Goal: Task Accomplishment & Management: Manage account settings

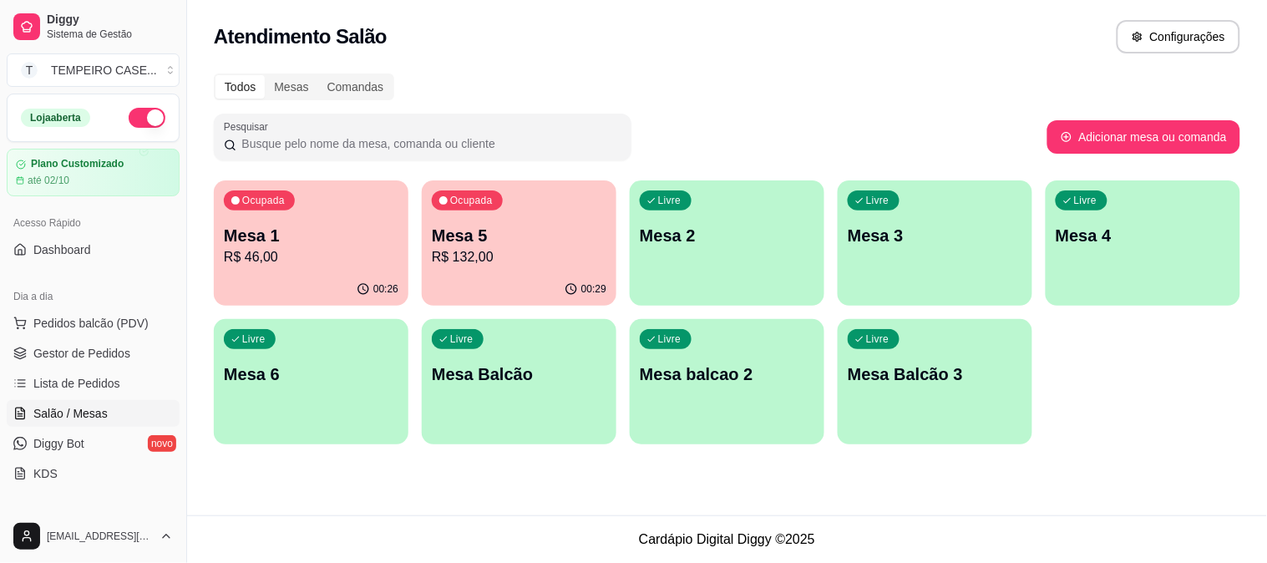
scroll to position [93, 0]
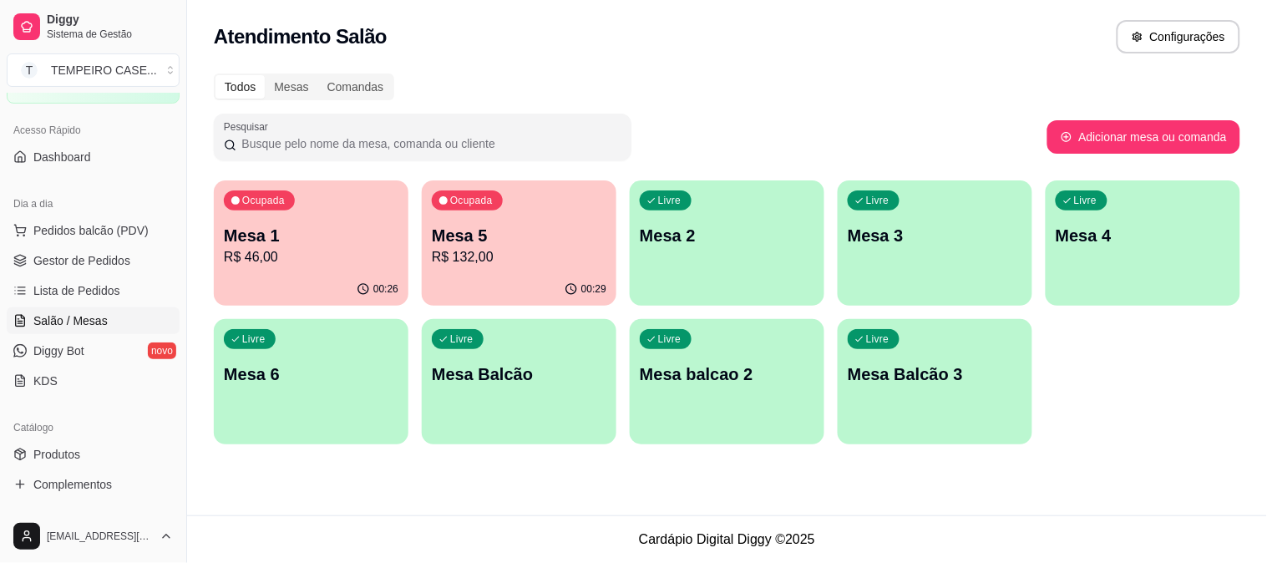
click at [882, 236] on p "Mesa 3" at bounding box center [935, 235] width 175 height 23
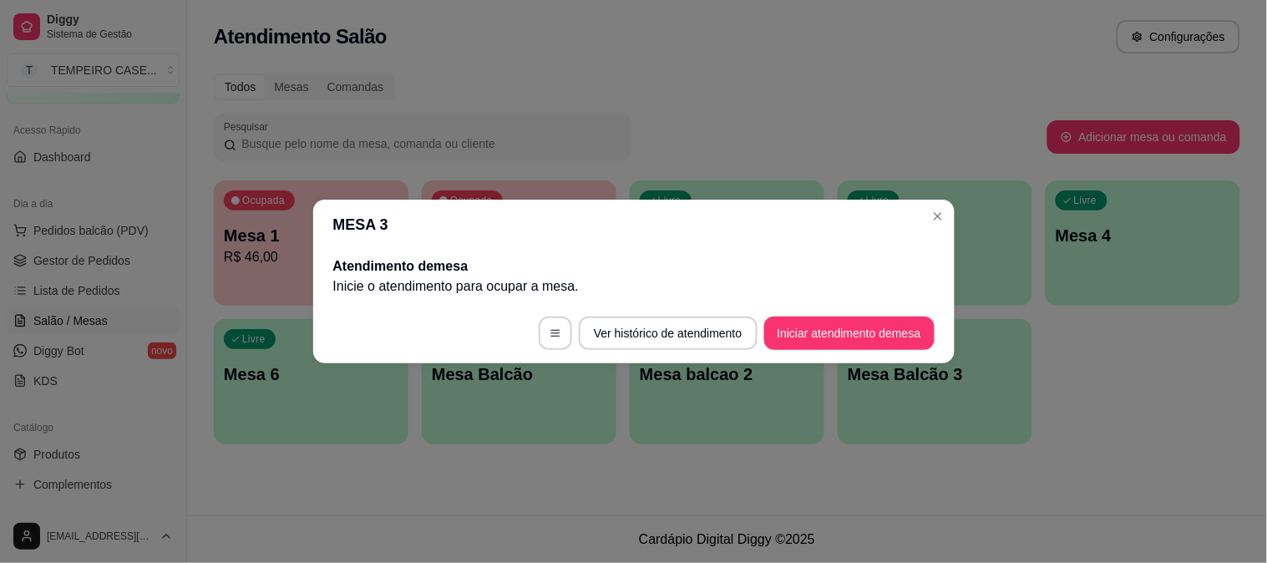
click at [835, 339] on button "Iniciar atendimento de mesa" at bounding box center [849, 333] width 170 height 33
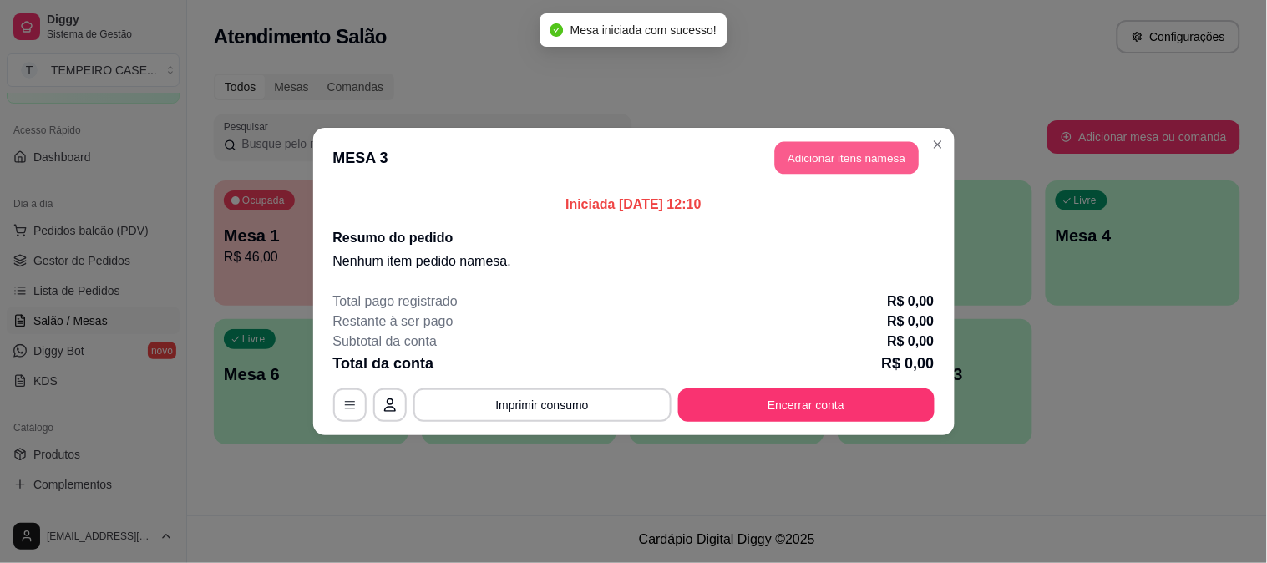
click at [823, 148] on button "Adicionar itens na mesa" at bounding box center [847, 158] width 144 height 33
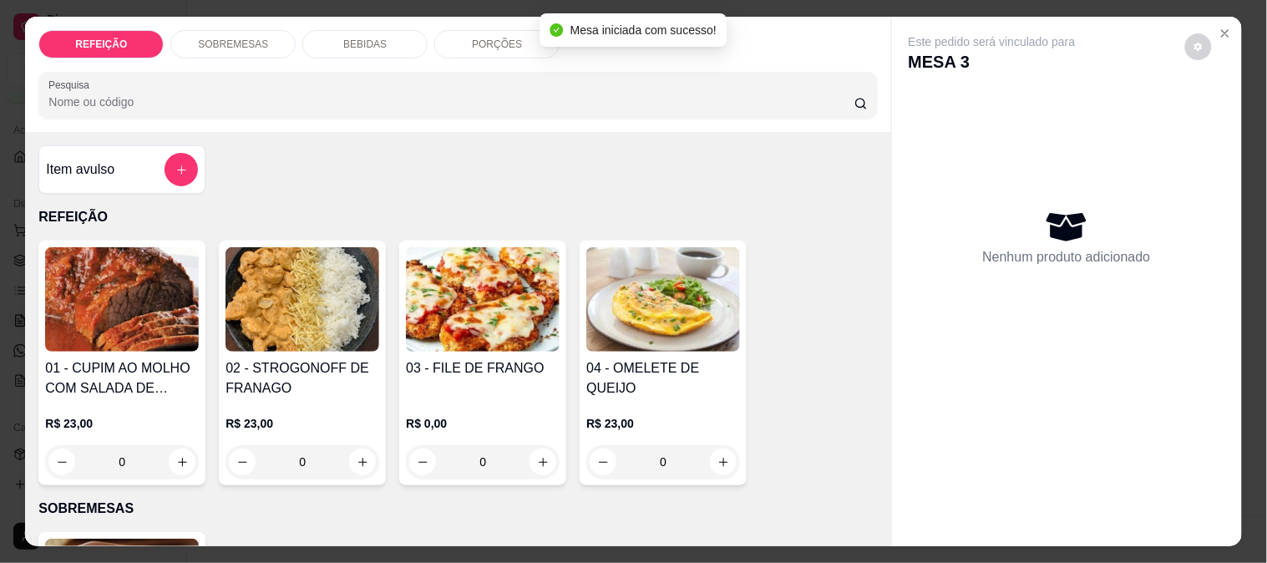
click at [159, 297] on img at bounding box center [122, 299] width 154 height 104
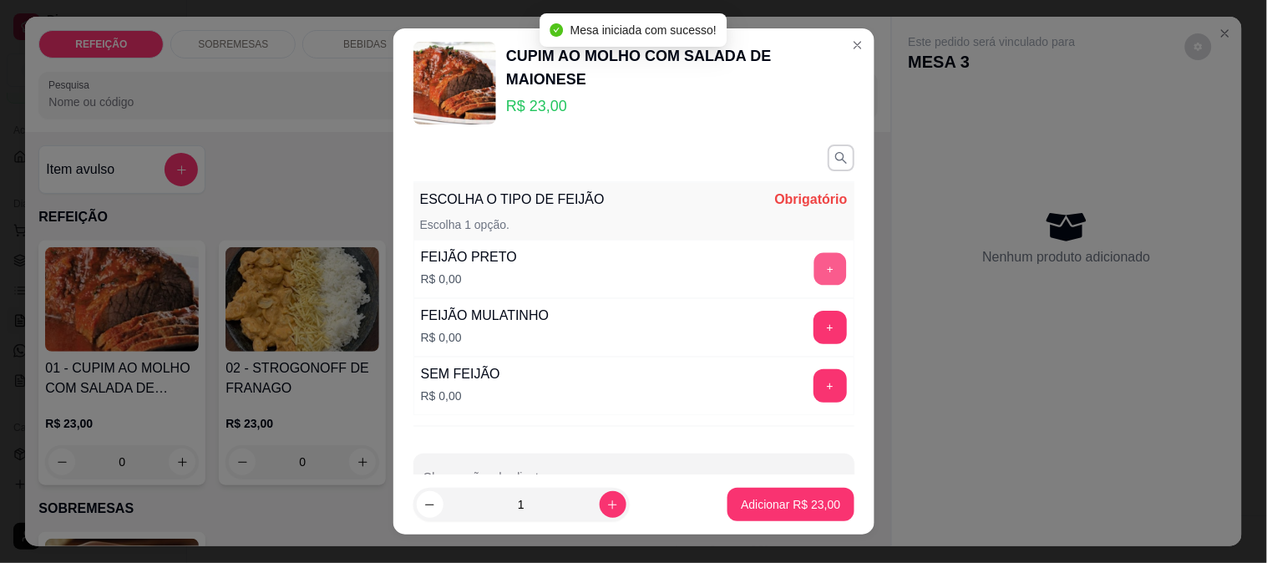
click at [813, 261] on button "+" at bounding box center [829, 269] width 33 height 33
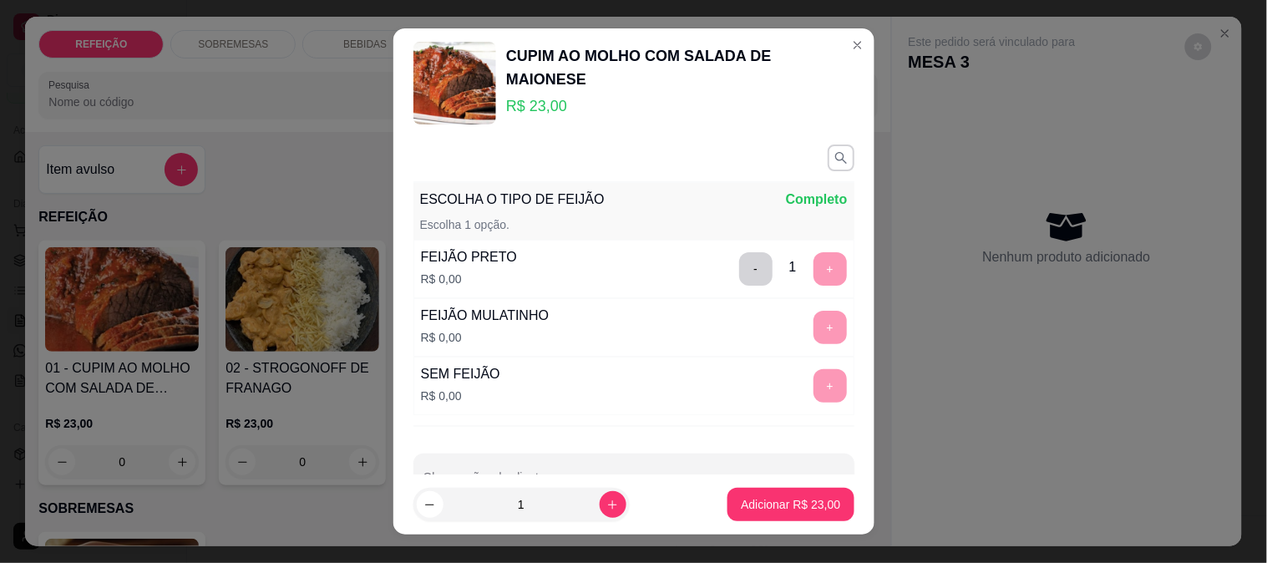
click at [753, 489] on button "Adicionar R$ 23,00" at bounding box center [790, 504] width 126 height 33
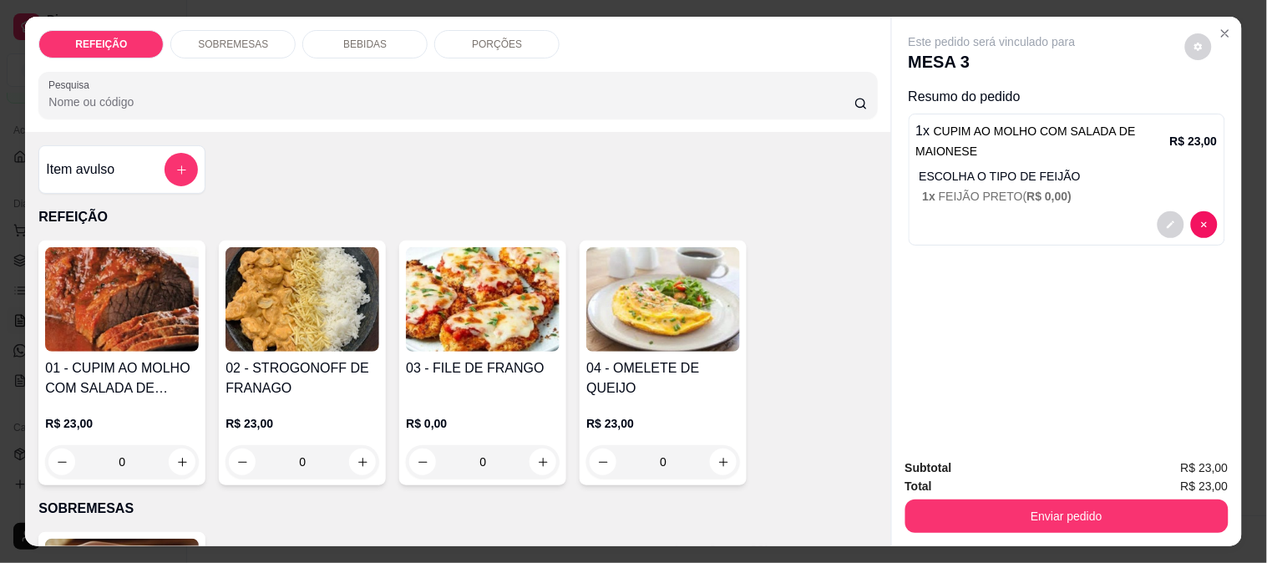
click at [510, 318] on img at bounding box center [483, 299] width 154 height 104
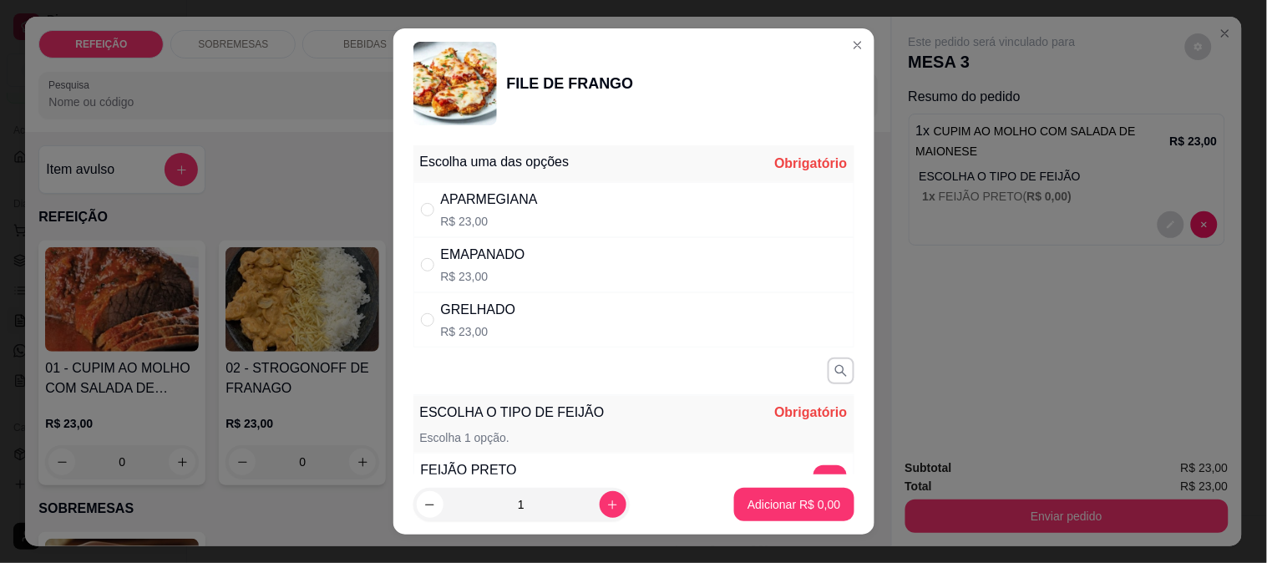
click at [756, 201] on div "APARMEGIANA R$ 23,00" at bounding box center [633, 209] width 441 height 55
radio input "true"
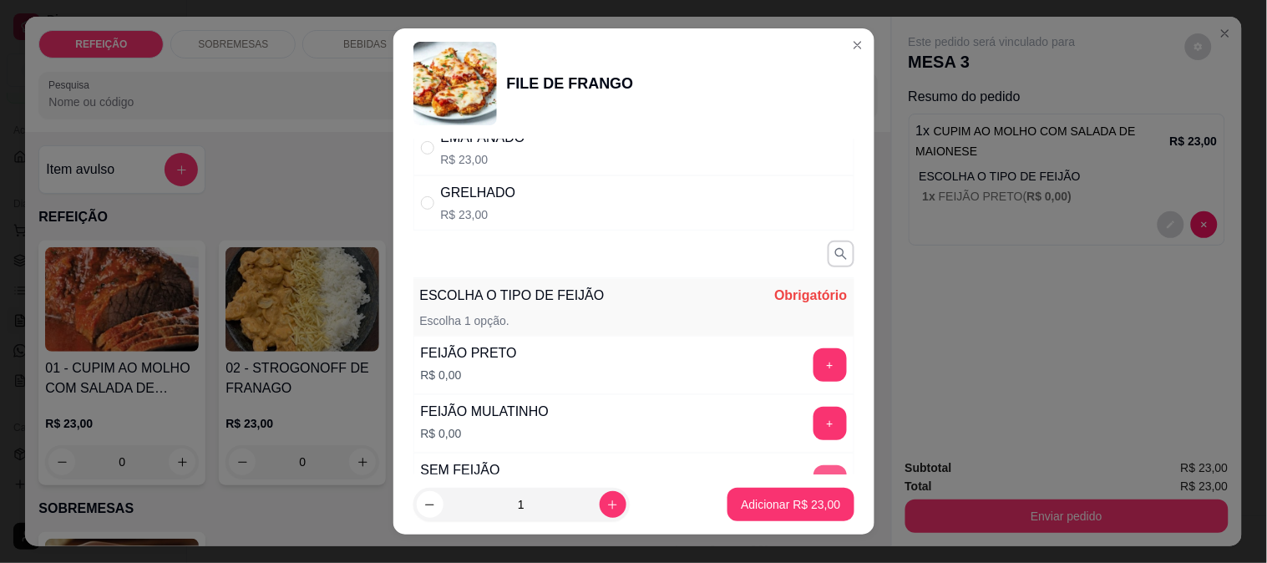
scroll to position [262, 0]
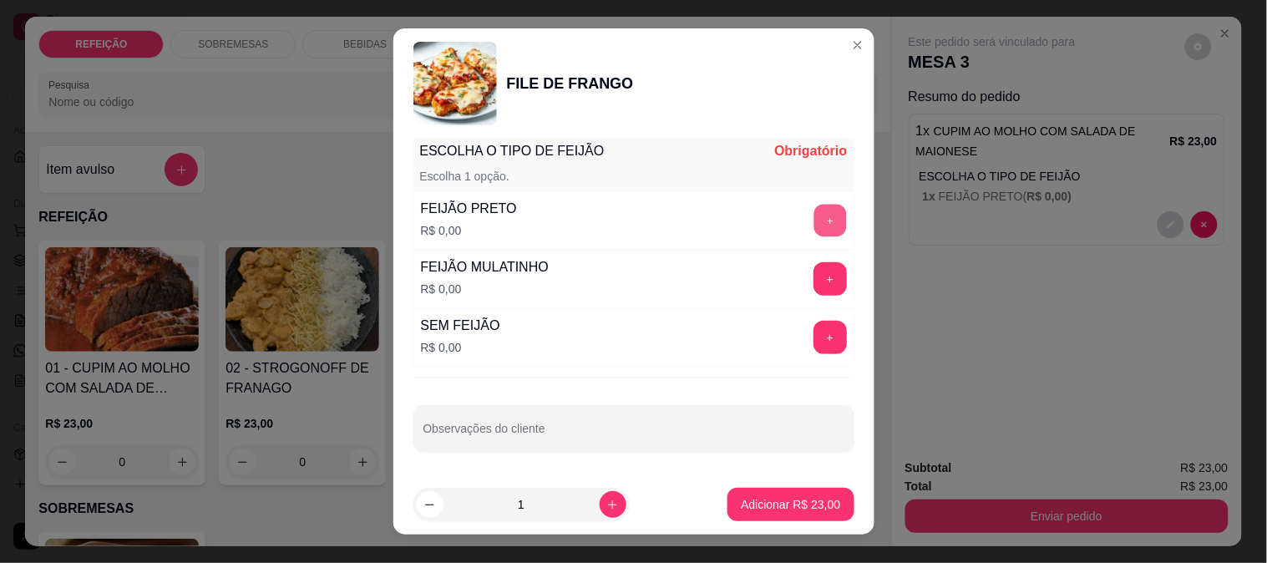
click at [813, 226] on button "+" at bounding box center [829, 220] width 33 height 33
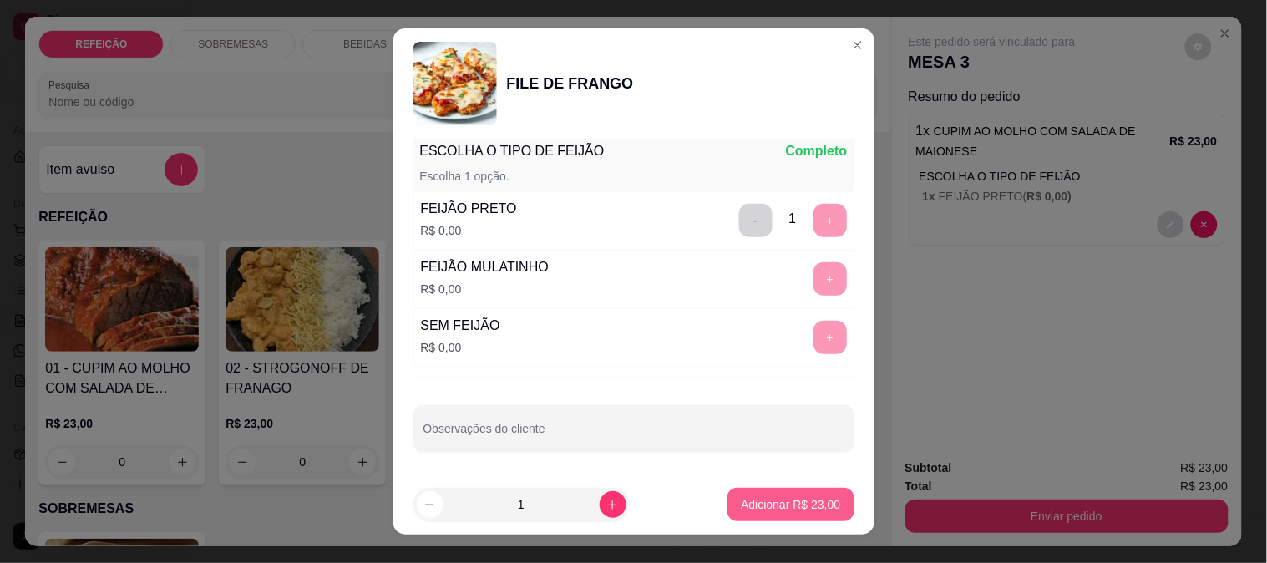
click at [777, 501] on p "Adicionar R$ 23,00" at bounding box center [790, 504] width 99 height 17
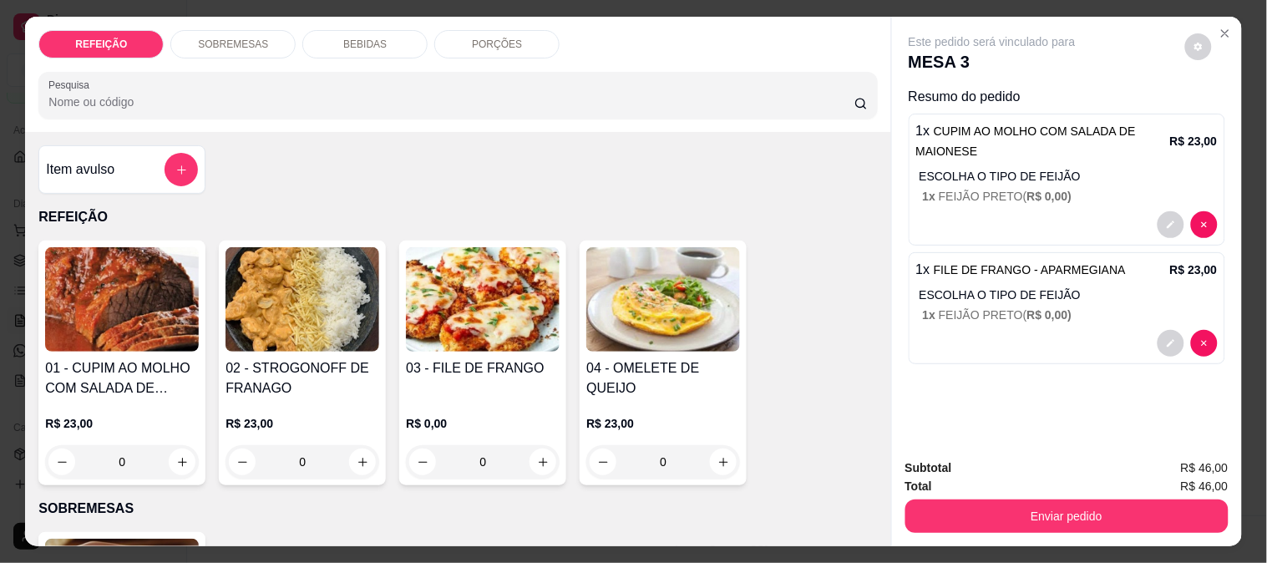
click at [1038, 466] on div "Subtotal R$ 46,00" at bounding box center [1066, 468] width 323 height 18
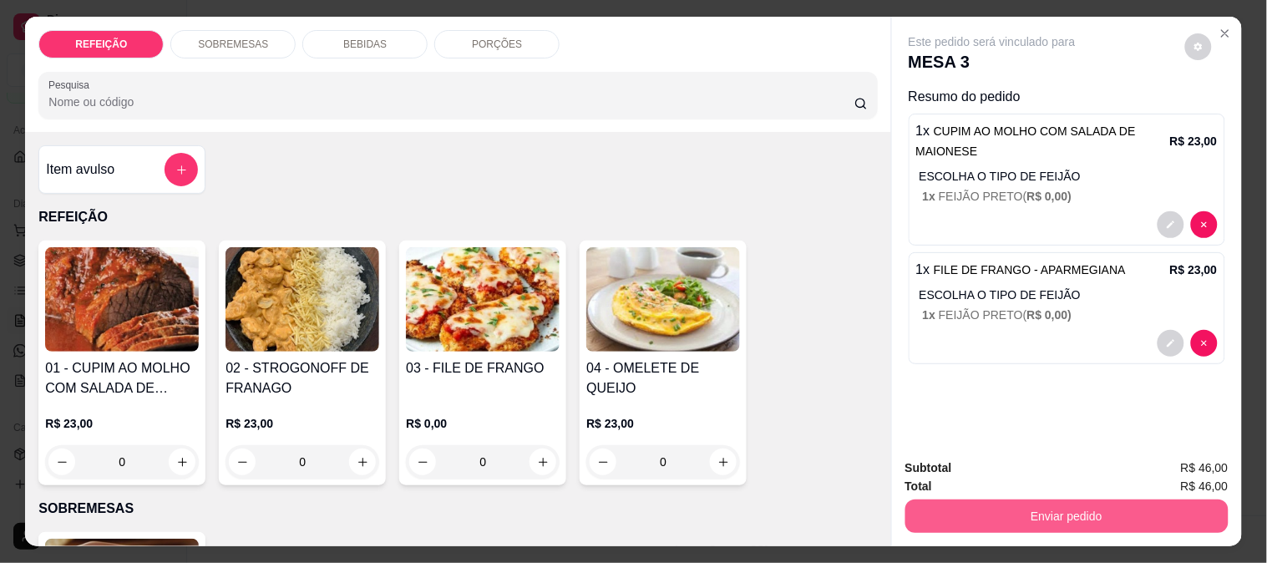
click at [1017, 507] on button "Enviar pedido" at bounding box center [1066, 515] width 323 height 33
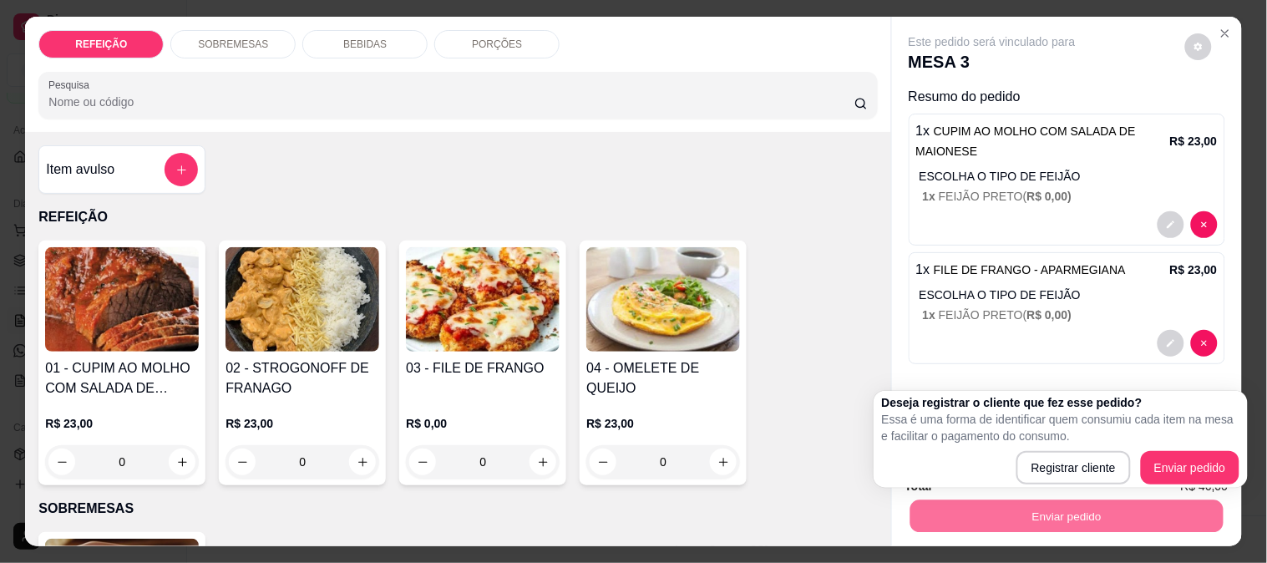
click at [874, 402] on div "Deseja registrar o cliente que fez esse pedido? Essa é uma forma de identificar…" at bounding box center [1061, 439] width 374 height 97
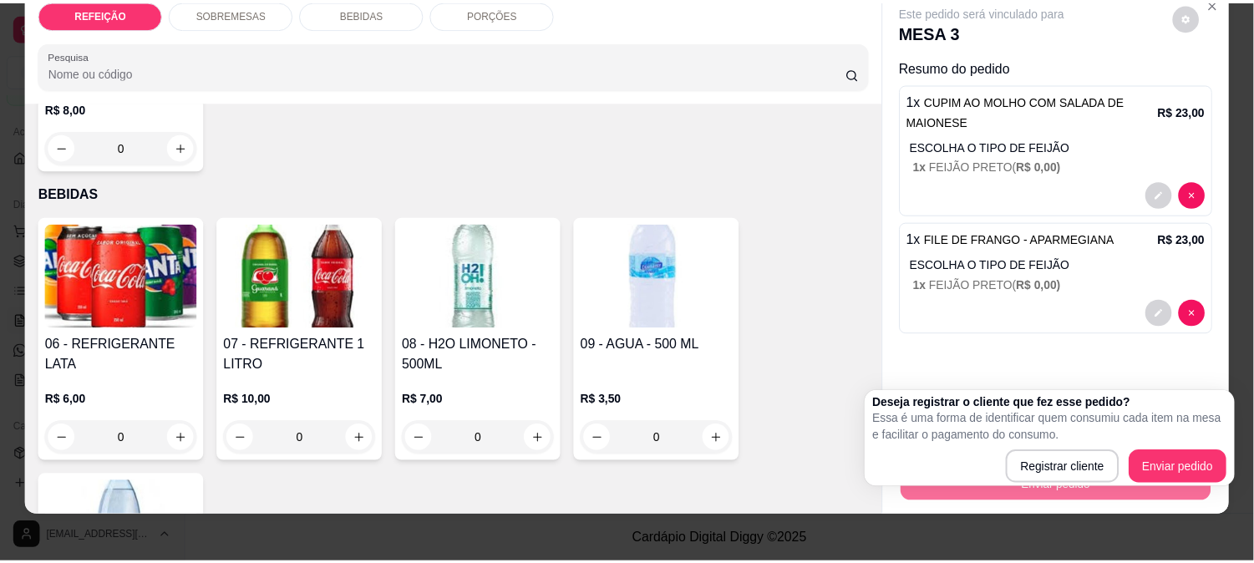
scroll to position [43, 0]
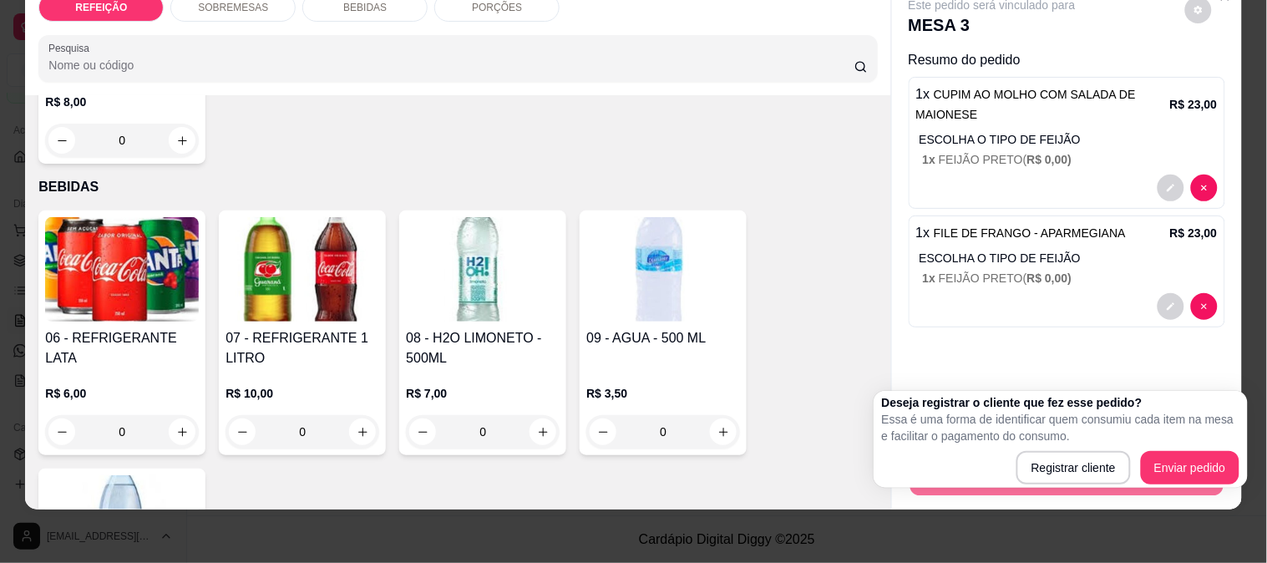
click at [1055, 372] on div "Este pedido será vinculado para MESA 3 Resumo do pedido 1 x CUPIM AO MOLHO COM …" at bounding box center [1067, 194] width 350 height 428
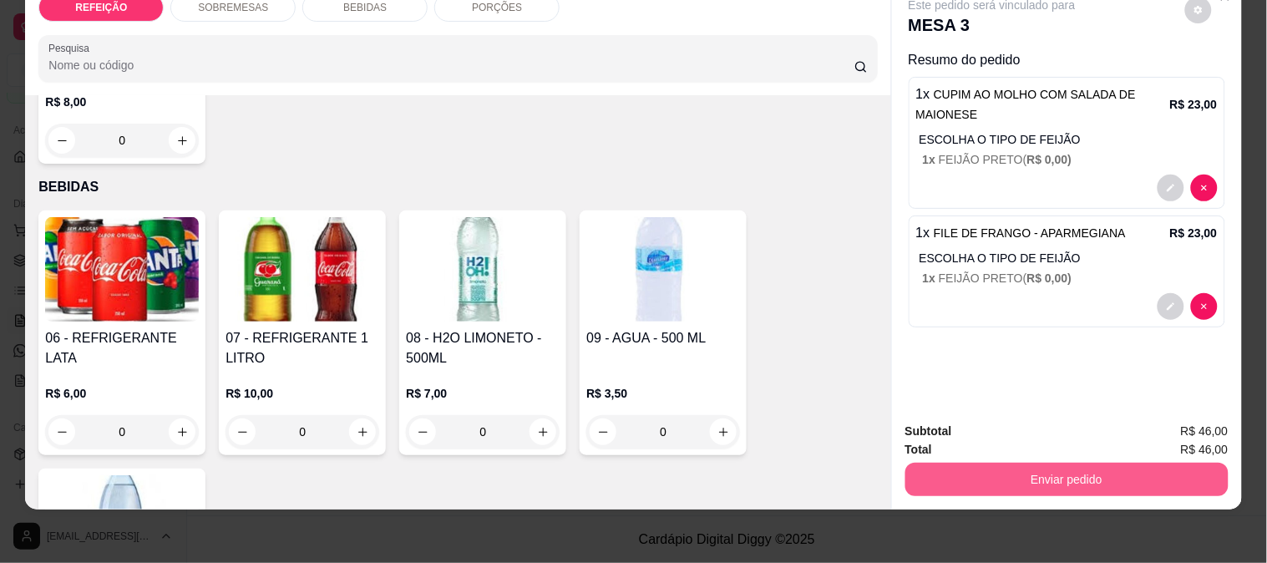
click at [1011, 466] on button "Enviar pedido" at bounding box center [1066, 479] width 323 height 33
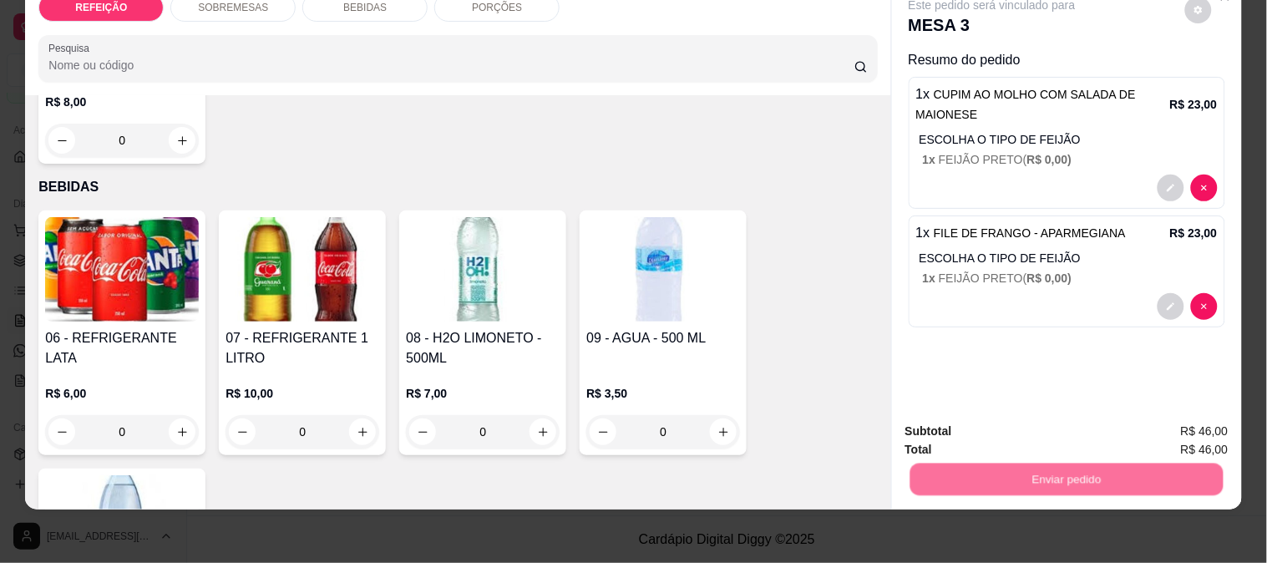
click at [1188, 413] on button "Enviar pedido" at bounding box center [1185, 424] width 94 height 32
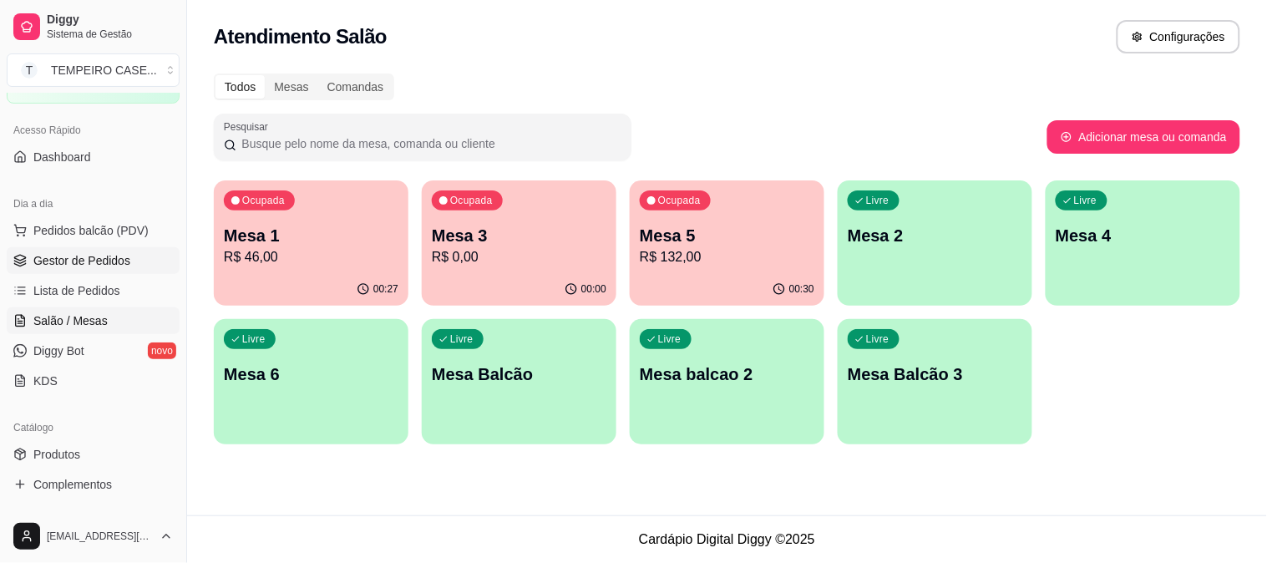
click at [130, 263] on link "Gestor de Pedidos" at bounding box center [93, 260] width 173 height 27
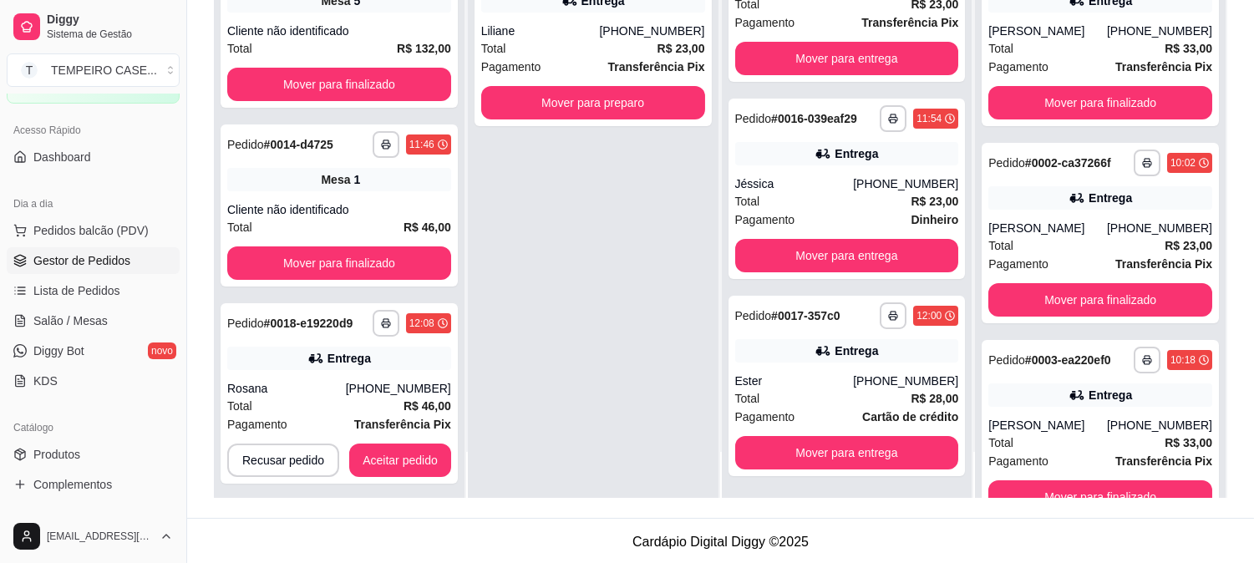
scroll to position [255, 0]
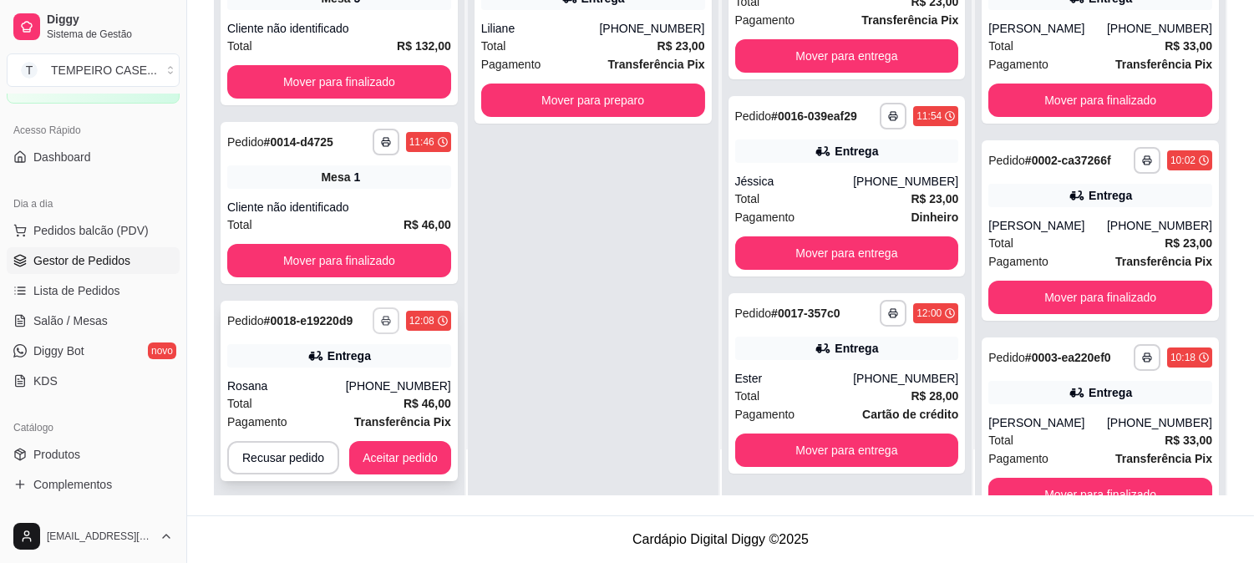
click at [383, 323] on rect "button" at bounding box center [385, 323] width 5 height 3
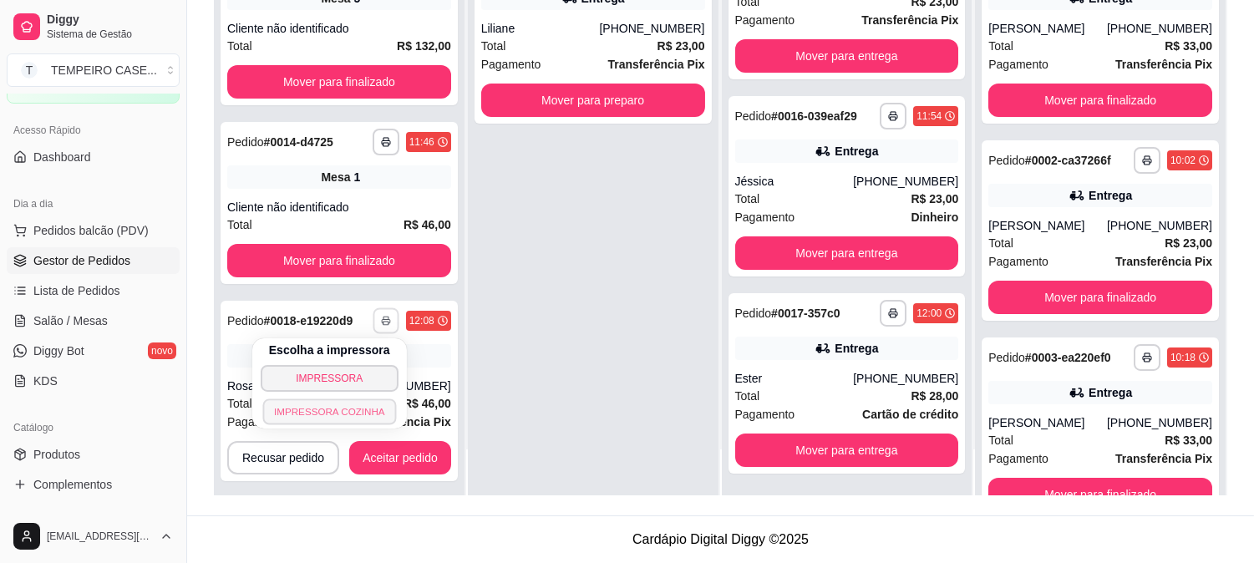
click at [332, 413] on button "IMPRESSORA COZINHA" at bounding box center [329, 411] width 134 height 26
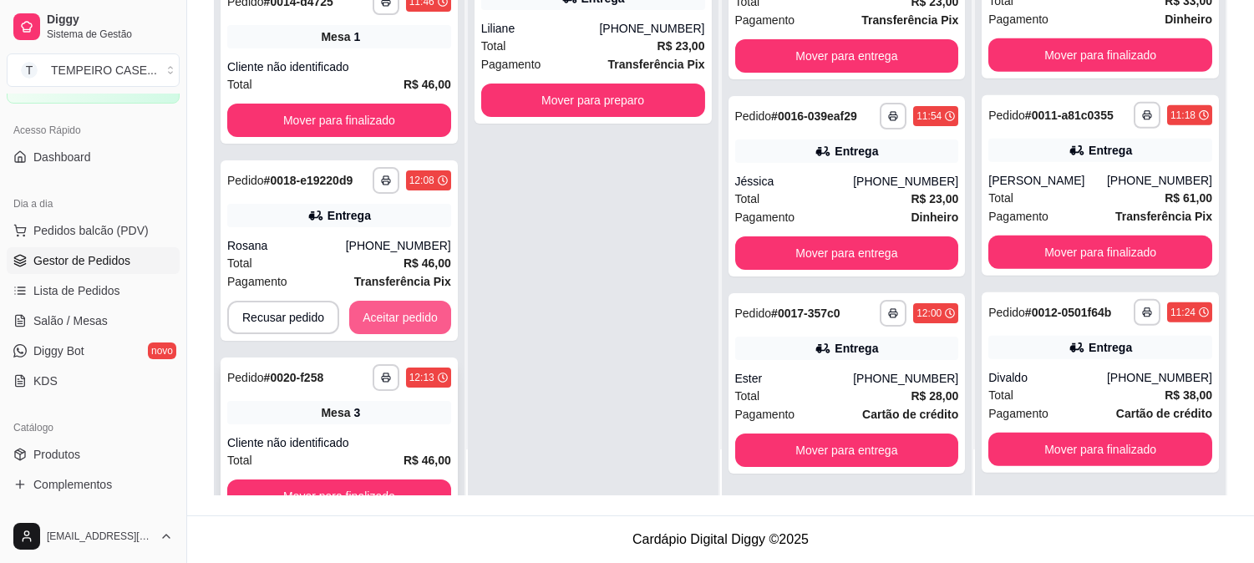
scroll to position [383, 0]
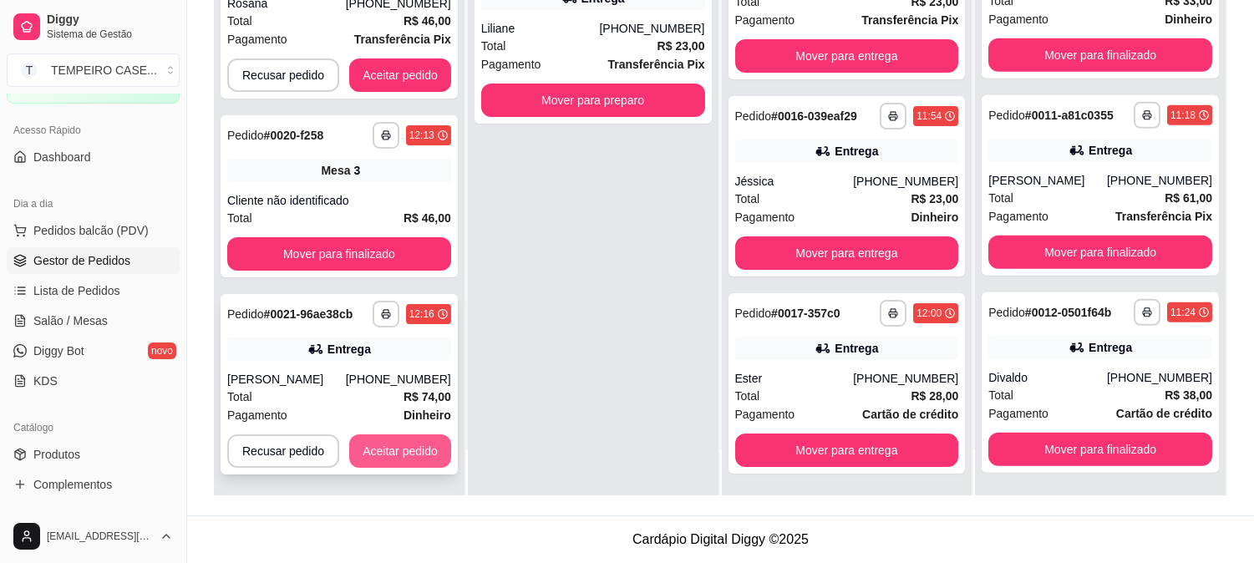
click at [394, 454] on button "Aceitar pedido" at bounding box center [400, 450] width 102 height 33
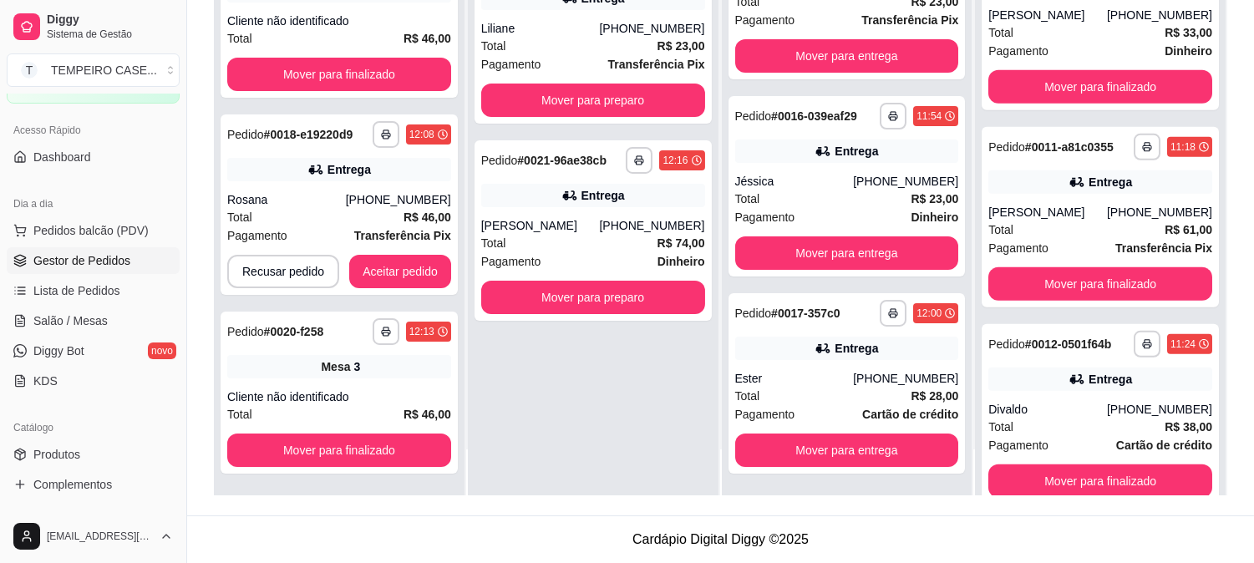
scroll to position [1831, 0]
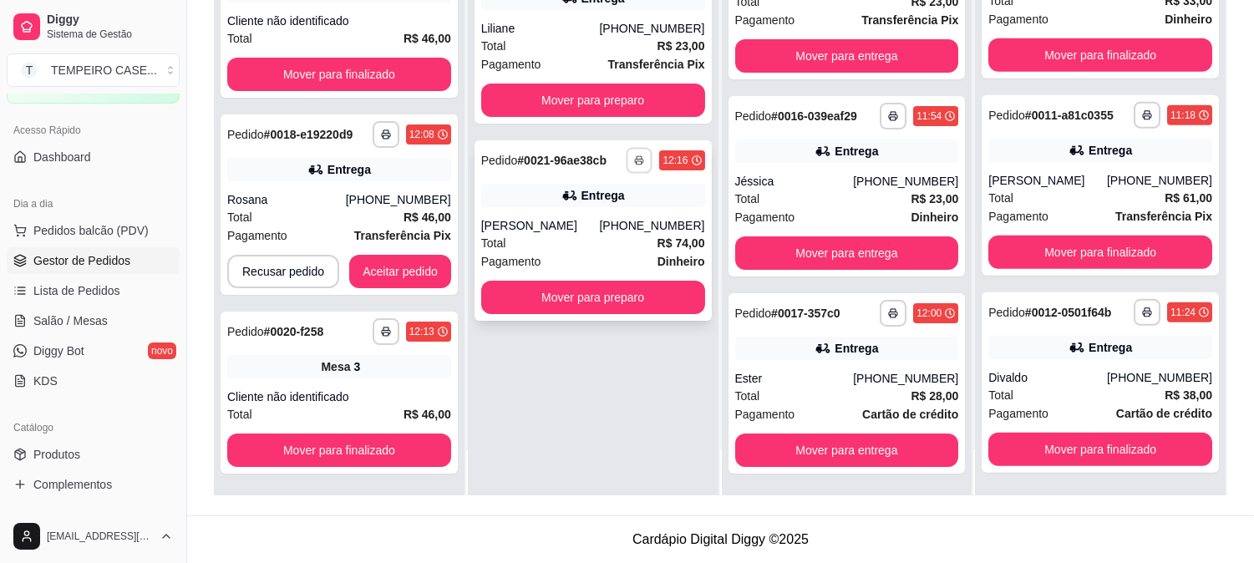
click at [640, 153] on button "button" at bounding box center [639, 160] width 26 height 26
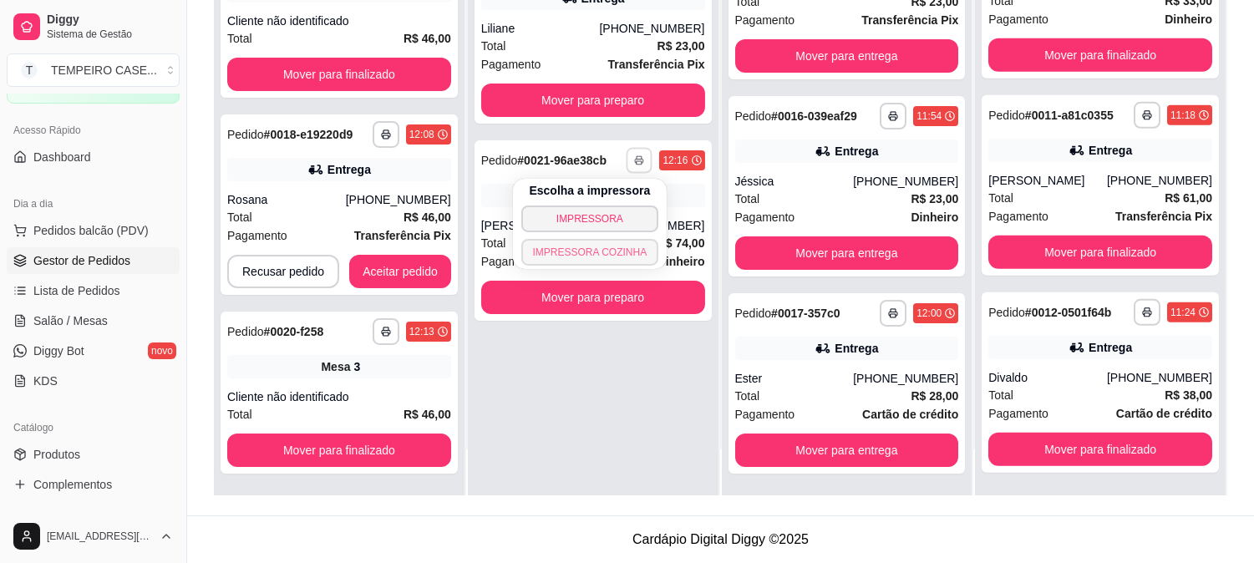
click at [600, 261] on button "IMPRESSORA COZINHA" at bounding box center [590, 252] width 138 height 27
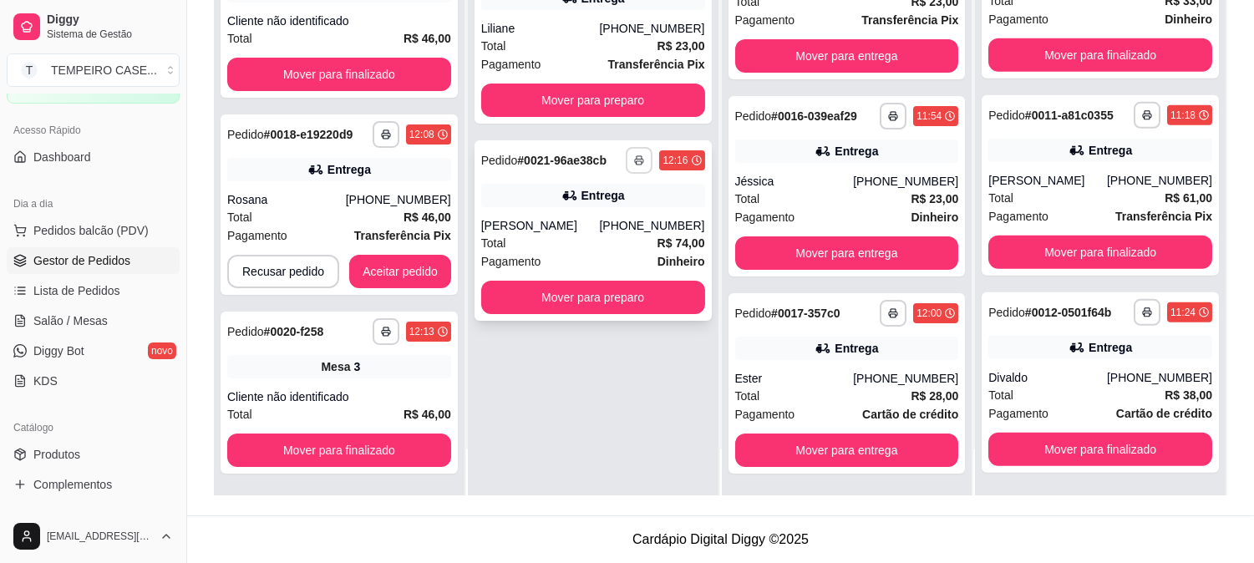
click at [643, 168] on button "button" at bounding box center [639, 160] width 27 height 27
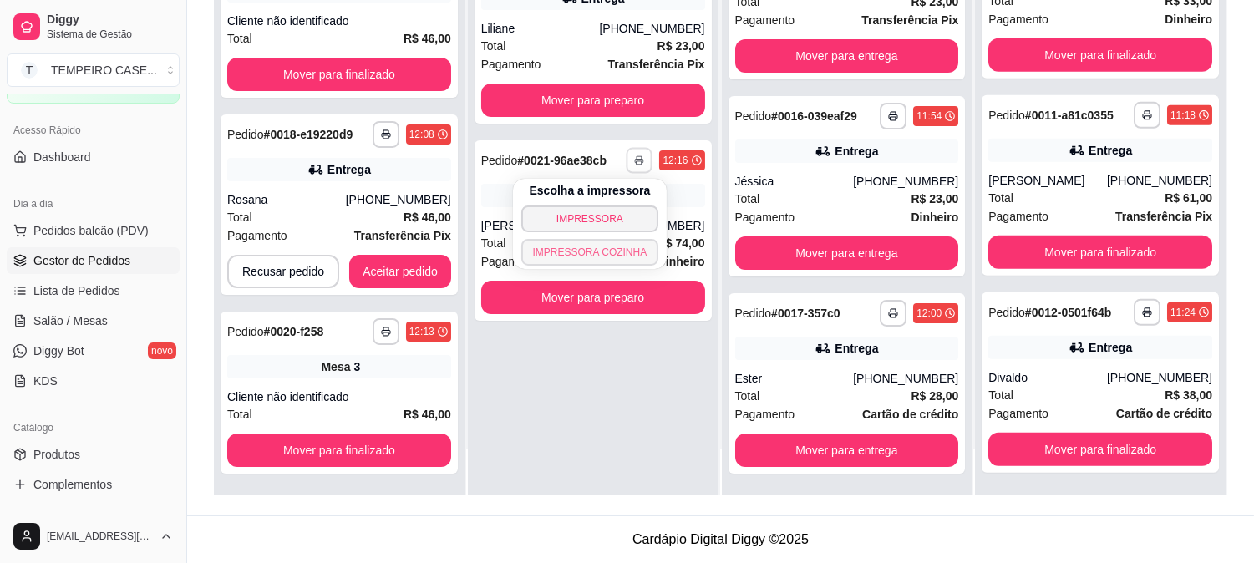
click at [619, 247] on button "IMPRESSORA COZINHA" at bounding box center [590, 252] width 138 height 27
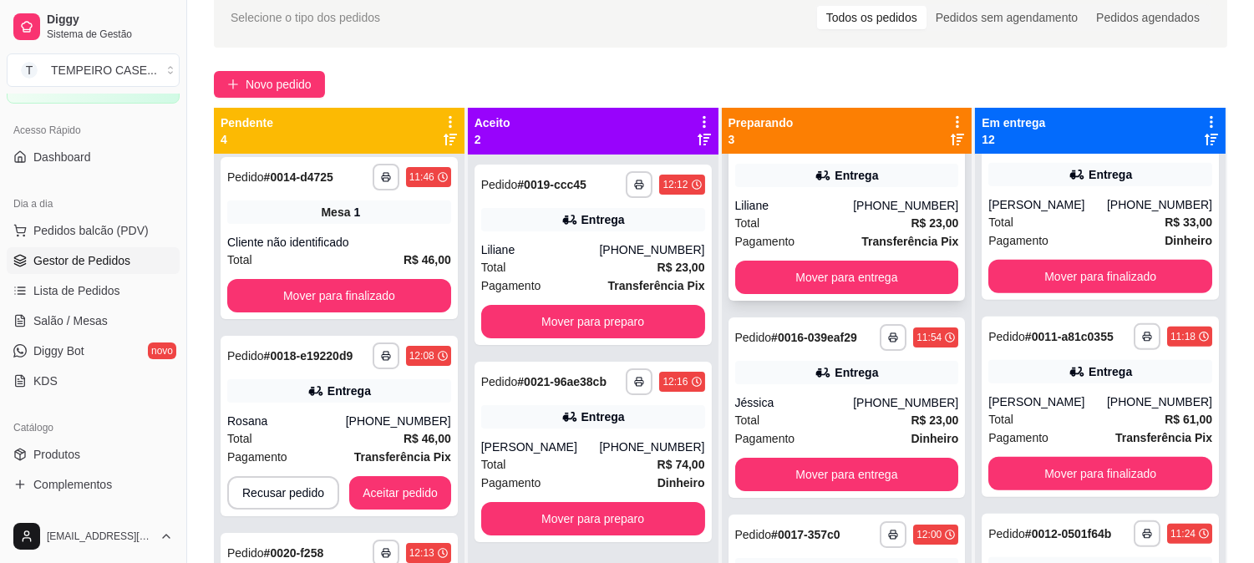
scroll to position [69, 0]
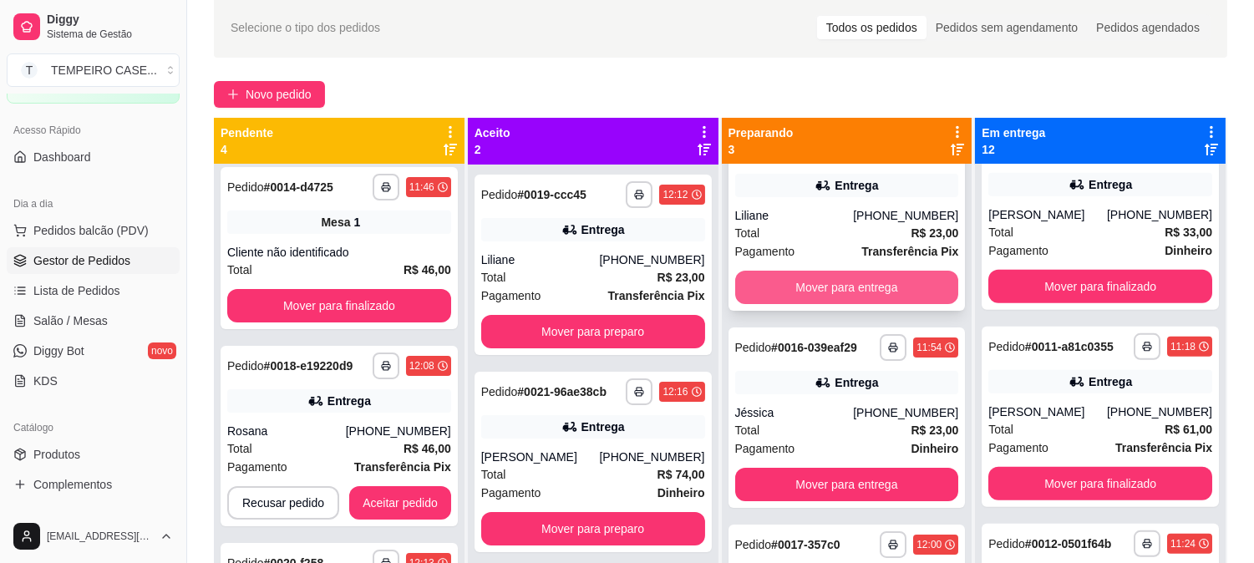
click at [807, 286] on button "Mover para entrega" at bounding box center [847, 287] width 224 height 33
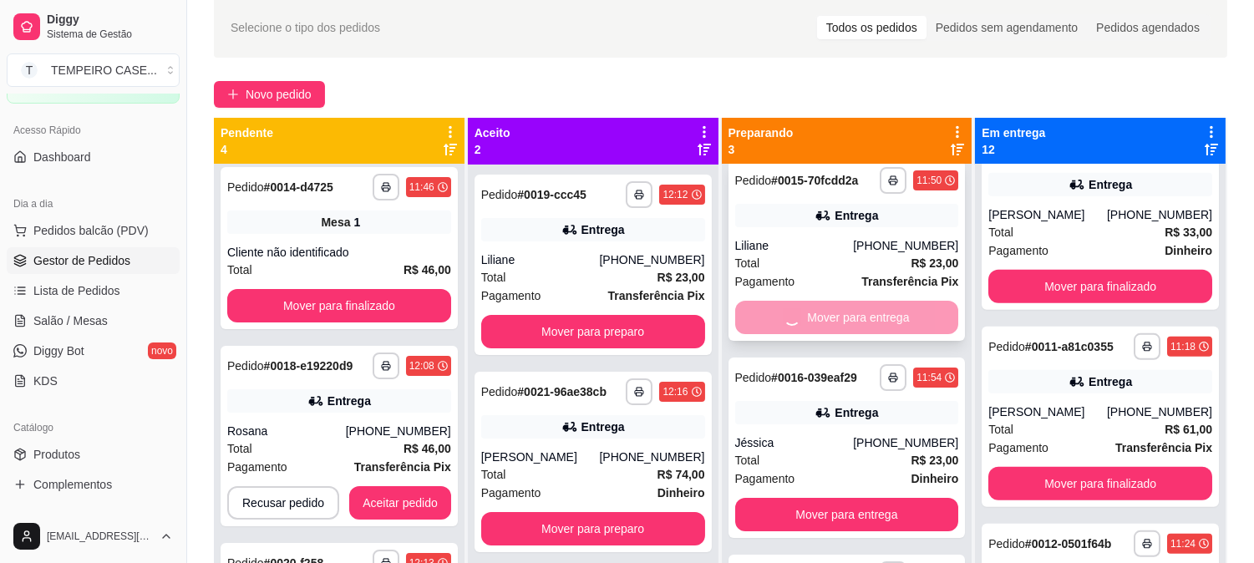
scroll to position [0, 0]
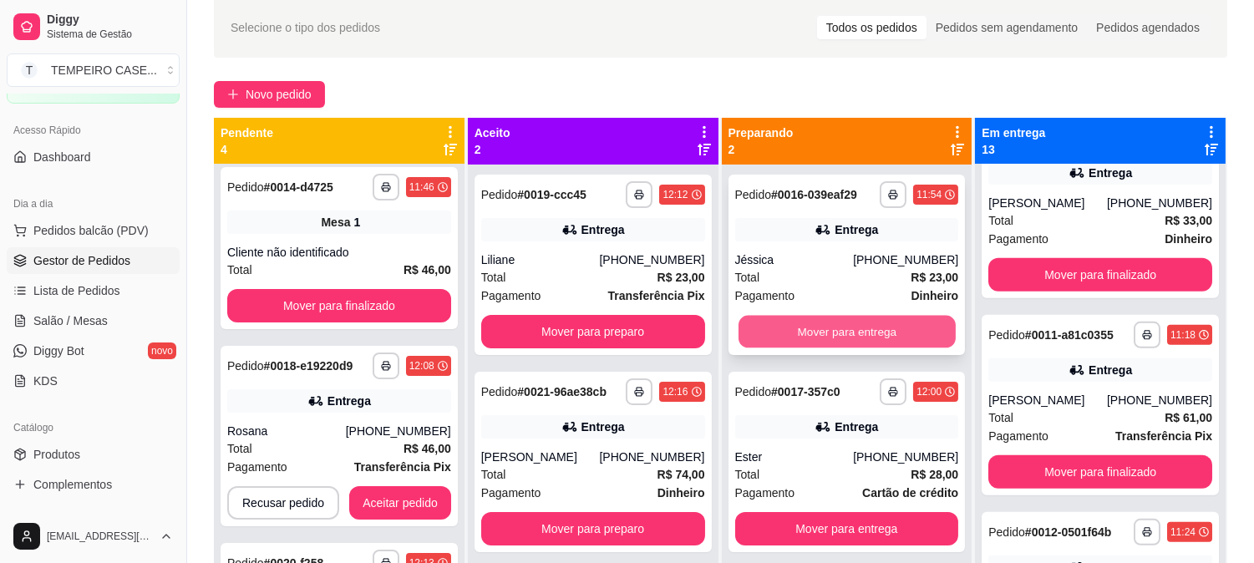
click at [810, 322] on button "Mover para entrega" at bounding box center [846, 332] width 217 height 33
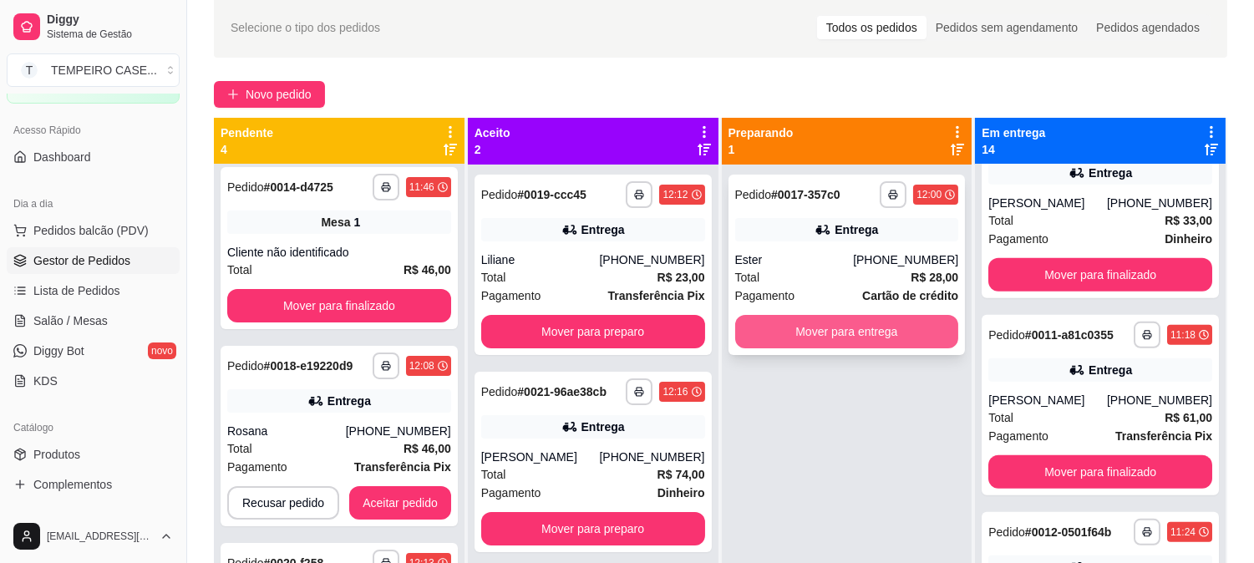
click at [819, 324] on button "Mover para entrega" at bounding box center [847, 331] width 224 height 33
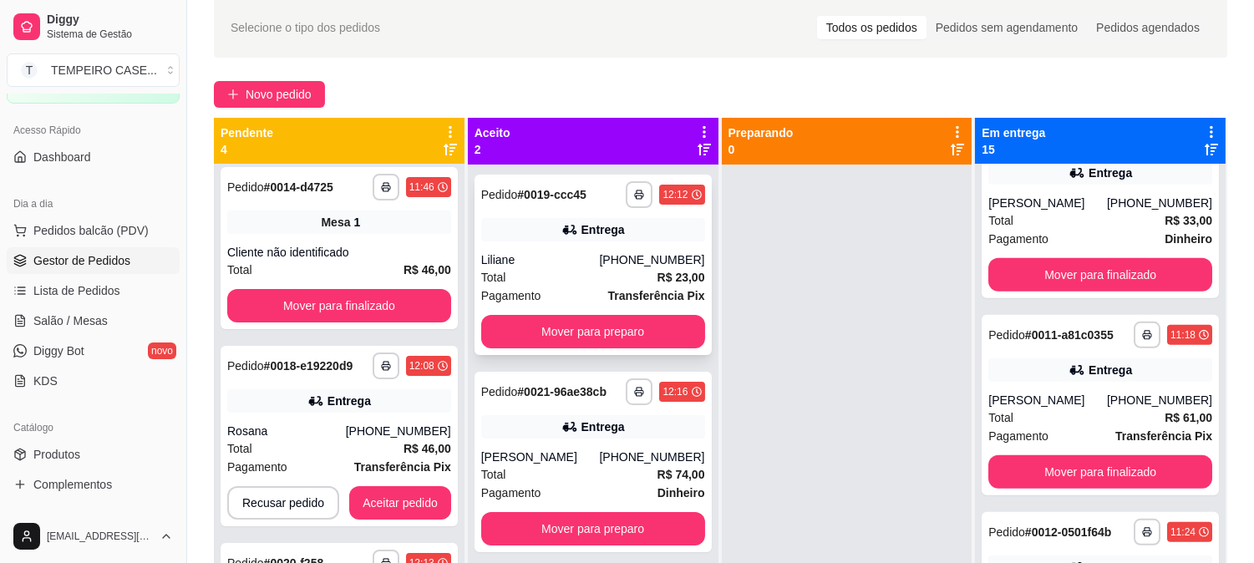
click at [607, 245] on div "**********" at bounding box center [592, 265] width 237 height 180
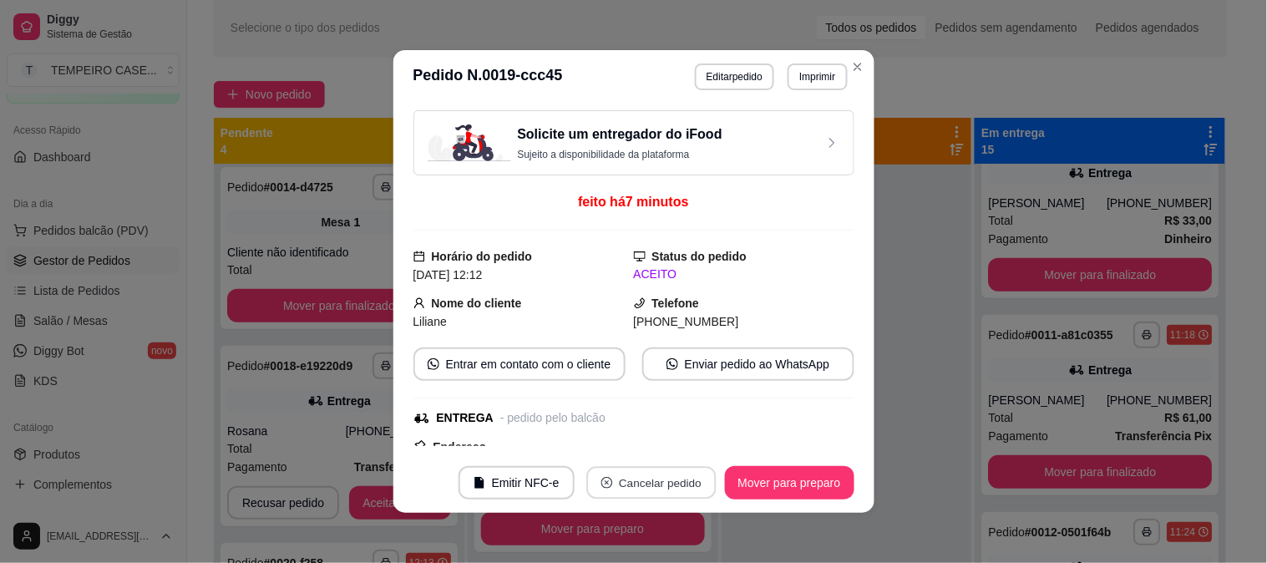
click at [615, 479] on button "Cancelar pedido" at bounding box center [650, 483] width 129 height 33
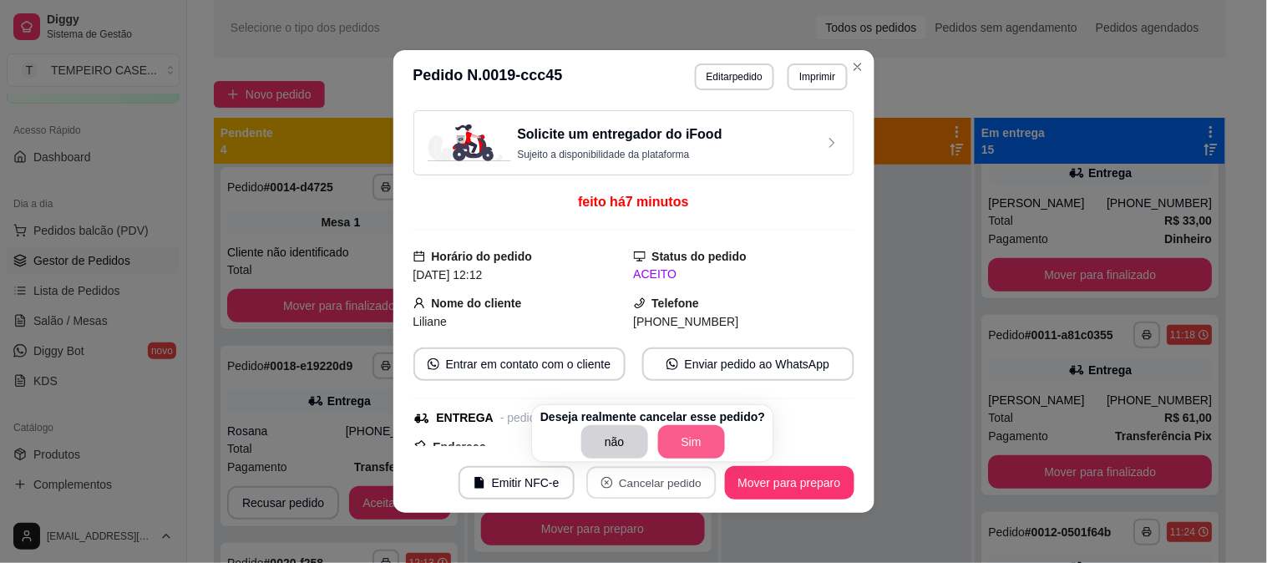
click at [697, 438] on button "Sim" at bounding box center [691, 441] width 67 height 33
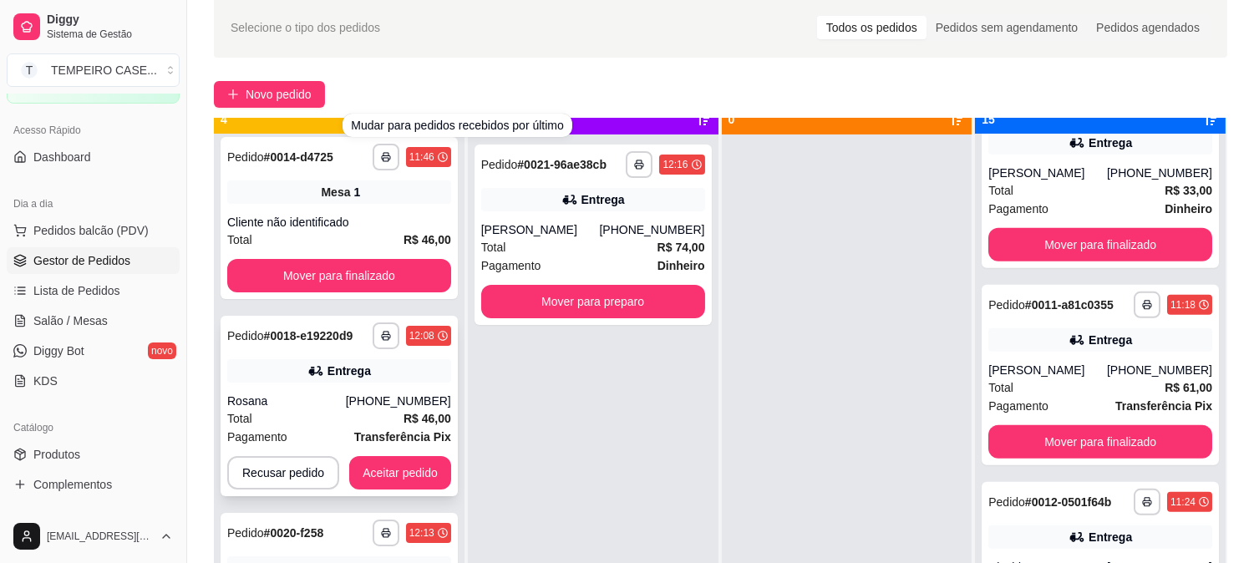
scroll to position [46, 0]
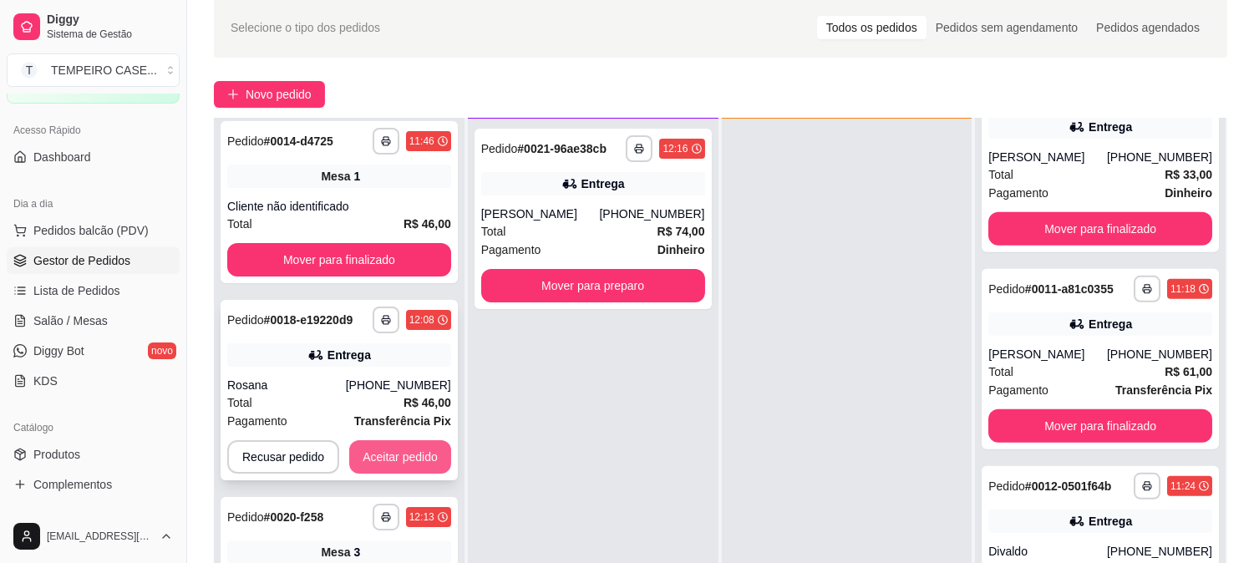
click at [403, 446] on button "Aceitar pedido" at bounding box center [400, 456] width 102 height 33
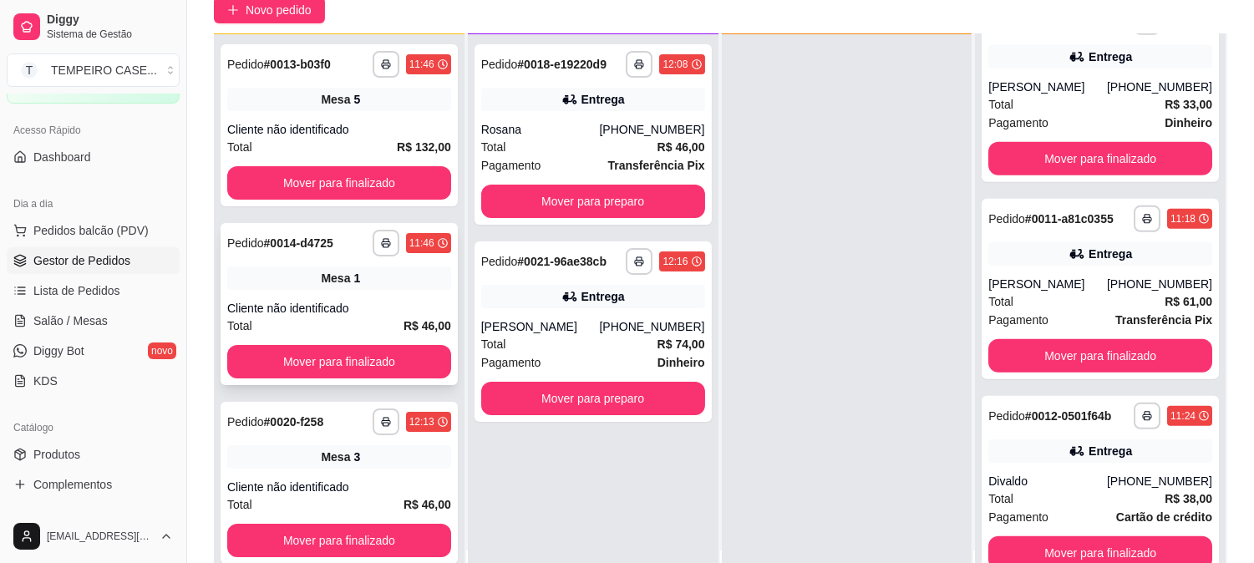
scroll to position [255, 0]
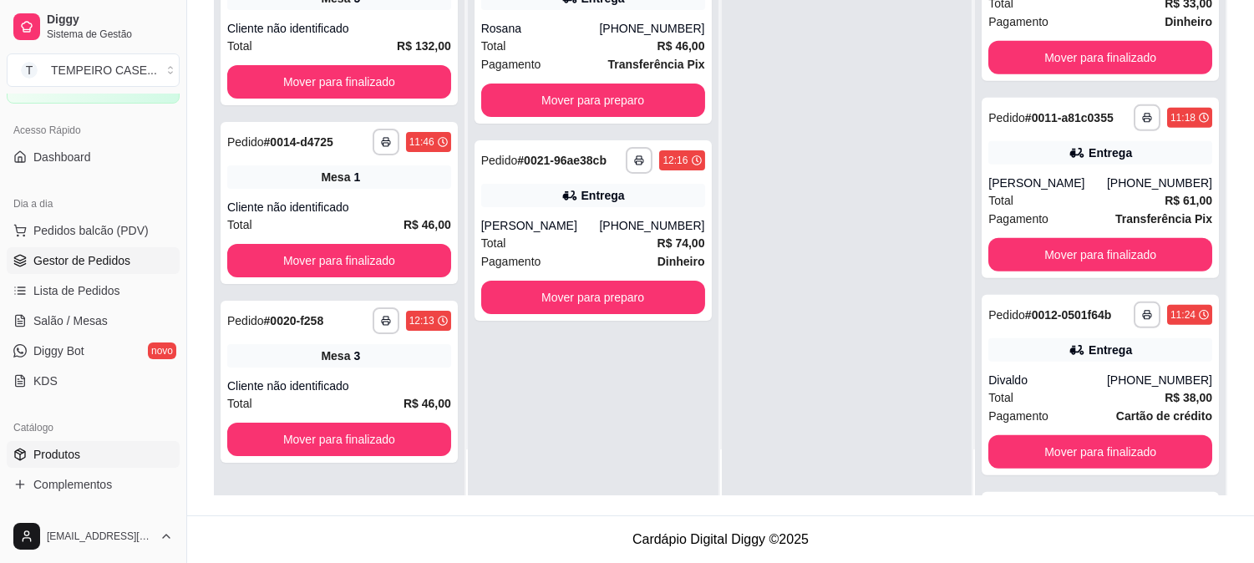
click at [63, 453] on span "Produtos" at bounding box center [56, 454] width 47 height 17
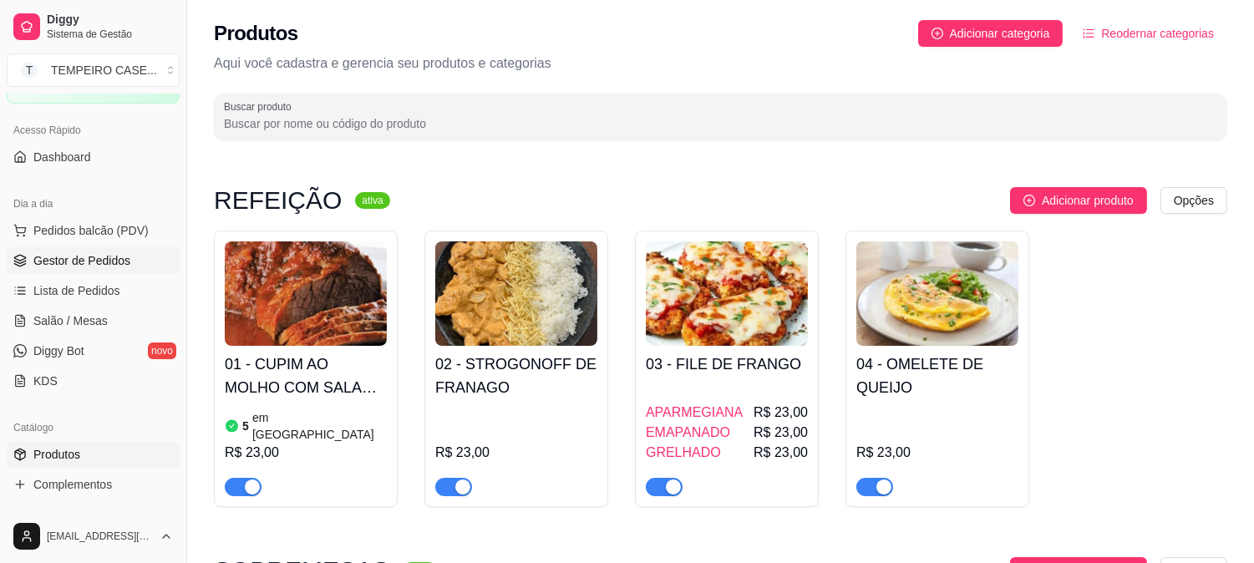
click at [102, 265] on span "Gestor de Pedidos" at bounding box center [81, 260] width 97 height 17
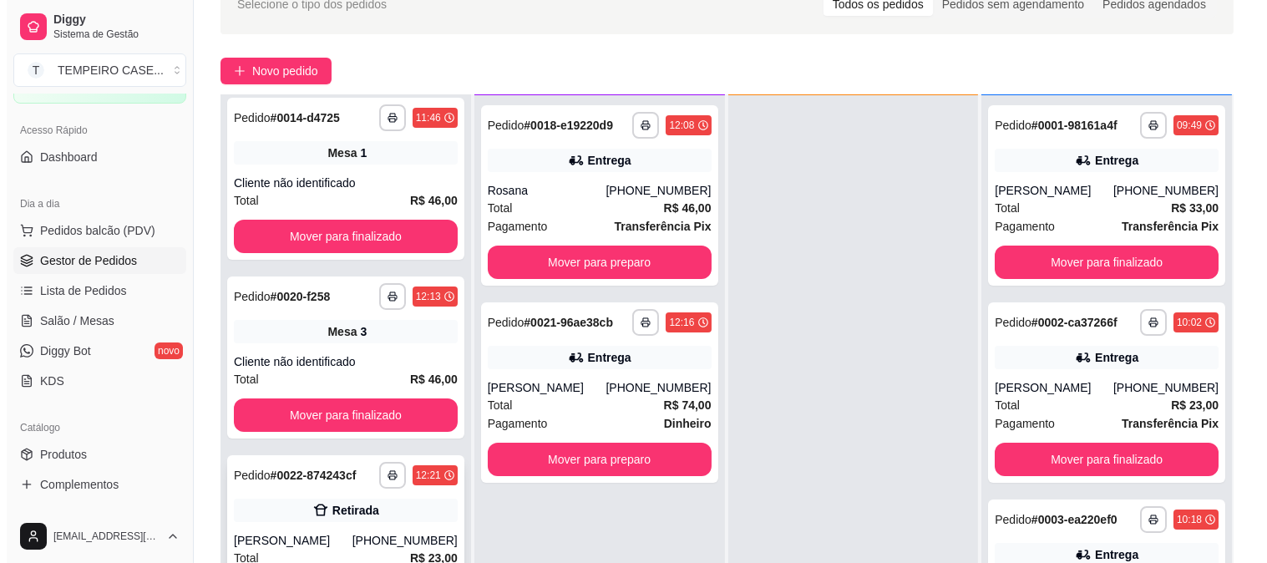
scroll to position [255, 0]
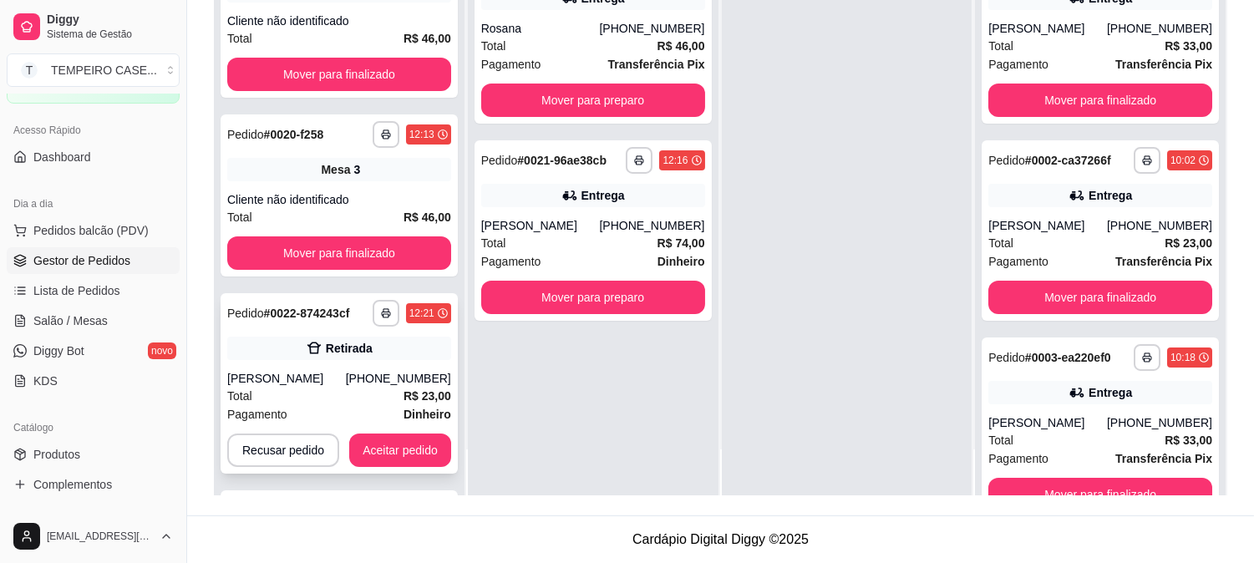
click at [330, 367] on div "**********" at bounding box center [338, 383] width 237 height 180
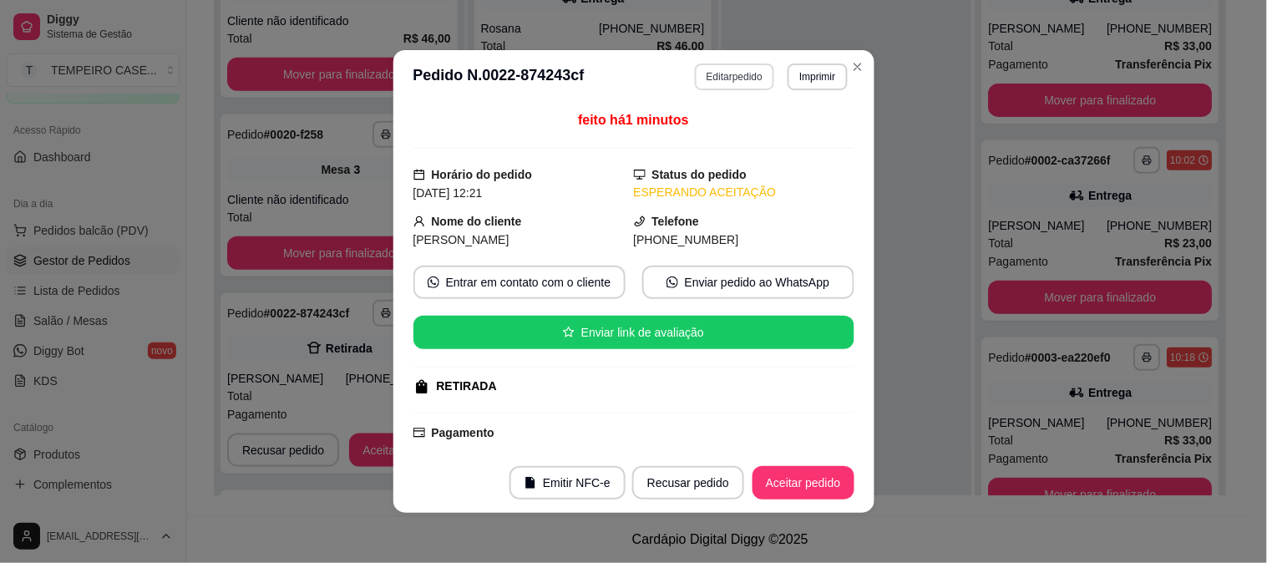
click at [721, 73] on button "Editar pedido" at bounding box center [734, 76] width 79 height 27
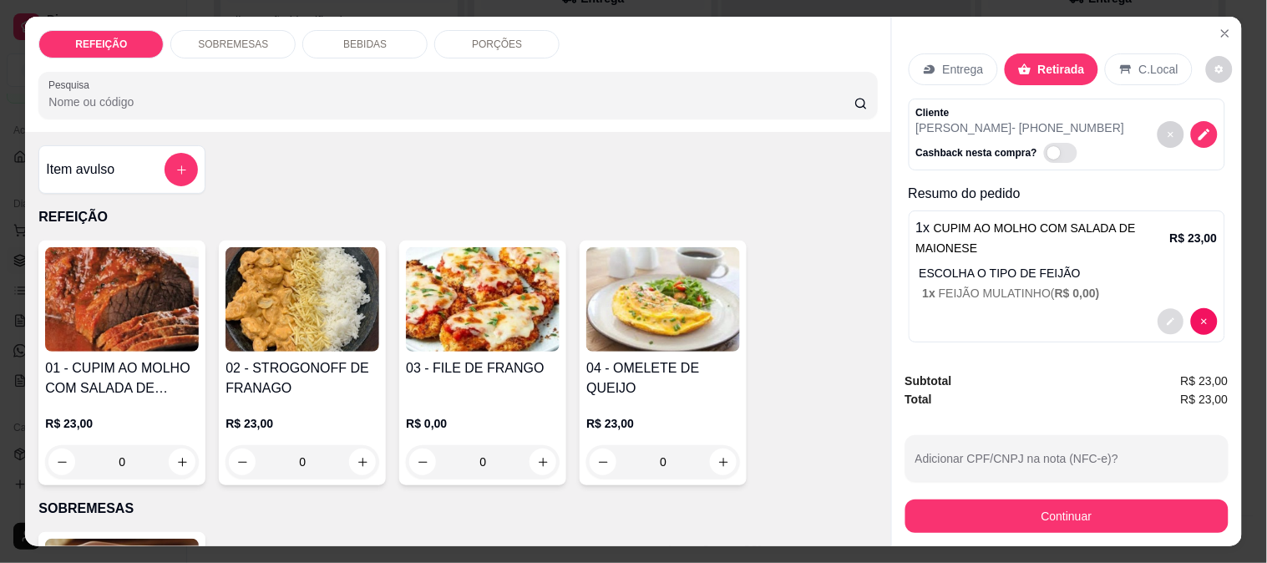
click at [1166, 317] on icon "decrease-product-quantity" at bounding box center [1171, 322] width 10 height 10
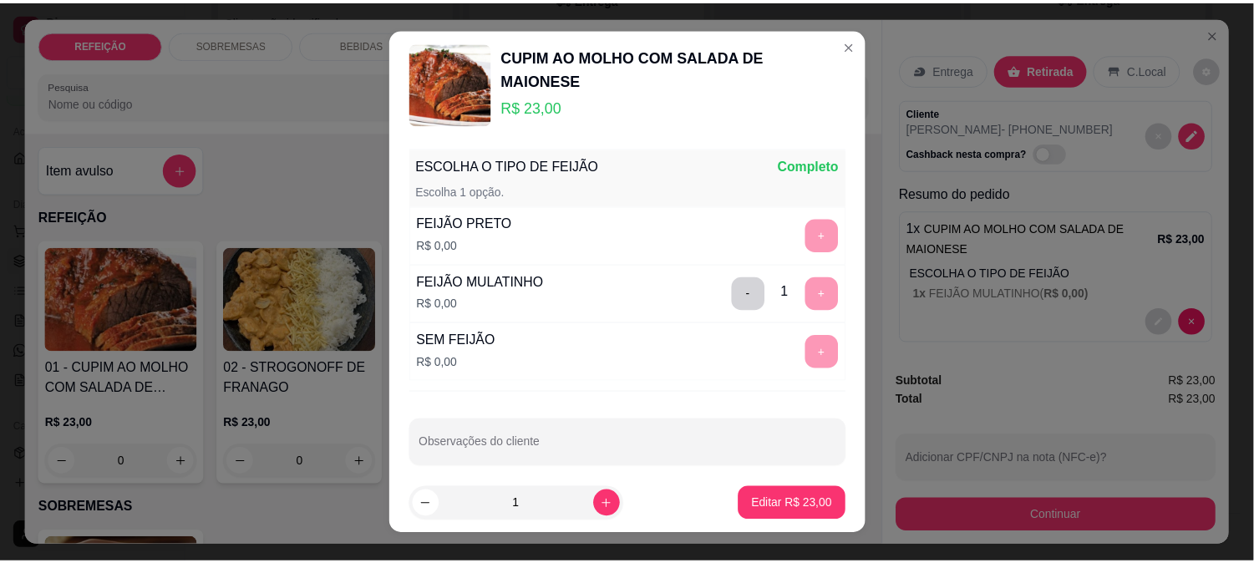
scroll to position [50, 0]
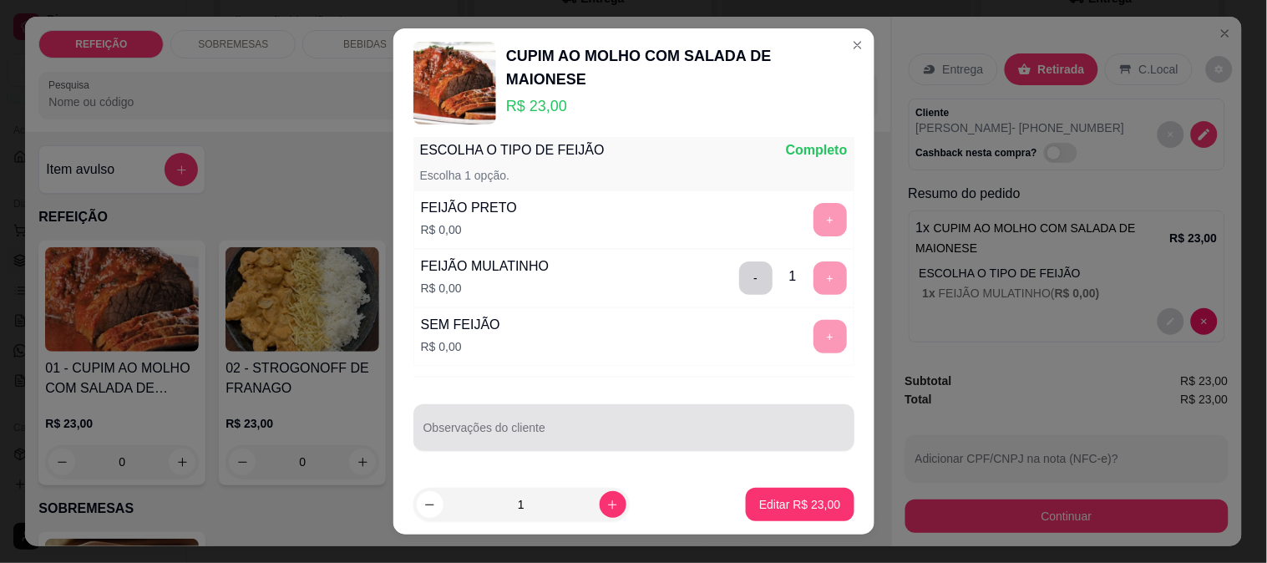
click at [494, 423] on div at bounding box center [633, 427] width 421 height 33
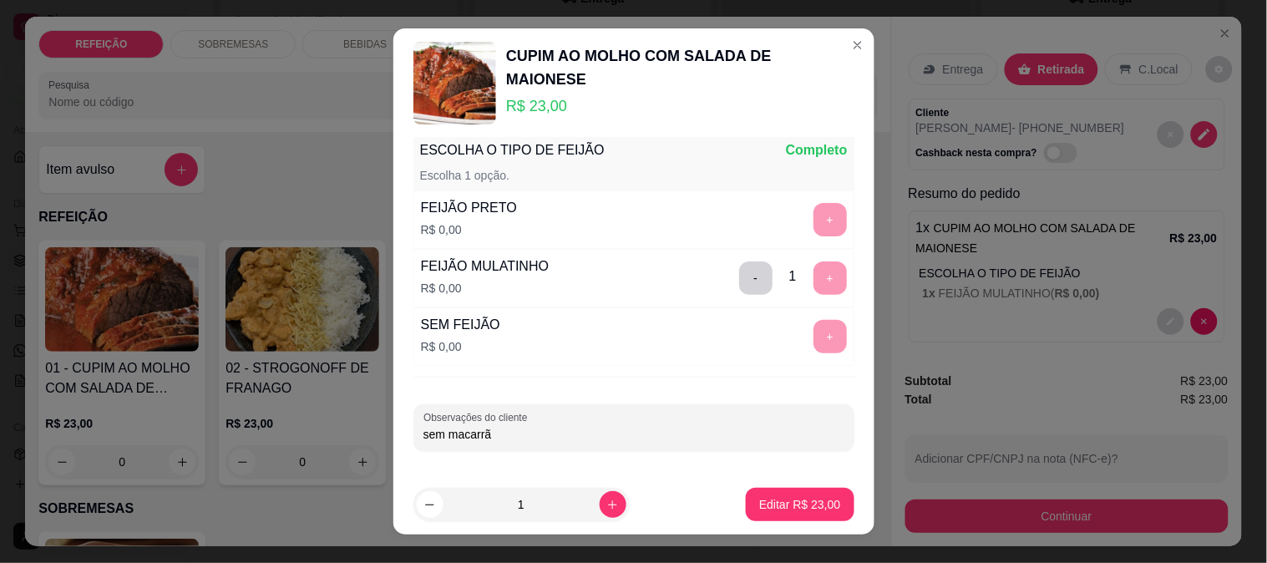
type input "sem macarrão"
click at [763, 502] on p "Editar R$ 23,00" at bounding box center [799, 504] width 81 height 17
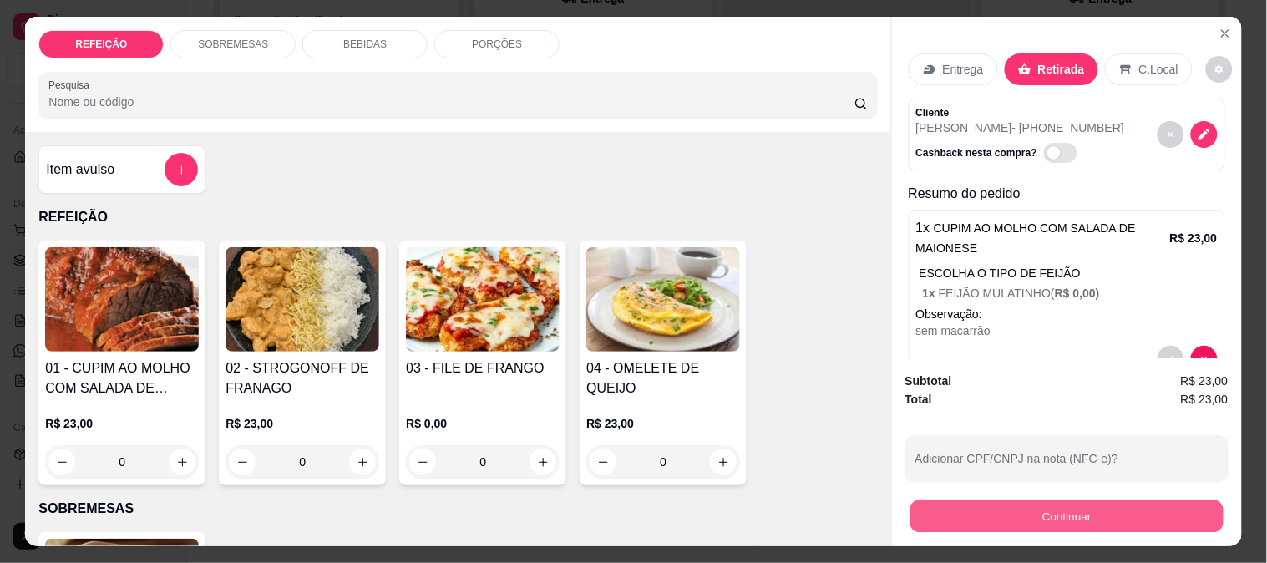
click at [986, 502] on button "Continuar" at bounding box center [1066, 515] width 313 height 33
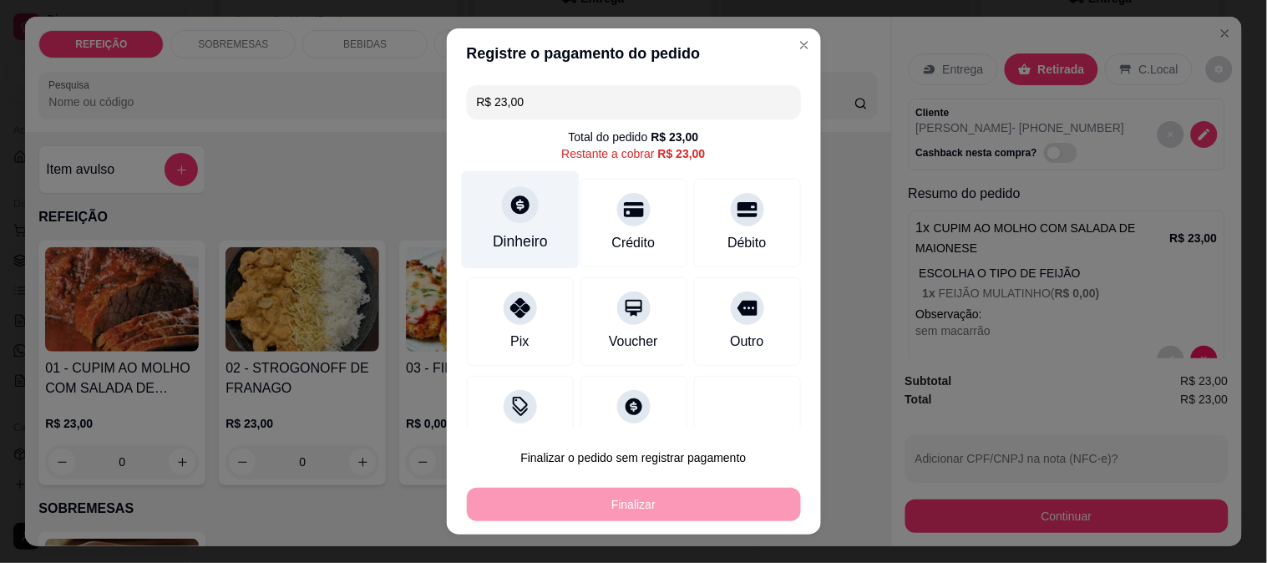
click at [515, 226] on div "Dinheiro" at bounding box center [520, 219] width 118 height 98
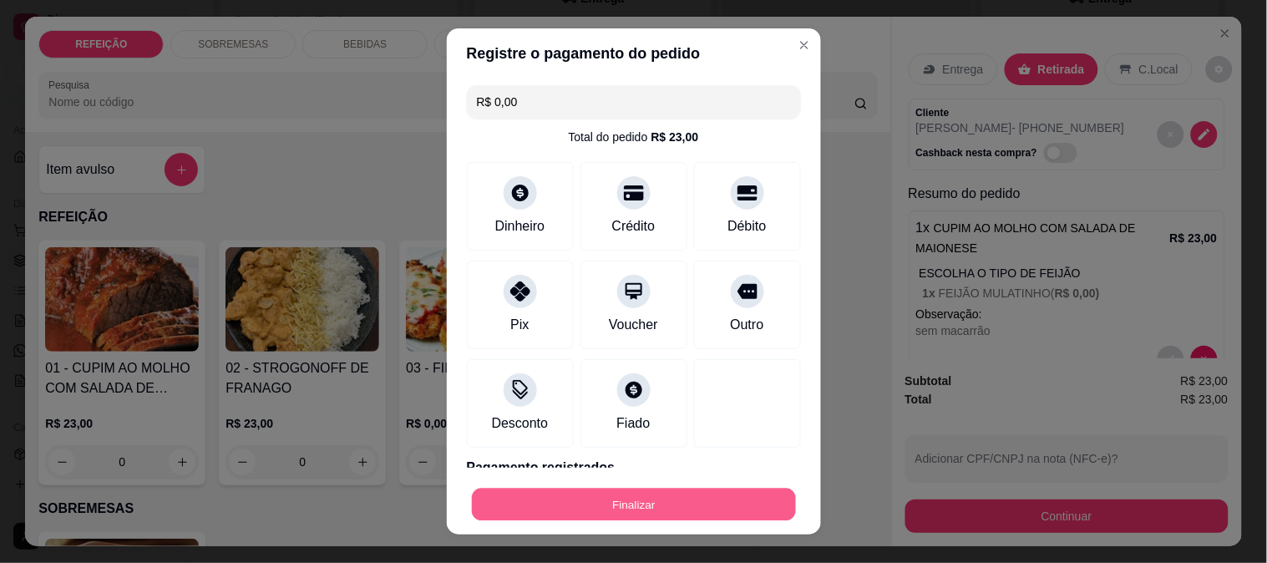
click at [656, 496] on button "Finalizar" at bounding box center [634, 505] width 324 height 33
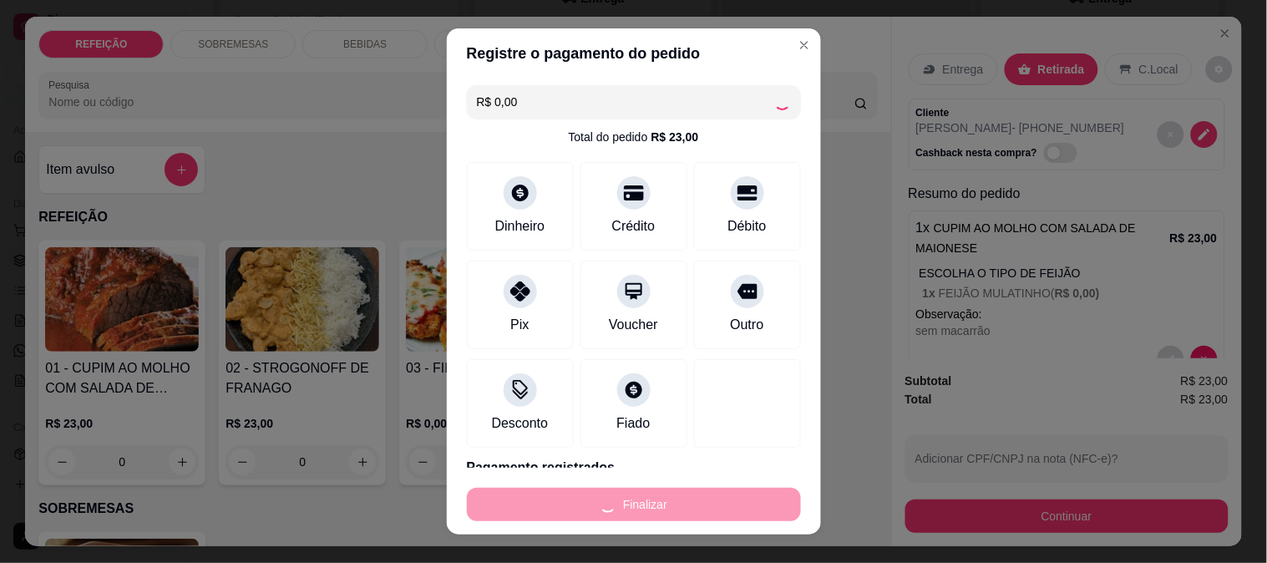
type input "-R$ 23,00"
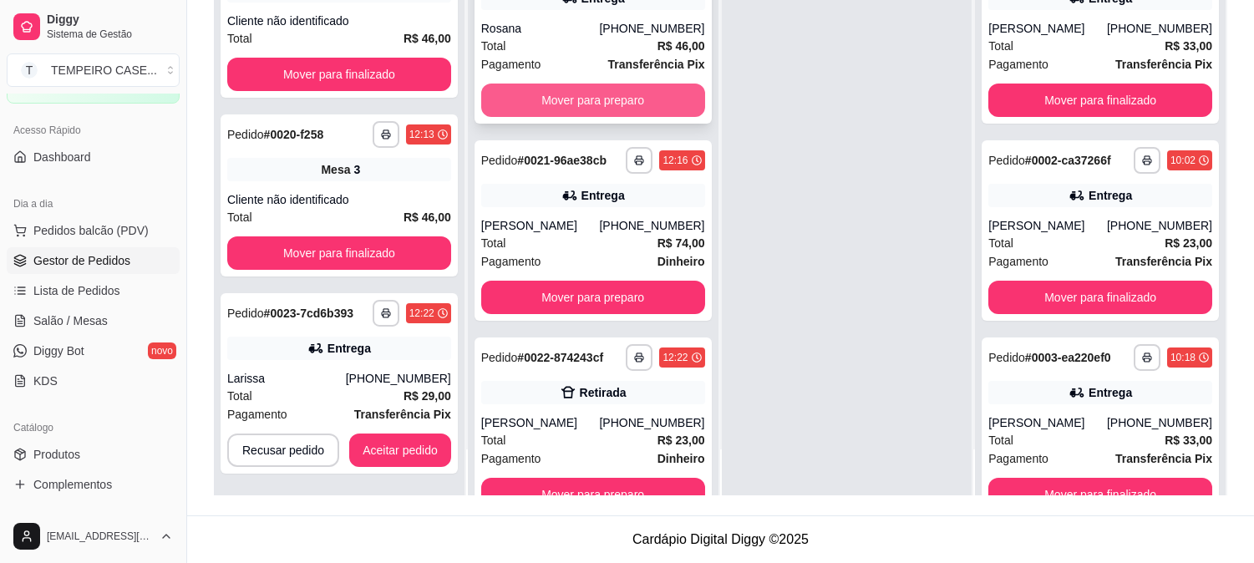
click at [585, 100] on button "Mover para preparo" at bounding box center [593, 100] width 224 height 33
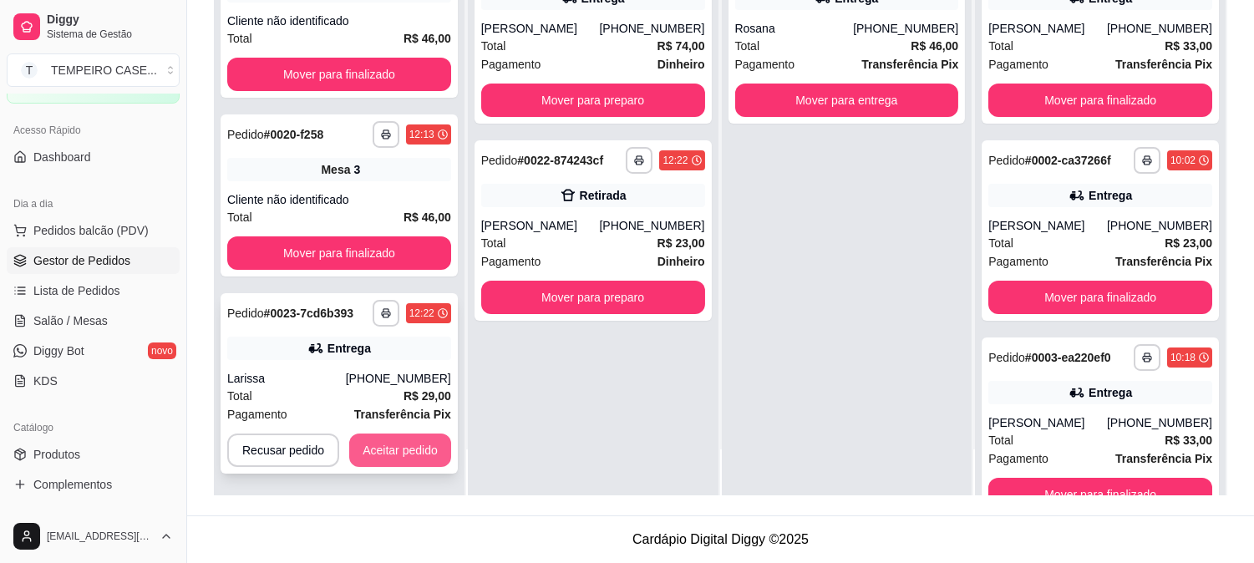
click at [419, 446] on button "Aceitar pedido" at bounding box center [400, 449] width 102 height 33
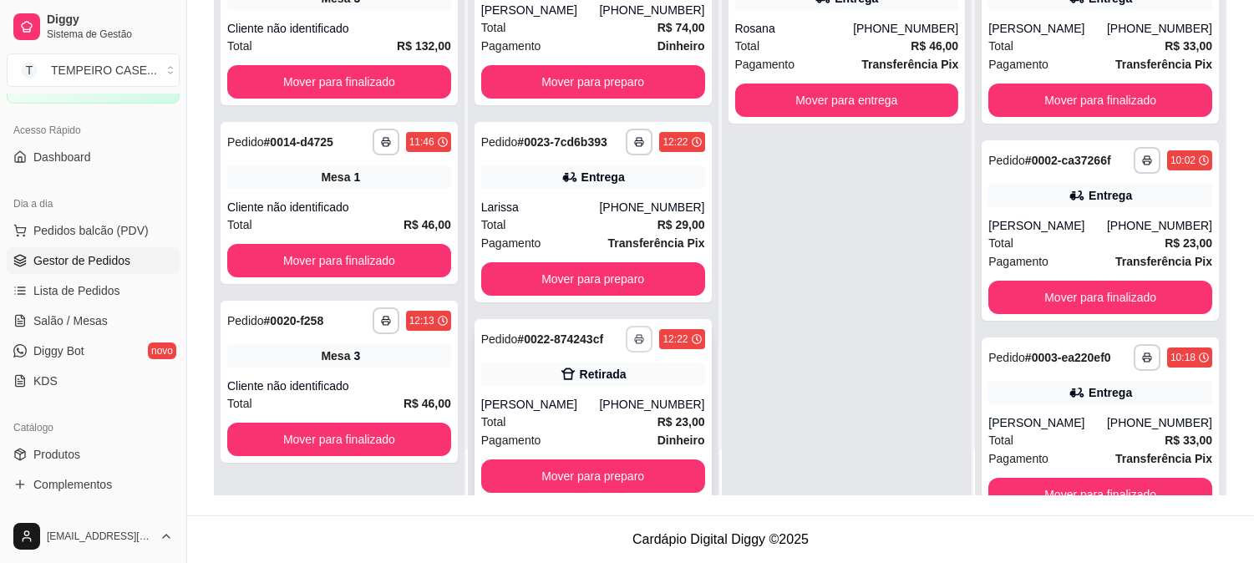
scroll to position [44, 0]
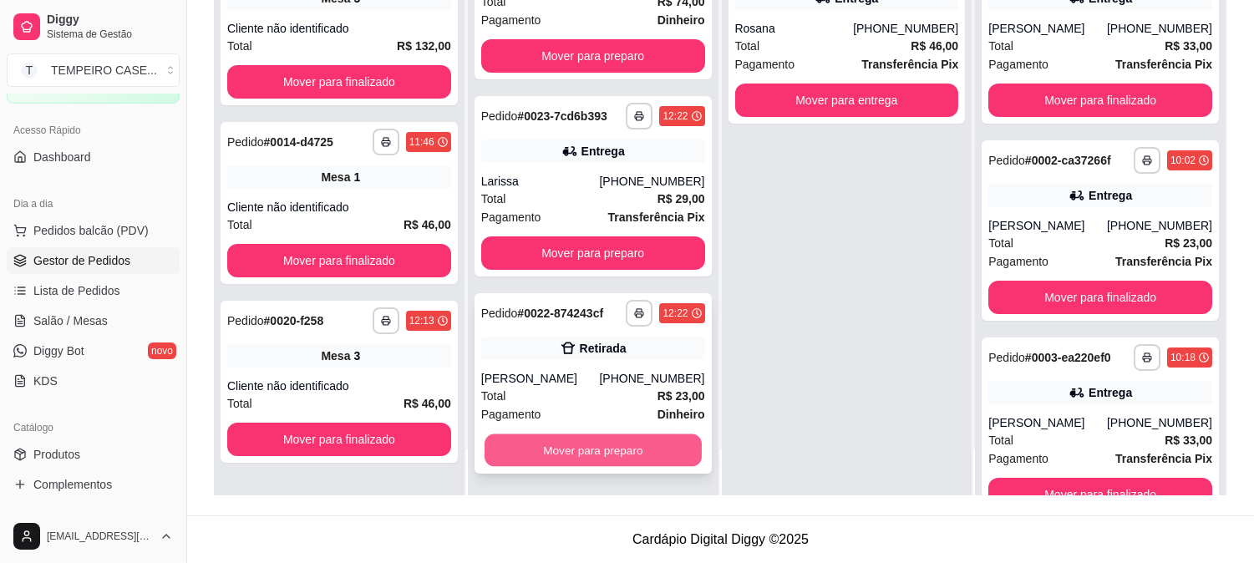
click at [558, 441] on button "Mover para preparo" at bounding box center [592, 450] width 217 height 33
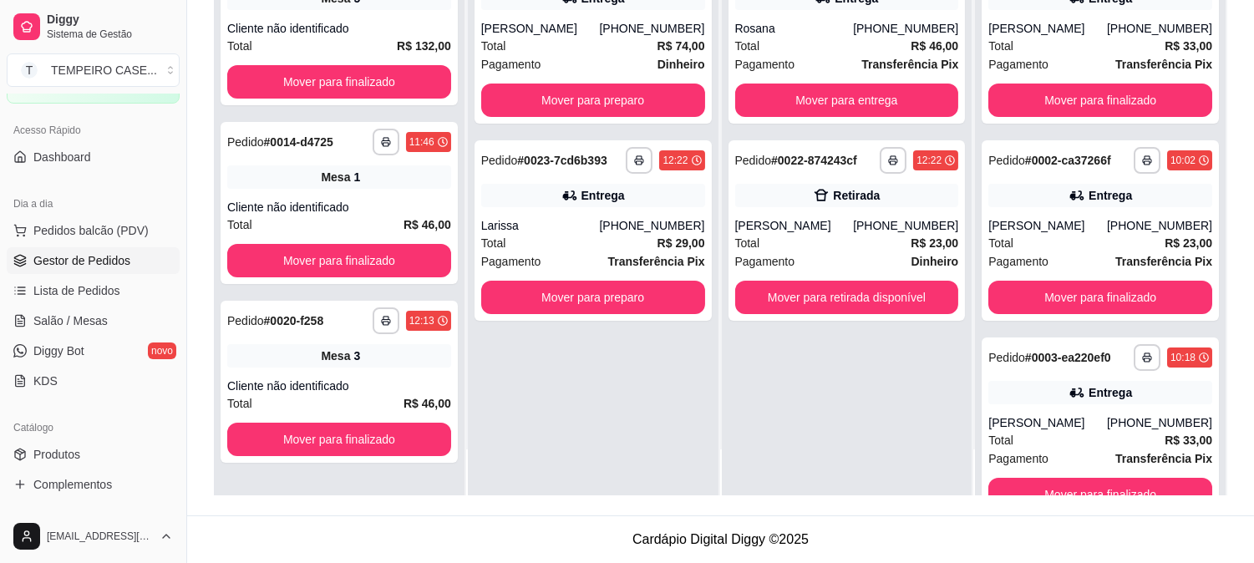
scroll to position [0, 0]
click at [84, 321] on span "Salão / Mesas" at bounding box center [70, 320] width 74 height 17
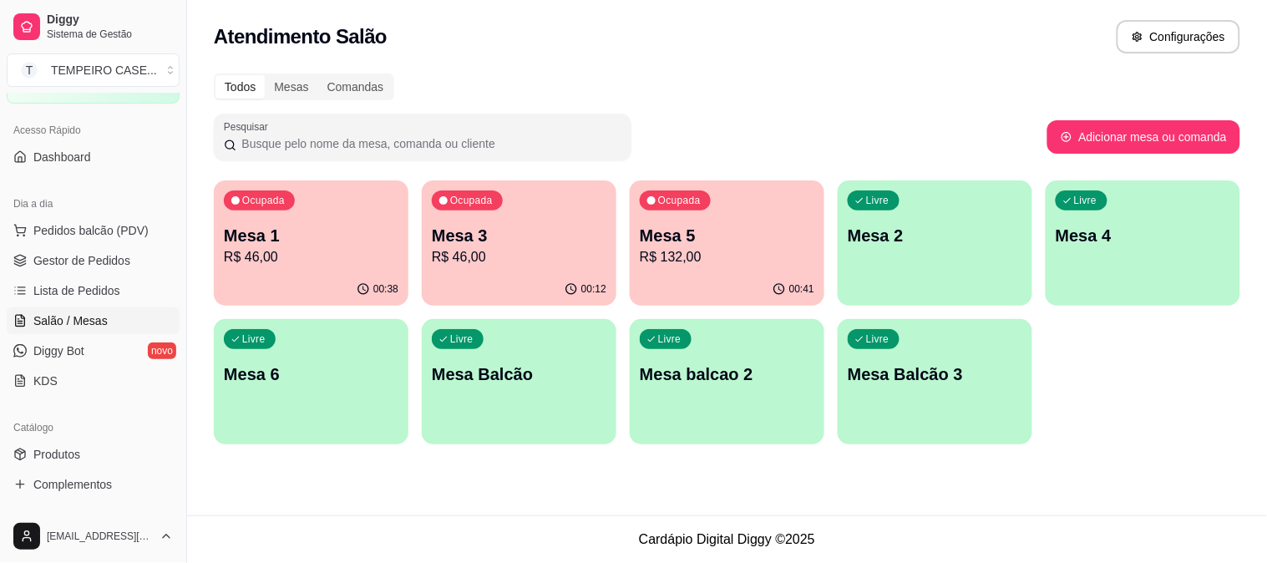
click at [499, 251] on p "R$ 46,00" at bounding box center [519, 257] width 175 height 20
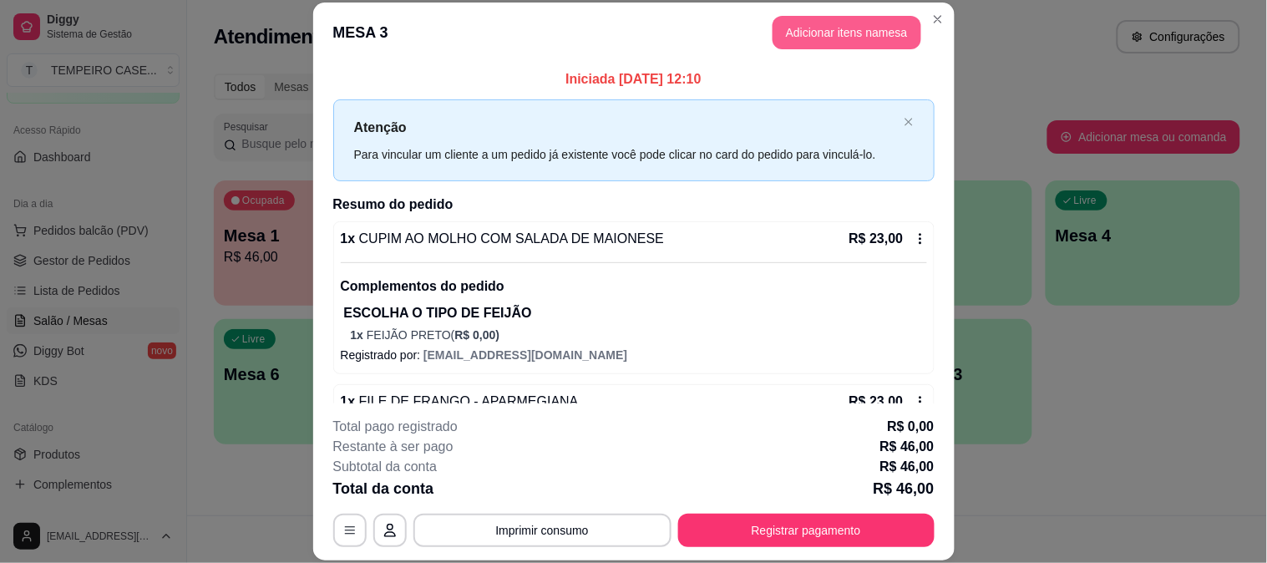
click at [839, 43] on button "Adicionar itens na mesa" at bounding box center [847, 32] width 149 height 33
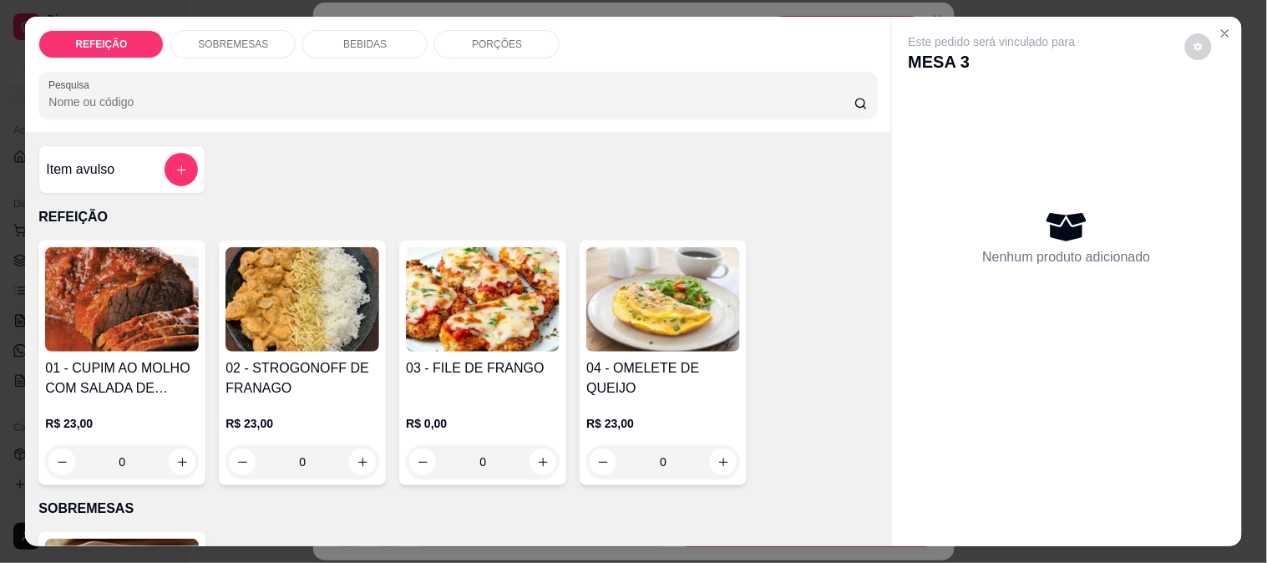
click at [374, 44] on div "BEBIDAS" at bounding box center [364, 44] width 125 height 28
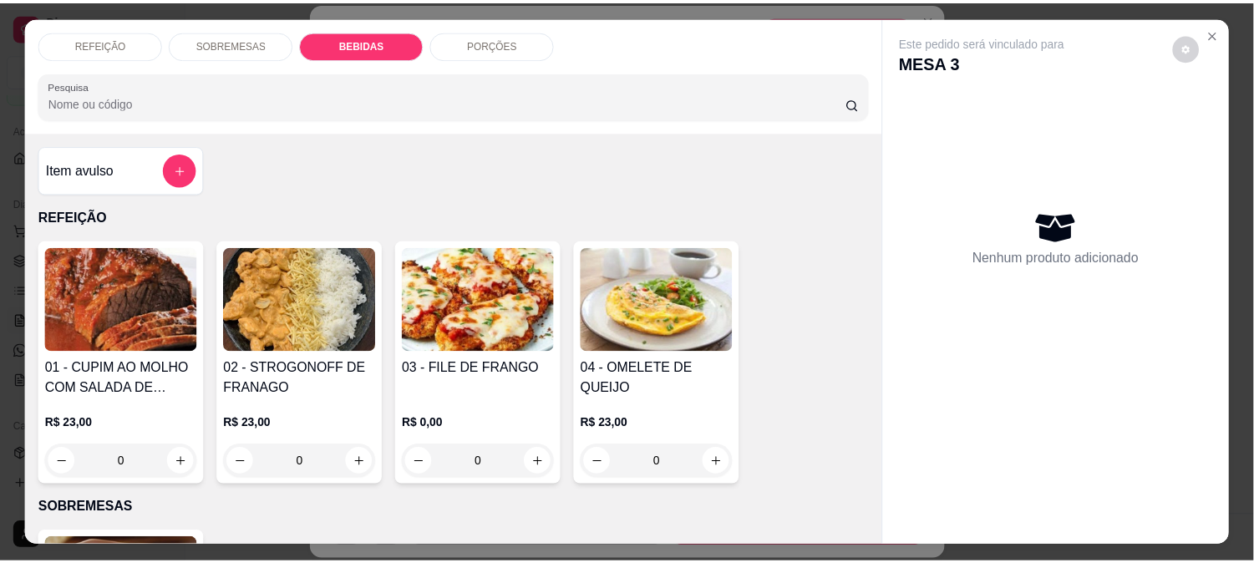
scroll to position [43, 0]
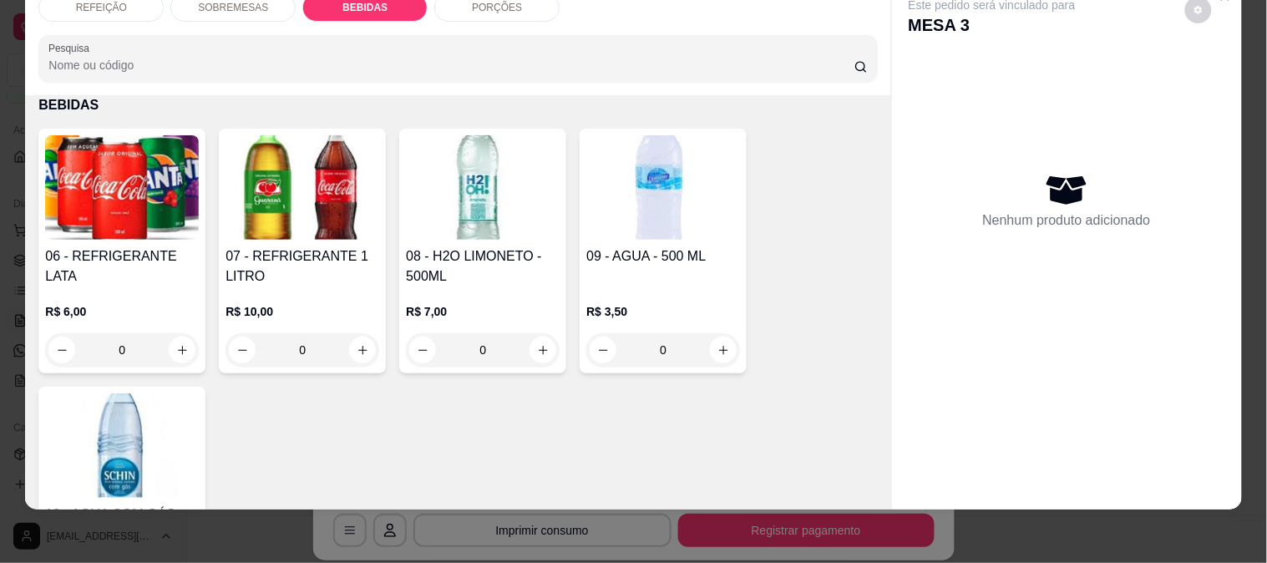
click at [443, 246] on h4 "08 - H2O LIMONETO - 500ML" at bounding box center [483, 266] width 154 height 40
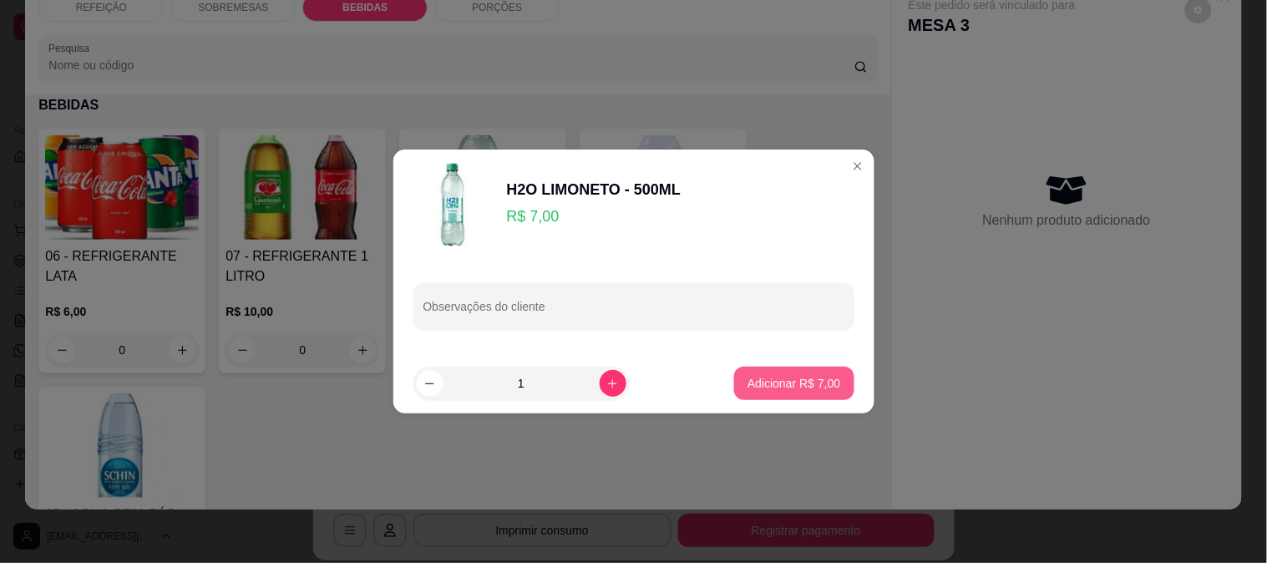
click at [757, 375] on p "Adicionar R$ 7,00" at bounding box center [793, 383] width 93 height 17
type input "1"
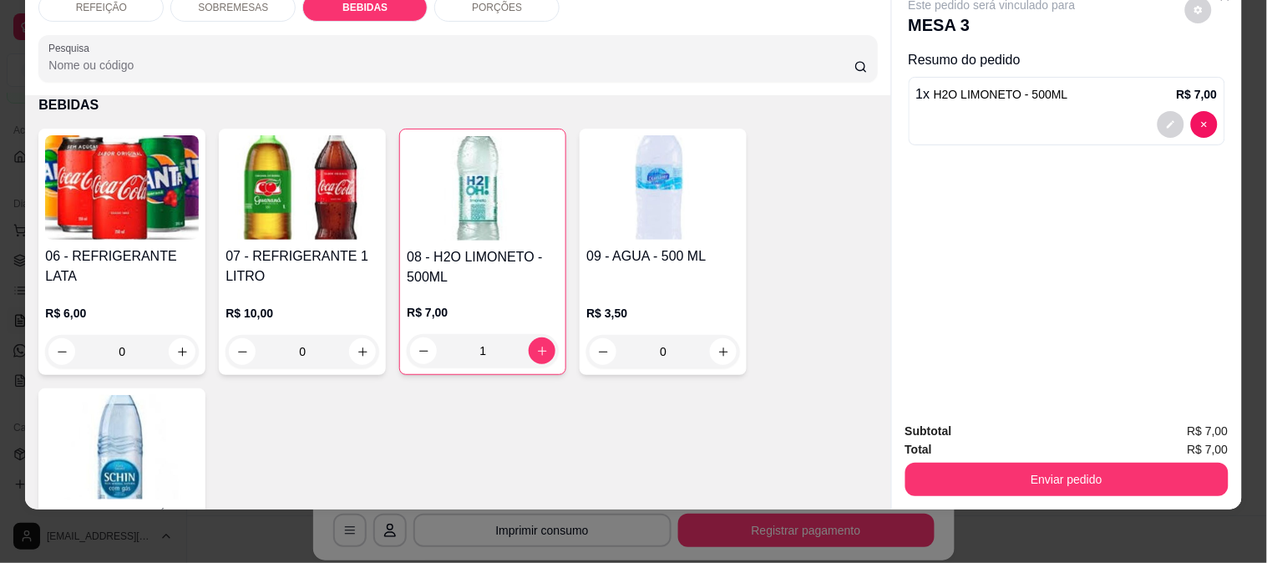
click at [988, 468] on button "Enviar pedido" at bounding box center [1066, 479] width 323 height 33
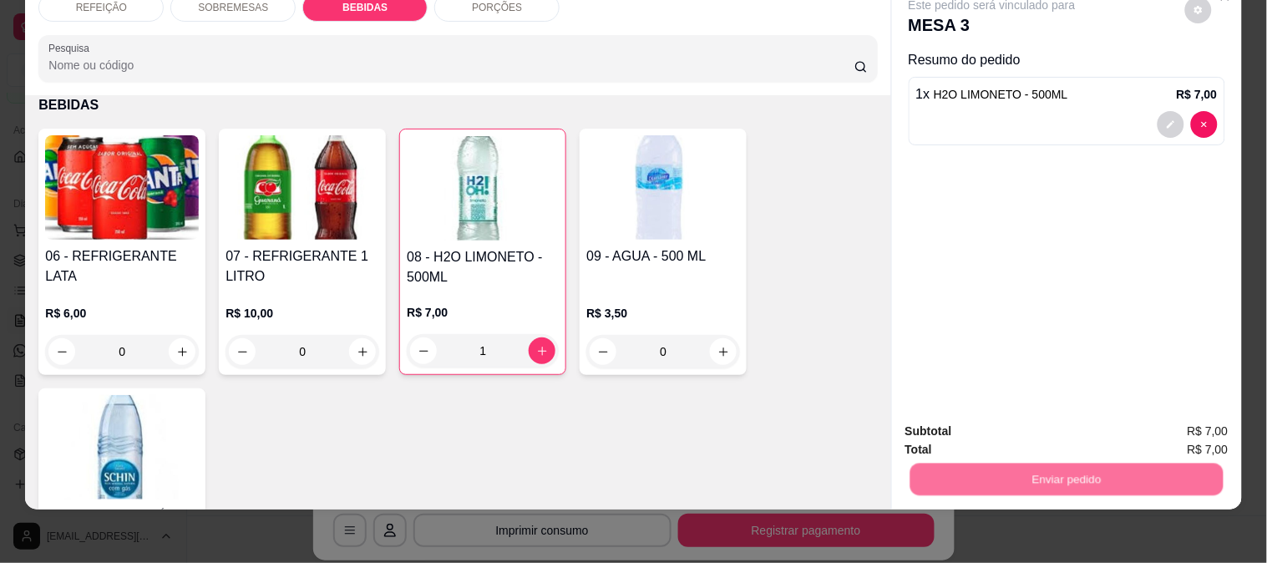
click at [1218, 427] on button "Enviar pedido" at bounding box center [1185, 425] width 94 height 32
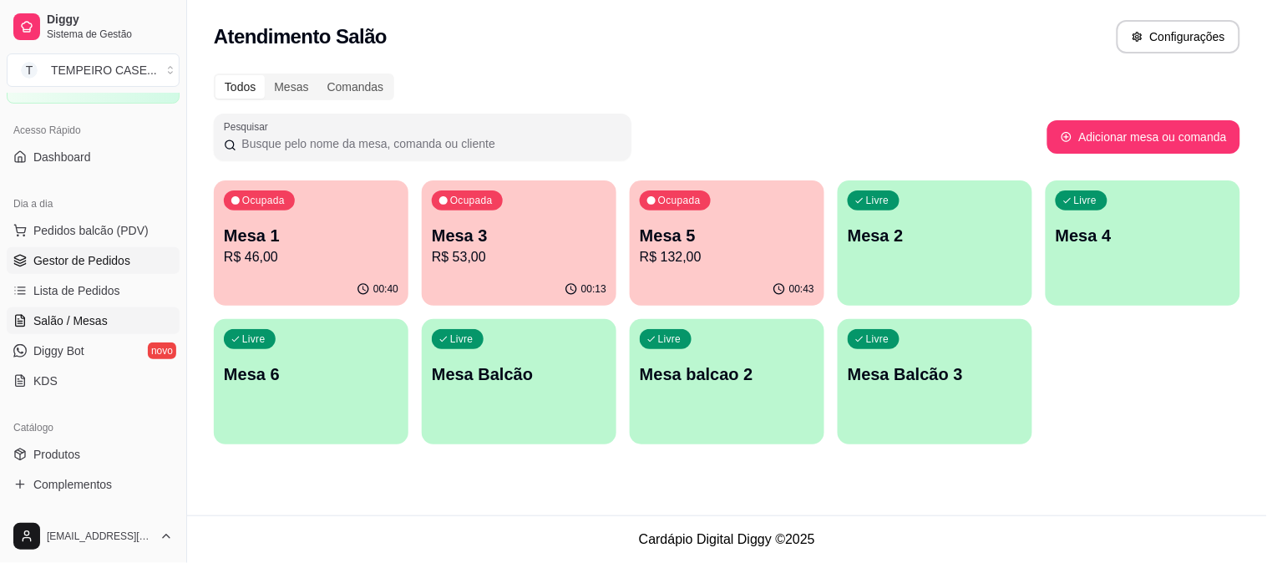
click at [89, 256] on span "Gestor de Pedidos" at bounding box center [81, 260] width 97 height 17
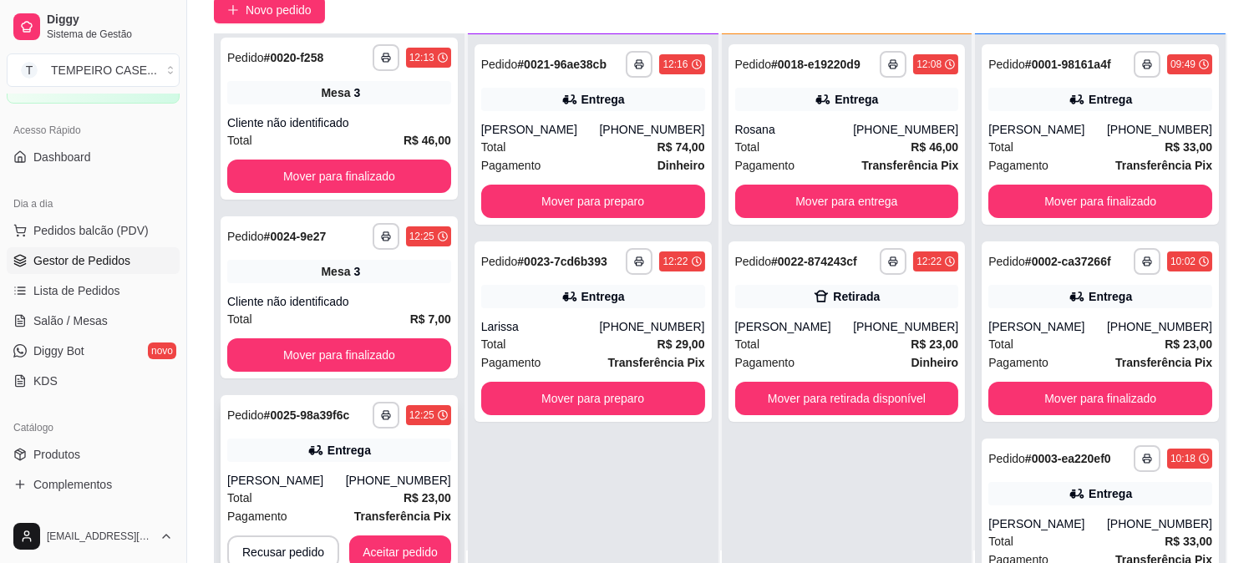
scroll to position [255, 0]
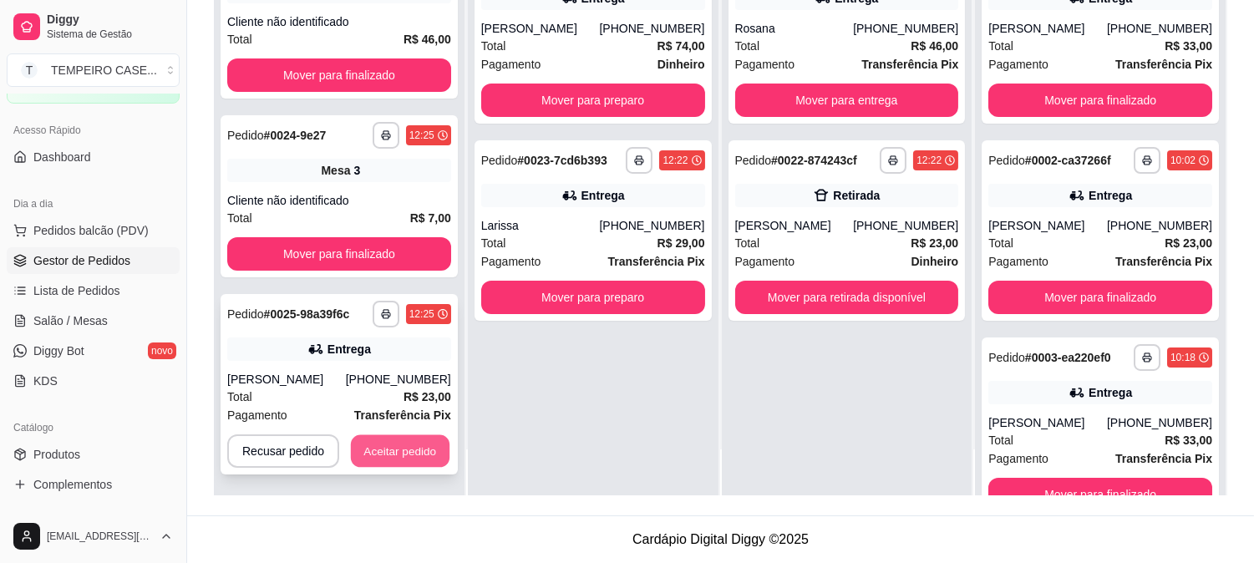
click at [383, 438] on button "Aceitar pedido" at bounding box center [400, 451] width 99 height 33
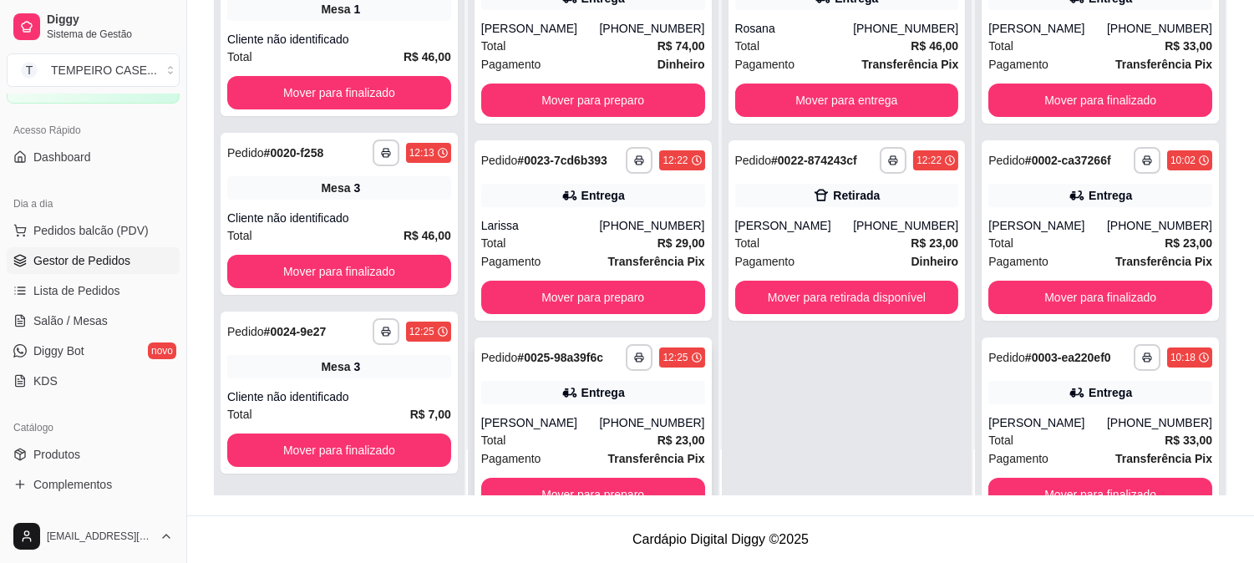
scroll to position [0, 0]
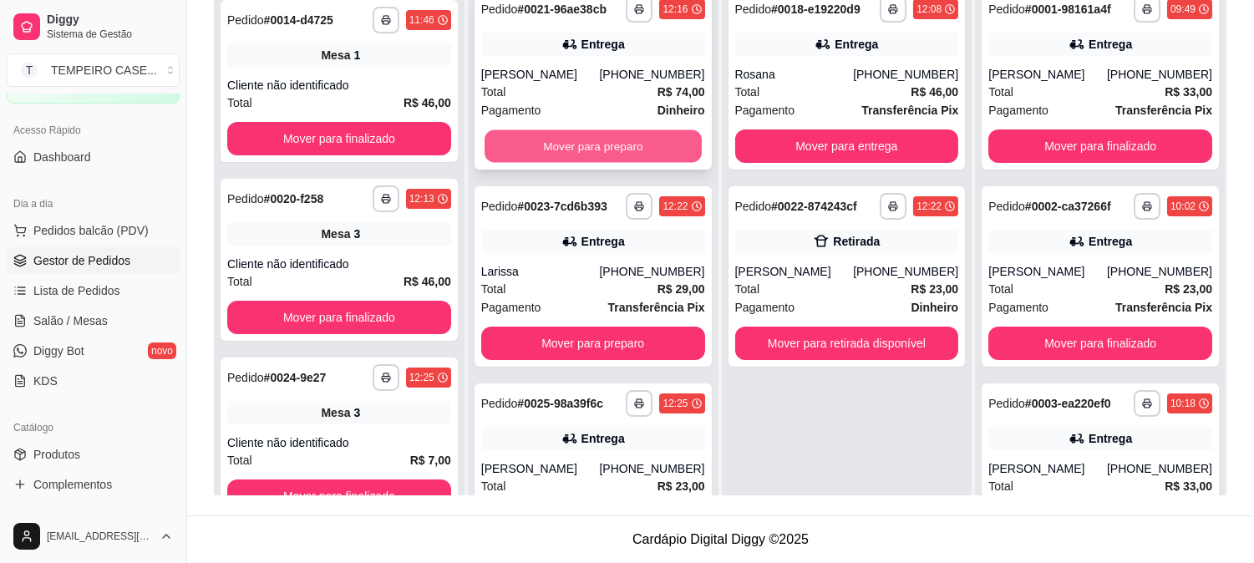
click at [538, 134] on button "Mover para preparo" at bounding box center [592, 146] width 217 height 33
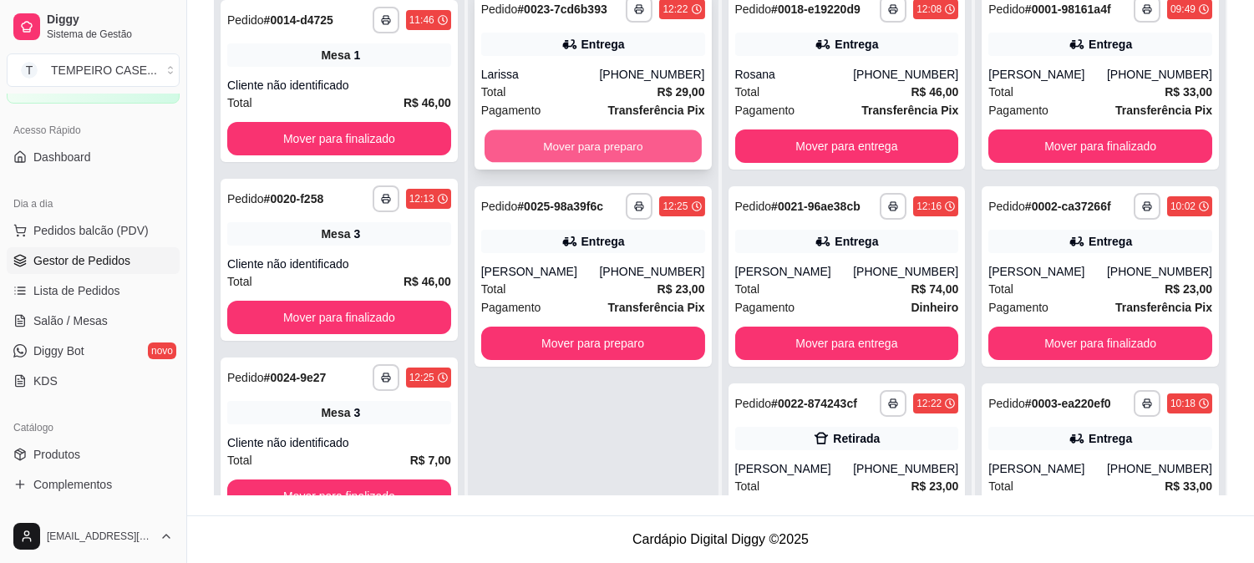
click at [560, 144] on button "Mover para preparo" at bounding box center [592, 146] width 217 height 33
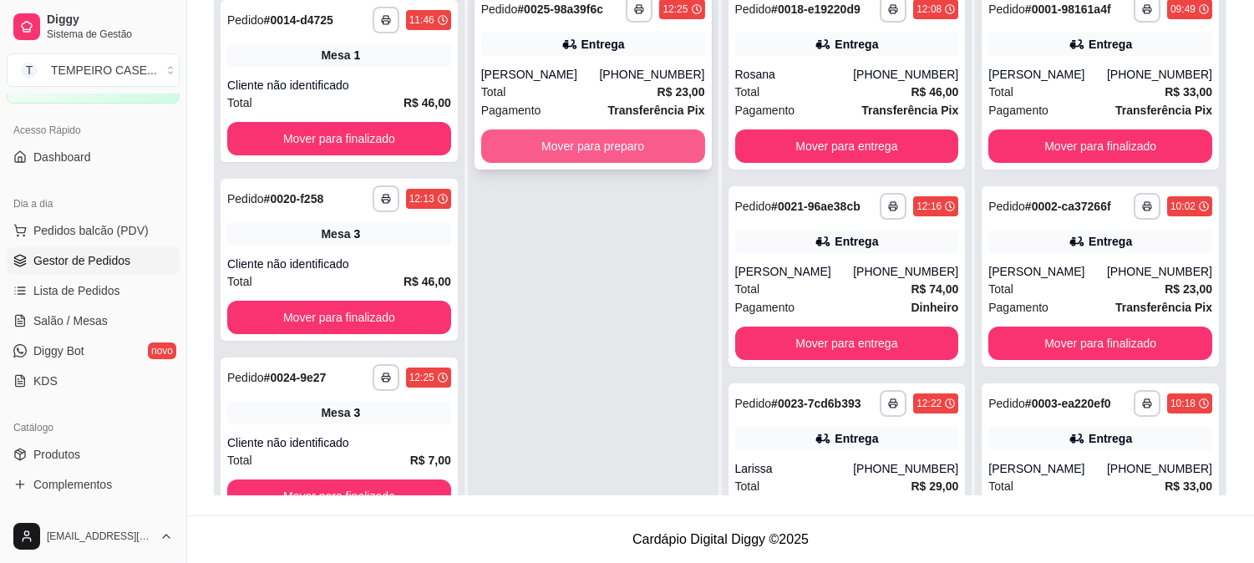
click at [573, 148] on button "Mover para preparo" at bounding box center [593, 145] width 224 height 33
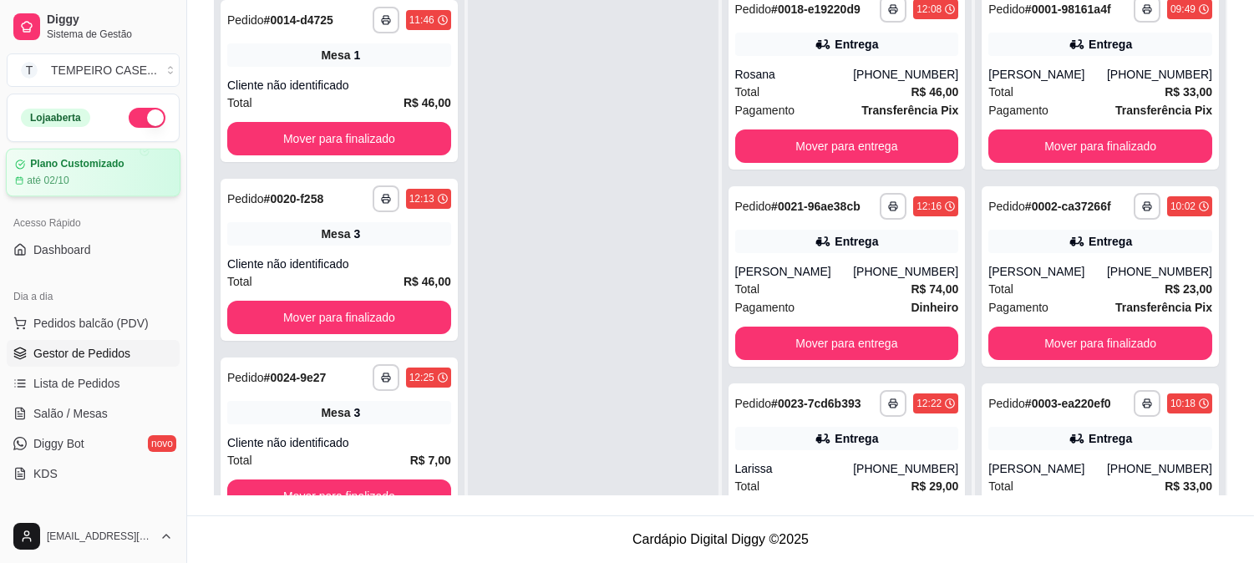
click at [104, 178] on div "até 02/10" at bounding box center [93, 180] width 156 height 13
click at [77, 406] on span "Salão / Mesas" at bounding box center [70, 413] width 74 height 17
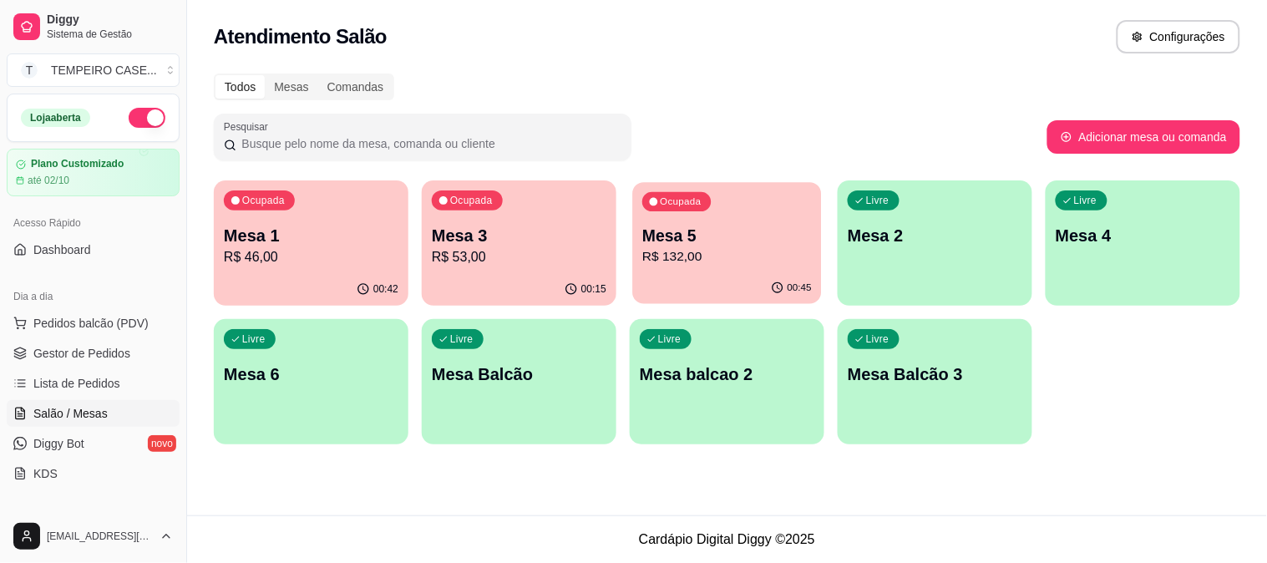
click at [699, 243] on p "Mesa 5" at bounding box center [727, 236] width 170 height 23
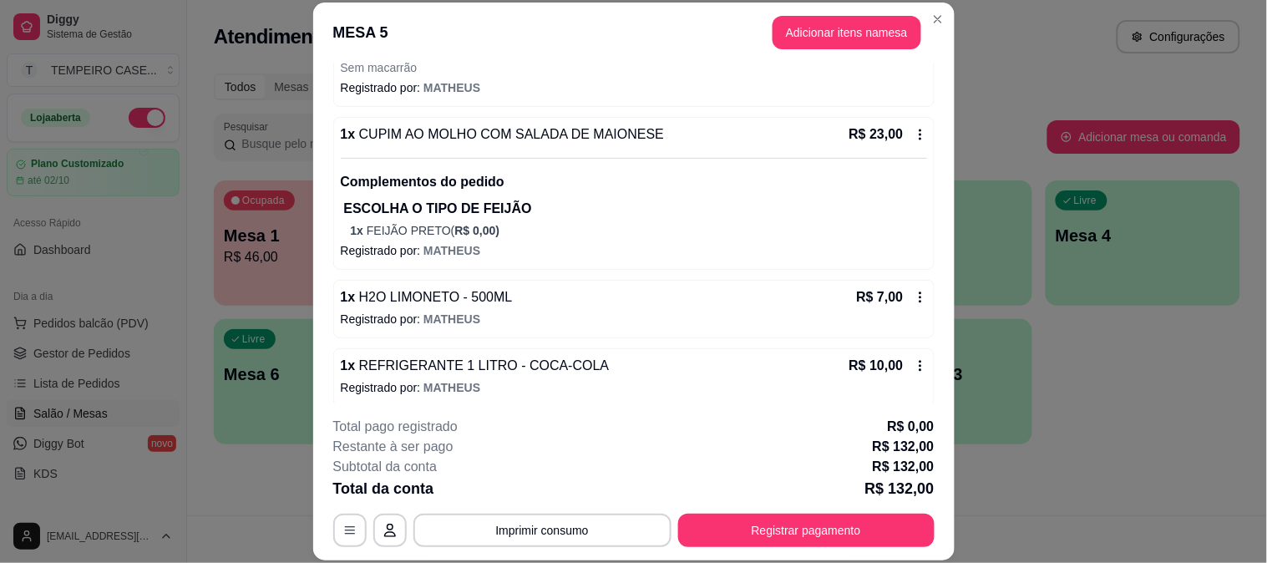
scroll to position [682, 0]
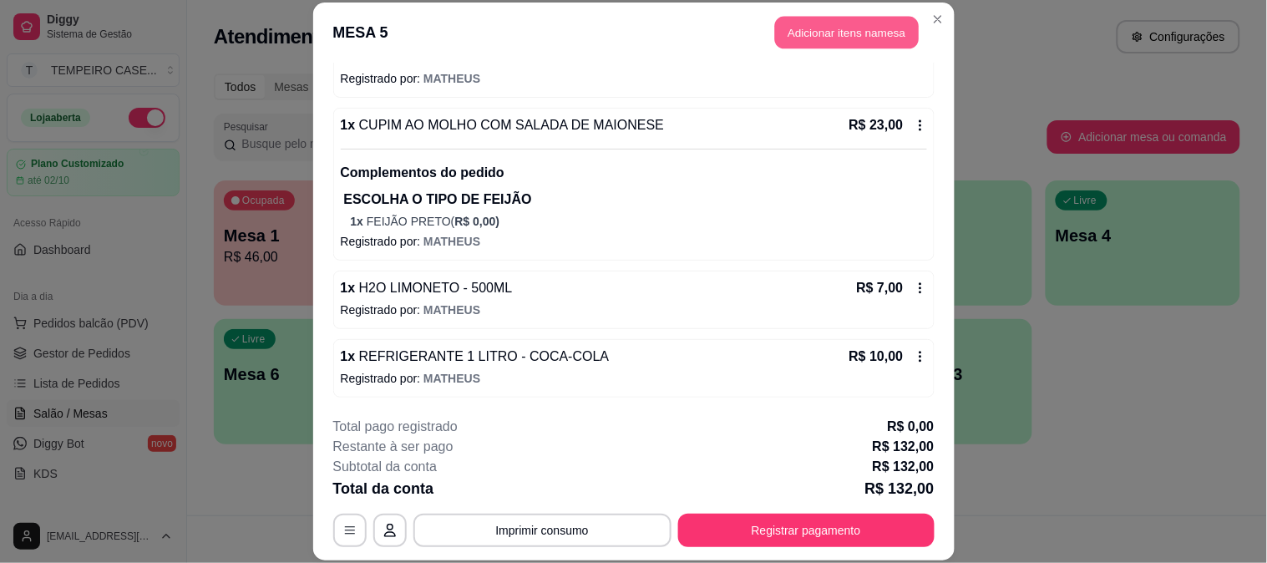
click at [835, 22] on button "Adicionar itens na mesa" at bounding box center [847, 33] width 144 height 33
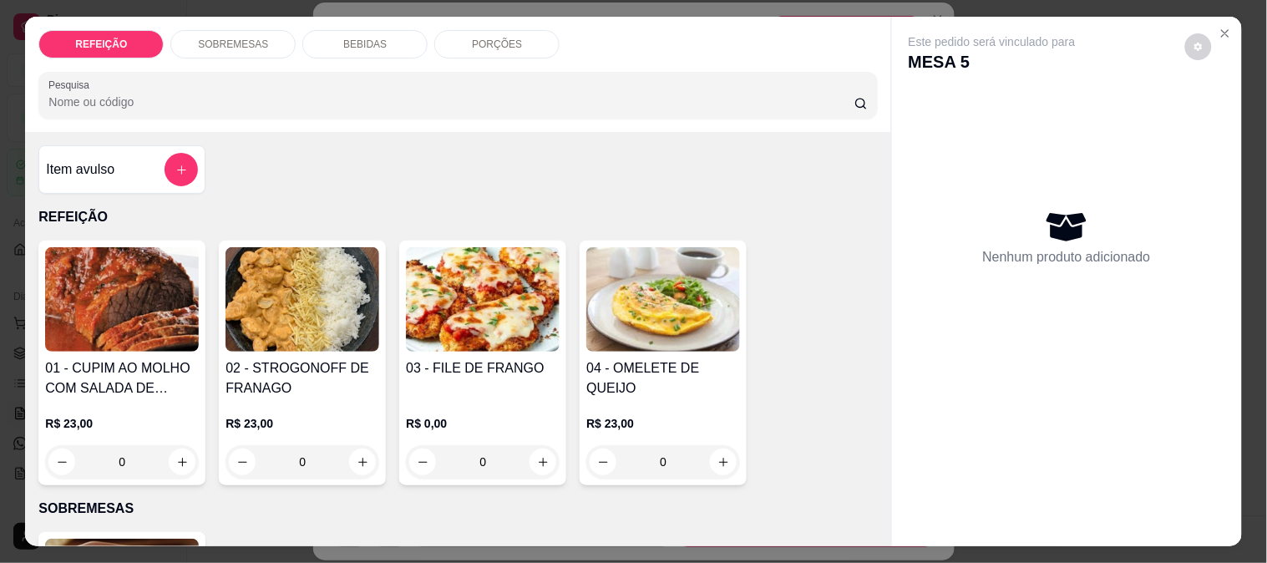
drag, startPoint x: 522, startPoint y: 33, endPoint x: 403, endPoint y: 86, distance: 130.5
click at [524, 33] on div "PORÇÕES" at bounding box center [496, 44] width 125 height 28
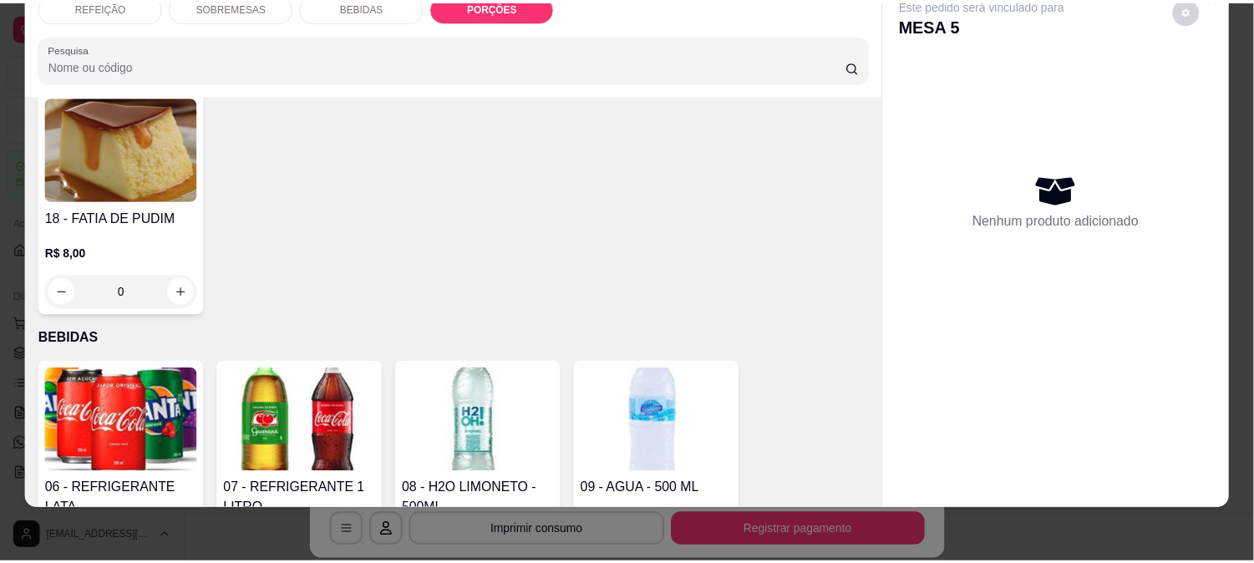
scroll to position [262, 0]
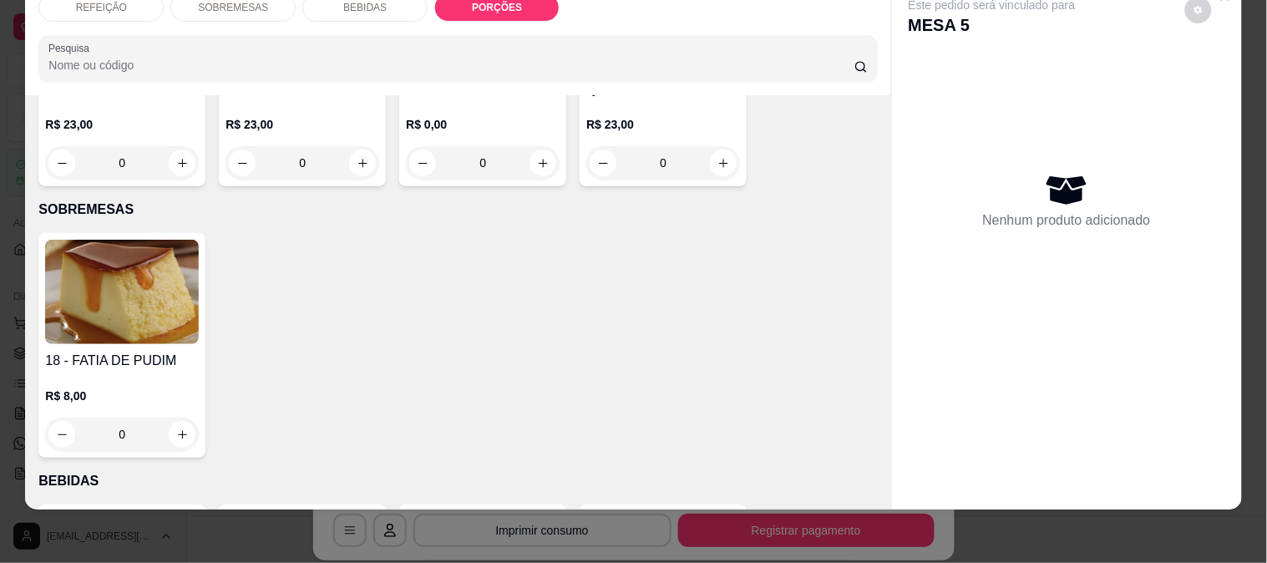
click at [162, 256] on img at bounding box center [122, 292] width 154 height 104
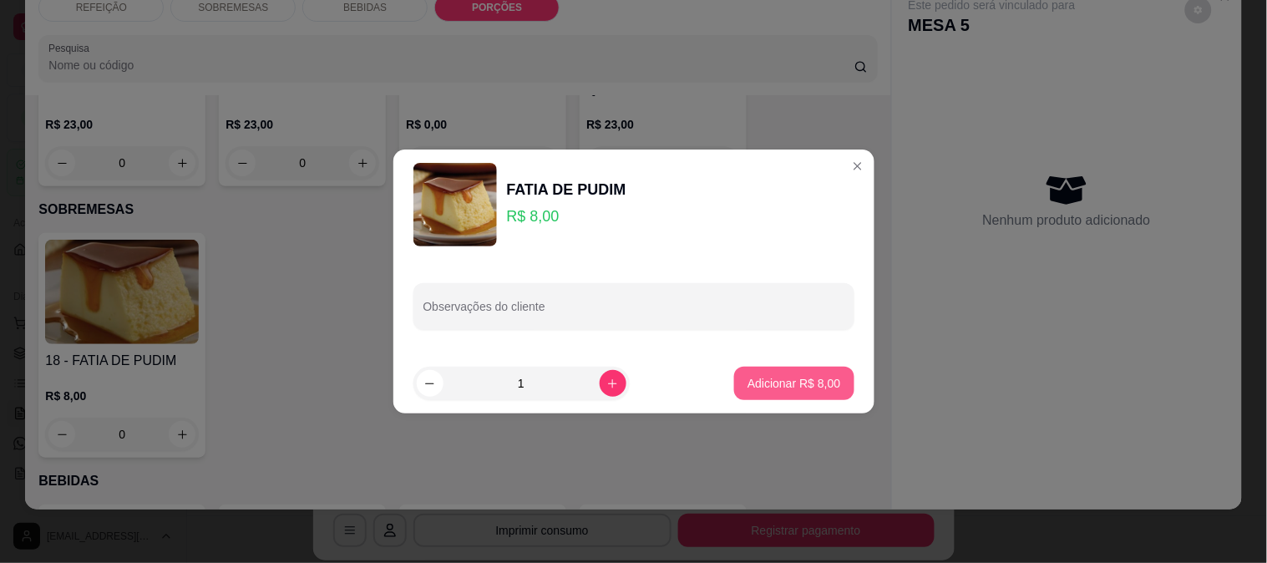
click at [823, 385] on p "Adicionar R$ 8,00" at bounding box center [793, 383] width 93 height 17
type input "1"
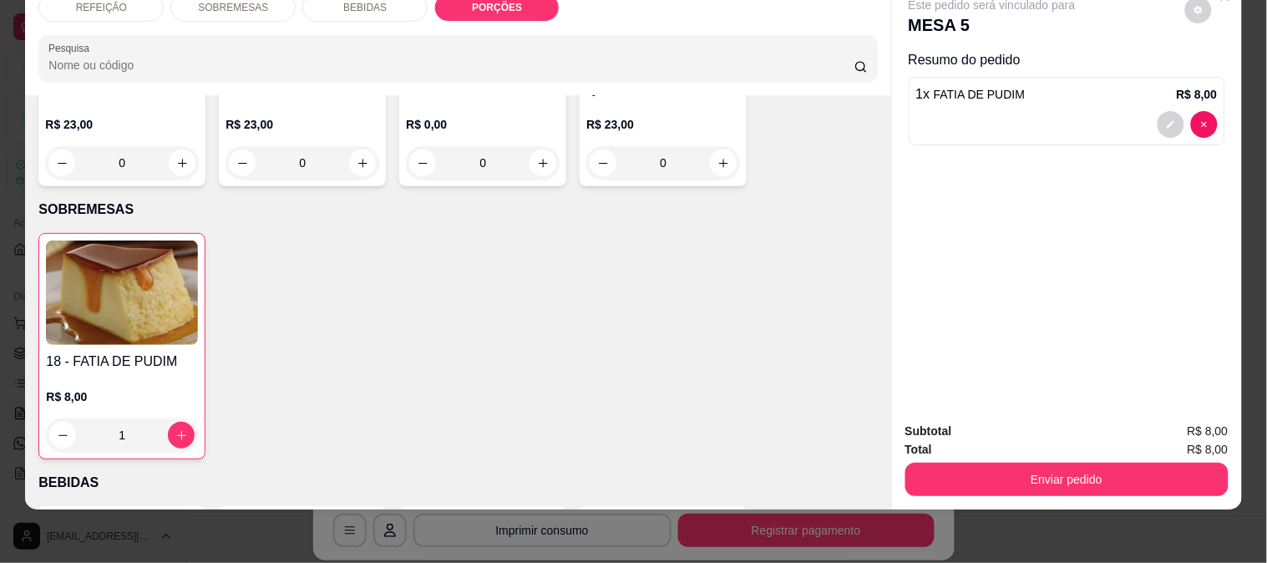
click at [946, 463] on button "Enviar pedido" at bounding box center [1066, 479] width 323 height 33
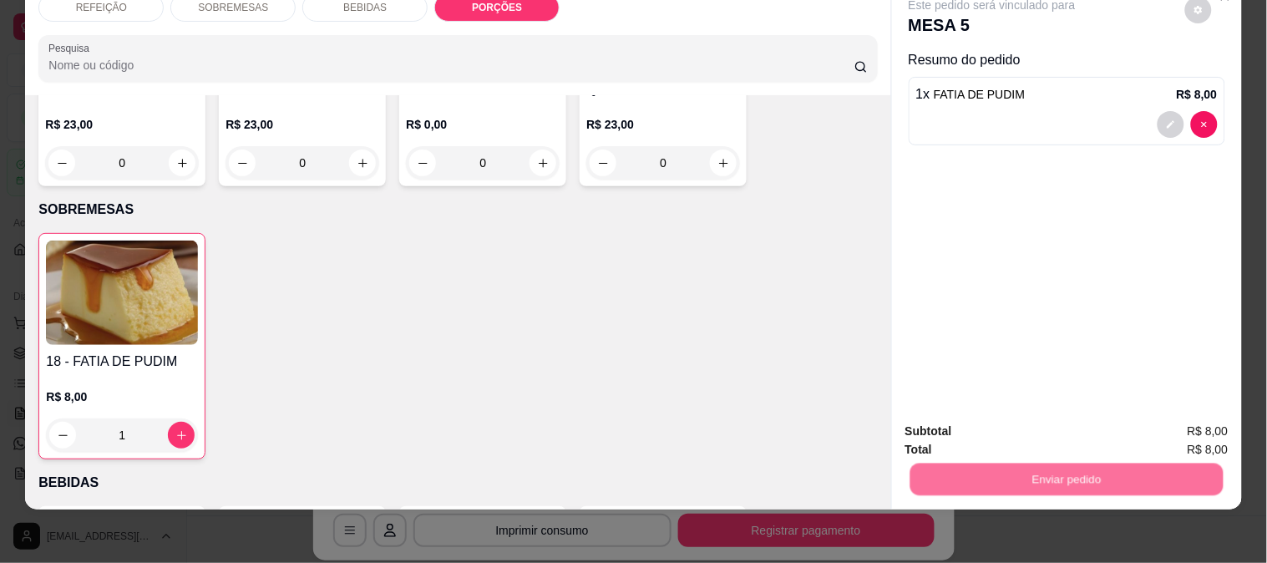
click at [1214, 431] on button "Enviar pedido" at bounding box center [1185, 425] width 94 height 32
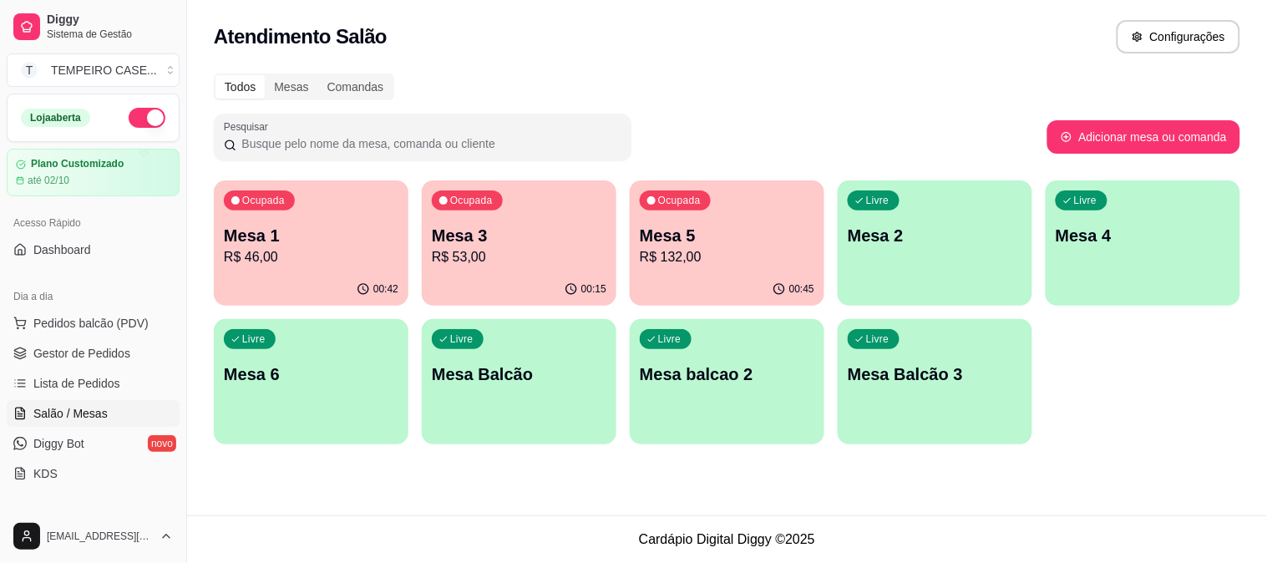
click at [669, 251] on p "R$ 132,00" at bounding box center [727, 257] width 175 height 20
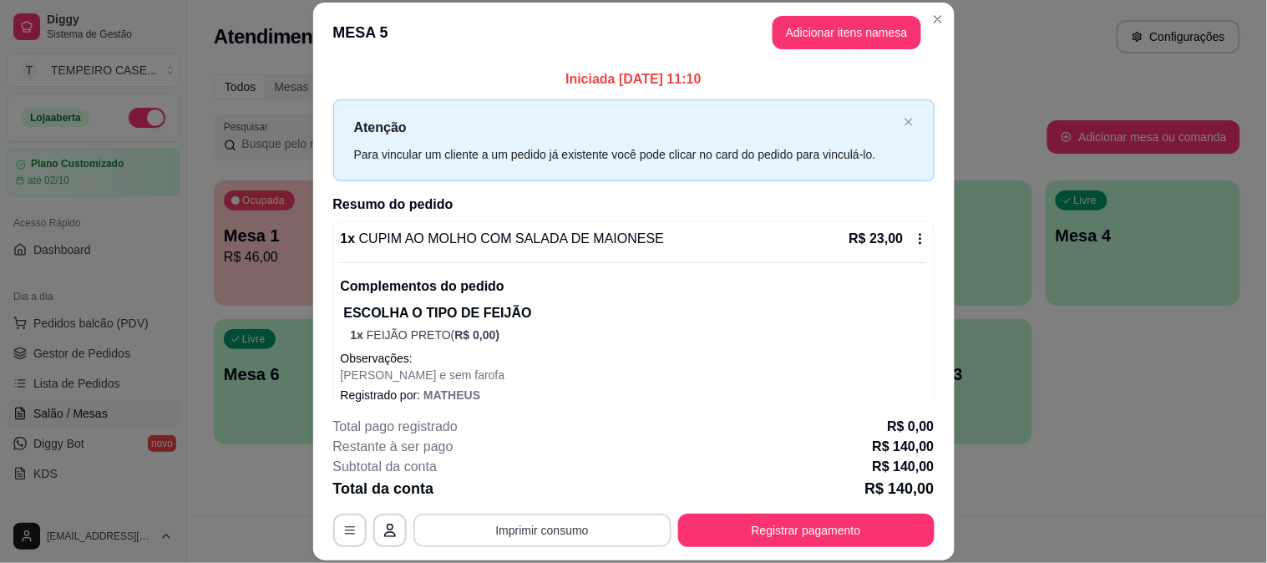
click at [494, 524] on button "Imprimir consumo" at bounding box center [542, 530] width 258 height 33
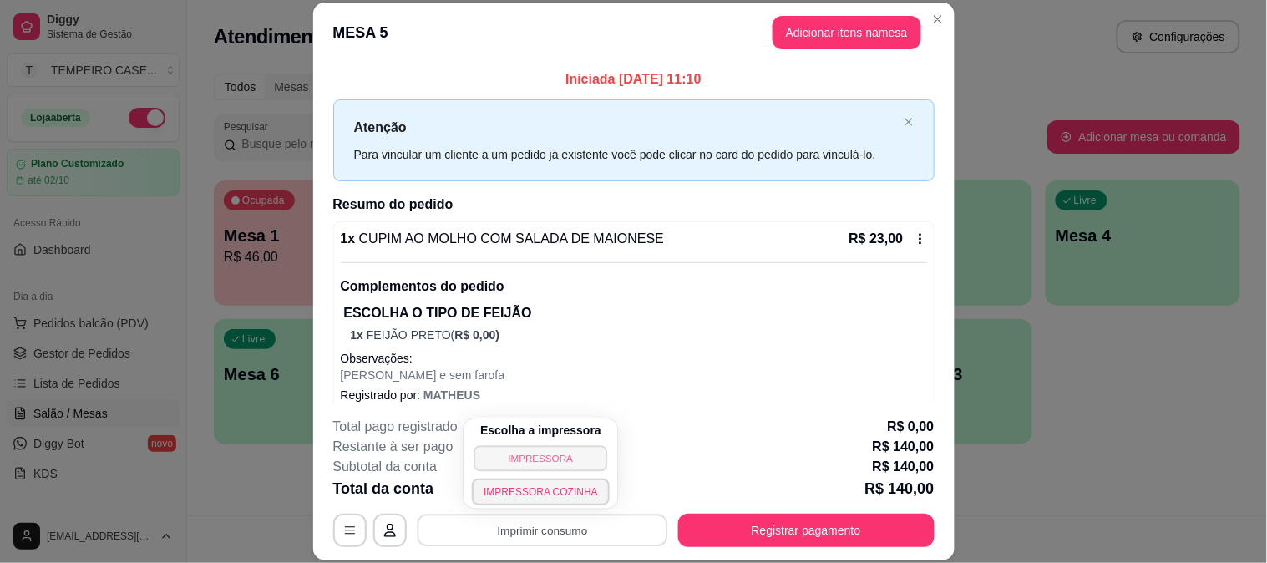
click at [536, 460] on button "IMPRESSORA" at bounding box center [541, 458] width 134 height 26
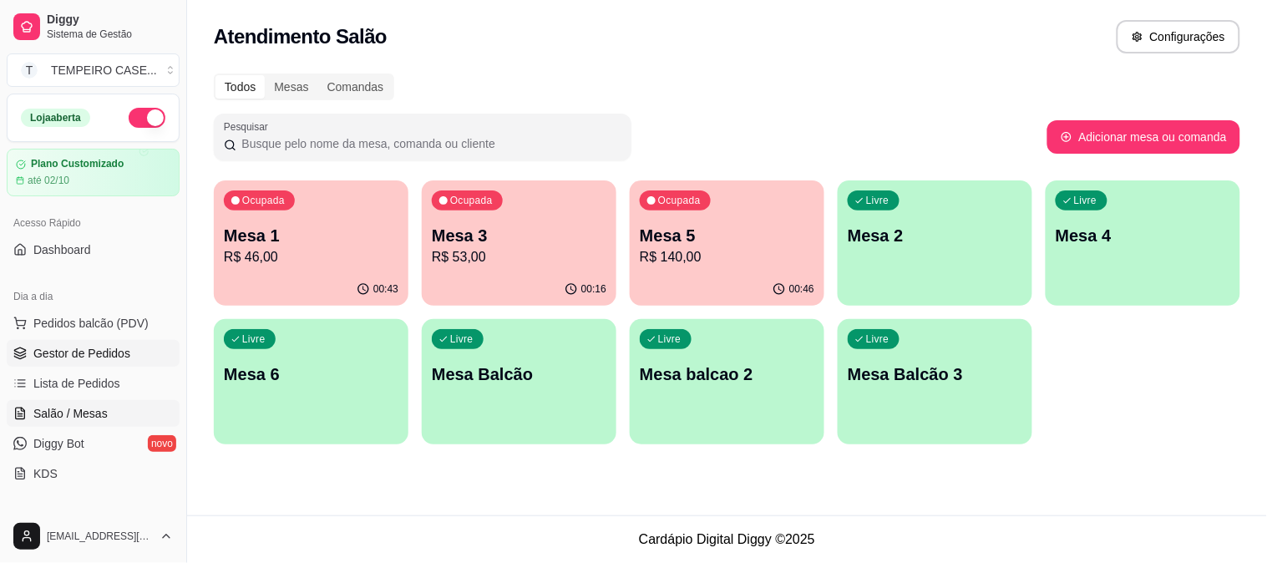
click at [84, 362] on link "Gestor de Pedidos" at bounding box center [93, 353] width 173 height 27
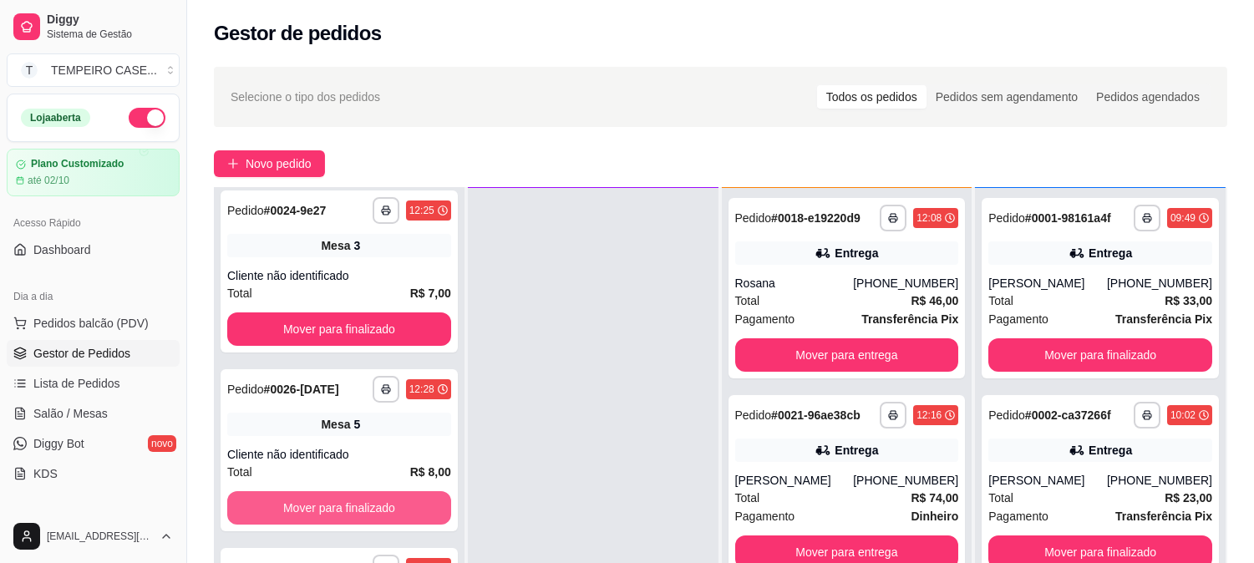
scroll to position [255, 0]
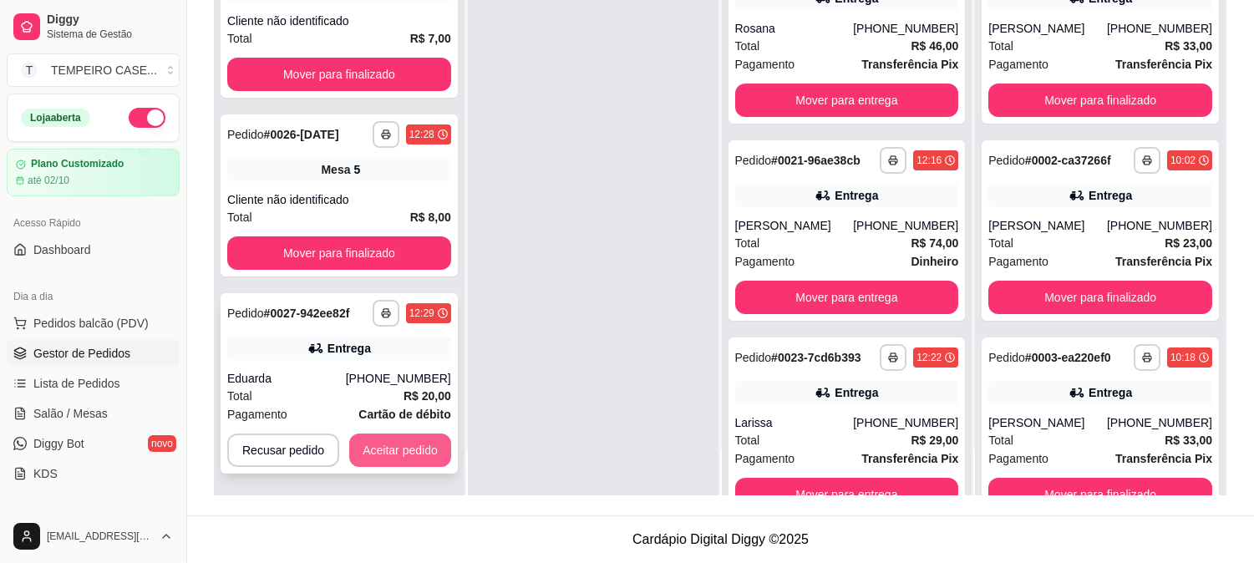
click at [408, 460] on button "Aceitar pedido" at bounding box center [400, 449] width 102 height 33
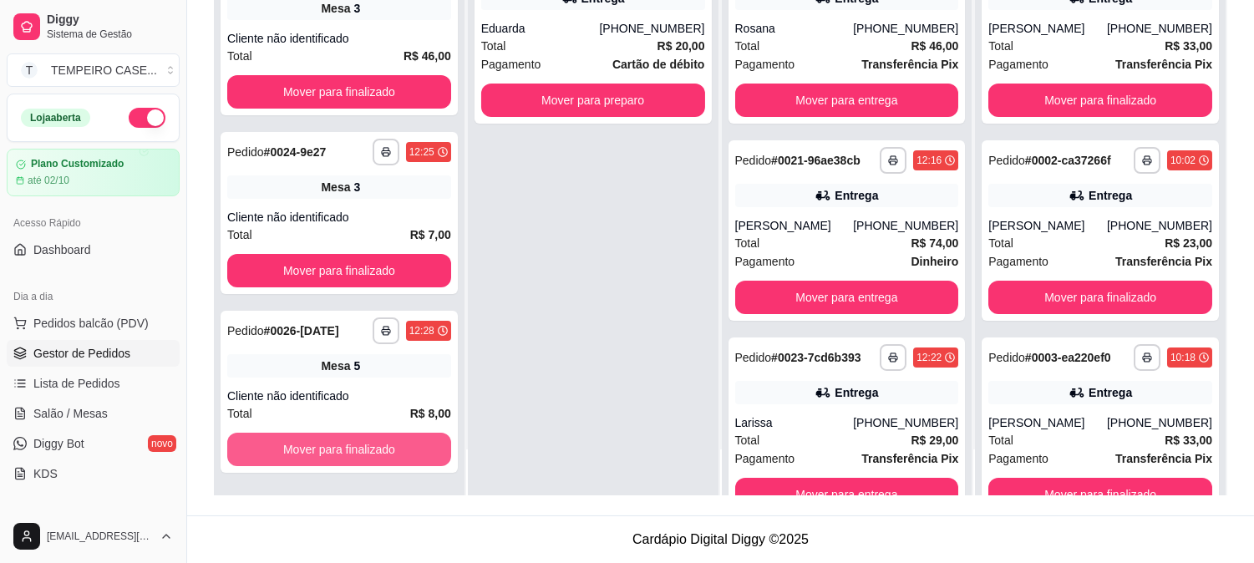
scroll to position [347, 0]
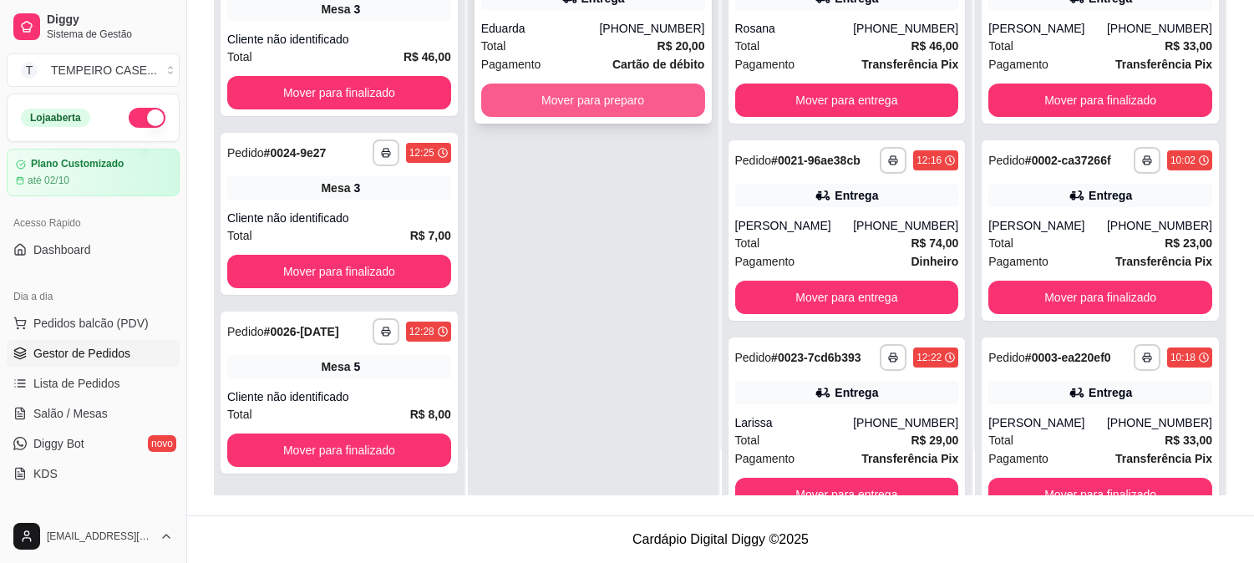
click at [621, 103] on button "Mover para preparo" at bounding box center [593, 100] width 224 height 33
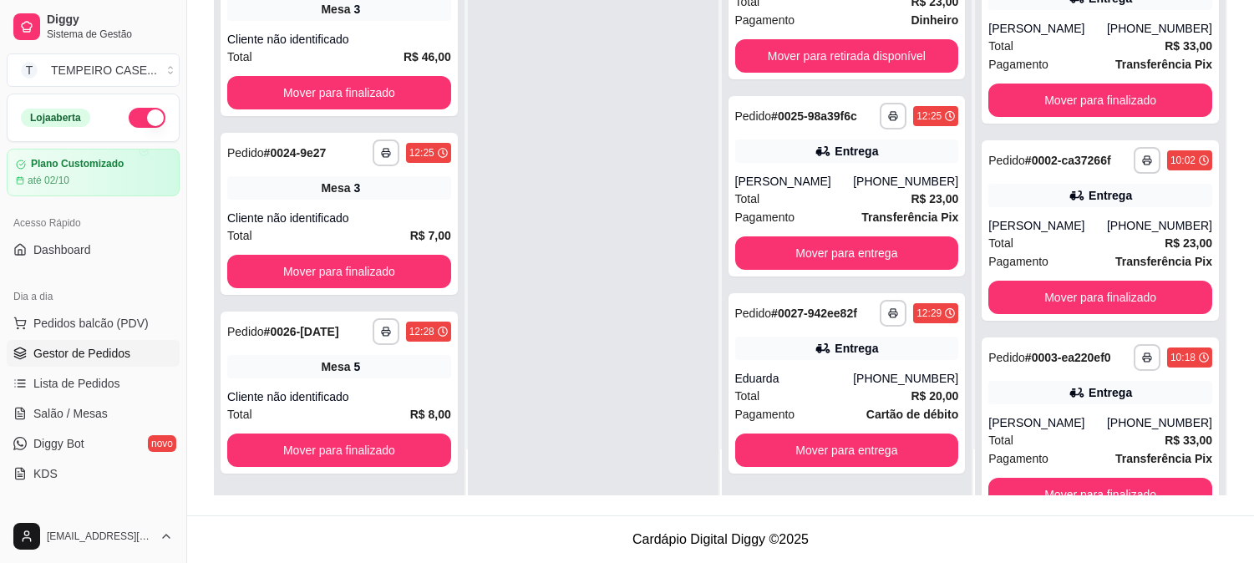
scroll to position [648, 0]
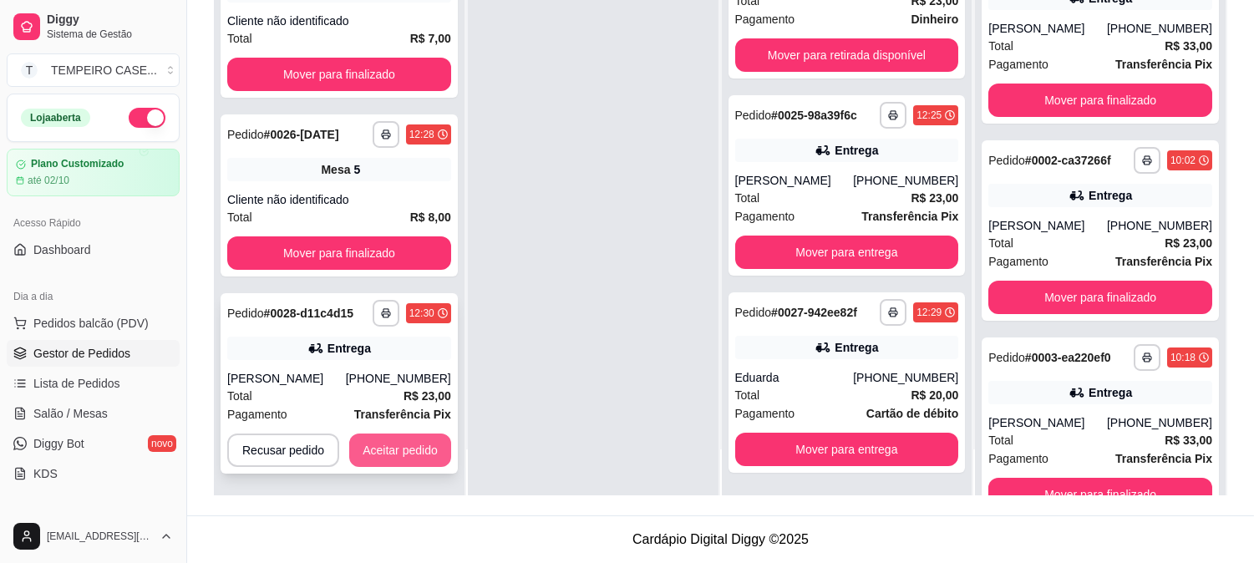
click at [410, 454] on button "Aceitar pedido" at bounding box center [400, 449] width 102 height 33
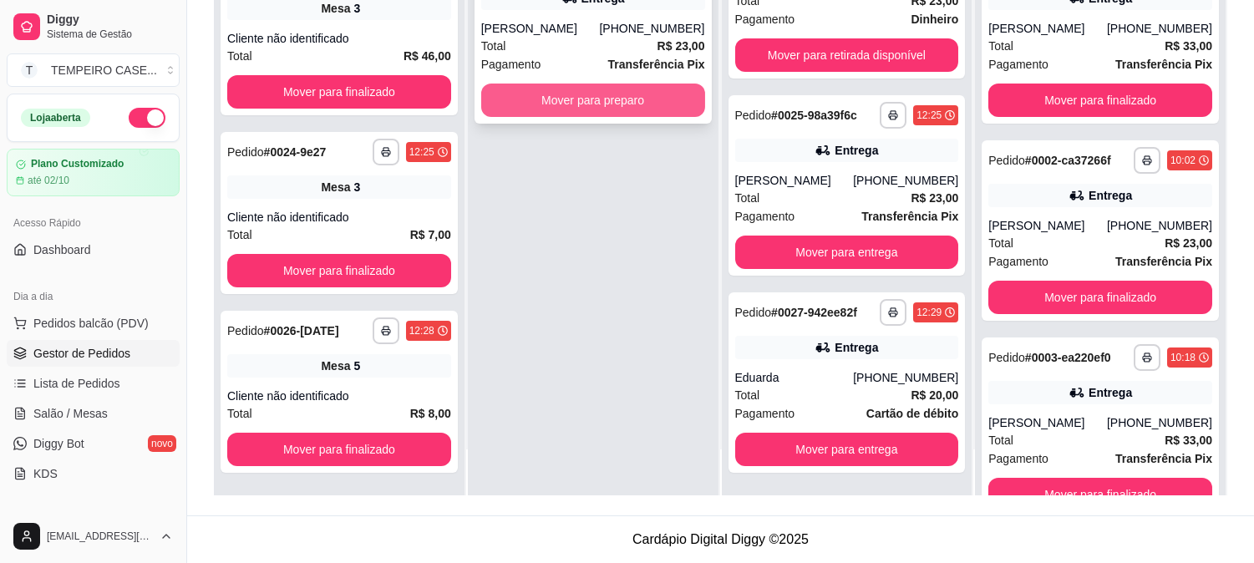
scroll to position [636, 0]
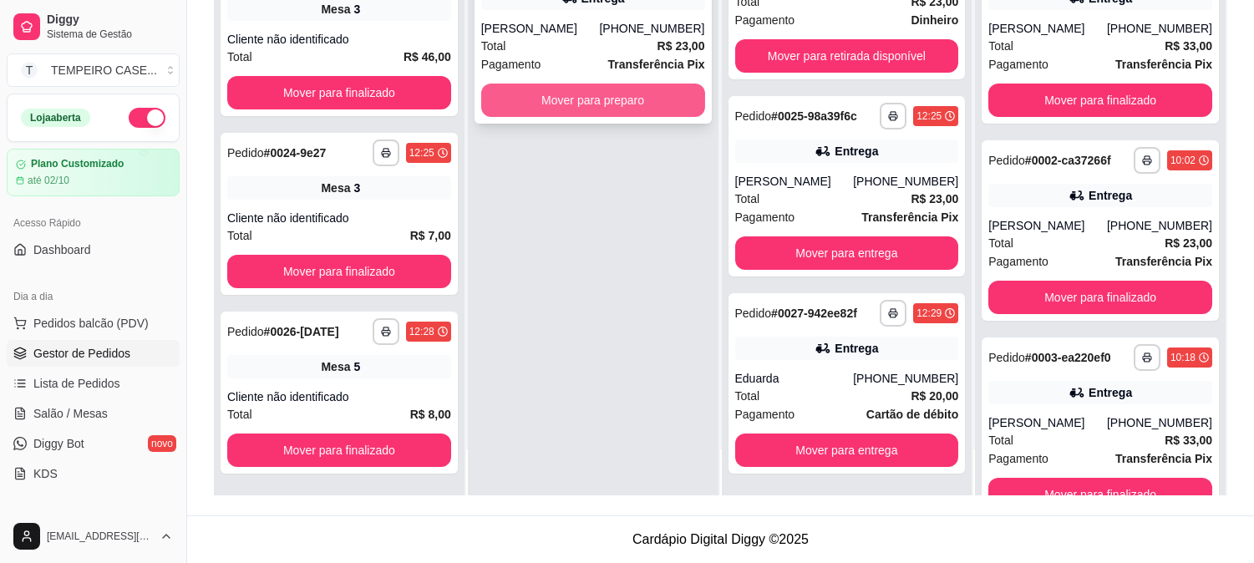
click at [612, 102] on button "Mover para preparo" at bounding box center [593, 100] width 224 height 33
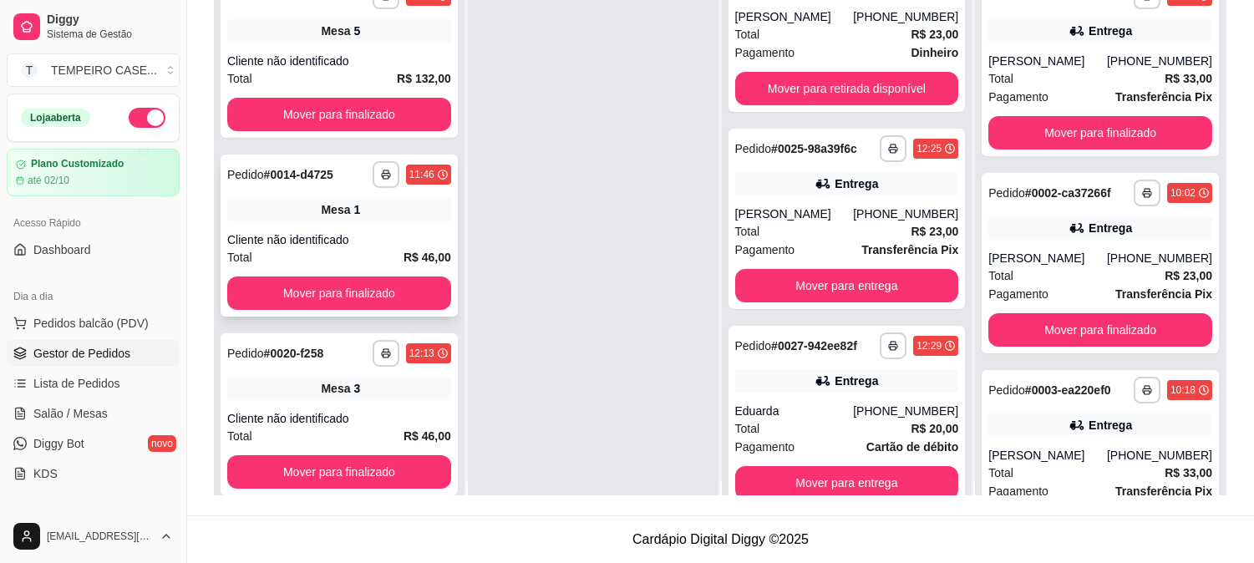
scroll to position [0, 0]
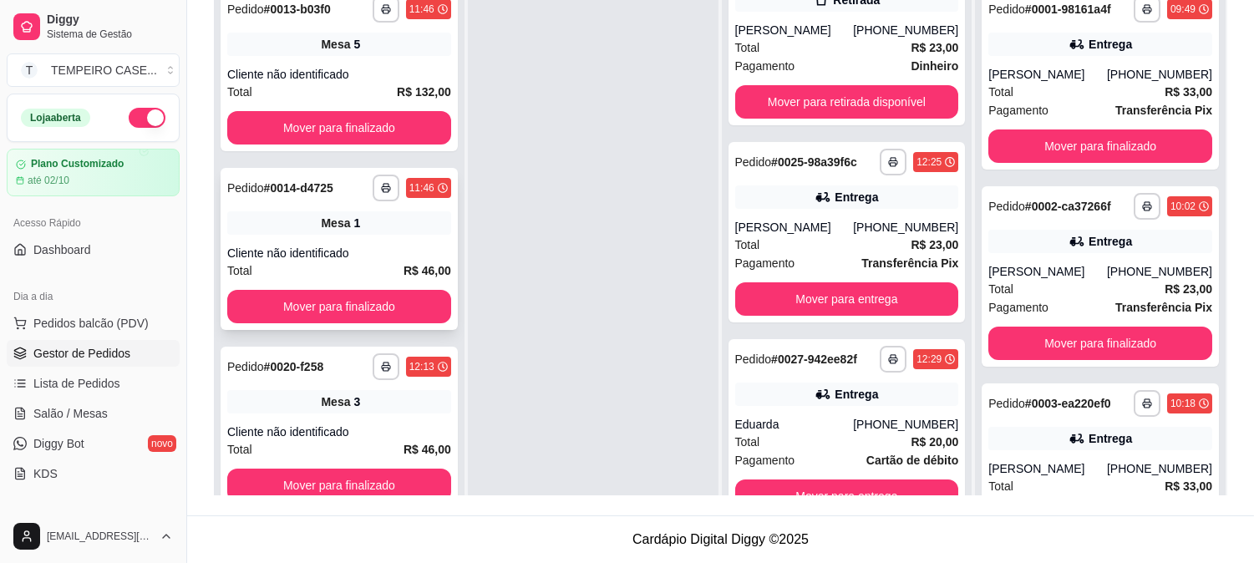
click at [335, 136] on button "Mover para finalizado" at bounding box center [339, 127] width 224 height 33
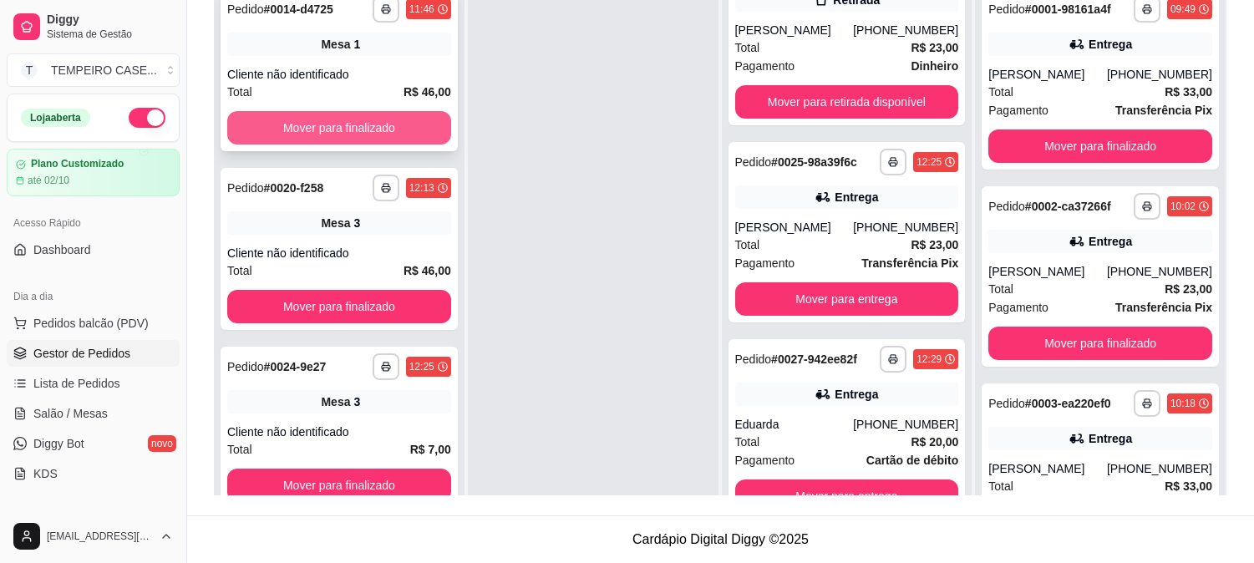
click at [338, 135] on button "Mover para finalizado" at bounding box center [339, 127] width 224 height 33
click at [340, 135] on button "Mover para finalizado" at bounding box center [339, 127] width 224 height 33
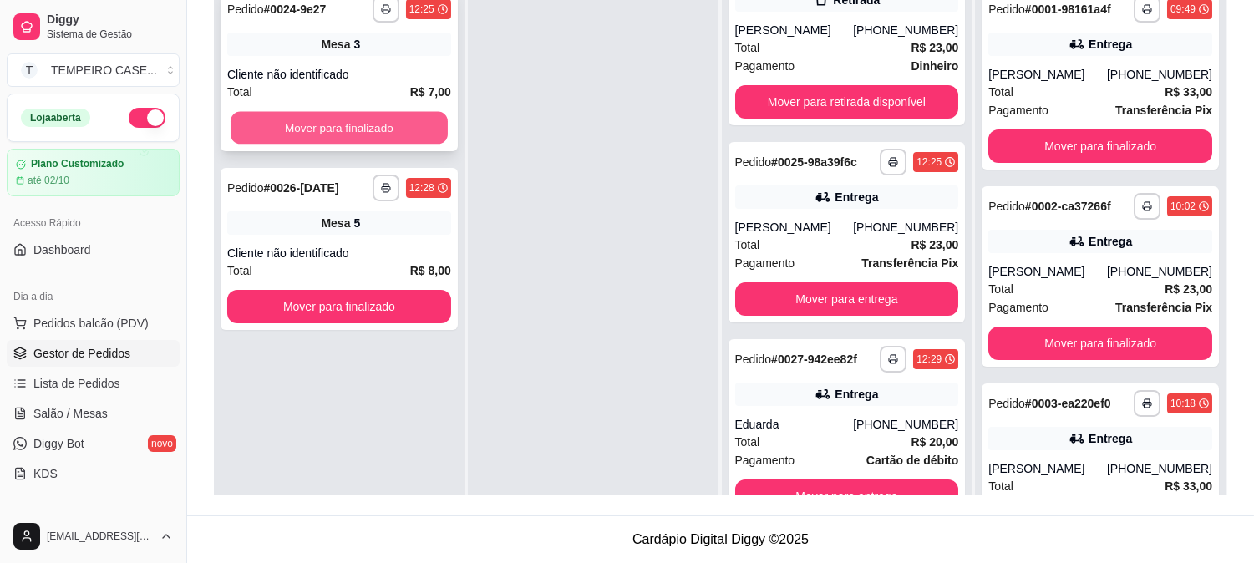
click at [346, 134] on button "Mover para finalizado" at bounding box center [339, 128] width 217 height 33
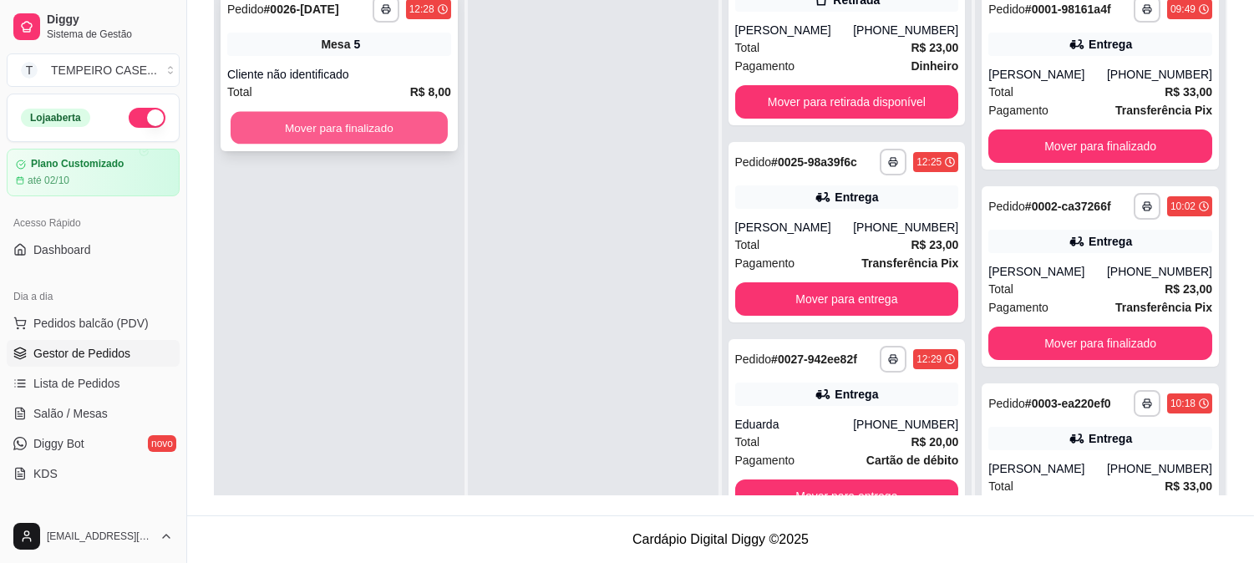
click at [347, 134] on button "Mover para finalizado" at bounding box center [339, 128] width 217 height 33
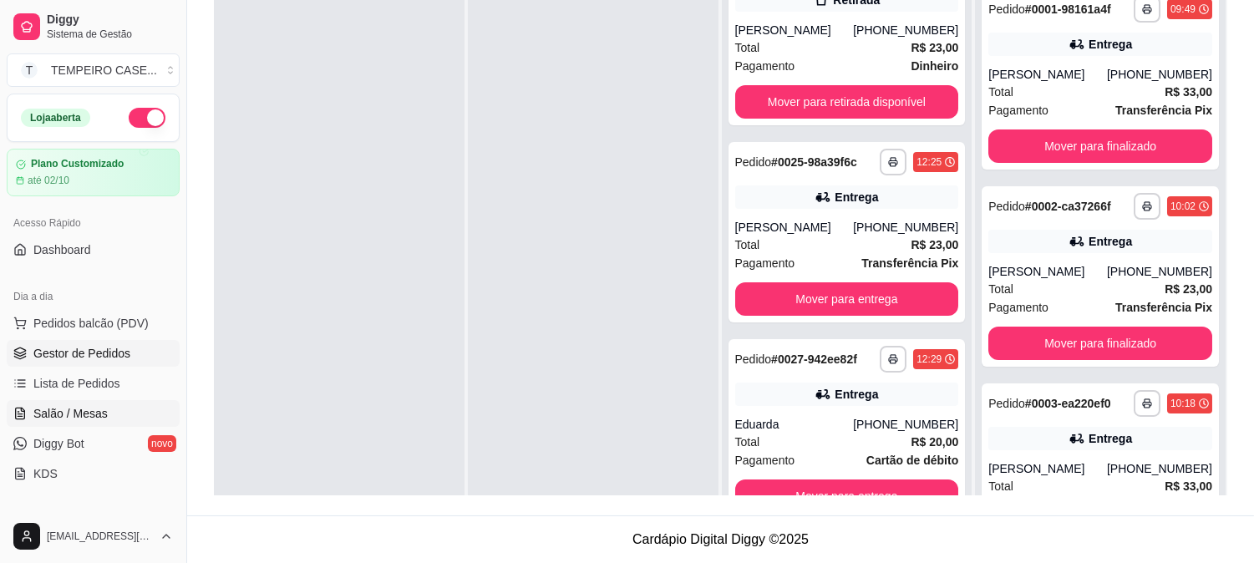
click at [63, 420] on span "Salão / Mesas" at bounding box center [70, 413] width 74 height 17
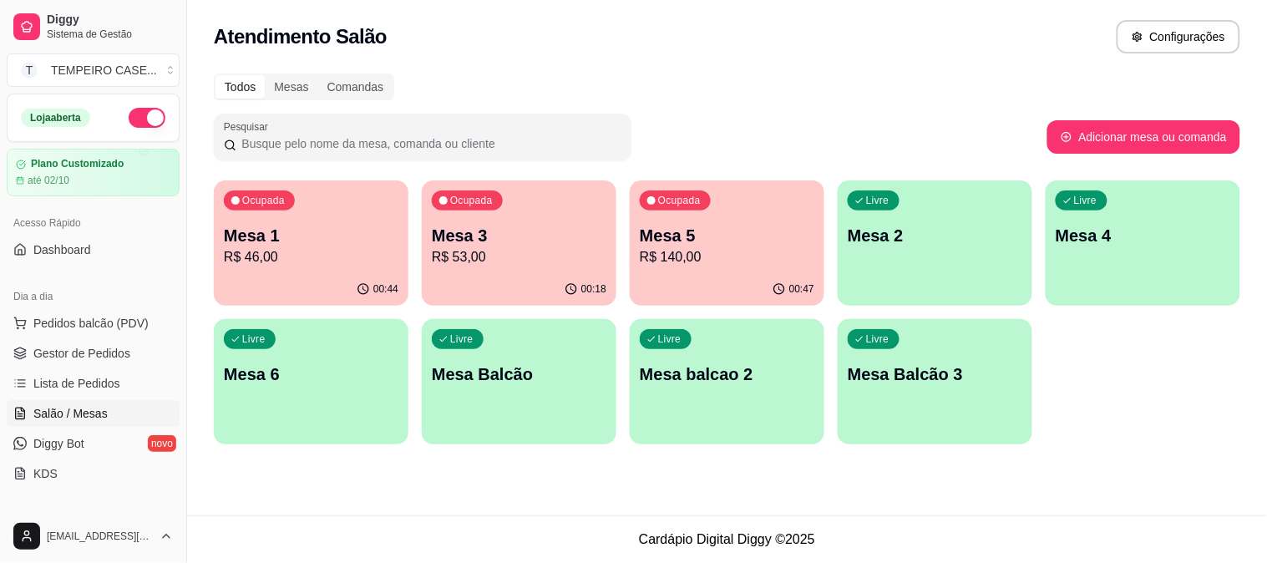
click at [347, 239] on p "Mesa 1" at bounding box center [311, 235] width 175 height 23
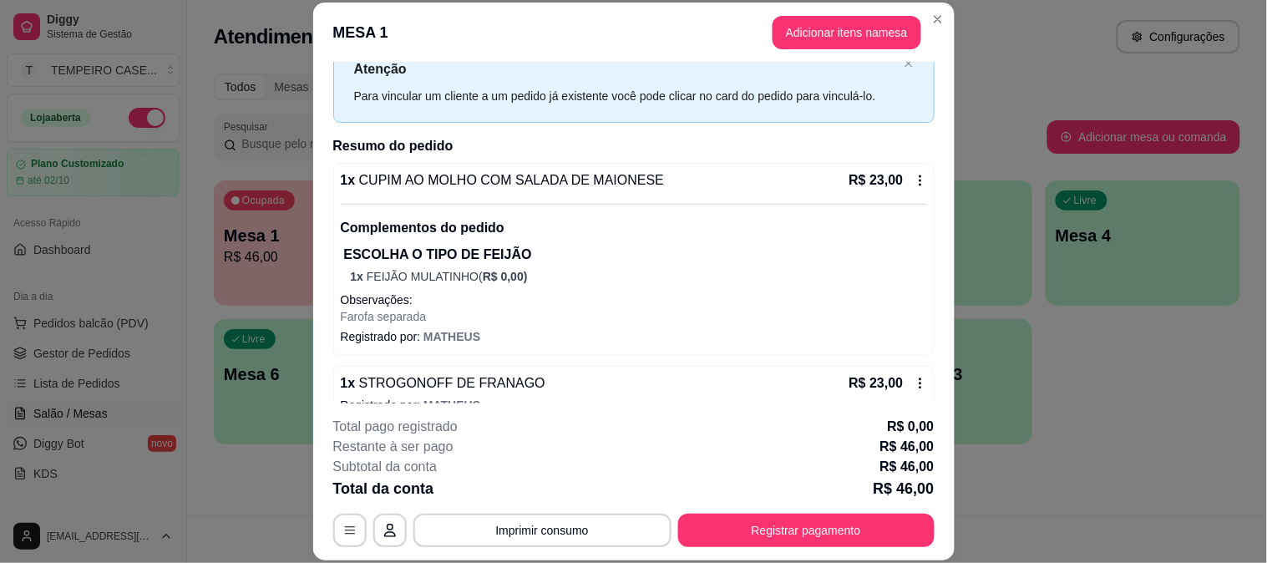
scroll to position [85, 0]
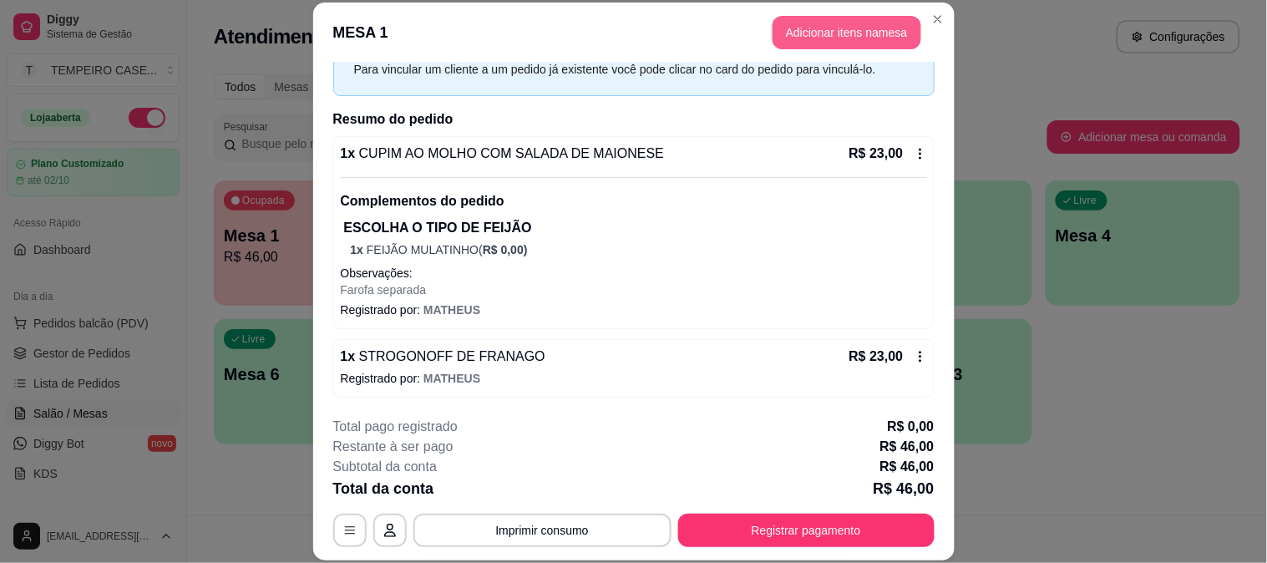
click at [822, 30] on button "Adicionar itens na mesa" at bounding box center [847, 32] width 149 height 33
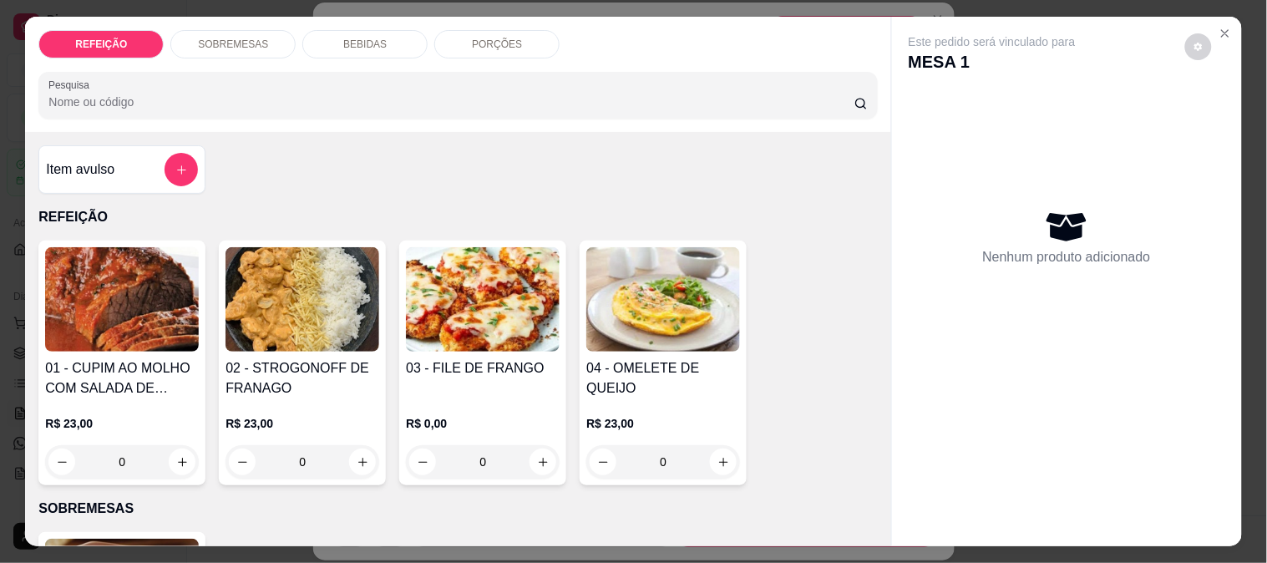
click at [327, 30] on div "BEBIDAS" at bounding box center [364, 44] width 125 height 28
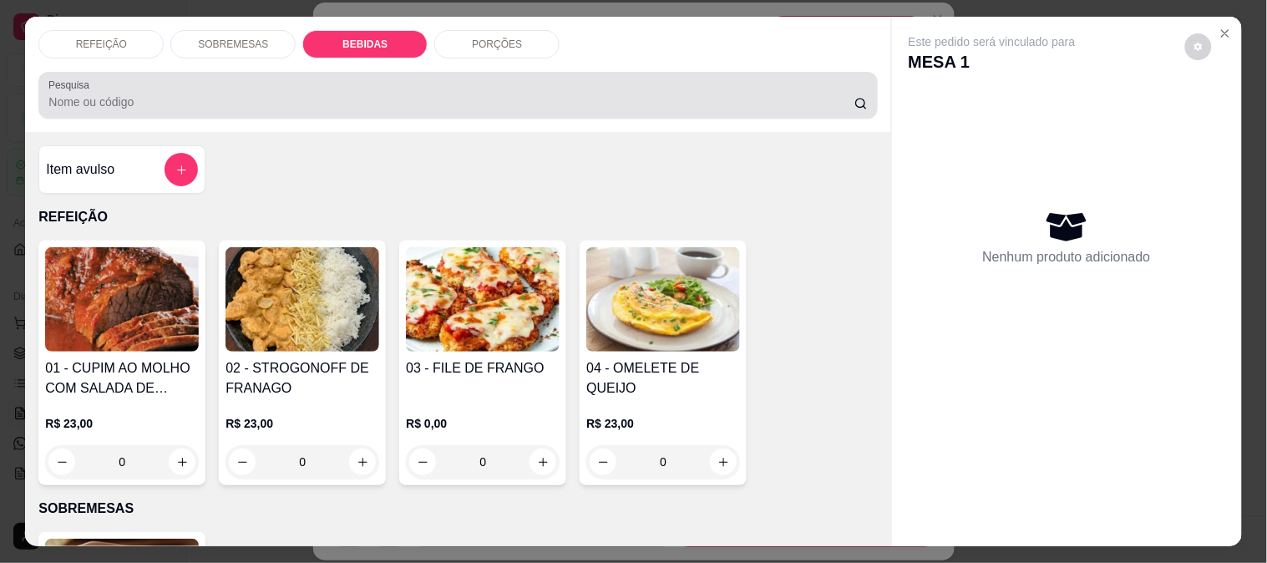
scroll to position [43, 0]
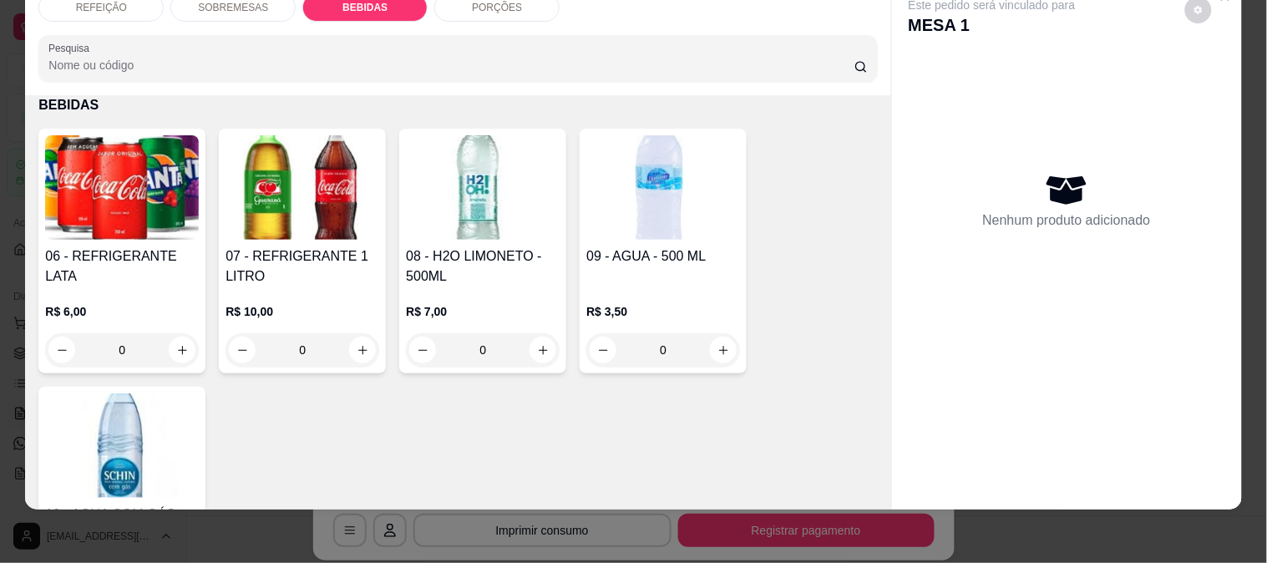
click at [281, 209] on img at bounding box center [303, 187] width 154 height 104
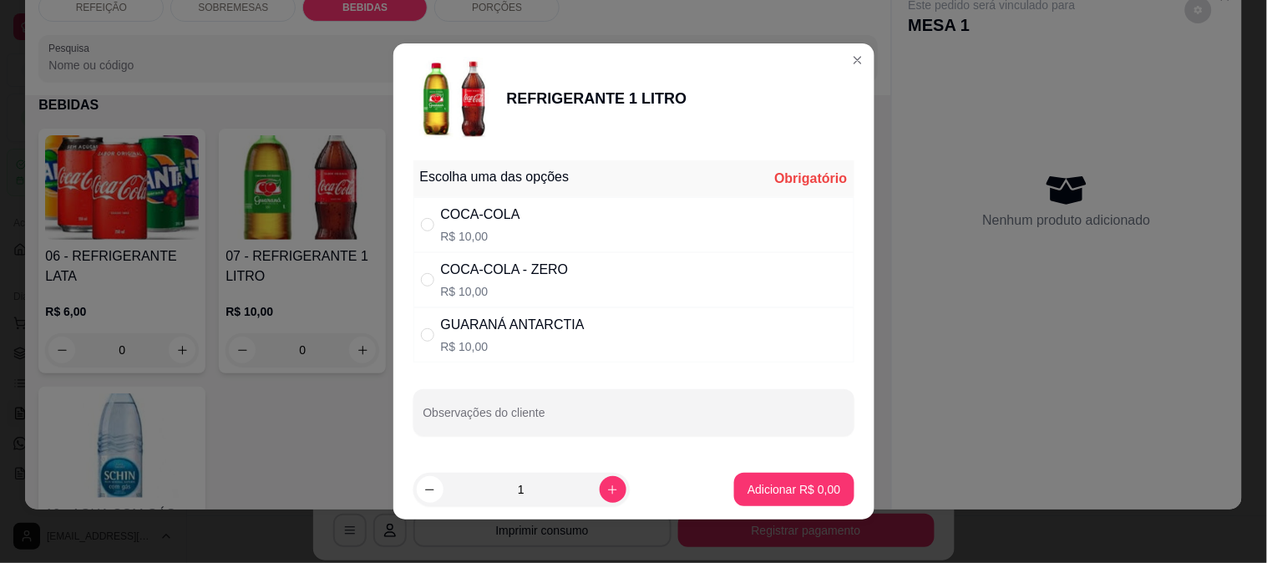
click at [593, 287] on div "COCA-COLA - ZERO R$ 10,00" at bounding box center [633, 279] width 441 height 55
radio input "true"
click at [744, 477] on button "Adicionar R$ 10,00" at bounding box center [790, 489] width 126 height 33
type input "1"
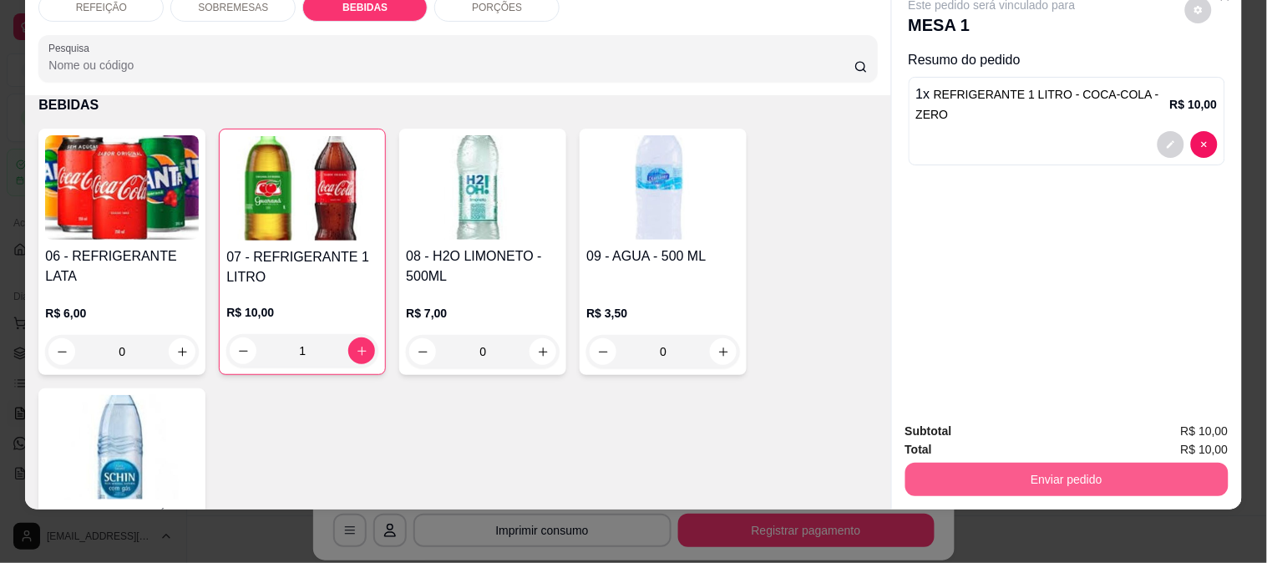
click at [1050, 463] on button "Enviar pedido" at bounding box center [1066, 479] width 323 height 33
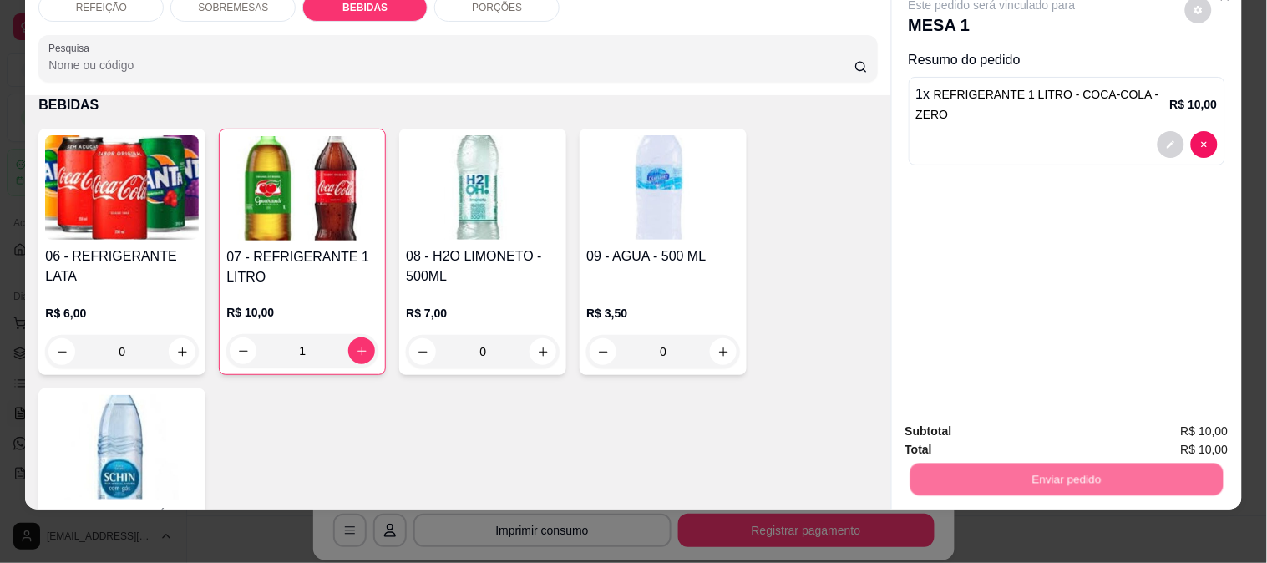
click at [1163, 418] on button "Enviar pedido" at bounding box center [1185, 425] width 94 height 32
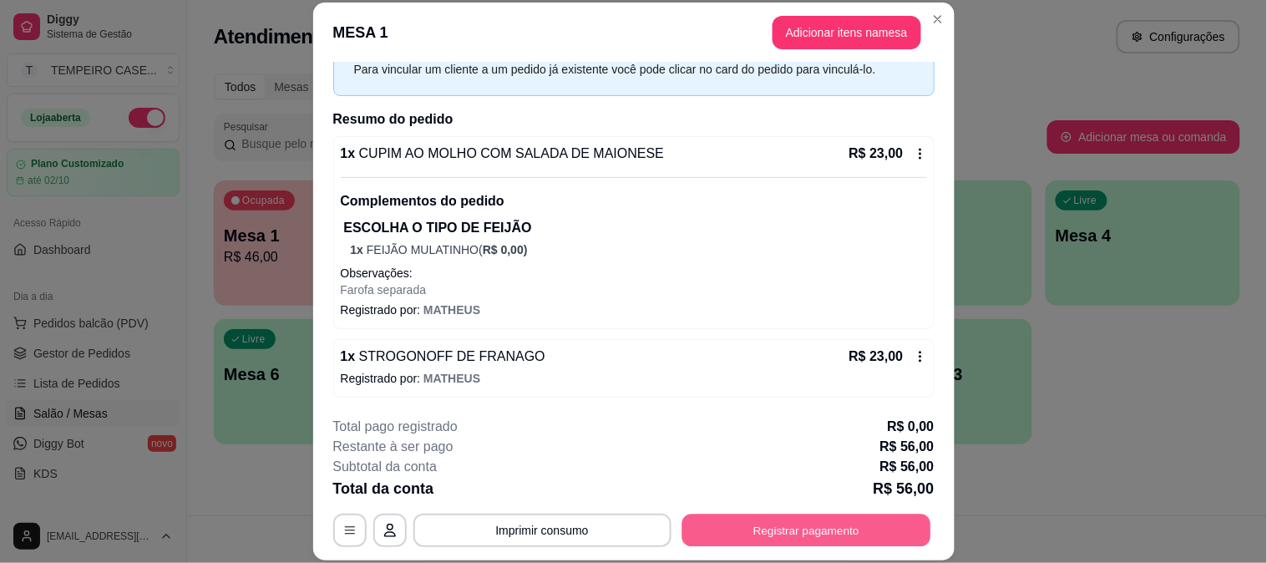
click at [793, 527] on button "Registrar pagamento" at bounding box center [806, 530] width 249 height 33
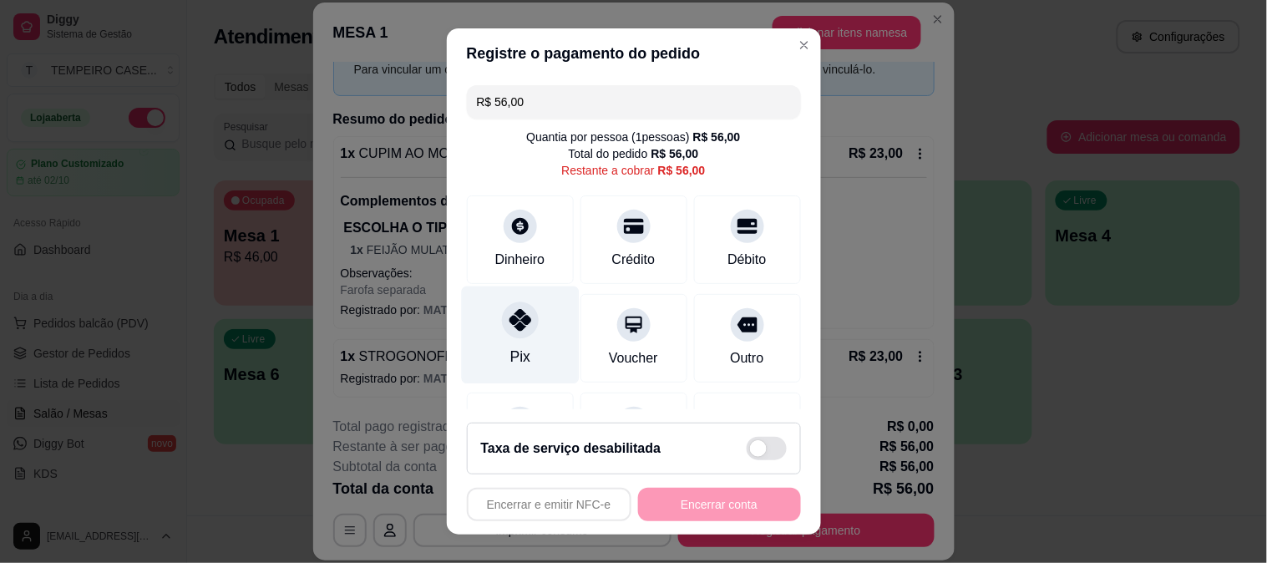
click at [509, 331] on icon at bounding box center [520, 320] width 22 height 22
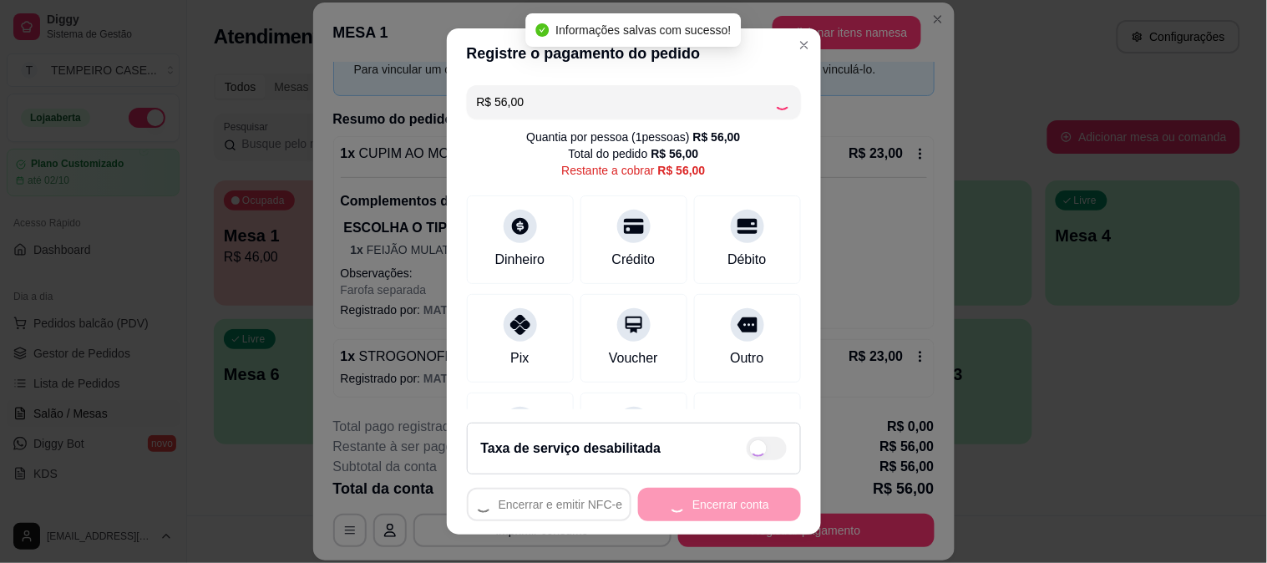
type input "R$ 0,00"
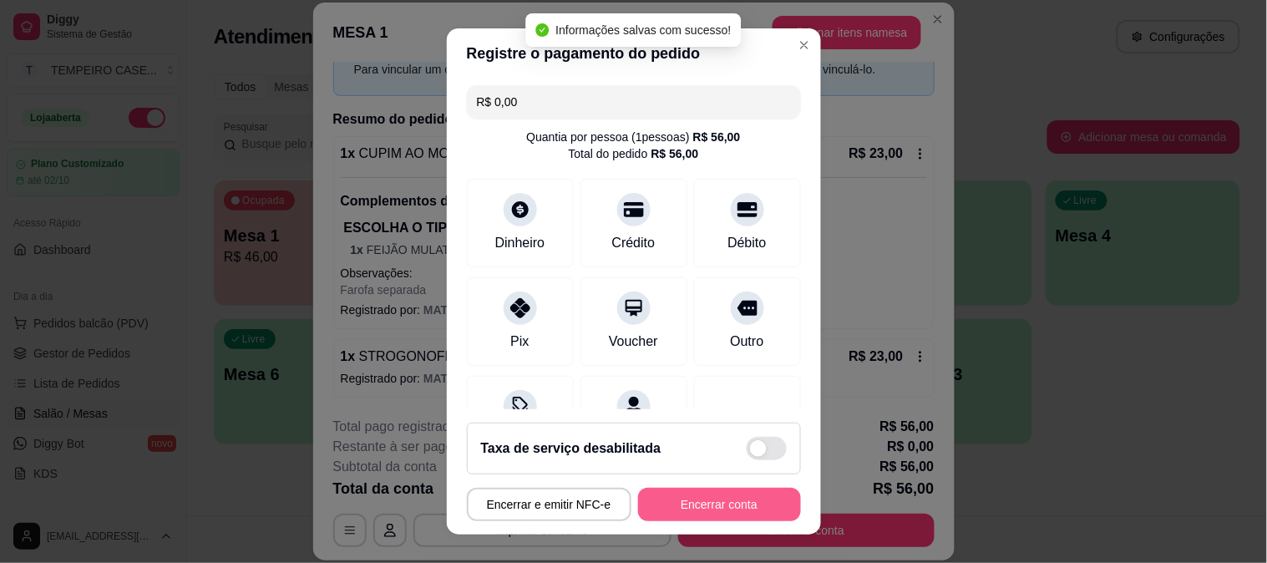
click at [707, 506] on button "Encerrar conta" at bounding box center [719, 504] width 163 height 33
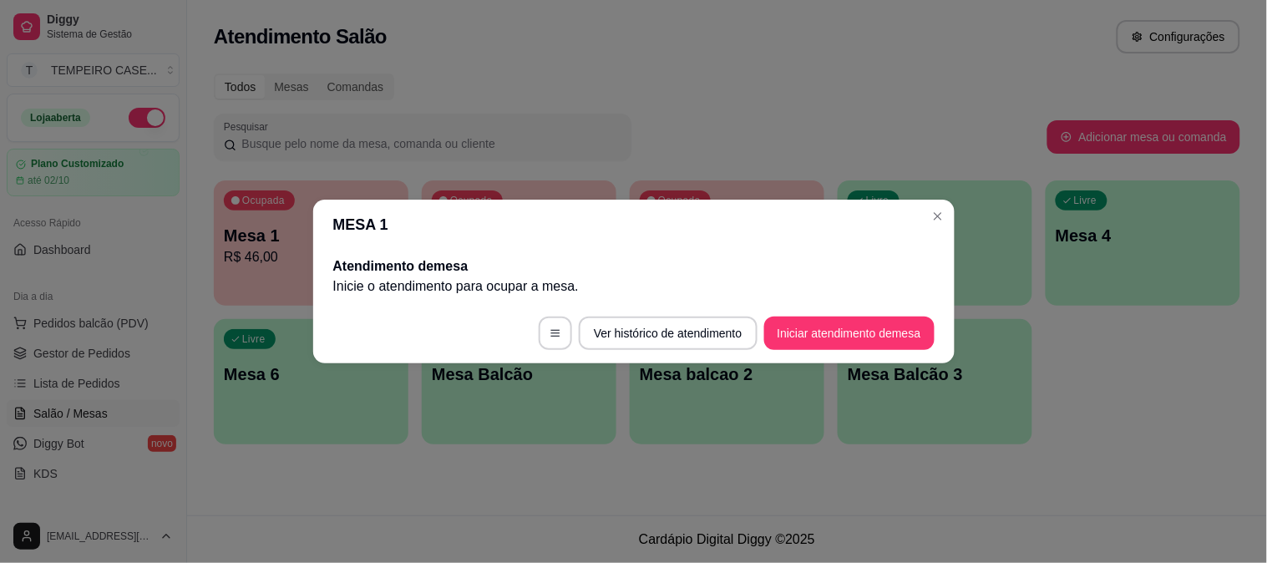
scroll to position [0, 0]
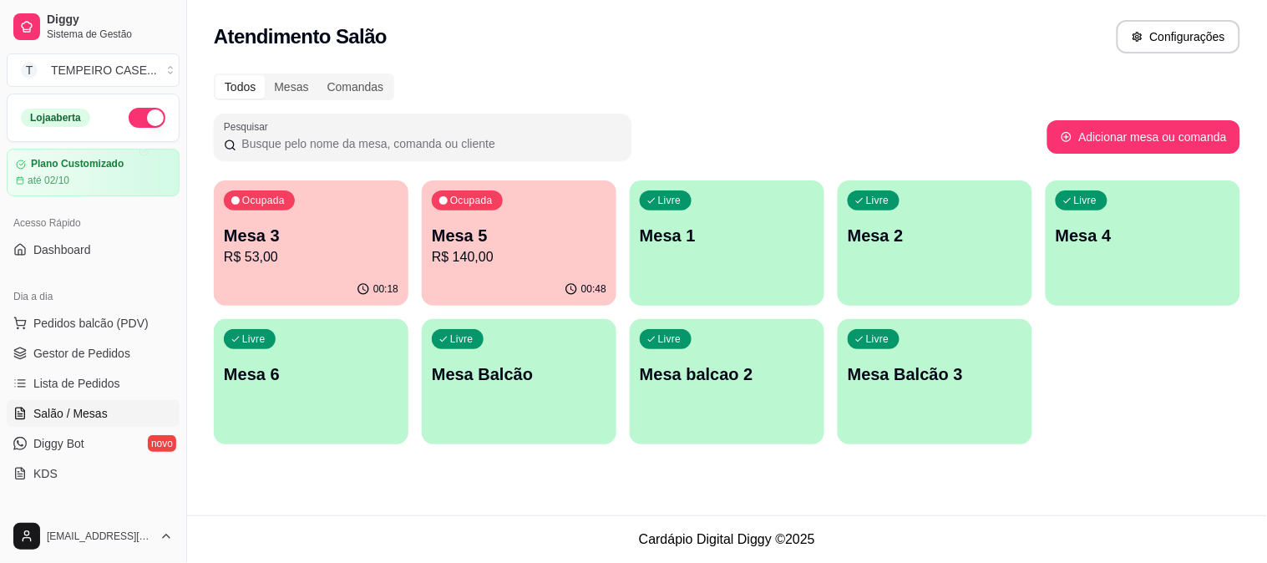
click at [515, 252] on p "R$ 140,00" at bounding box center [519, 257] width 175 height 20
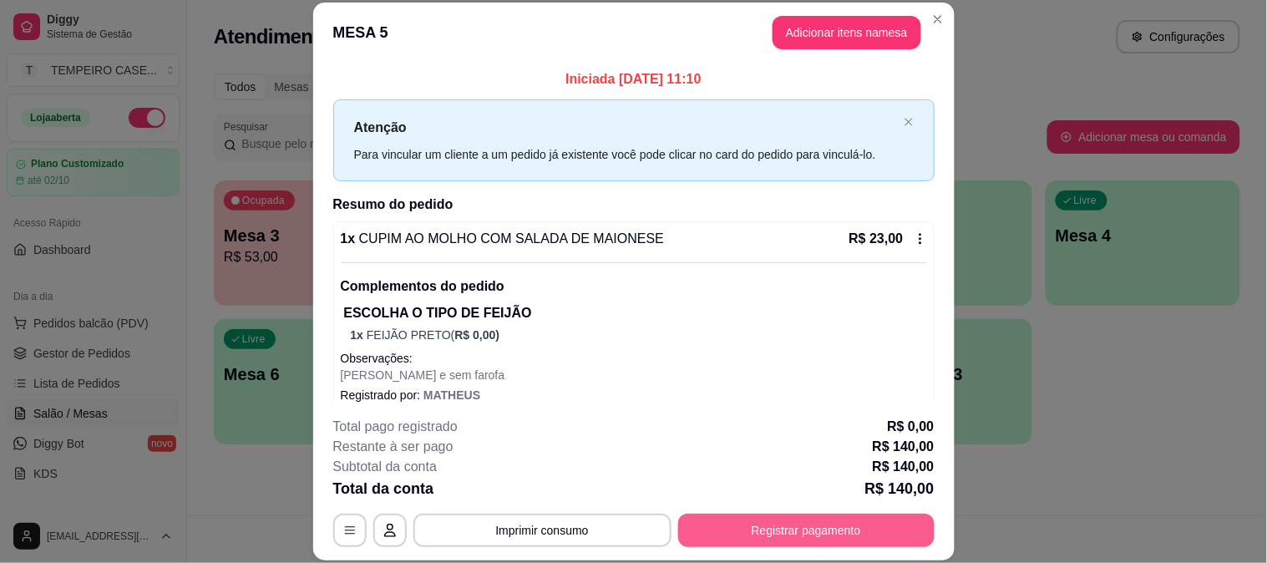
click at [786, 524] on button "Registrar pagamento" at bounding box center [806, 530] width 256 height 33
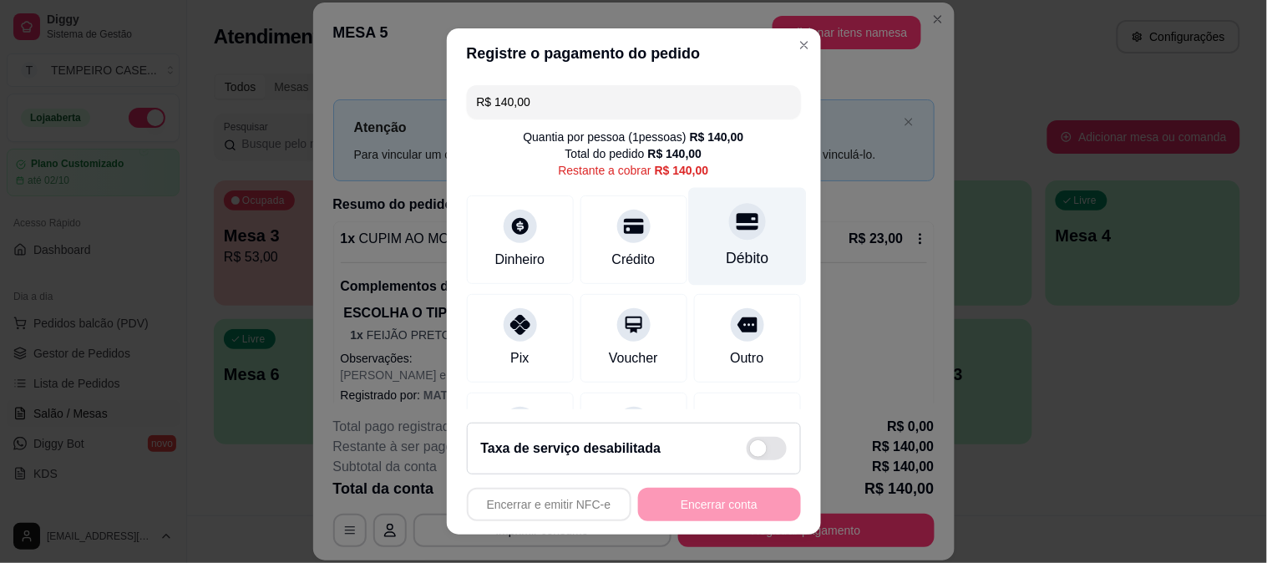
click at [736, 229] on icon at bounding box center [747, 221] width 22 height 17
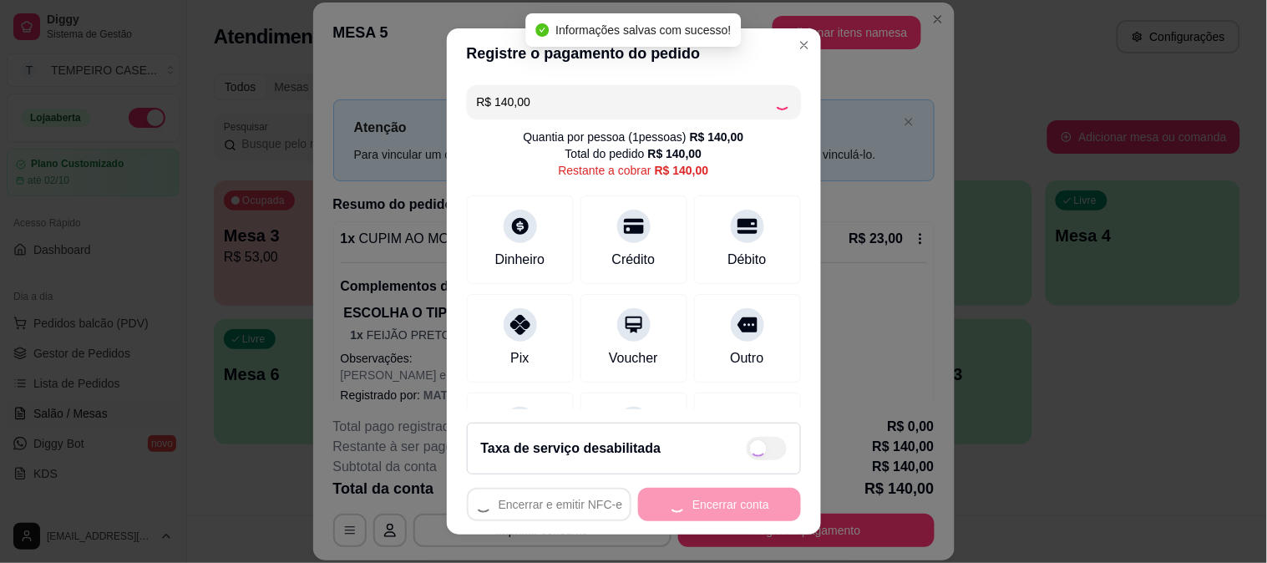
type input "R$ 0,00"
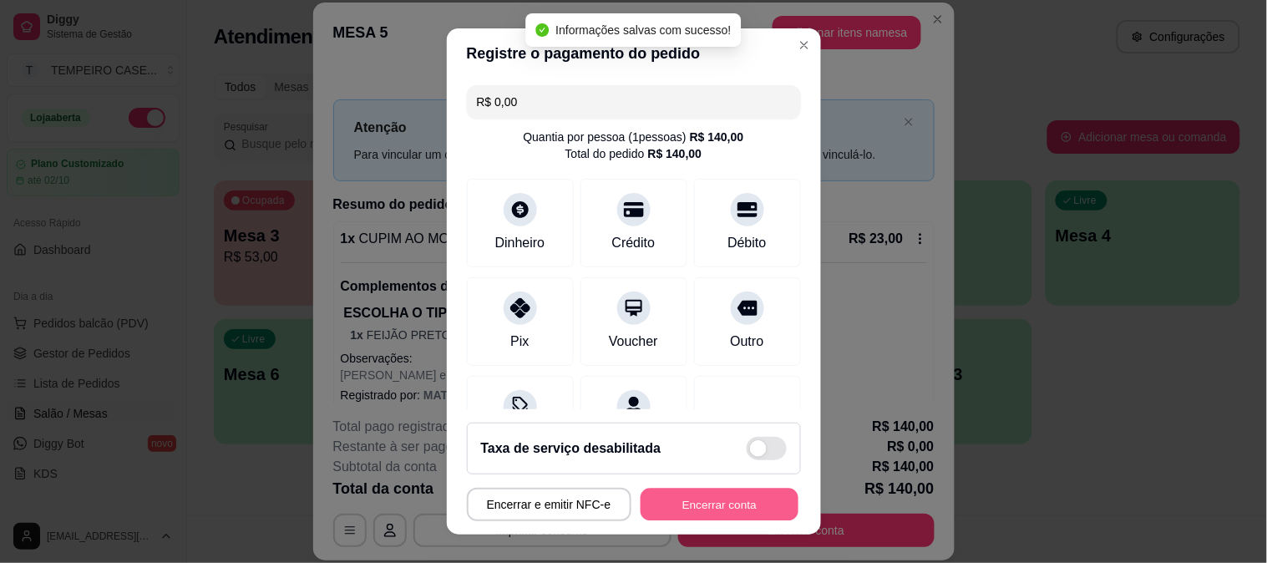
click at [689, 502] on button "Encerrar conta" at bounding box center [720, 505] width 158 height 33
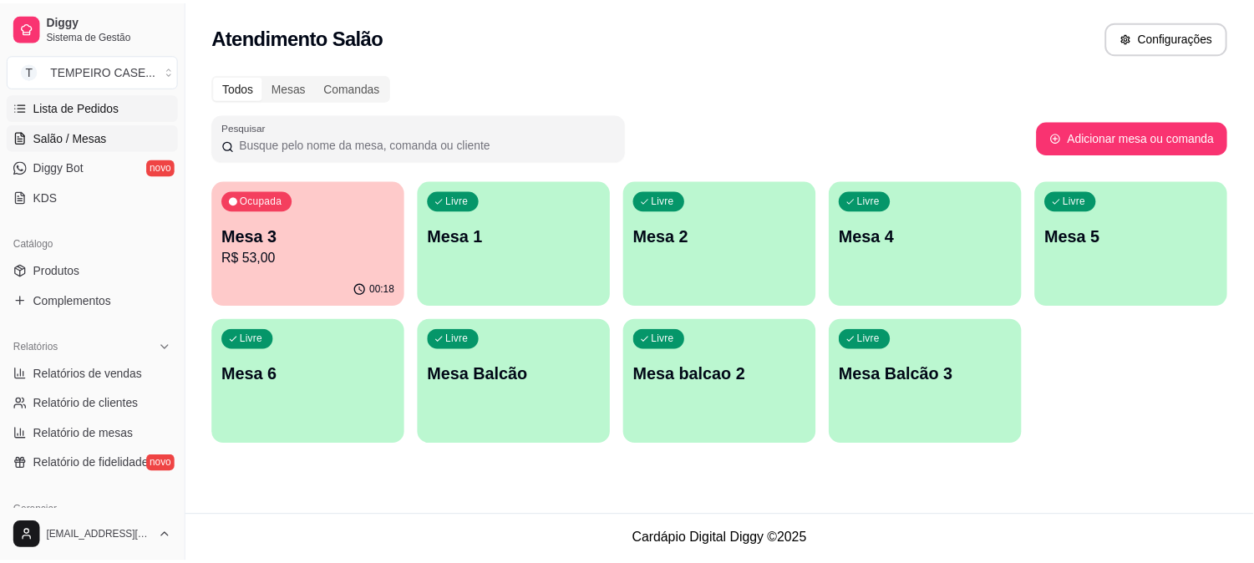
scroll to position [278, 0]
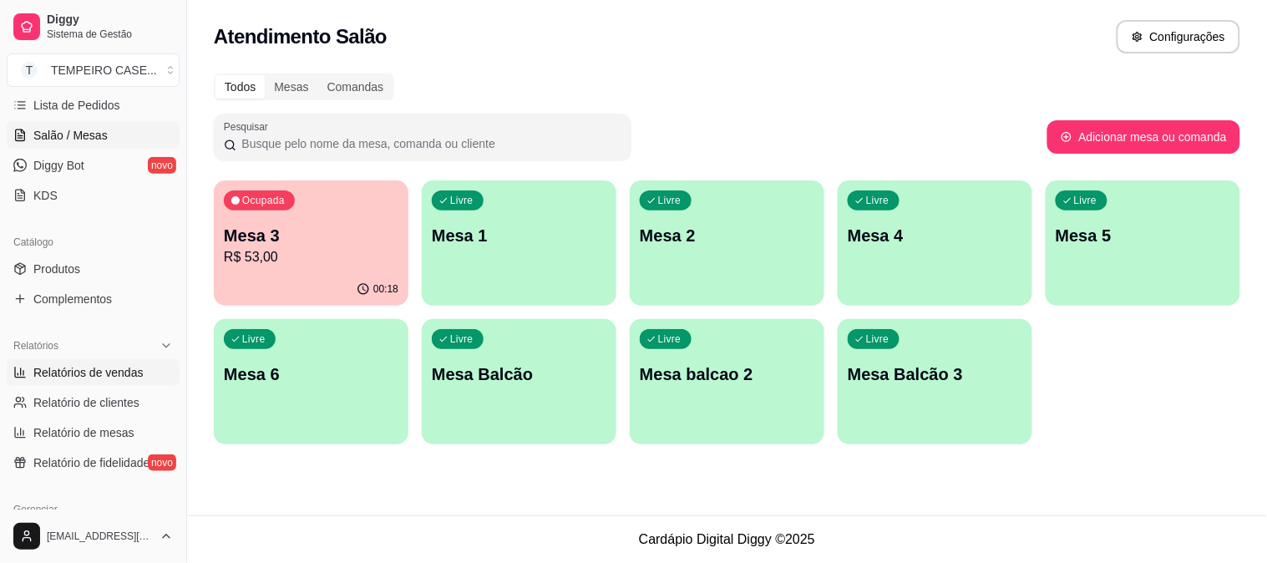
click at [106, 371] on span "Relatórios de vendas" at bounding box center [88, 372] width 110 height 17
select select "ALL"
select select "0"
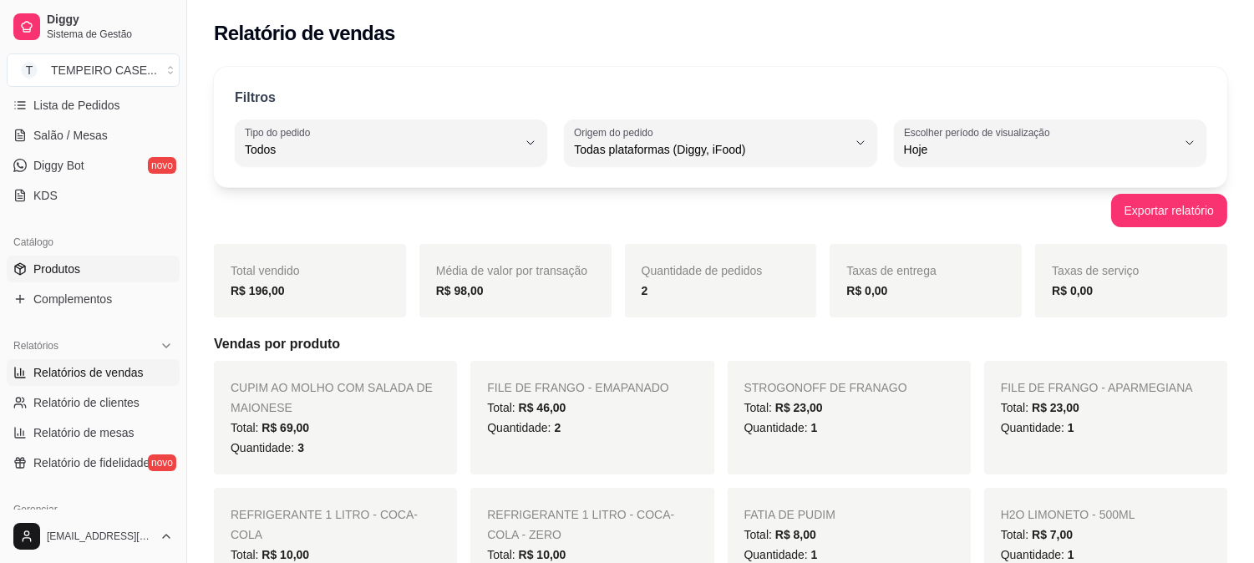
click at [119, 269] on link "Produtos" at bounding box center [93, 269] width 173 height 27
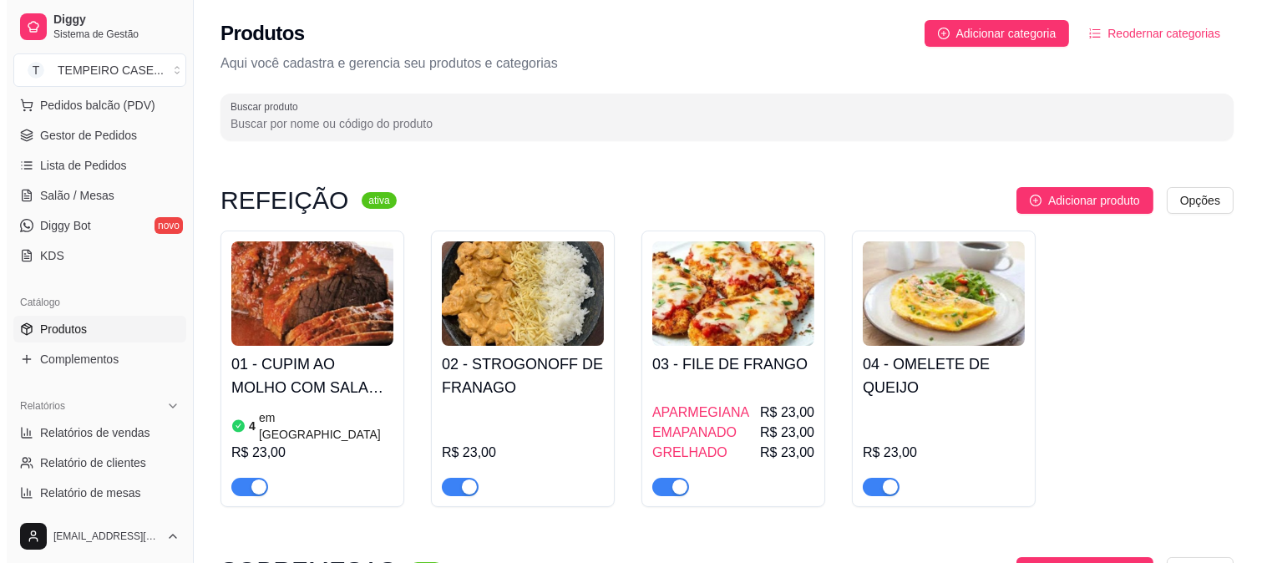
scroll to position [185, 0]
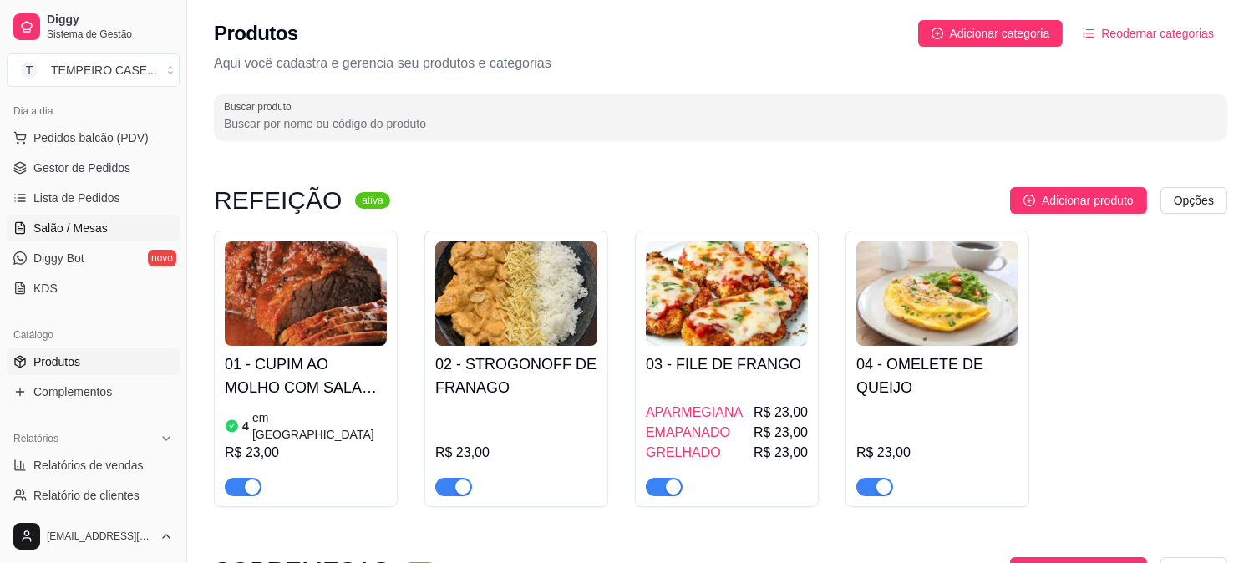
click at [61, 215] on link "Salão / Mesas" at bounding box center [93, 228] width 173 height 27
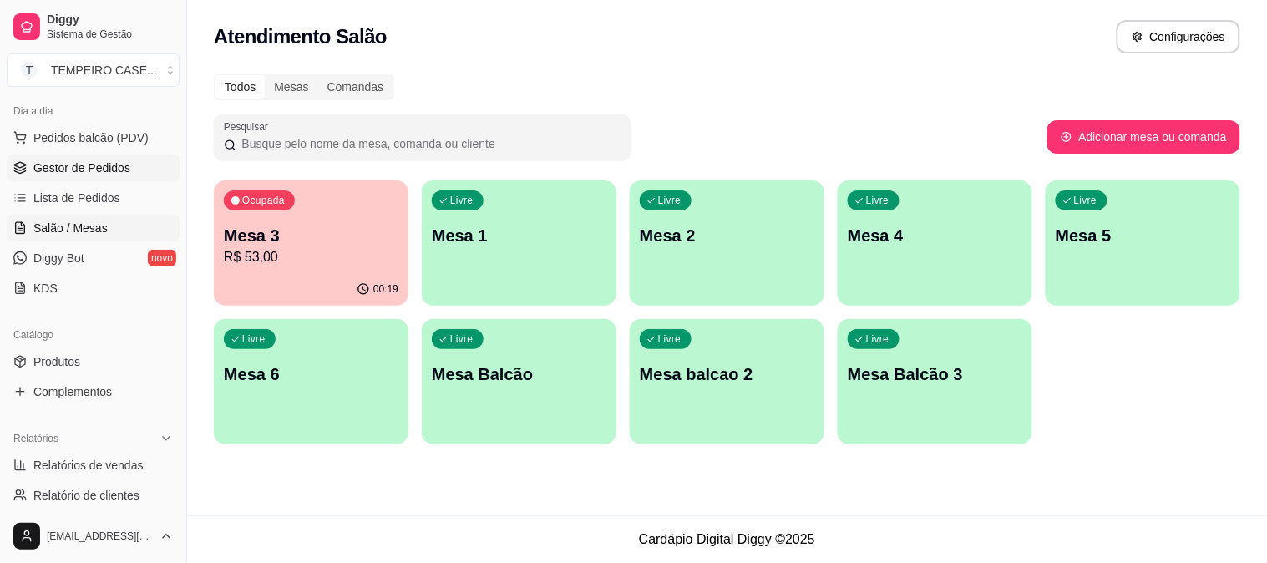
click at [114, 174] on span "Gestor de Pedidos" at bounding box center [81, 168] width 97 height 17
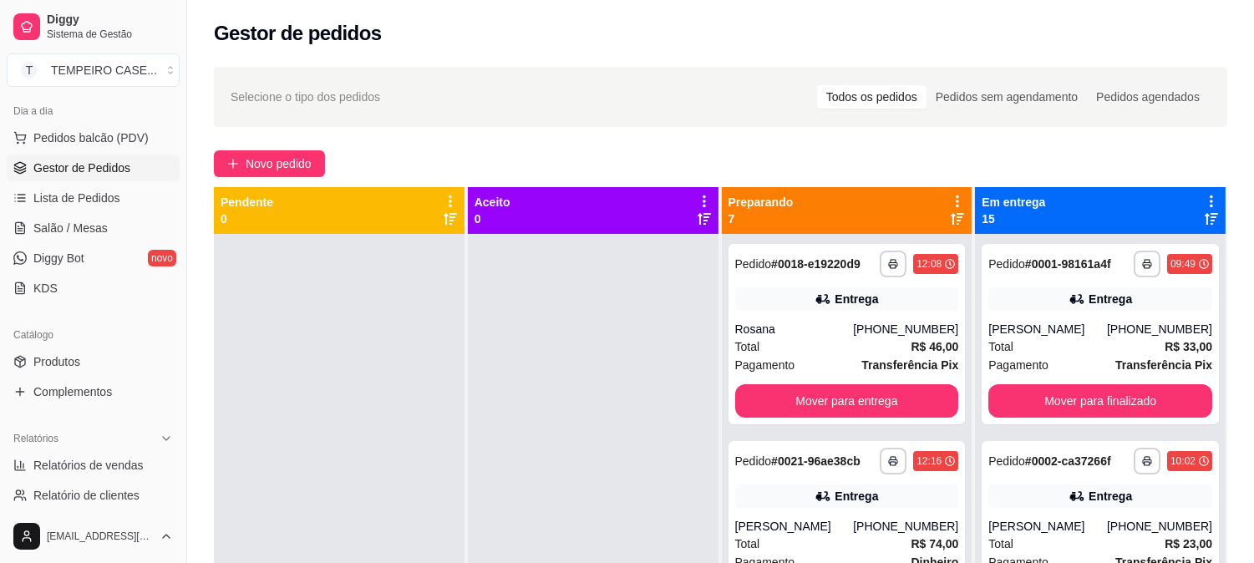
click at [0, 411] on div "Catálogo Produtos Complementos" at bounding box center [93, 363] width 186 height 97
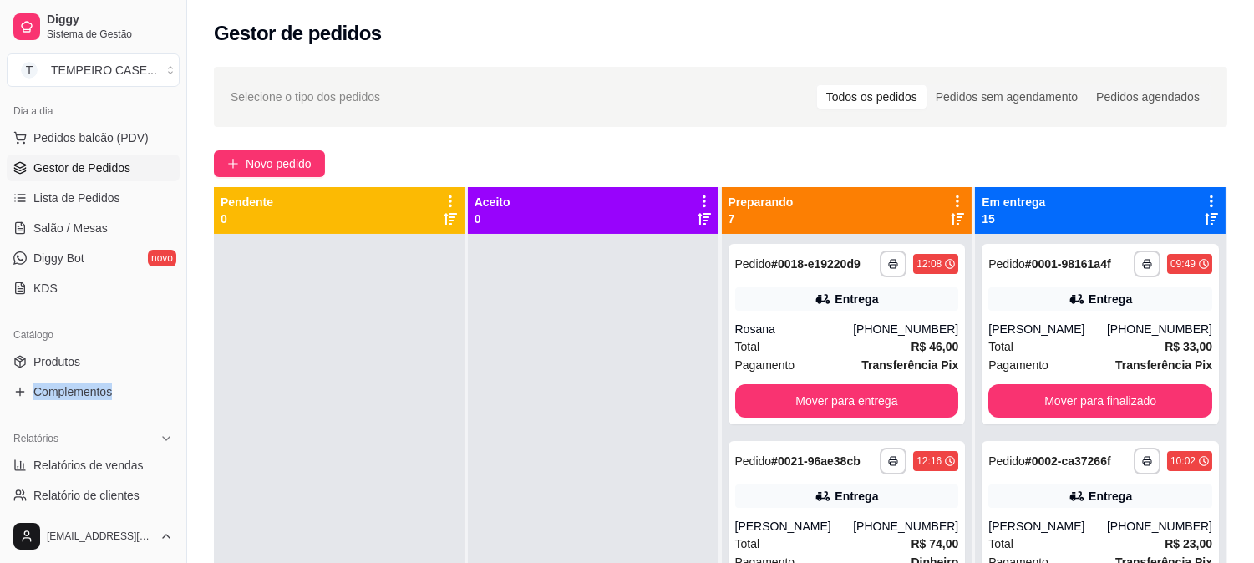
click at [0, 411] on div "Catálogo Produtos Complementos" at bounding box center [93, 363] width 186 height 97
click at [0, 405] on div "Catálogo Produtos Complementos" at bounding box center [93, 363] width 186 height 97
click at [277, 152] on button "Novo pedido" at bounding box center [269, 163] width 111 height 27
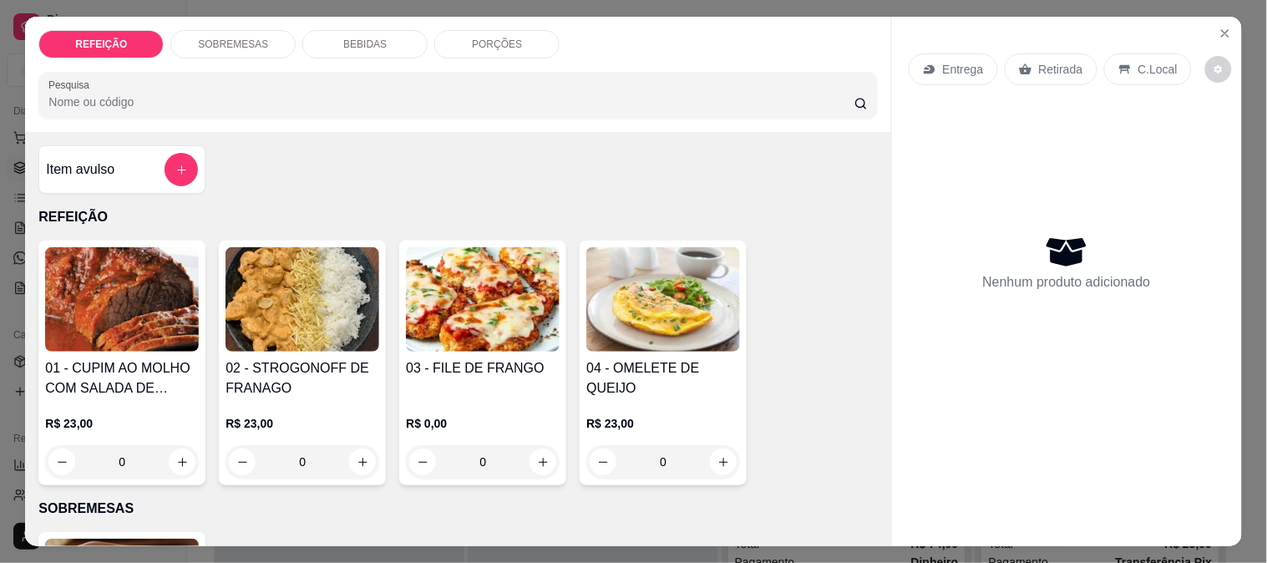
click at [476, 286] on img at bounding box center [483, 299] width 154 height 104
click at [562, 226] on div "APARMEGIANA R$ 23,00" at bounding box center [633, 209] width 441 height 55
radio input "true"
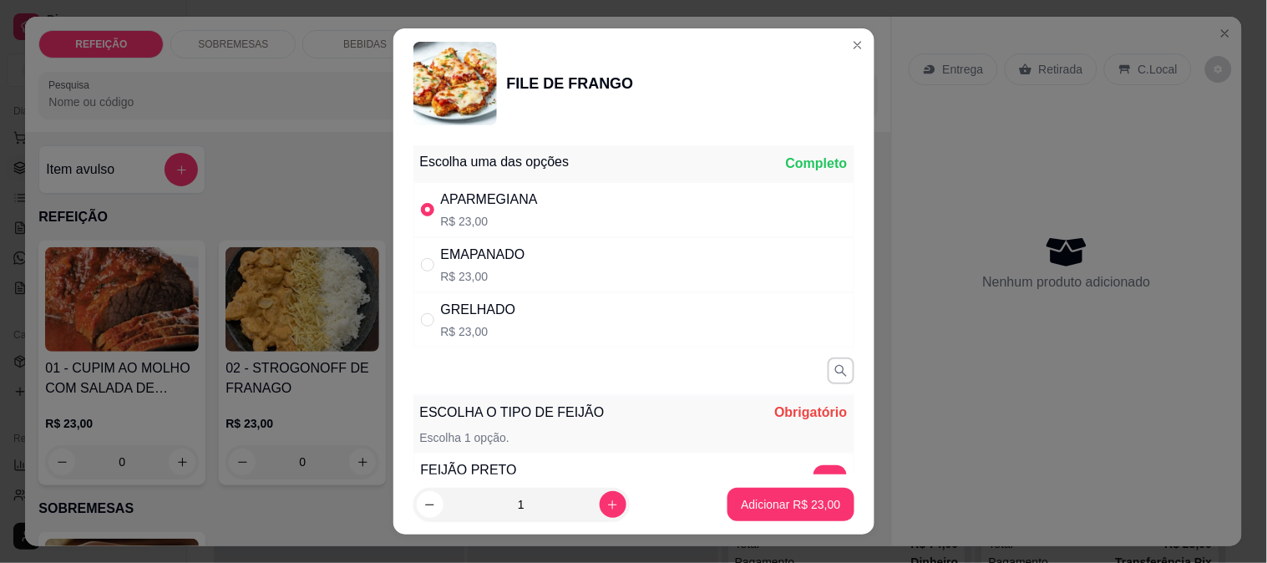
scroll to position [93, 0]
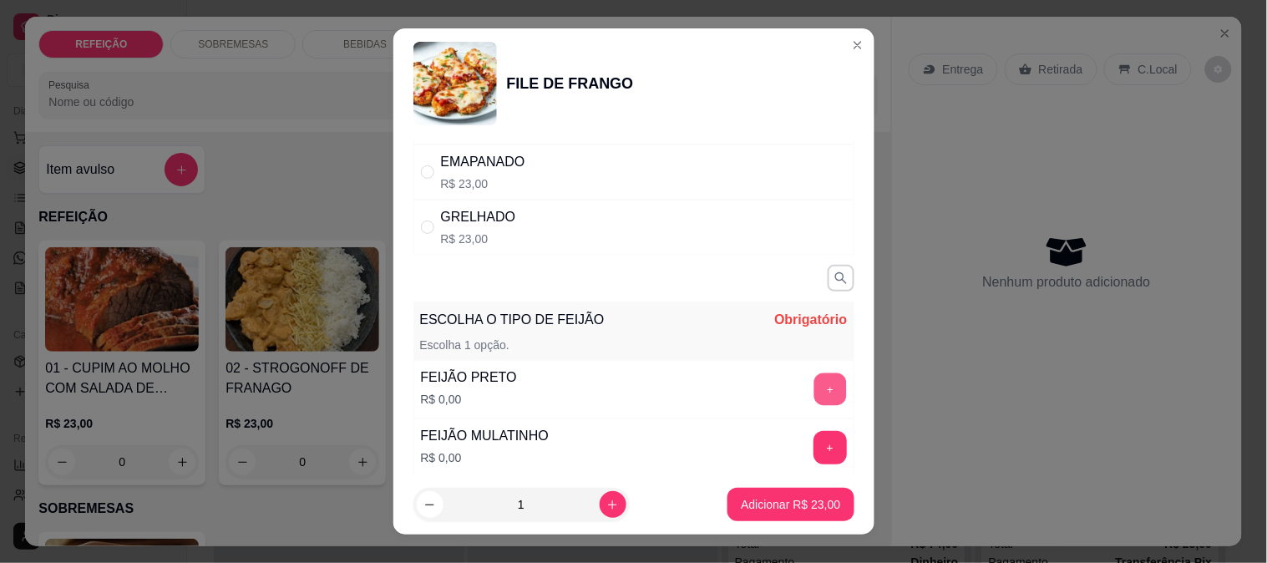
click at [813, 394] on button "+" at bounding box center [829, 388] width 33 height 33
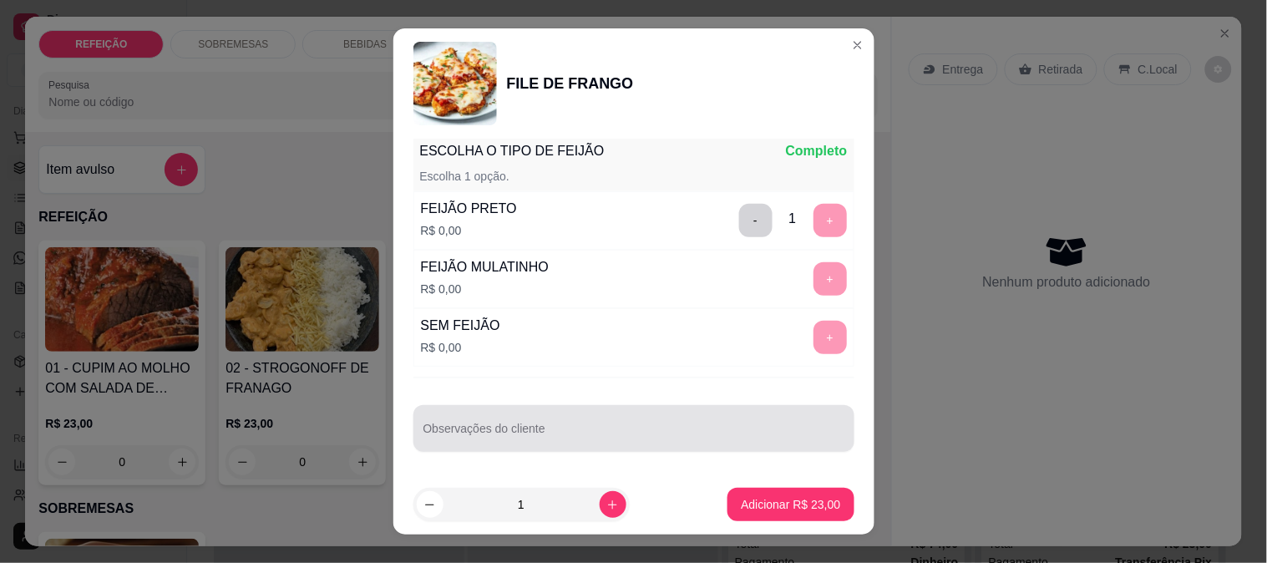
click at [569, 427] on input "Observações do cliente" at bounding box center [633, 435] width 421 height 17
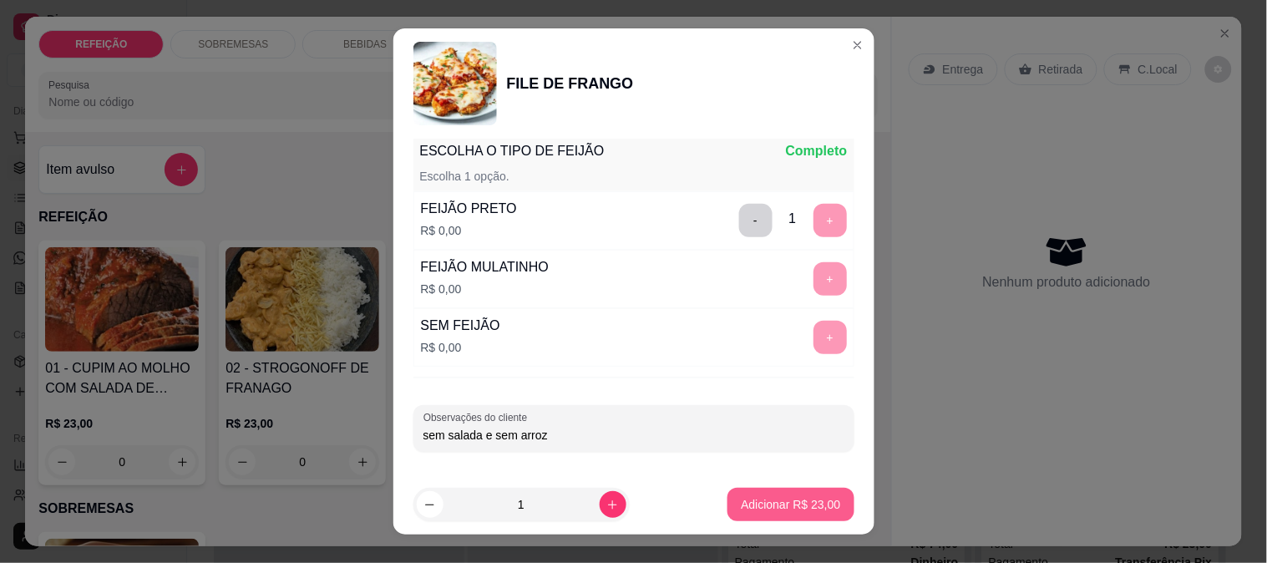
type input "sem salada e sem arroz"
click at [774, 493] on button "Adicionar R$ 23,00" at bounding box center [791, 505] width 123 height 33
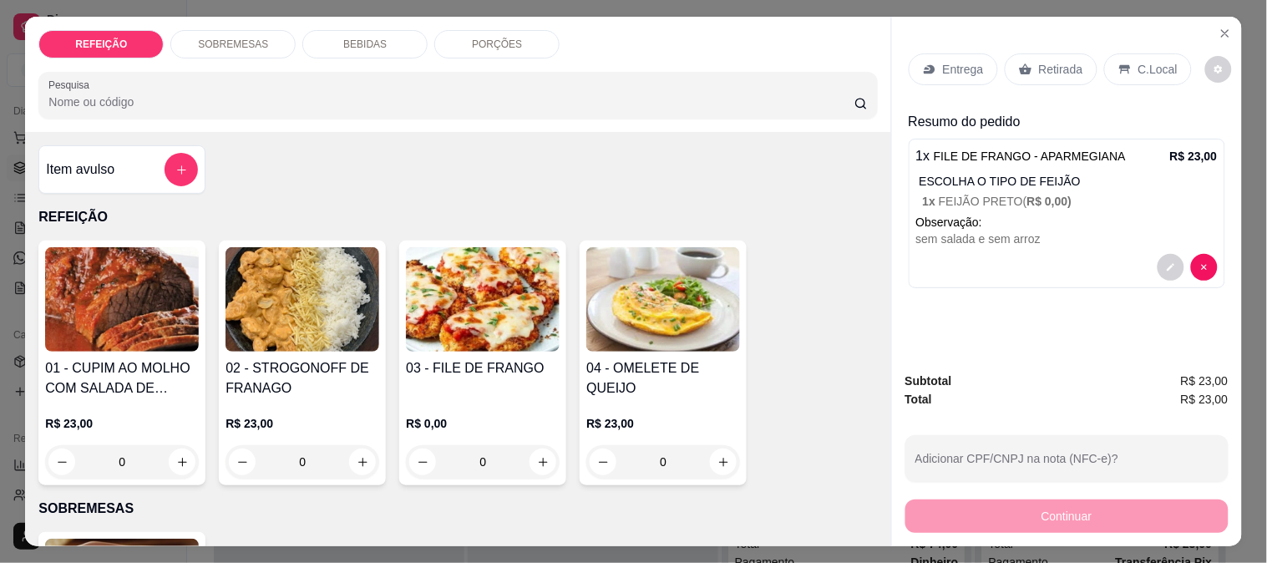
click at [343, 38] on p "BEBIDAS" at bounding box center [364, 44] width 43 height 13
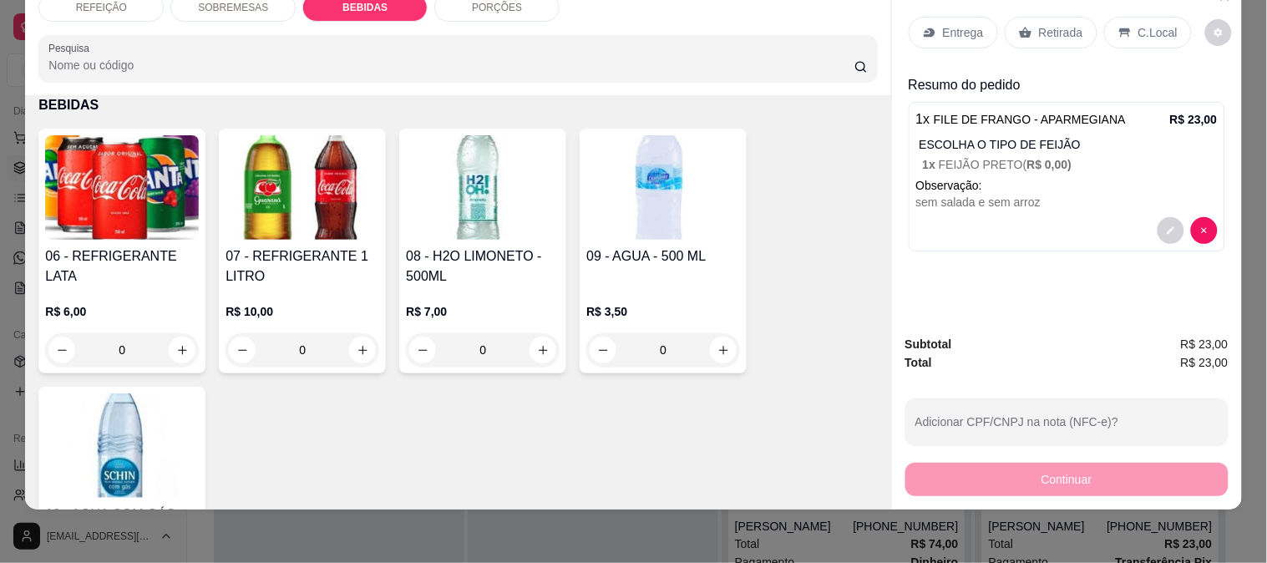
click at [237, 206] on img at bounding box center [303, 187] width 154 height 104
click at [144, 192] on img at bounding box center [122, 187] width 154 height 104
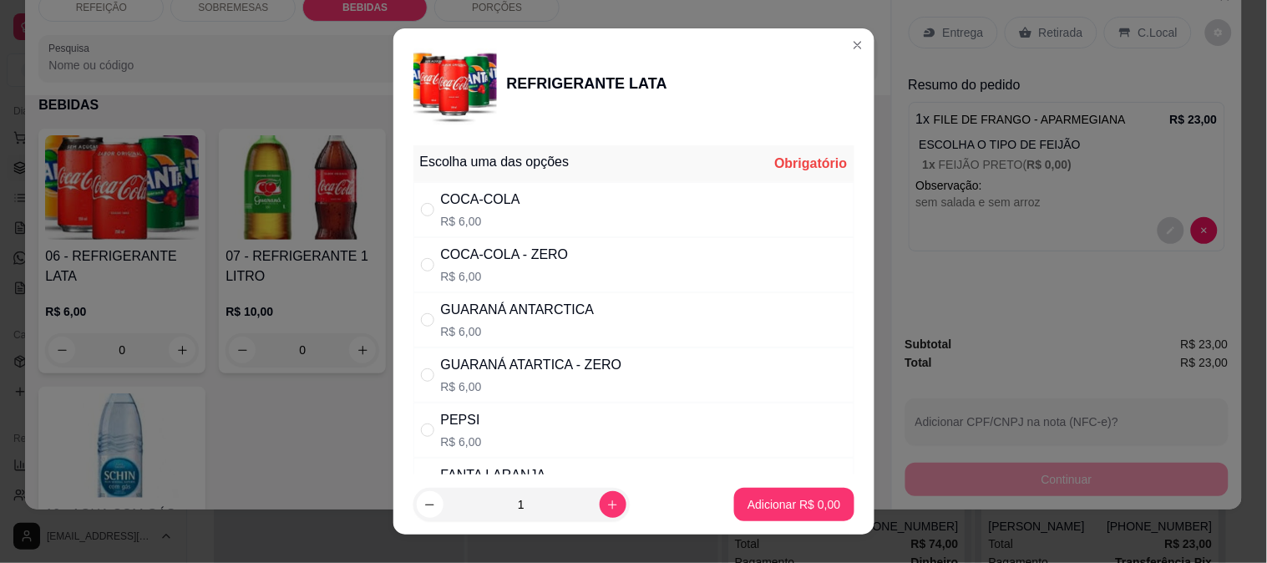
drag, startPoint x: 506, startPoint y: 311, endPoint x: 546, endPoint y: 323, distance: 42.0
click at [507, 311] on div "GUARANÁ ANTARCTICA" at bounding box center [518, 310] width 154 height 20
radio input "true"
click at [747, 490] on button "Adicionar R$ 6,00" at bounding box center [793, 504] width 119 height 33
type input "1"
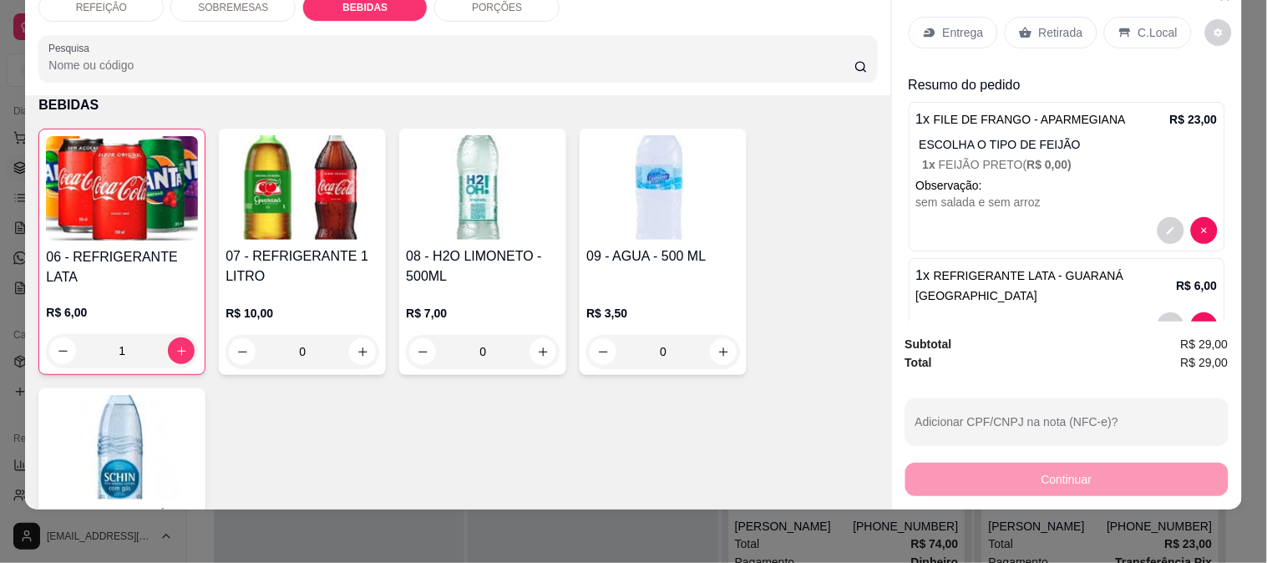
click at [971, 24] on p "Entrega" at bounding box center [963, 32] width 41 height 17
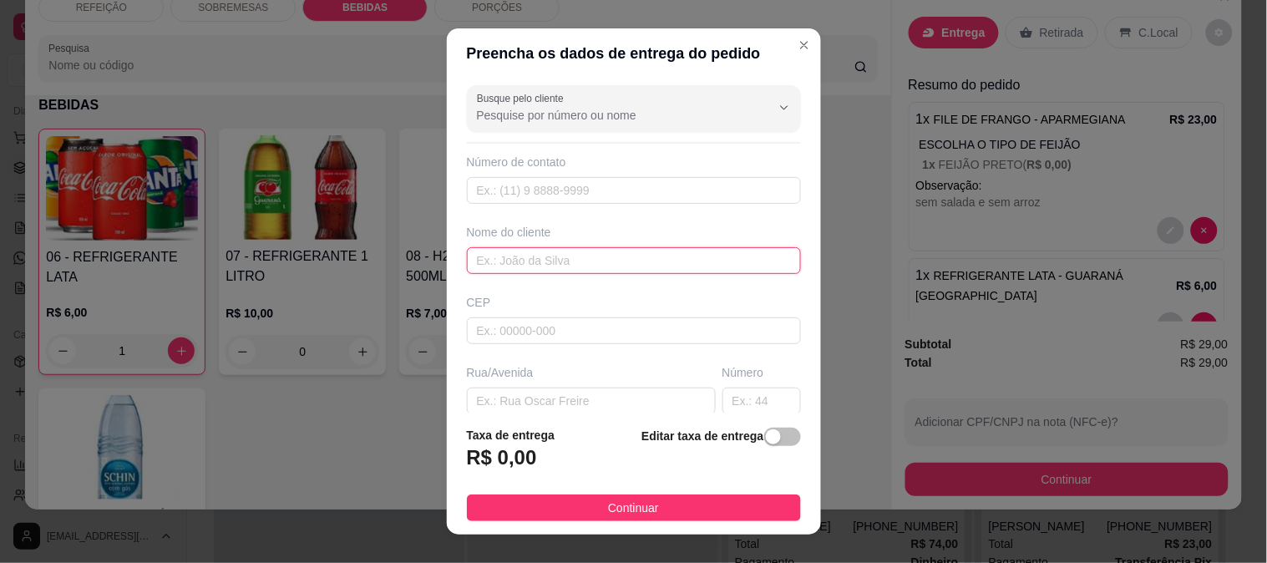
click at [557, 253] on input "text" at bounding box center [634, 260] width 334 height 27
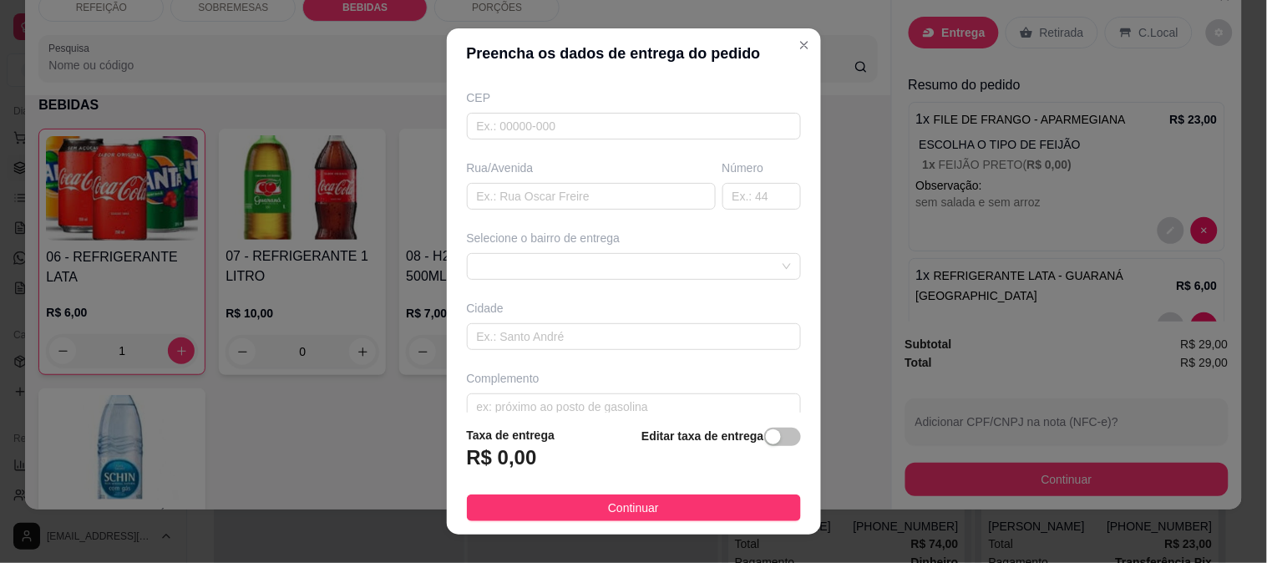
scroll to position [229, 0]
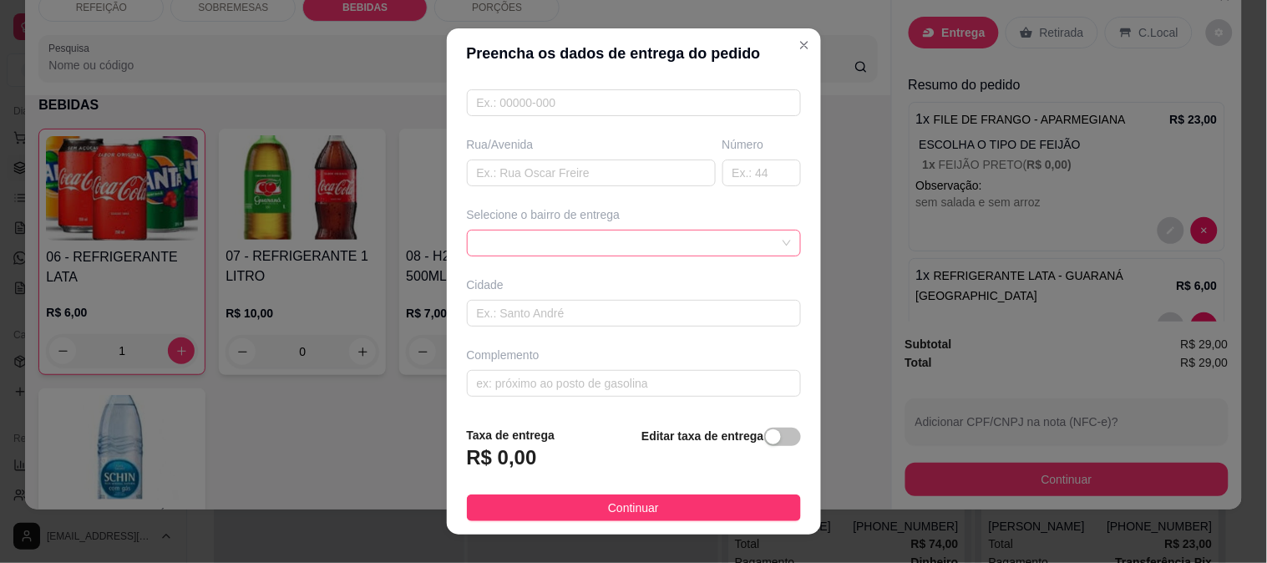
click at [573, 251] on div at bounding box center [634, 243] width 334 height 27
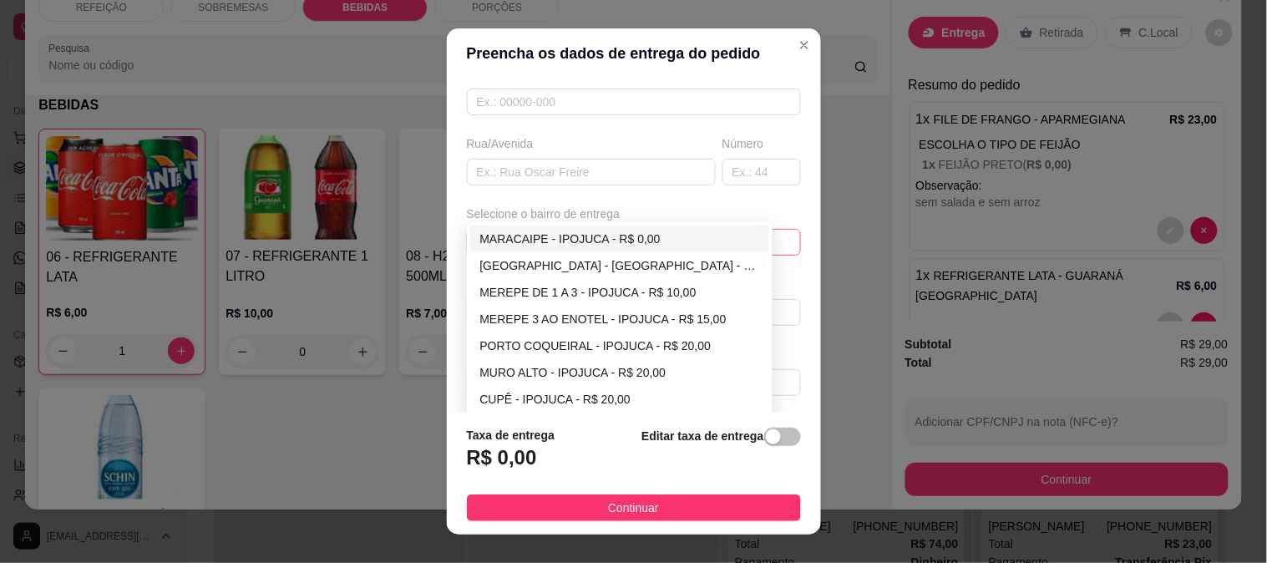
type input "gil"
click at [546, 244] on div "MARACAIPE - IPOJUCA - R$ 0,00" at bounding box center [620, 239] width 280 height 18
type input "IPOJUCA"
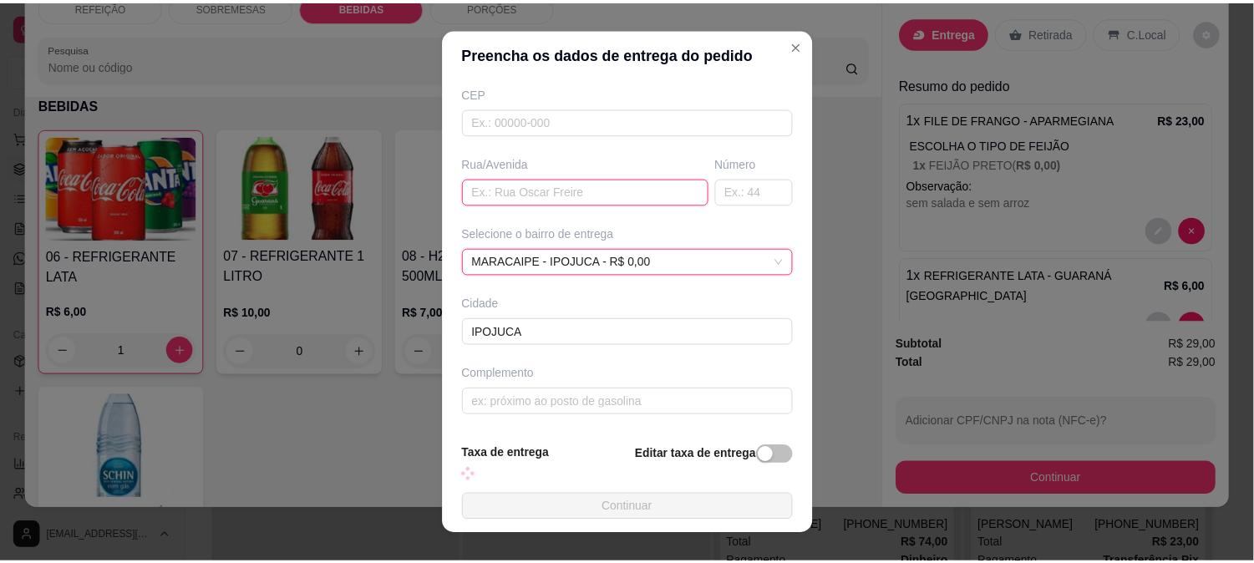
scroll to position [210, 0]
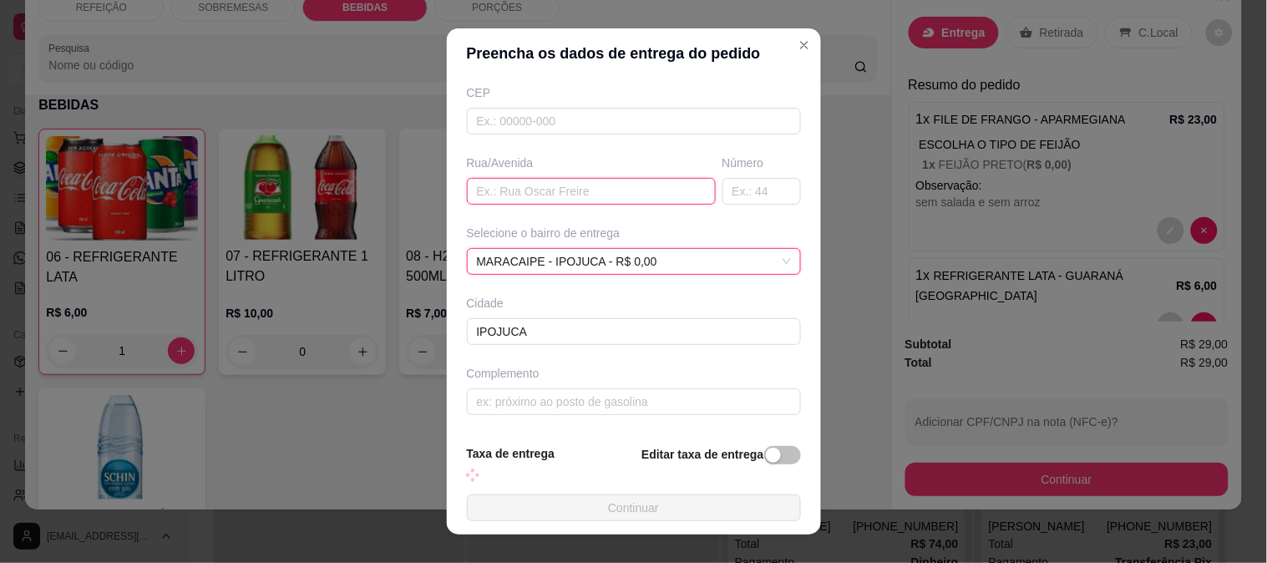
click at [562, 178] on input "text" at bounding box center [591, 191] width 249 height 27
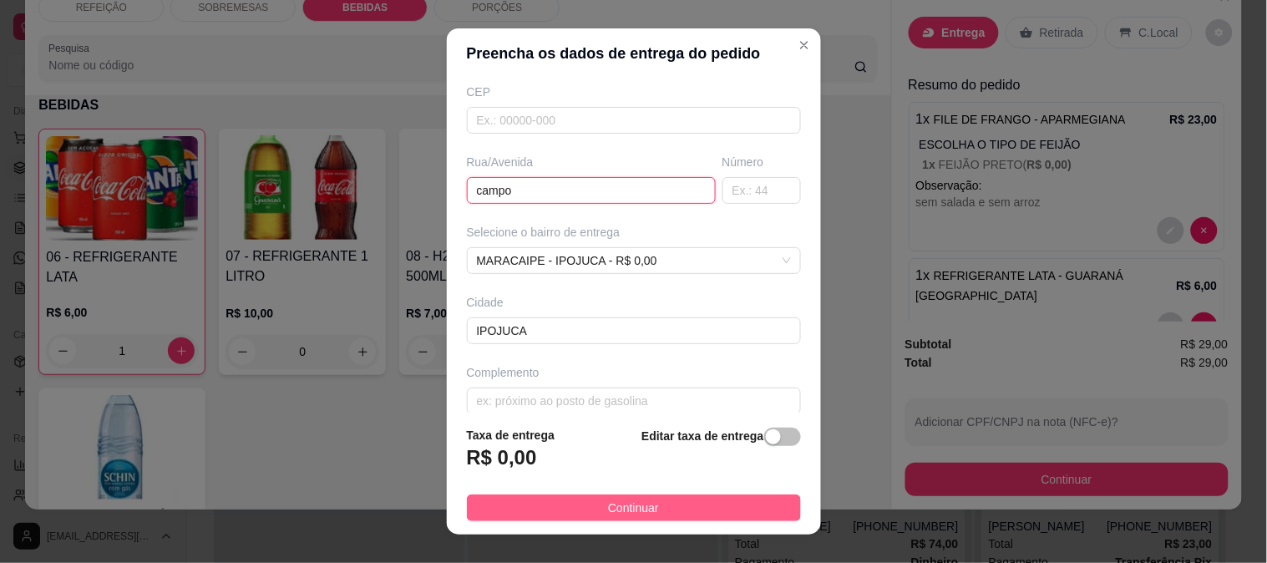
type input "campo"
click at [619, 498] on button "Continuar" at bounding box center [634, 507] width 334 height 27
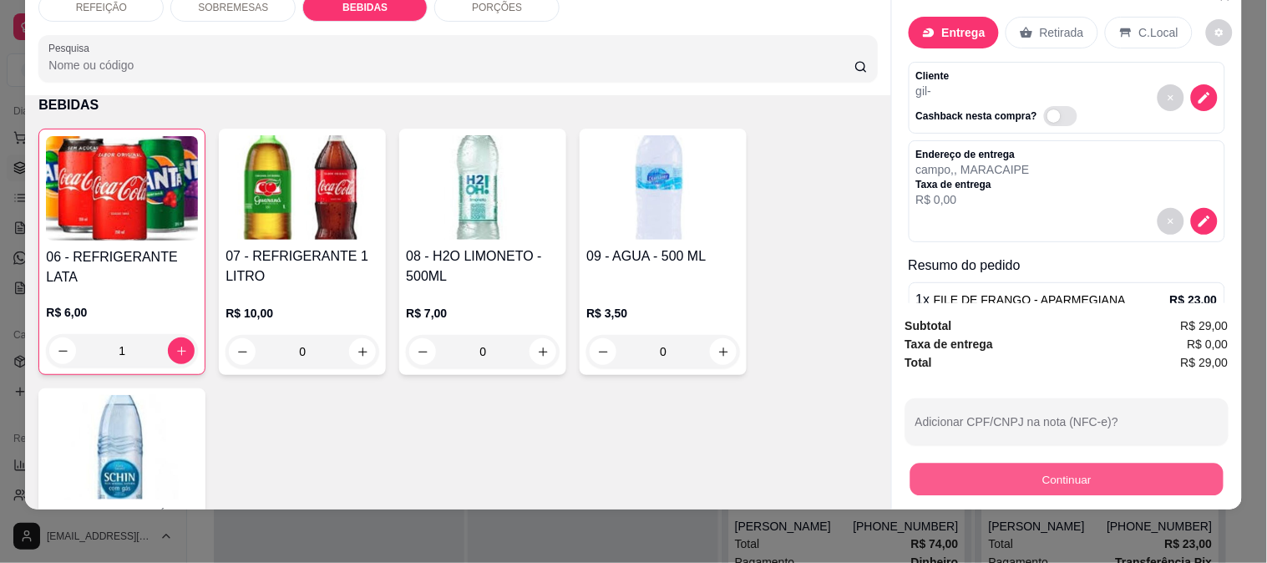
click at [957, 464] on button "Continuar" at bounding box center [1066, 479] width 313 height 33
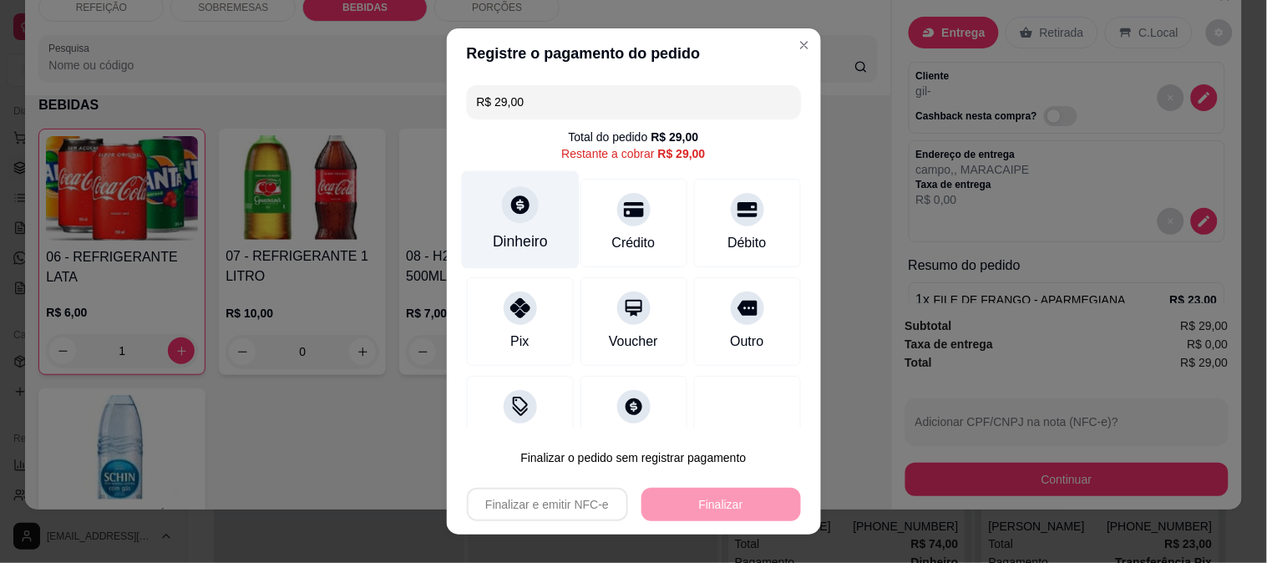
click at [519, 222] on div "Dinheiro" at bounding box center [520, 219] width 118 height 98
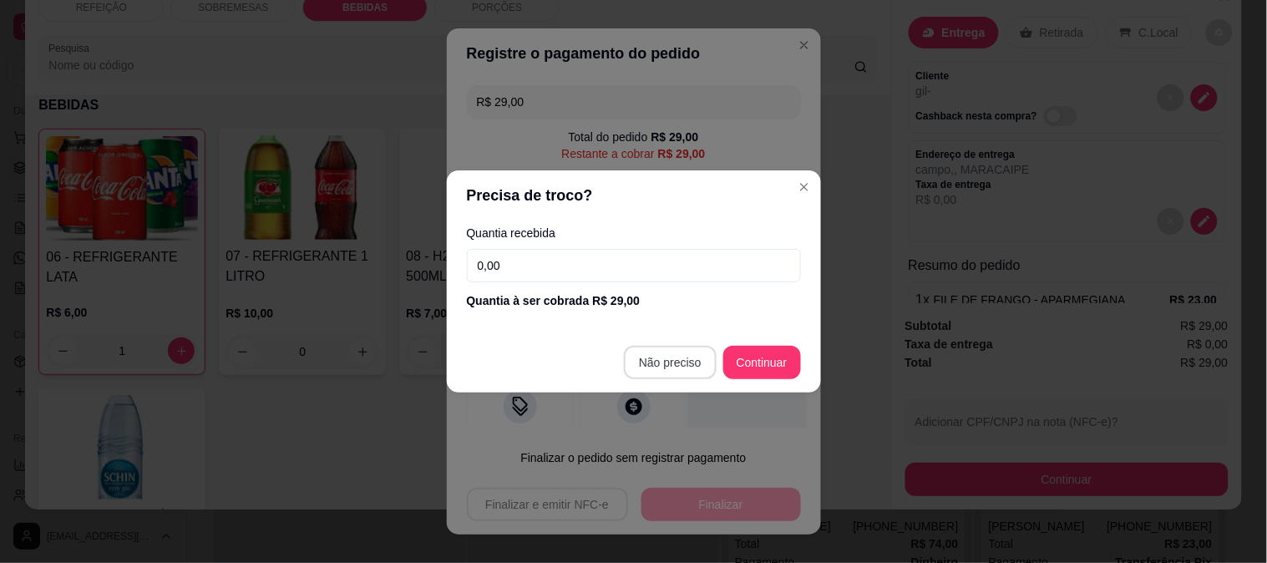
type input "R$ 0,00"
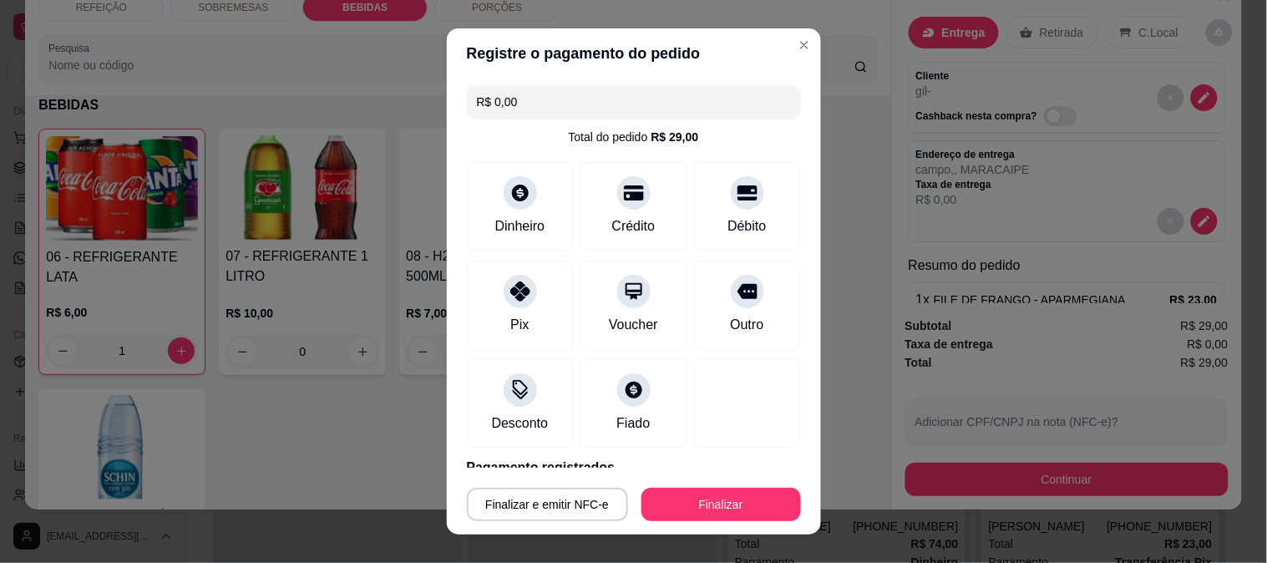
click at [683, 487] on div "Finalizar e emitir NFC-e Finalizar" at bounding box center [634, 501] width 334 height 40
click at [687, 494] on button "Finalizar" at bounding box center [721, 504] width 160 height 33
type input "0"
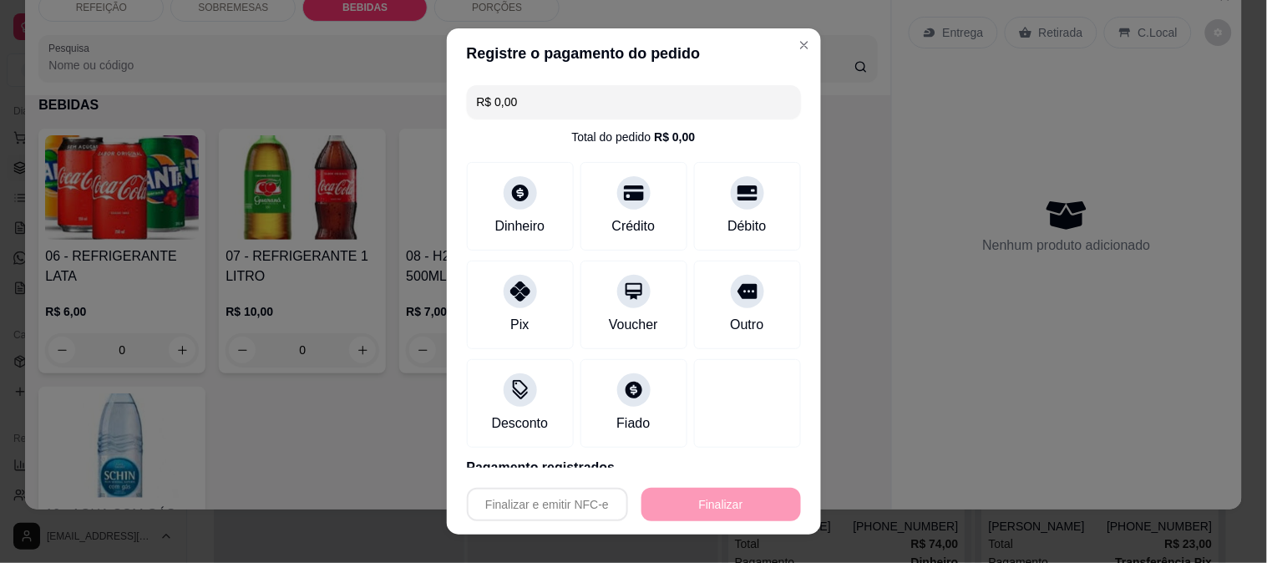
type input "-R$ 29,00"
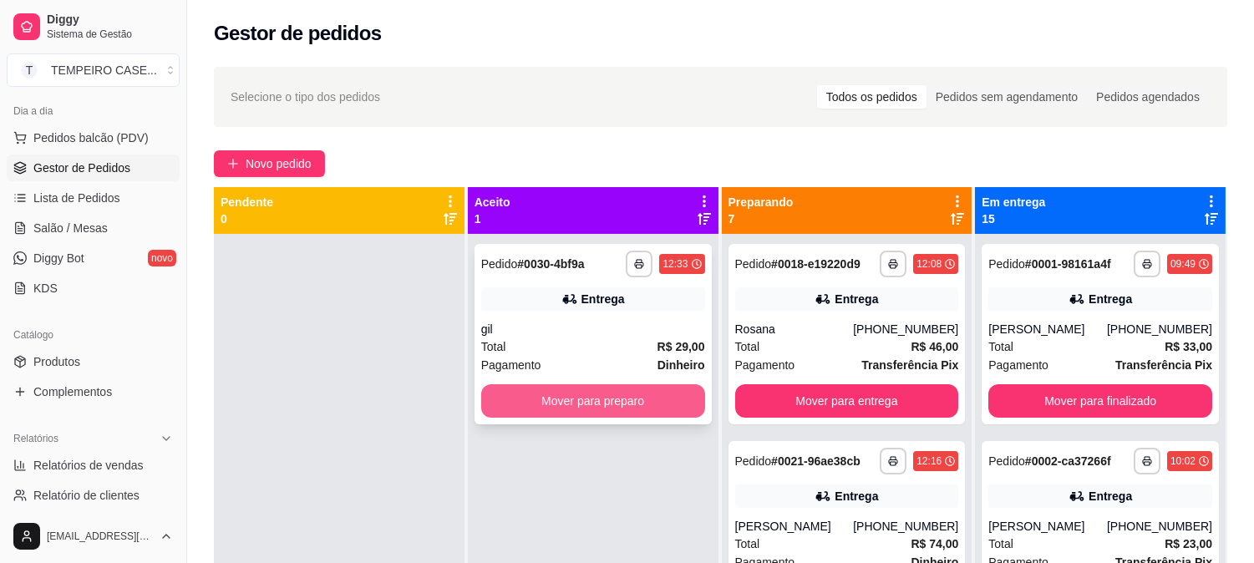
click at [621, 409] on button "Mover para preparo" at bounding box center [593, 400] width 224 height 33
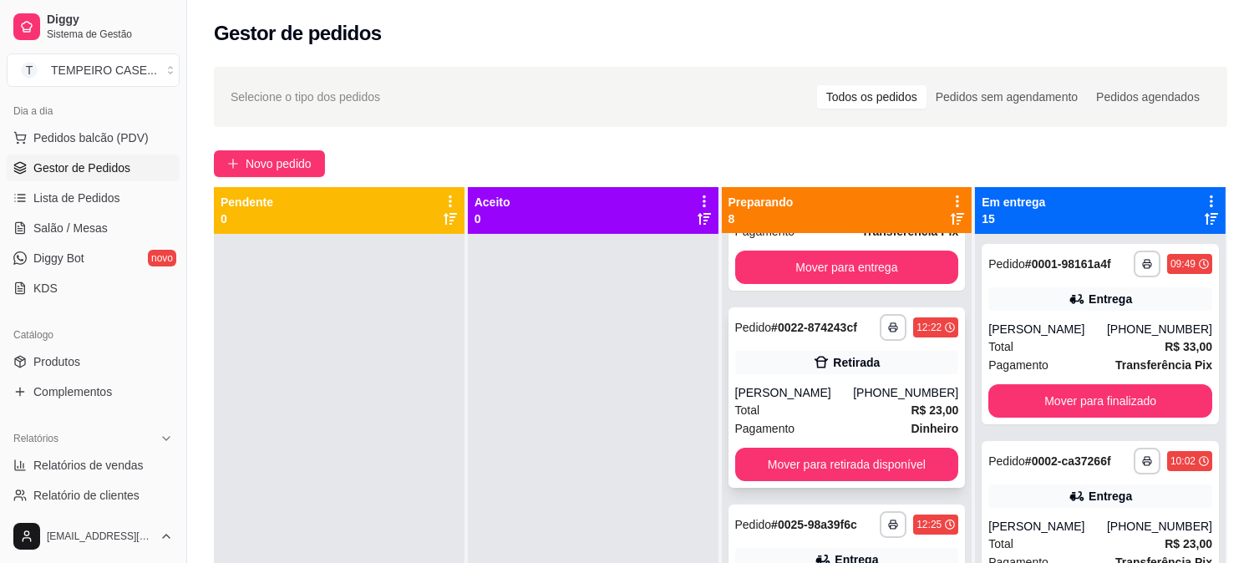
scroll to position [556, 0]
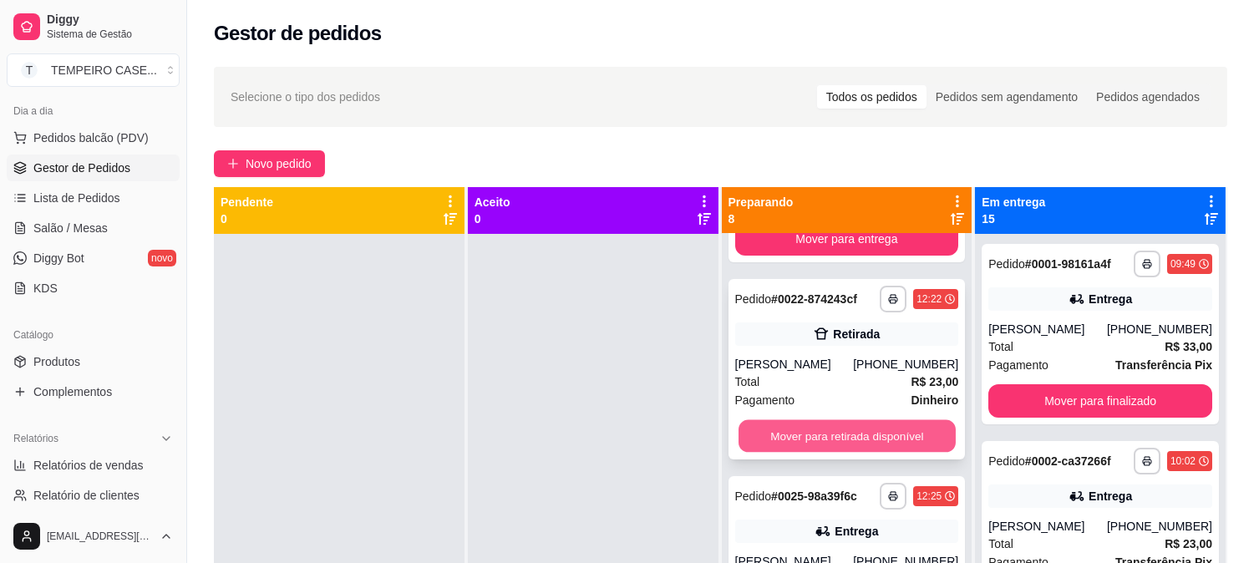
click at [824, 435] on button "Mover para retirada disponível" at bounding box center [846, 436] width 217 height 33
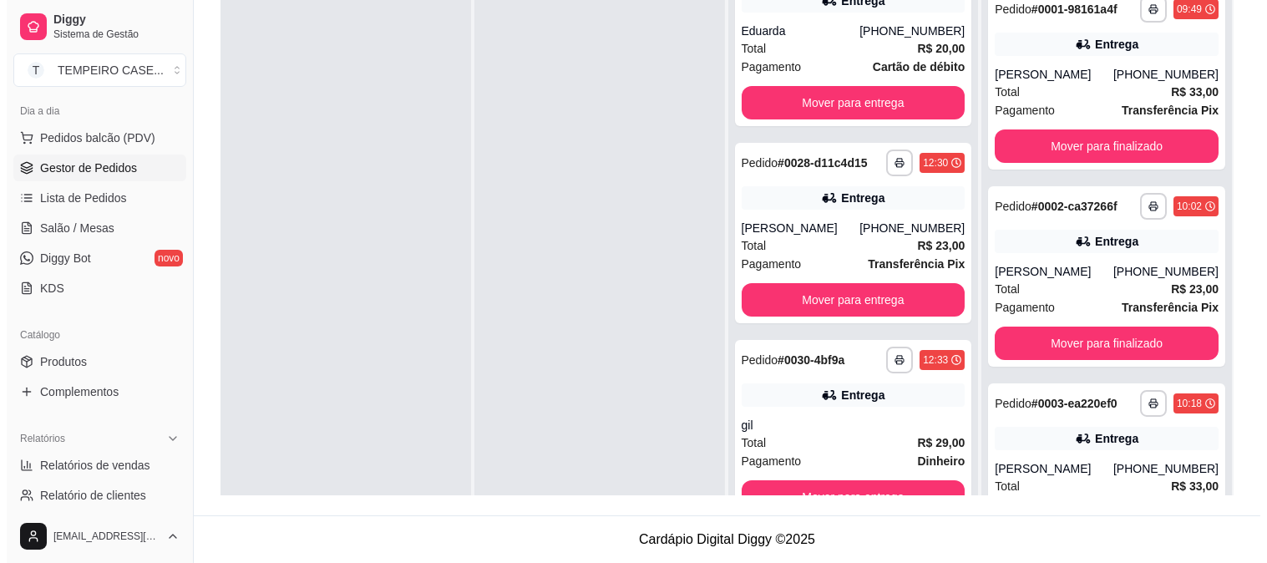
scroll to position [0, 0]
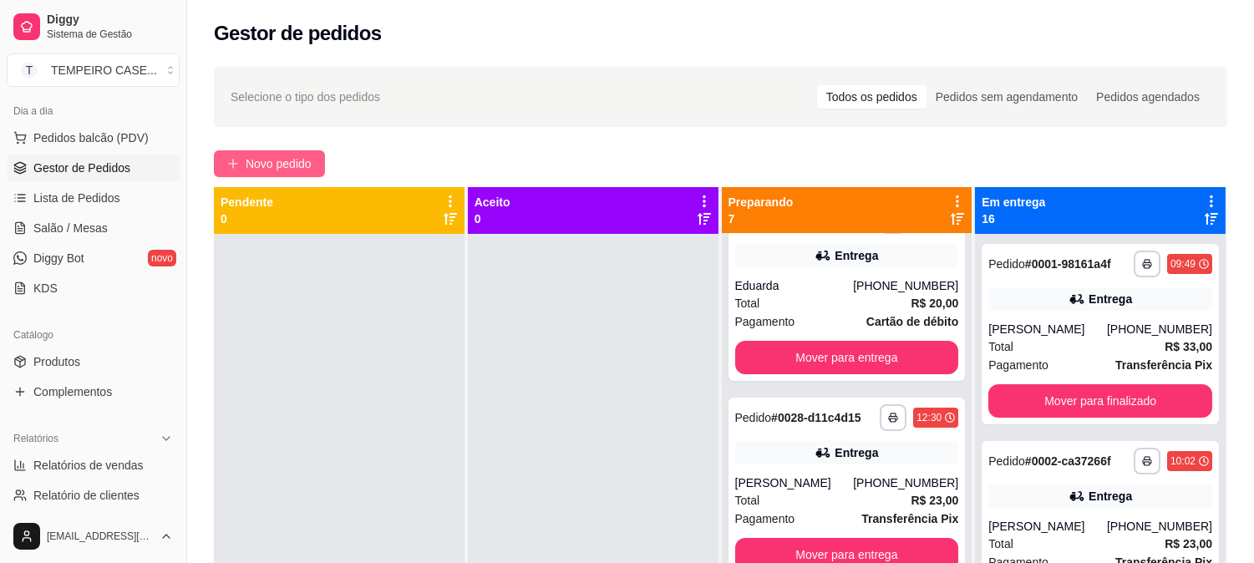
click at [261, 170] on span "Novo pedido" at bounding box center [279, 164] width 66 height 18
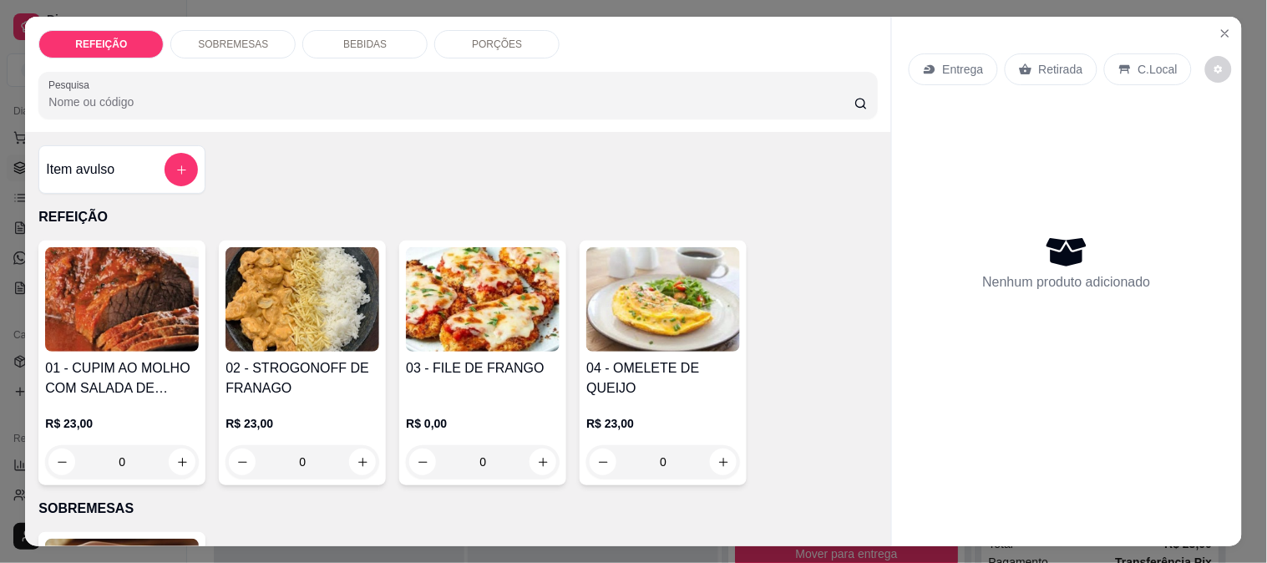
click at [122, 305] on img at bounding box center [122, 299] width 154 height 104
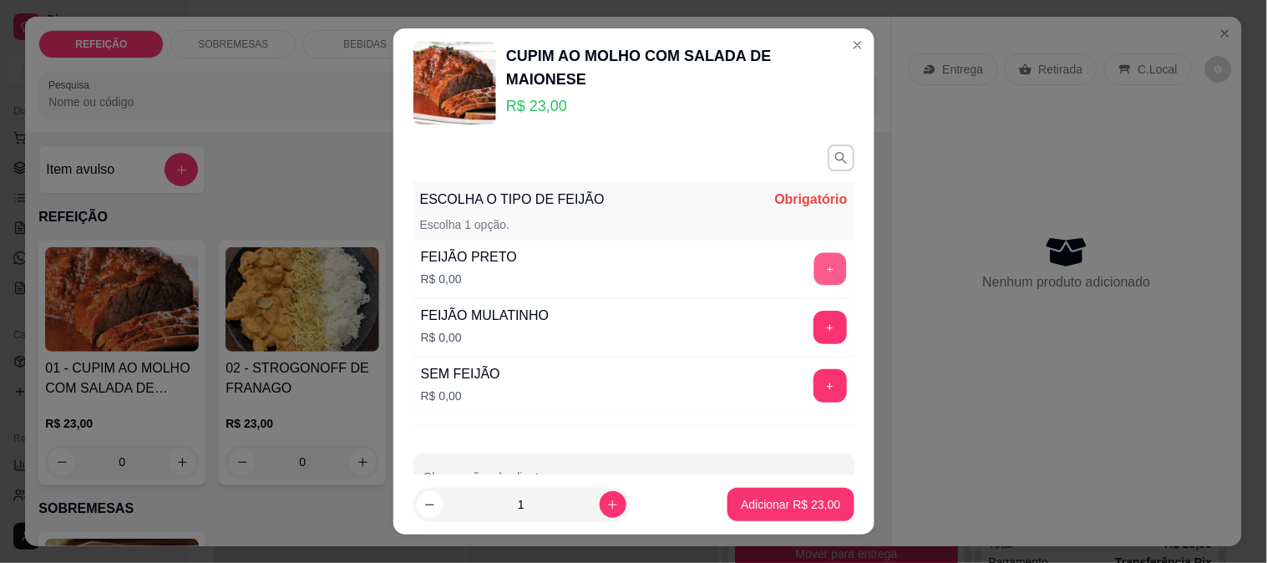
click at [813, 266] on button "+" at bounding box center [829, 269] width 33 height 33
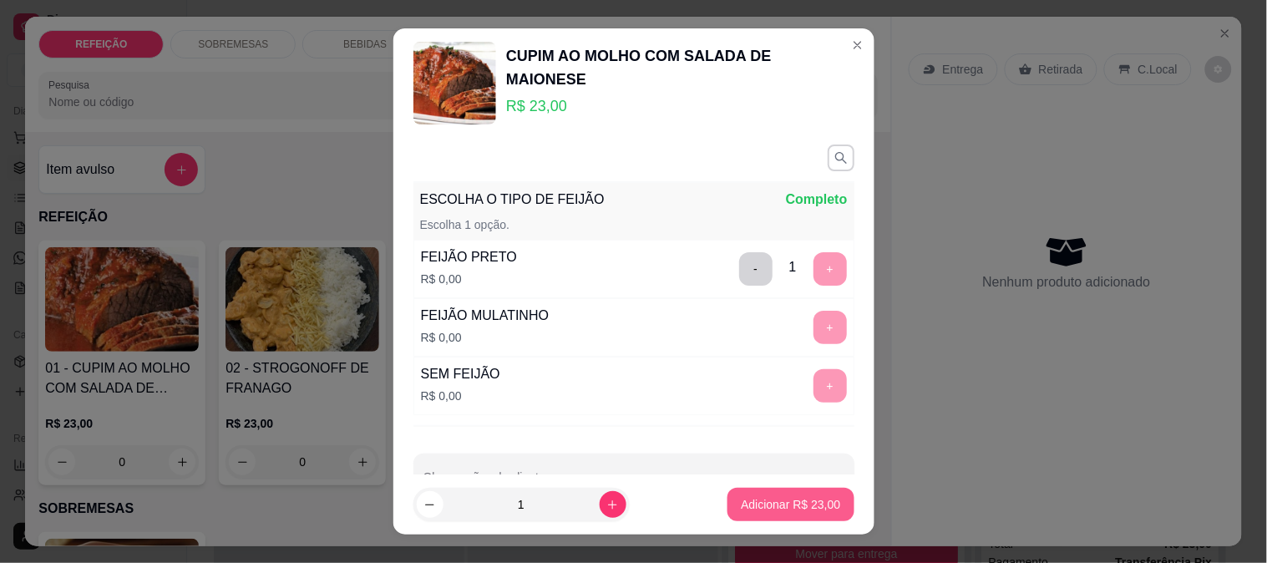
click at [773, 509] on p "Adicionar R$ 23,00" at bounding box center [790, 504] width 99 height 17
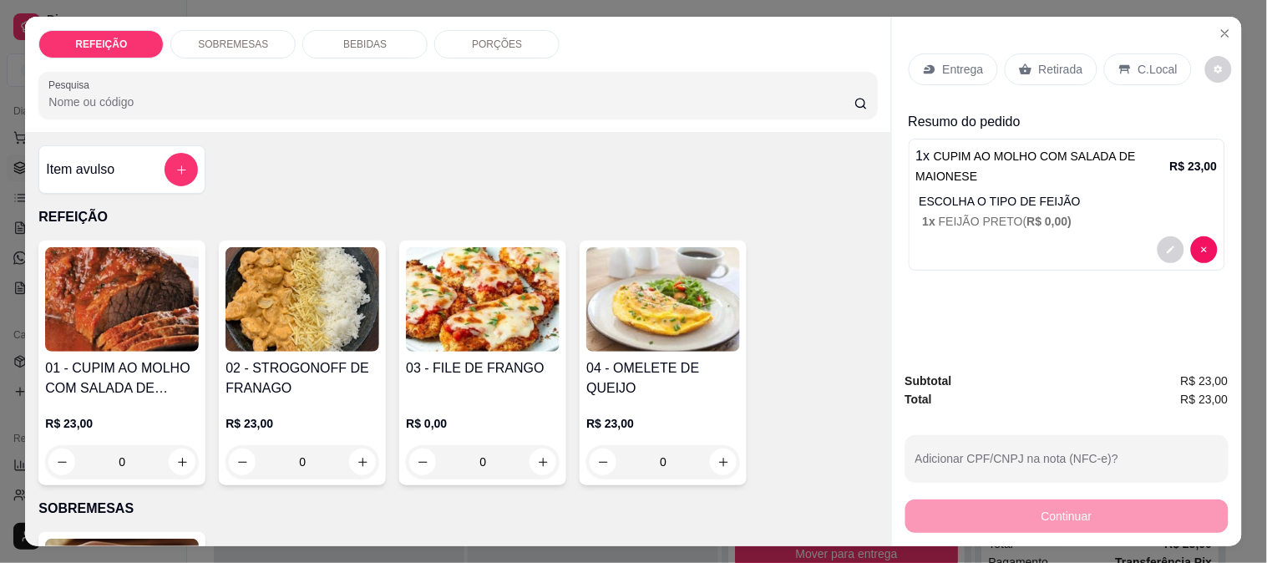
click at [448, 318] on img at bounding box center [483, 299] width 154 height 104
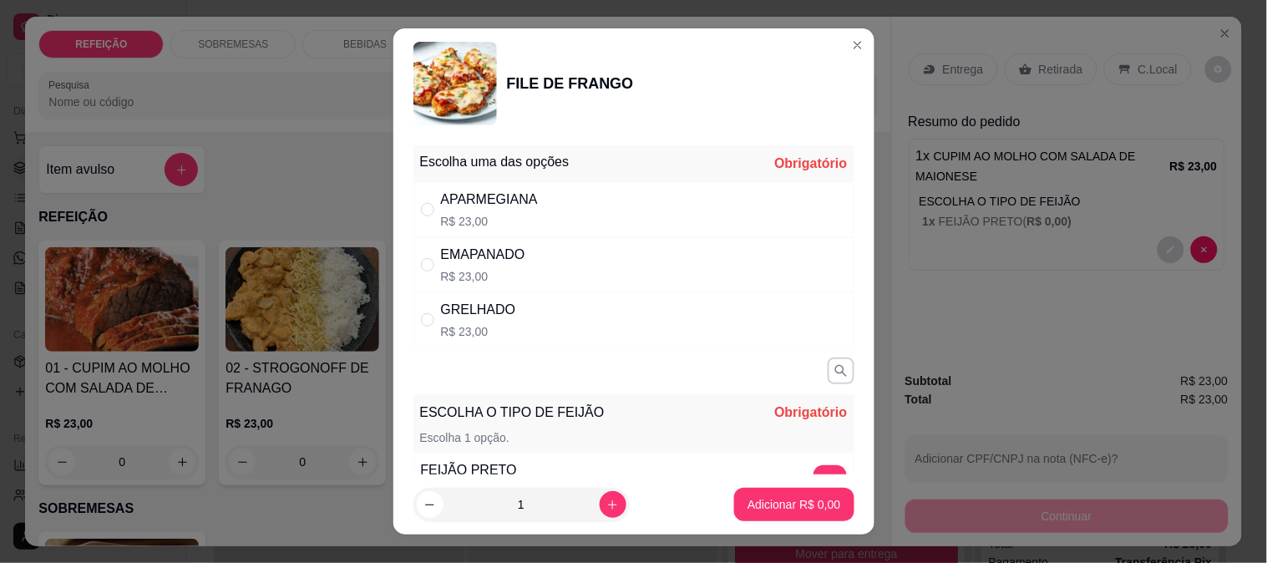
click at [761, 219] on div "APARMEGIANA R$ 23,00" at bounding box center [633, 209] width 441 height 55
radio input "true"
click at [813, 469] on button "+" at bounding box center [829, 481] width 33 height 33
click at [794, 504] on p "Adicionar R$ 23,00" at bounding box center [790, 504] width 99 height 17
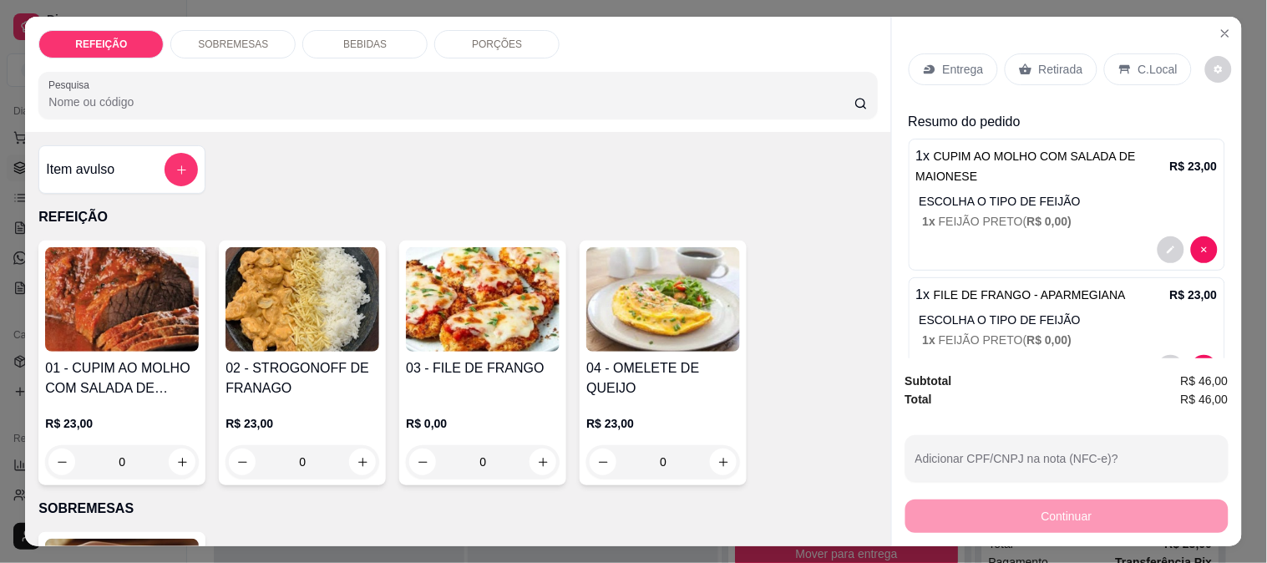
click at [1025, 60] on div "Retirada" at bounding box center [1051, 69] width 93 height 32
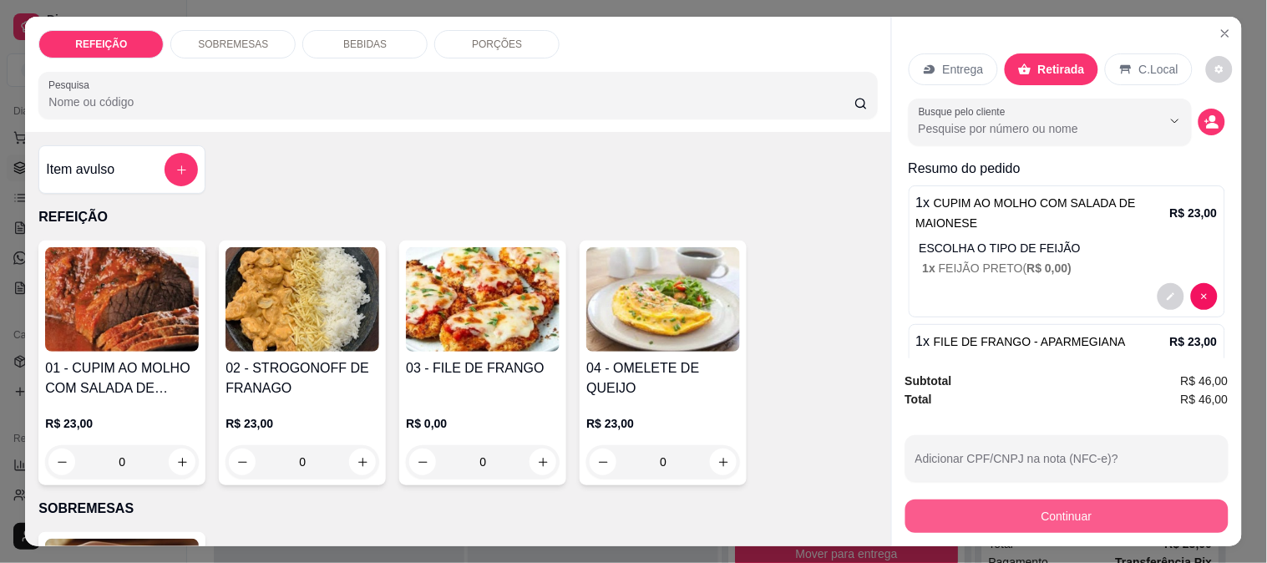
click at [965, 505] on button "Continuar" at bounding box center [1066, 515] width 323 height 33
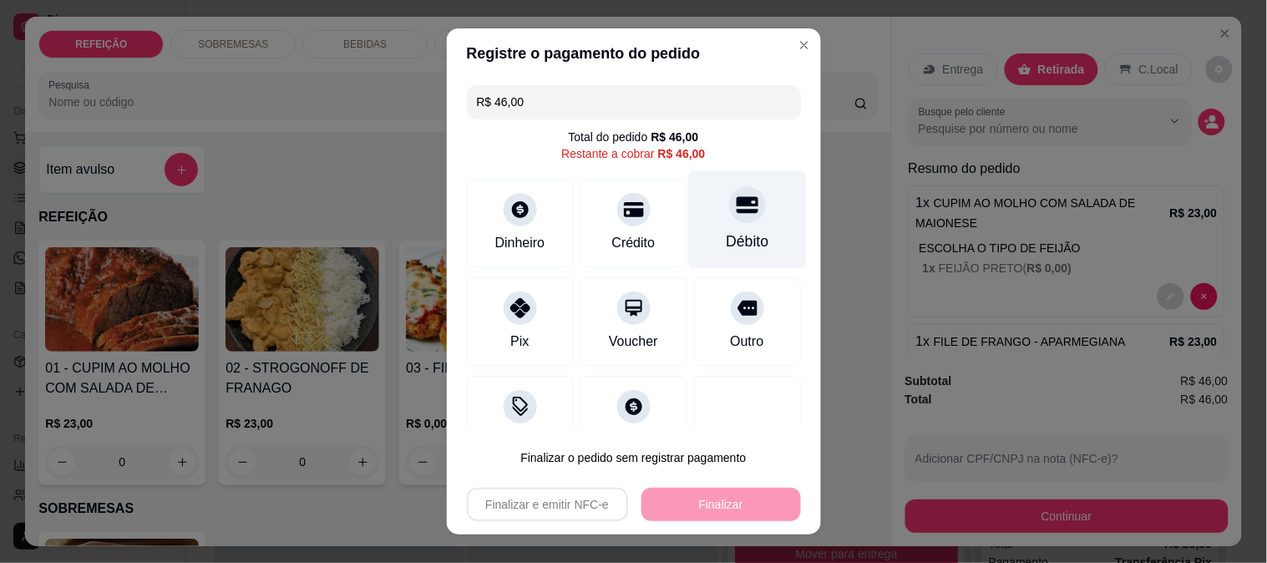
click at [707, 226] on div "Débito" at bounding box center [747, 219] width 118 height 98
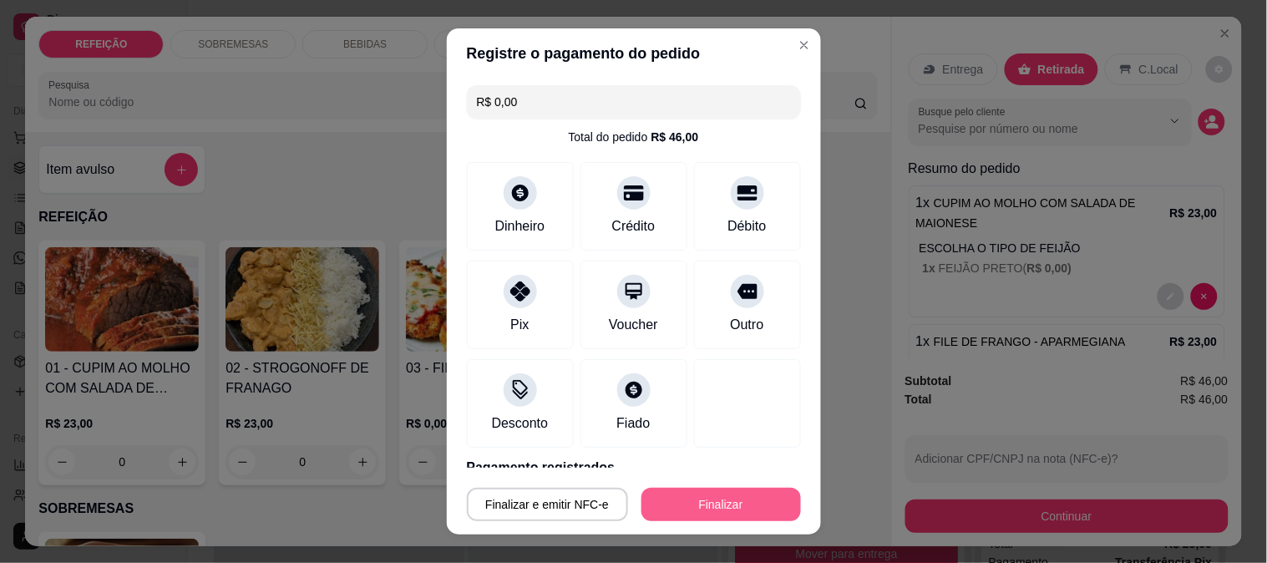
click at [681, 497] on button "Finalizar" at bounding box center [721, 504] width 160 height 33
type input "-R$ 46,00"
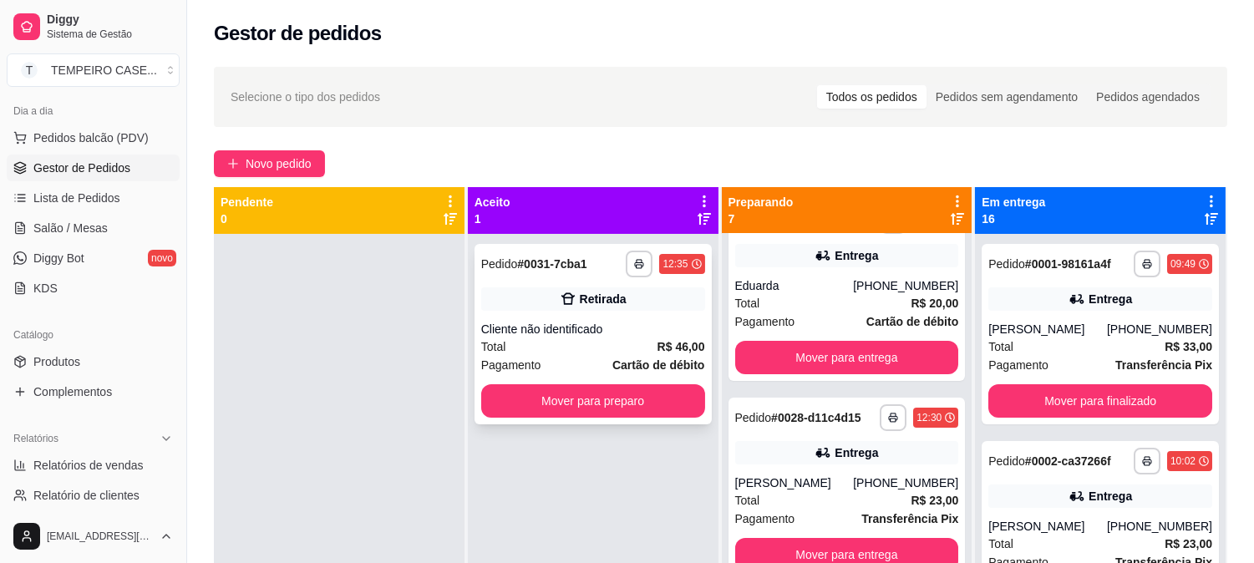
click at [610, 321] on div "Cliente não identificado" at bounding box center [593, 329] width 224 height 17
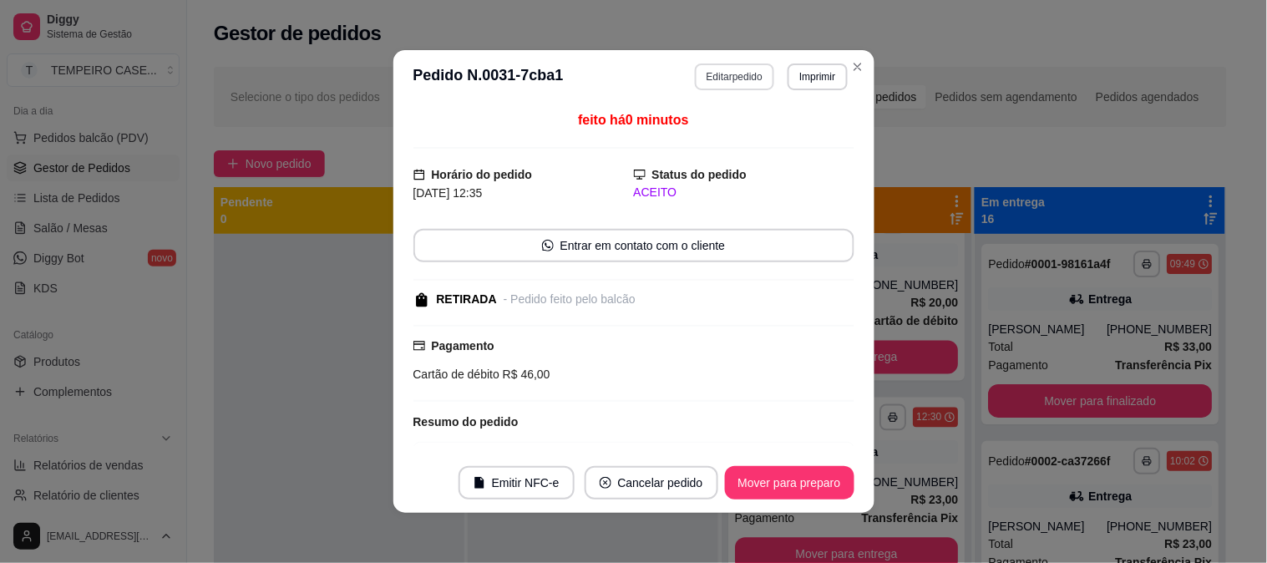
click at [711, 79] on button "Editar pedido" at bounding box center [734, 76] width 79 height 27
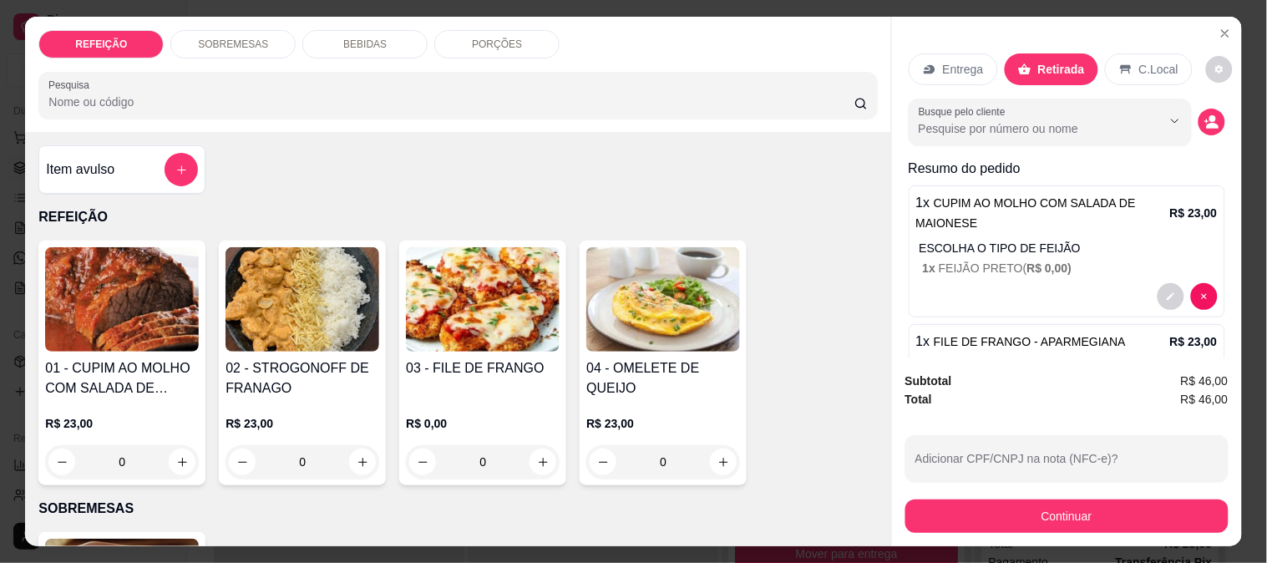
click at [352, 48] on div "BEBIDAS" at bounding box center [364, 44] width 125 height 28
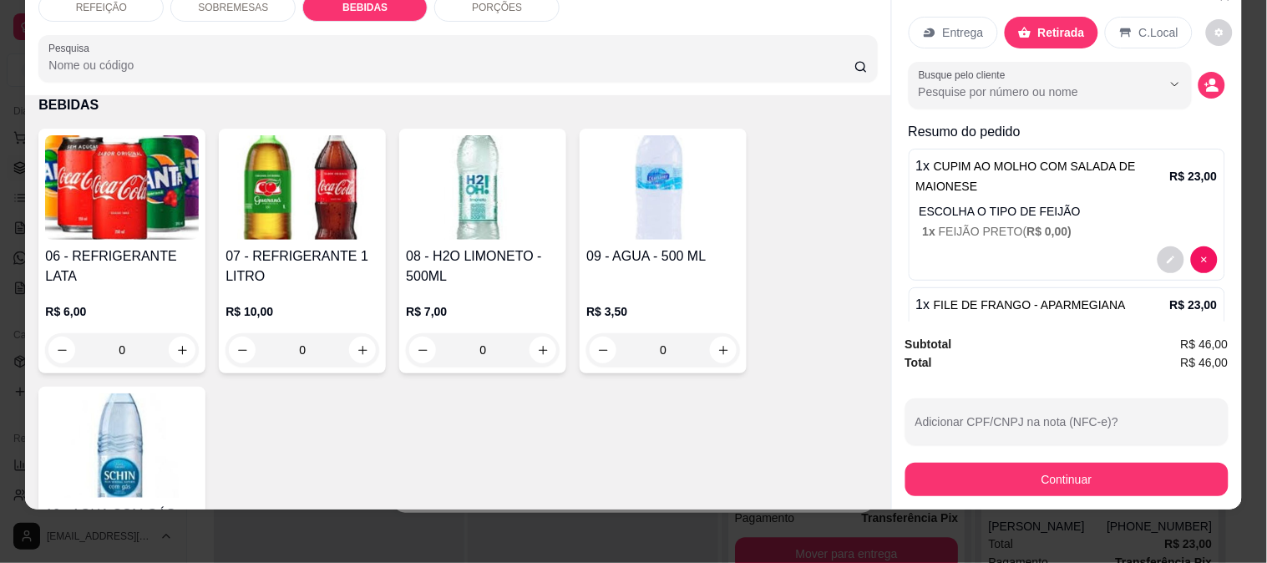
click at [299, 207] on img at bounding box center [303, 187] width 154 height 104
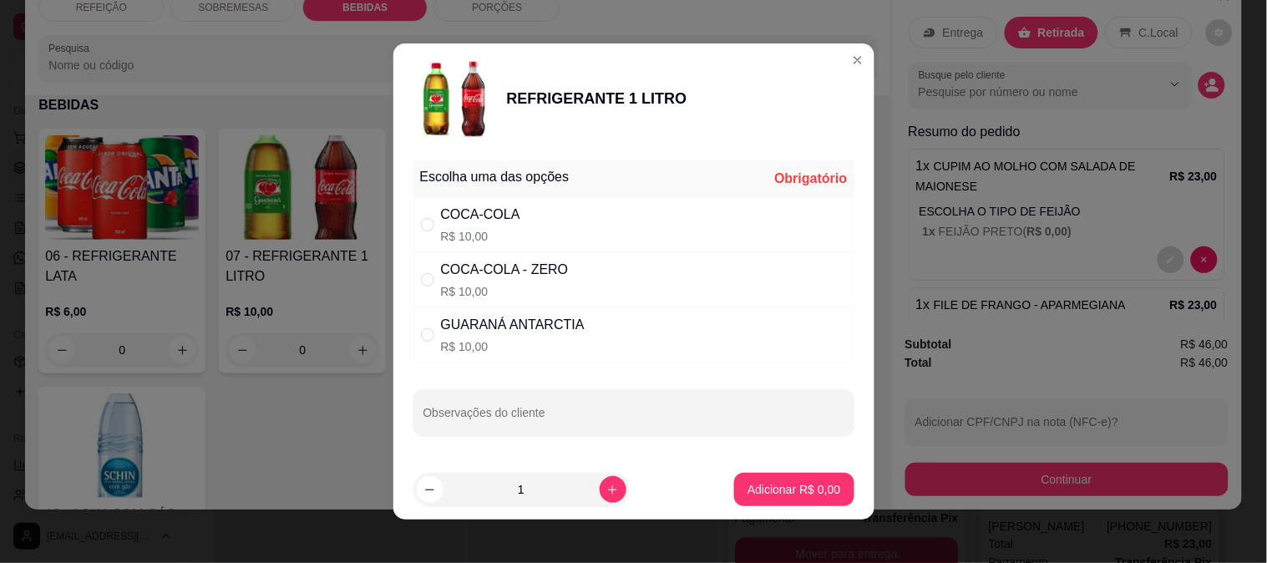
click at [583, 279] on div "COCA-COLA - ZERO R$ 10,00" at bounding box center [633, 279] width 441 height 55
radio input "true"
click at [739, 501] on button "Adicionar R$ 10,00" at bounding box center [790, 489] width 126 height 33
type input "1"
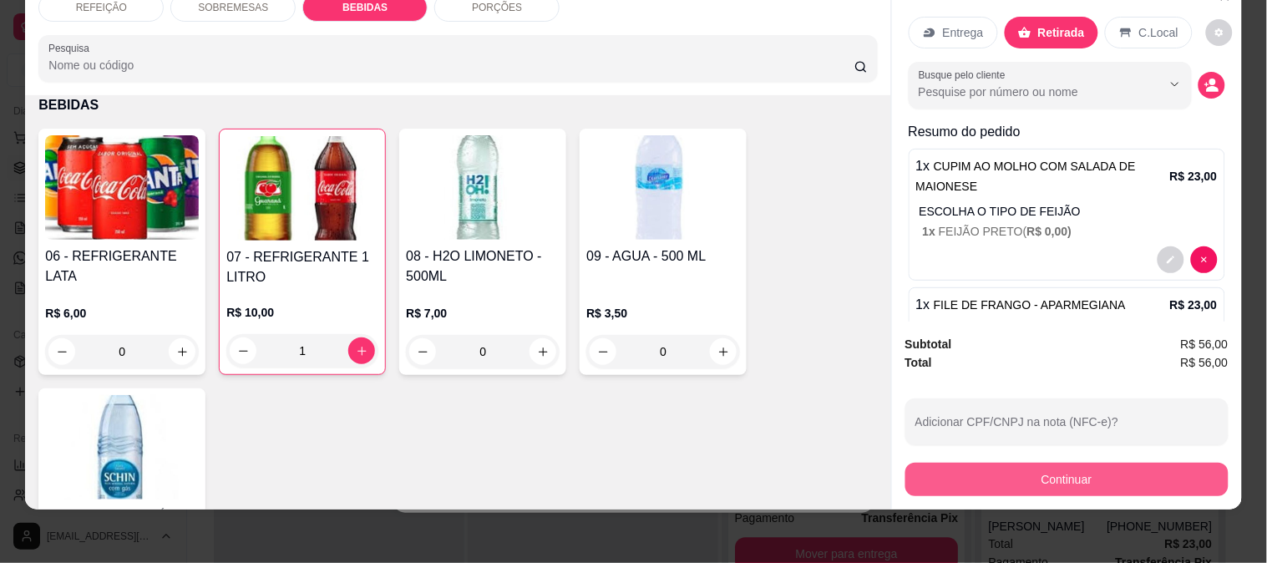
click at [1023, 463] on button "Continuar" at bounding box center [1066, 479] width 323 height 33
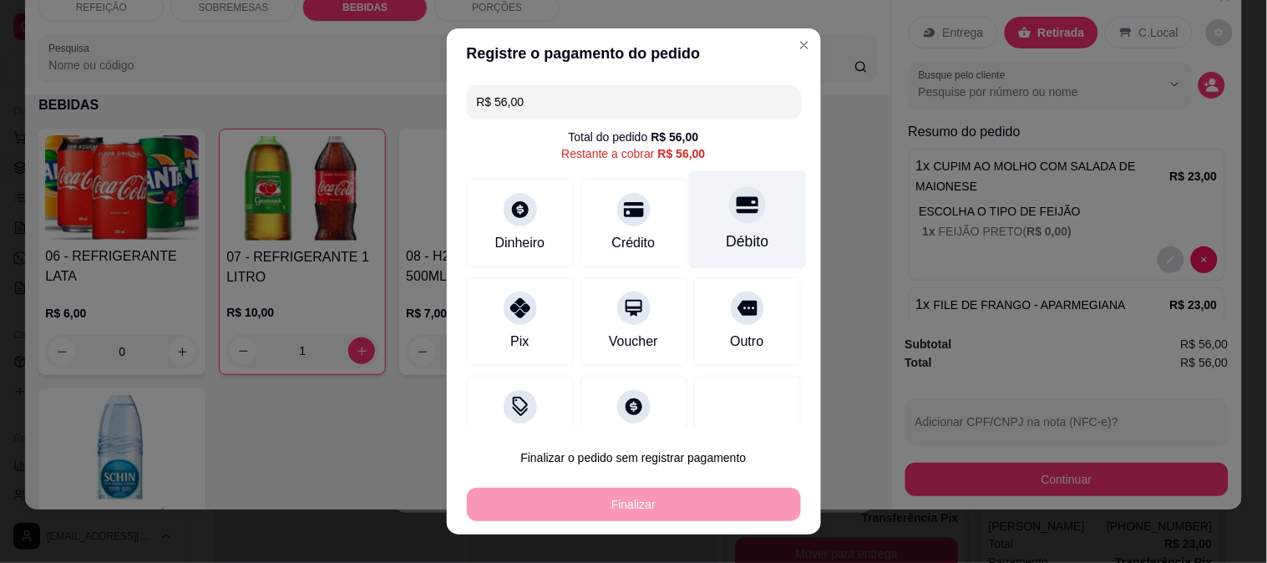
click at [729, 212] on div at bounding box center [747, 204] width 37 height 37
type input "R$ 0,00"
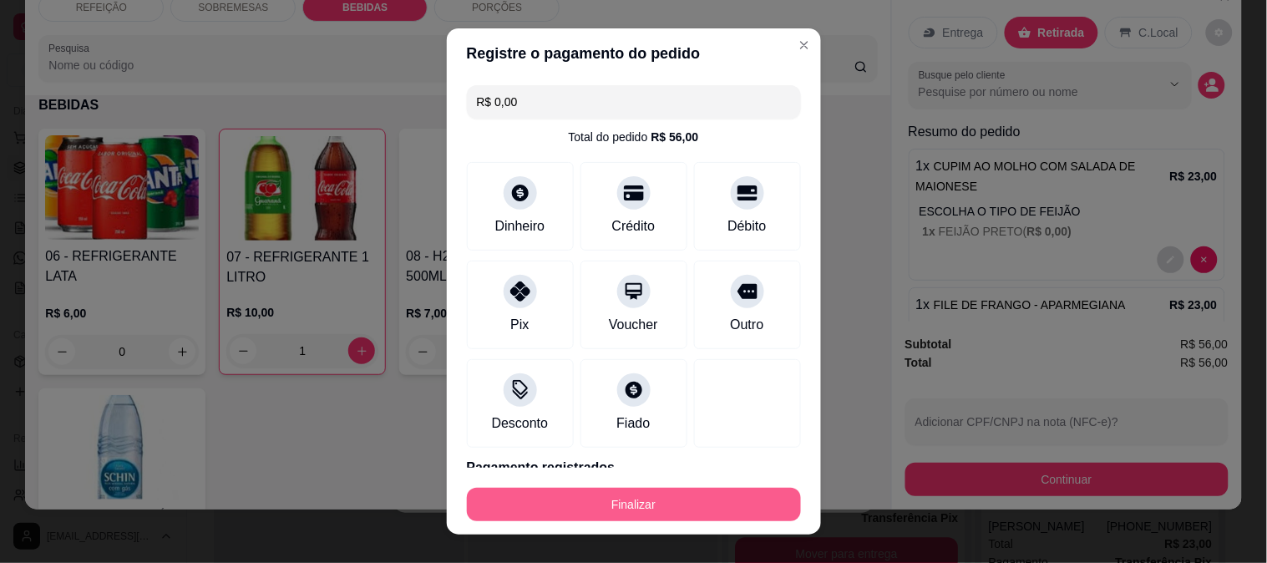
click at [672, 498] on button "Finalizar" at bounding box center [634, 504] width 334 height 33
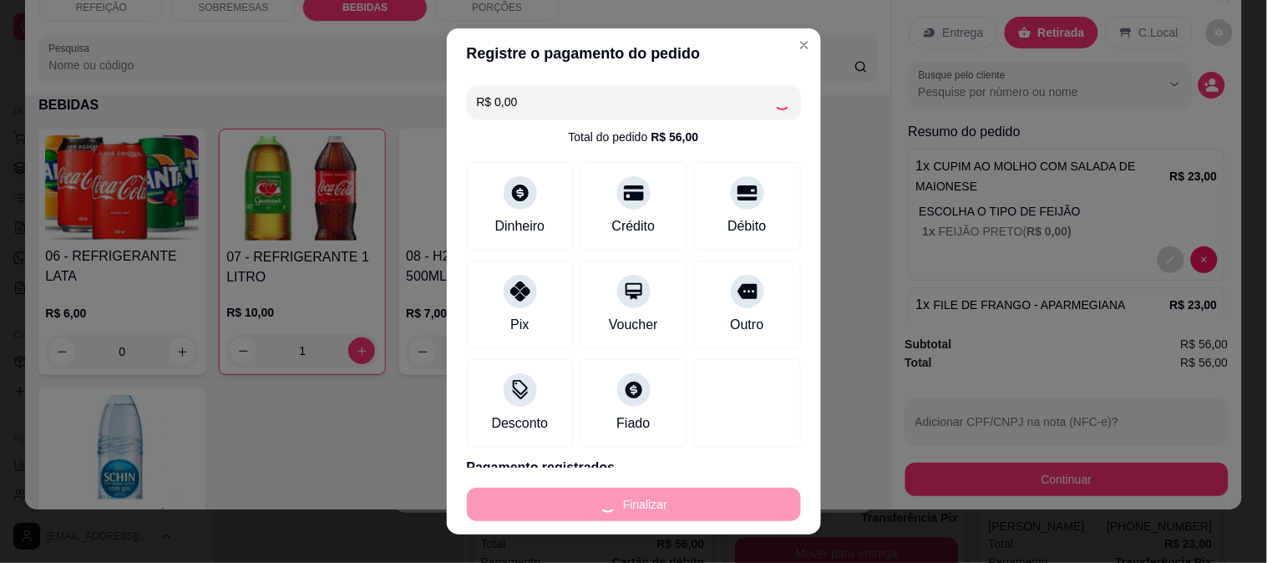
type input "0"
type input "-R$ 56,00"
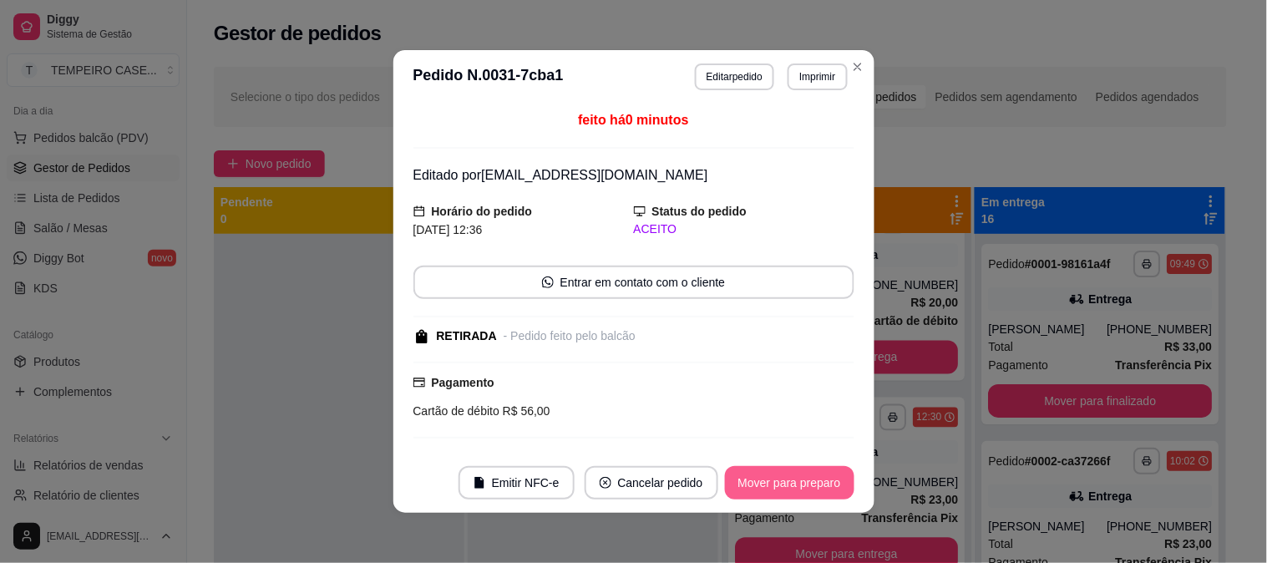
click at [777, 495] on button "Mover para preparo" at bounding box center [789, 482] width 129 height 33
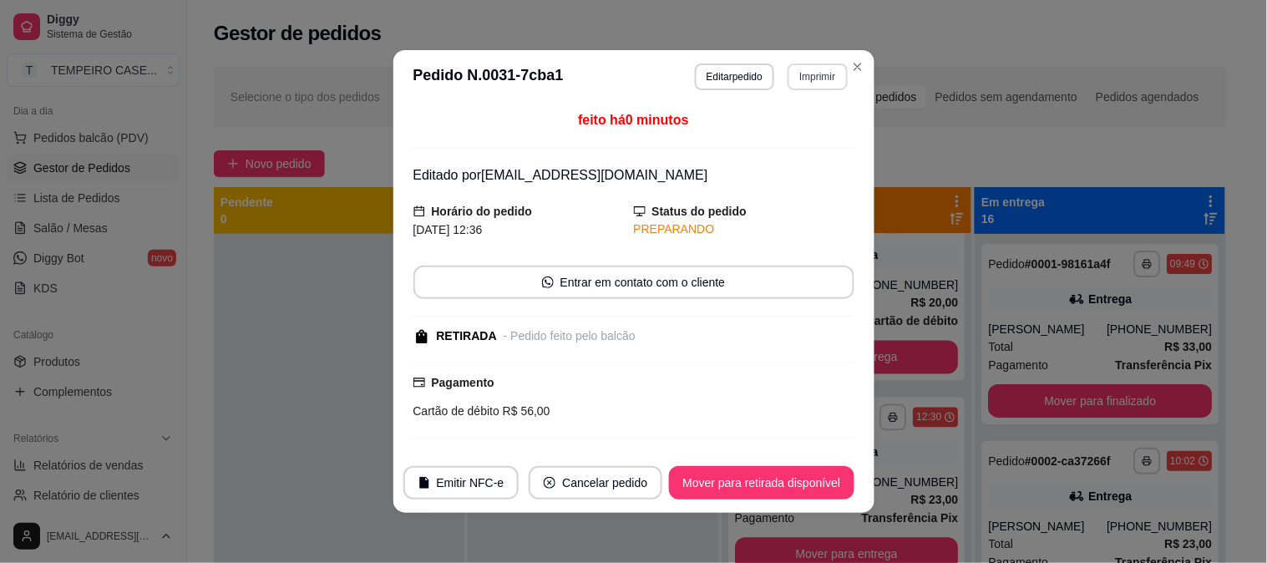
click at [813, 68] on button "Imprimir" at bounding box center [817, 76] width 59 height 27
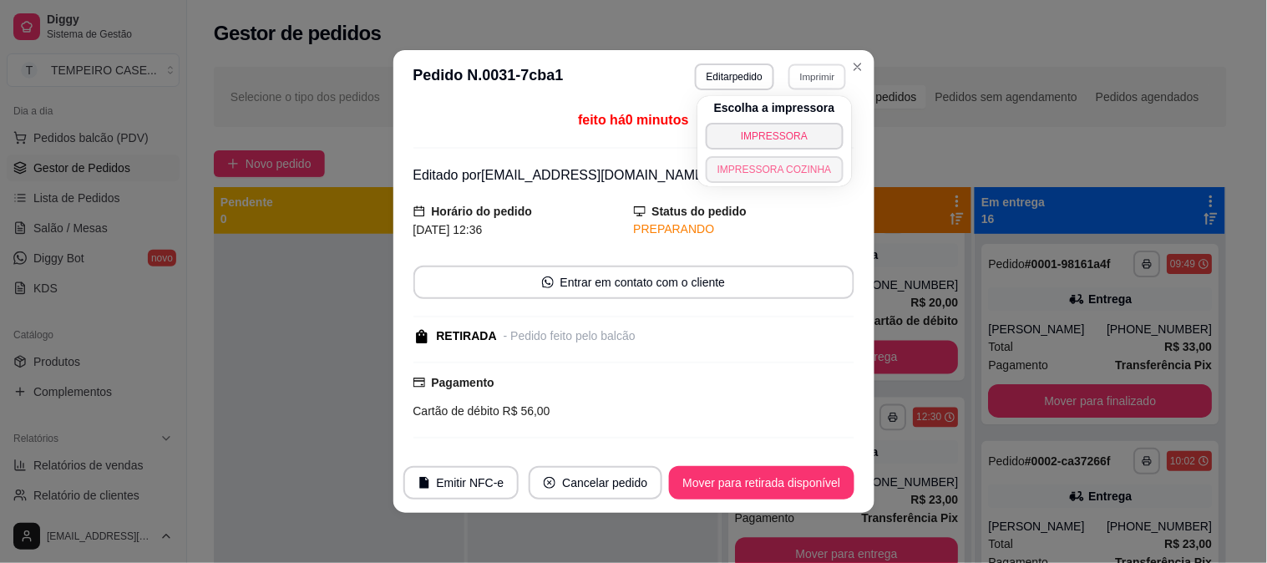
click at [746, 167] on button "IMPRESSORA COZINHA" at bounding box center [775, 169] width 138 height 27
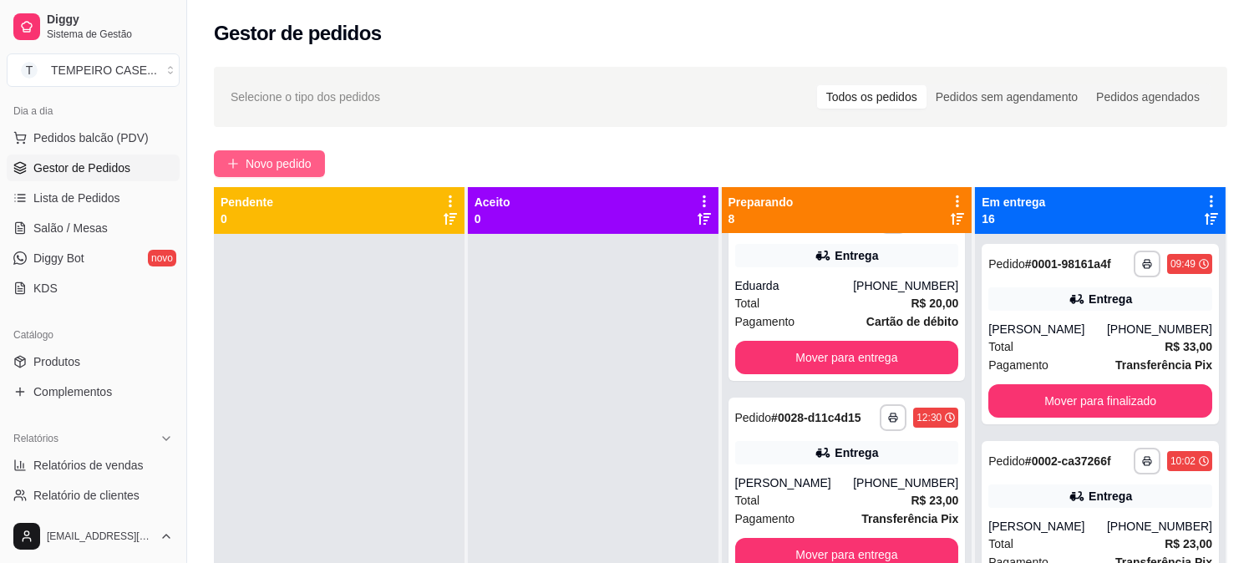
click at [265, 159] on span "Novo pedido" at bounding box center [279, 164] width 66 height 18
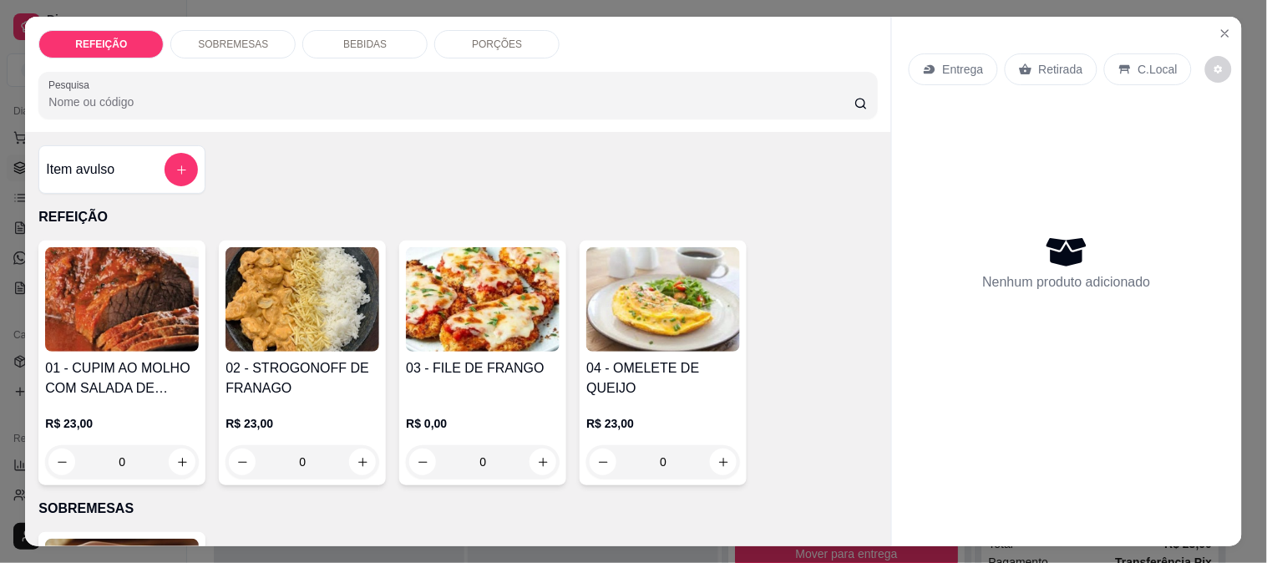
click at [68, 276] on img at bounding box center [122, 299] width 154 height 104
click at [1224, 38] on button "Close" at bounding box center [1225, 33] width 27 height 27
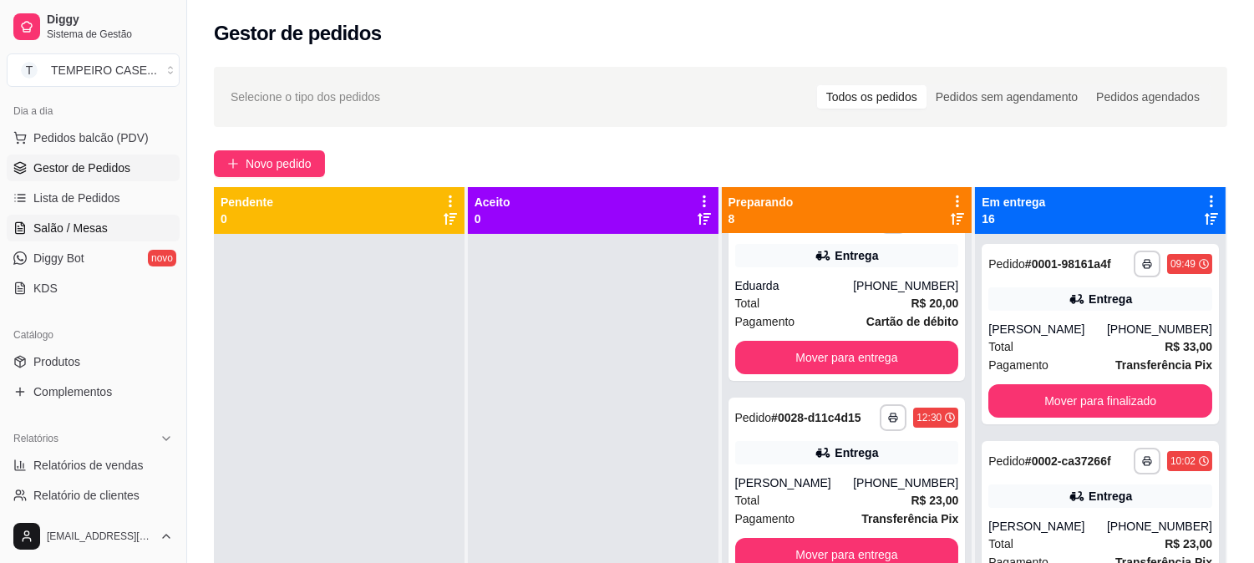
click at [71, 215] on link "Salão / Mesas" at bounding box center [93, 228] width 173 height 27
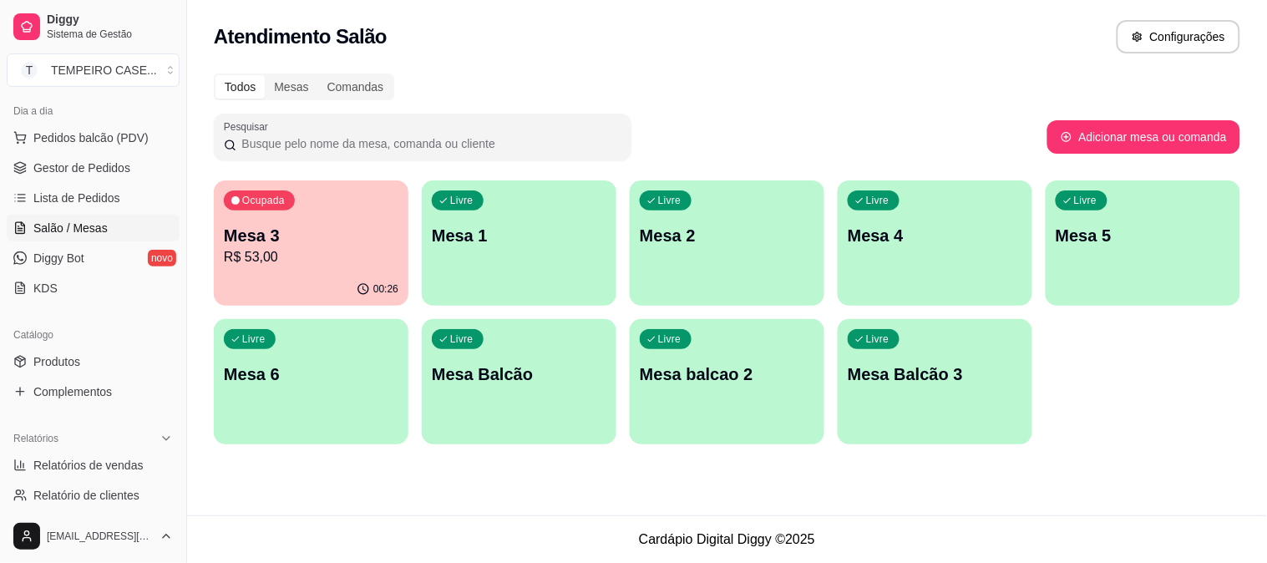
click at [455, 234] on p "Mesa 1" at bounding box center [519, 235] width 175 height 23
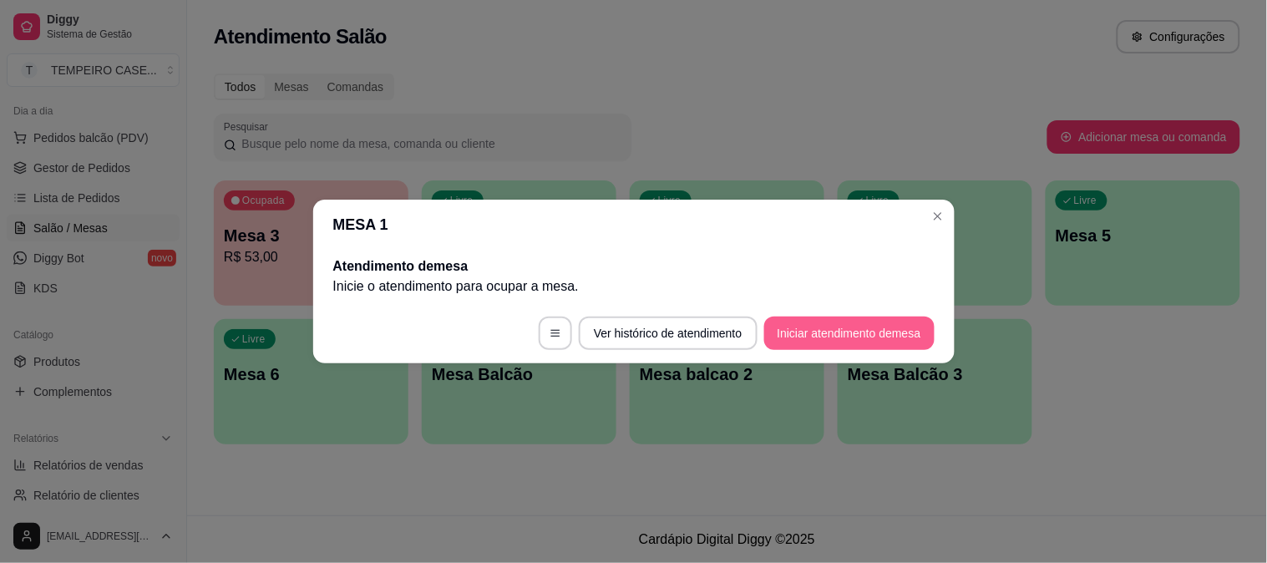
click at [882, 339] on button "Iniciar atendimento de mesa" at bounding box center [849, 333] width 170 height 33
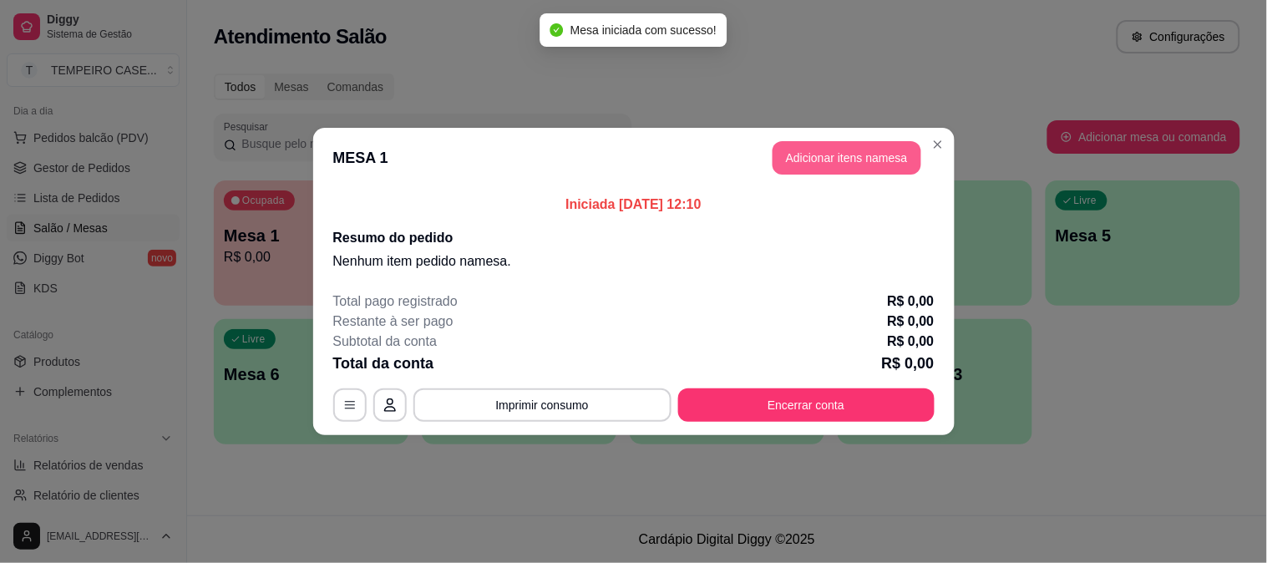
click at [823, 143] on button "Adicionar itens na mesa" at bounding box center [847, 157] width 149 height 33
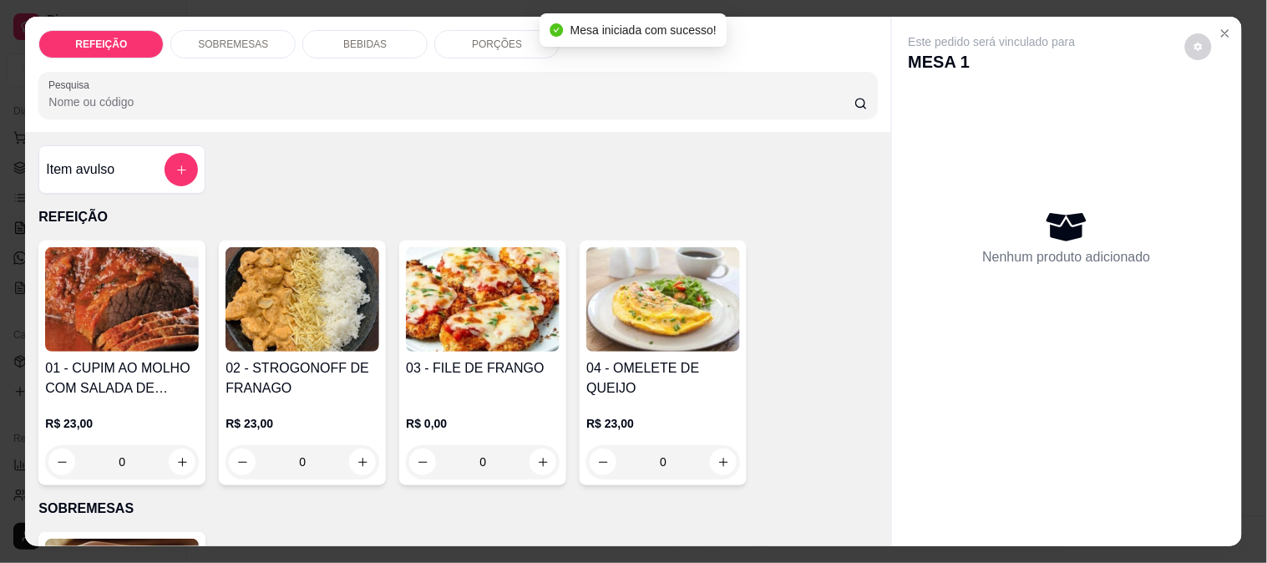
click at [245, 315] on img at bounding box center [303, 299] width 154 height 104
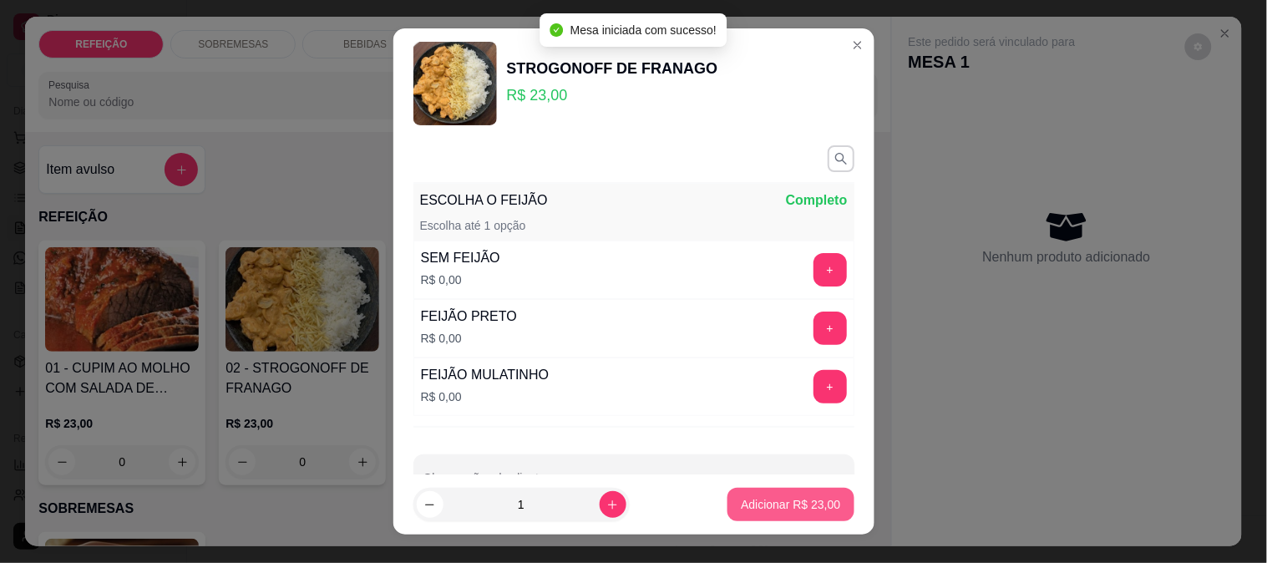
click at [756, 504] on p "Adicionar R$ 23,00" at bounding box center [790, 504] width 99 height 17
type input "1"
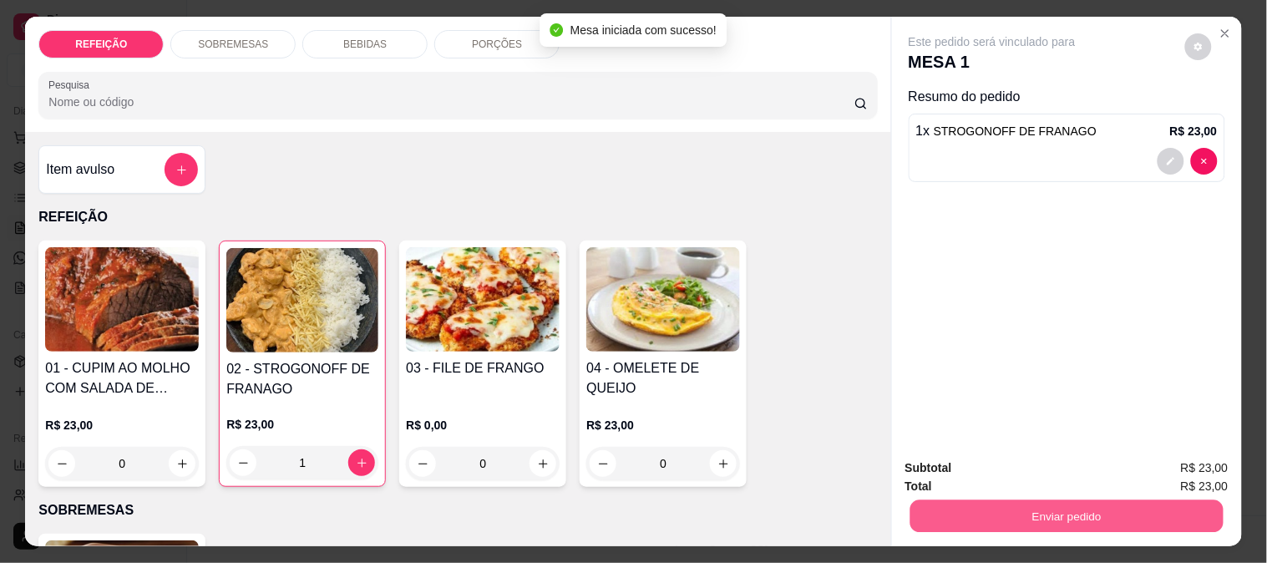
click at [1011, 504] on button "Enviar pedido" at bounding box center [1066, 515] width 313 height 33
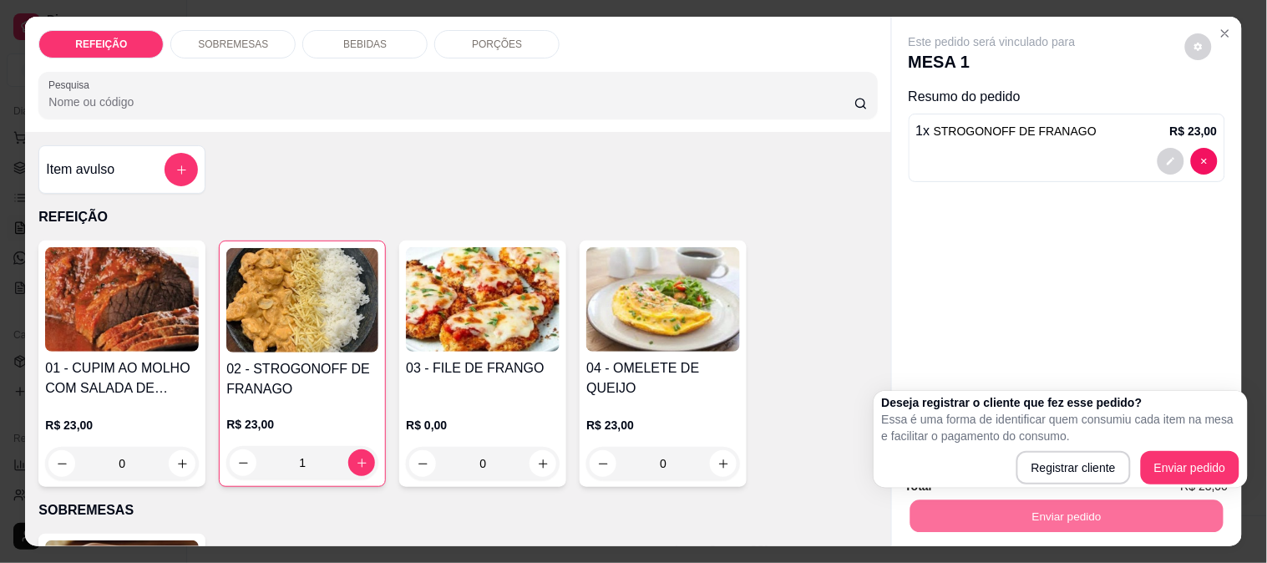
click at [844, 271] on div "01 - CUPIM AO MOLHO COM SALADA DE MAIONESE R$ 23,00 0 02 - STROGONOFF DE FRANAG…" at bounding box center [457, 364] width 839 height 246
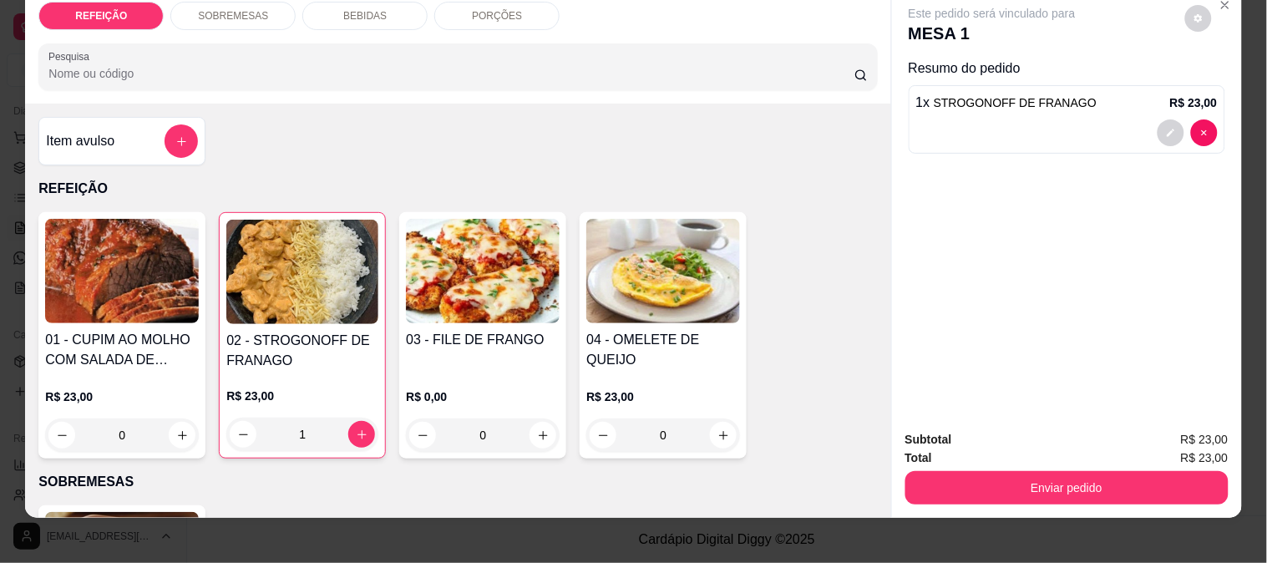
scroll to position [43, 0]
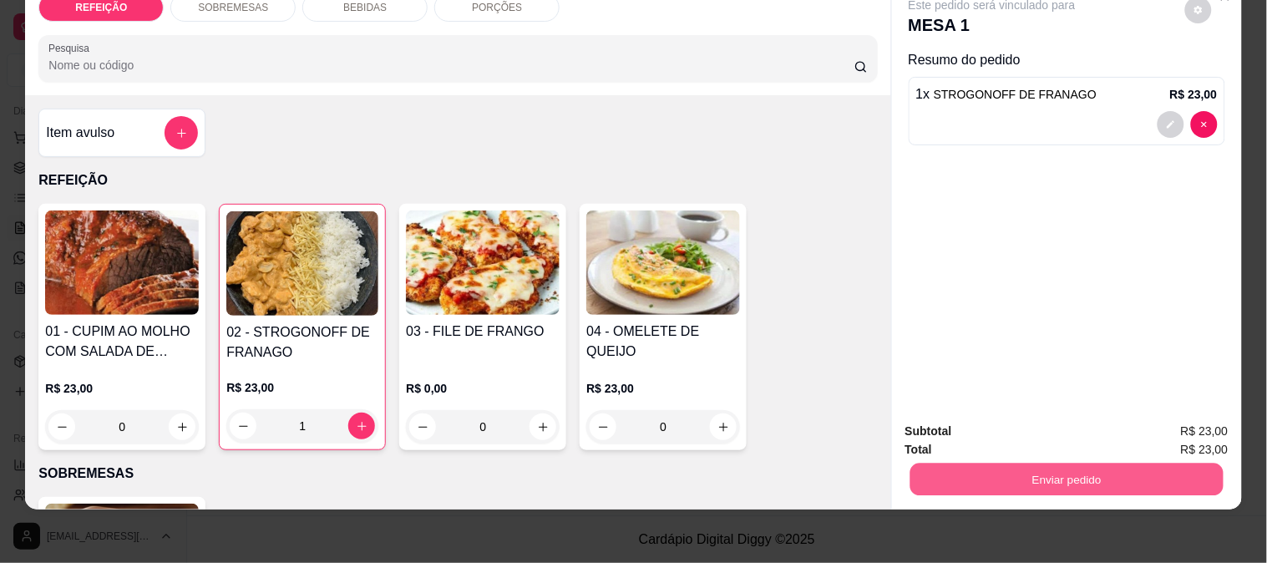
click at [1036, 463] on button "Enviar pedido" at bounding box center [1066, 479] width 313 height 33
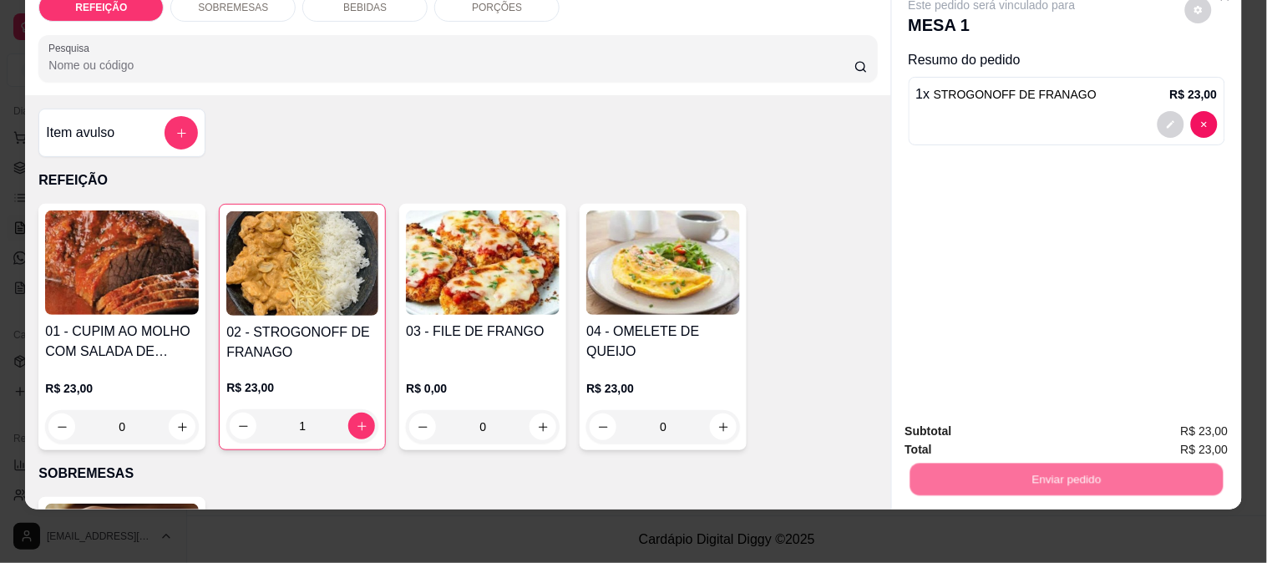
click at [1178, 419] on button "Enviar pedido" at bounding box center [1185, 425] width 94 height 32
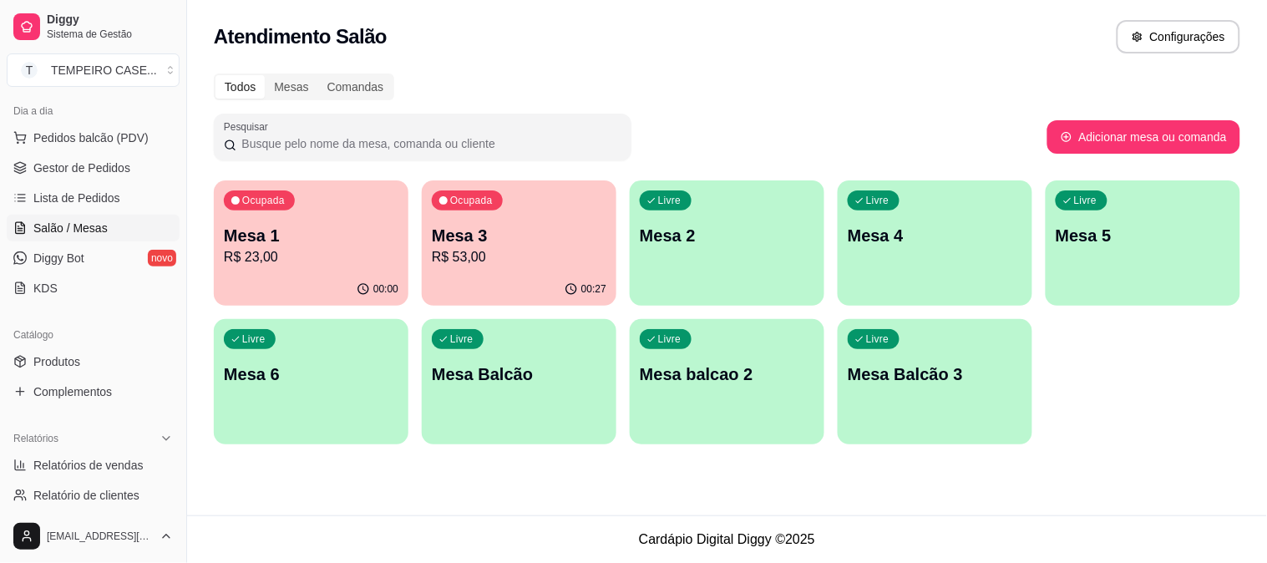
click at [92, 182] on ul "Pedidos balcão (PDV) Gestor de Pedidos Lista de Pedidos Salão / Mesas Diggy Bot…" at bounding box center [93, 212] width 173 height 177
click at [95, 176] on link "Gestor de Pedidos" at bounding box center [93, 168] width 173 height 27
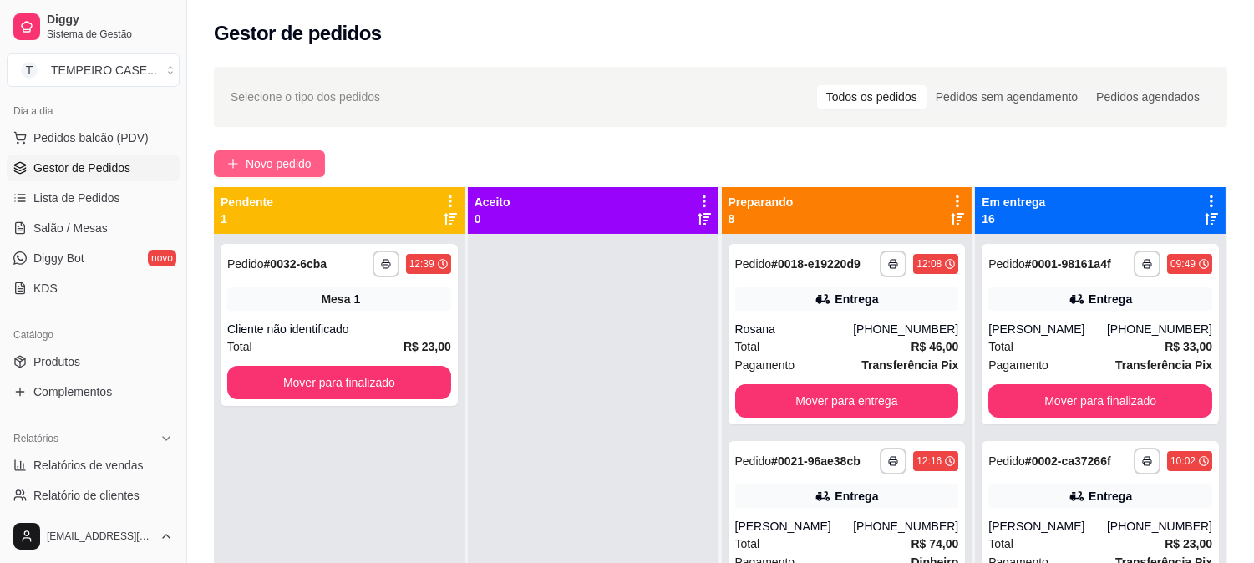
click at [279, 173] on button "Novo pedido" at bounding box center [269, 163] width 111 height 27
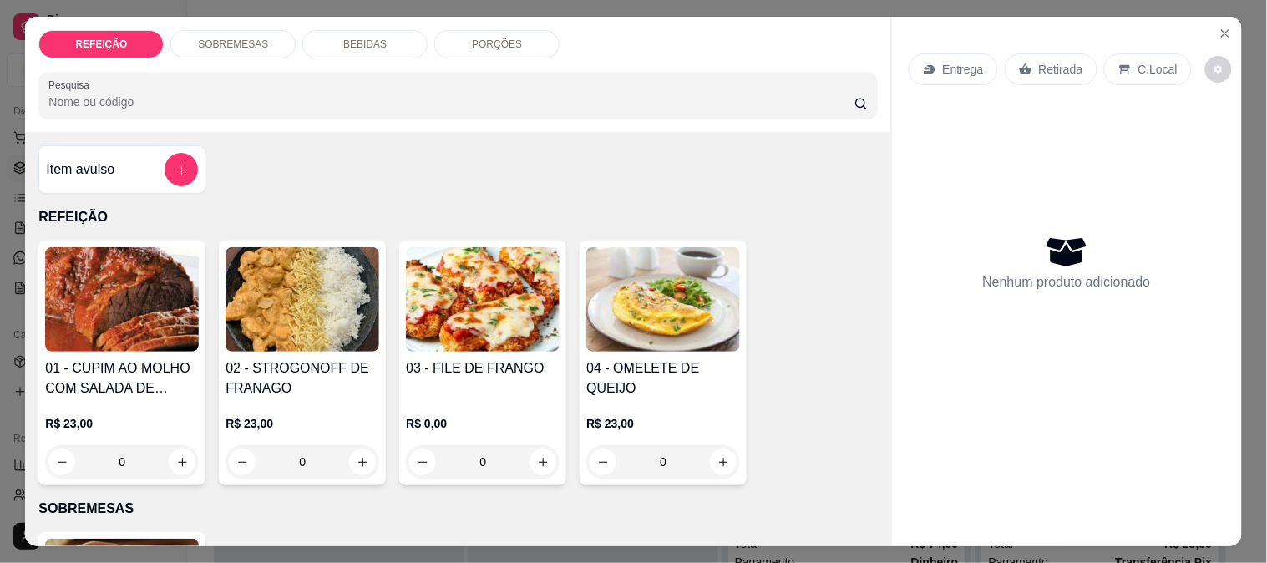
click at [130, 303] on img at bounding box center [122, 299] width 154 height 104
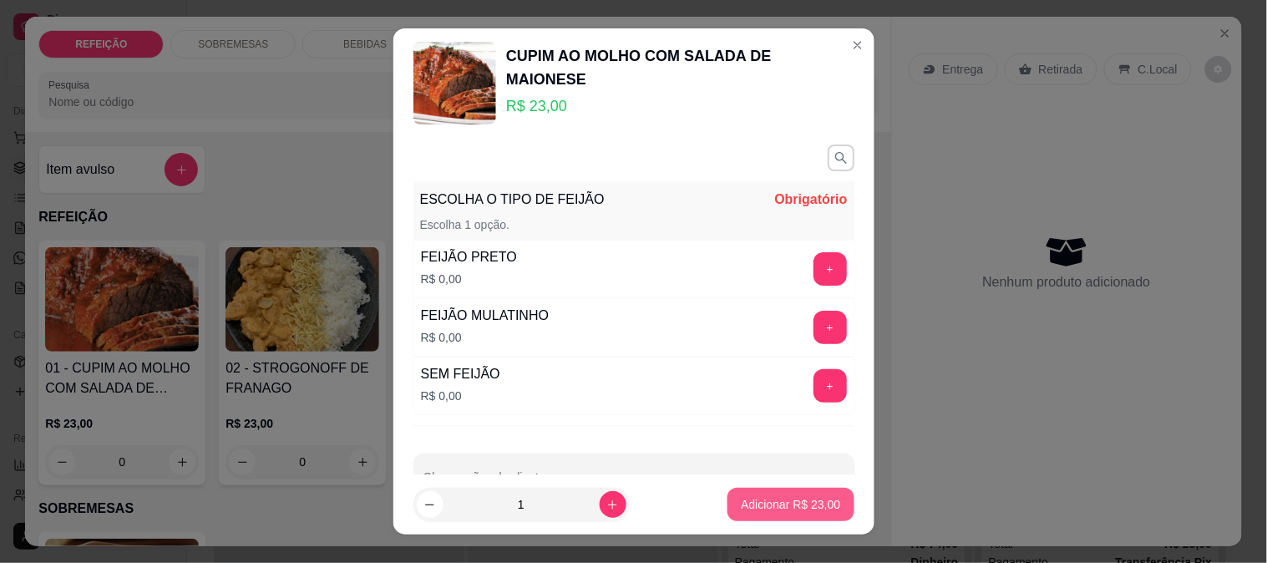
click at [687, 502] on footer "1 Adicionar R$ 23,00" at bounding box center [633, 504] width 481 height 60
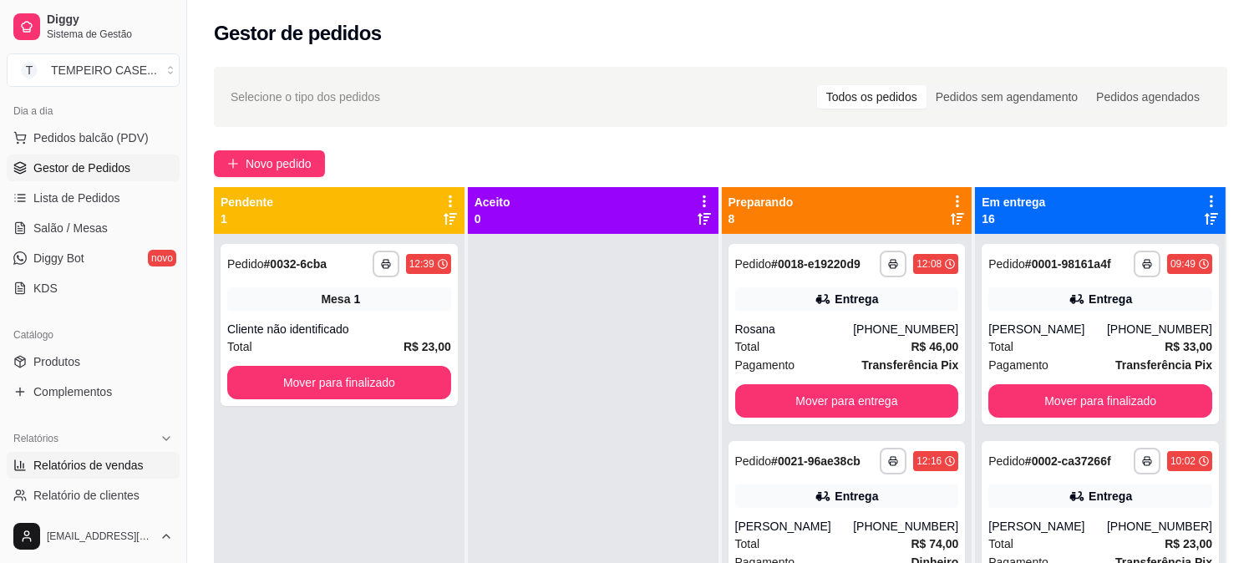
click at [73, 471] on span "Relatórios de vendas" at bounding box center [88, 465] width 110 height 17
select select "ALL"
select select "0"
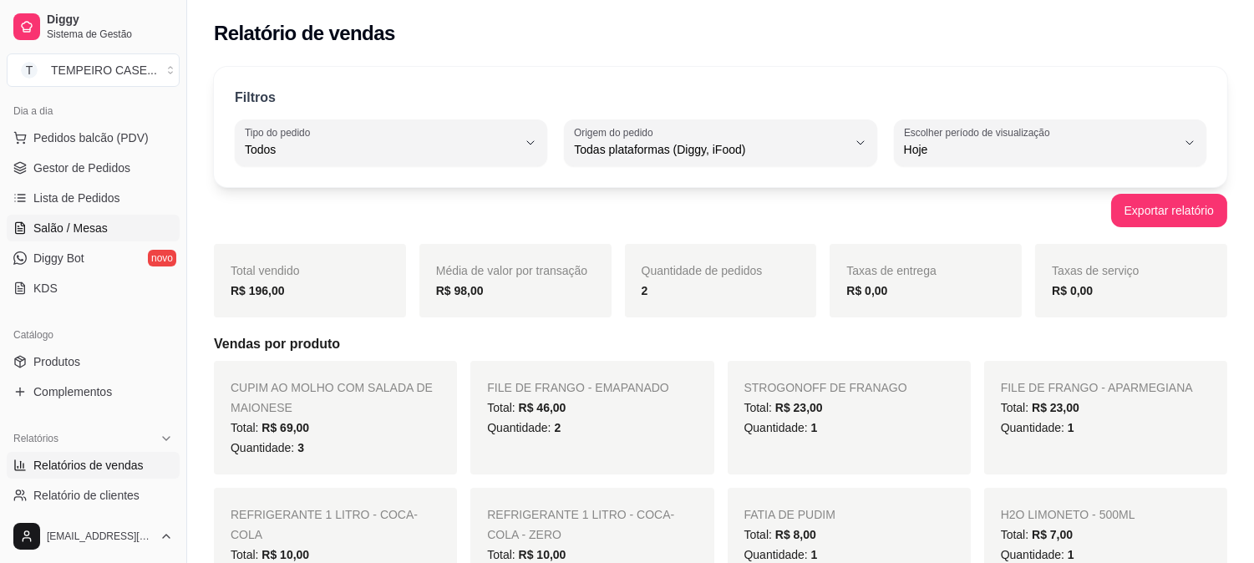
click at [57, 222] on span "Salão / Mesas" at bounding box center [70, 228] width 74 height 17
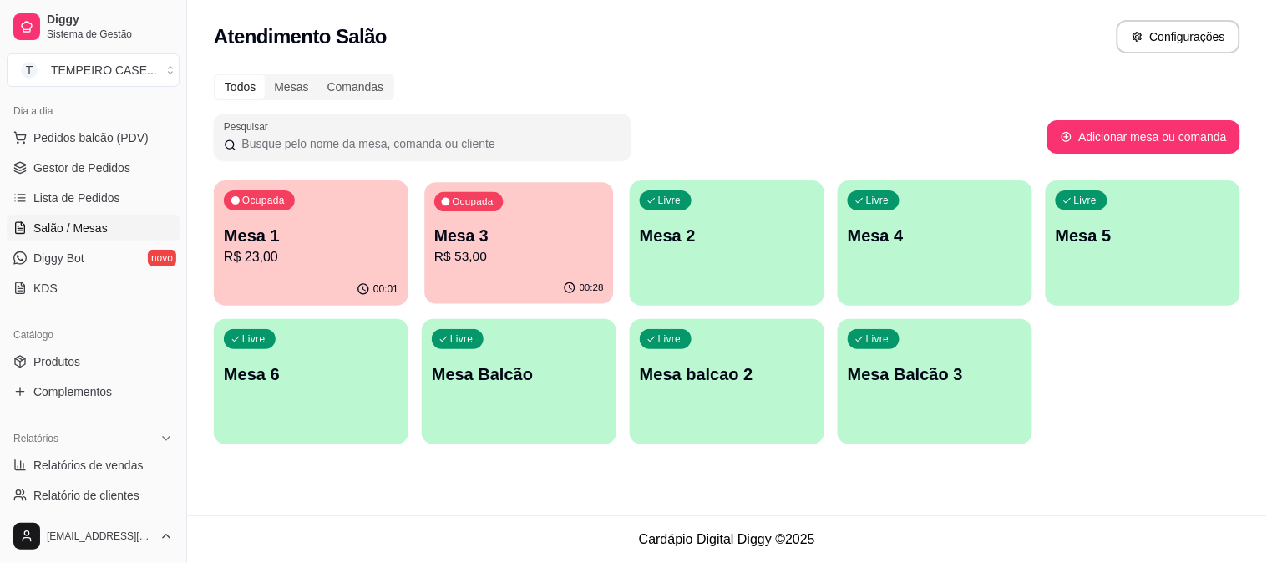
click at [505, 249] on p "R$ 53,00" at bounding box center [519, 256] width 170 height 19
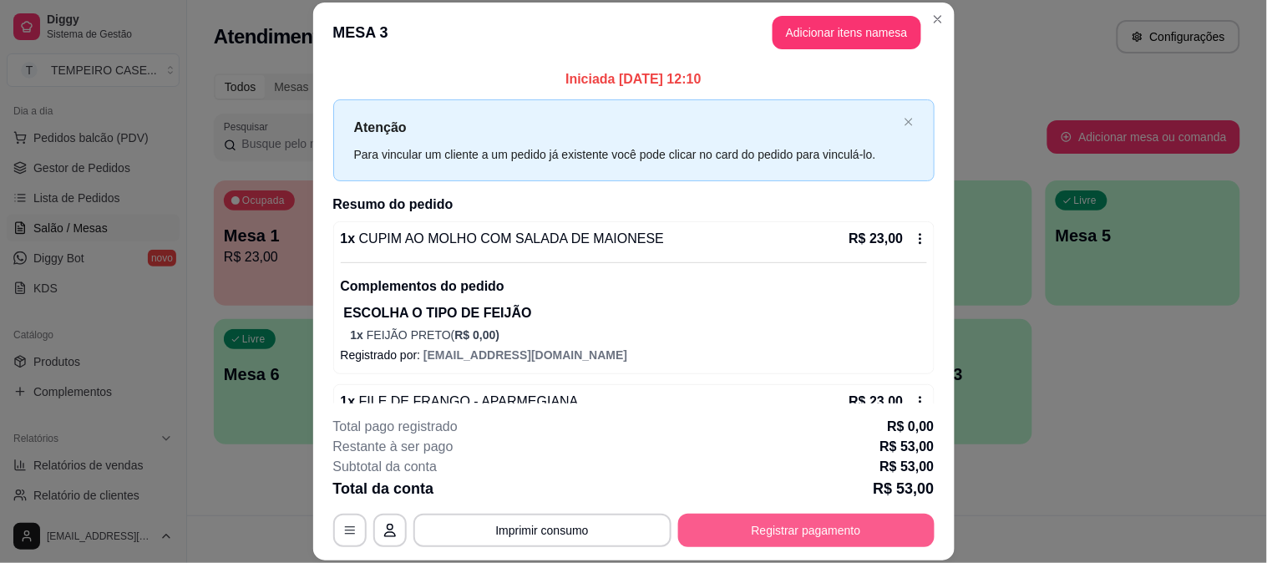
click at [781, 533] on button "Registrar pagamento" at bounding box center [806, 530] width 256 height 33
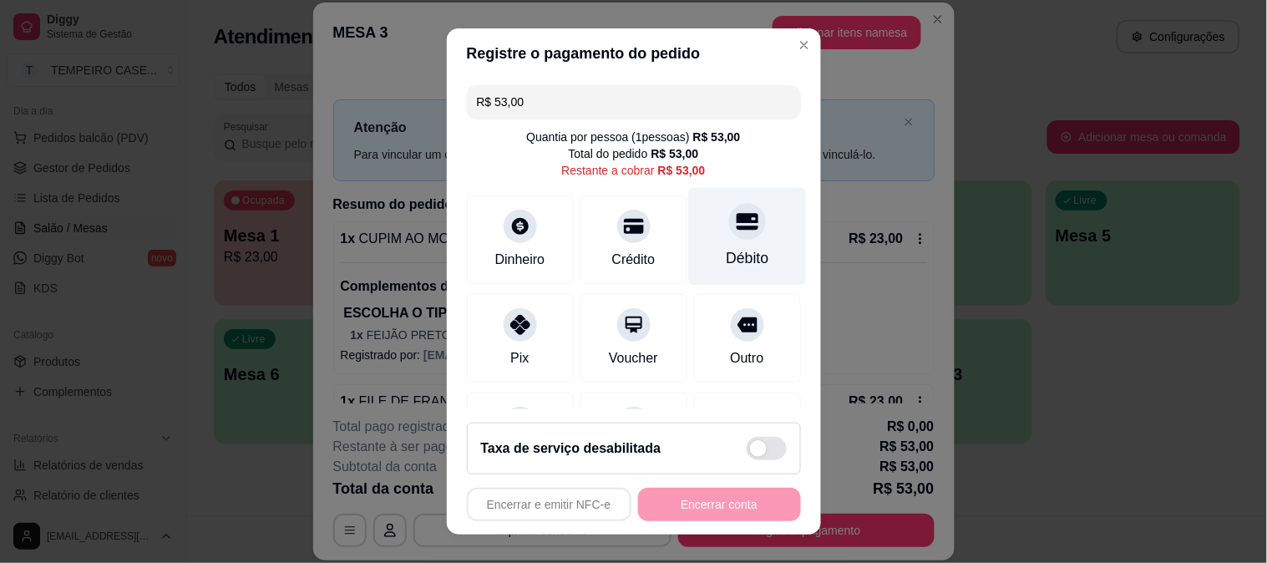
click at [736, 229] on icon at bounding box center [747, 221] width 22 height 22
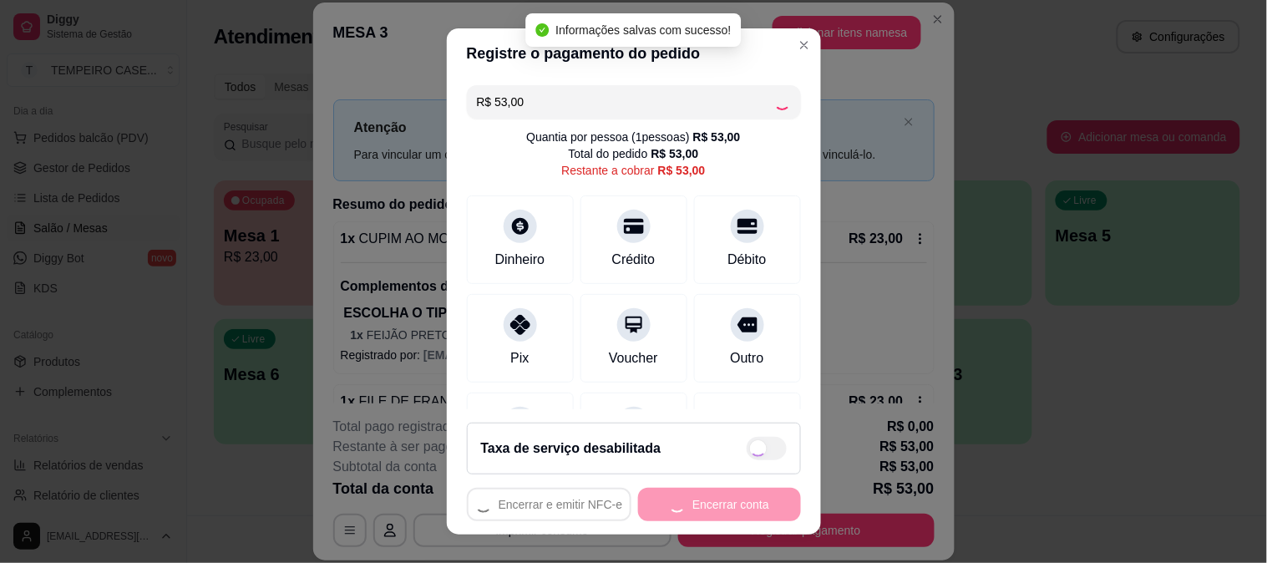
type input "R$ 0,00"
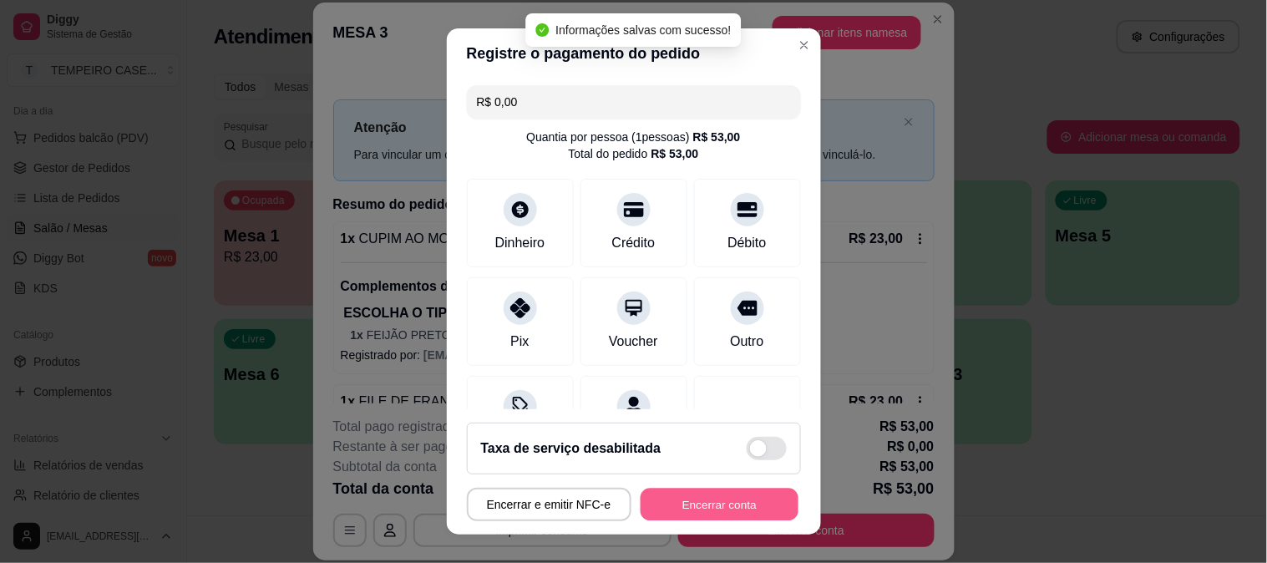
click at [731, 520] on button "Encerrar conta" at bounding box center [720, 505] width 158 height 33
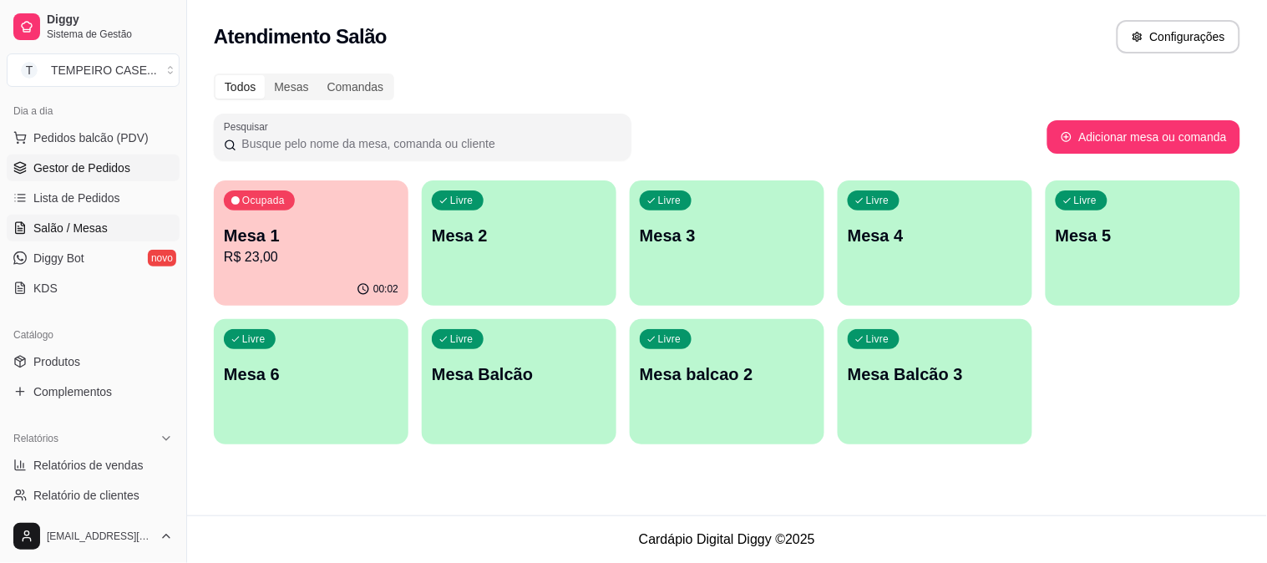
click at [70, 168] on span "Gestor de Pedidos" at bounding box center [81, 168] width 97 height 17
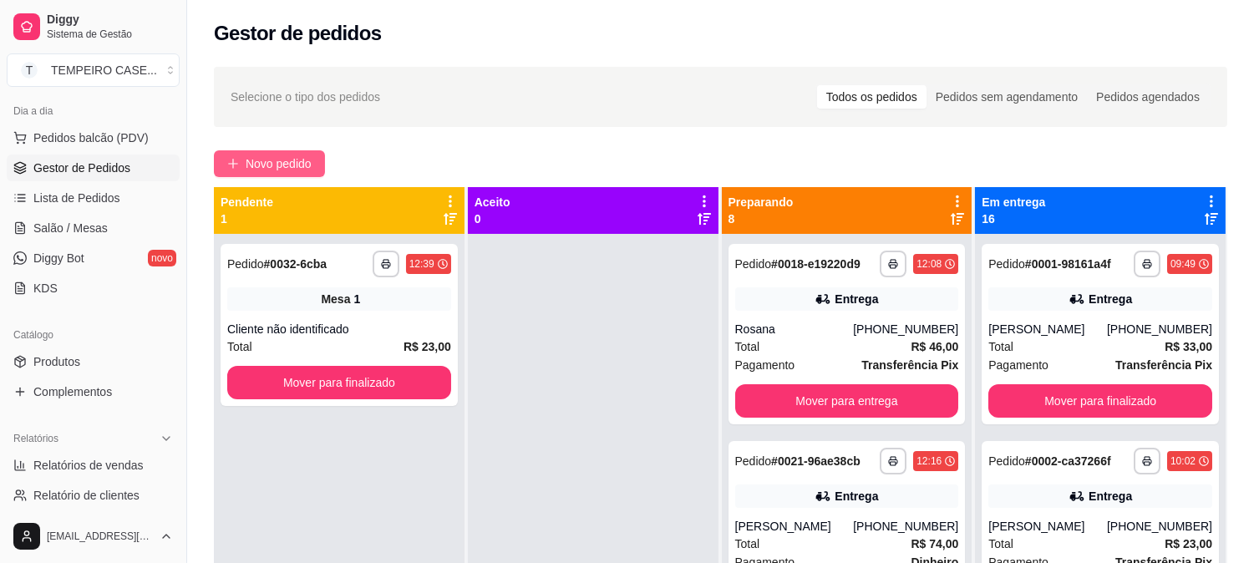
click at [281, 160] on span "Novo pedido" at bounding box center [279, 164] width 66 height 18
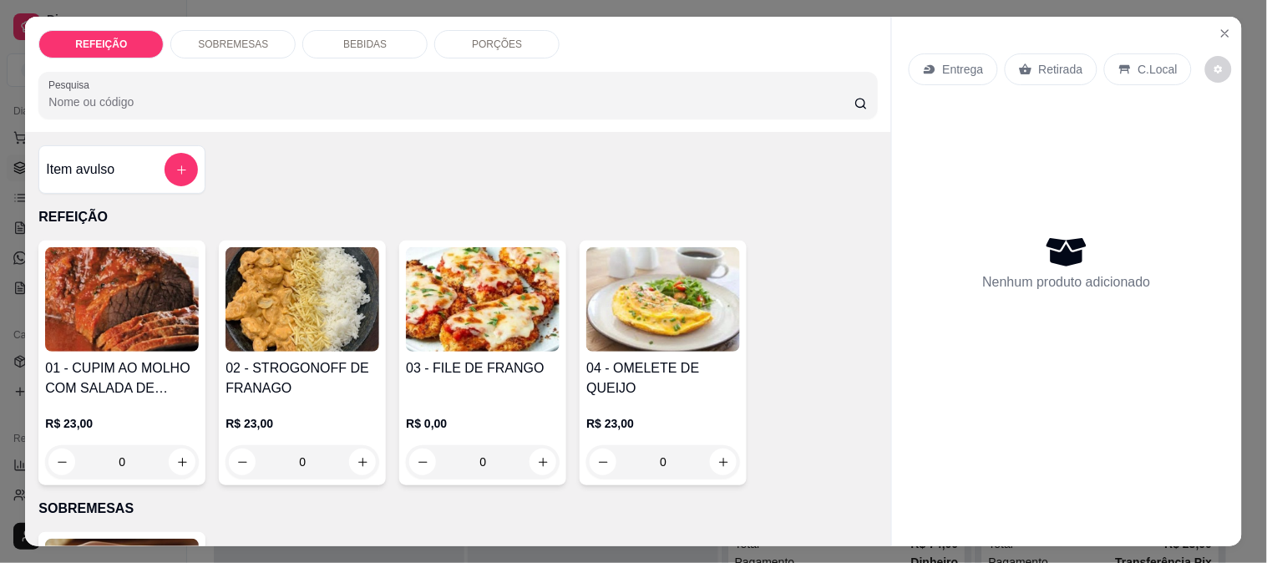
click at [129, 327] on img at bounding box center [122, 299] width 154 height 104
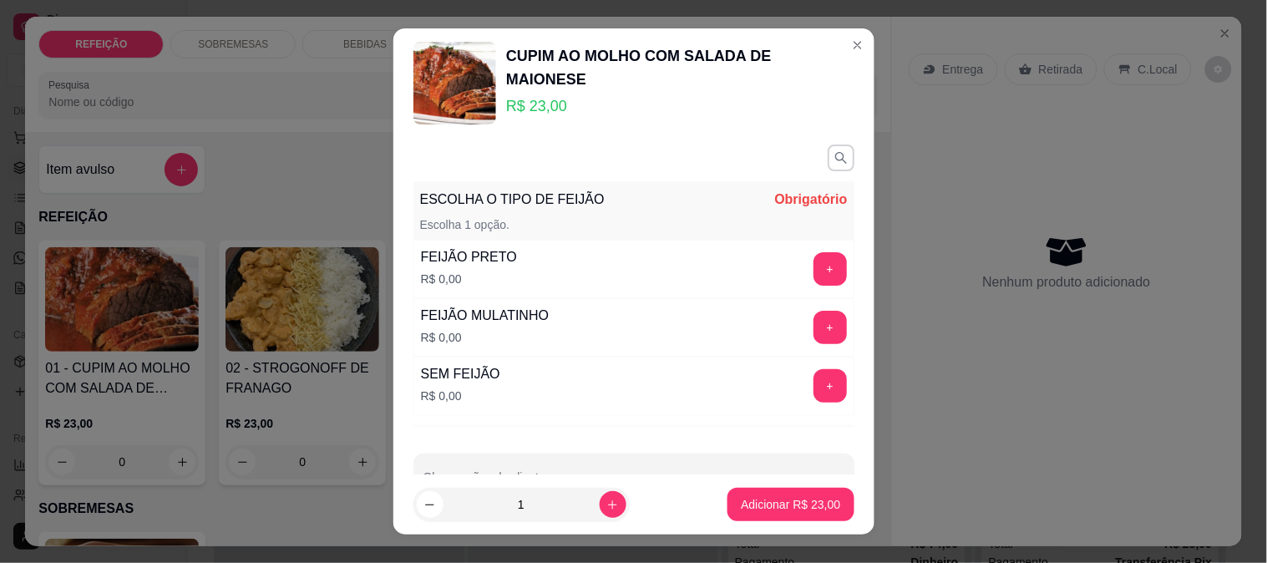
click at [807, 319] on div "+" at bounding box center [830, 327] width 47 height 33
click at [813, 328] on button "+" at bounding box center [829, 327] width 33 height 33
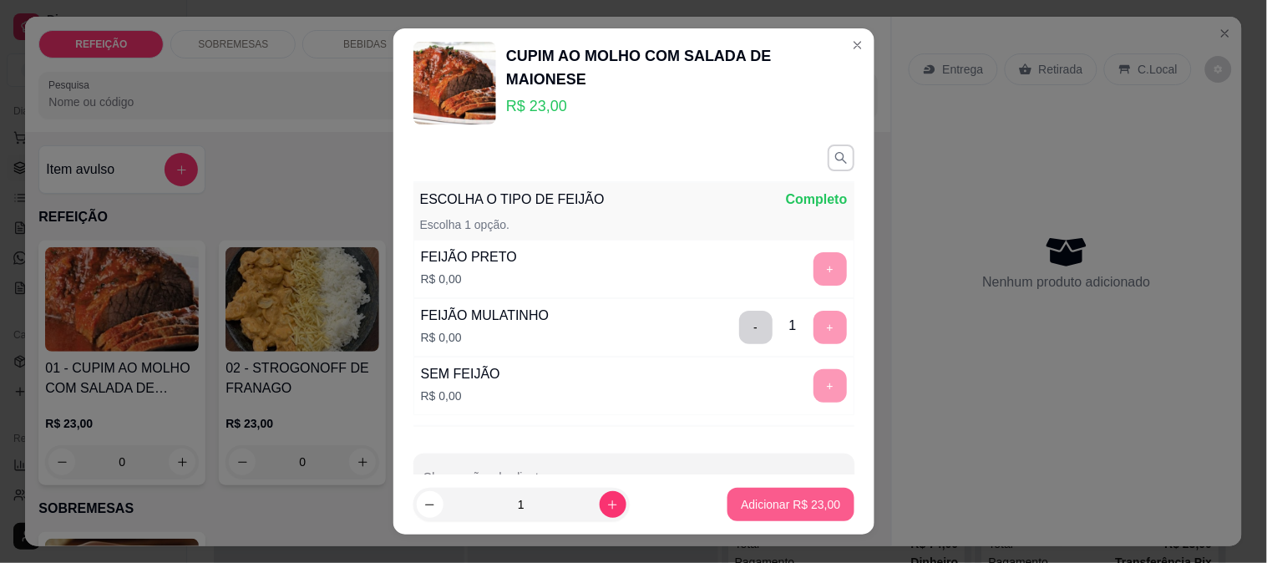
click at [780, 509] on p "Adicionar R$ 23,00" at bounding box center [790, 504] width 99 height 17
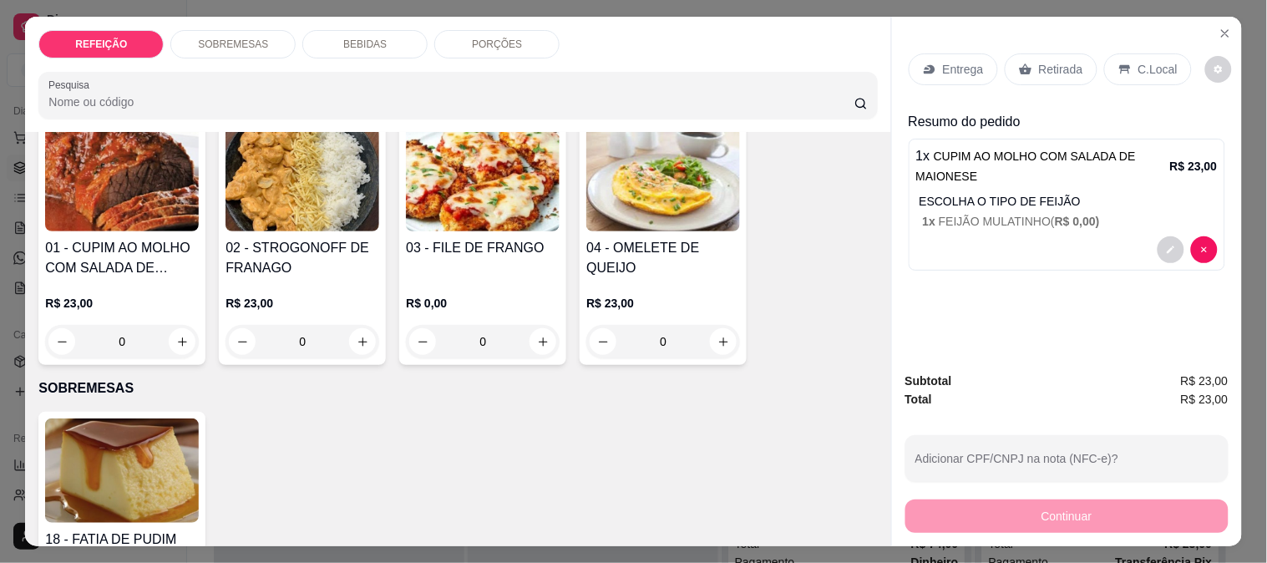
scroll to position [371, 0]
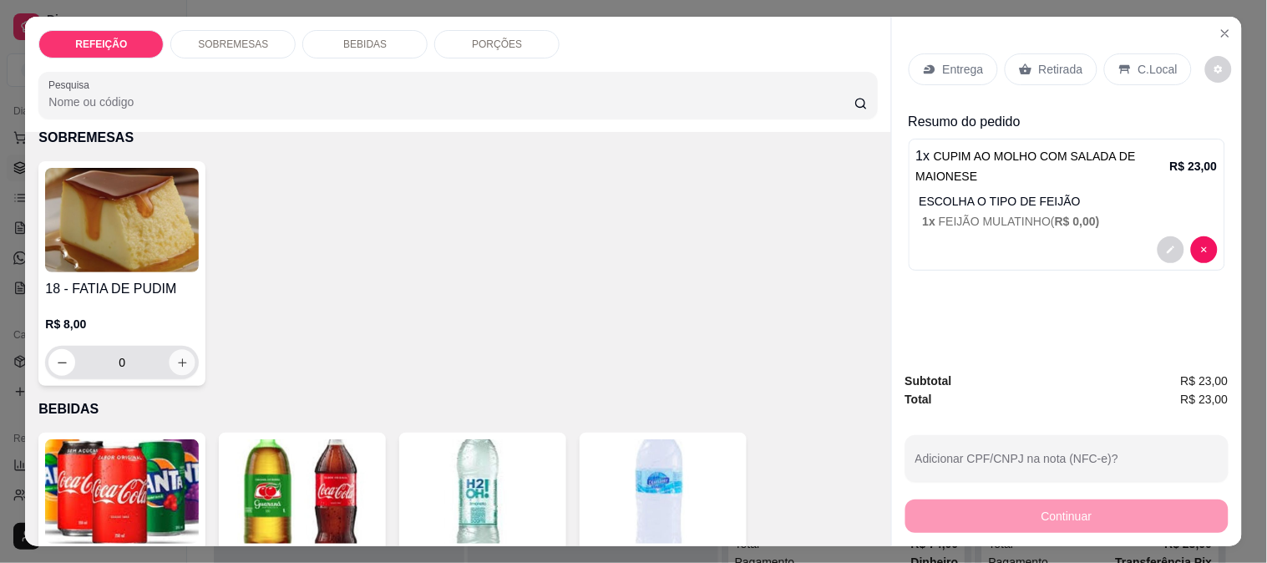
click at [176, 357] on icon "increase-product-quantity" at bounding box center [182, 363] width 13 height 13
type input "2"
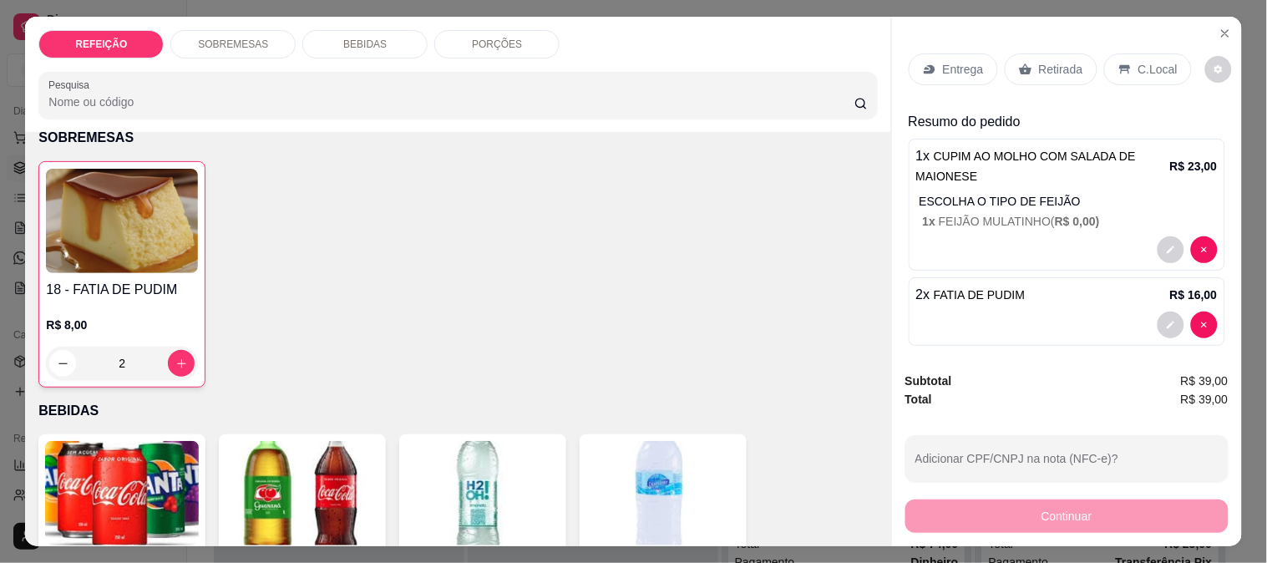
click at [931, 73] on div "Entrega" at bounding box center [953, 69] width 89 height 32
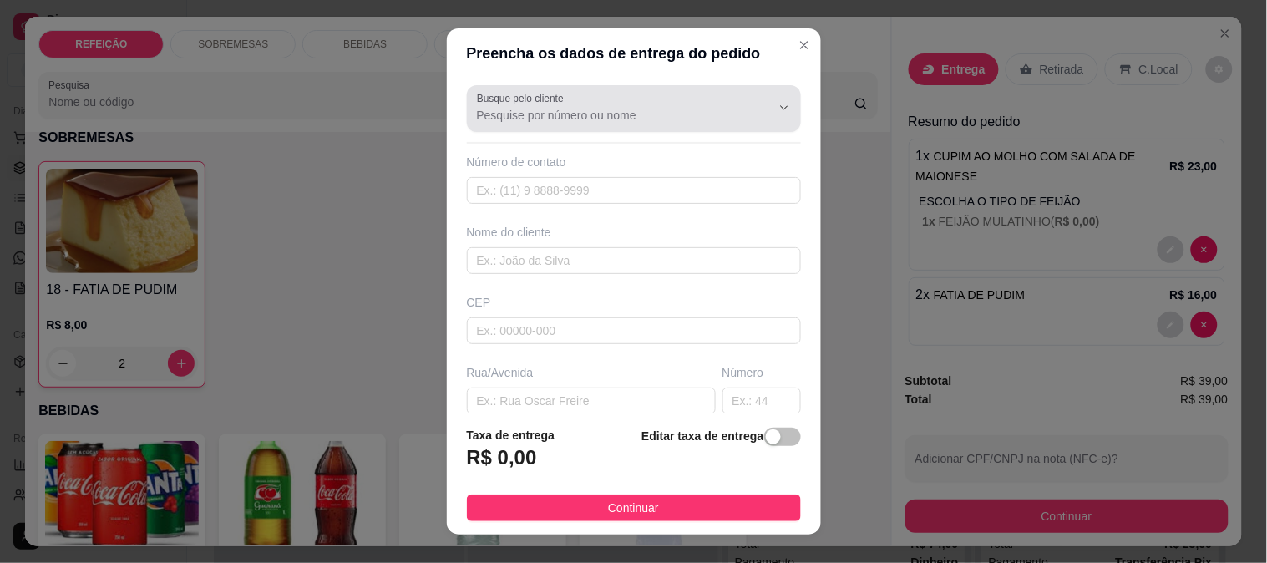
click at [603, 109] on input "Busque pelo cliente" at bounding box center [610, 115] width 267 height 17
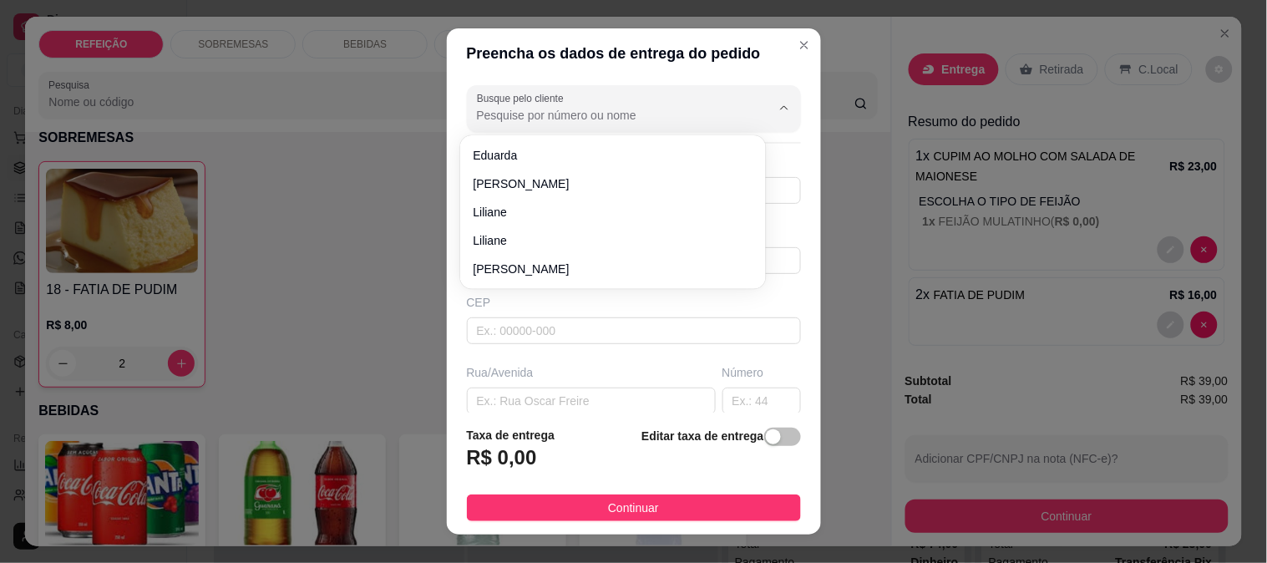
paste input "[PERSON_NAME]"
type input "[PERSON_NAME]"
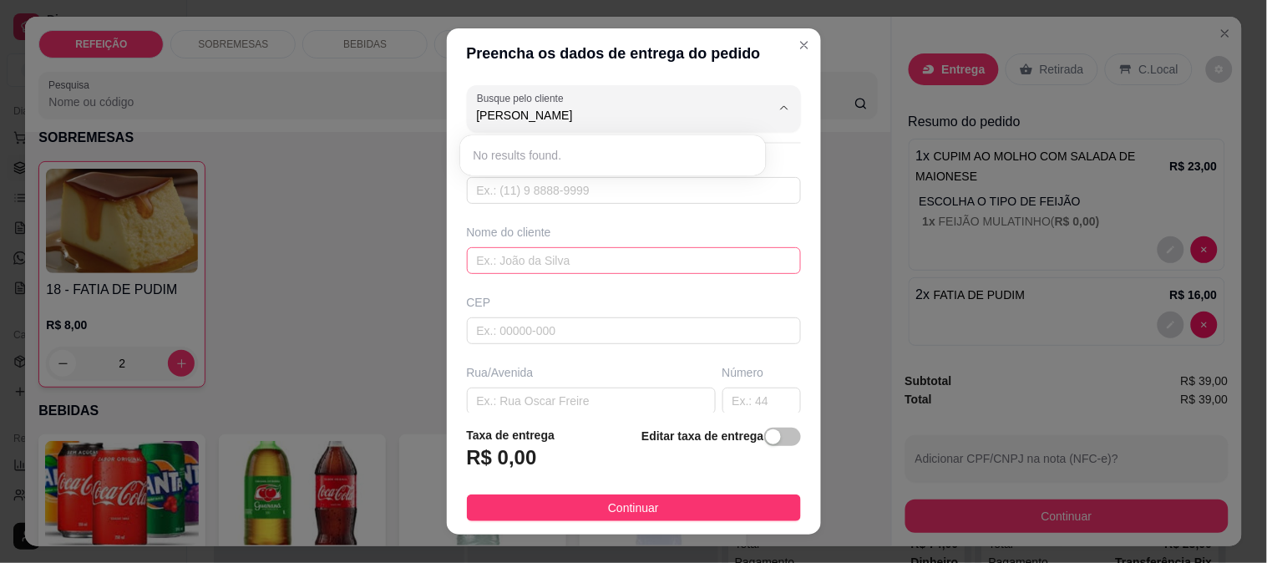
click at [526, 261] on input "text" at bounding box center [634, 260] width 334 height 27
paste input "[PERSON_NAME]"
type input "[PERSON_NAME]"
click at [535, 281] on div "Busque pelo cliente [PERSON_NAME] Número de contato Nome do cliente CEP Rua/[GE…" at bounding box center [634, 246] width 374 height 335
click at [552, 272] on input "text" at bounding box center [634, 260] width 334 height 27
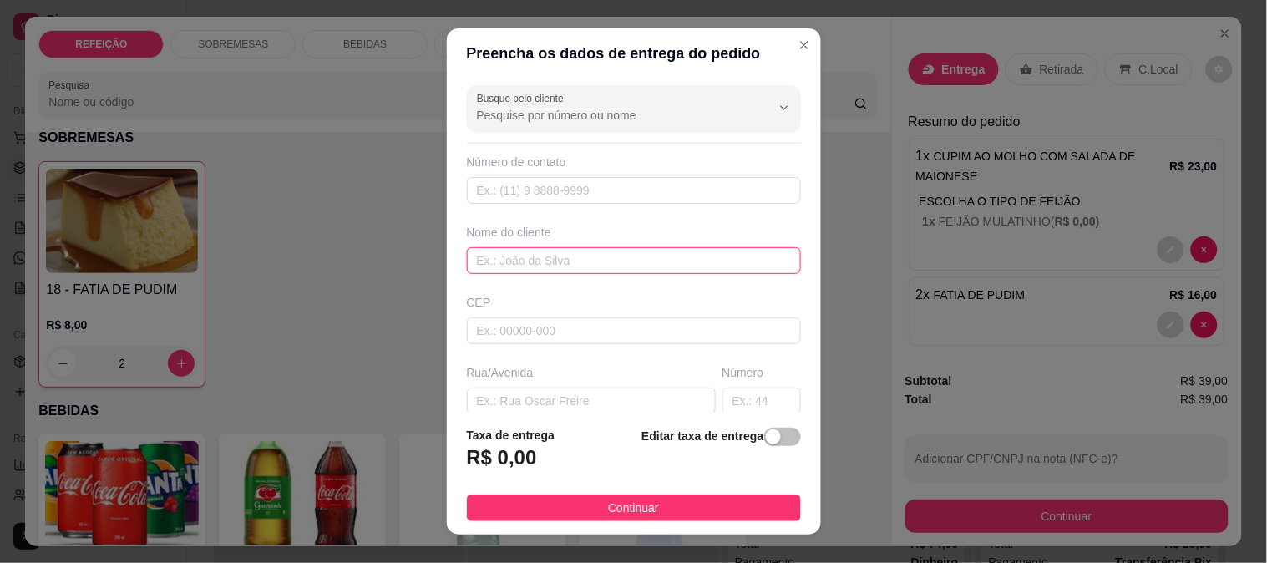
paste input "[PERSON_NAME]"
type input "[PERSON_NAME]"
click at [569, 205] on div "Busque pelo cliente Número de contato Nome do cliente [PERSON_NAME] Rua/[GEOGRA…" at bounding box center [634, 246] width 374 height 335
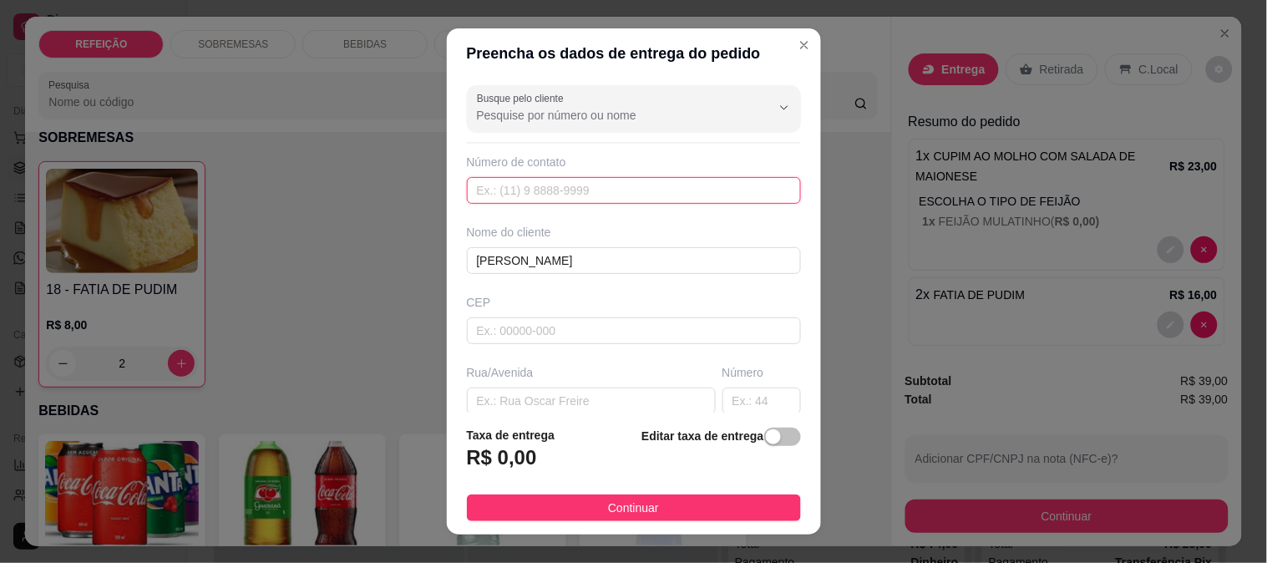
click at [570, 194] on input "text" at bounding box center [634, 190] width 334 height 27
paste input "[PHONE_NUMBER]"
type input "[PHONE_NUMBER]"
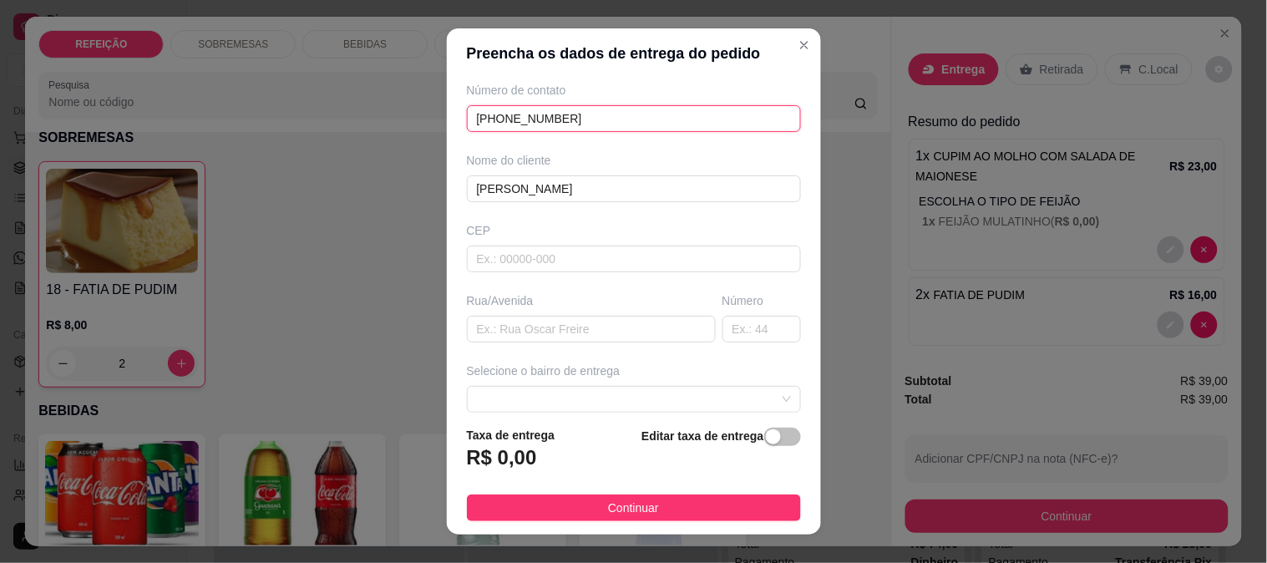
scroll to position [185, 0]
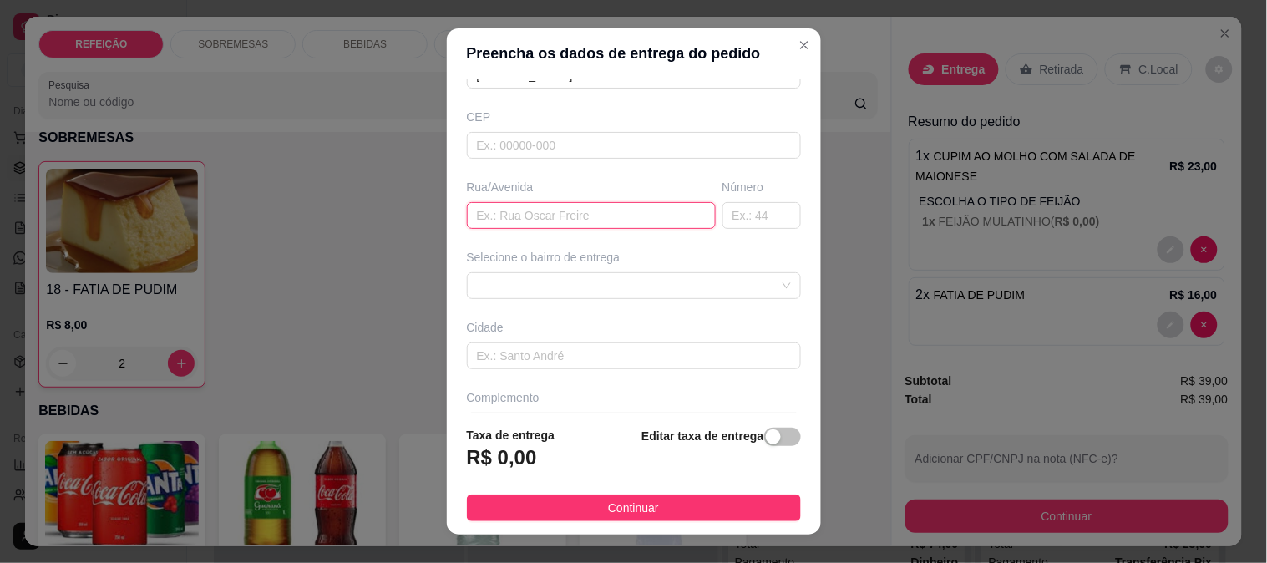
click at [519, 220] on input "text" at bounding box center [591, 215] width 249 height 27
paste input "Beco da lanchonete"
click at [524, 272] on div at bounding box center [634, 285] width 334 height 27
type input "Beco da lanchonete - proximo a mercado santo antonio"
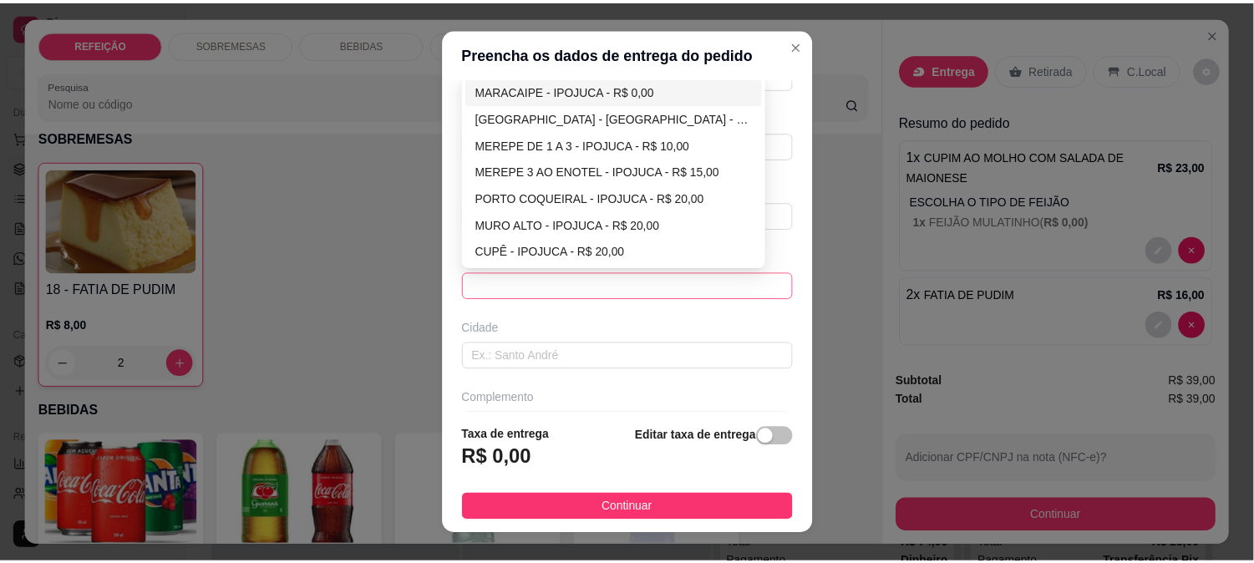
scroll to position [0, 0]
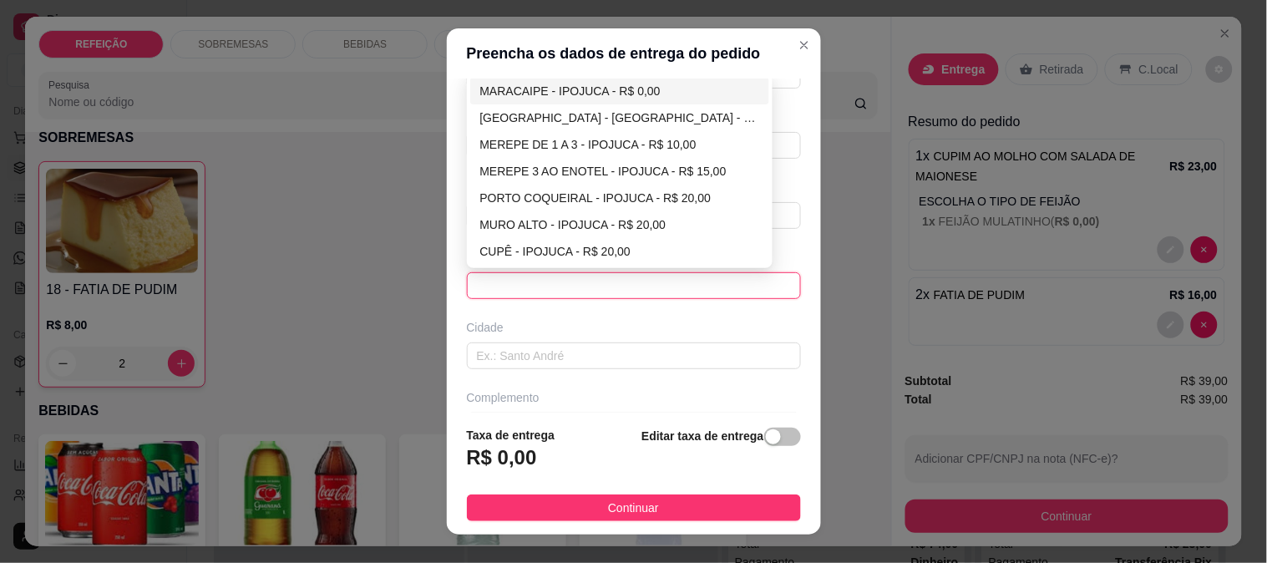
click at [524, 96] on div "MARACAIPE - IPOJUCA - R$ 0,00" at bounding box center [620, 91] width 280 height 18
type input "IPOJUCA"
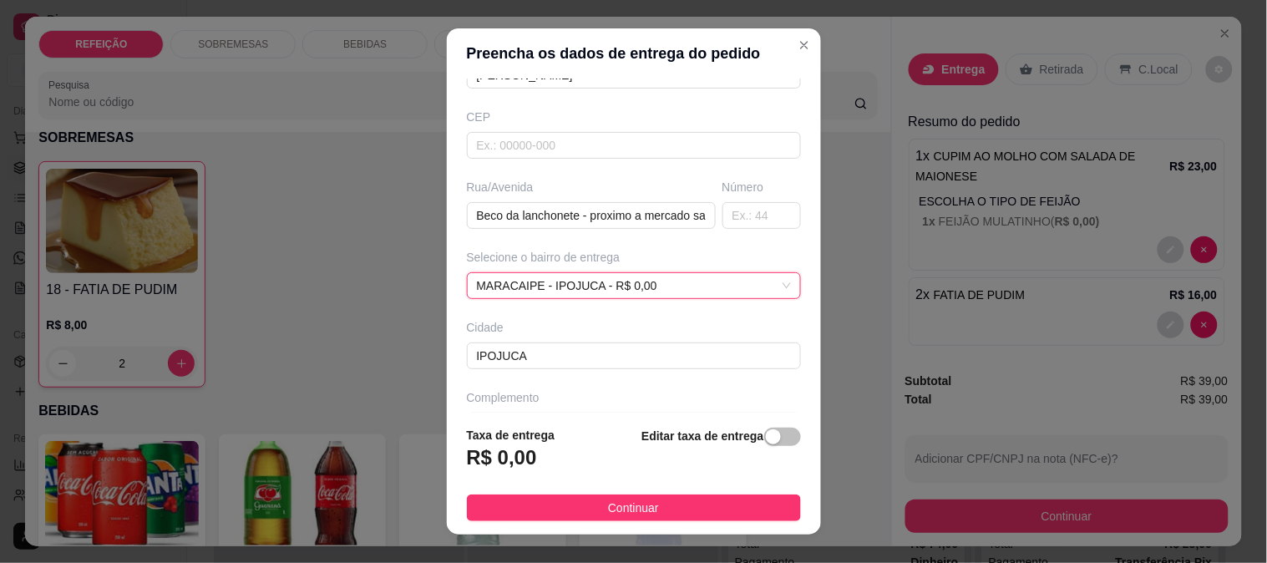
drag, startPoint x: 585, startPoint y: 507, endPoint x: 955, endPoint y: 507, distance: 369.2
click at [590, 508] on button "Continuar" at bounding box center [634, 507] width 334 height 27
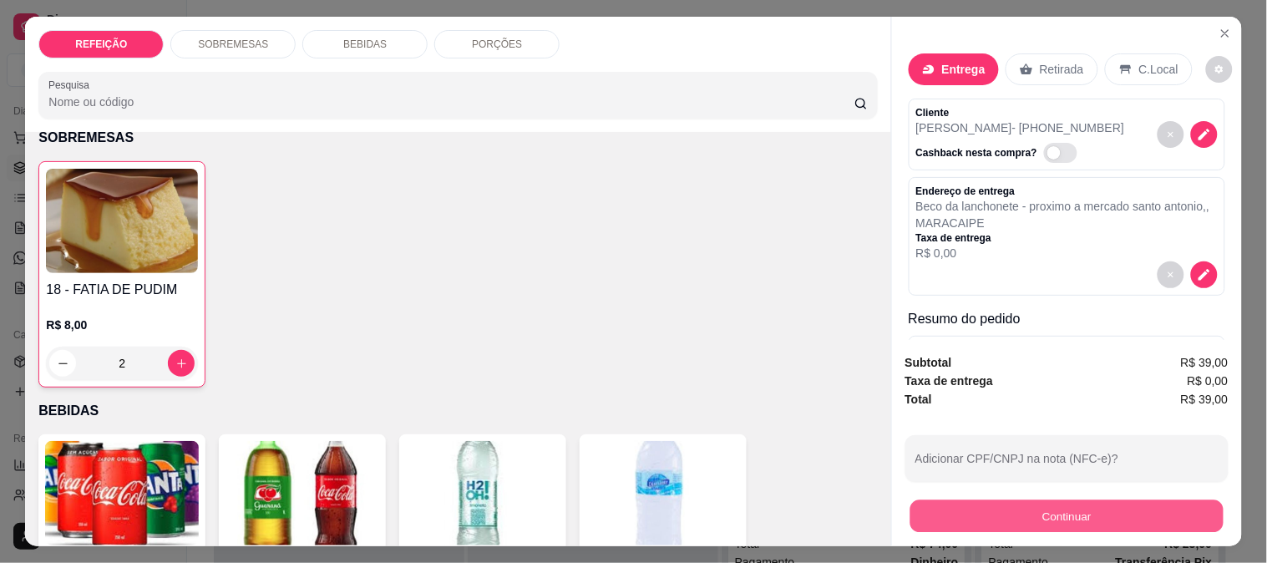
click at [1004, 503] on button "Continuar" at bounding box center [1066, 515] width 313 height 33
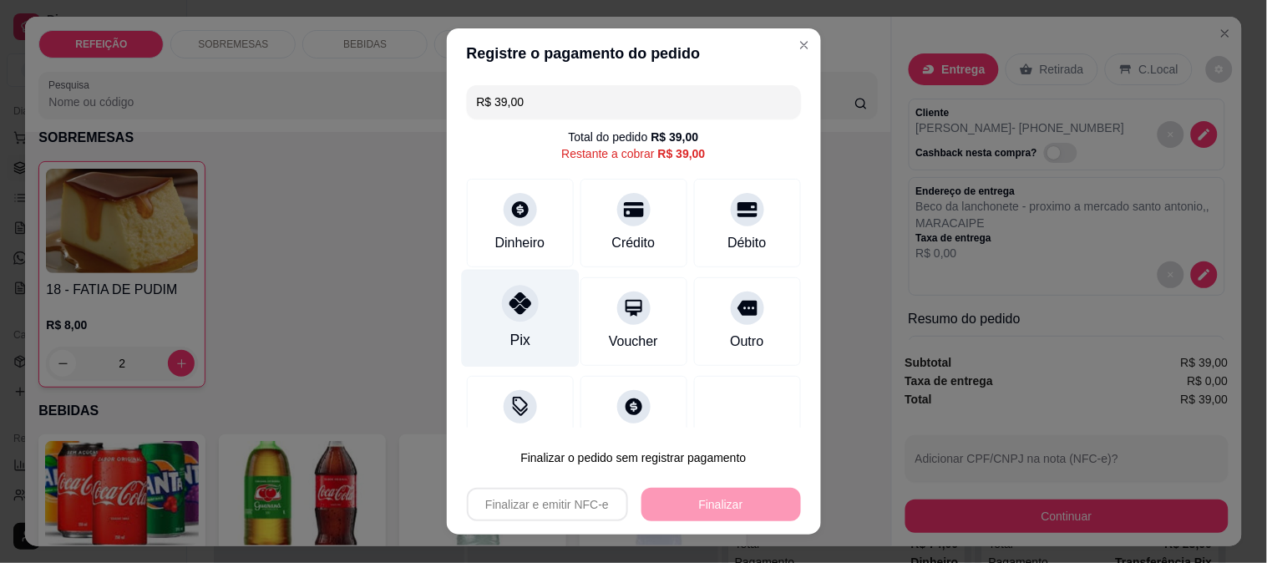
click at [502, 310] on div at bounding box center [520, 303] width 37 height 37
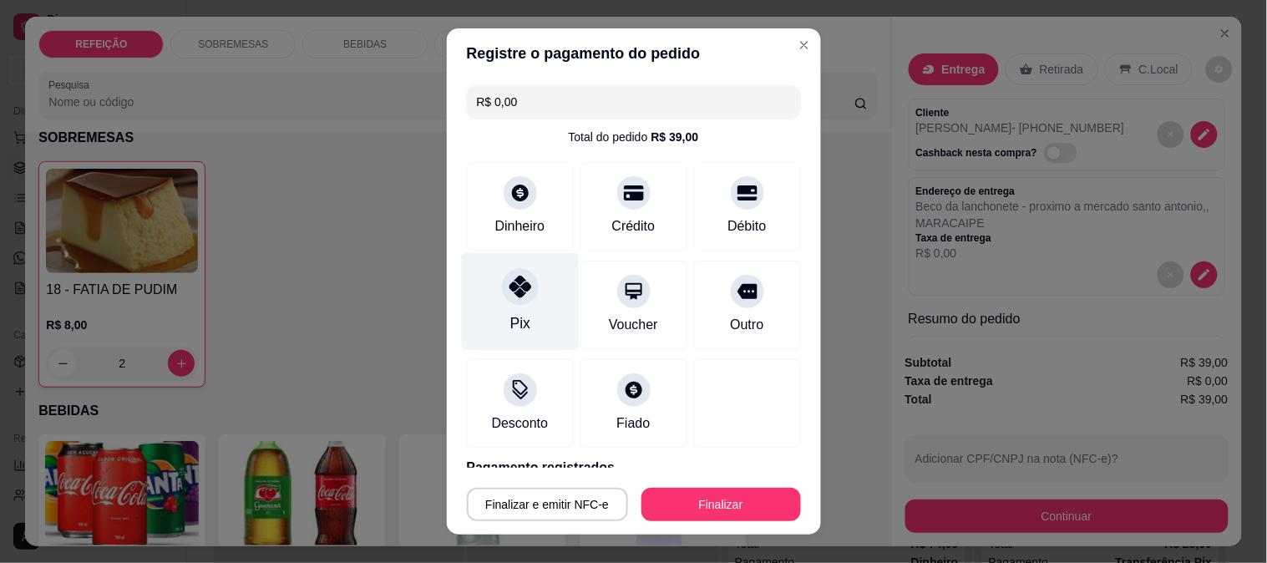
type input "R$ 0,00"
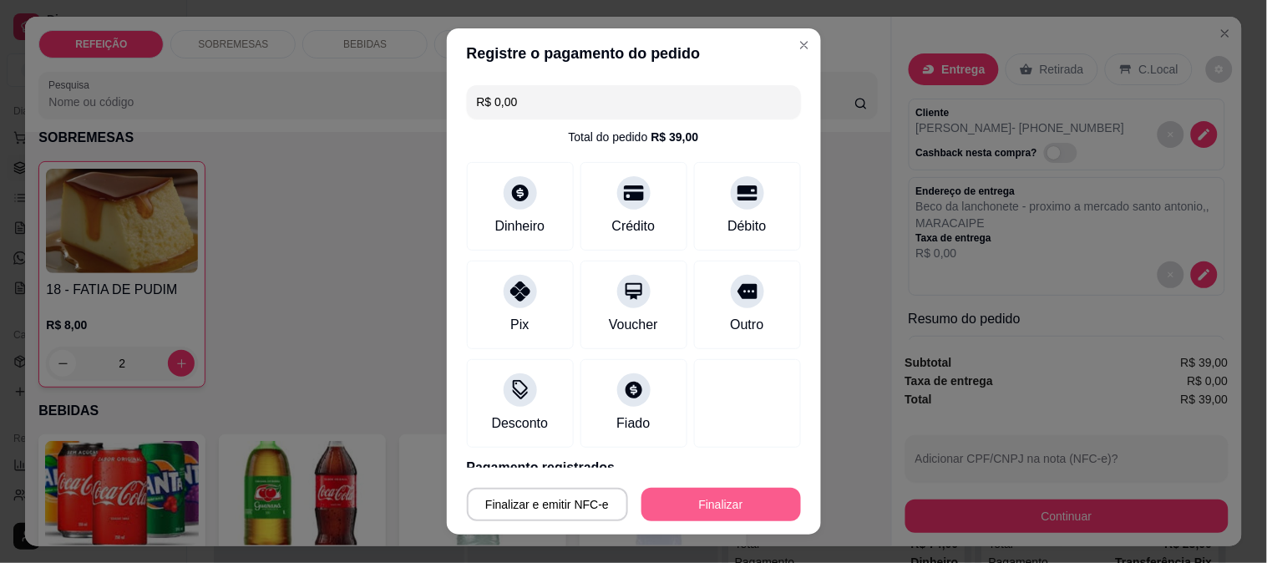
click at [724, 497] on button "Finalizar" at bounding box center [721, 504] width 160 height 33
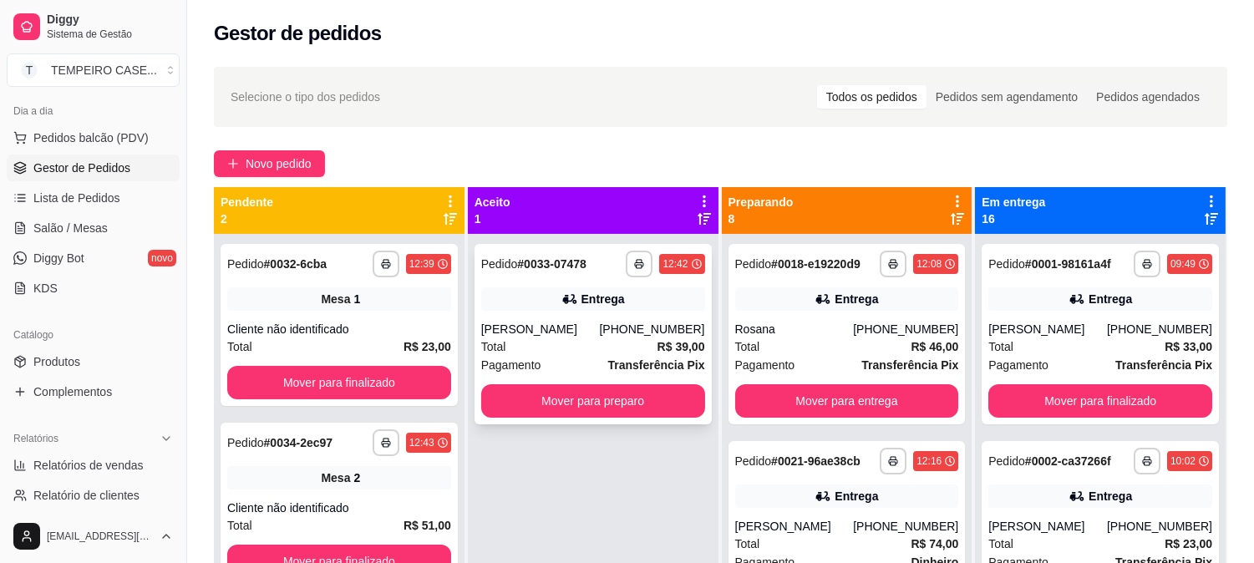
click at [575, 288] on div "Entrega" at bounding box center [593, 298] width 224 height 23
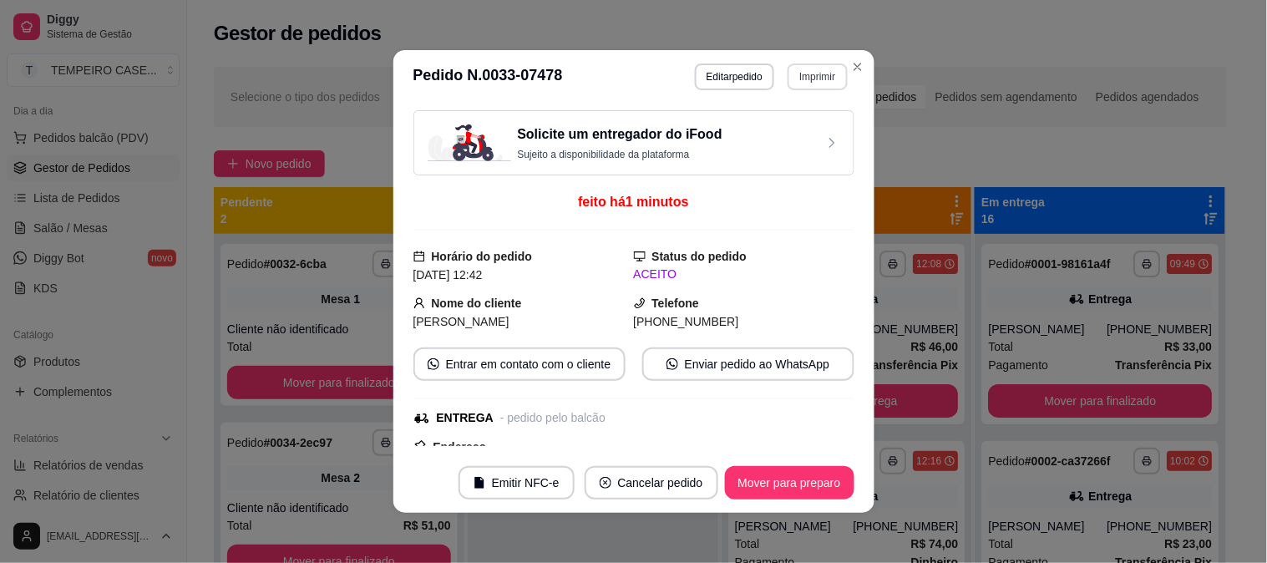
click at [788, 69] on button "Imprimir" at bounding box center [817, 76] width 59 height 27
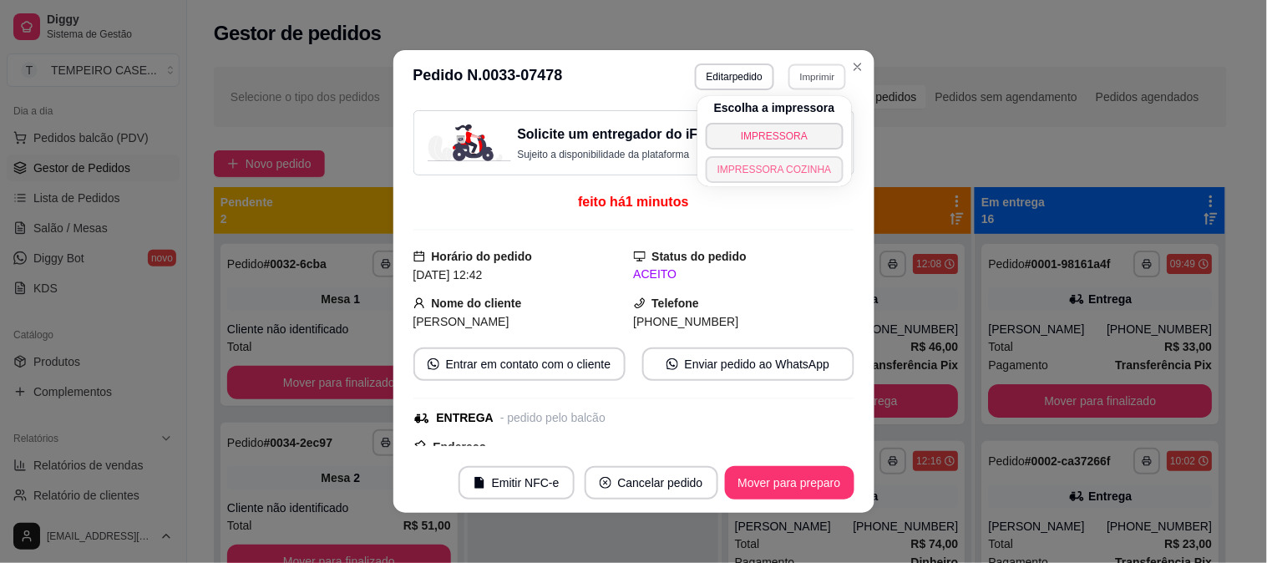
click at [748, 171] on button "IMPRESSORA COZINHA" at bounding box center [775, 169] width 138 height 27
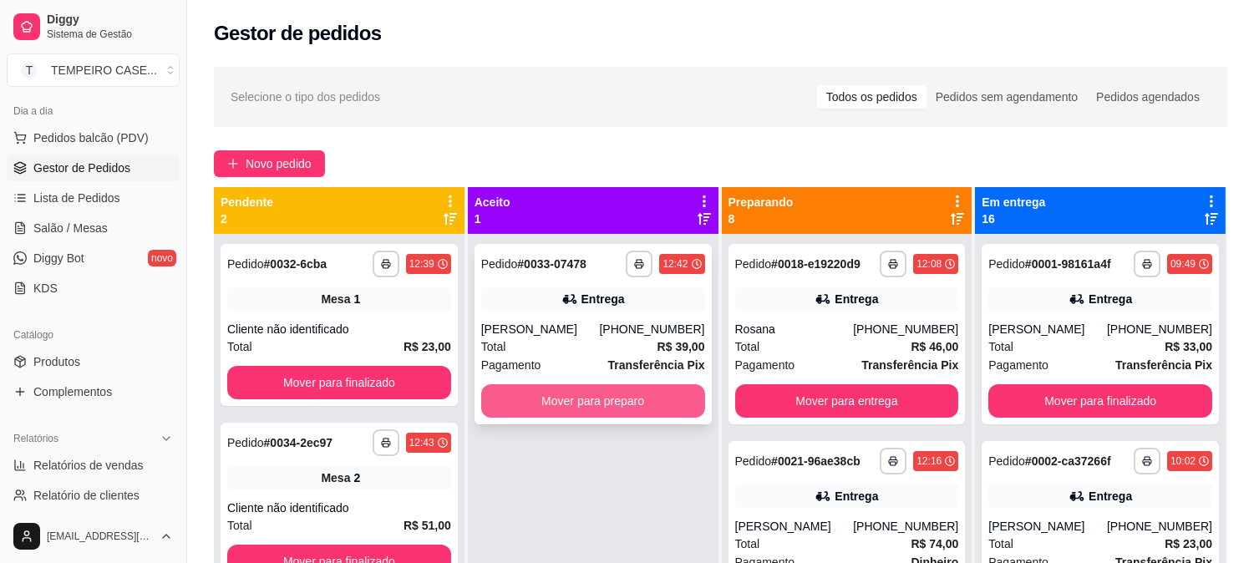
click at [625, 395] on button "Mover para preparo" at bounding box center [593, 400] width 224 height 33
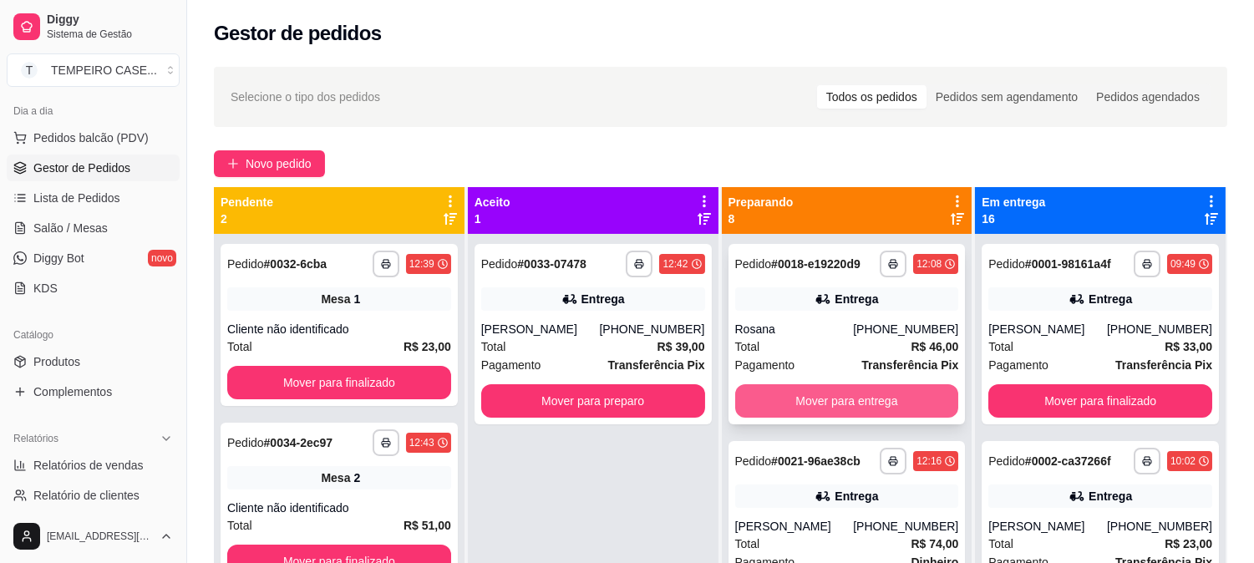
click at [864, 401] on button "Mover para entrega" at bounding box center [847, 400] width 224 height 33
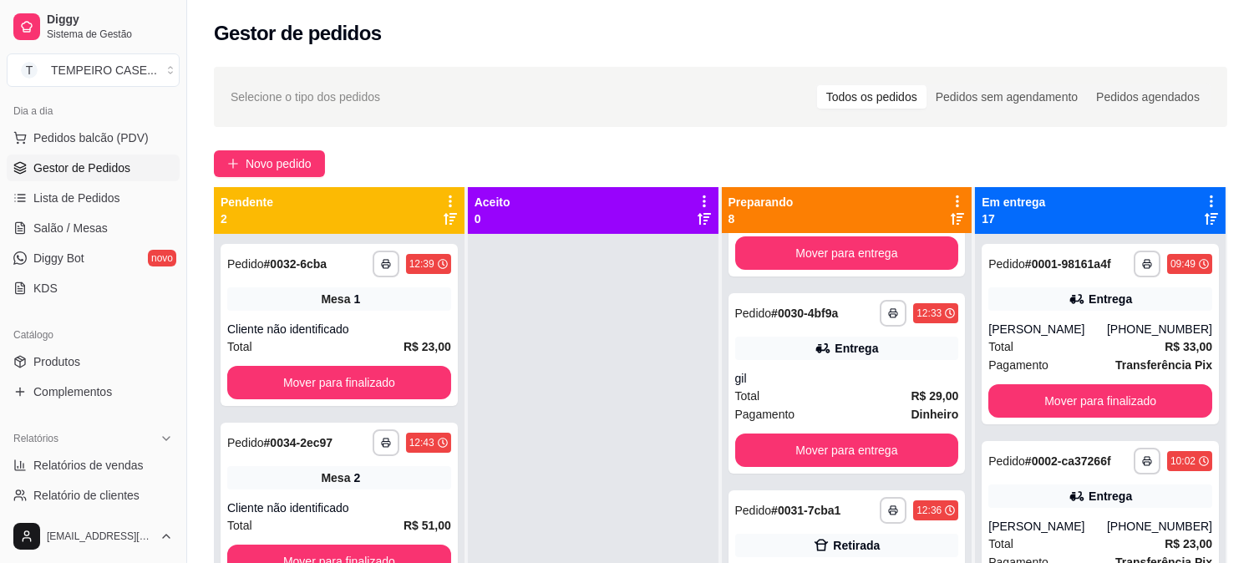
scroll to position [844, 0]
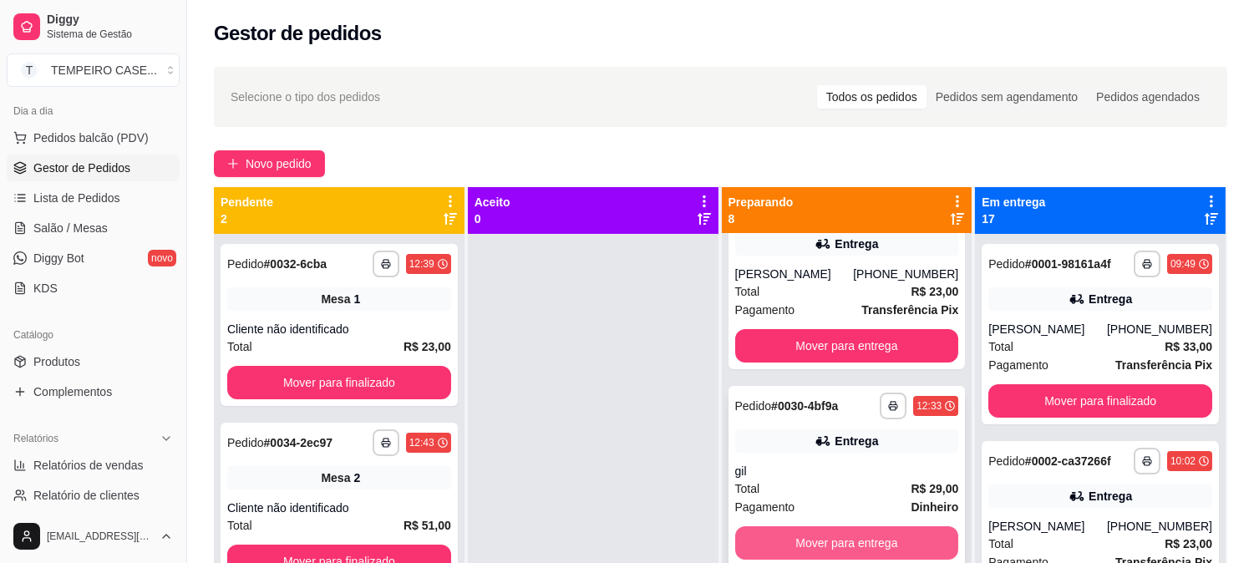
click at [820, 530] on button "Mover para entrega" at bounding box center [847, 542] width 224 height 33
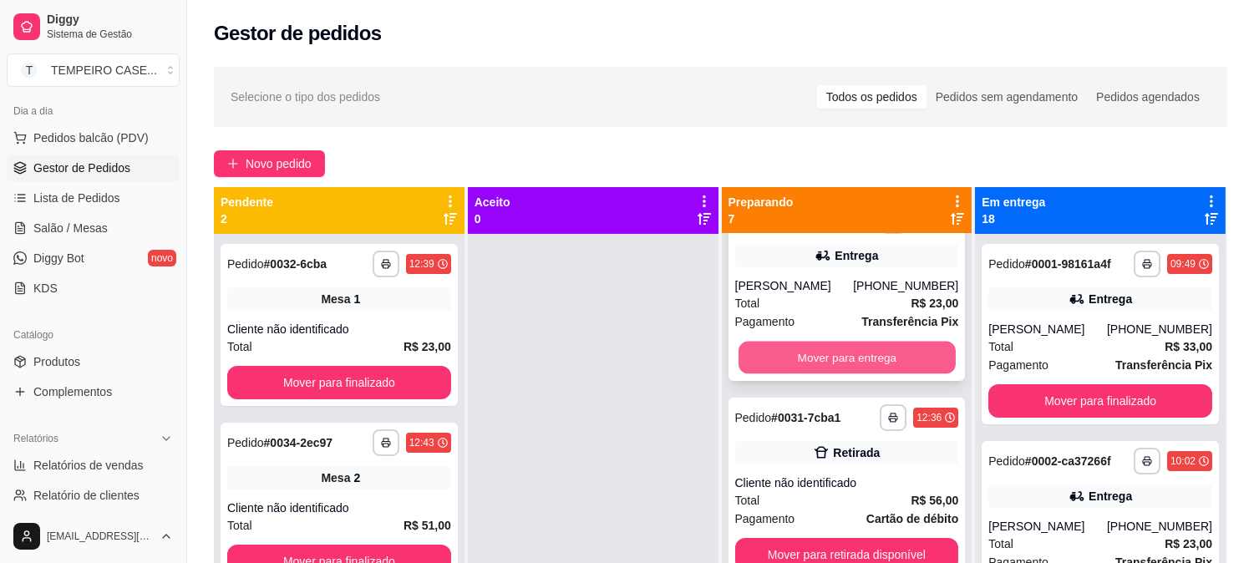
click at [833, 361] on button "Mover para entrega" at bounding box center [846, 358] width 217 height 33
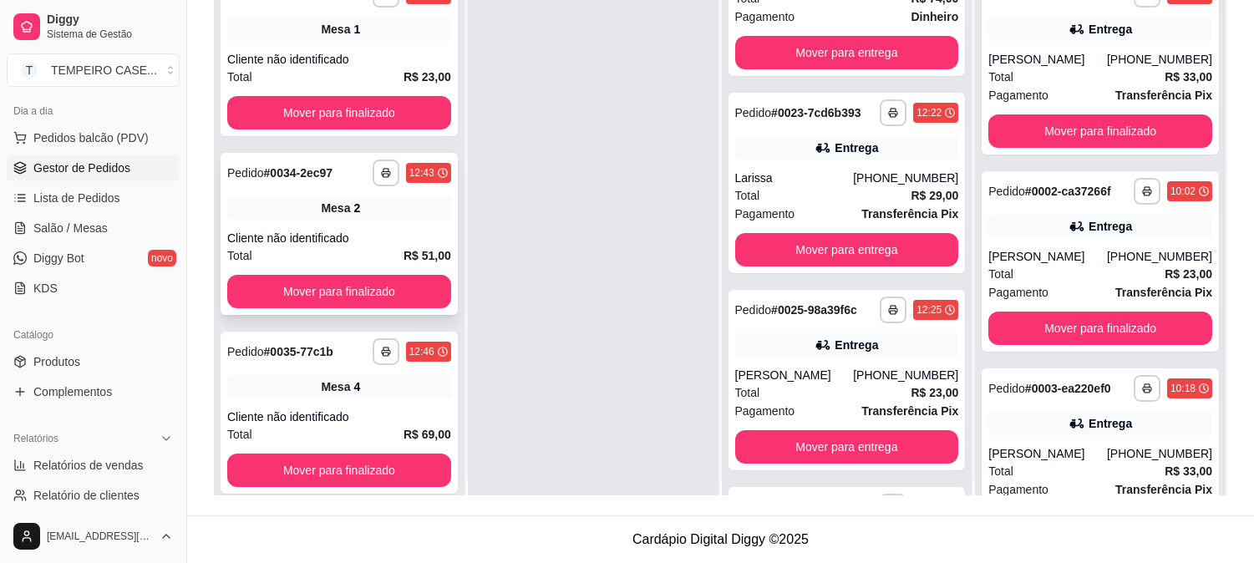
scroll to position [0, 0]
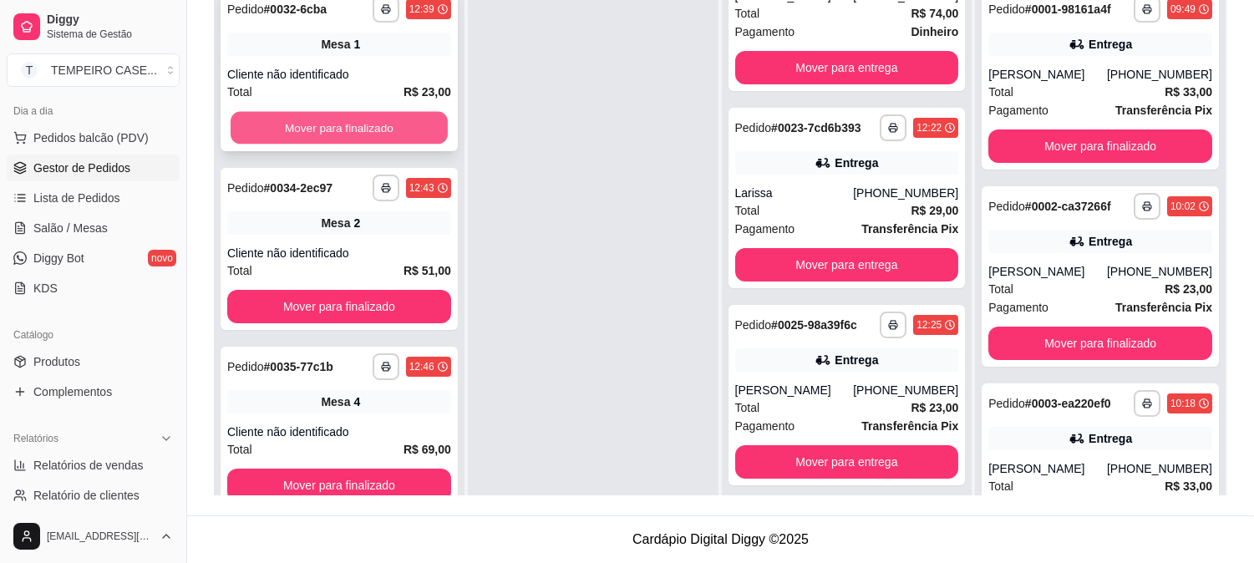
click at [323, 126] on button "Mover para finalizado" at bounding box center [339, 128] width 217 height 33
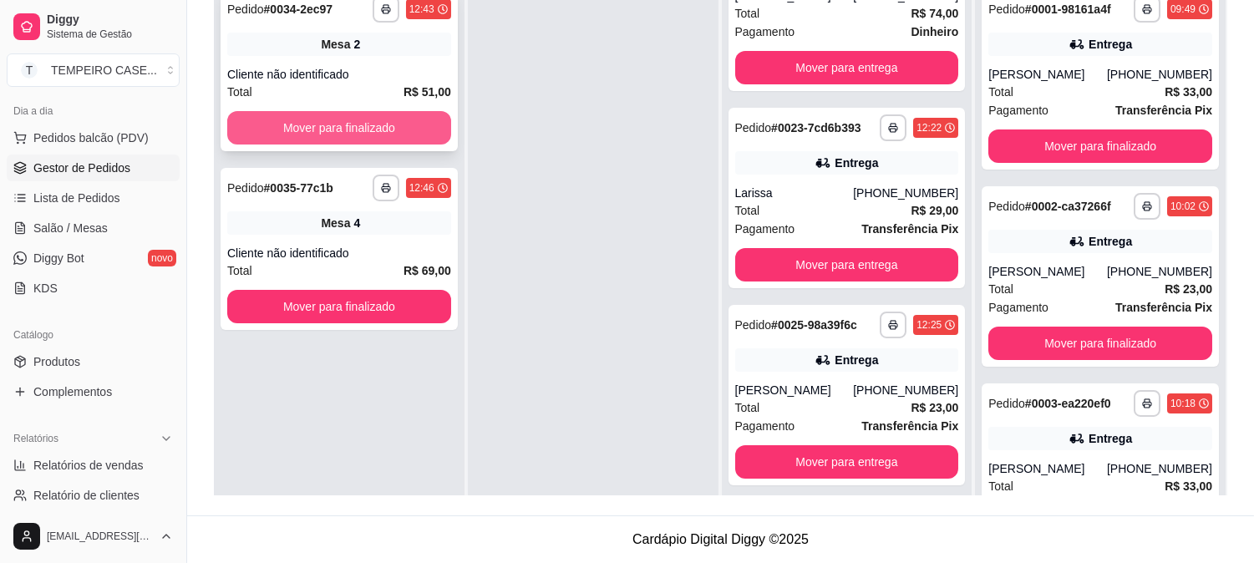
click at [335, 128] on button "Mover para finalizado" at bounding box center [339, 127] width 224 height 33
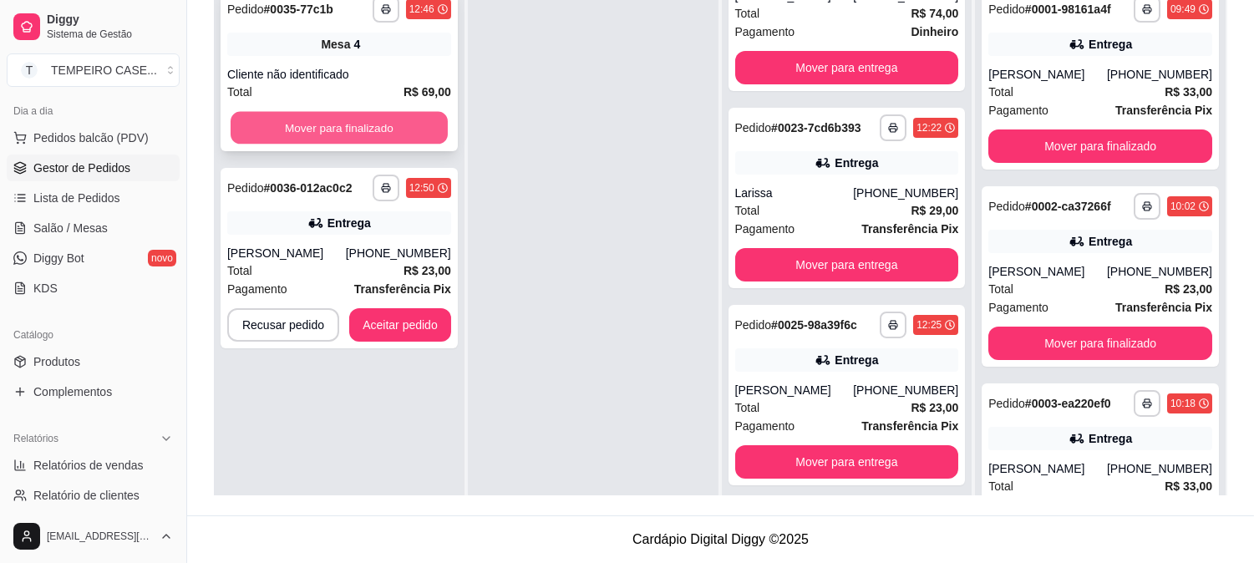
click at [321, 113] on button "Mover para finalizado" at bounding box center [339, 128] width 217 height 33
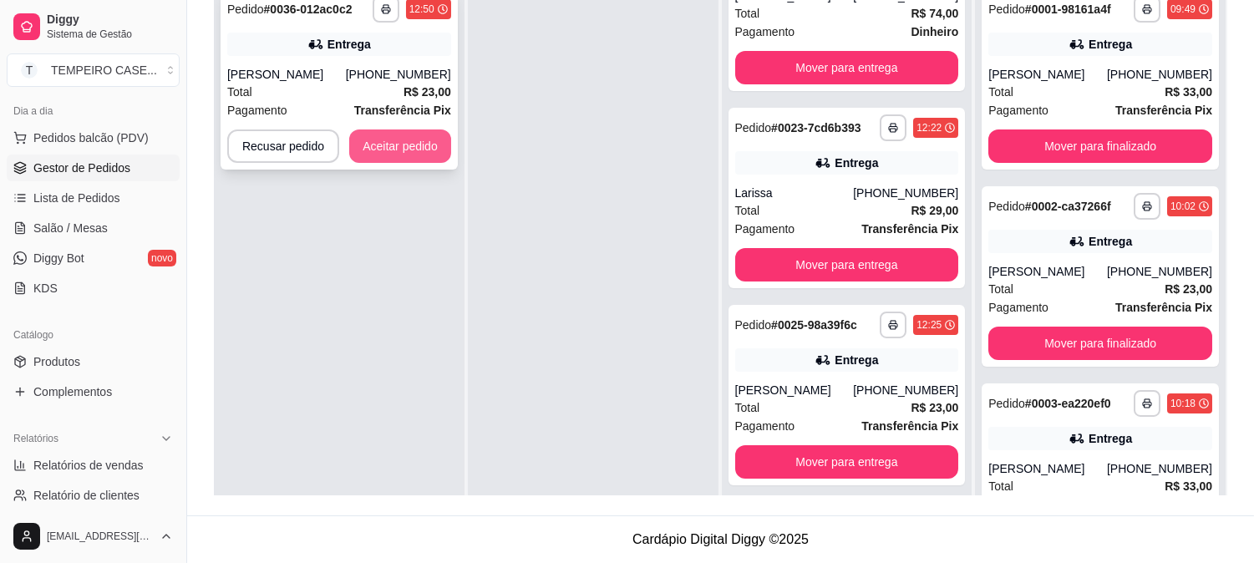
click at [444, 144] on button "Aceitar pedido" at bounding box center [400, 145] width 102 height 33
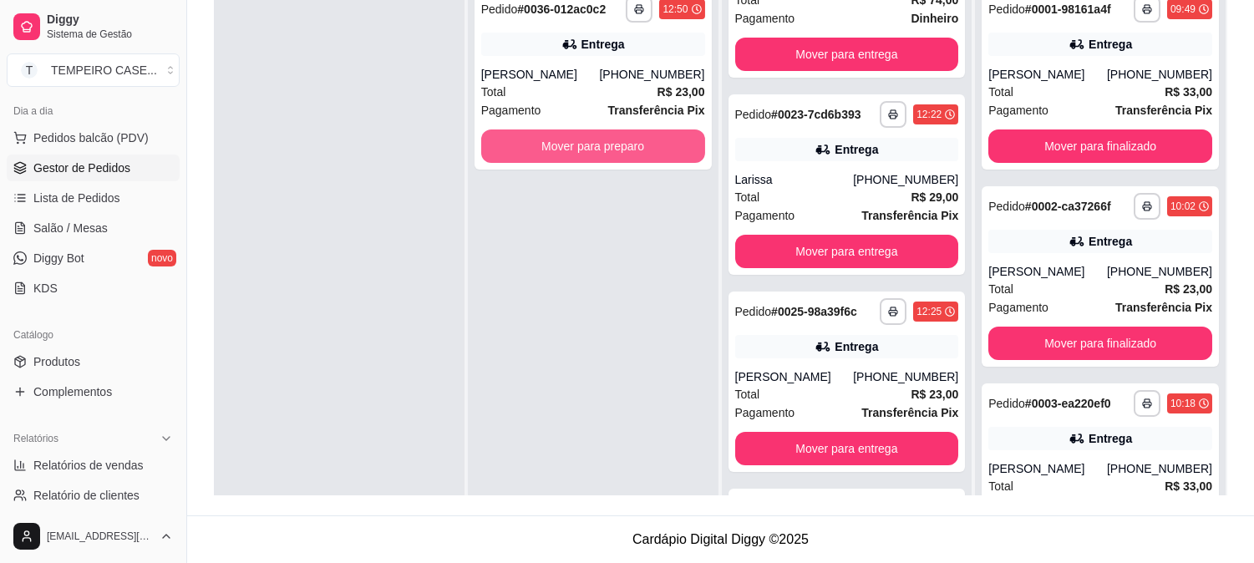
scroll to position [79, 0]
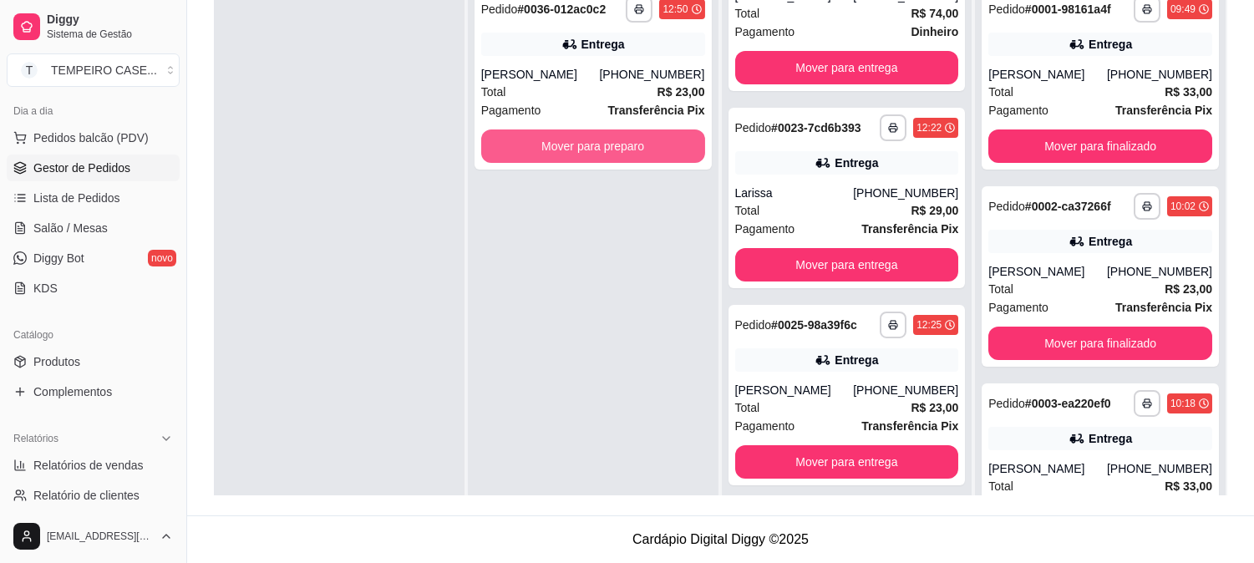
click at [653, 144] on button "Mover para preparo" at bounding box center [593, 145] width 224 height 33
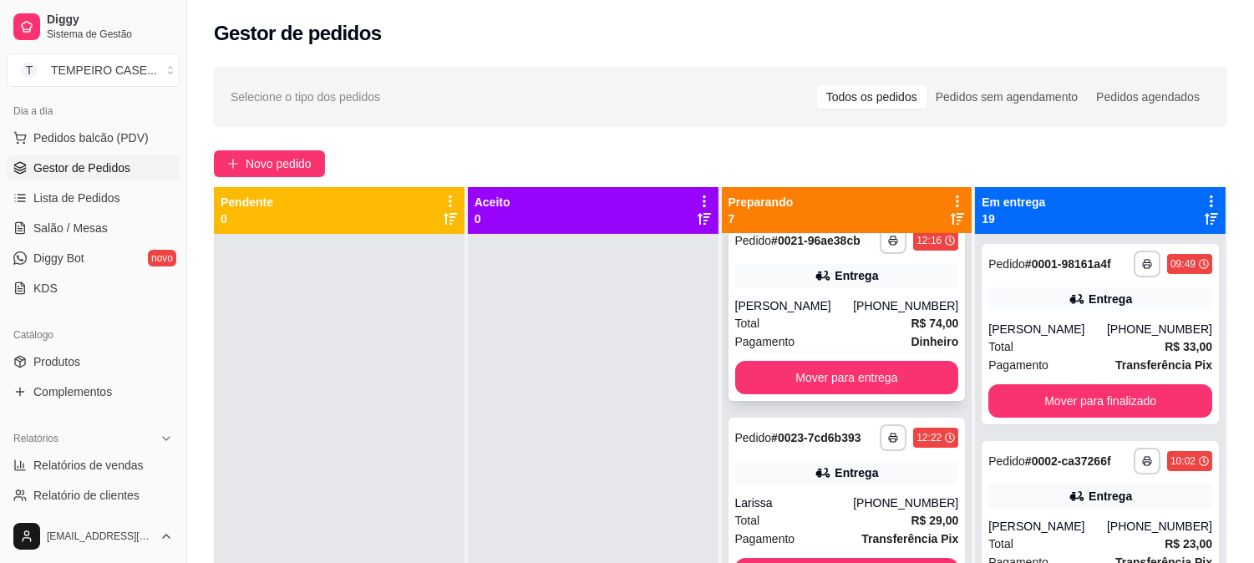
scroll to position [0, 0]
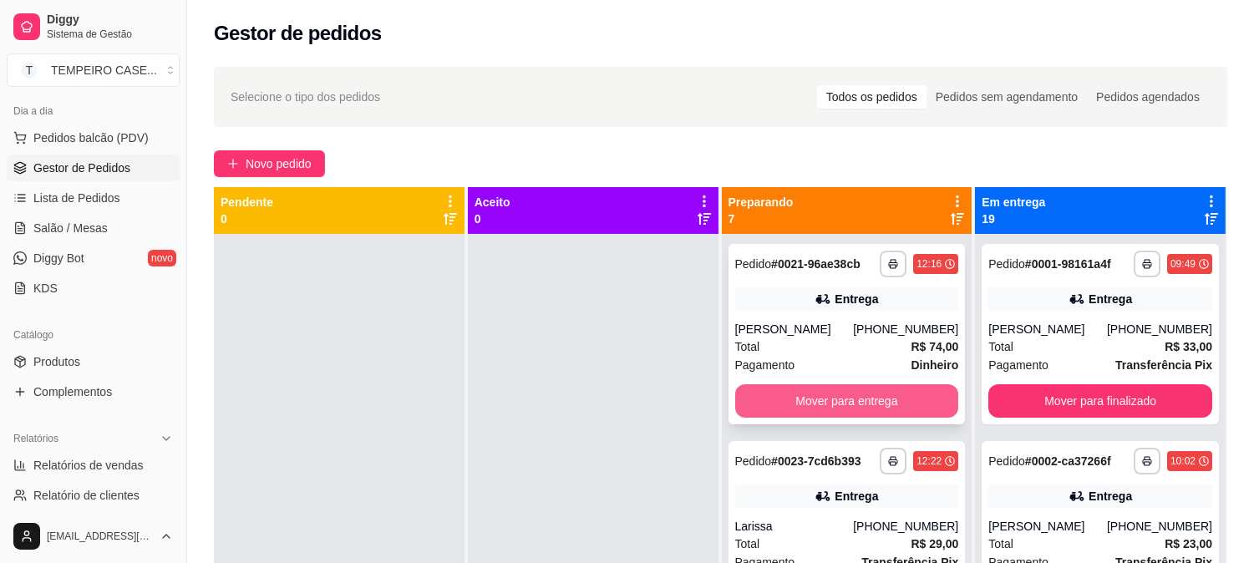
click at [825, 403] on button "Mover para entrega" at bounding box center [847, 400] width 224 height 33
click at [844, 402] on button "Mover para entrega" at bounding box center [846, 401] width 217 height 33
click at [853, 403] on button "Mover para entrega" at bounding box center [846, 401] width 217 height 33
click at [853, 403] on button "Mover para entrega" at bounding box center [847, 400] width 224 height 33
click at [854, 409] on button "Mover para retirada disponível" at bounding box center [847, 400] width 224 height 33
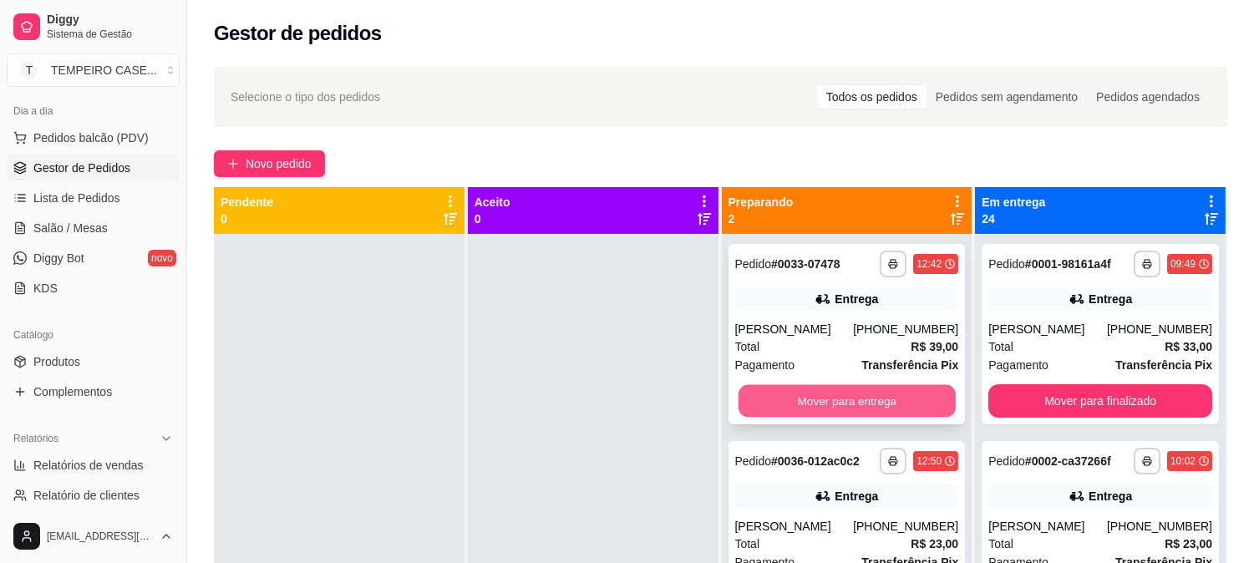
click at [848, 413] on button "Mover para entrega" at bounding box center [846, 401] width 217 height 33
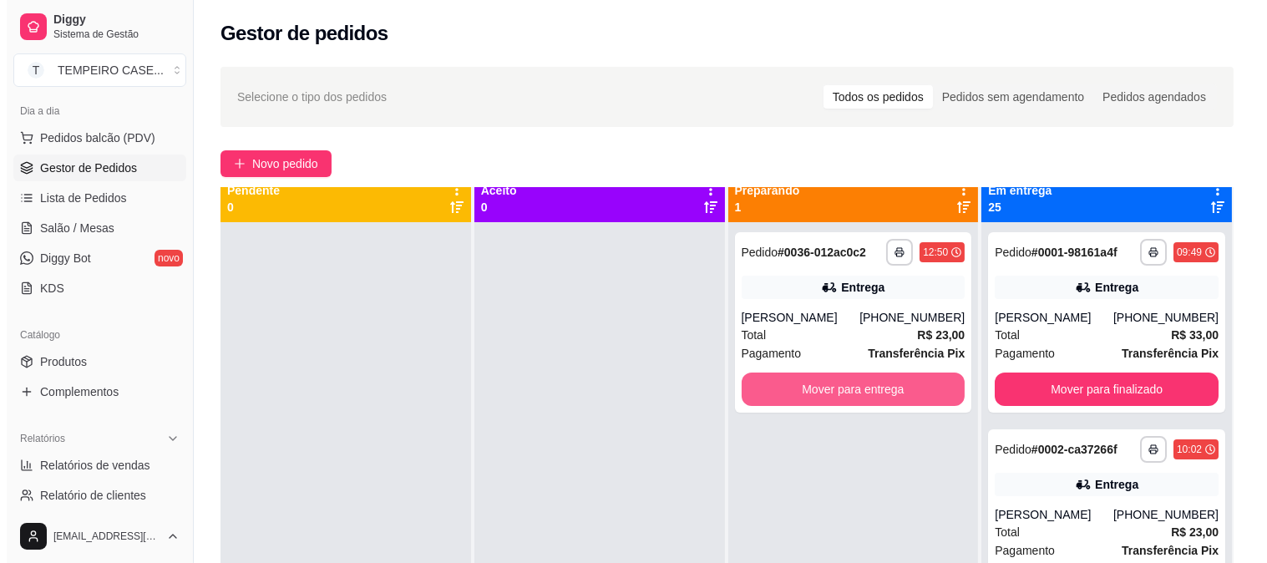
scroll to position [46, 0]
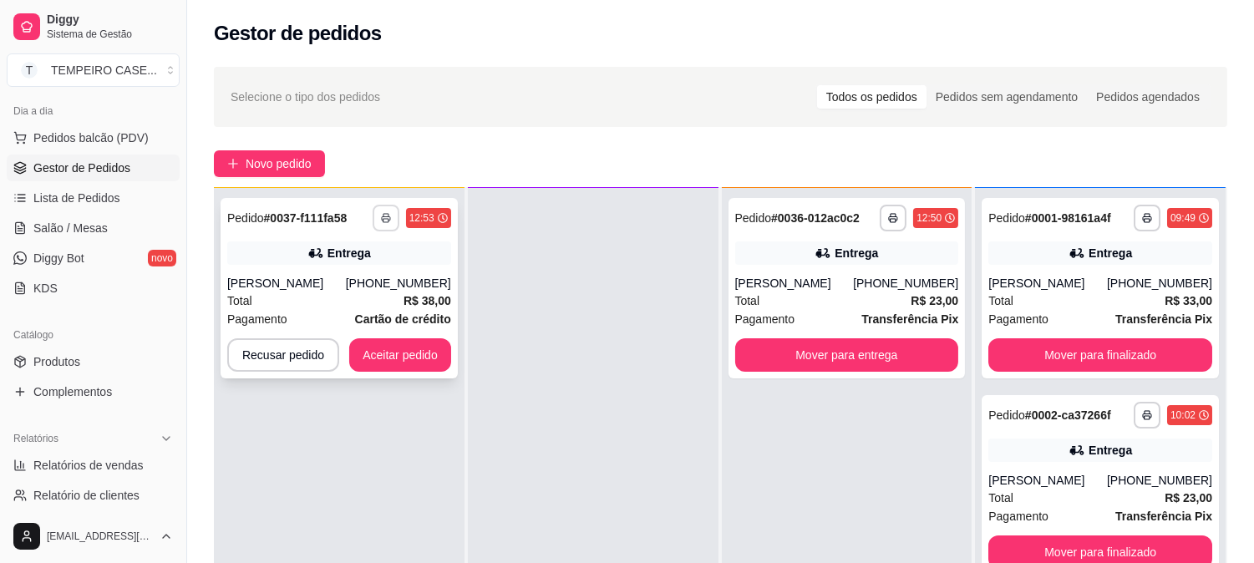
click at [380, 206] on button "button" at bounding box center [385, 218] width 27 height 27
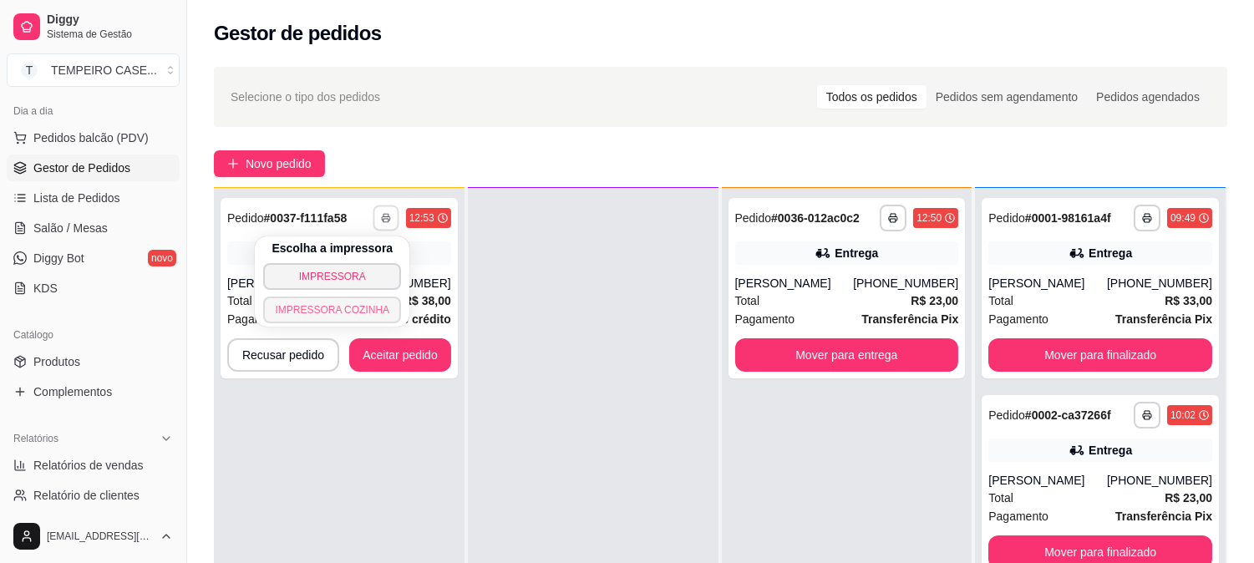
click at [365, 316] on button "IMPRESSORA COZINHA" at bounding box center [332, 309] width 138 height 27
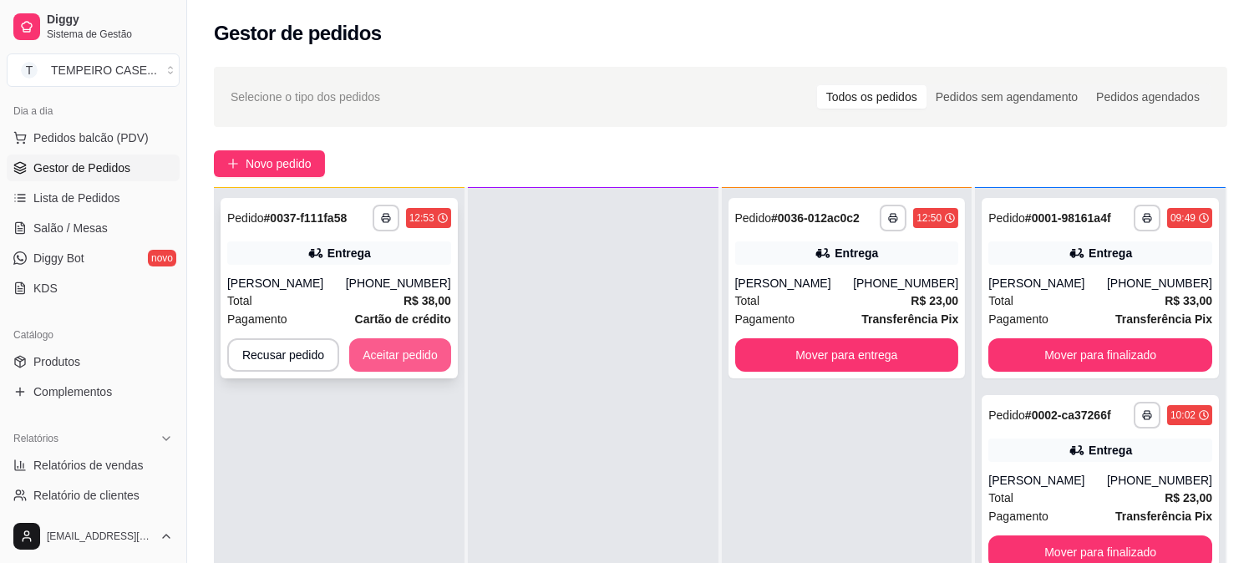
click at [422, 348] on button "Aceitar pedido" at bounding box center [400, 354] width 102 height 33
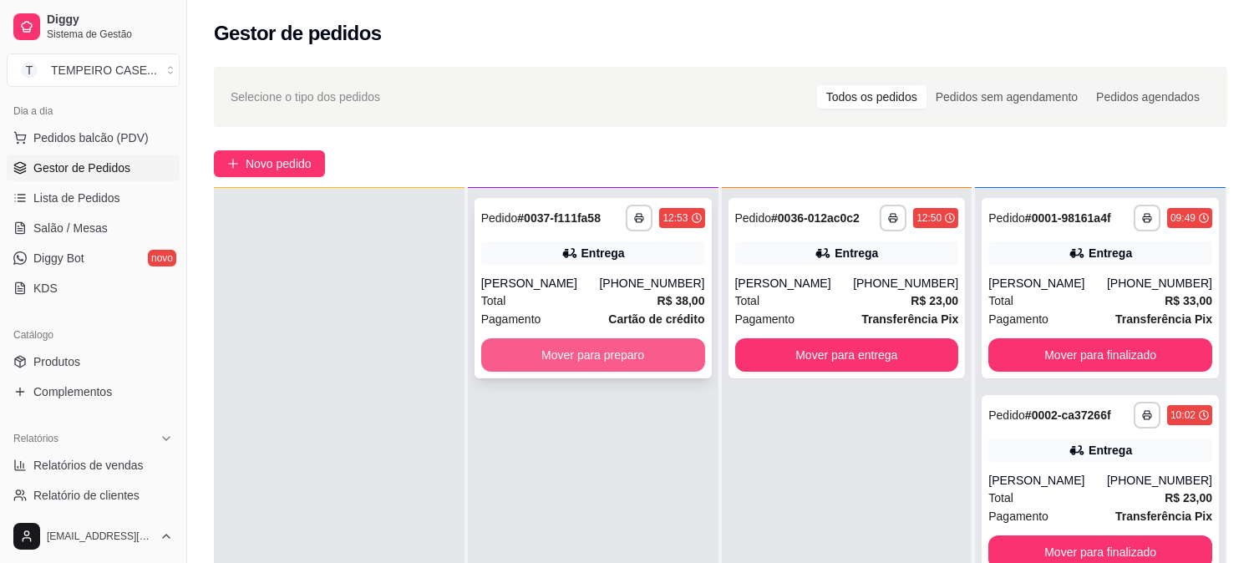
click at [613, 355] on button "Mover para preparo" at bounding box center [593, 354] width 224 height 33
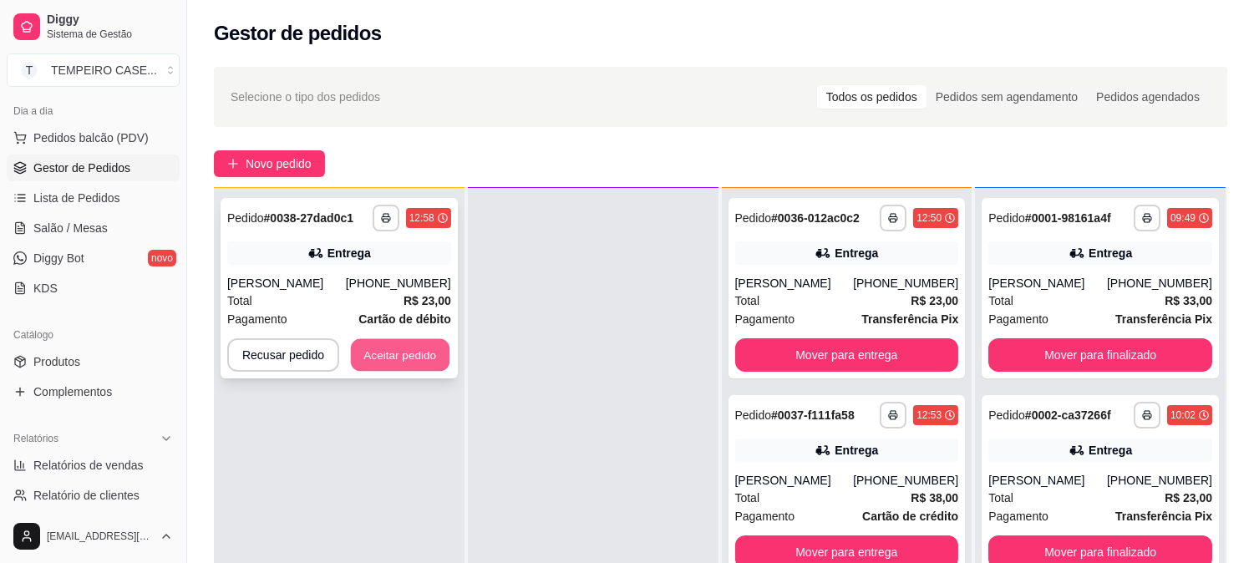
click at [380, 363] on button "Aceitar pedido" at bounding box center [400, 355] width 99 height 33
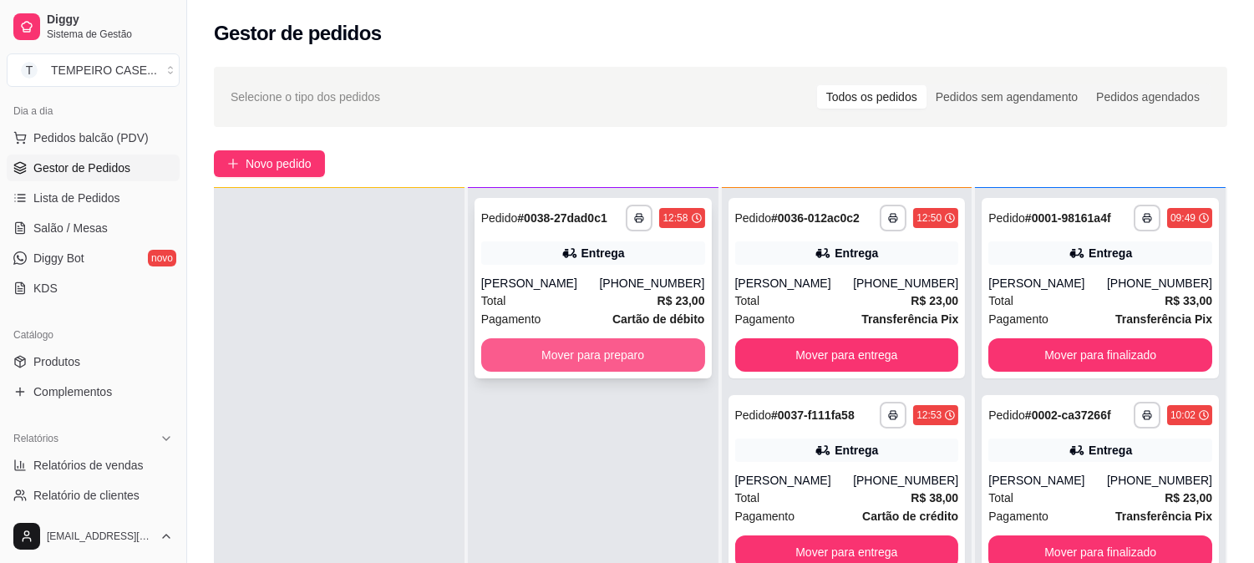
click at [512, 356] on button "Mover para preparo" at bounding box center [593, 354] width 224 height 33
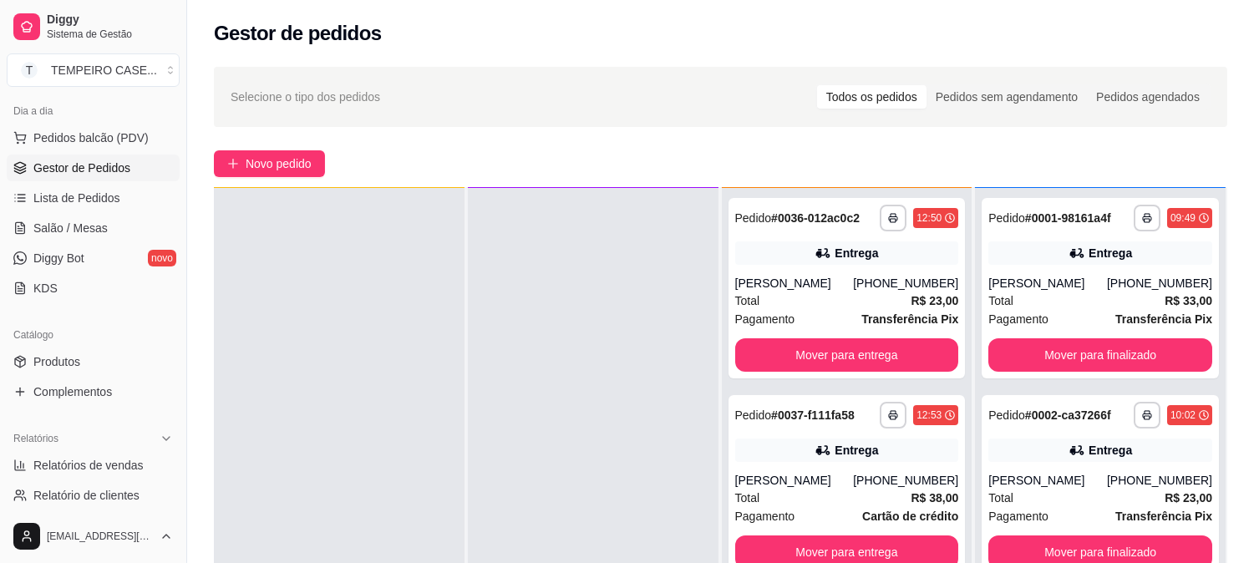
click at [165, 277] on div "Dia a dia Pedidos balcão (PDV) Gestor de Pedidos Lista de Pedidos Salão / Mesas…" at bounding box center [93, 199] width 186 height 217
click at [94, 466] on span "Relatórios de vendas" at bounding box center [88, 465] width 110 height 17
select select "ALL"
select select "0"
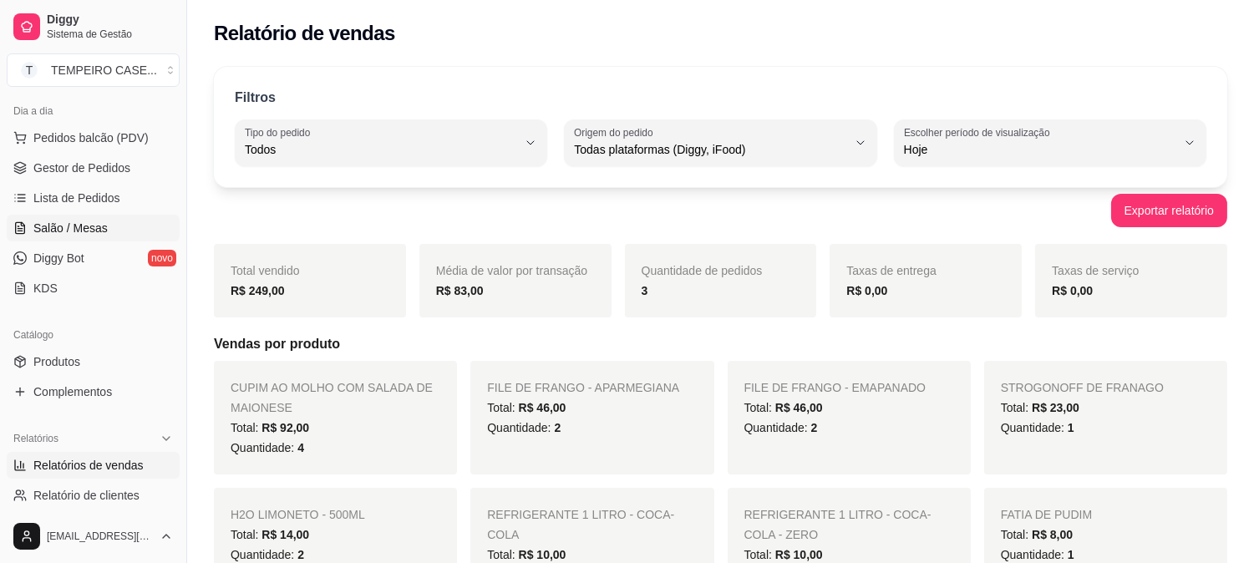
click at [84, 231] on span "Salão / Mesas" at bounding box center [70, 228] width 74 height 17
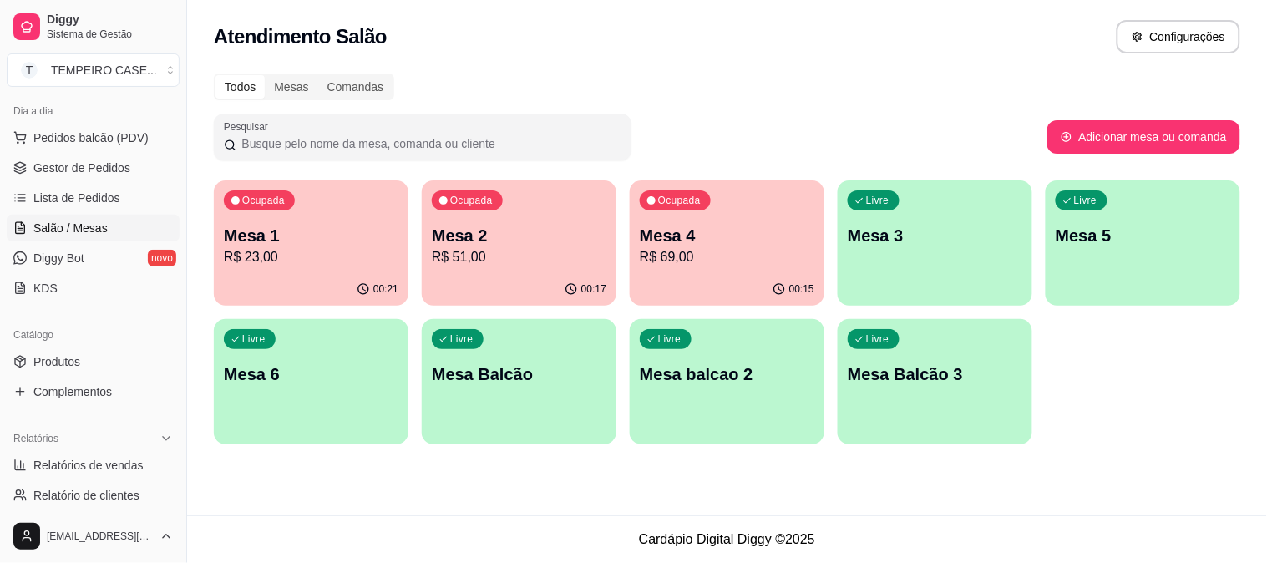
click at [362, 276] on div "00:21" at bounding box center [311, 289] width 195 height 33
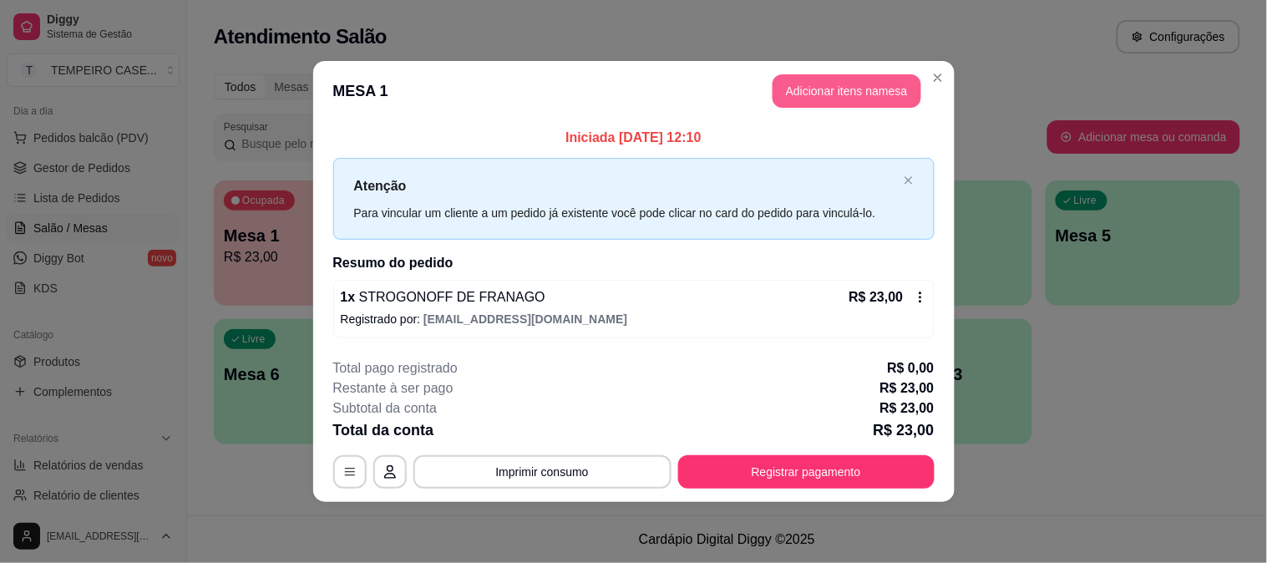
click at [877, 97] on button "Adicionar itens na mesa" at bounding box center [847, 90] width 149 height 33
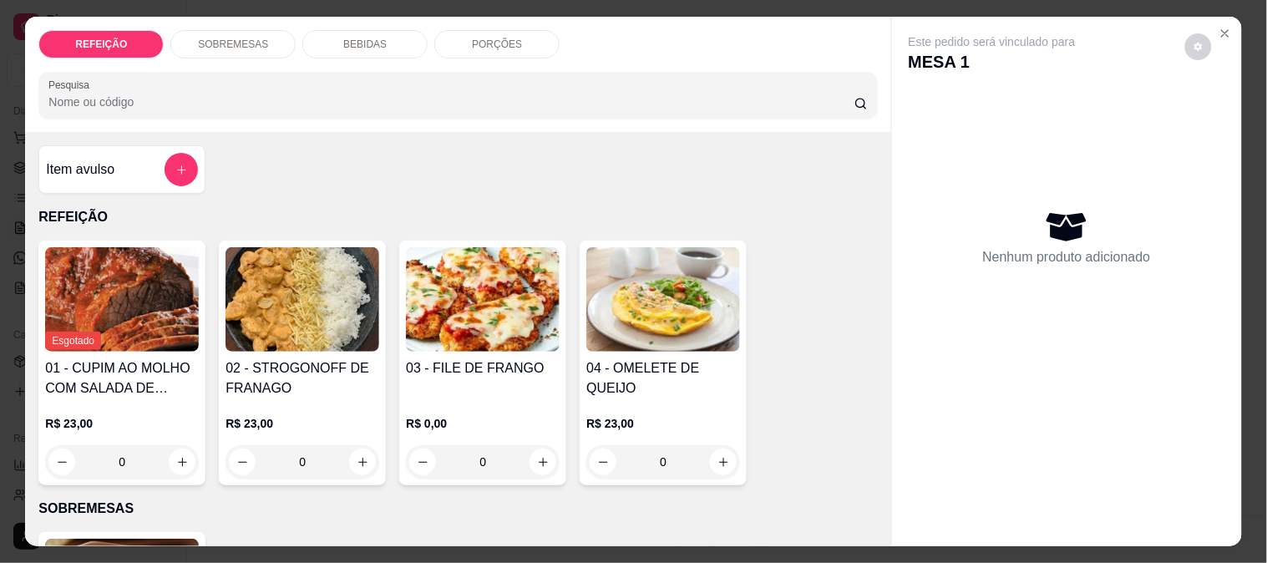
click at [378, 40] on div "BEBIDAS" at bounding box center [364, 44] width 125 height 28
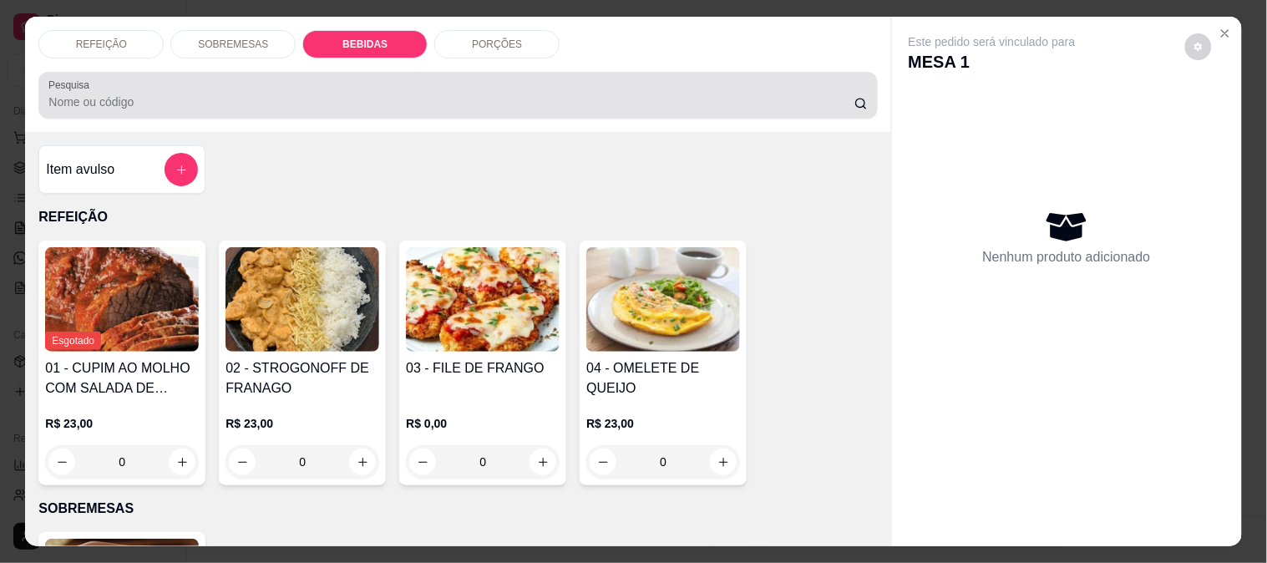
scroll to position [43, 0]
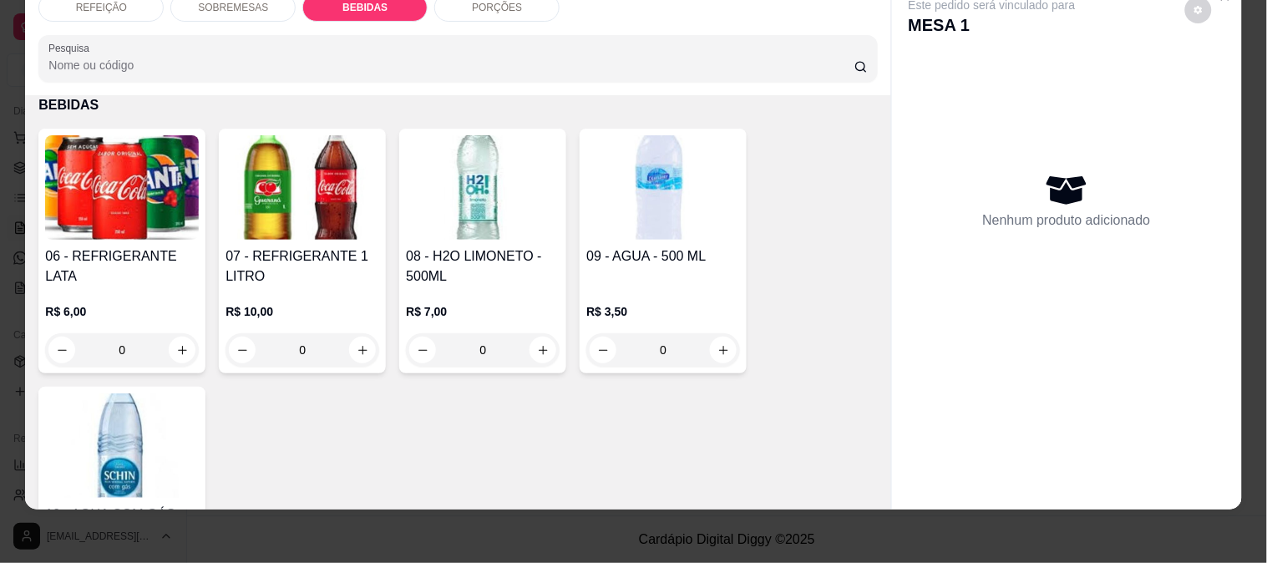
click at [124, 249] on h4 "06 - REFRIGERANTE LATA" at bounding box center [122, 266] width 154 height 40
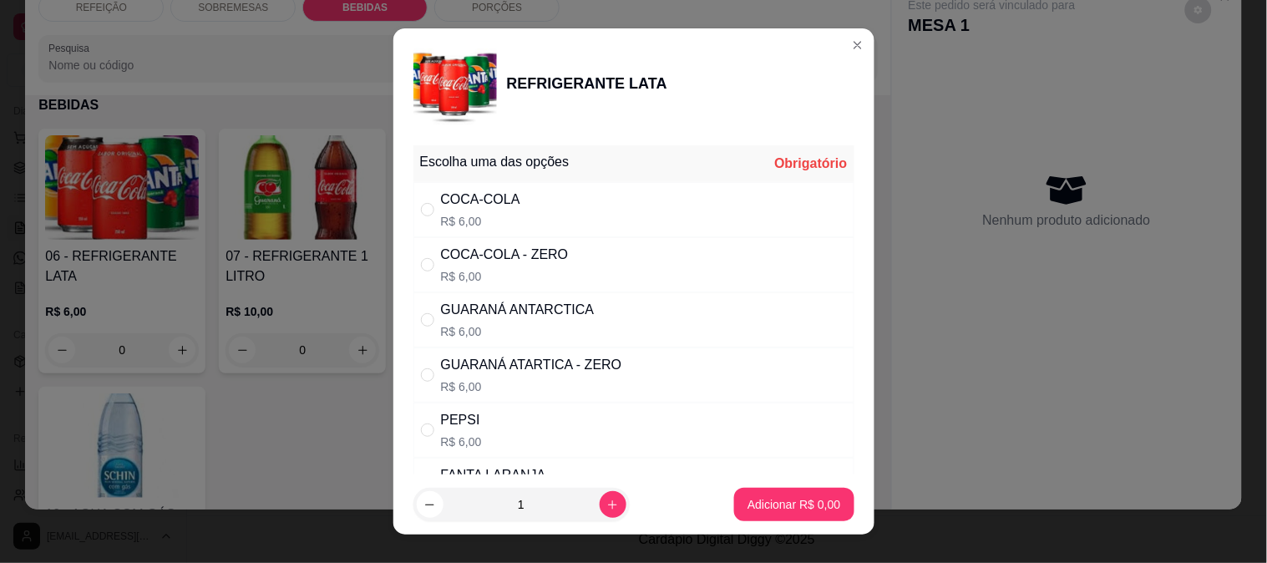
drag, startPoint x: 553, startPoint y: 324, endPoint x: 606, endPoint y: 369, distance: 69.3
click at [554, 323] on p "R$ 6,00" at bounding box center [518, 331] width 154 height 17
click at [612, 384] on div "GUARANÁ ATARTICA - ZERO R$ 6,00" at bounding box center [633, 374] width 441 height 55
radio input "false"
radio input "true"
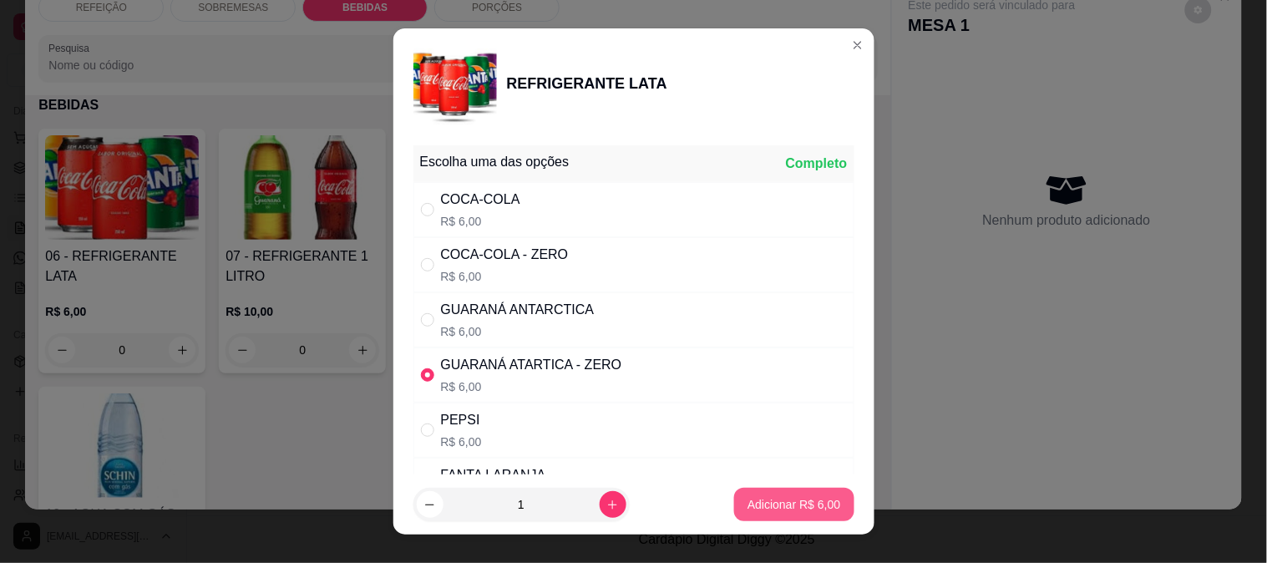
click at [767, 510] on p "Adicionar R$ 6,00" at bounding box center [793, 504] width 93 height 17
type input "1"
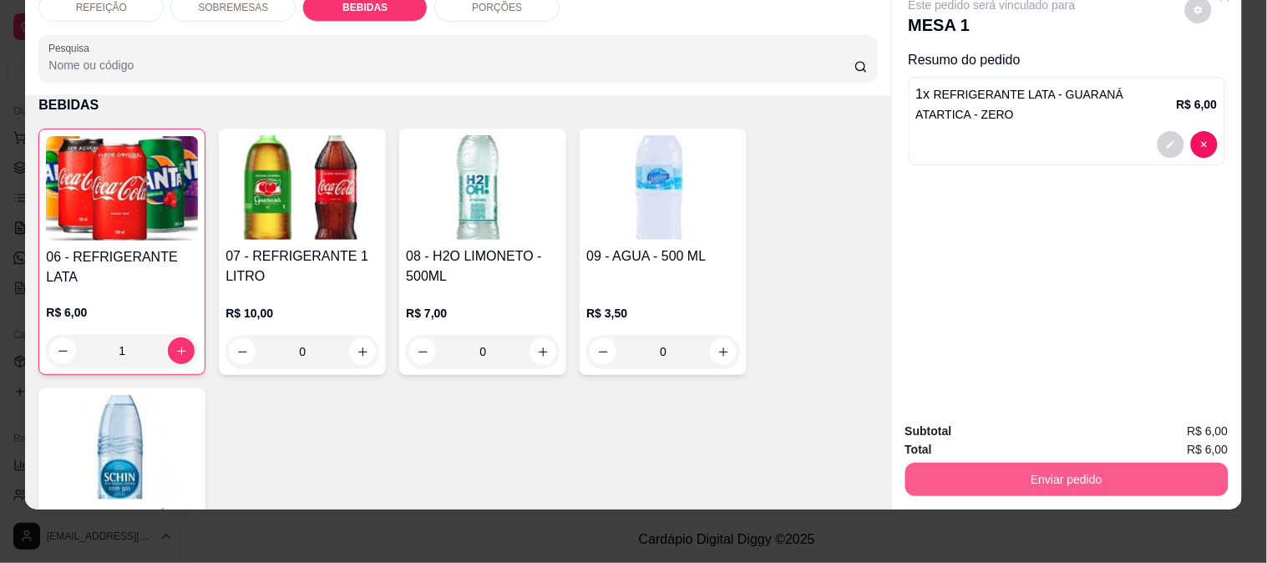
click at [1021, 471] on button "Enviar pedido" at bounding box center [1066, 479] width 323 height 33
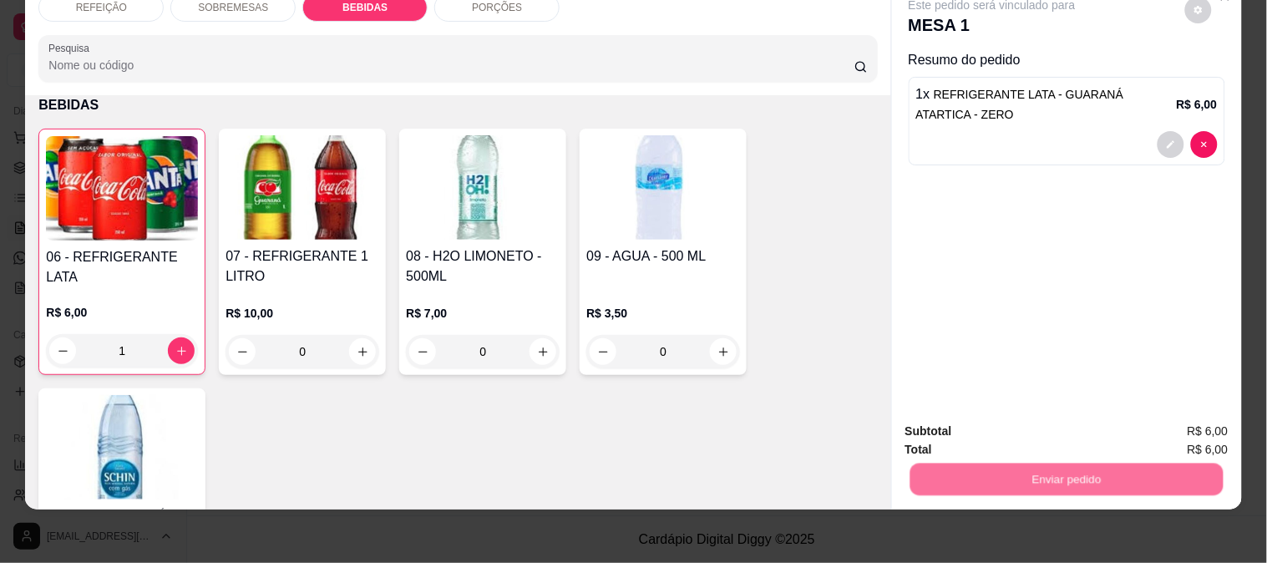
click at [1163, 418] on button "Enviar pedido" at bounding box center [1185, 424] width 94 height 32
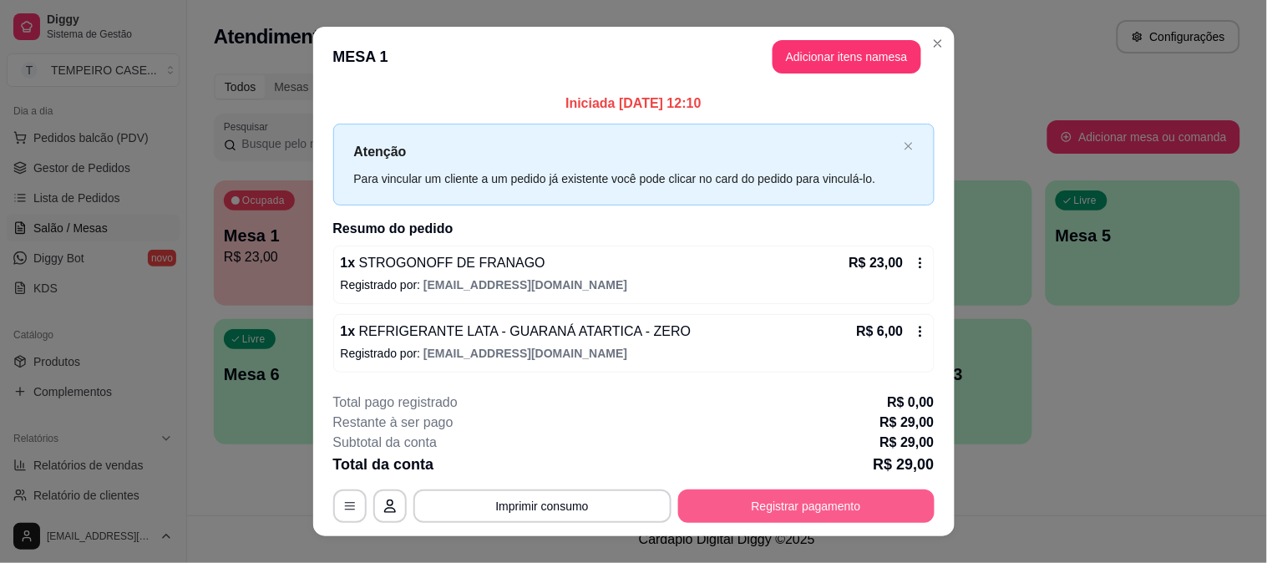
click at [753, 508] on button "Registrar pagamento" at bounding box center [806, 505] width 256 height 33
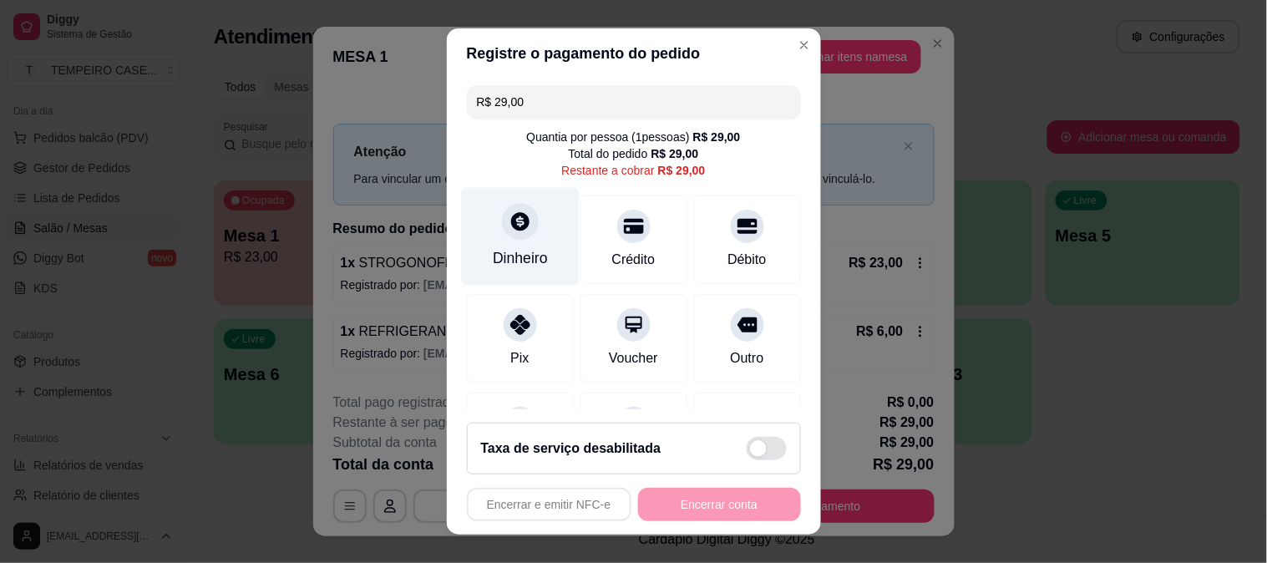
click at [545, 259] on div "Dinheiro" at bounding box center [520, 236] width 118 height 98
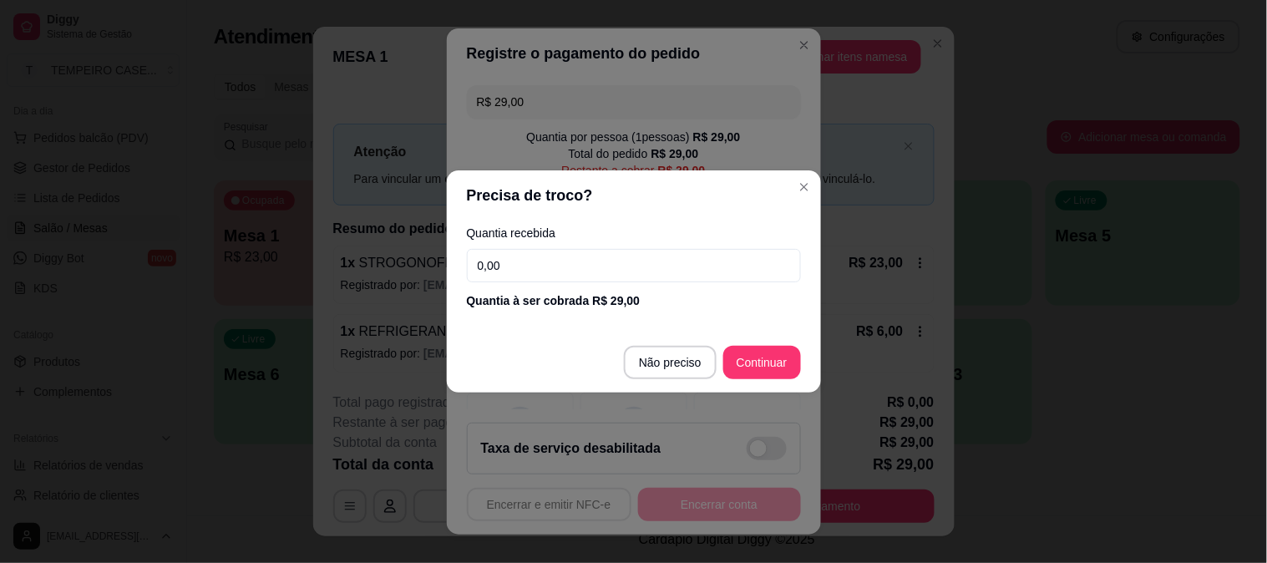
drag, startPoint x: 540, startPoint y: 271, endPoint x: 452, endPoint y: 270, distance: 87.7
click at [452, 270] on div "Quantia recebida 0,00 Quantia à ser cobrada R$ 29,00" at bounding box center [634, 267] width 374 height 95
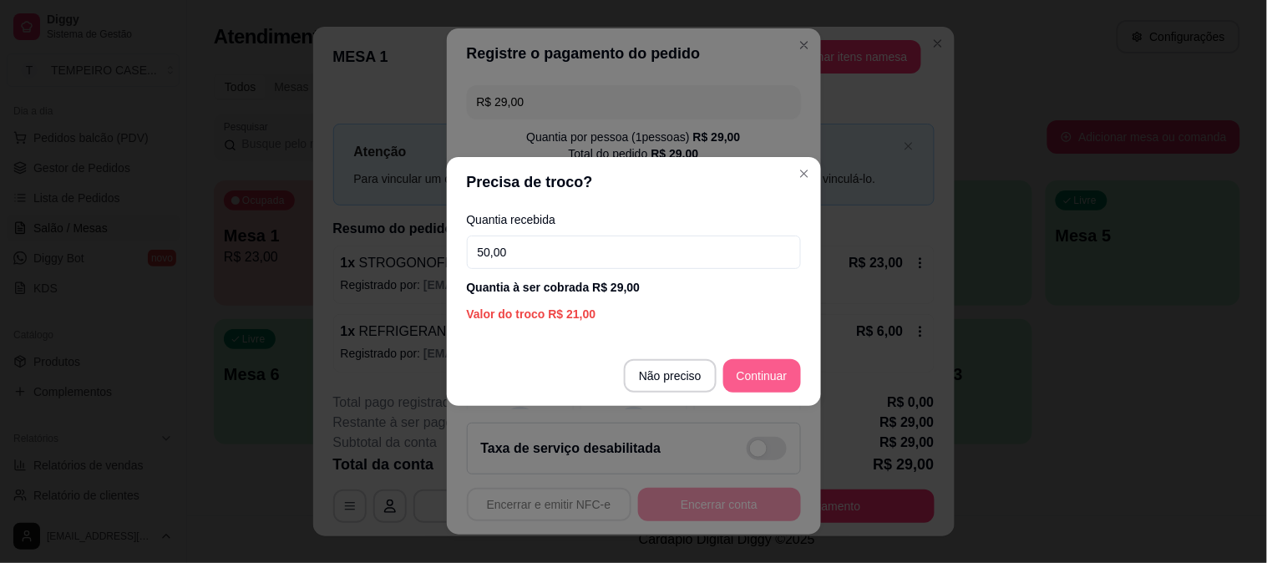
type input "50,00"
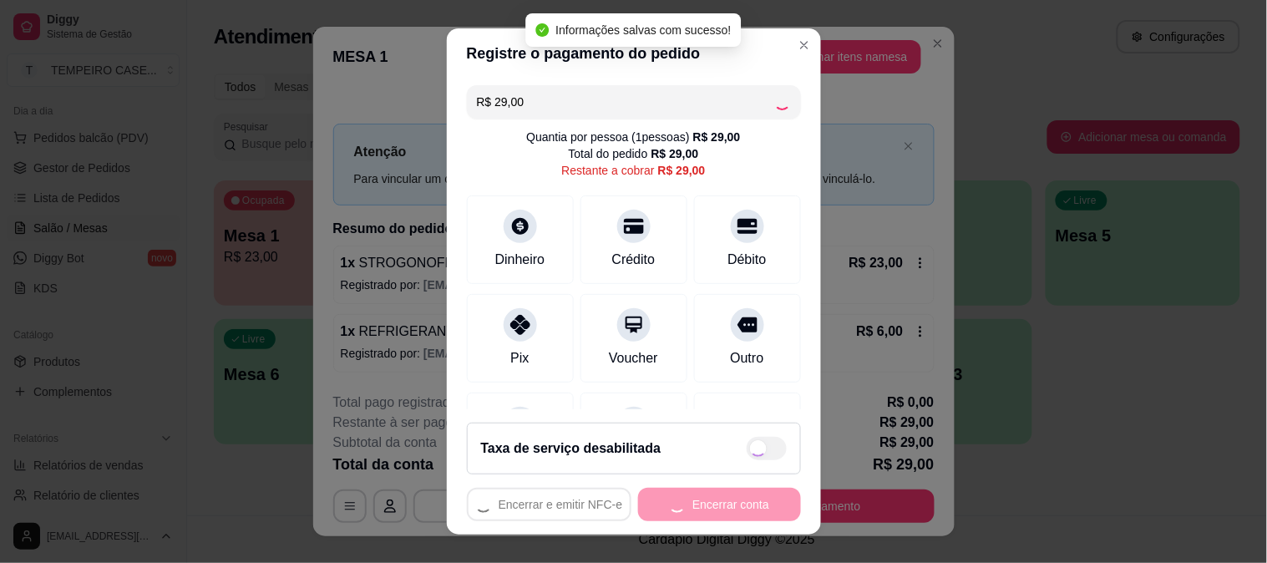
type input "R$ 0,00"
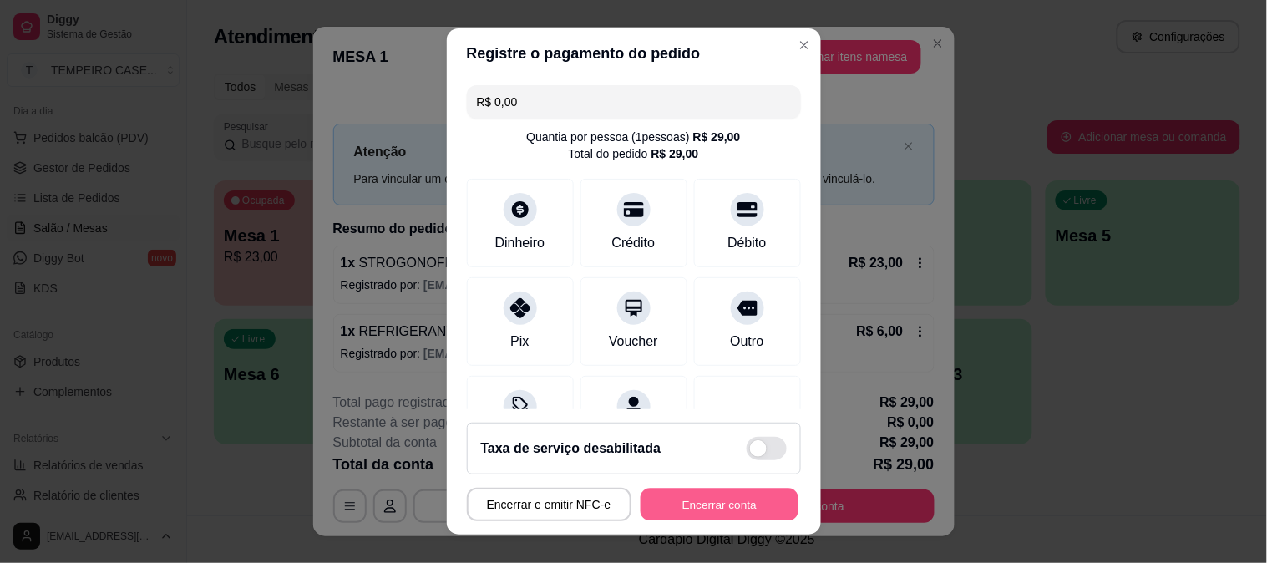
click at [712, 496] on button "Encerrar conta" at bounding box center [720, 505] width 158 height 33
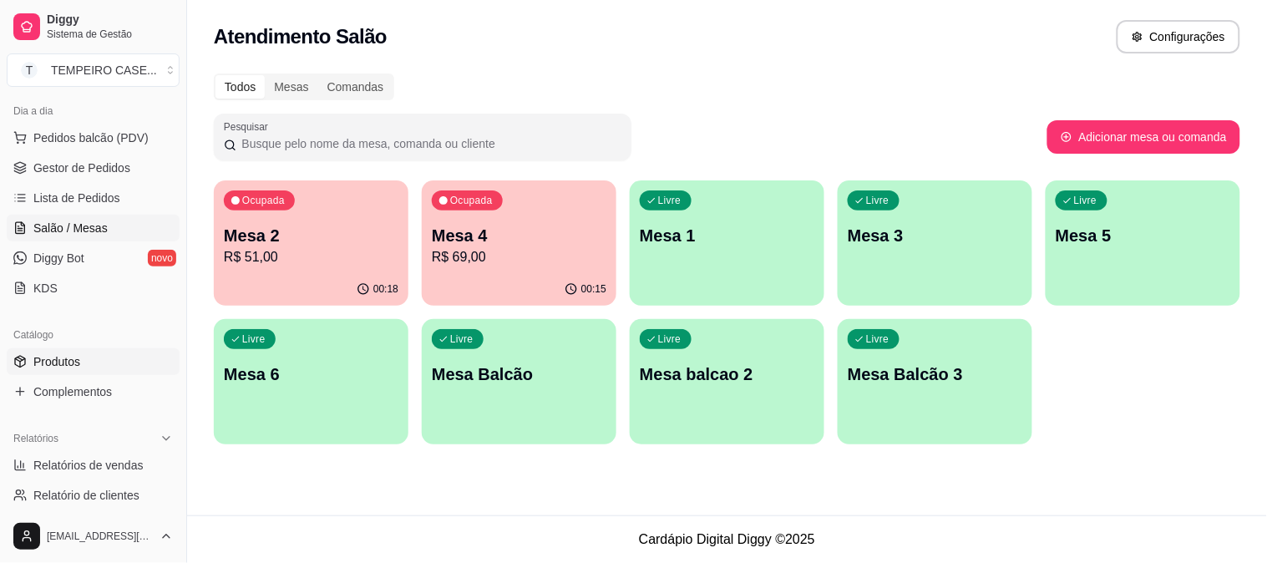
click at [62, 357] on span "Produtos" at bounding box center [56, 361] width 47 height 17
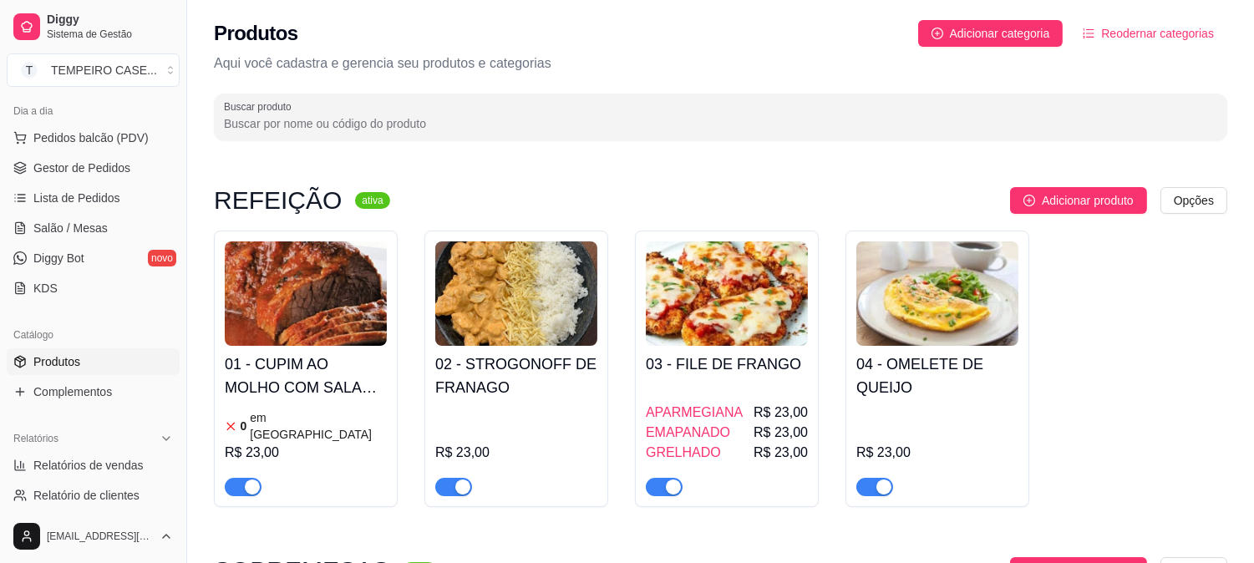
click at [286, 372] on h4 "01 - CUPIM AO MOLHO COM SALADA DE MAIONESE" at bounding box center [306, 375] width 162 height 47
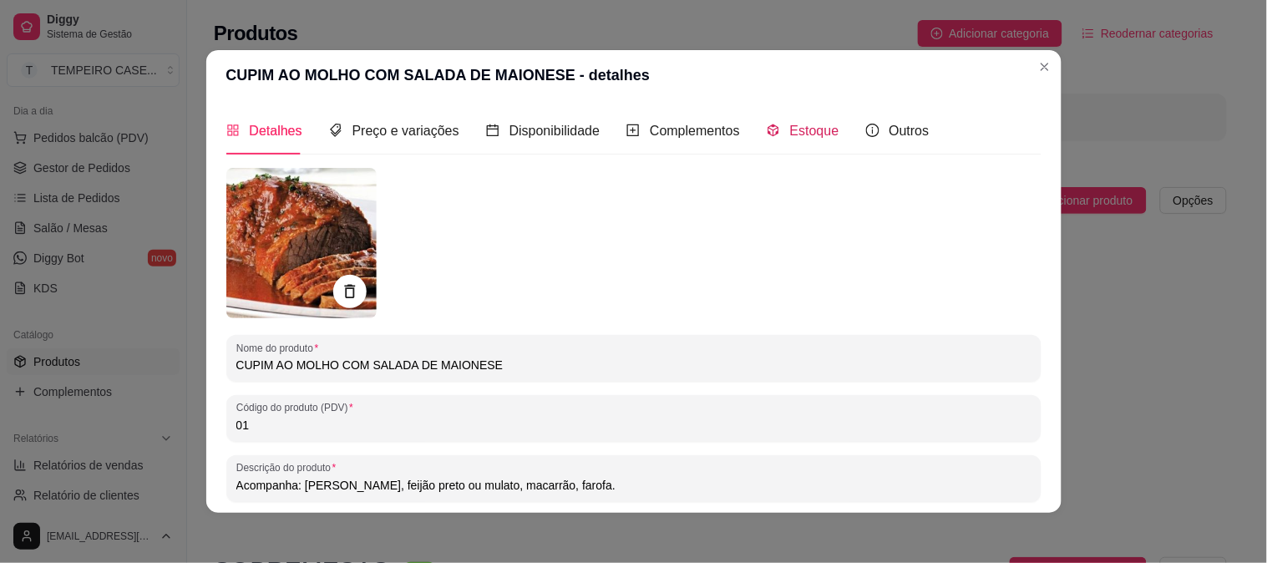
click at [816, 129] on span "Estoque" at bounding box center [814, 131] width 49 height 14
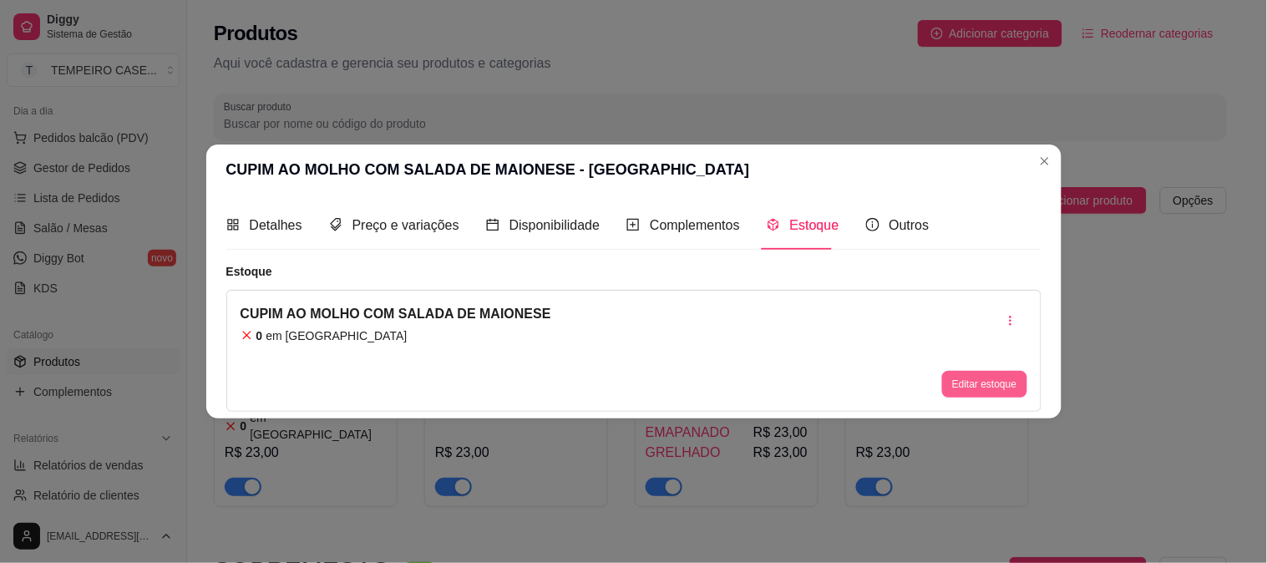
click at [984, 384] on button "Editar estoque" at bounding box center [984, 384] width 84 height 27
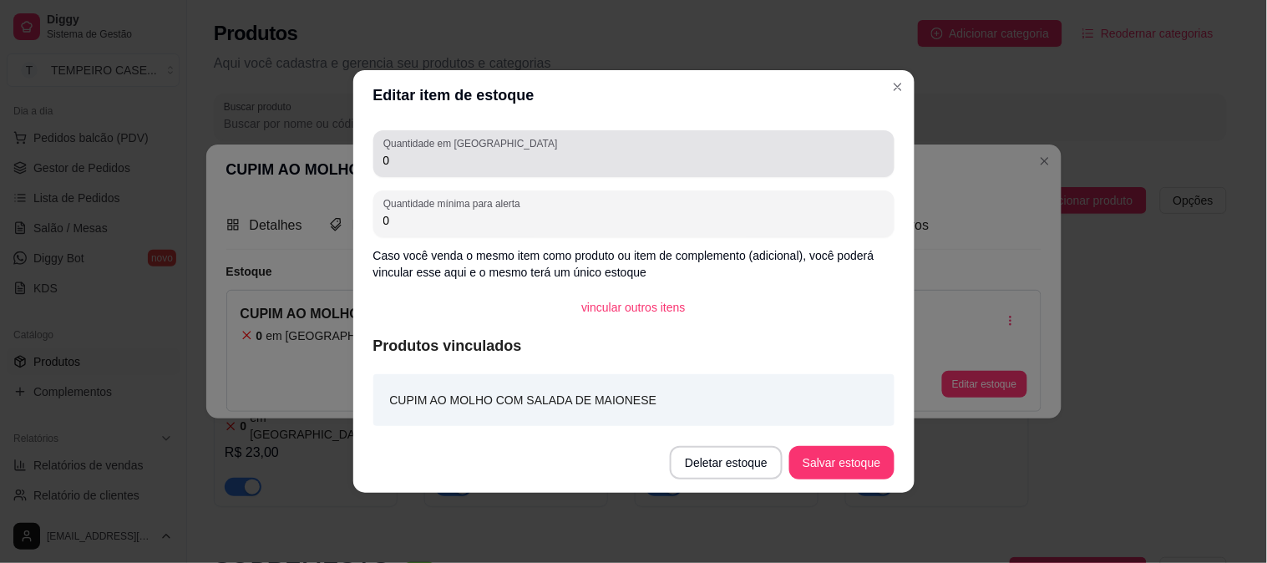
click at [381, 154] on div "Quantidade em estoque 0" at bounding box center [633, 153] width 521 height 47
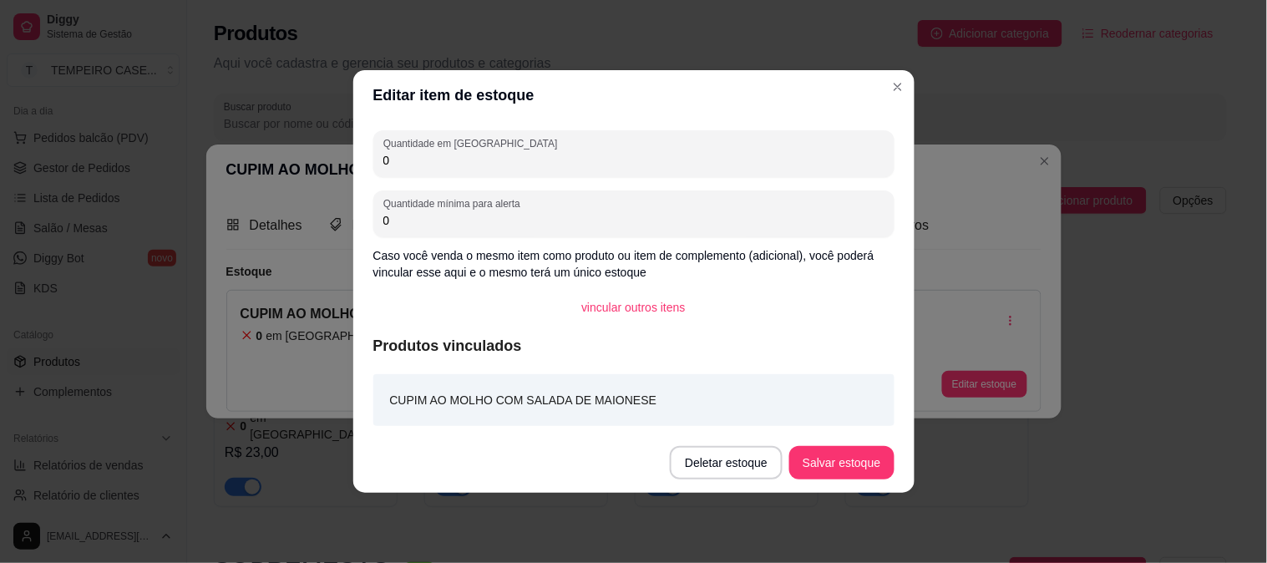
click at [394, 154] on input "0" at bounding box center [633, 160] width 501 height 17
click at [394, 155] on input "0" at bounding box center [633, 160] width 501 height 17
type input "1"
click at [835, 453] on button "Salvar estoque" at bounding box center [841, 462] width 104 height 33
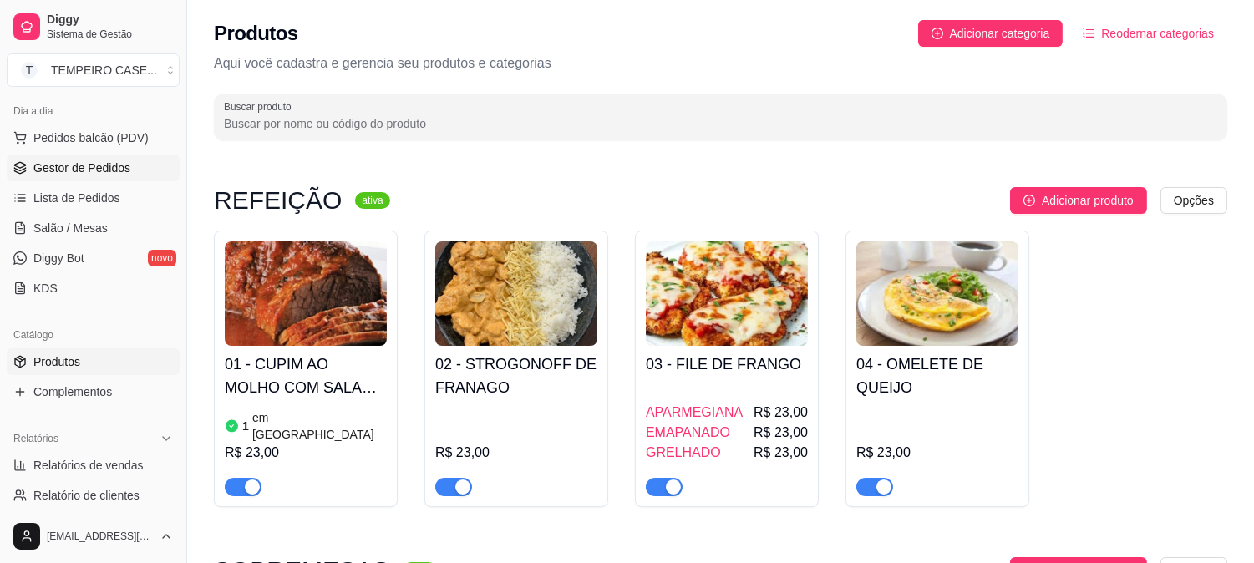
click at [88, 180] on link "Gestor de Pedidos" at bounding box center [93, 168] width 173 height 27
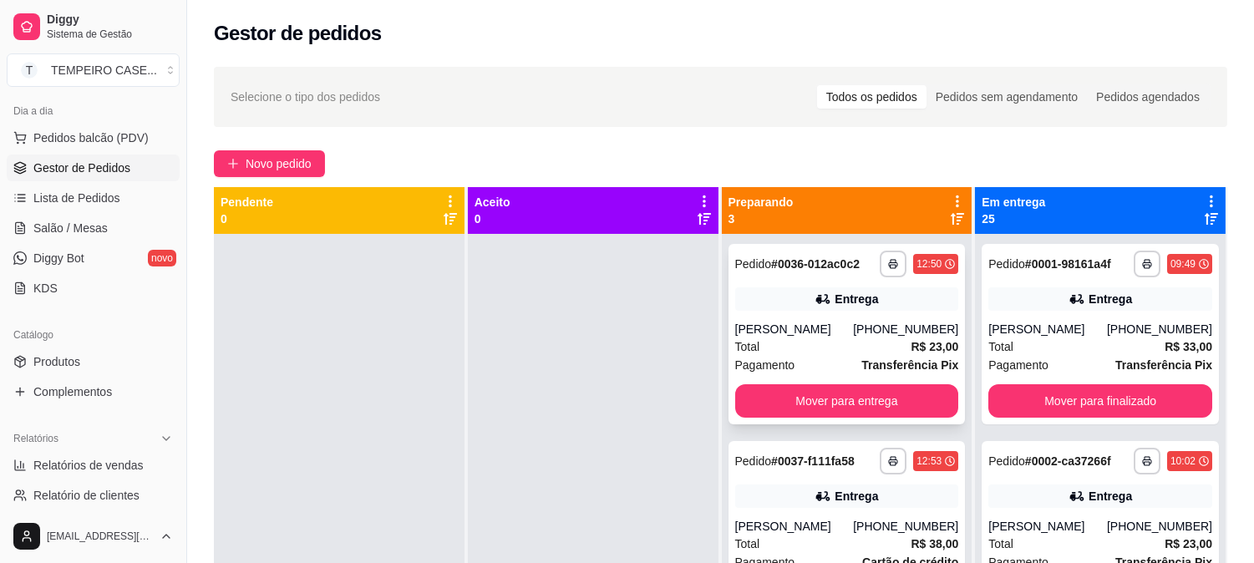
click at [834, 302] on div "Entrega" at bounding box center [855, 299] width 43 height 17
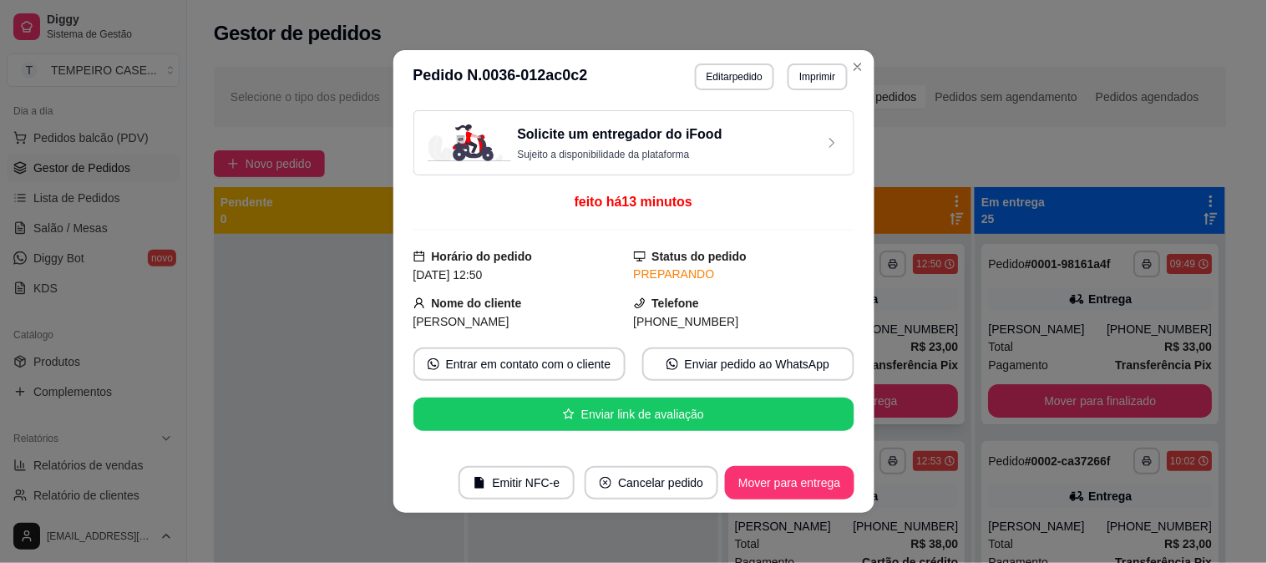
click at [820, 302] on div "Telefone [PHONE_NUMBER]" at bounding box center [744, 312] width 220 height 37
click at [820, 303] on div "Telefone [PHONE_NUMBER]" at bounding box center [744, 312] width 220 height 37
click at [818, 303] on div "Telefone [PHONE_NUMBER]" at bounding box center [744, 312] width 220 height 37
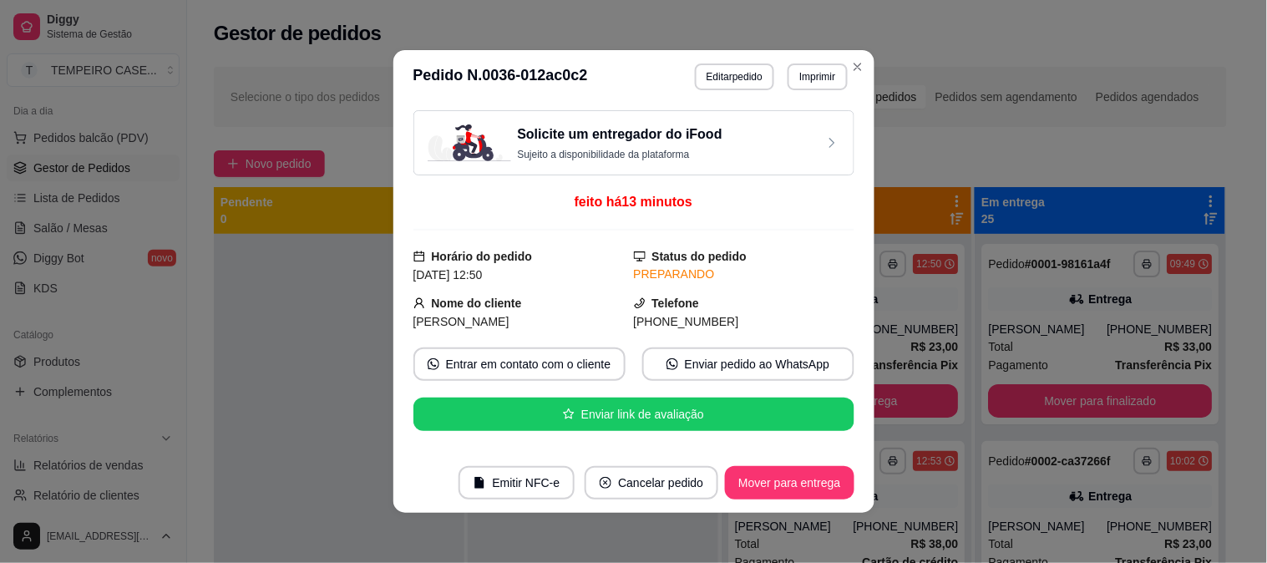
click at [818, 305] on div "Telefone [PHONE_NUMBER]" at bounding box center [744, 312] width 220 height 37
click at [818, 306] on div "Telefone [PHONE_NUMBER]" at bounding box center [744, 312] width 220 height 37
click at [816, 307] on div "Telefone [PHONE_NUMBER]" at bounding box center [744, 312] width 220 height 37
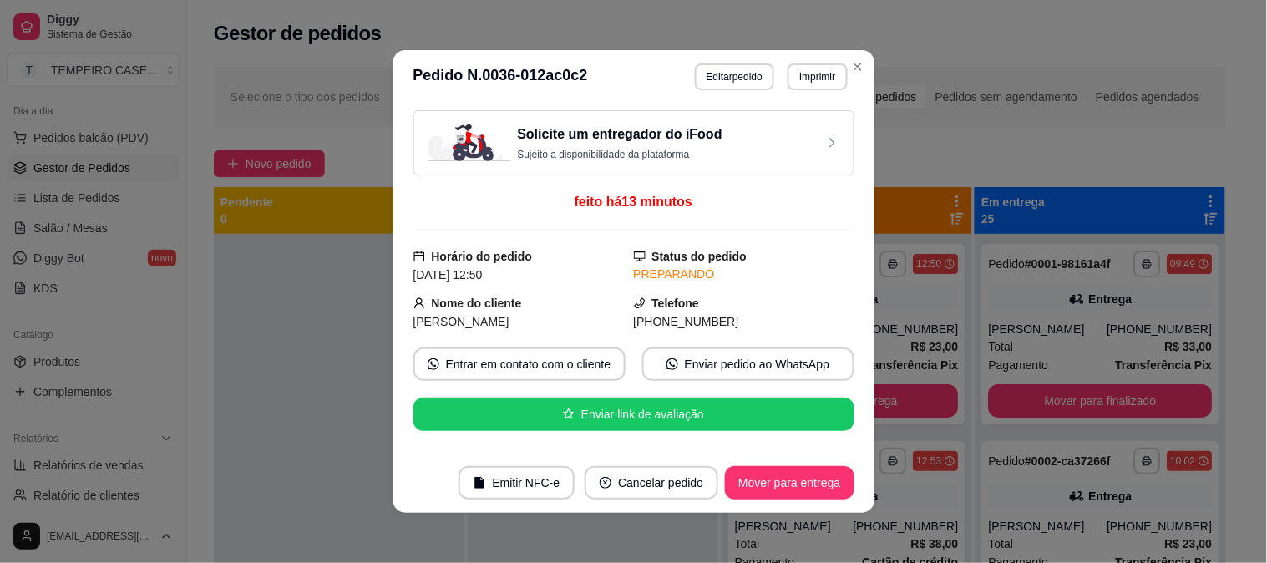
click at [816, 307] on div "Telefone [PHONE_NUMBER]" at bounding box center [744, 312] width 220 height 37
click at [812, 305] on div "Telefone [PHONE_NUMBER]" at bounding box center [744, 312] width 220 height 37
click at [802, 298] on div "Telefone [PHONE_NUMBER]" at bounding box center [744, 312] width 220 height 37
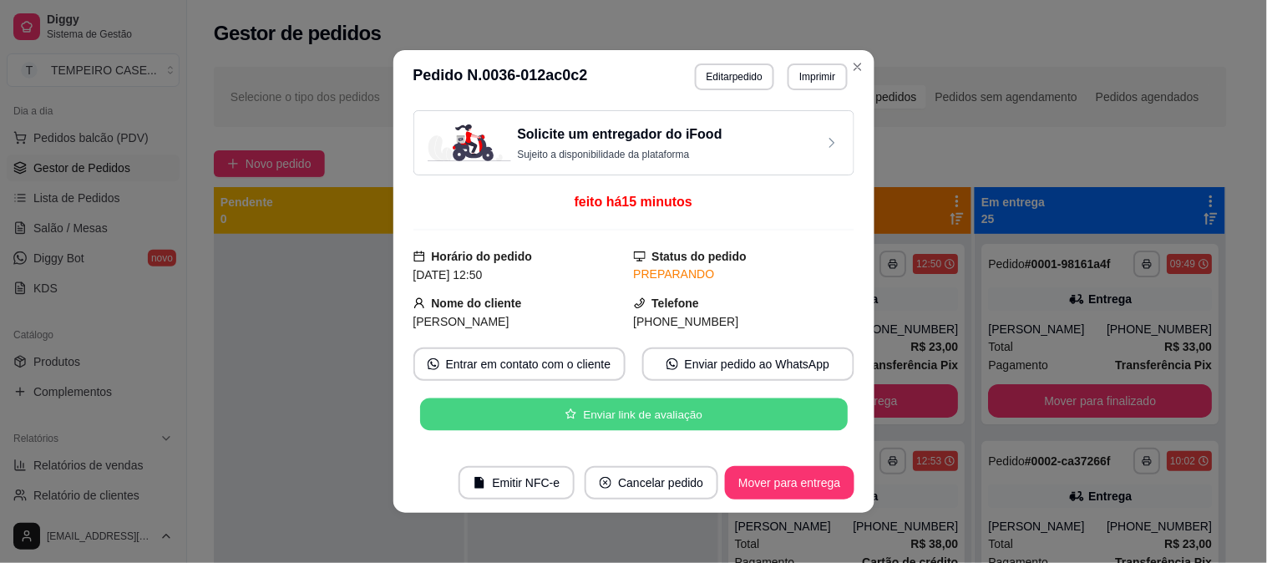
click at [808, 423] on button "Enviar link de avaliação" at bounding box center [633, 414] width 428 height 33
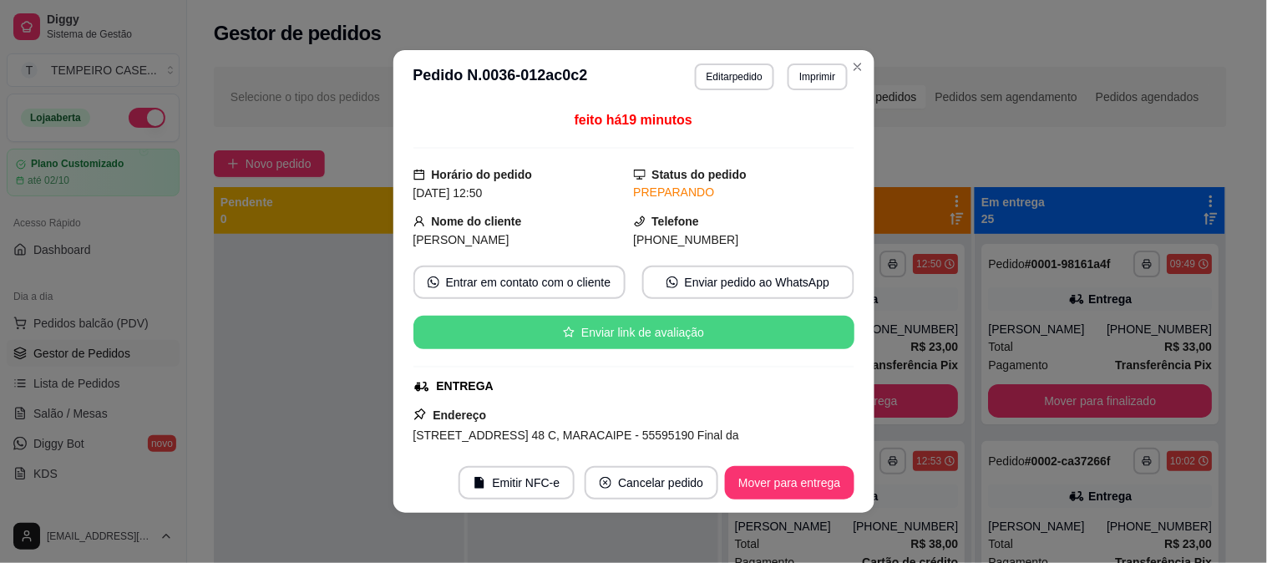
click at [673, 334] on button "Enviar link de avaliação" at bounding box center [633, 332] width 441 height 33
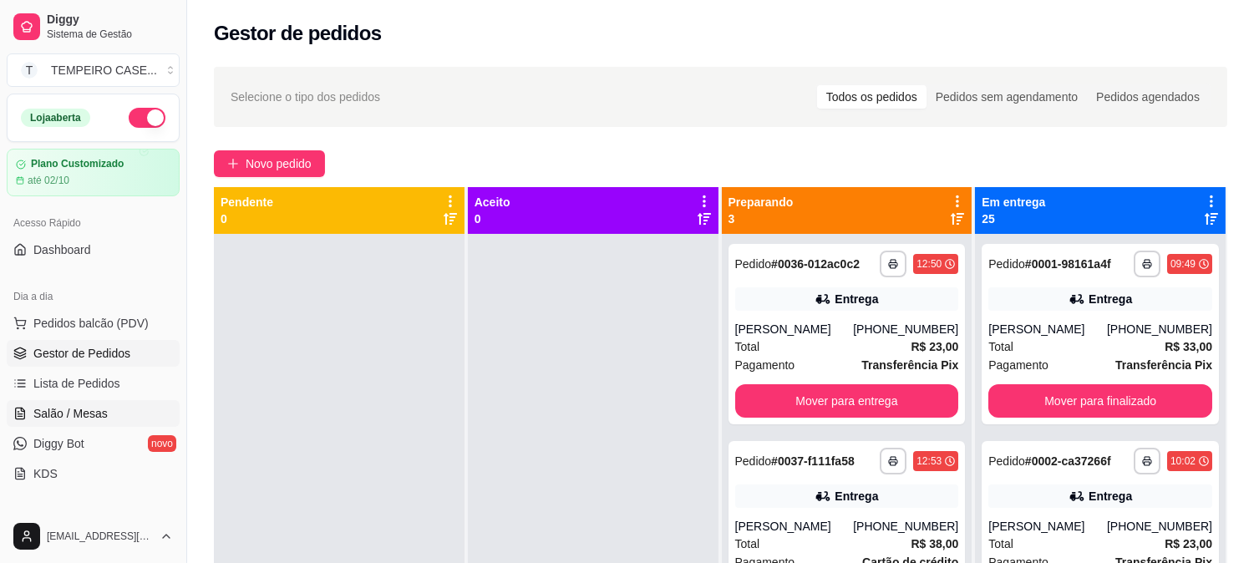
click at [82, 420] on span "Salão / Mesas" at bounding box center [70, 413] width 74 height 17
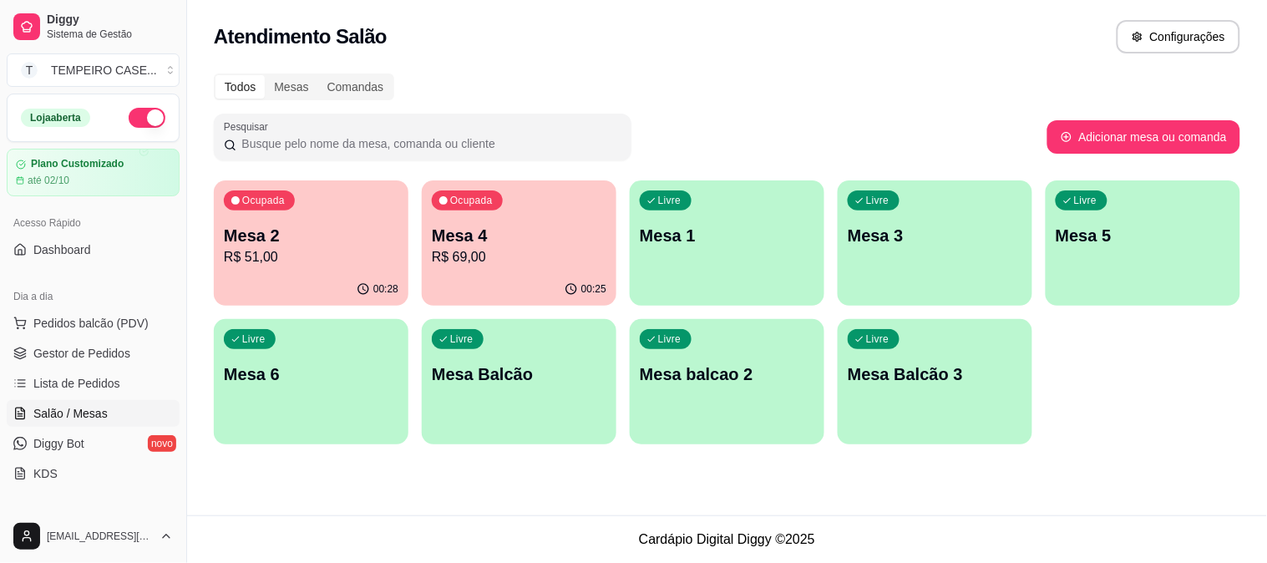
click at [345, 254] on p "R$ 51,00" at bounding box center [311, 257] width 175 height 20
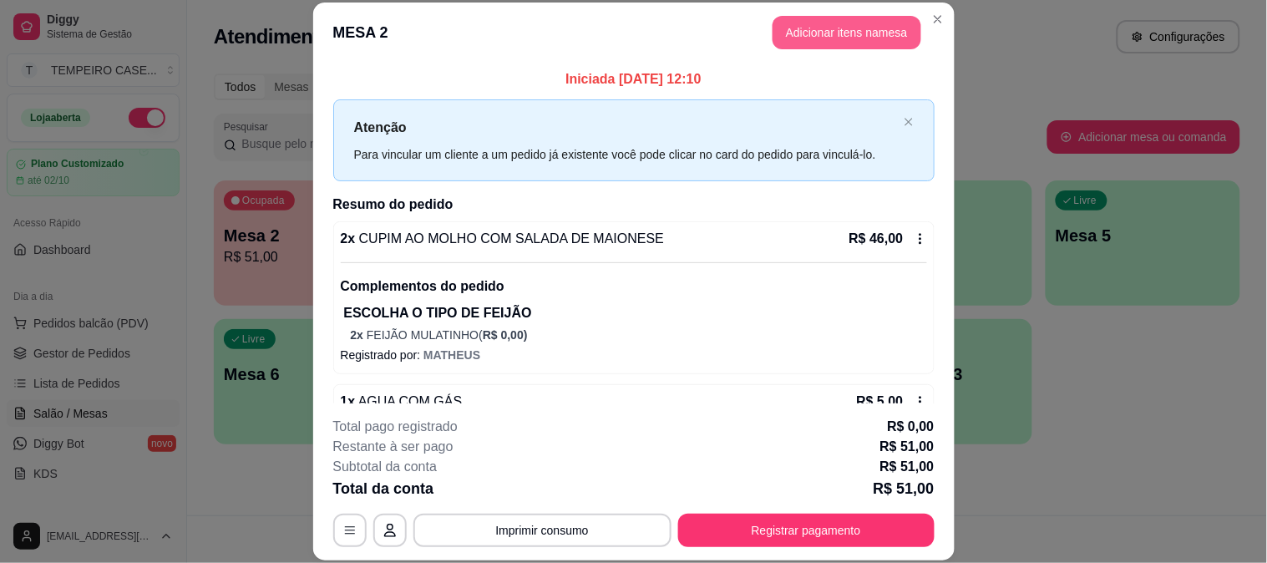
click at [821, 45] on button "Adicionar itens na mesa" at bounding box center [847, 32] width 149 height 33
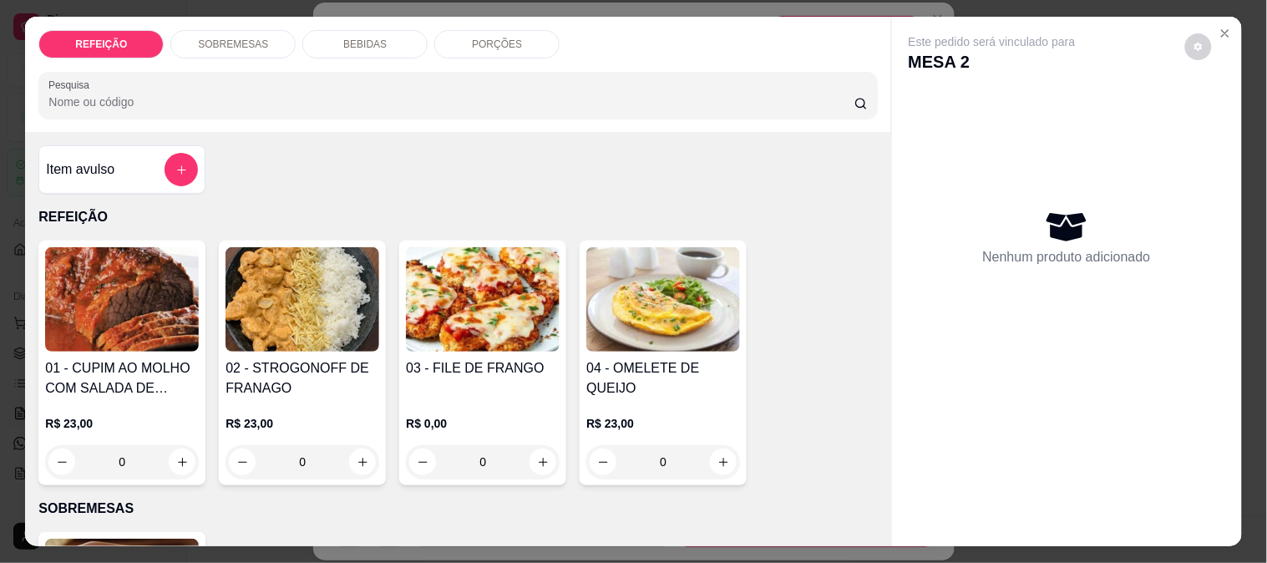
click at [408, 35] on div "BEBIDAS" at bounding box center [364, 44] width 125 height 28
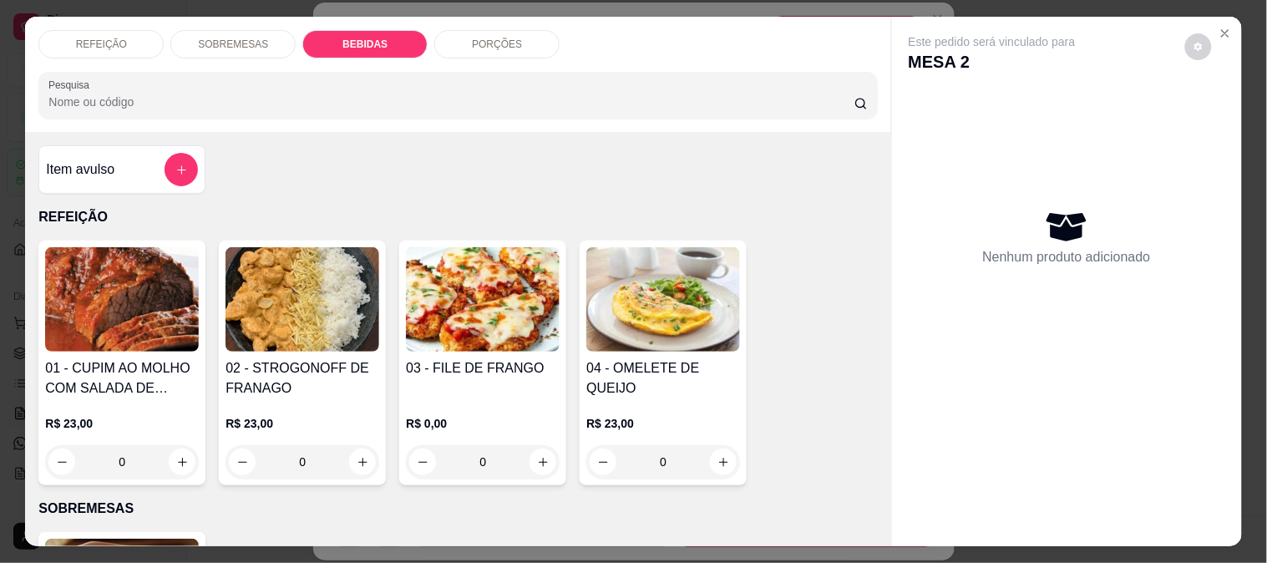
click at [114, 170] on div "Item avulso" at bounding box center [122, 169] width 152 height 33
click at [244, 38] on p "SOBREMESAS" at bounding box center [233, 44] width 70 height 13
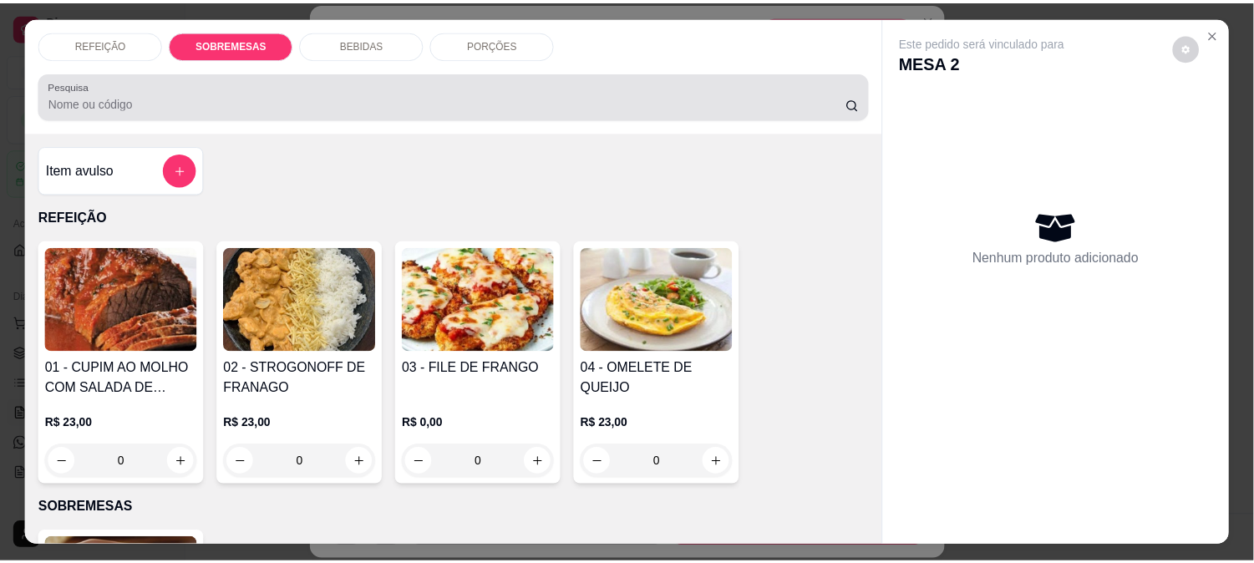
scroll to position [43, 0]
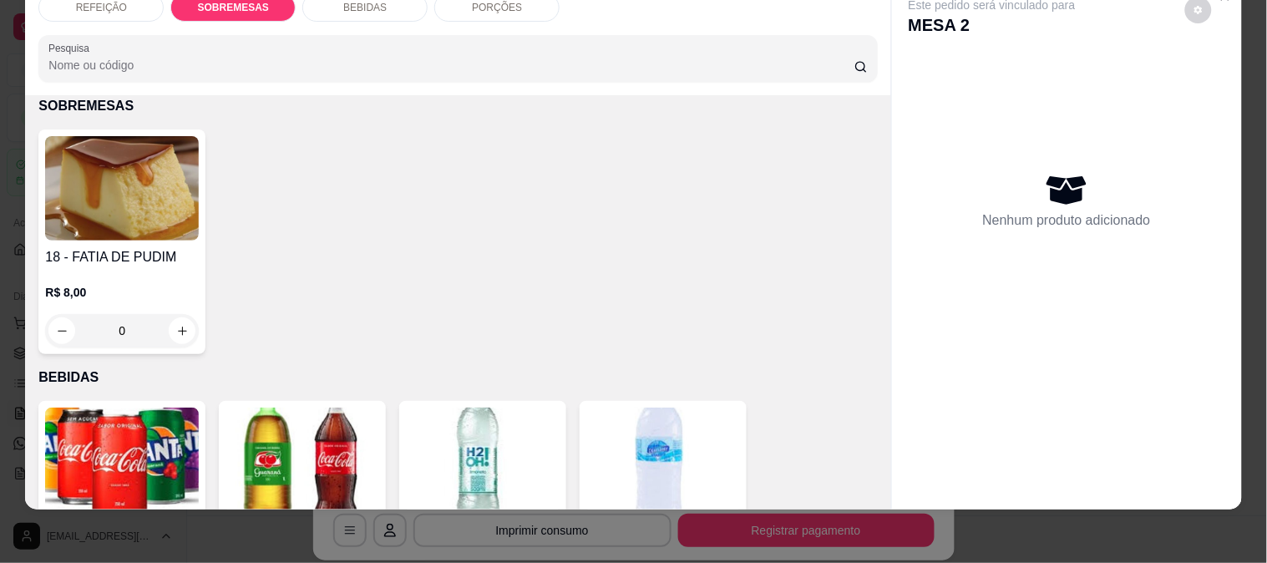
click at [65, 195] on img at bounding box center [122, 188] width 154 height 104
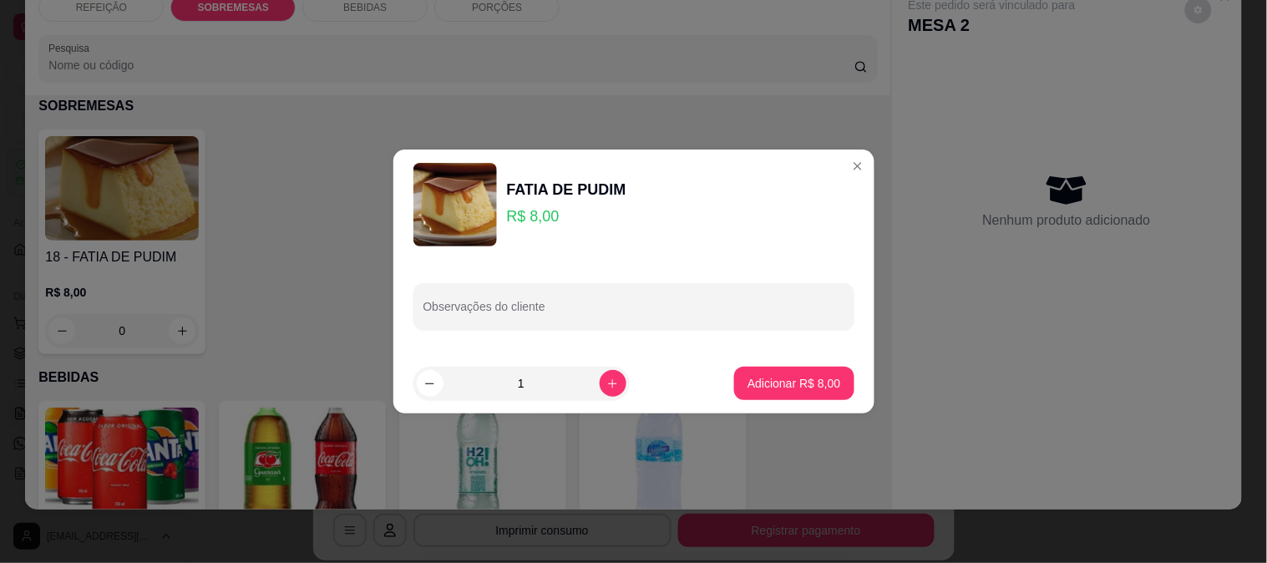
drag, startPoint x: 705, startPoint y: 371, endPoint x: 738, endPoint y: 371, distance: 33.4
click at [710, 371] on footer "1 Adicionar R$ 8,00" at bounding box center [633, 383] width 481 height 60
click at [739, 371] on button "Adicionar R$ 8,00" at bounding box center [793, 383] width 119 height 33
type input "1"
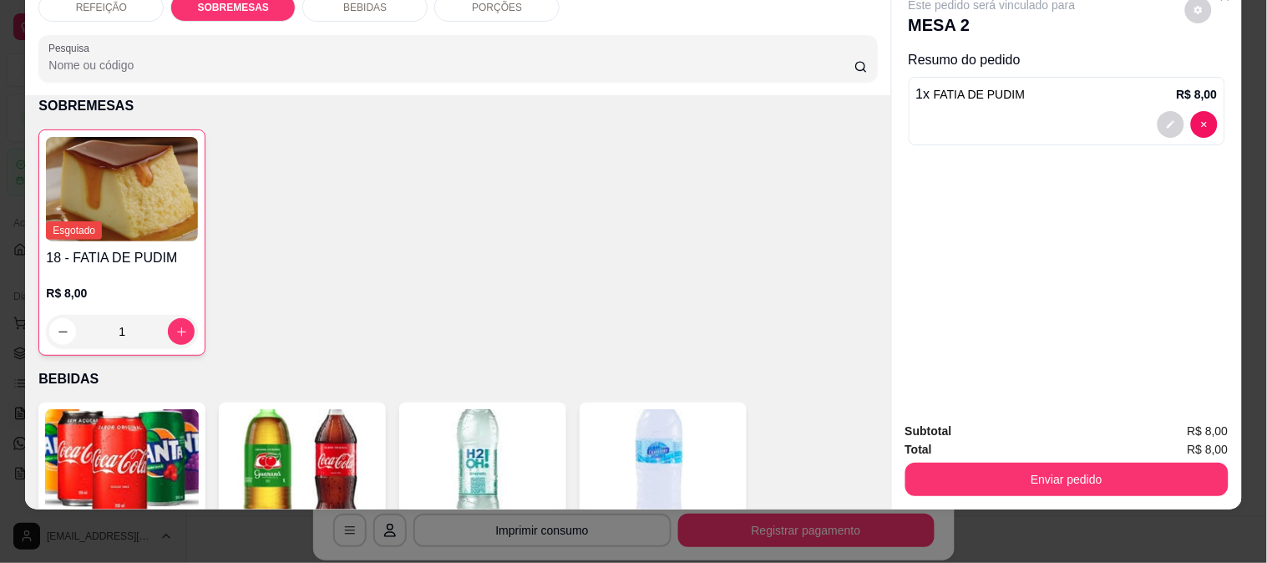
click at [986, 463] on button "Enviar pedido" at bounding box center [1066, 479] width 323 height 33
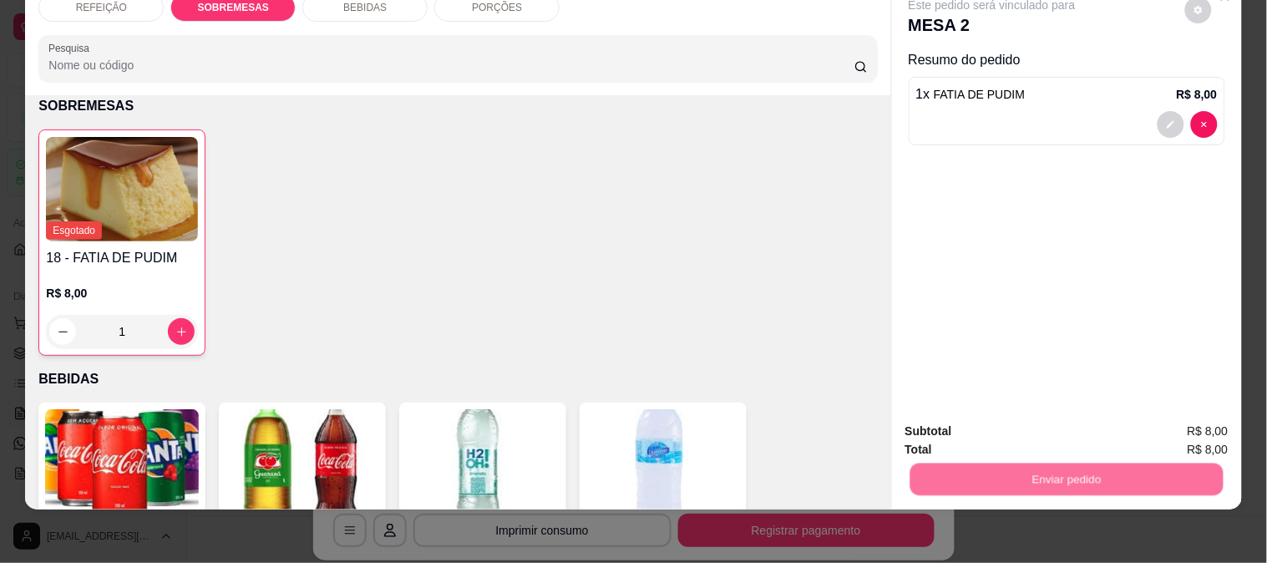
click at [1183, 418] on button "Enviar pedido" at bounding box center [1185, 424] width 94 height 32
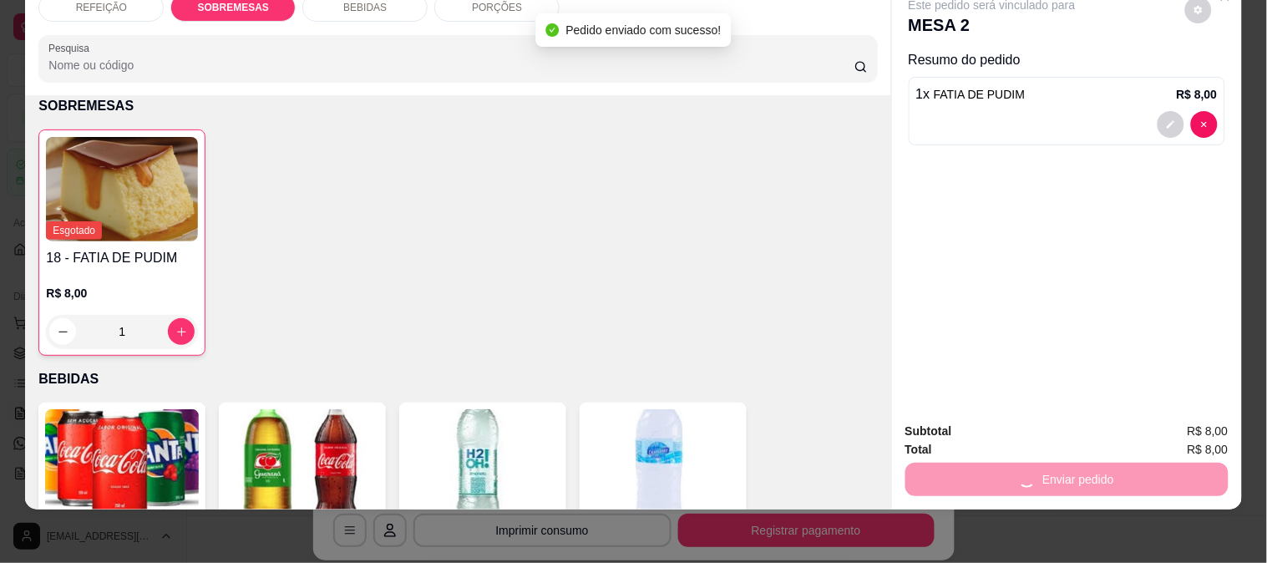
click at [1009, 519] on div "REFEIÇÃO SOBREMESAS BEBIDAS PORÇÕES Pesquisa Item avulso REFEIÇÃO 01 - CUPIM AO…" at bounding box center [633, 281] width 1267 height 563
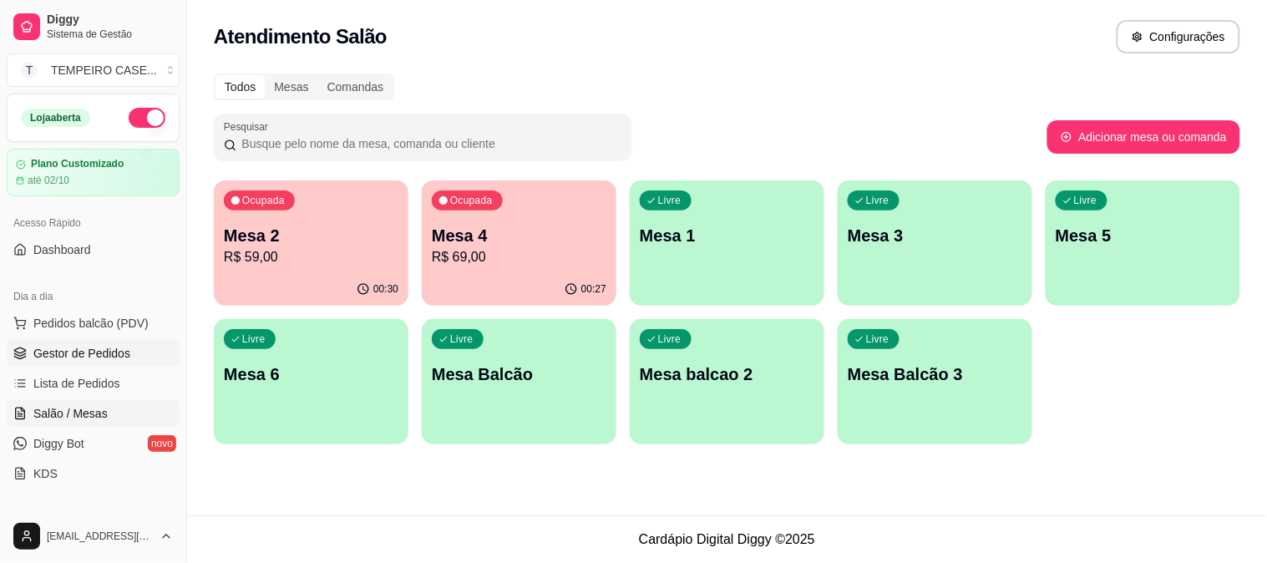
click at [86, 354] on span "Gestor de Pedidos" at bounding box center [81, 353] width 97 height 17
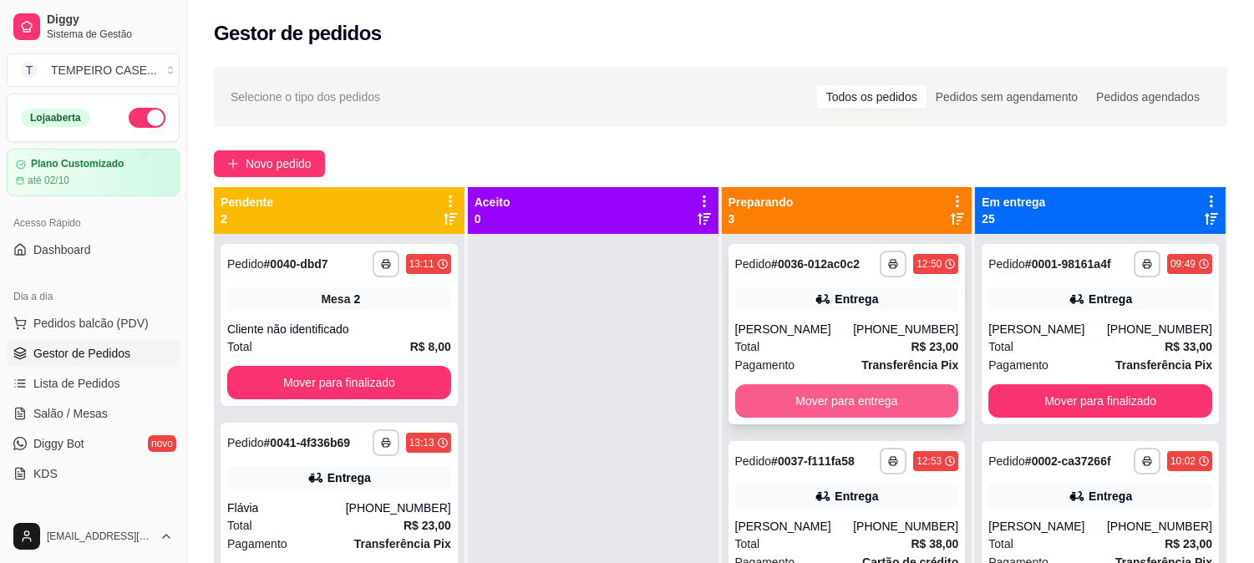
click at [810, 403] on button "Mover para entrega" at bounding box center [847, 400] width 224 height 33
click at [817, 401] on button "Mover para entrega" at bounding box center [846, 401] width 217 height 33
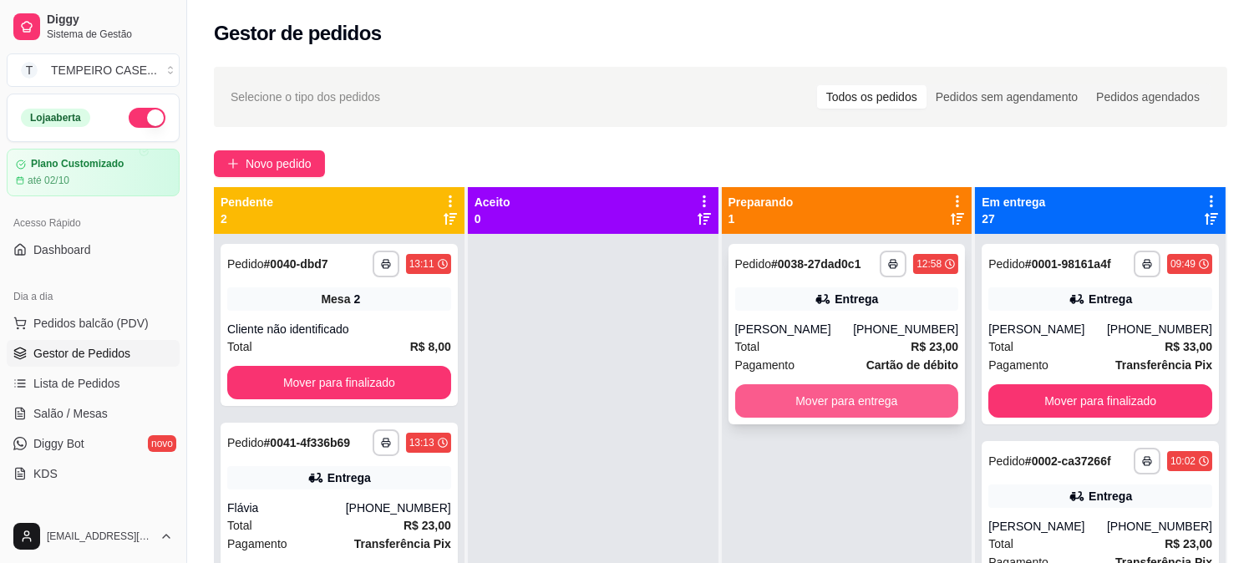
click at [808, 395] on button "Mover para entrega" at bounding box center [847, 400] width 224 height 33
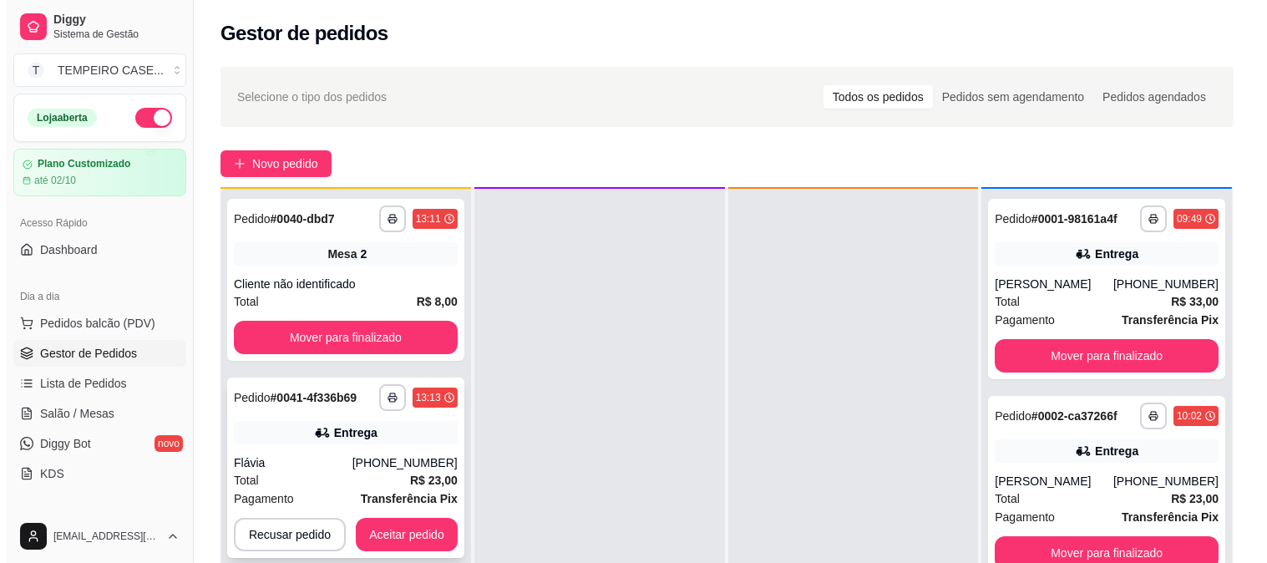
scroll to position [46, 0]
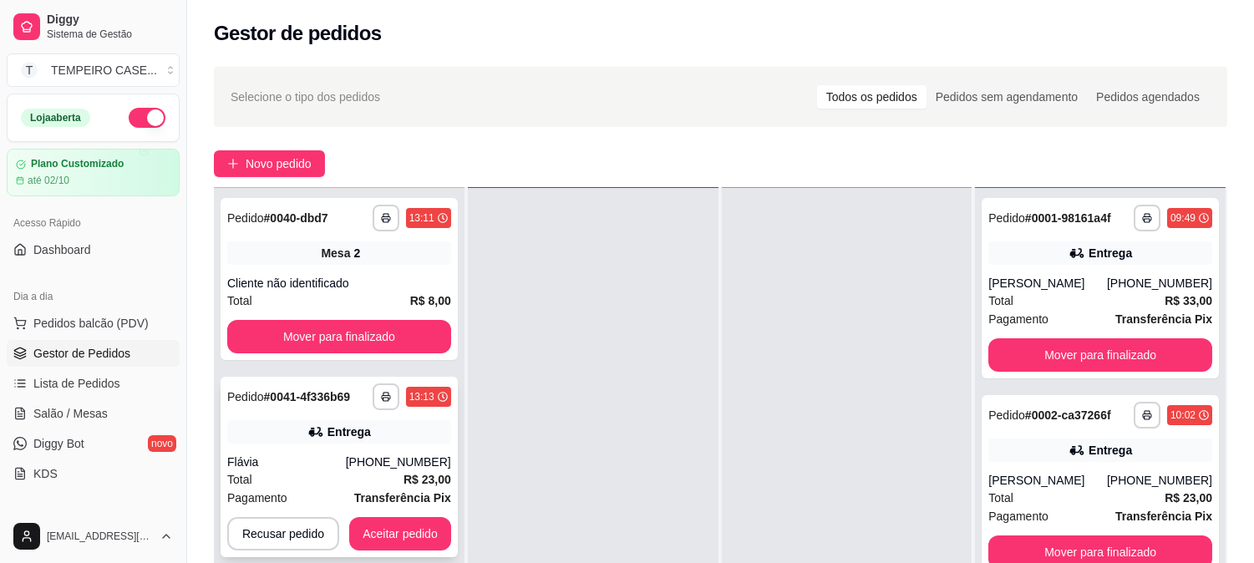
click at [411, 530] on button "Aceitar pedido" at bounding box center [400, 533] width 102 height 33
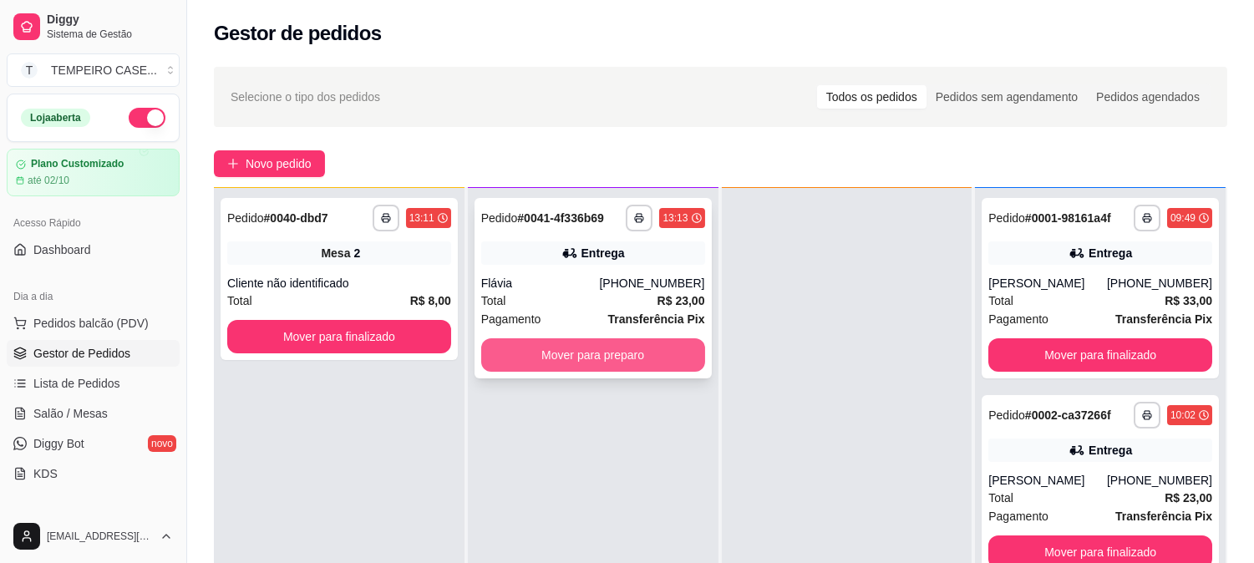
click at [605, 345] on button "Mover para preparo" at bounding box center [593, 354] width 224 height 33
click at [582, 346] on button "Mover para preparo" at bounding box center [592, 355] width 217 height 33
click at [585, 365] on button "Mover para preparo" at bounding box center [592, 355] width 217 height 33
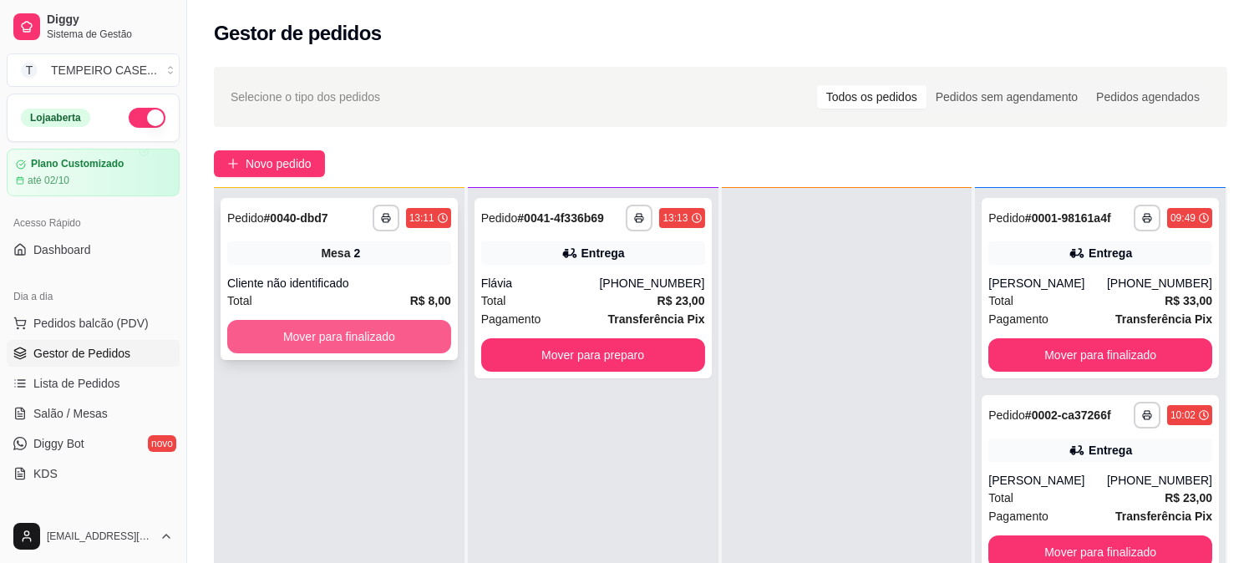
click at [413, 337] on button "Mover para finalizado" at bounding box center [339, 336] width 224 height 33
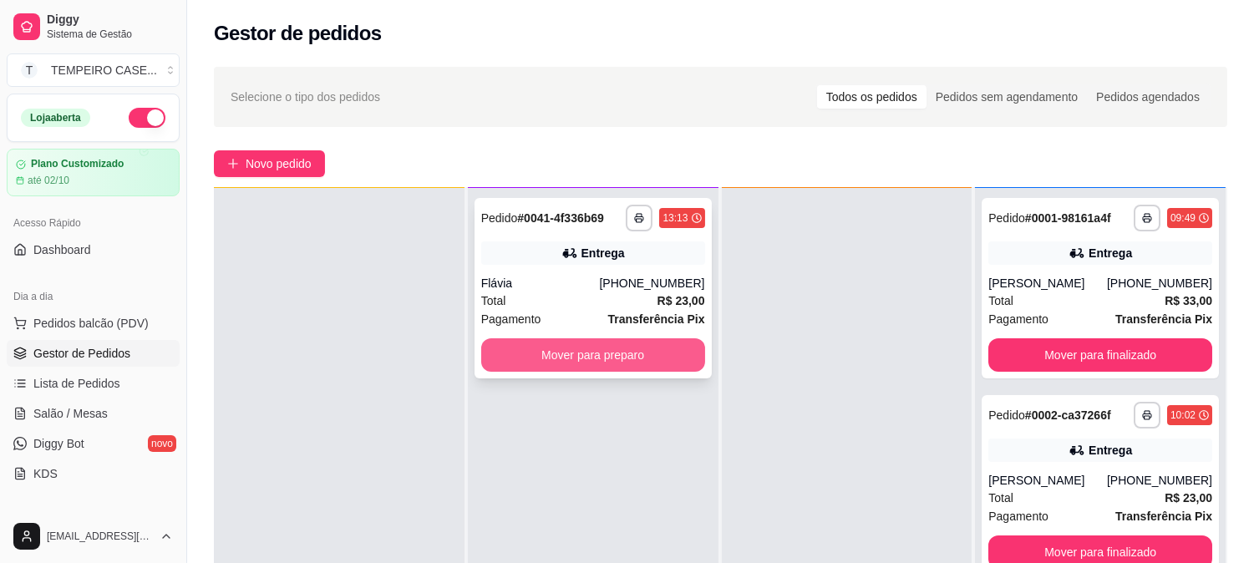
click at [624, 349] on button "Mover para preparo" at bounding box center [593, 354] width 224 height 33
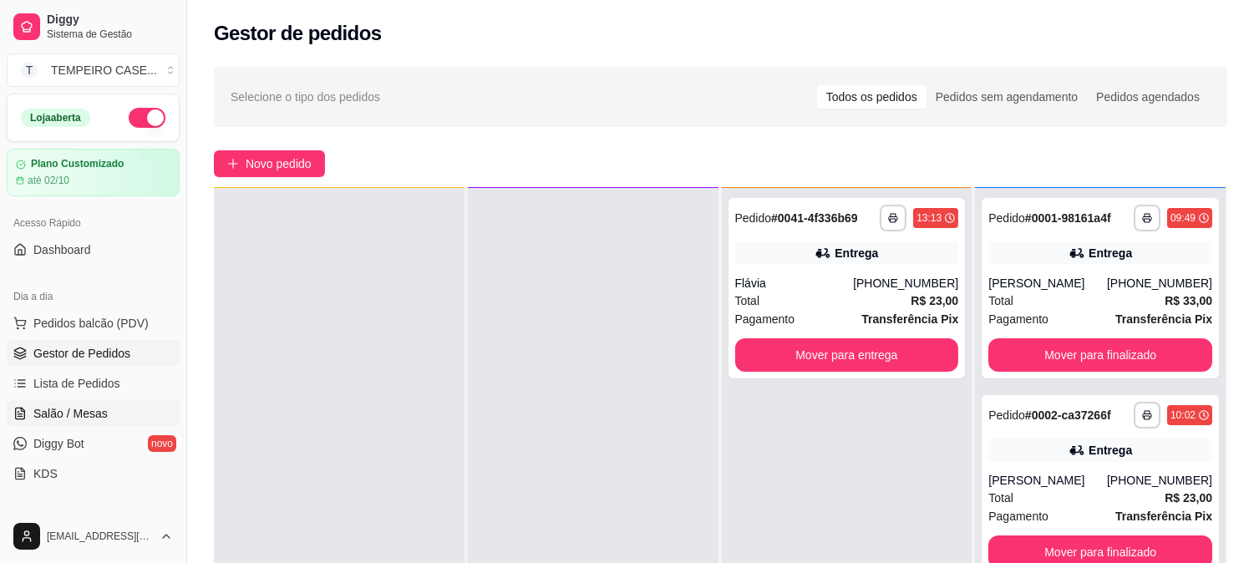
click at [72, 423] on link "Salão / Mesas" at bounding box center [93, 413] width 173 height 27
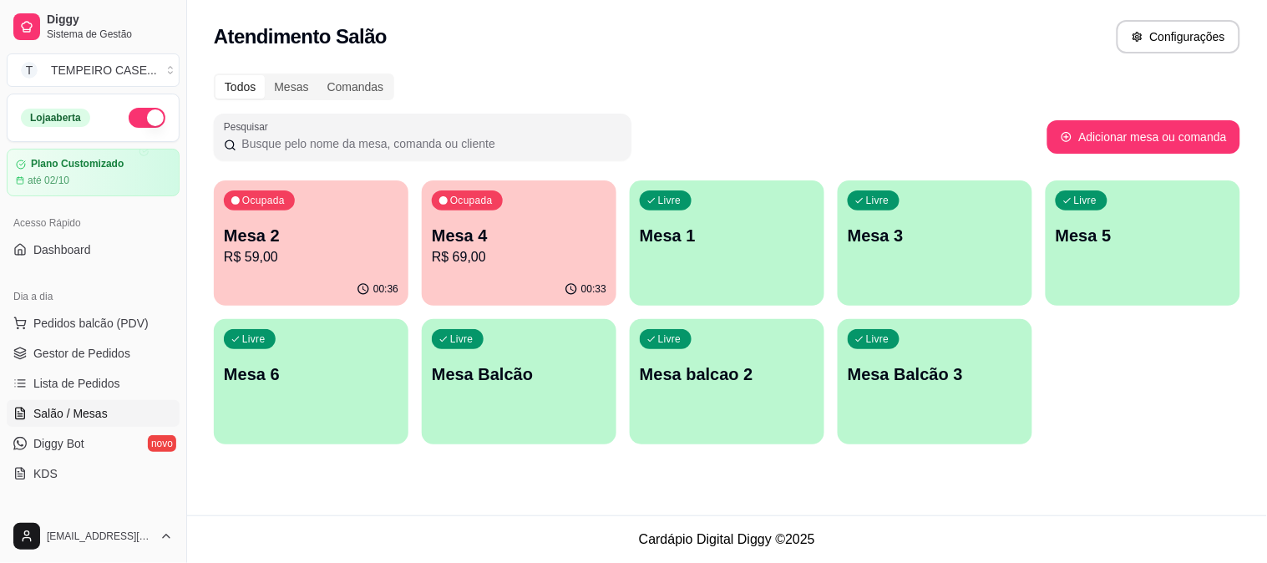
click at [907, 220] on div "Livre Mesa 3" at bounding box center [935, 232] width 195 height 105
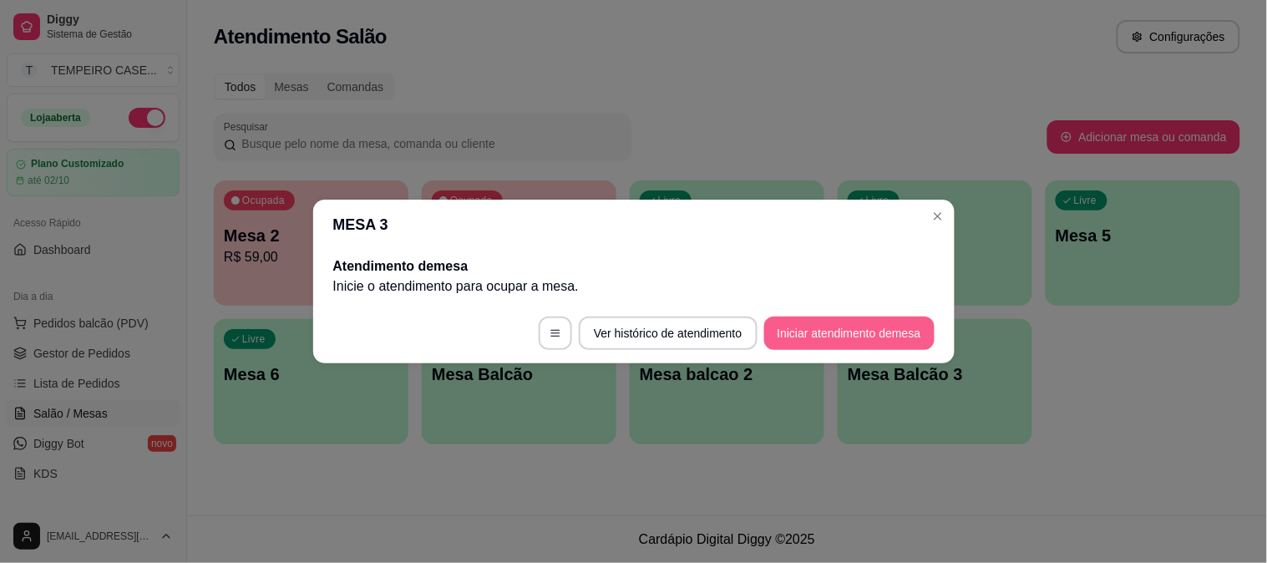
click at [845, 335] on button "Iniciar atendimento de mesa" at bounding box center [849, 333] width 170 height 33
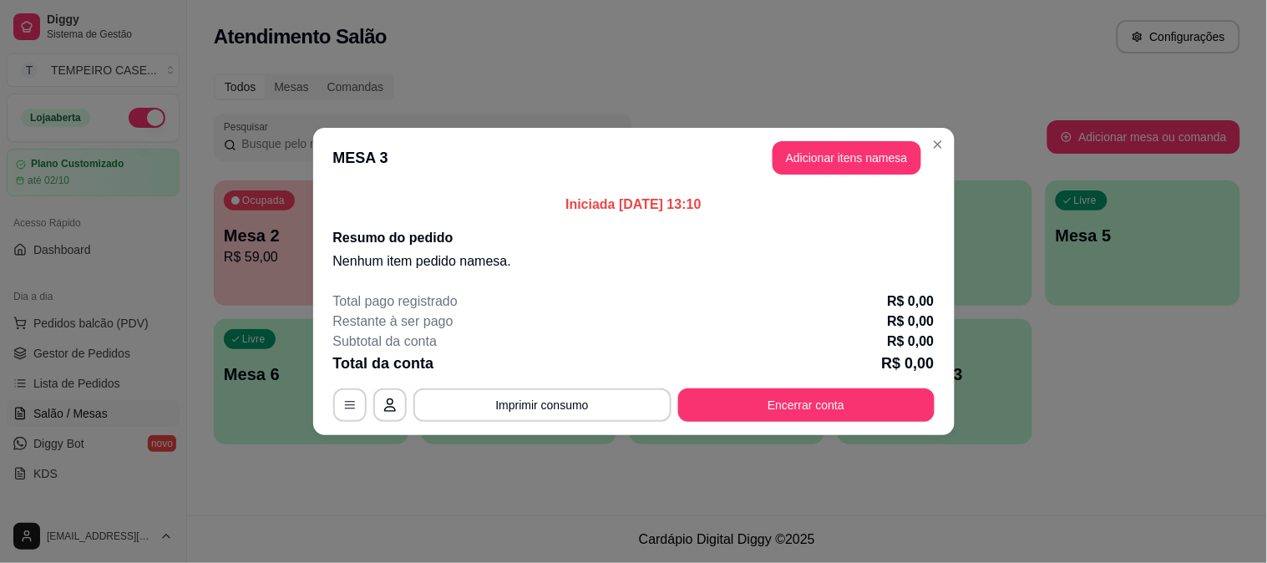
click at [803, 151] on button "Adicionar itens na mesa" at bounding box center [847, 157] width 149 height 33
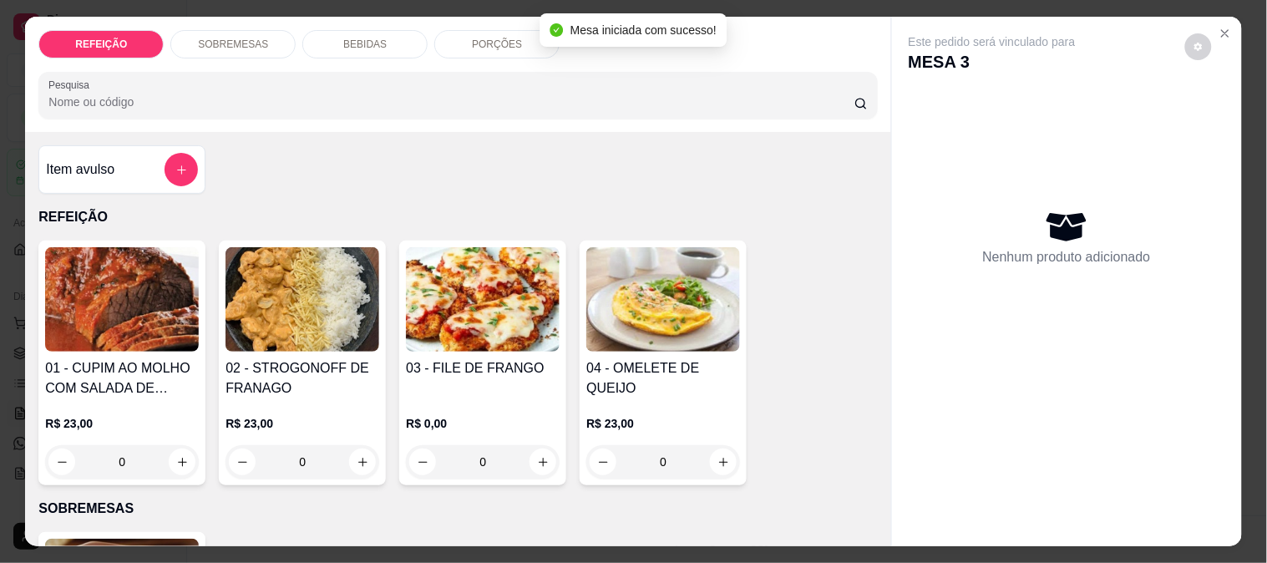
click at [440, 264] on img at bounding box center [483, 299] width 154 height 104
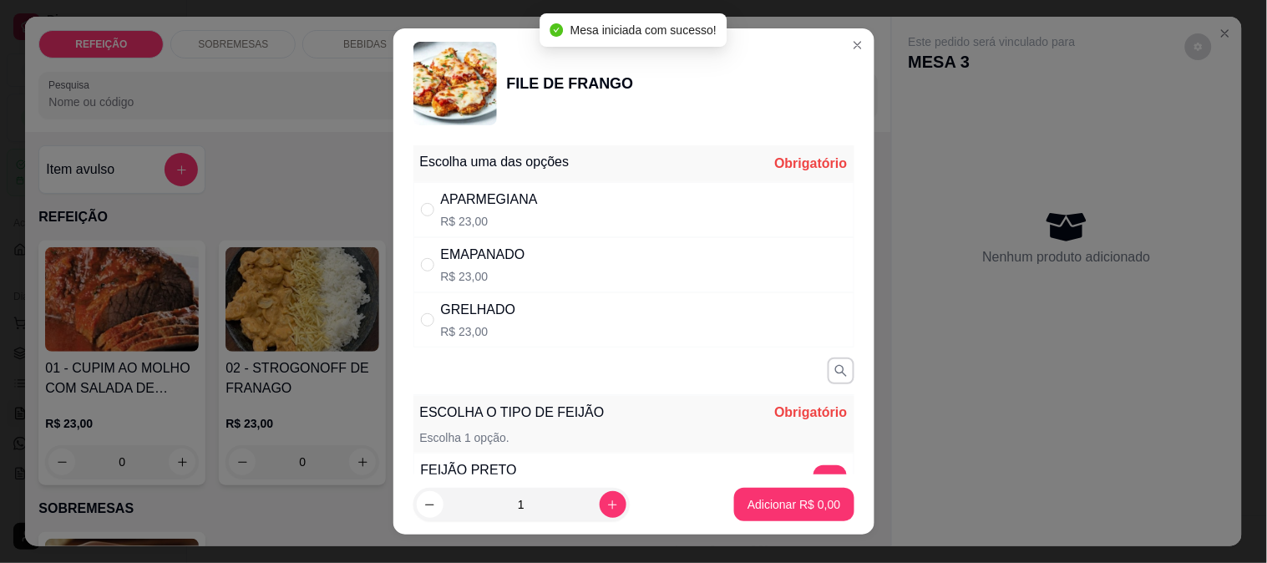
click at [585, 209] on div "APARMEGIANA R$ 23,00" at bounding box center [633, 209] width 441 height 55
radio input "true"
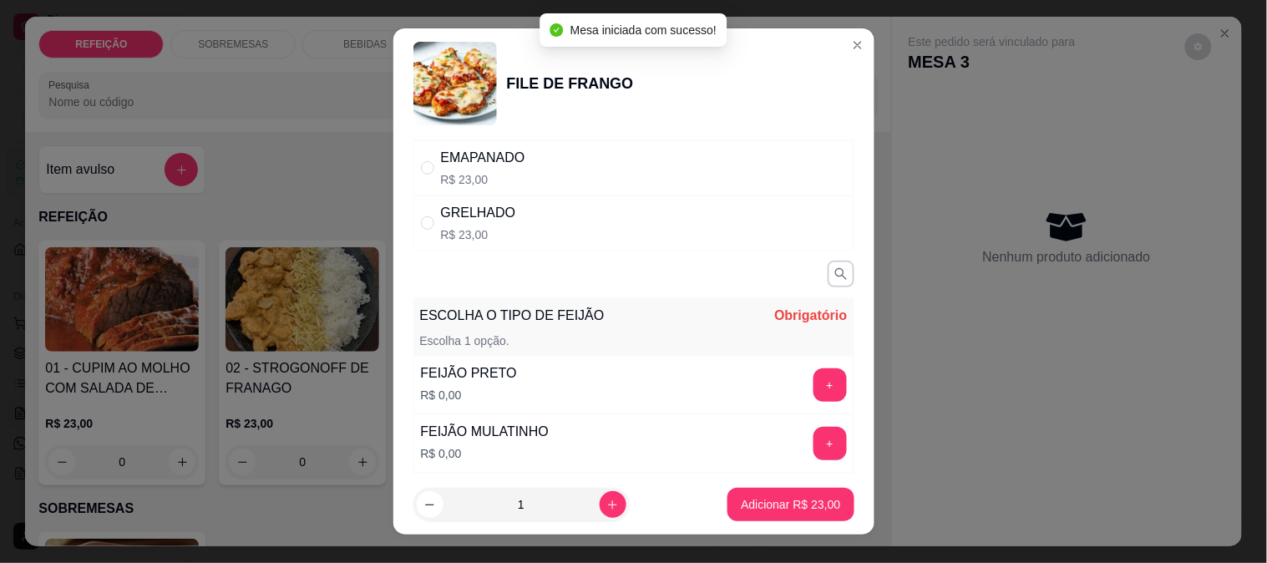
scroll to position [185, 0]
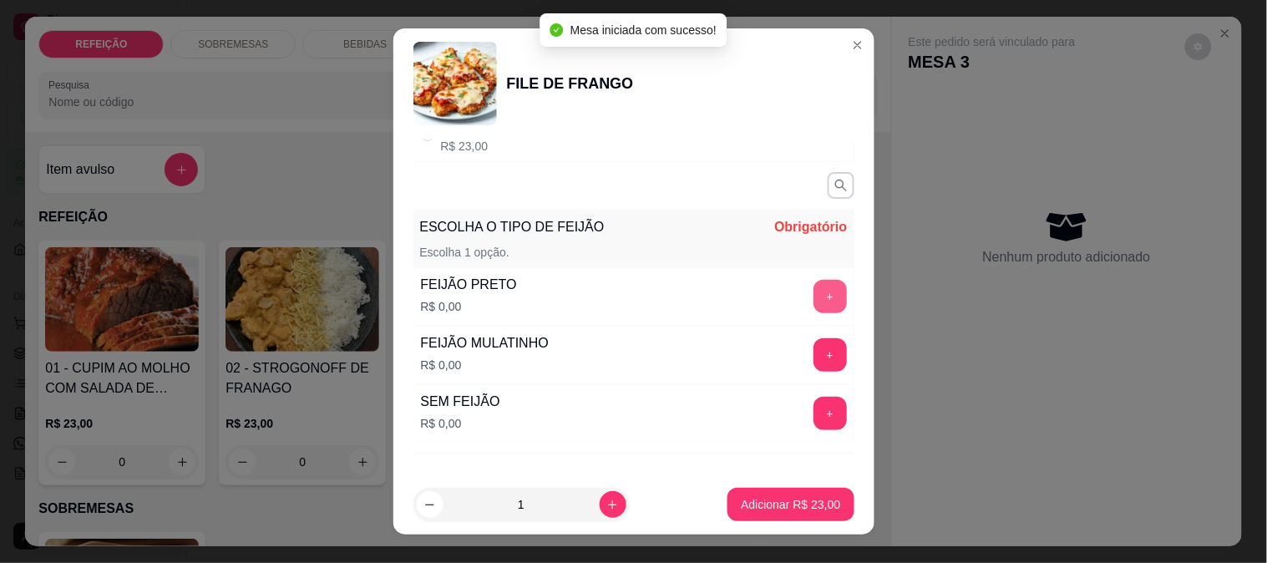
click at [813, 294] on button "+" at bounding box center [829, 296] width 33 height 33
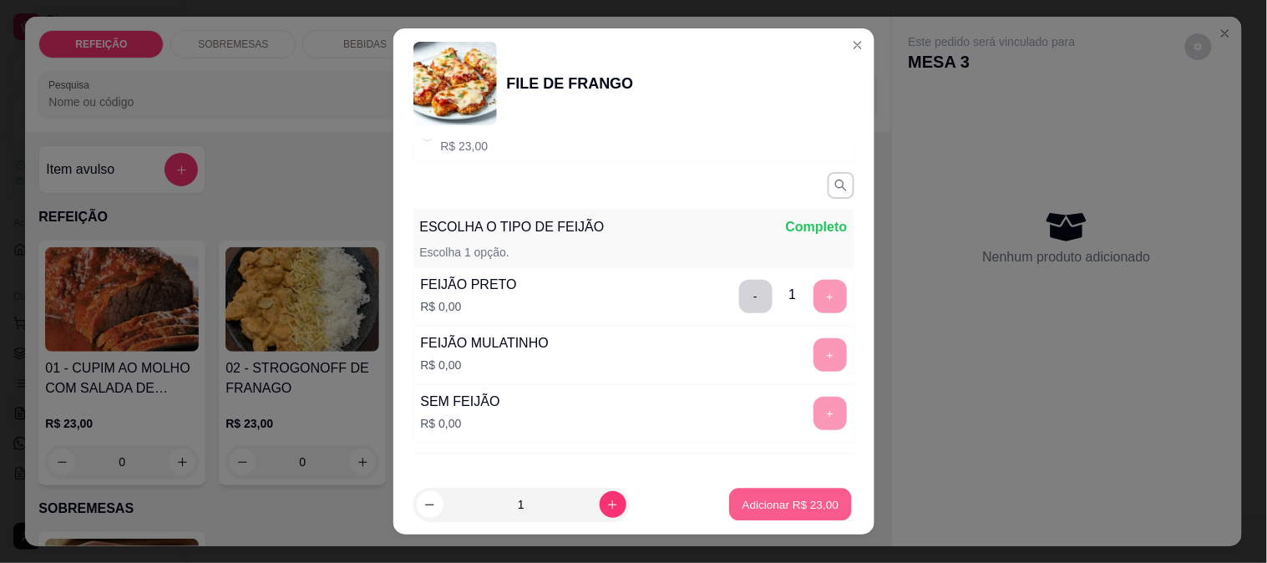
click at [788, 493] on button "Adicionar R$ 23,00" at bounding box center [791, 505] width 123 height 33
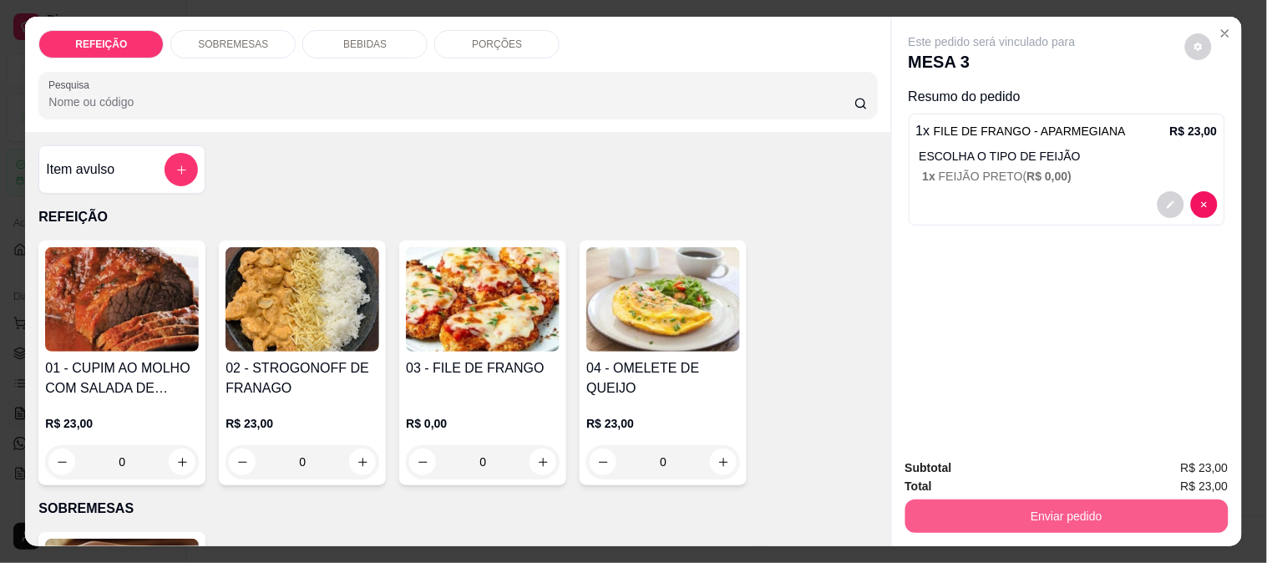
click at [984, 504] on button "Enviar pedido" at bounding box center [1066, 515] width 323 height 33
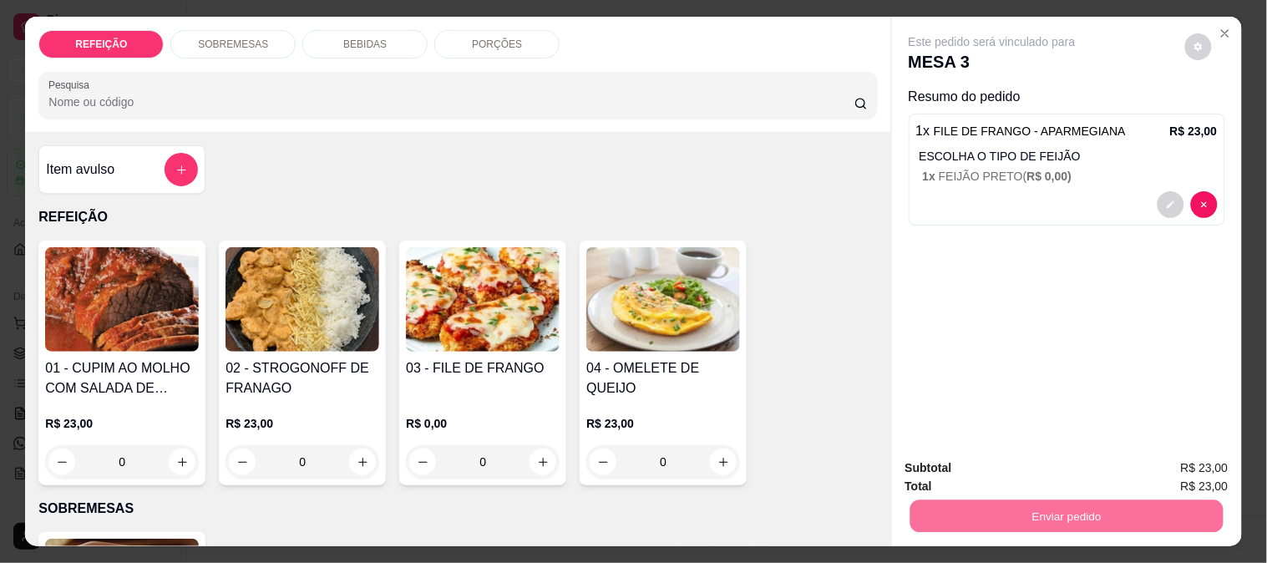
click at [1015, 318] on div "Este pedido será vinculado para MESA 3 Resumo do pedido 1 x FILE DE FRANGO - AP…" at bounding box center [1067, 231] width 350 height 428
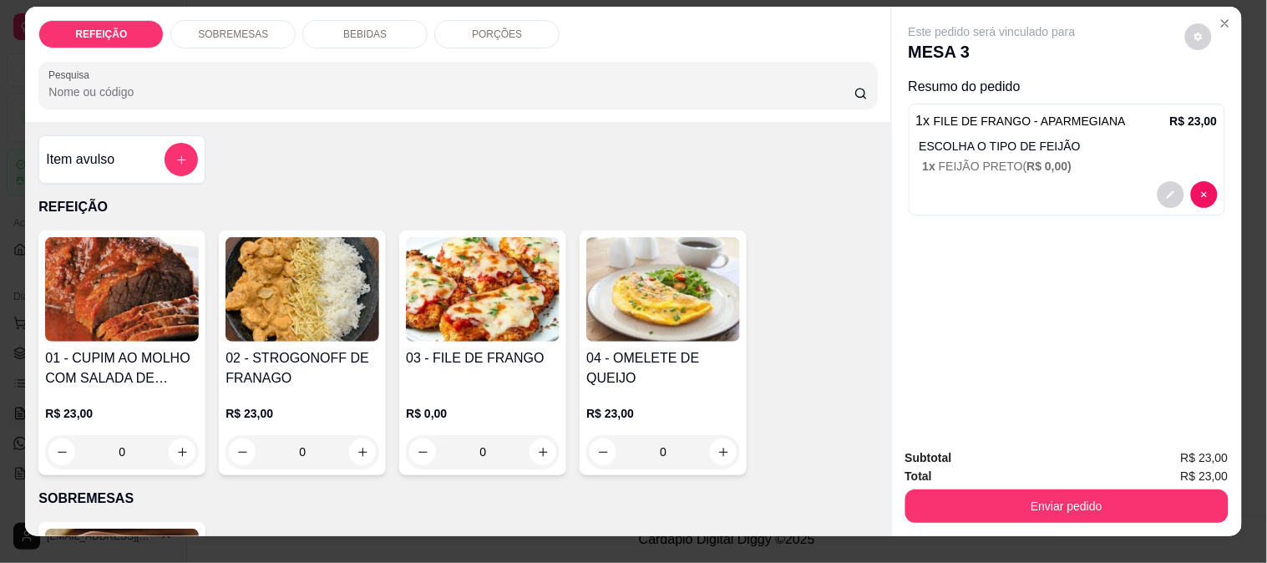
scroll to position [43, 0]
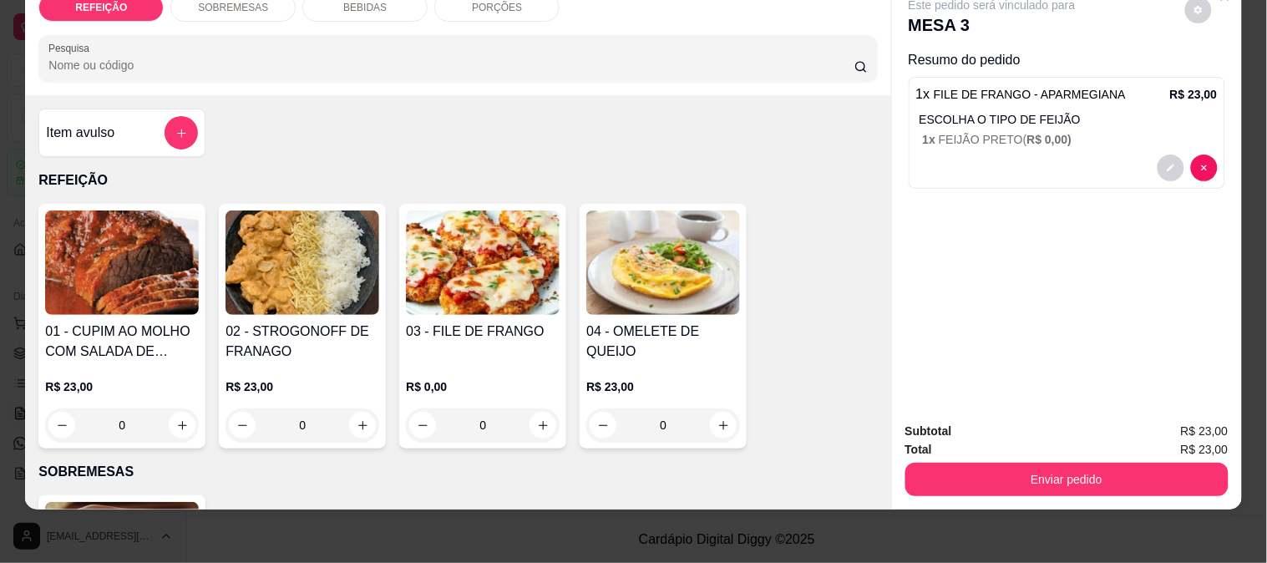
click at [937, 466] on button "Enviar pedido" at bounding box center [1066, 479] width 323 height 33
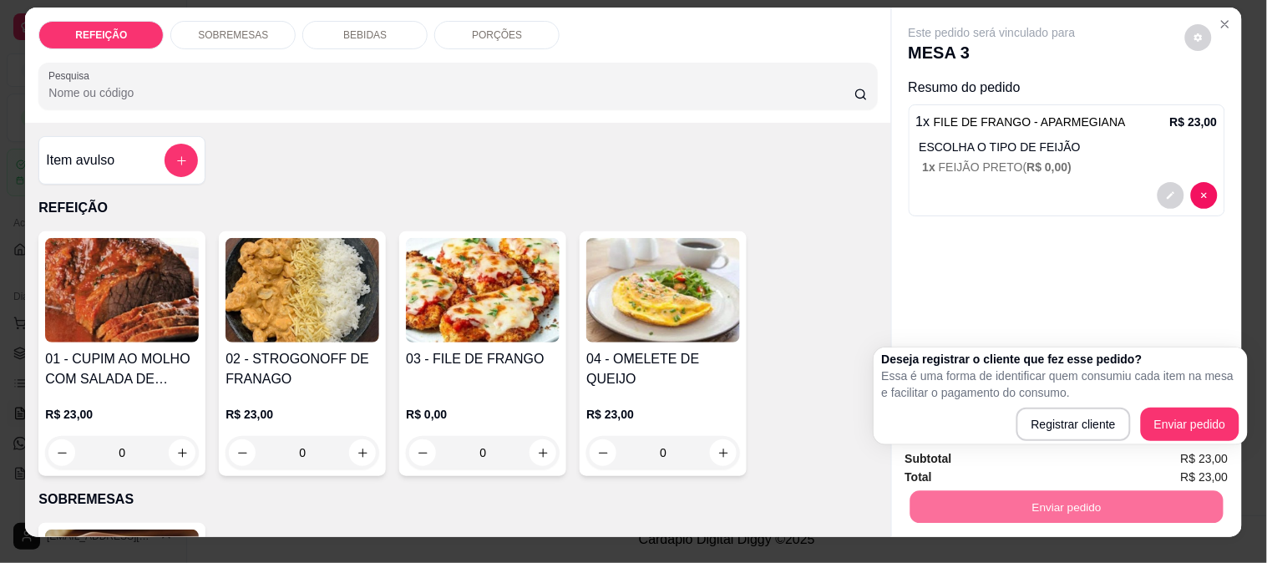
scroll to position [0, 0]
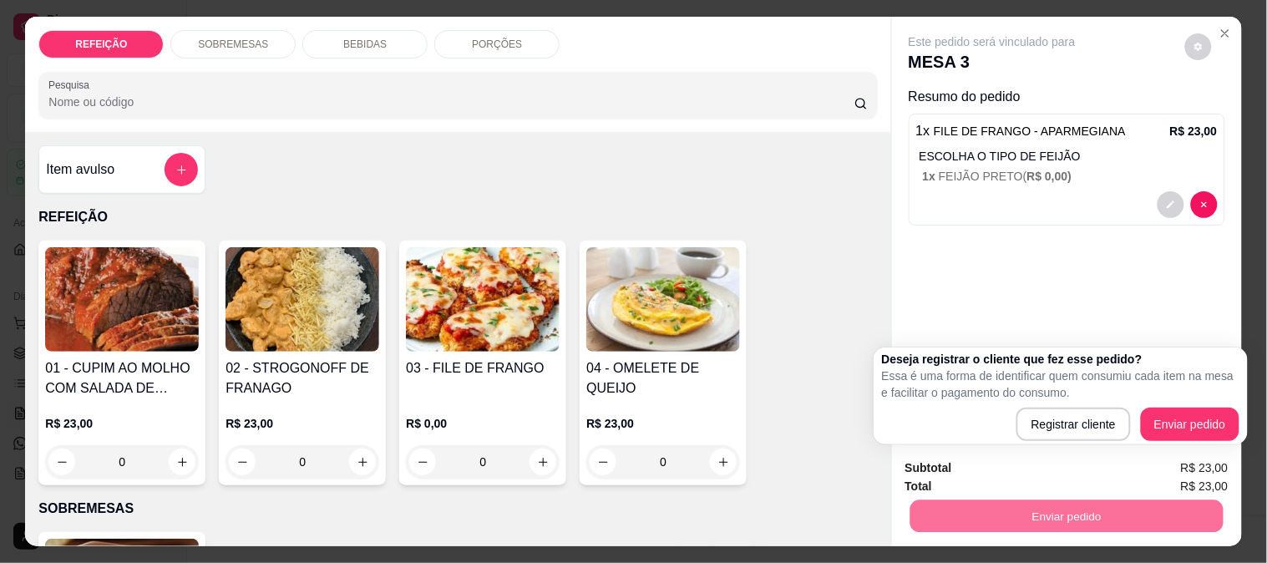
click at [343, 40] on p "BEBIDAS" at bounding box center [364, 44] width 43 height 13
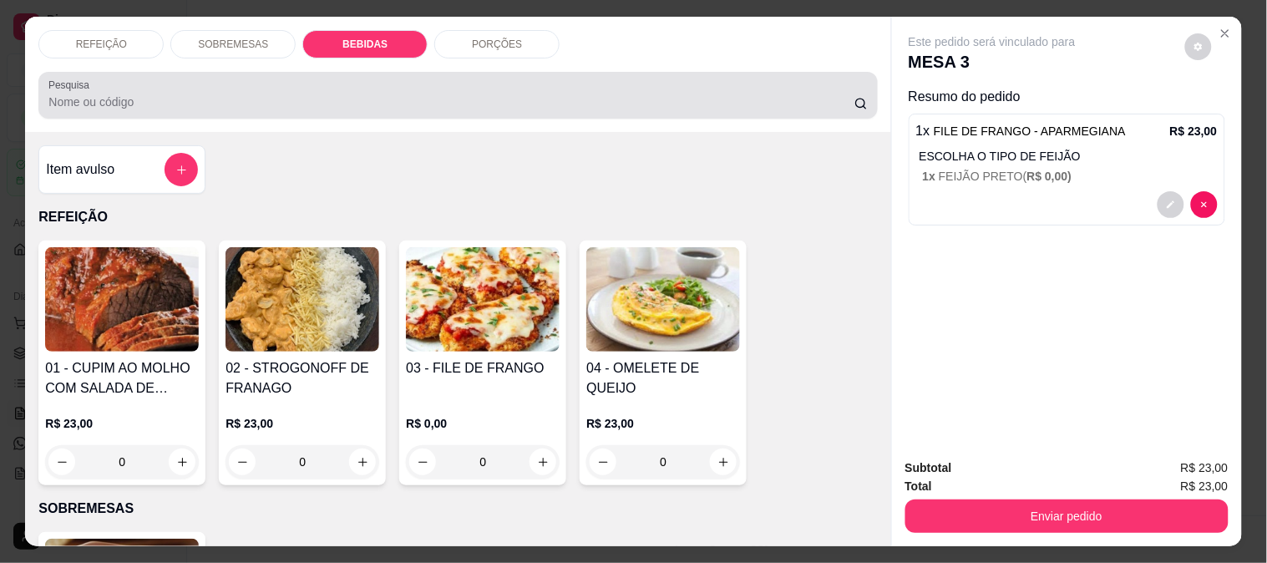
scroll to position [43, 0]
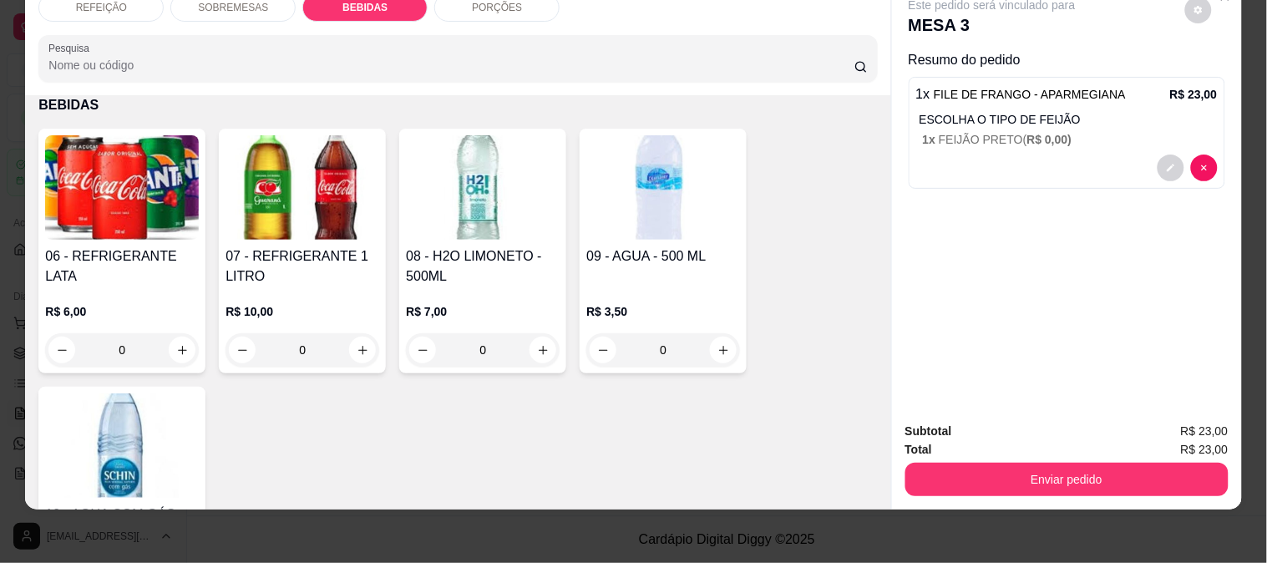
click at [152, 251] on h4 "06 - REFRIGERANTE LATA" at bounding box center [122, 266] width 154 height 40
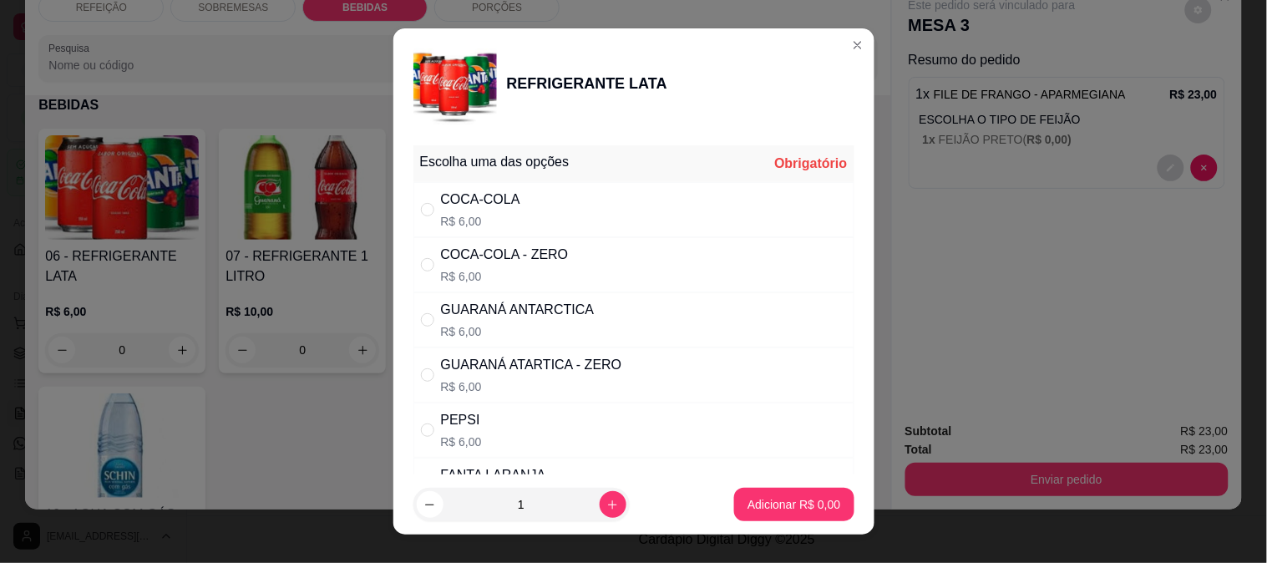
click at [523, 320] on div "GUARANÁ [GEOGRAPHIC_DATA] R$ 6,00" at bounding box center [518, 320] width 154 height 40
click at [521, 302] on div "GUARANÁ ANTARCTICA" at bounding box center [518, 310] width 154 height 20
radio input "false"
click at [555, 360] on div "GUARANÁ ATARTICA - ZERO" at bounding box center [531, 365] width 181 height 20
radio input "true"
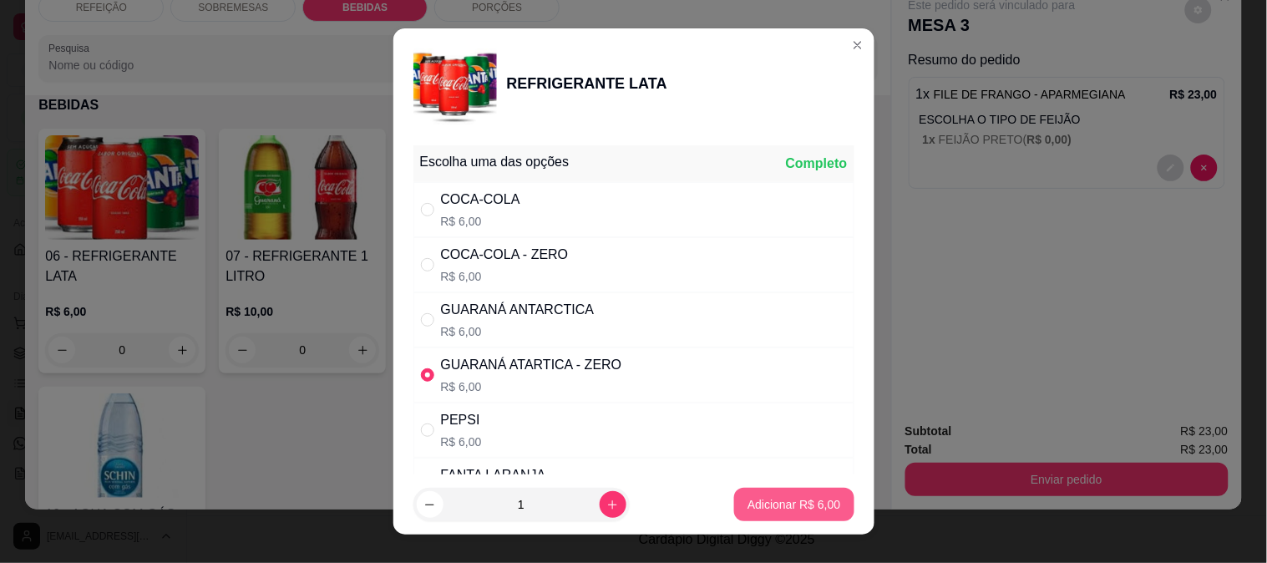
click at [757, 503] on p "Adicionar R$ 6,00" at bounding box center [793, 504] width 93 height 17
type input "1"
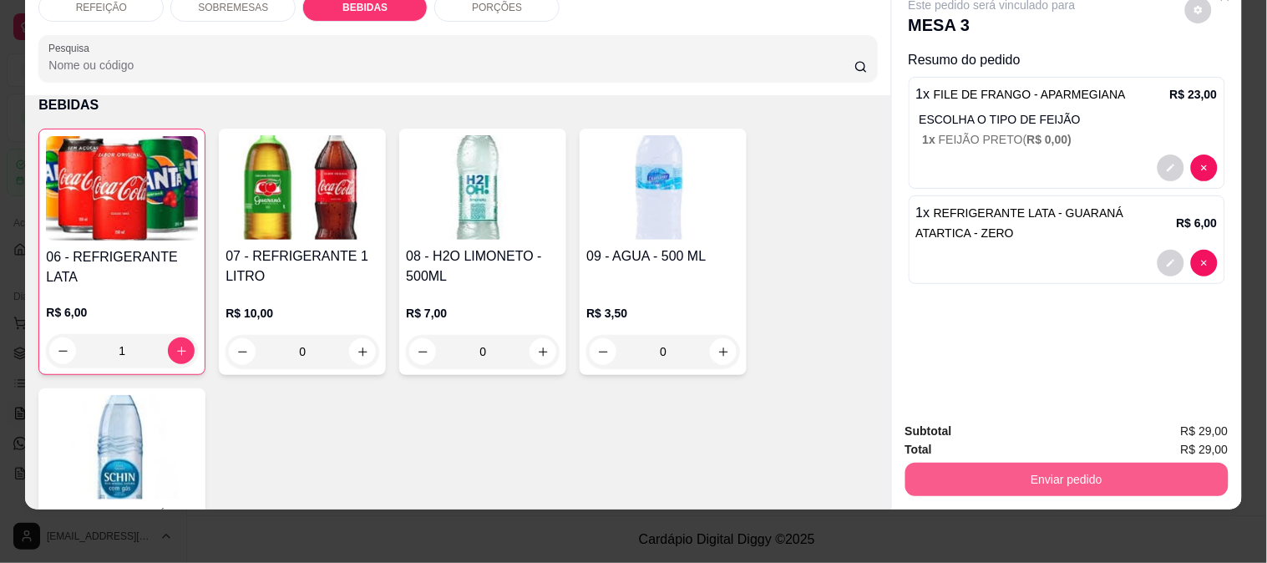
click at [955, 463] on button "Enviar pedido" at bounding box center [1066, 479] width 323 height 33
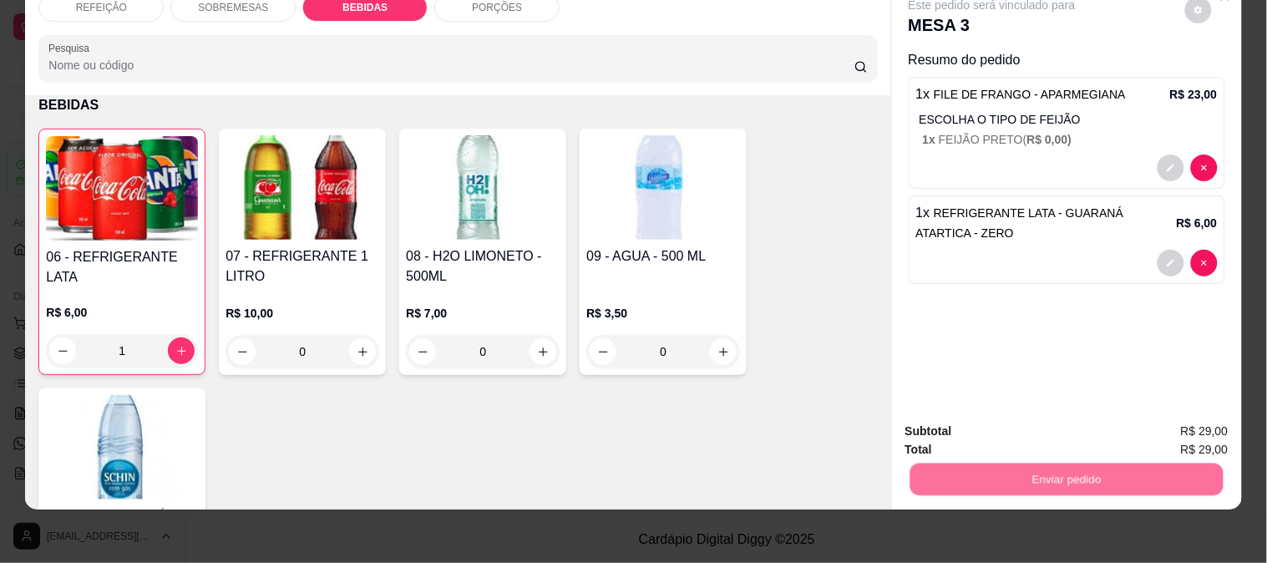
click at [1175, 418] on button "Enviar pedido" at bounding box center [1185, 424] width 92 height 31
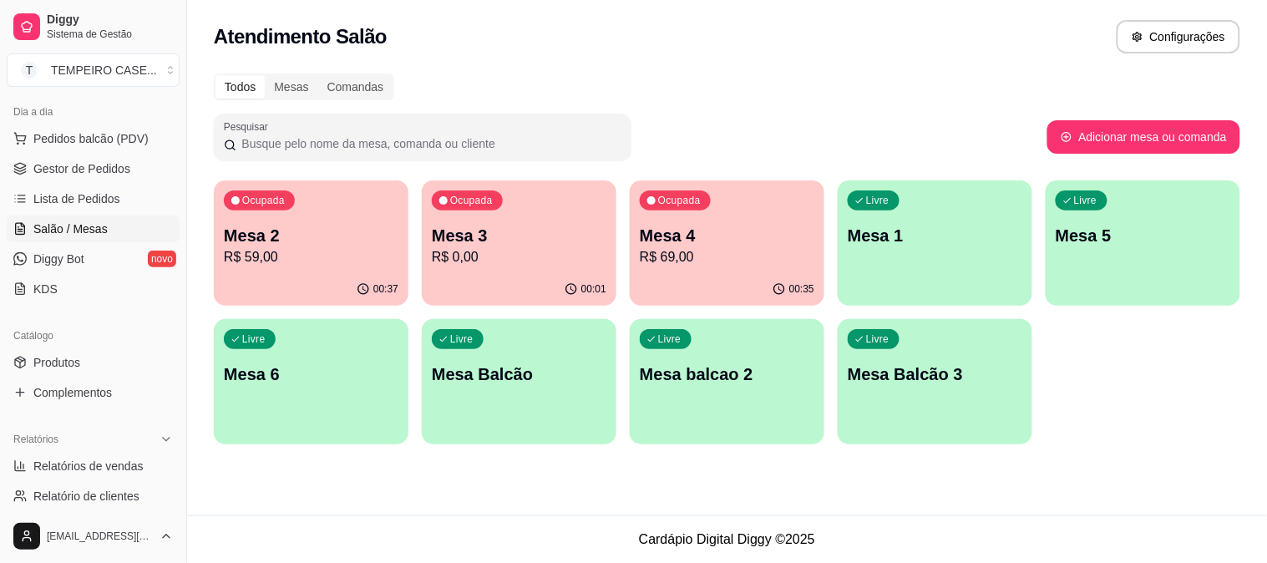
scroll to position [185, 0]
click at [972, 219] on div "Livre Mesa 1" at bounding box center [935, 232] width 195 height 105
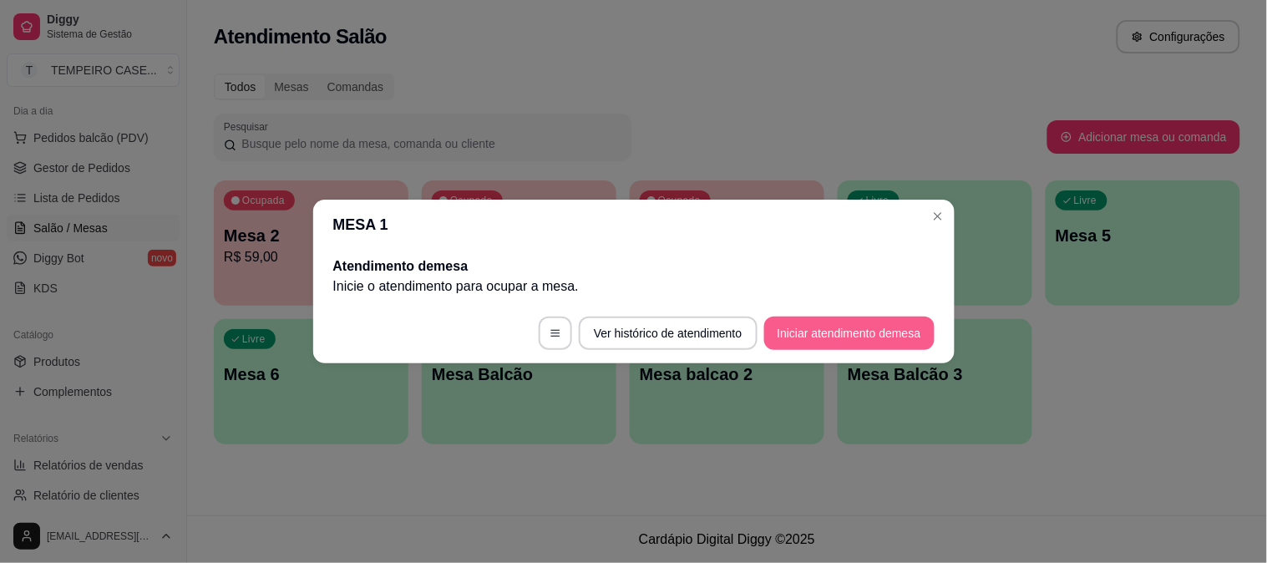
click at [834, 336] on button "Iniciar atendimento de mesa" at bounding box center [849, 333] width 170 height 33
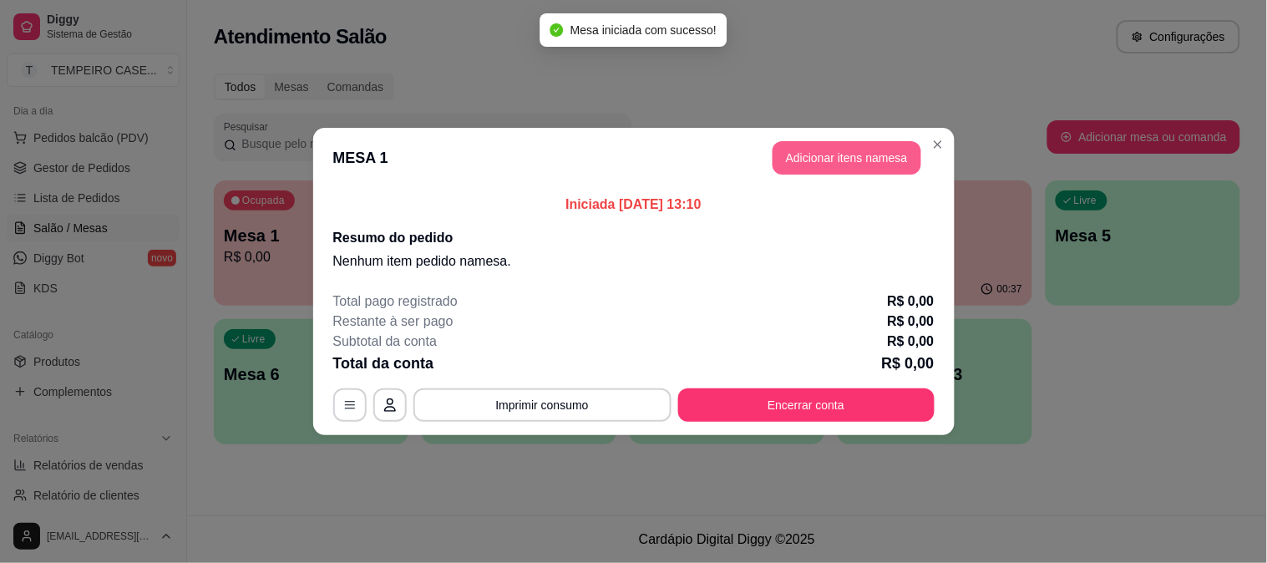
click at [855, 169] on button "Adicionar itens na mesa" at bounding box center [847, 157] width 149 height 33
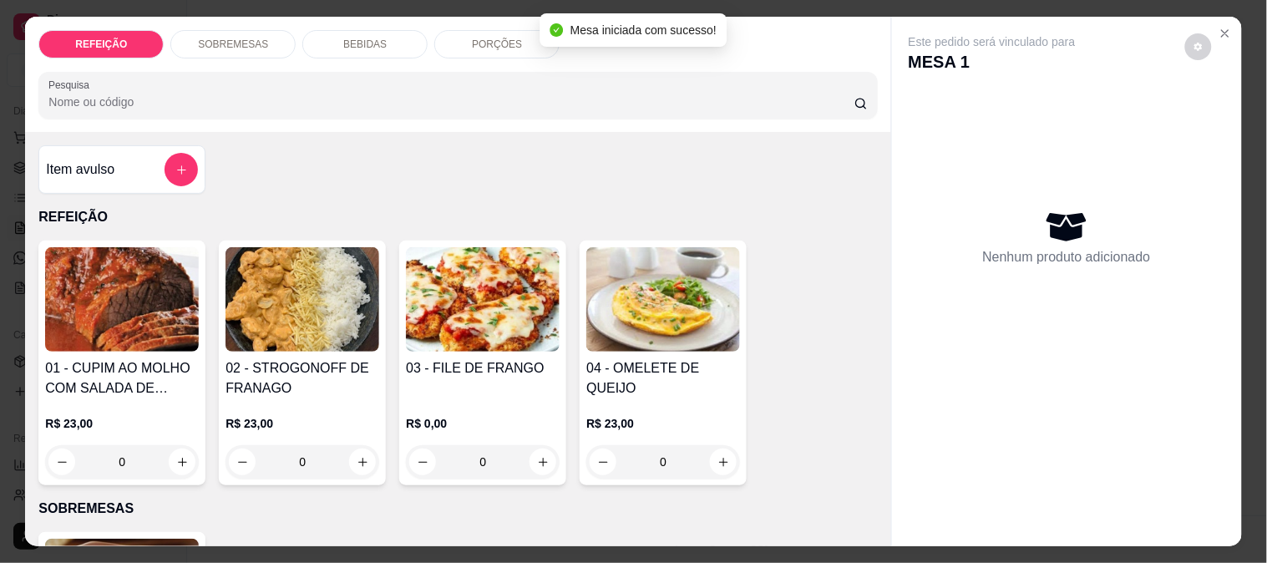
click at [90, 322] on img at bounding box center [122, 299] width 154 height 104
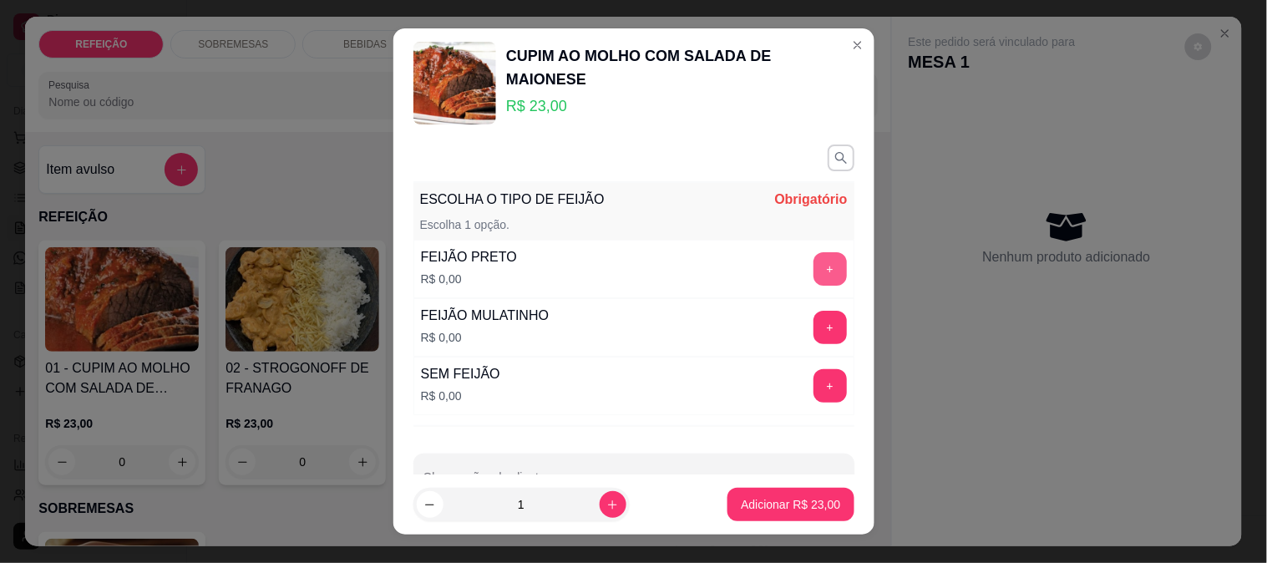
click at [813, 268] on button "+" at bounding box center [829, 268] width 33 height 33
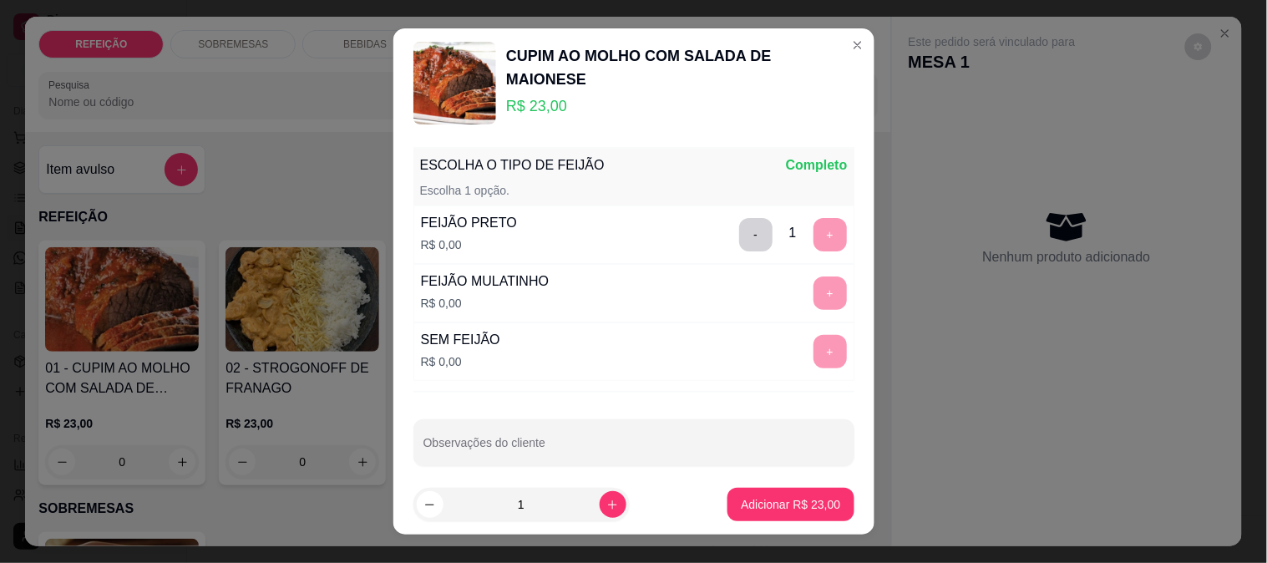
scroll to position [50, 0]
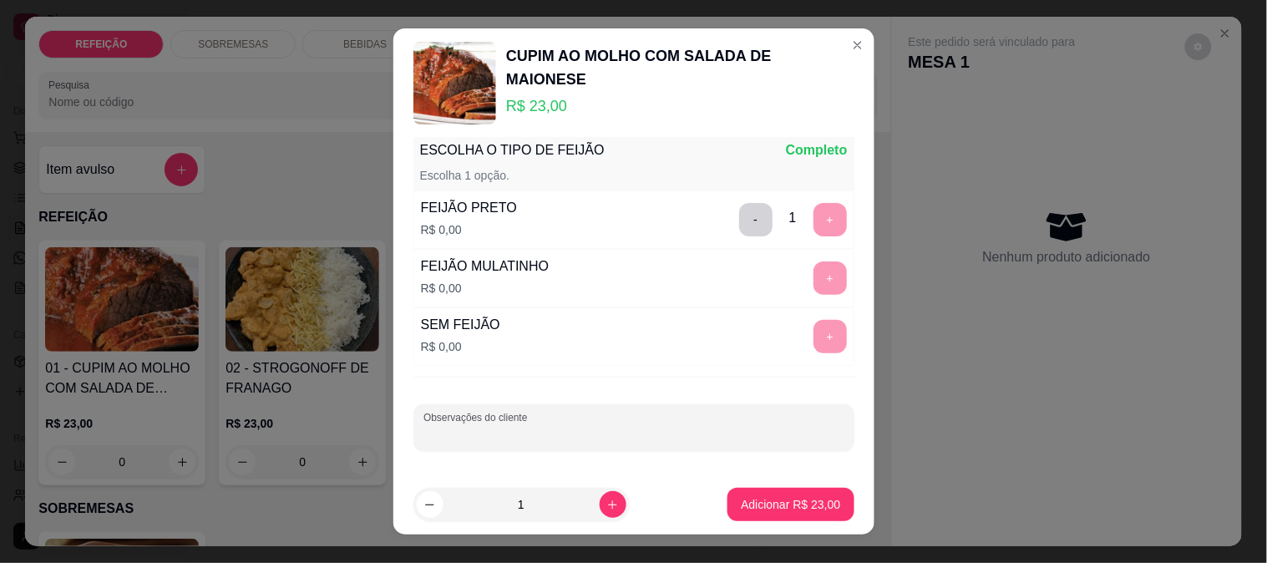
click at [579, 428] on input "Observações do cliente" at bounding box center [633, 434] width 421 height 17
type input "s"
type input "só arroz e feijão"
click at [731, 494] on button "Adicionar R$ 23,00" at bounding box center [790, 504] width 126 height 33
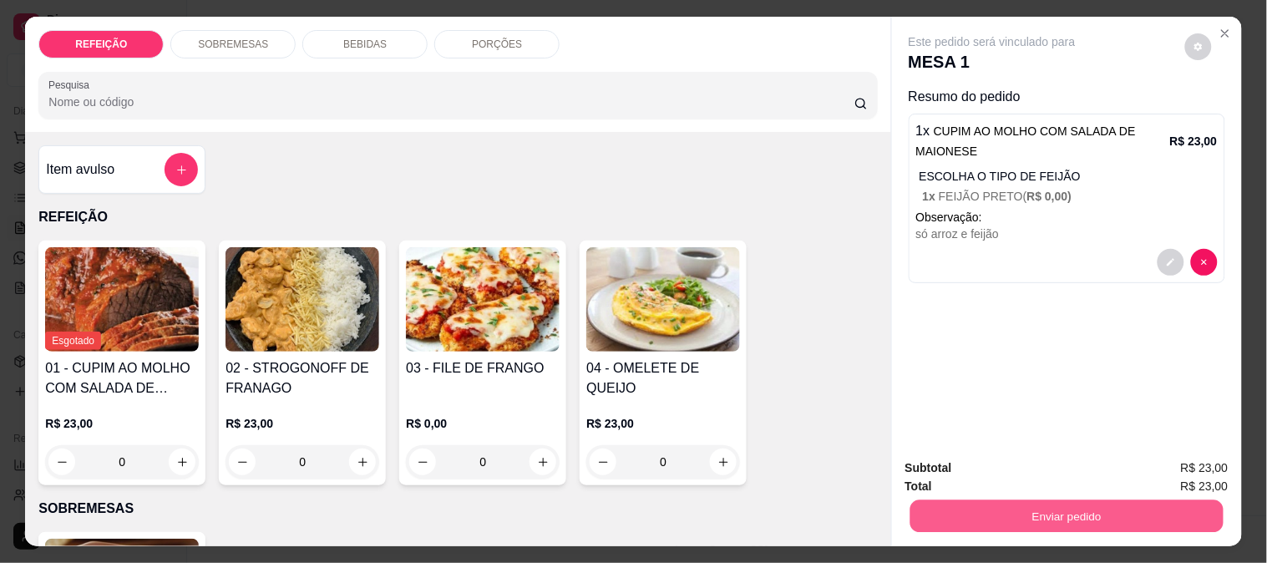
click at [967, 499] on button "Enviar pedido" at bounding box center [1066, 515] width 313 height 33
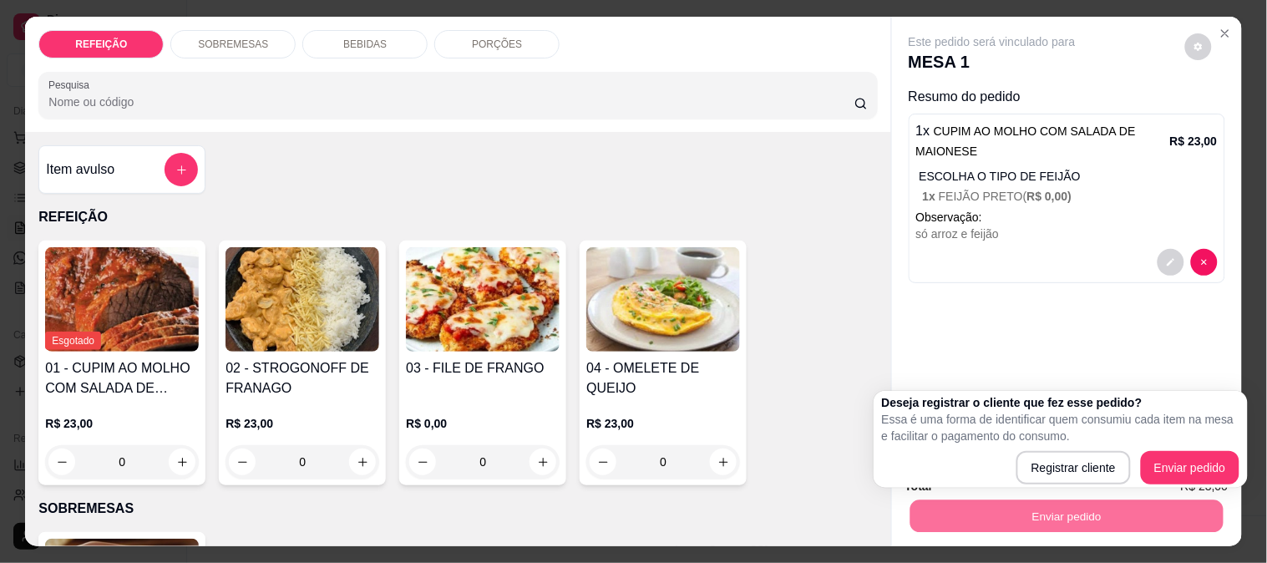
click at [950, 329] on div "Este pedido será vinculado para MESA 1 Resumo do pedido 1 x CUPIM AO MOLHO COM …" at bounding box center [1067, 231] width 350 height 428
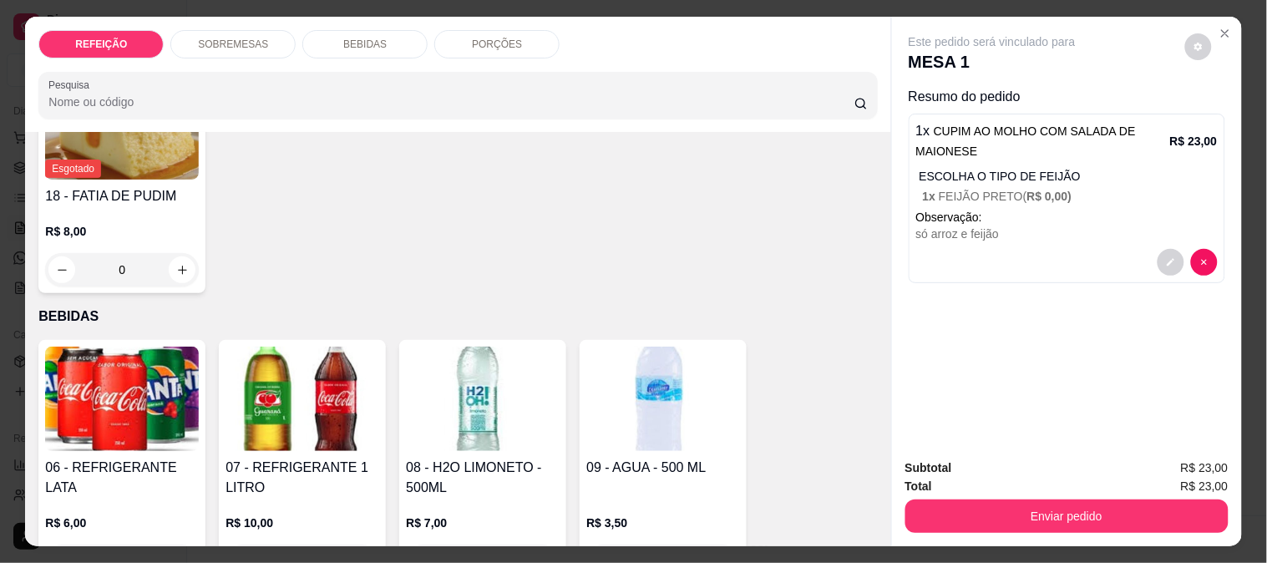
scroll to position [43, 0]
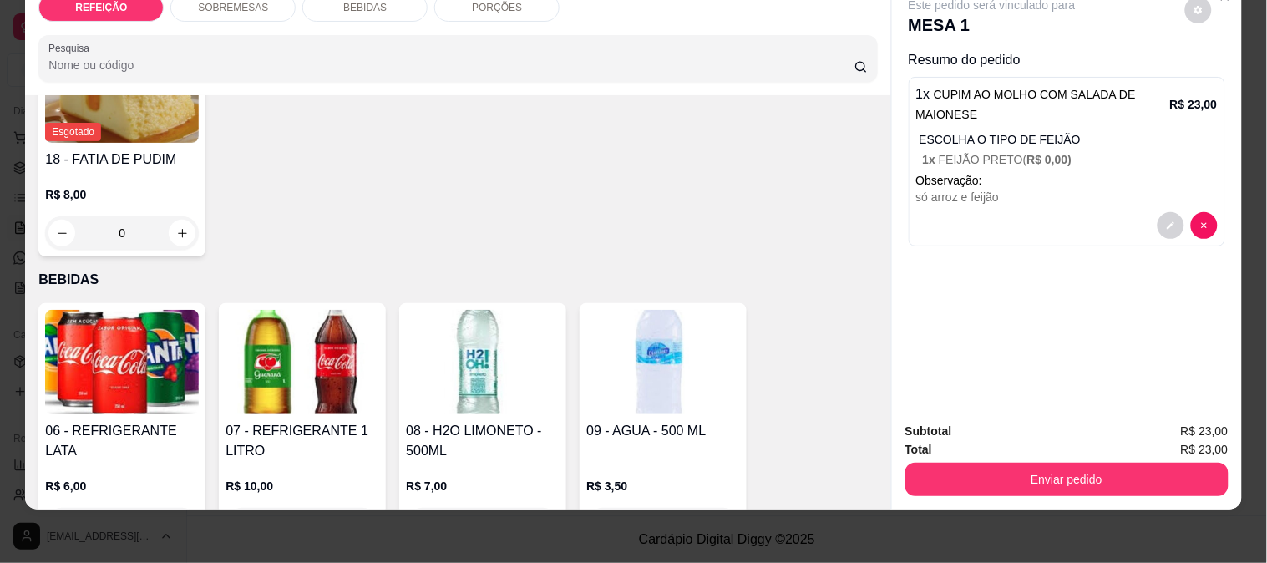
click at [1011, 464] on button "Enviar pedido" at bounding box center [1066, 479] width 323 height 33
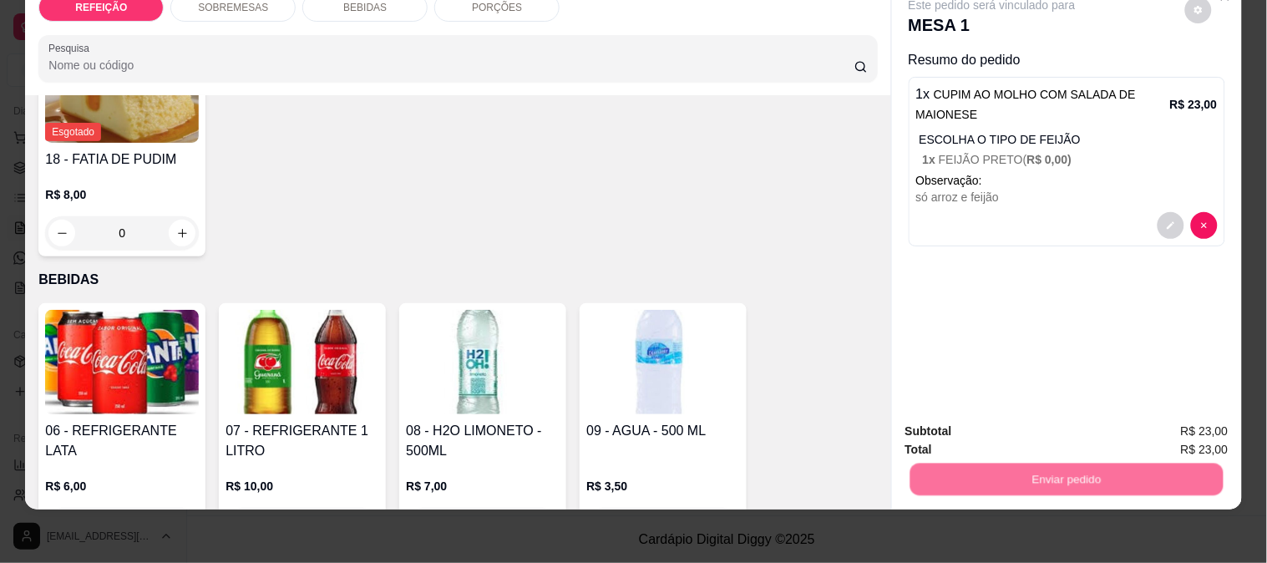
click at [1176, 418] on button "Enviar pedido" at bounding box center [1185, 425] width 94 height 32
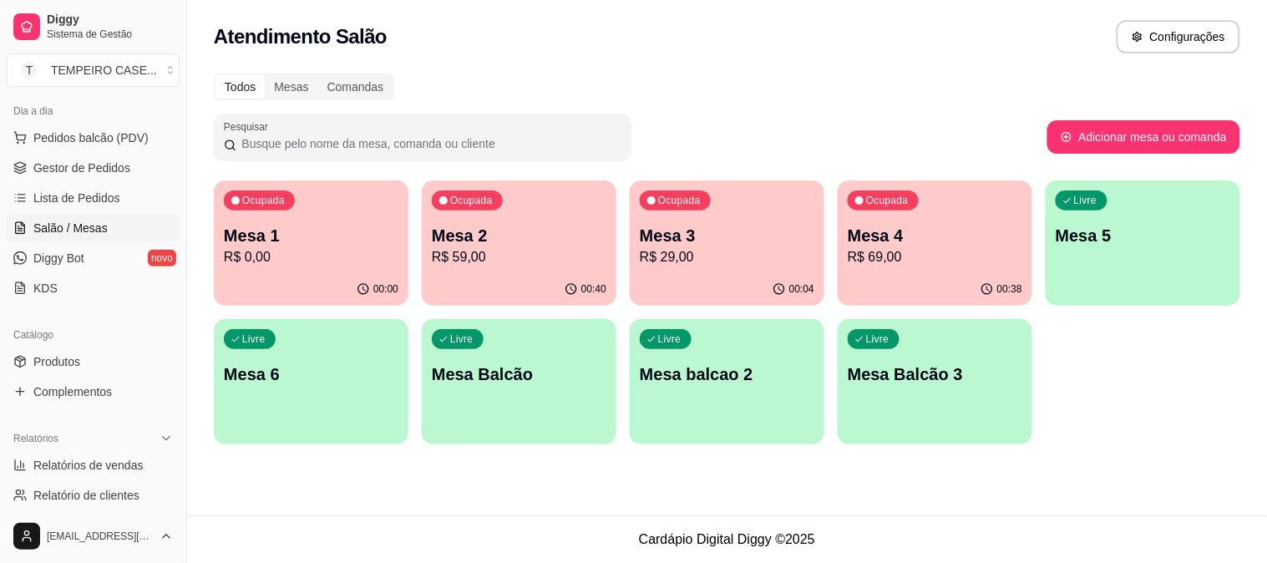
drag, startPoint x: 1013, startPoint y: 365, endPoint x: 886, endPoint y: 302, distance: 141.9
click at [497, 253] on p "R$ 59,00" at bounding box center [519, 257] width 175 height 20
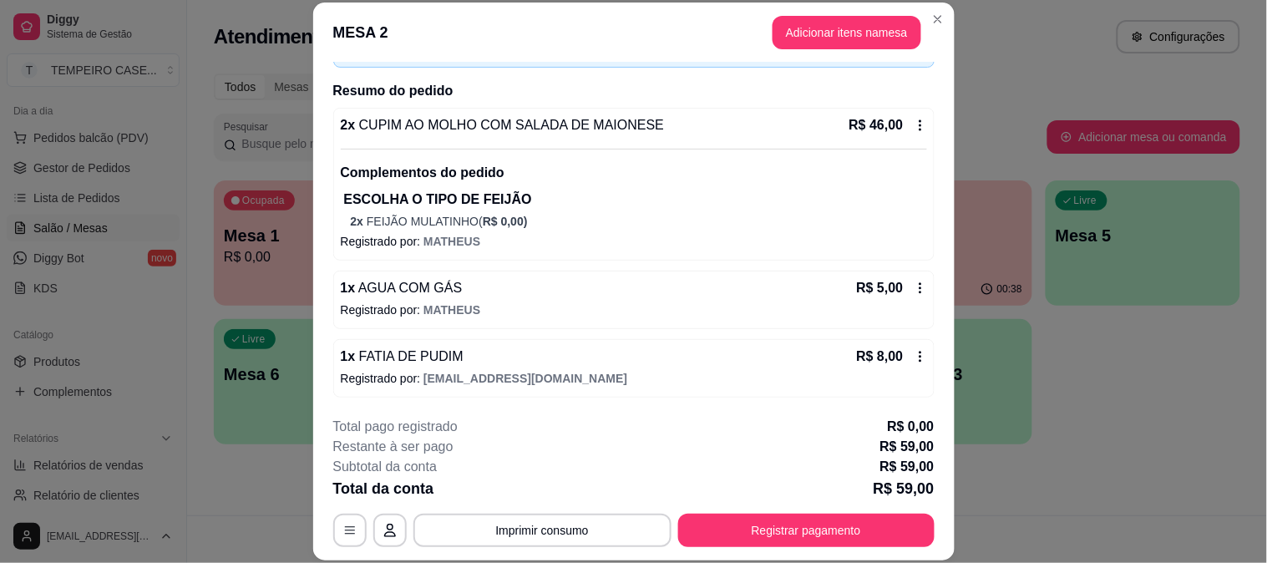
scroll to position [51, 0]
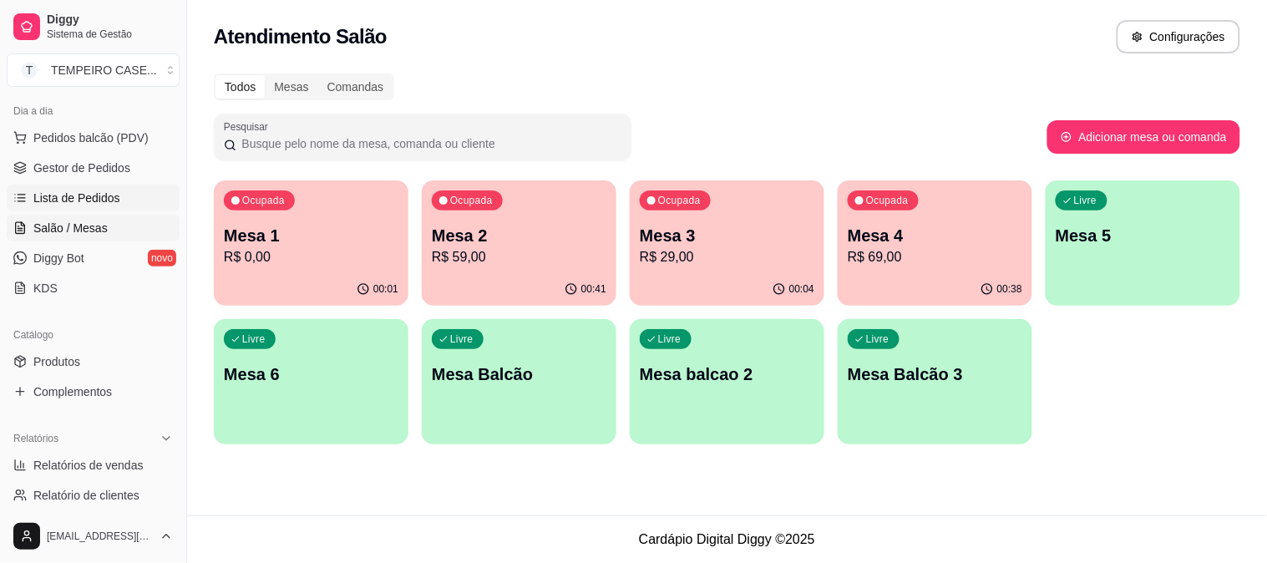
click at [85, 185] on link "Lista de Pedidos" at bounding box center [93, 198] width 173 height 27
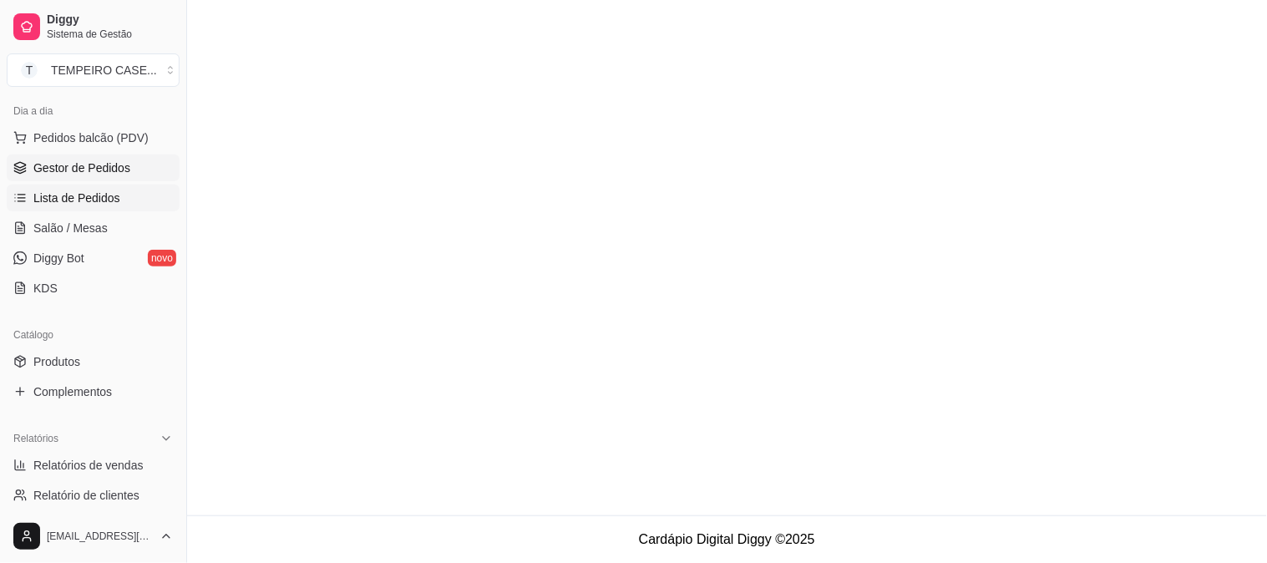
click at [84, 165] on span "Gestor de Pedidos" at bounding box center [81, 168] width 97 height 17
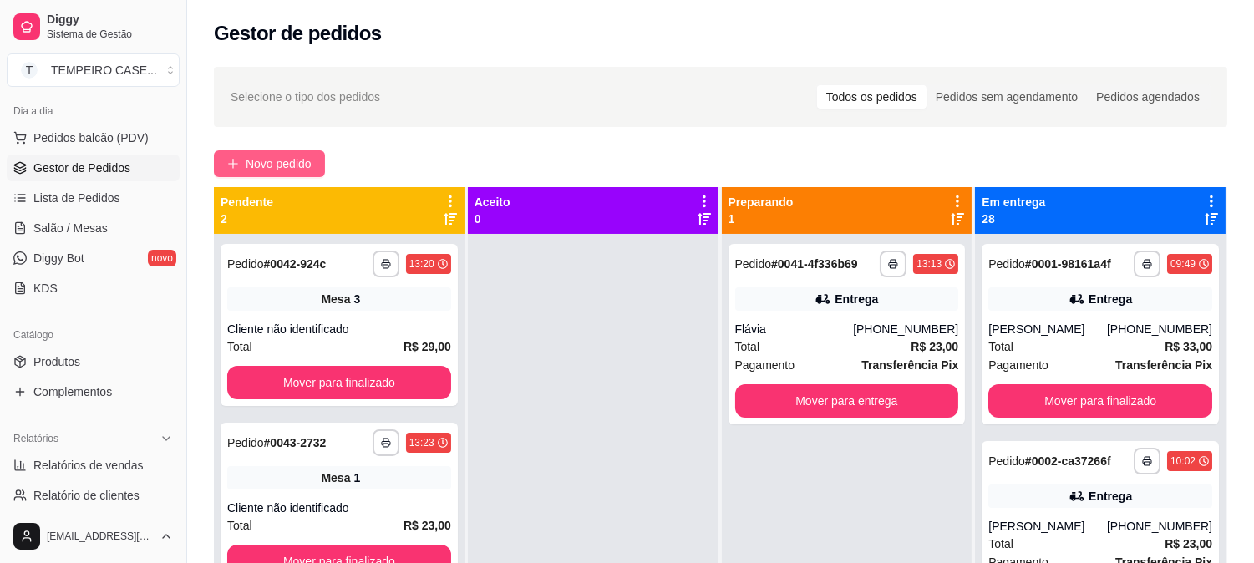
click at [261, 155] on span "Novo pedido" at bounding box center [279, 164] width 66 height 18
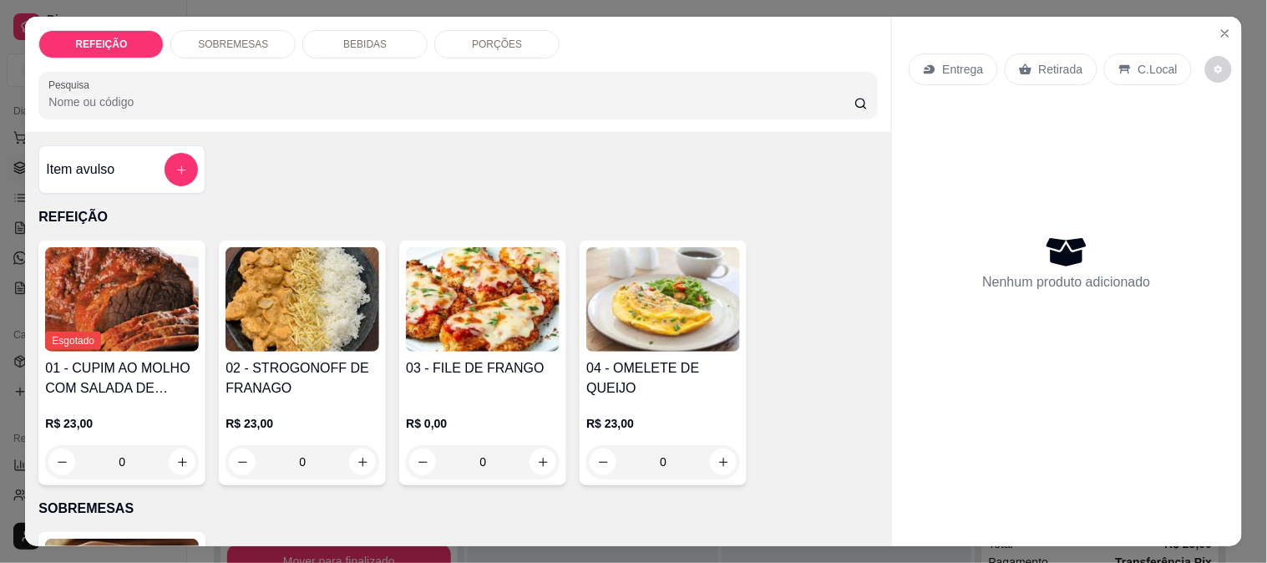
click at [406, 332] on img at bounding box center [483, 299] width 154 height 104
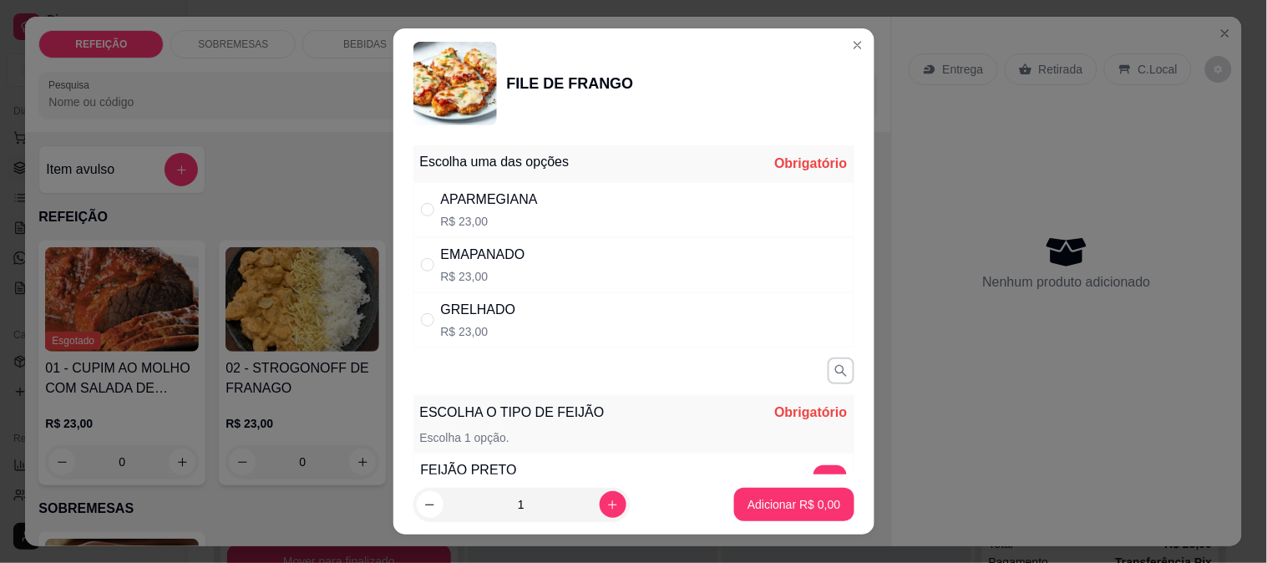
click at [530, 235] on div "APARMEGIANA R$ 23,00" at bounding box center [633, 209] width 441 height 55
radio input "true"
click at [600, 514] on button "increase-product-quantity" at bounding box center [613, 505] width 26 height 26
type input "2"
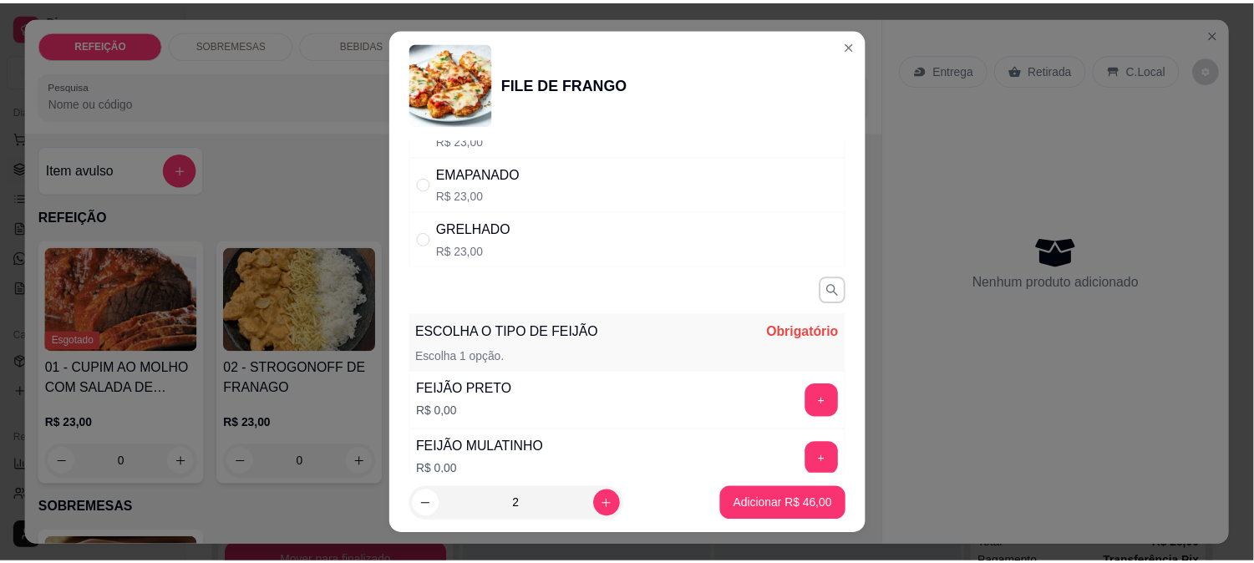
scroll to position [185, 0]
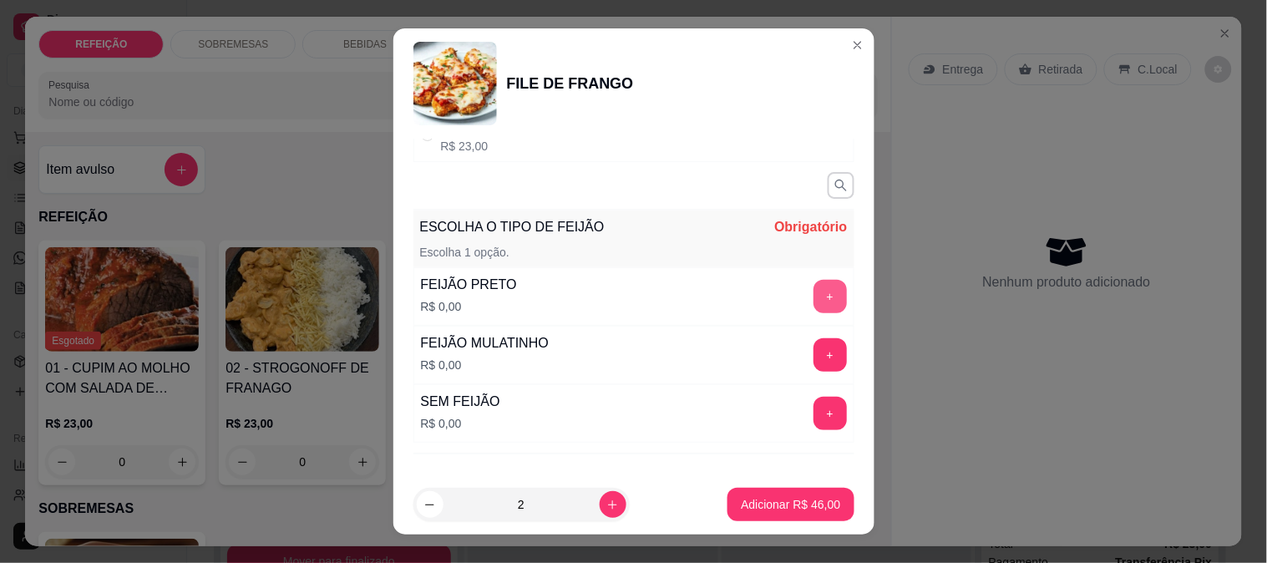
click at [813, 301] on button "+" at bounding box center [829, 296] width 33 height 33
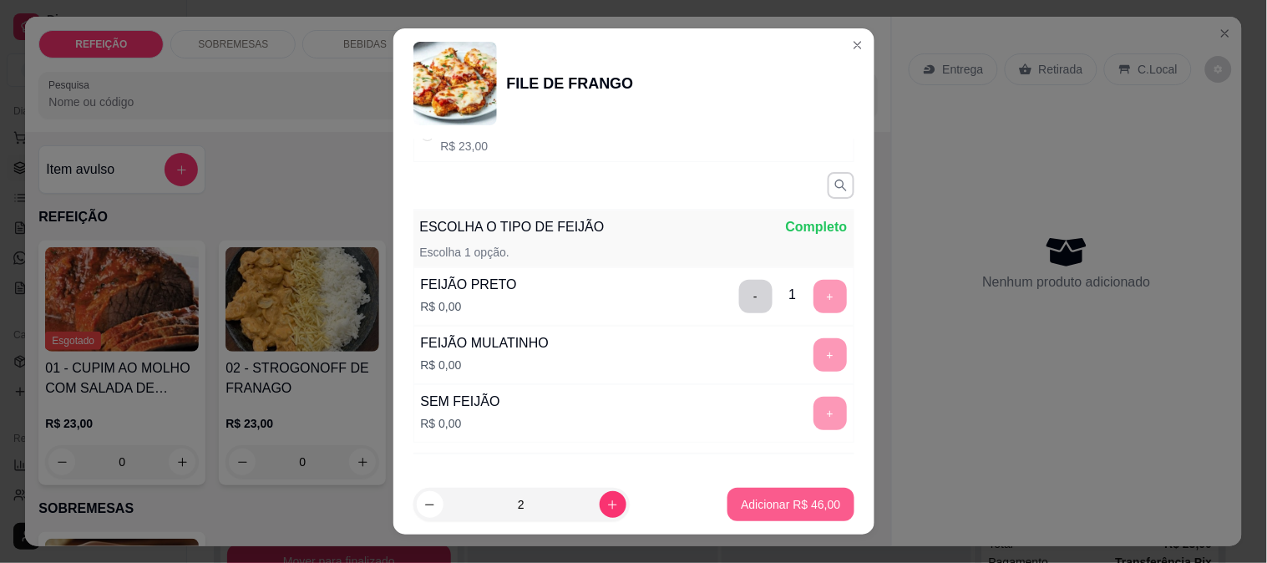
click at [797, 491] on button "Adicionar R$ 46,00" at bounding box center [790, 504] width 126 height 33
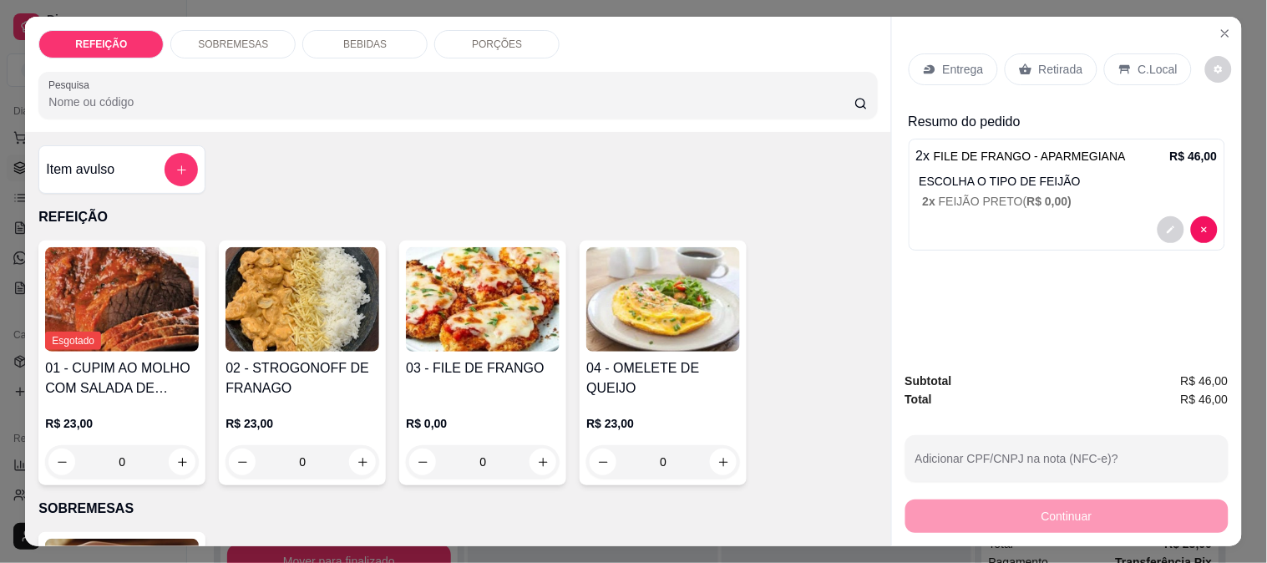
click at [1021, 71] on div "Retirada" at bounding box center [1051, 69] width 93 height 32
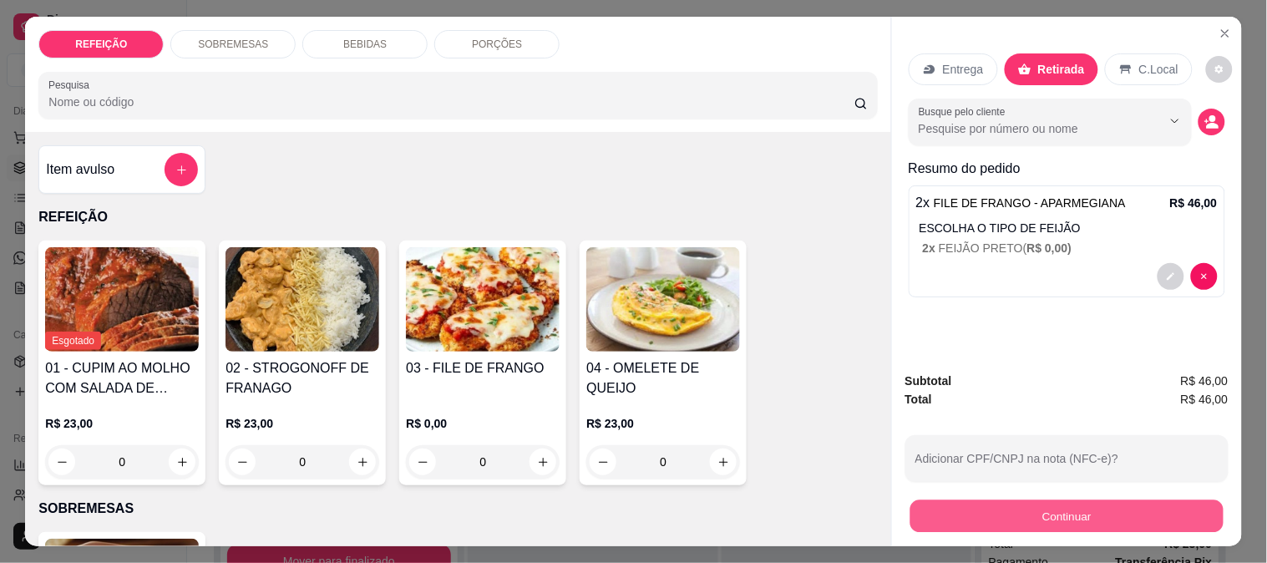
click at [977, 512] on button "Continuar" at bounding box center [1066, 515] width 313 height 33
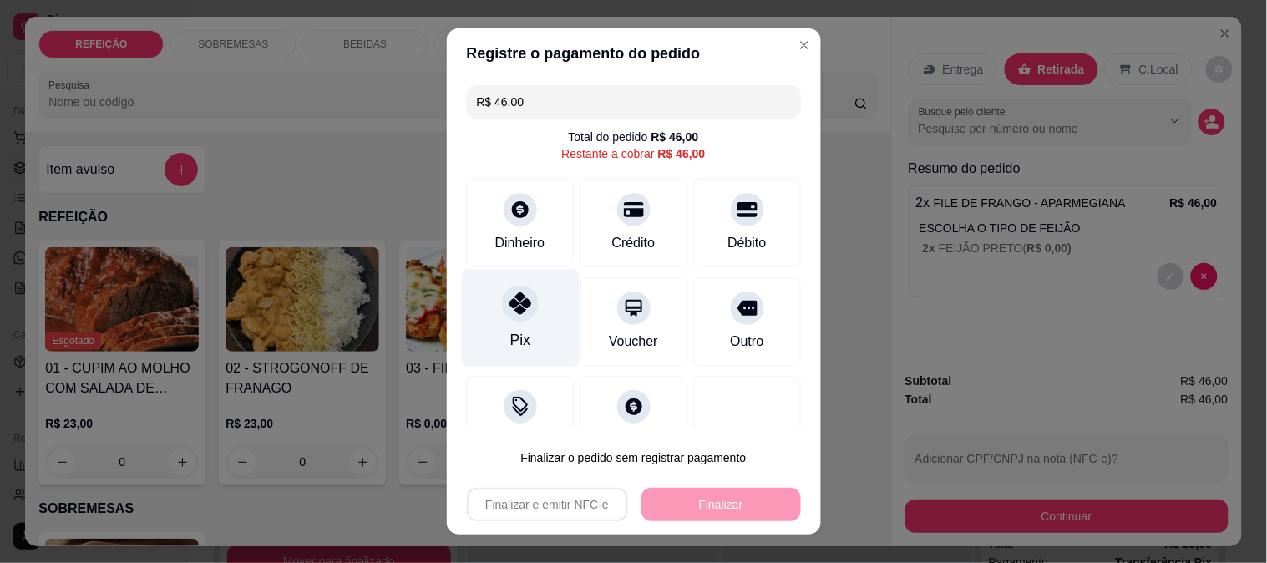
click at [535, 302] on div "Pix" at bounding box center [520, 318] width 118 height 98
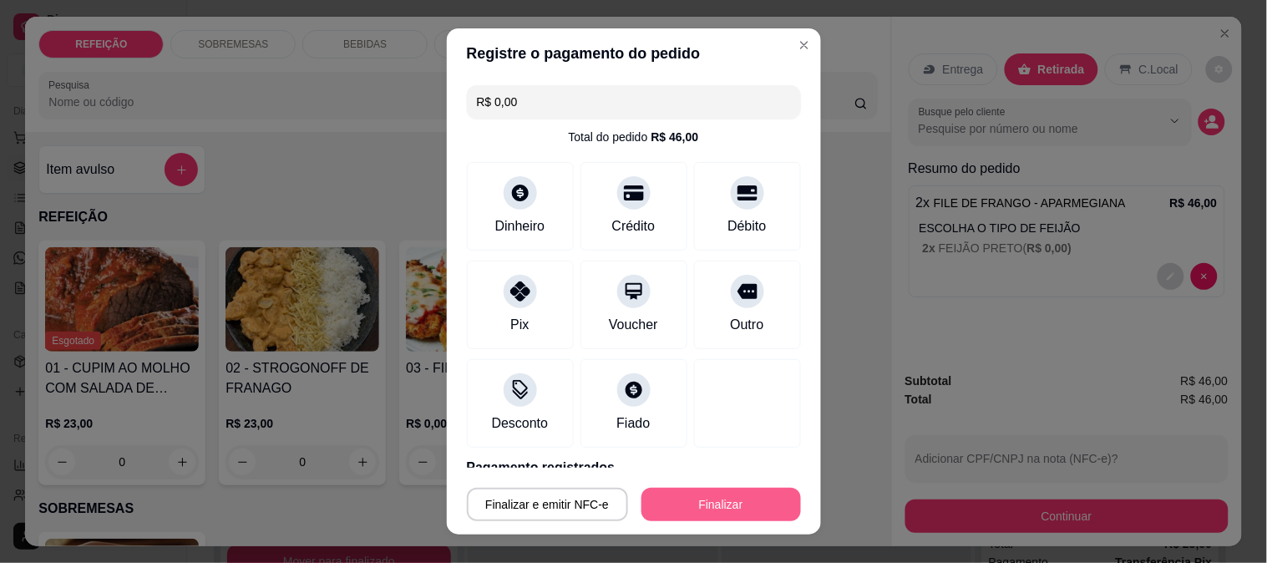
click at [697, 494] on button "Finalizar" at bounding box center [721, 504] width 160 height 33
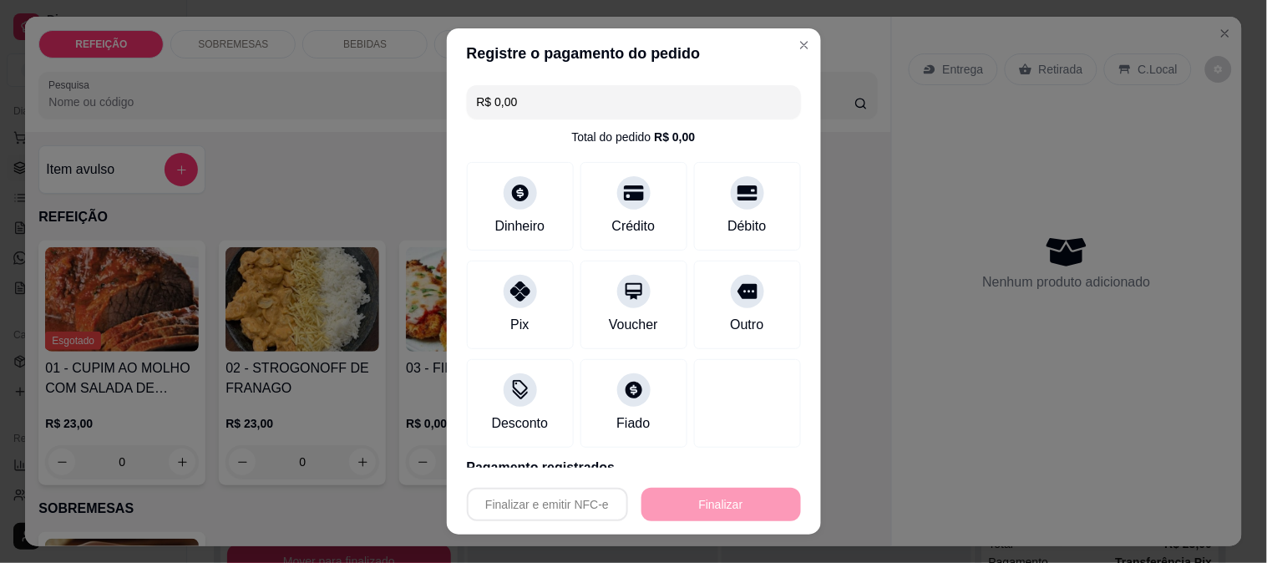
type input "-R$ 46,00"
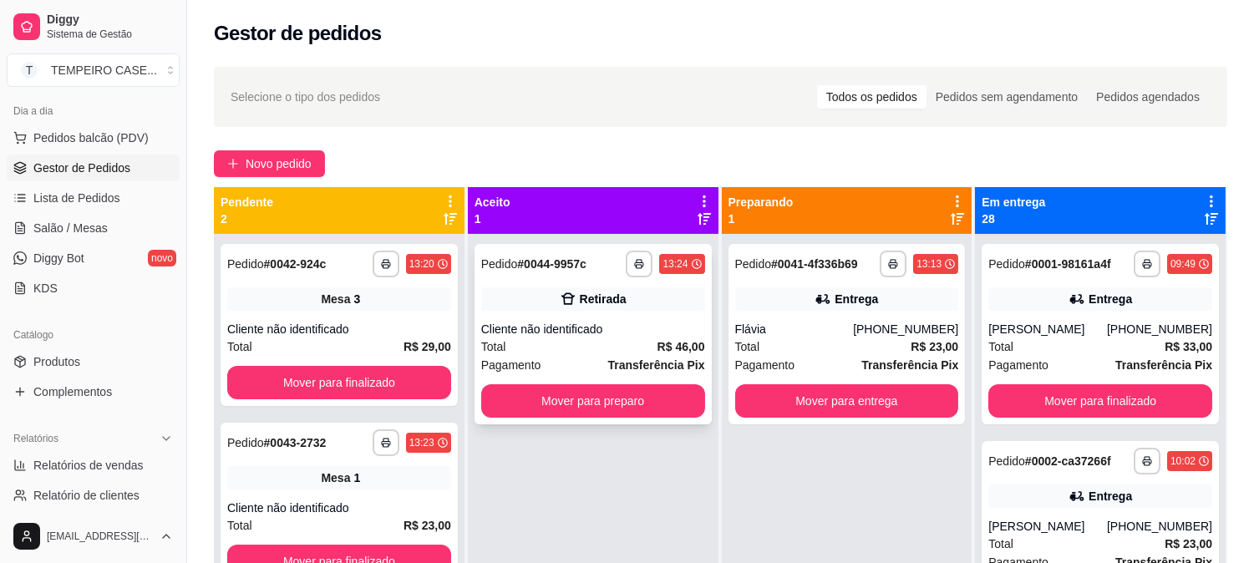
click at [539, 322] on div "Cliente não identificado" at bounding box center [593, 329] width 224 height 17
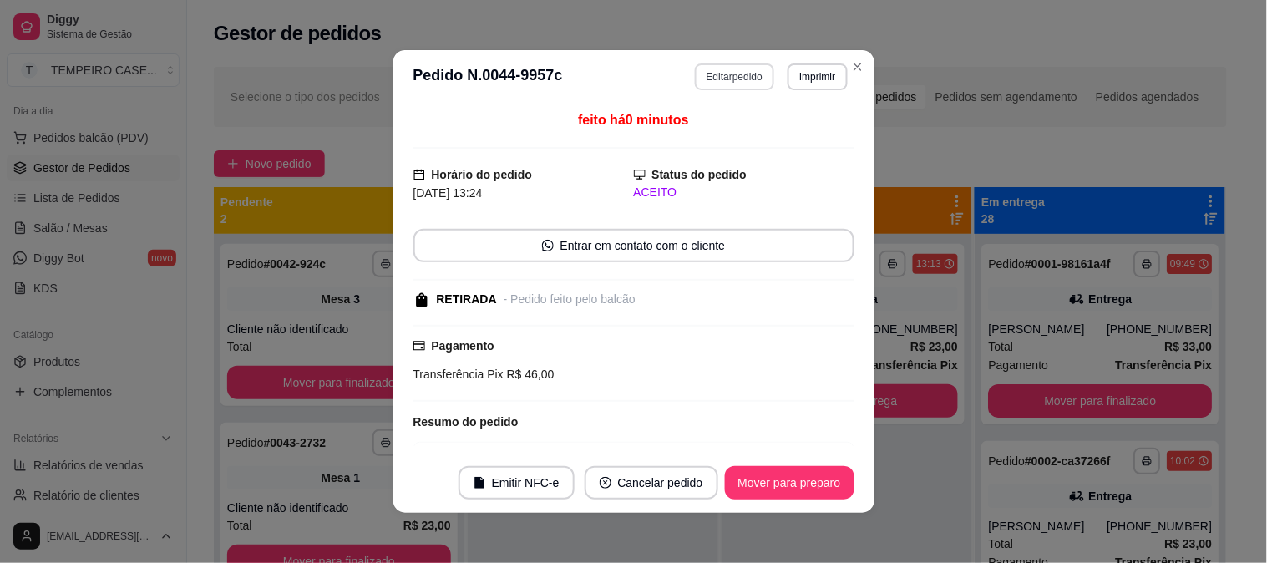
click at [758, 73] on button "Editar pedido" at bounding box center [734, 76] width 79 height 27
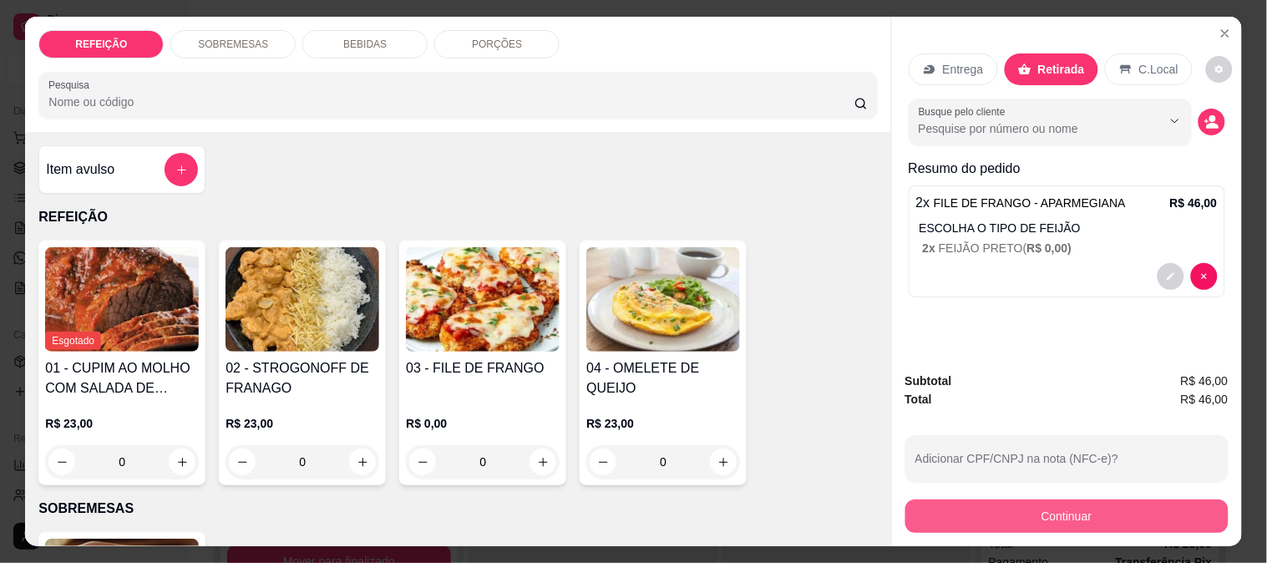
click at [1061, 513] on button "Continuar" at bounding box center [1066, 515] width 323 height 33
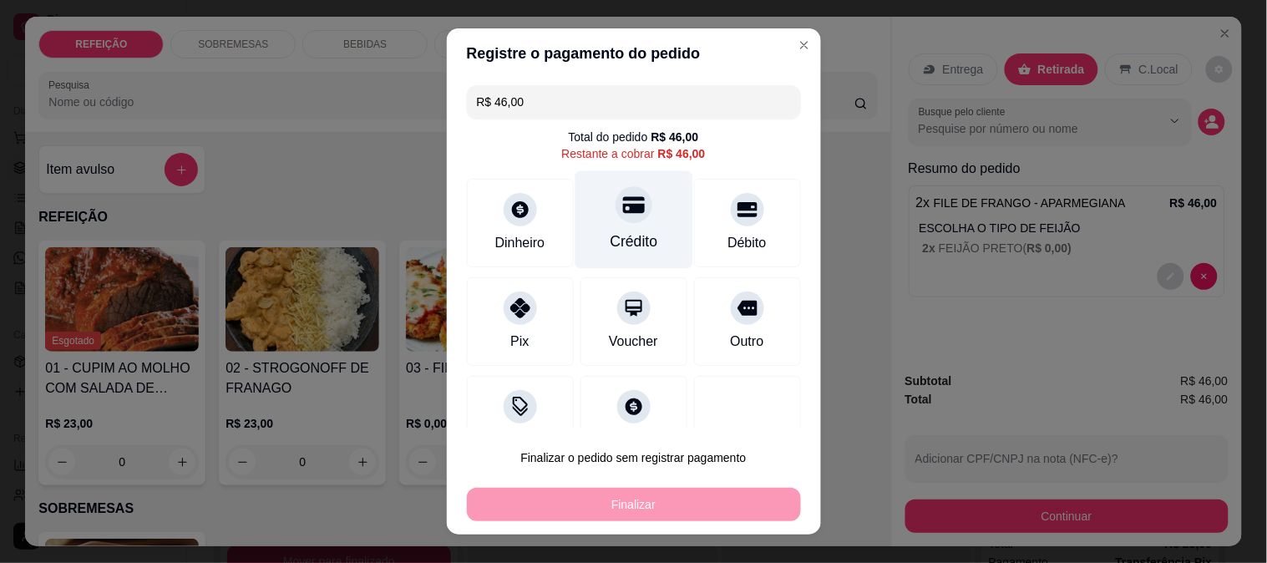
click at [610, 236] on div "Crédito" at bounding box center [634, 242] width 48 height 22
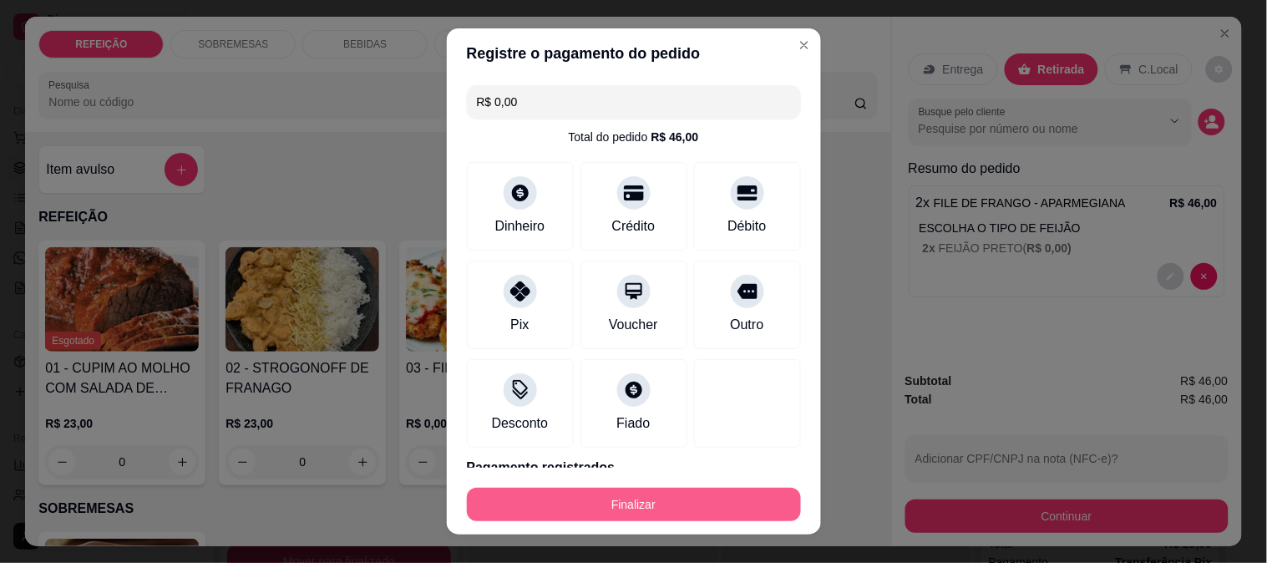
click at [604, 507] on button "Finalizar" at bounding box center [634, 504] width 334 height 33
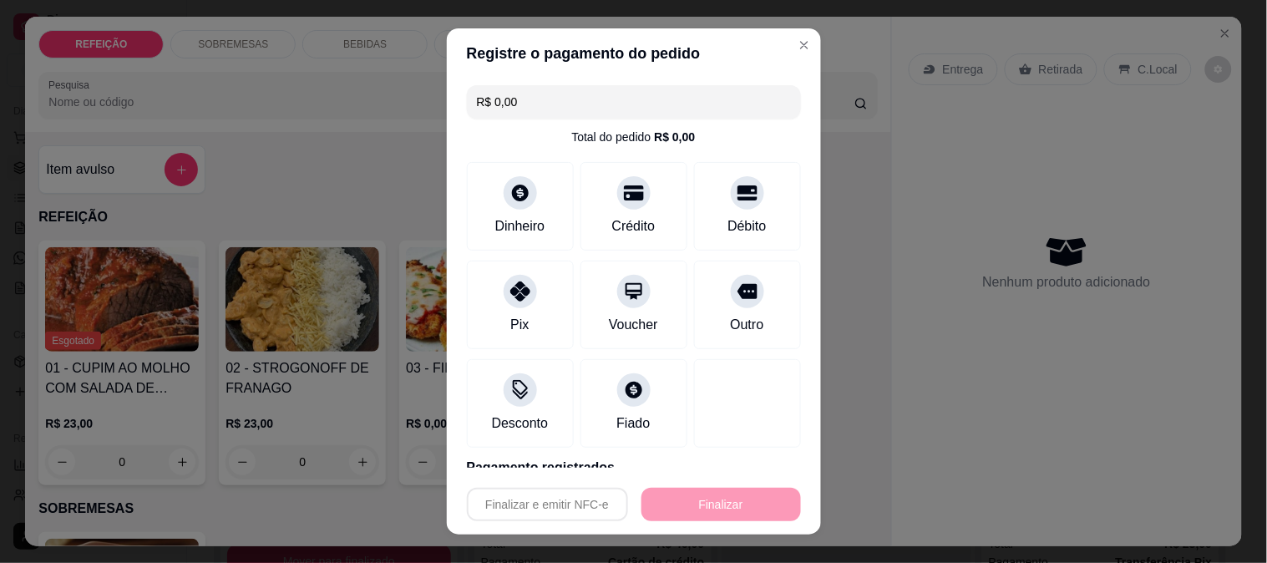
type input "-R$ 46,00"
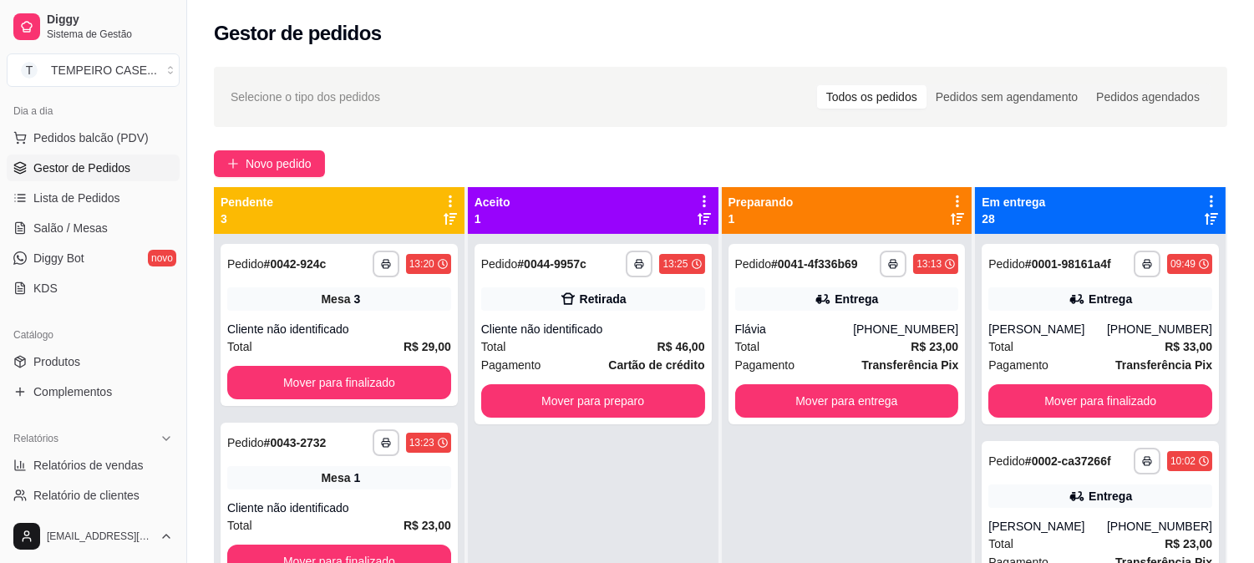
drag, startPoint x: 905, startPoint y: 526, endPoint x: 810, endPoint y: 515, distance: 95.8
drag, startPoint x: 810, startPoint y: 515, endPoint x: 658, endPoint y: 485, distance: 154.9
click at [658, 485] on div "**********" at bounding box center [593, 515] width 251 height 563
click at [645, 396] on button "Mover para preparo" at bounding box center [593, 400] width 224 height 33
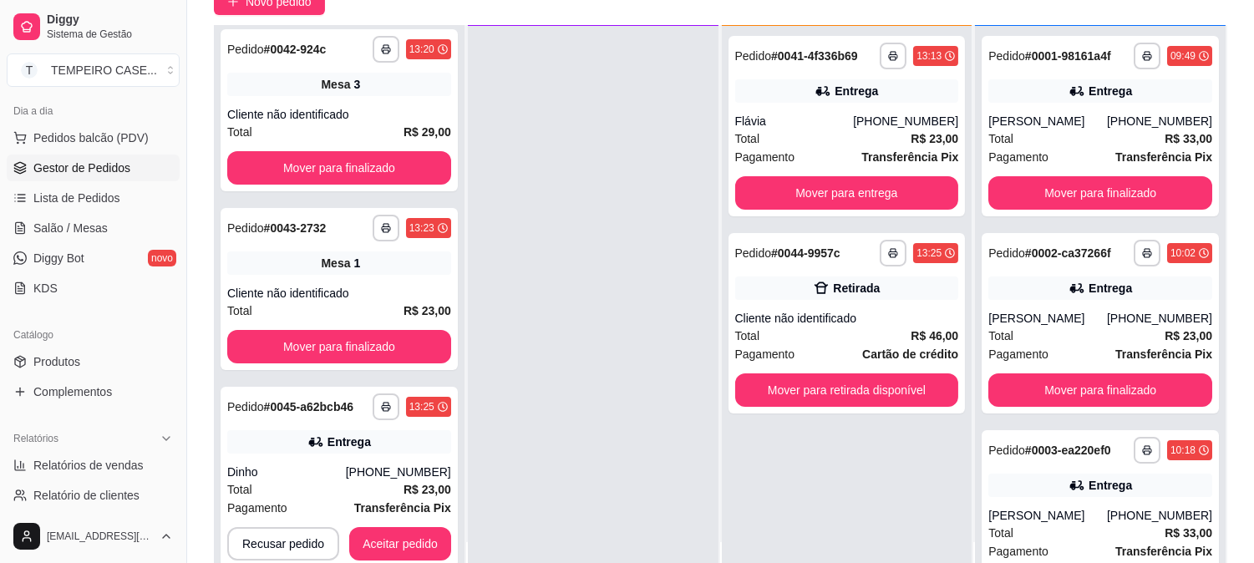
scroll to position [255, 0]
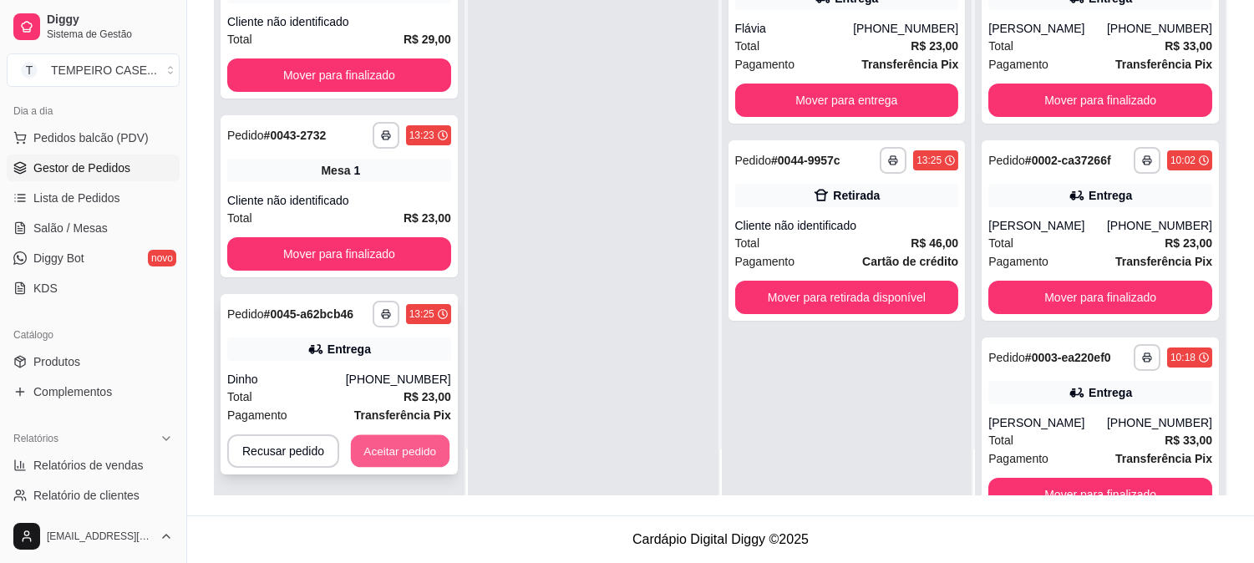
click at [371, 452] on button "Aceitar pedido" at bounding box center [400, 451] width 99 height 33
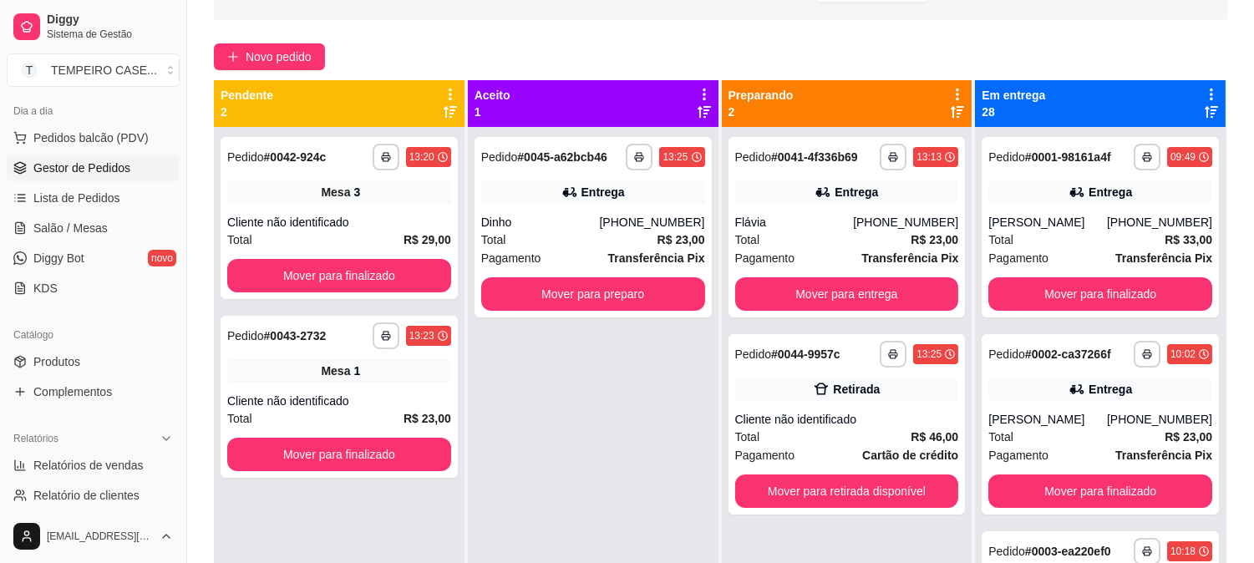
scroll to position [69, 0]
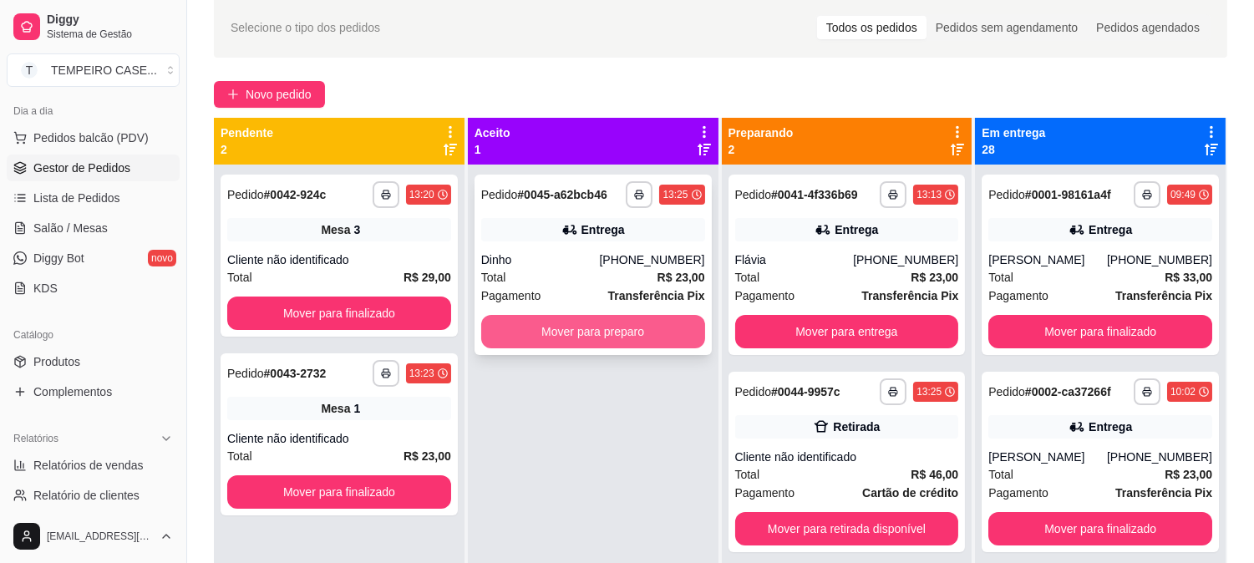
click at [549, 337] on button "Mover para preparo" at bounding box center [593, 331] width 224 height 33
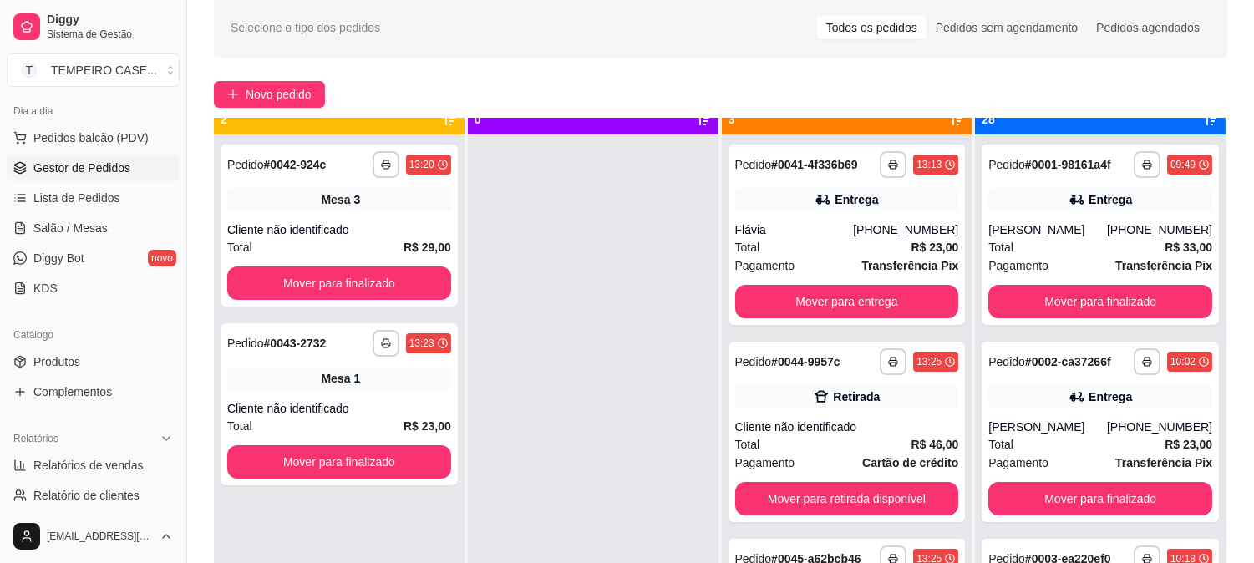
scroll to position [46, 0]
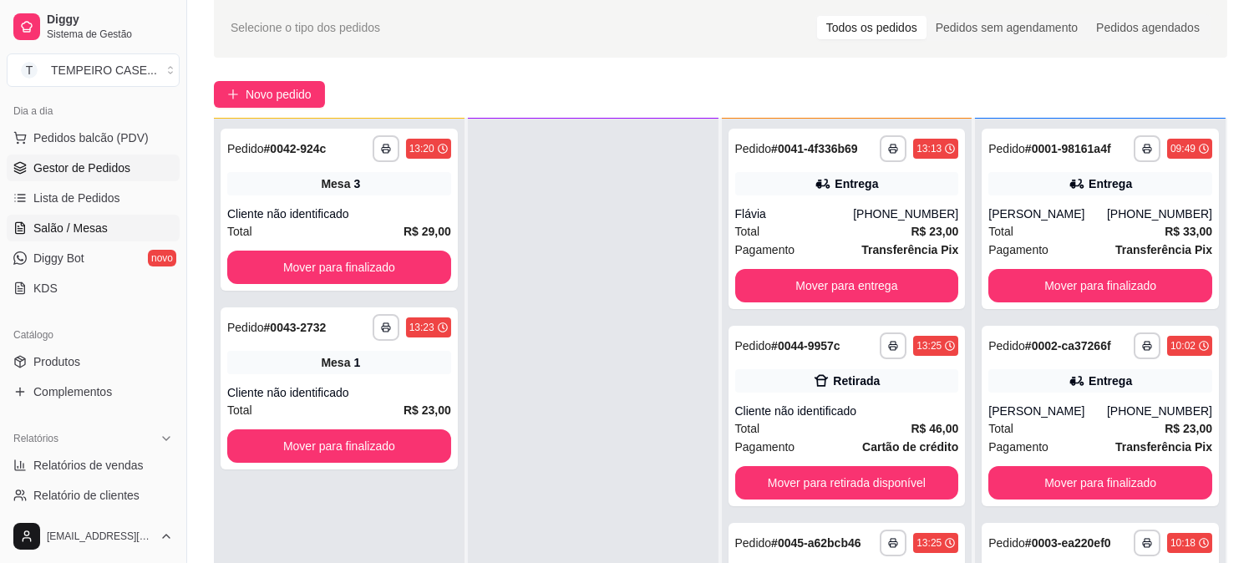
click at [68, 226] on span "Salão / Mesas" at bounding box center [70, 228] width 74 height 17
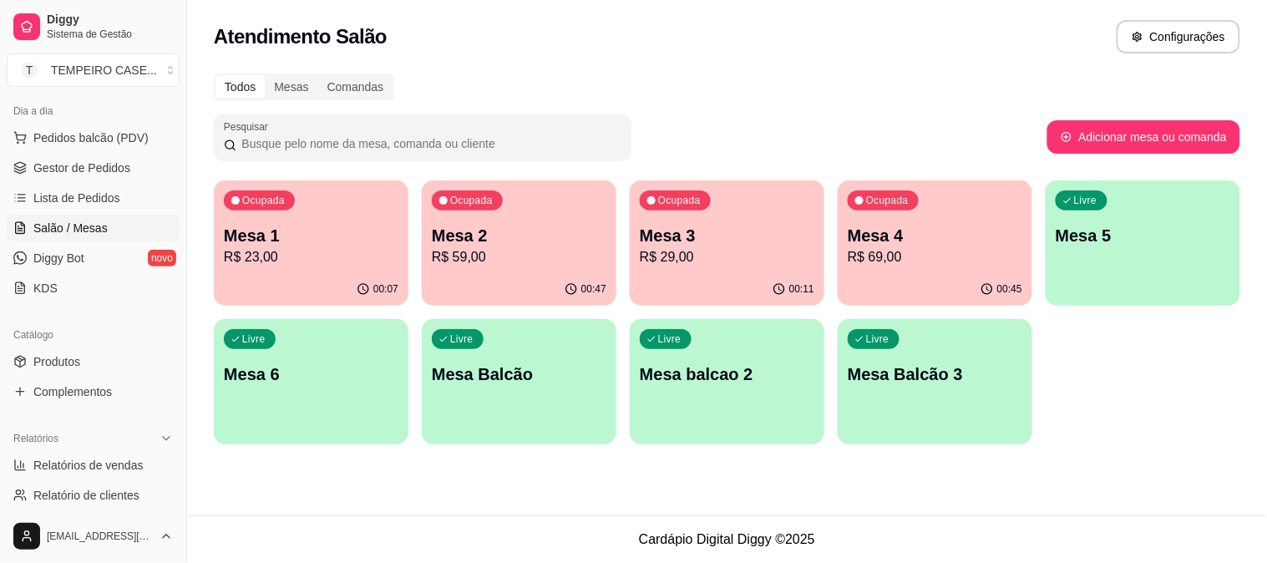
click at [936, 244] on p "Mesa 4" at bounding box center [935, 235] width 175 height 23
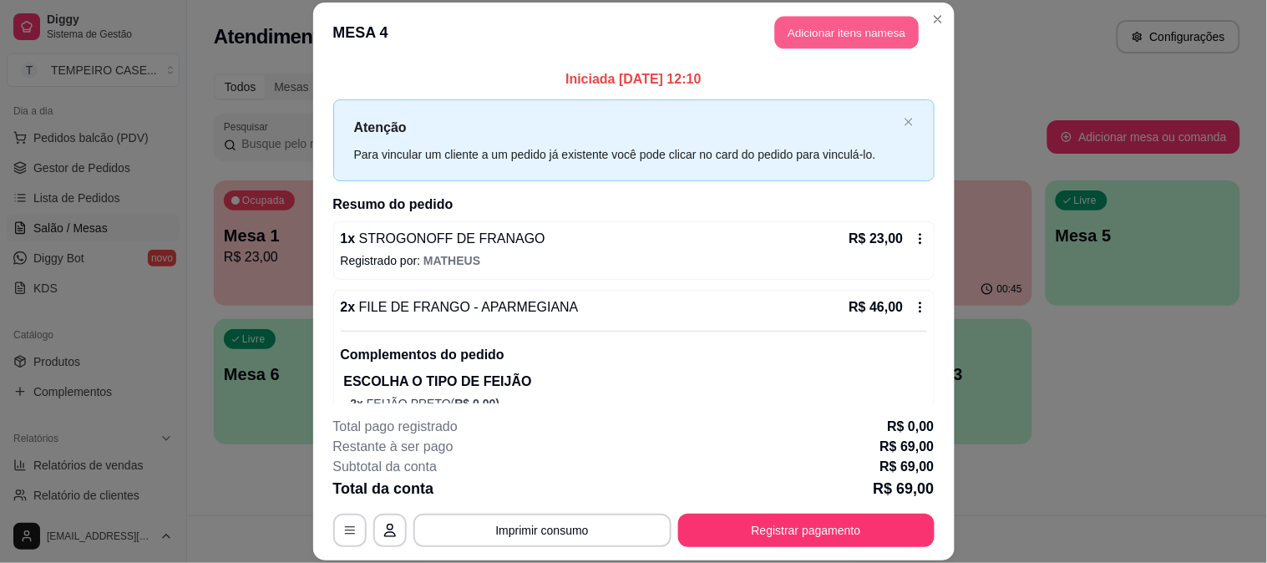
click at [848, 39] on button "Adicionar itens na mesa" at bounding box center [847, 33] width 144 height 33
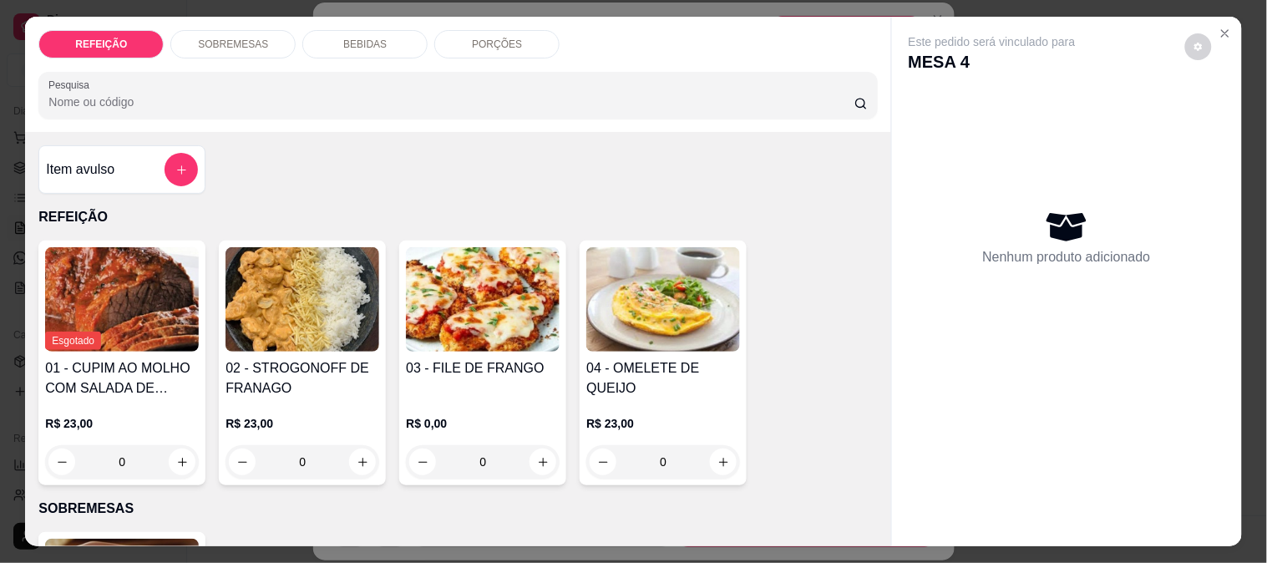
click at [357, 38] on p "BEBIDAS" at bounding box center [364, 44] width 43 height 13
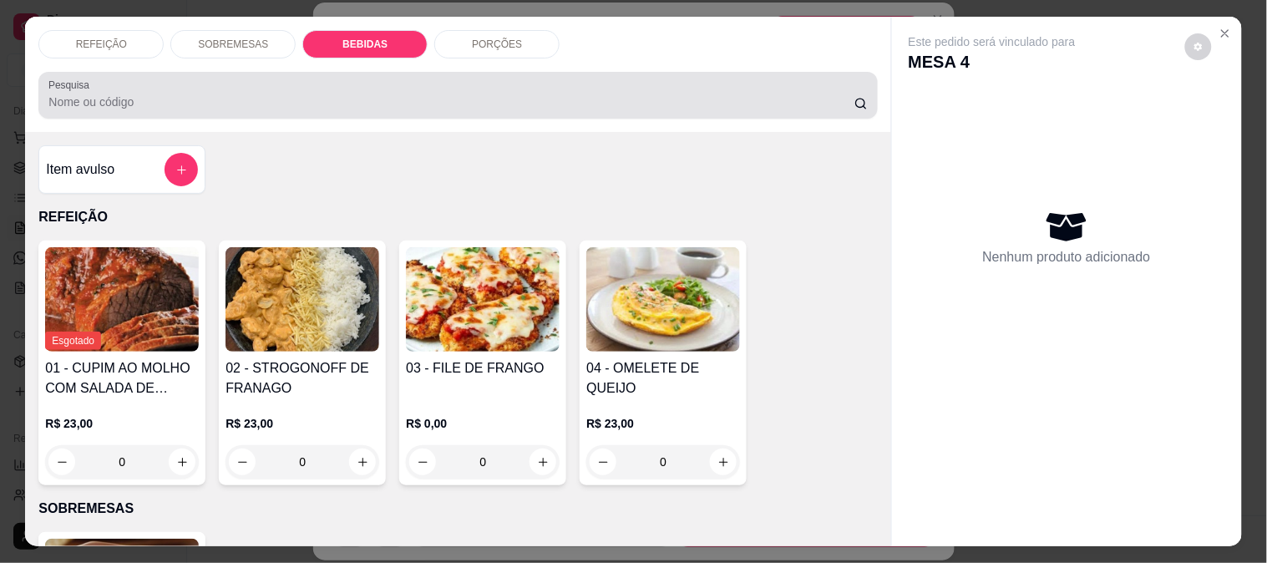
scroll to position [43, 0]
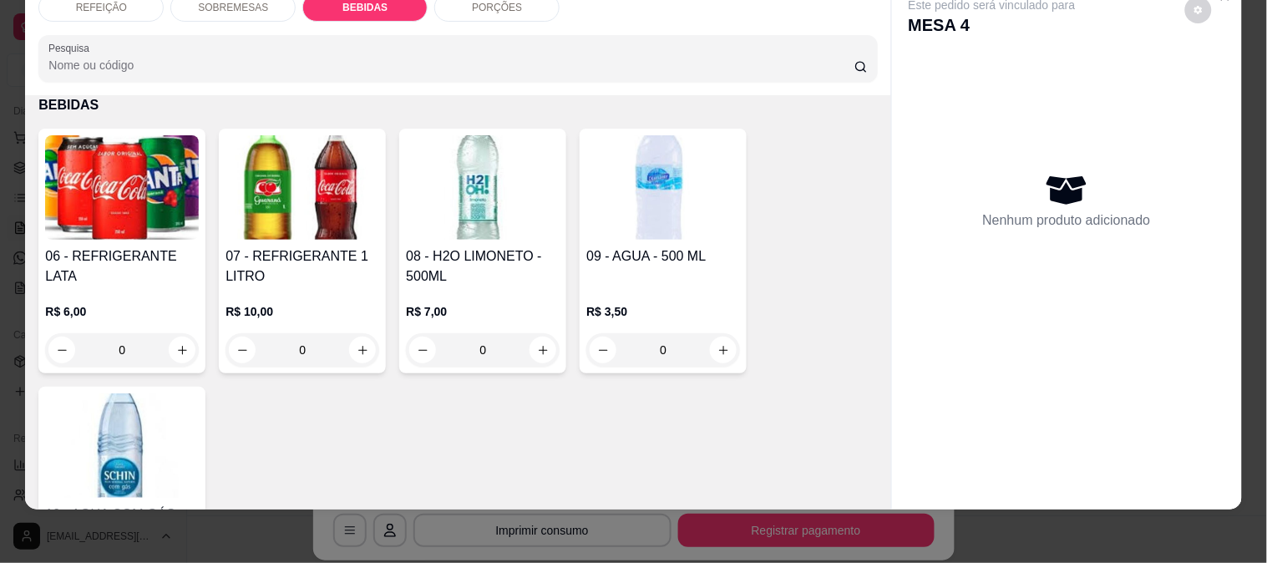
click at [285, 138] on img at bounding box center [303, 187] width 154 height 104
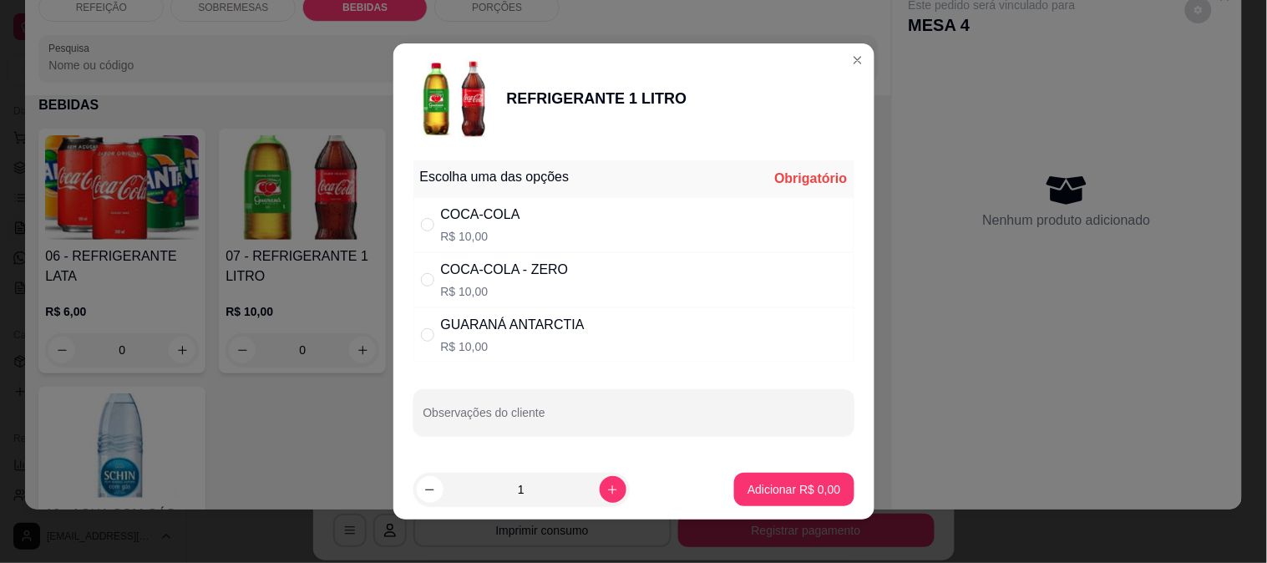
click at [564, 332] on div "GUARANÁ ANTARCTIA" at bounding box center [513, 325] width 144 height 20
radio input "true"
click at [523, 271] on div "COCA-COLA - ZERO" at bounding box center [505, 270] width 128 height 20
radio input "true"
radio input "false"
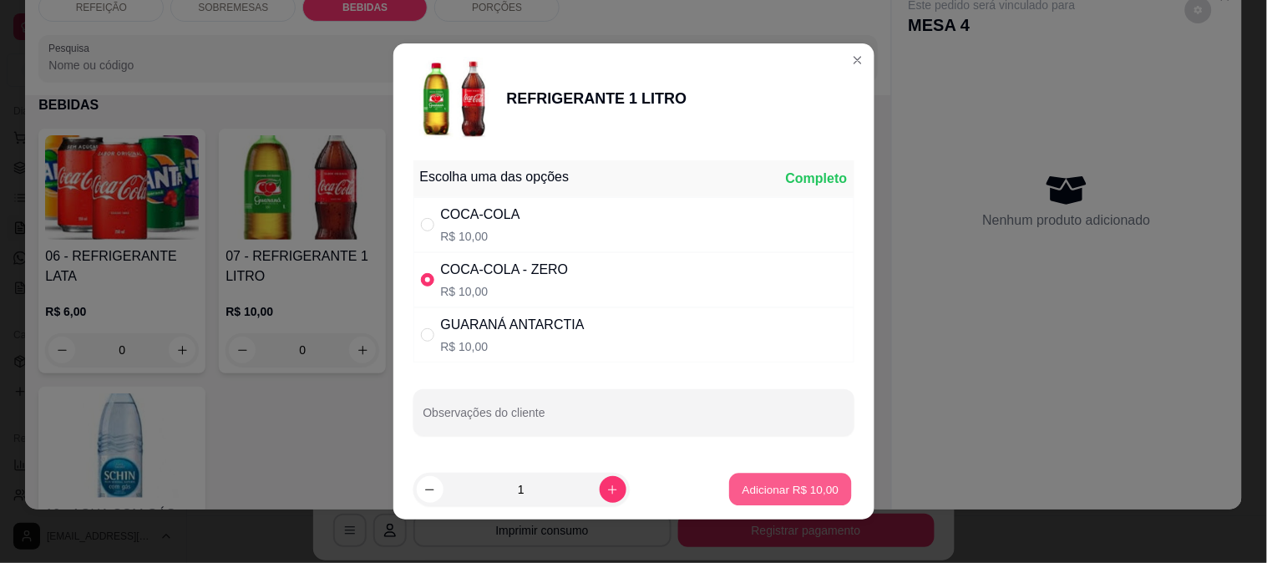
click at [763, 482] on p "Adicionar R$ 10,00" at bounding box center [790, 489] width 97 height 16
type input "1"
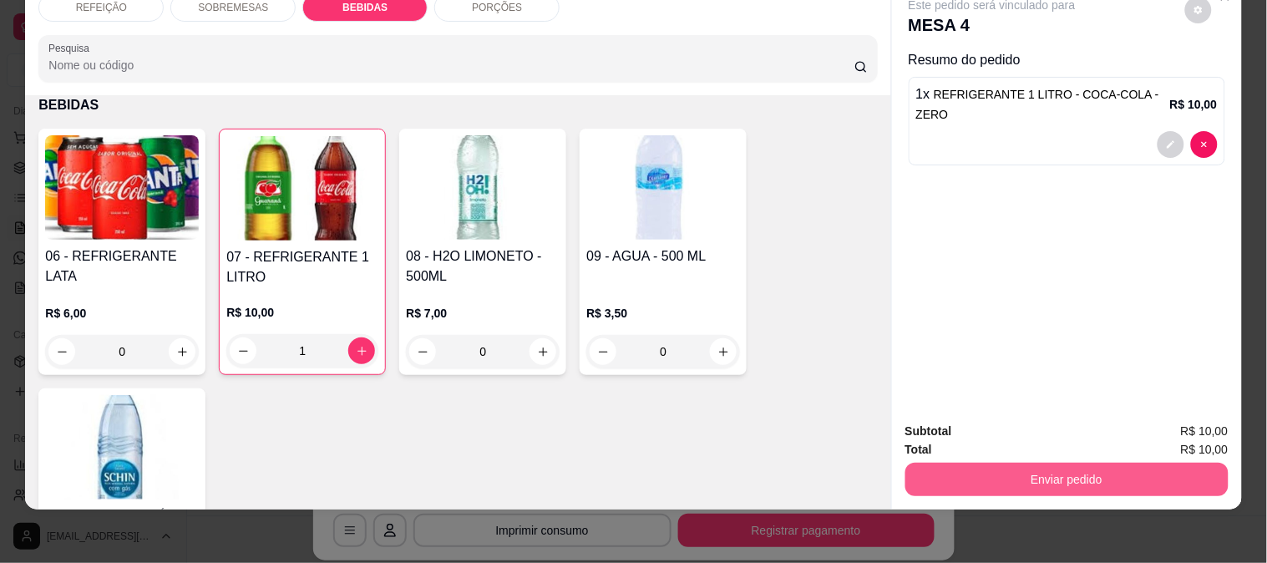
click at [1041, 468] on button "Enviar pedido" at bounding box center [1066, 479] width 323 height 33
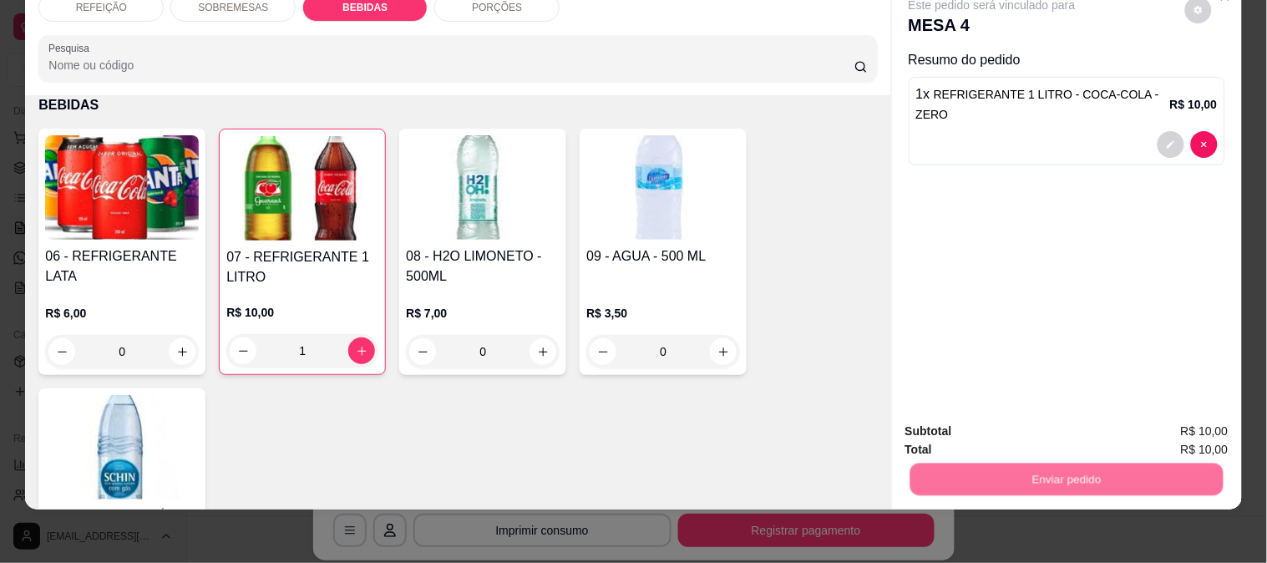
click at [1170, 422] on button "Enviar pedido" at bounding box center [1185, 424] width 92 height 31
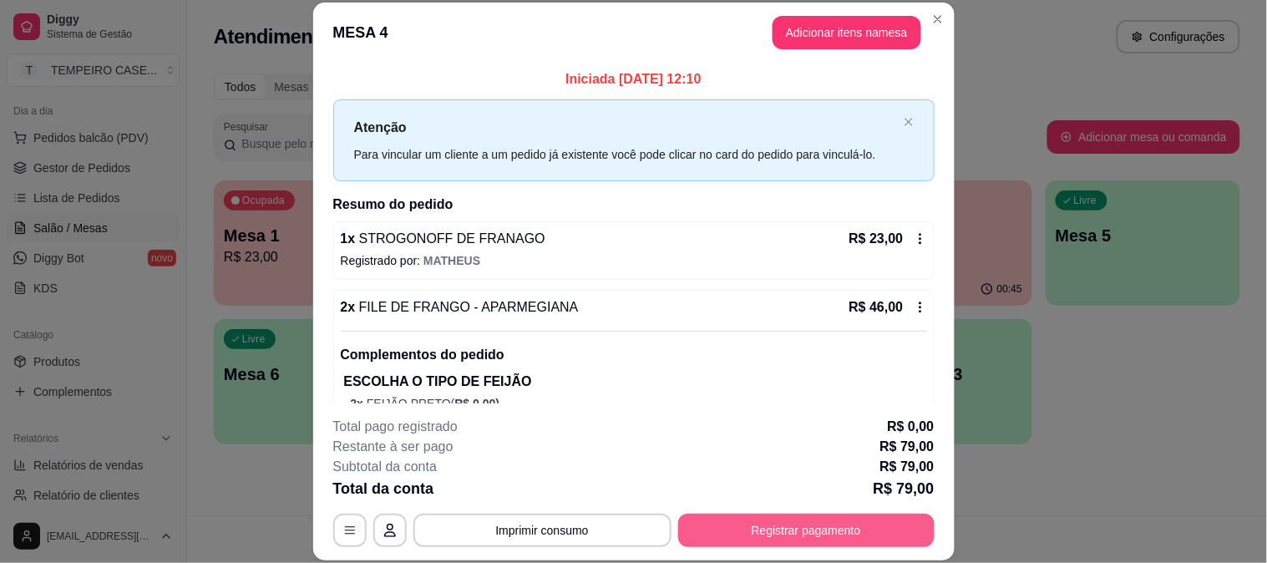
click at [787, 538] on button "Registrar pagamento" at bounding box center [806, 530] width 256 height 33
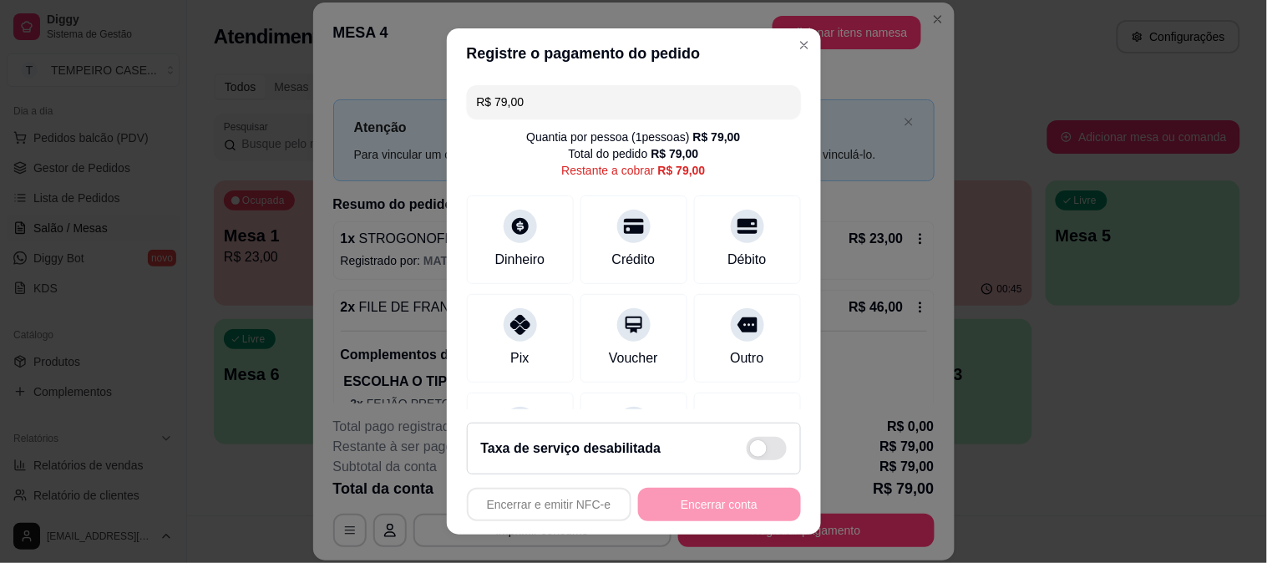
drag, startPoint x: 574, startPoint y: 111, endPoint x: 309, endPoint y: 104, distance: 264.8
click at [309, 104] on div "Registre o pagamento do pedido R$ 79,00 Quantia por pessoa ( 1 pessoas) R$ 79,0…" at bounding box center [633, 281] width 1267 height 563
click at [622, 230] on icon at bounding box center [633, 221] width 22 height 17
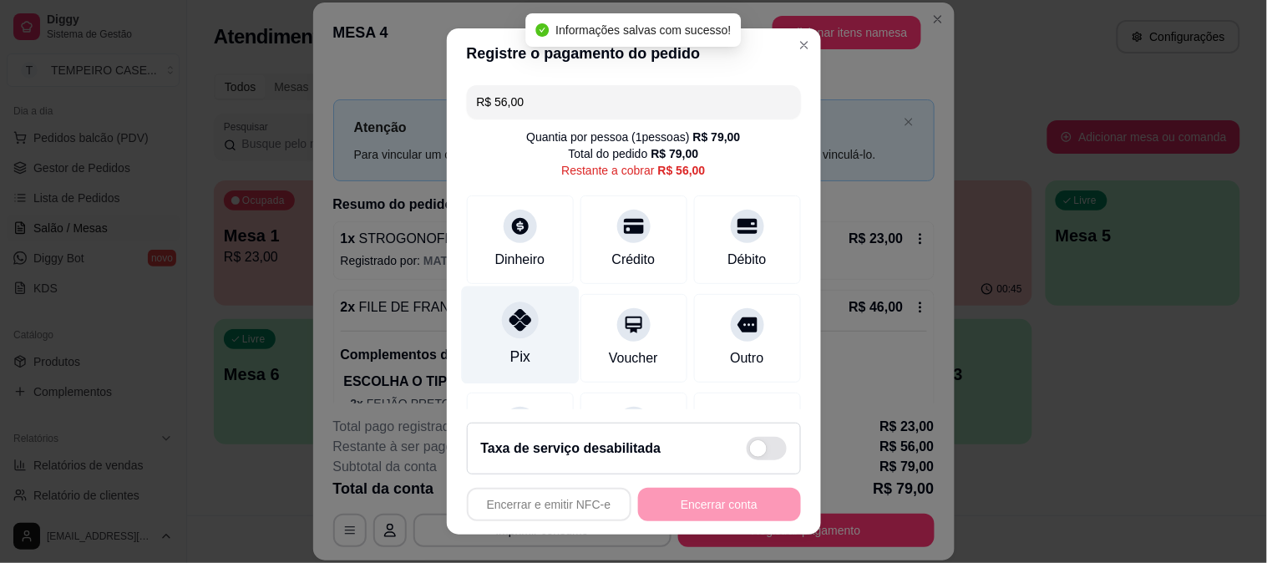
click at [528, 336] on div "Pix" at bounding box center [520, 335] width 118 height 98
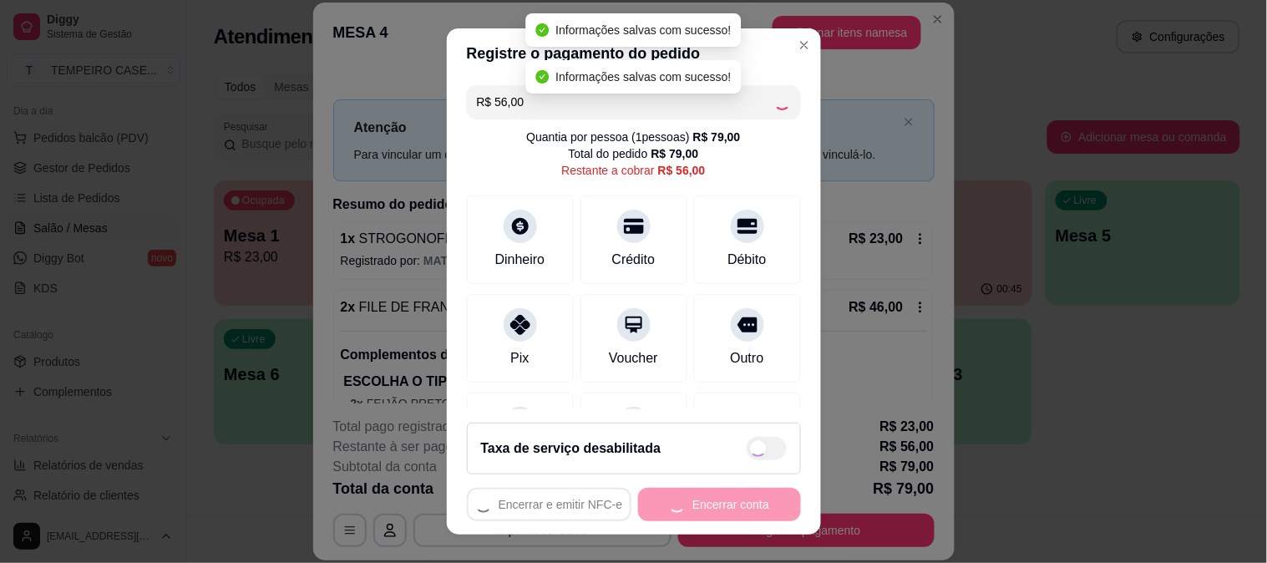
type input "R$ 0,00"
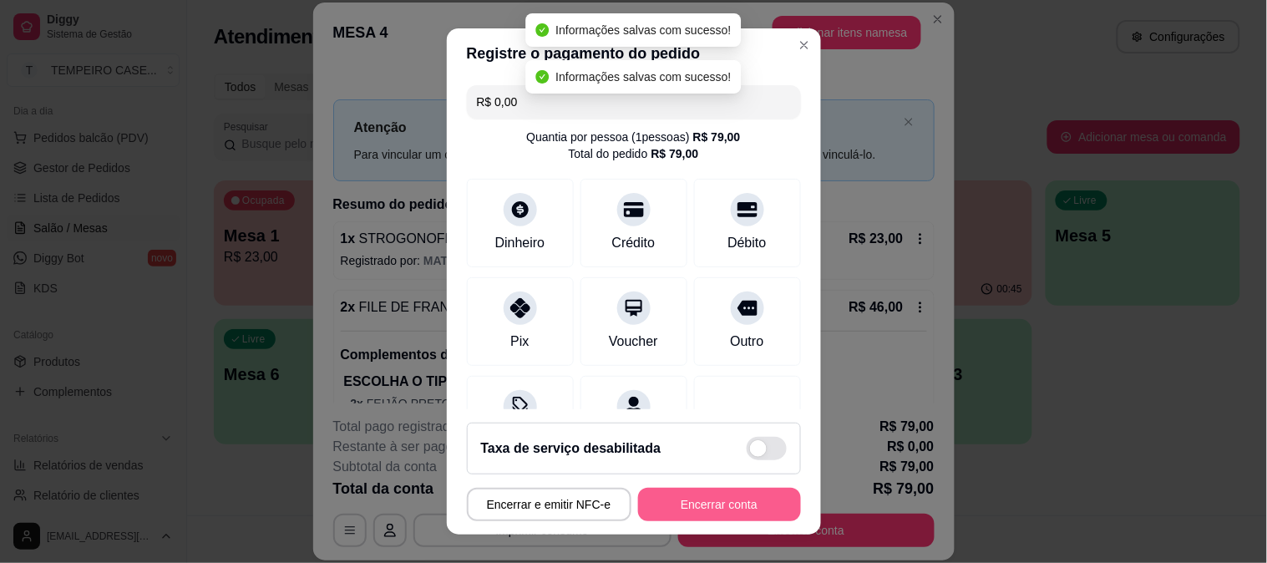
click at [697, 506] on button "Encerrar conta" at bounding box center [719, 504] width 163 height 33
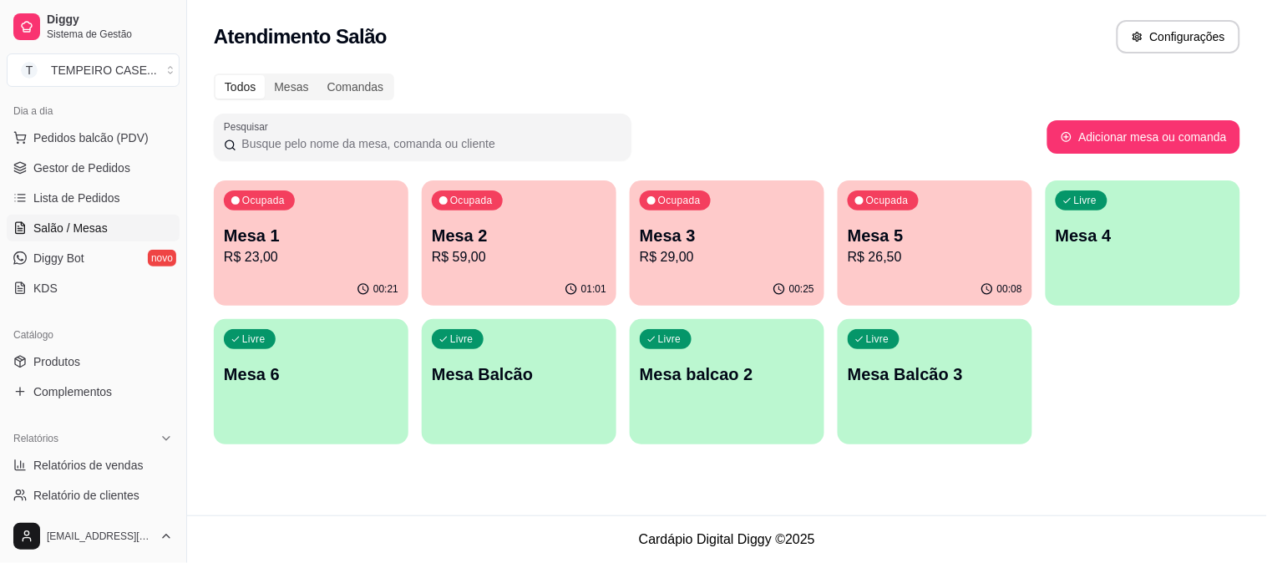
click at [317, 218] on div "Ocupada Mesa 1 R$ 23,00" at bounding box center [311, 226] width 195 height 93
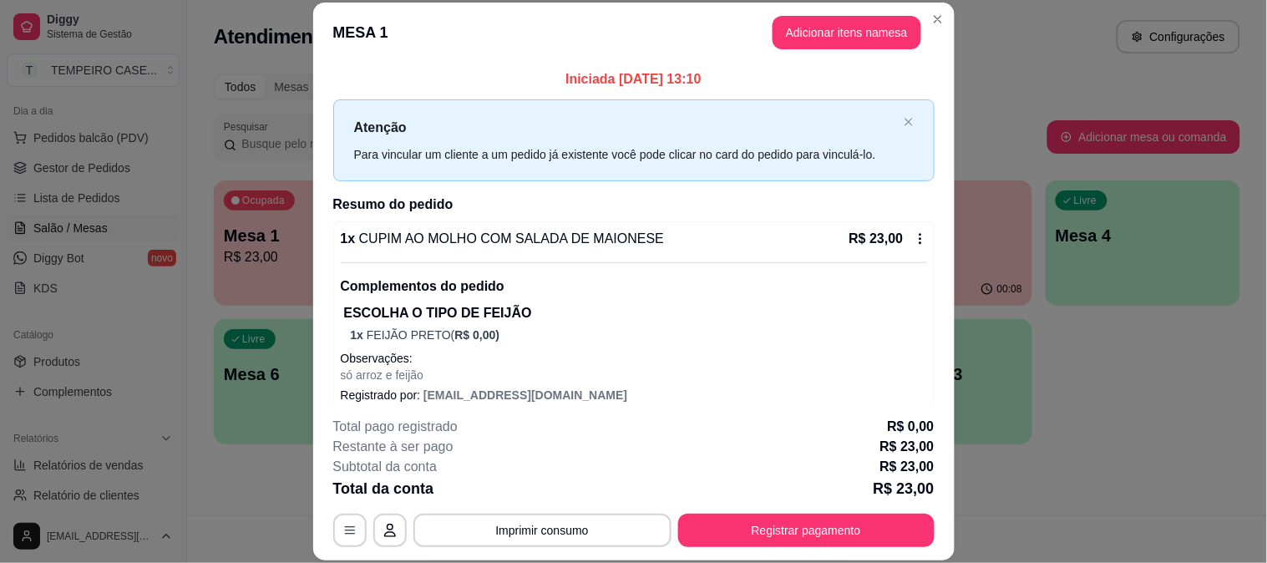
click at [762, 3] on header "MESA 1 Adicionar itens na mesa" at bounding box center [633, 33] width 641 height 60
click at [794, 38] on button "Adicionar itens na mesa" at bounding box center [847, 32] width 149 height 33
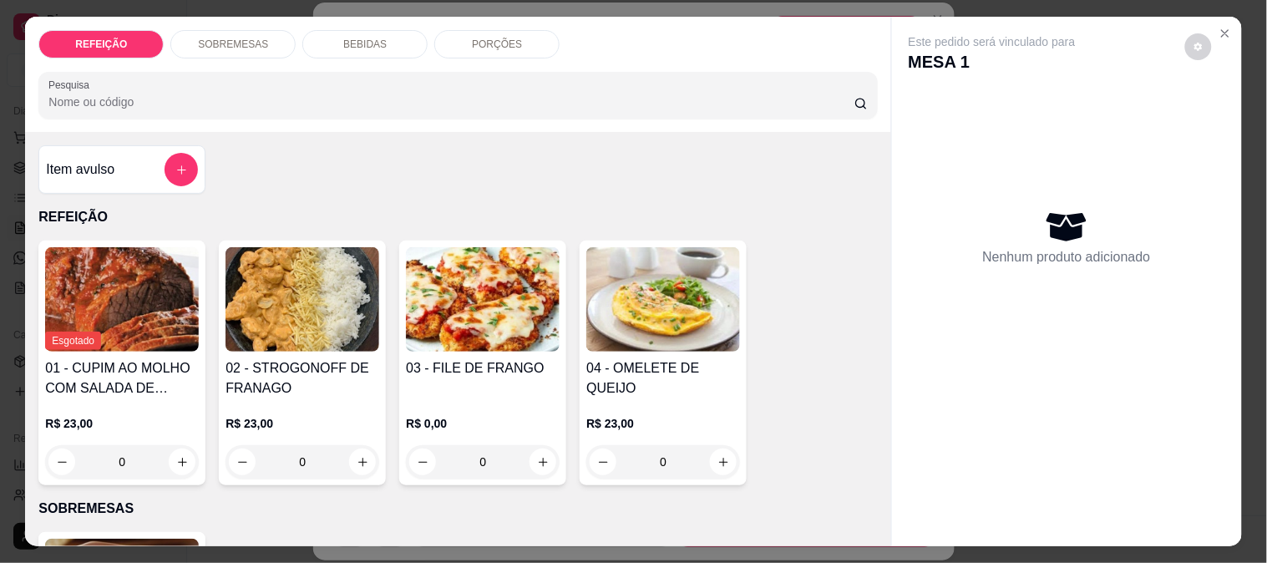
click at [346, 38] on p "BEBIDAS" at bounding box center [364, 44] width 43 height 13
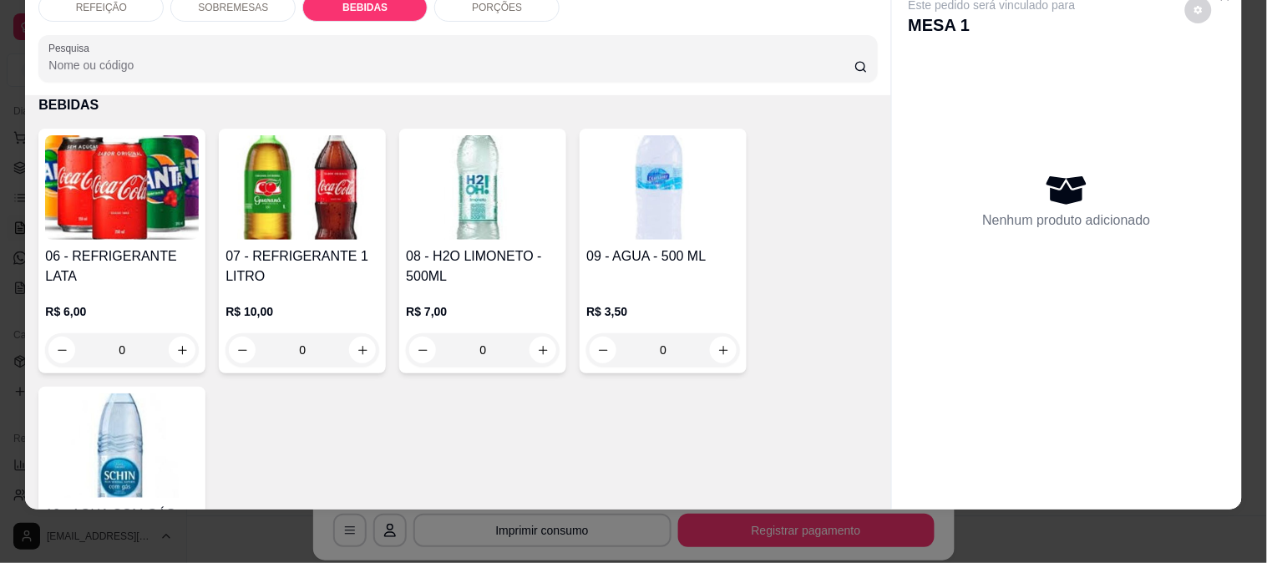
click at [132, 220] on img at bounding box center [122, 187] width 154 height 104
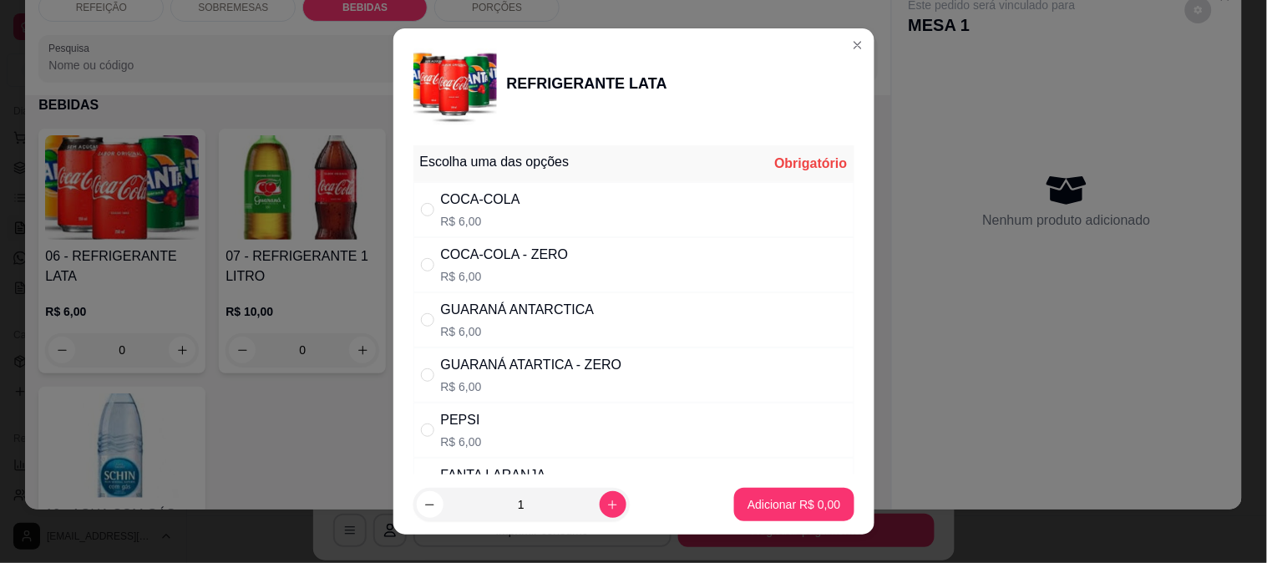
drag, startPoint x: 483, startPoint y: 264, endPoint x: 800, endPoint y: 436, distance: 361.0
click at [485, 263] on div "COCA-COLA - ZERO" at bounding box center [505, 255] width 128 height 20
radio input "true"
click at [805, 512] on p "Adicionar R$ 6,00" at bounding box center [793, 504] width 93 height 17
type input "1"
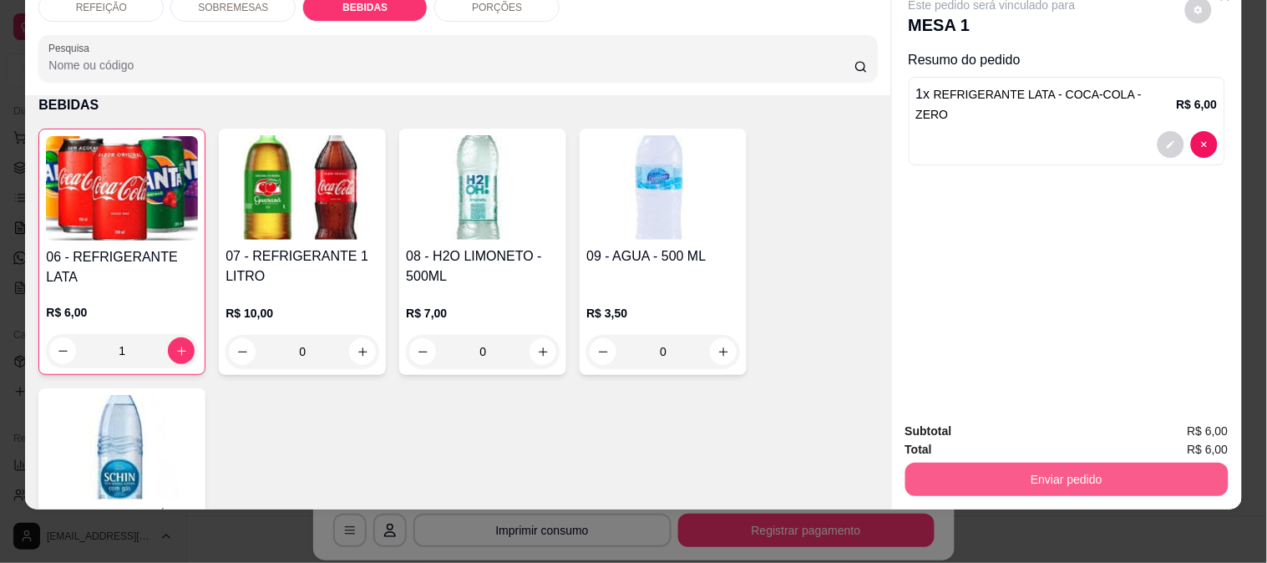
click at [1047, 463] on button "Enviar pedido" at bounding box center [1066, 479] width 323 height 33
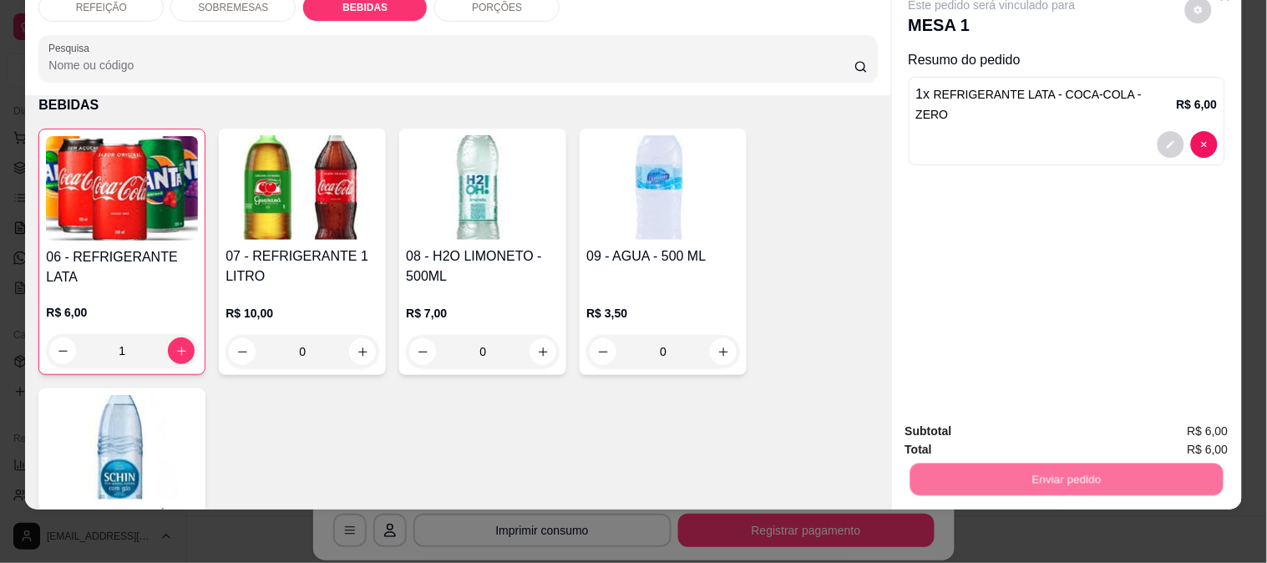
click at [1161, 421] on button "Enviar pedido" at bounding box center [1185, 423] width 92 height 31
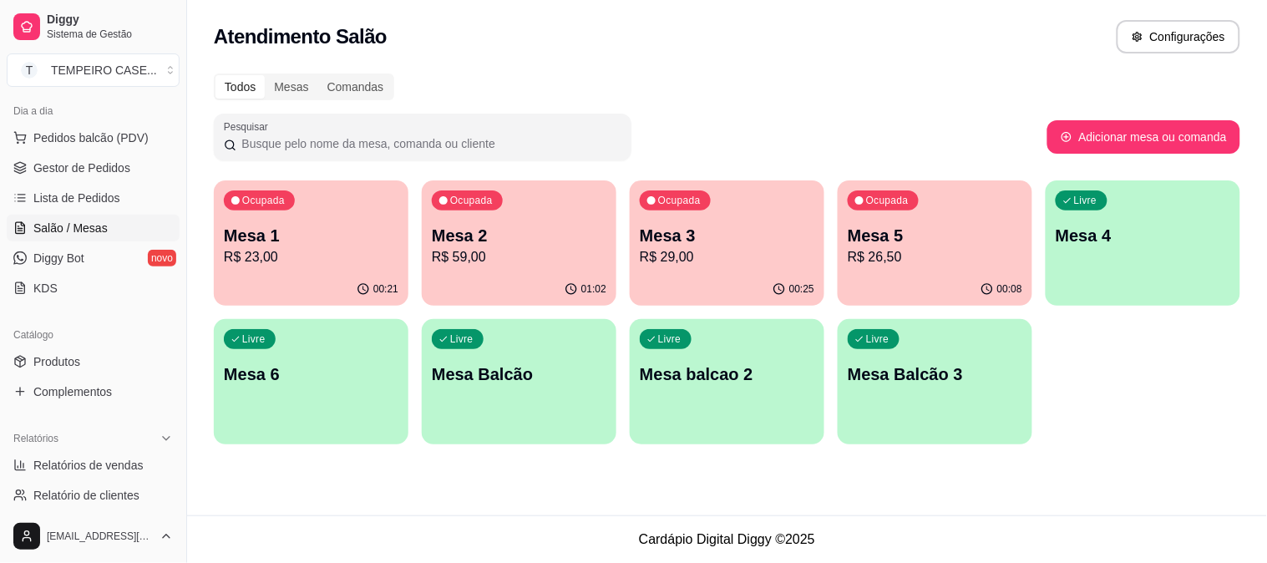
click at [535, 231] on p "Mesa 2" at bounding box center [519, 235] width 175 height 23
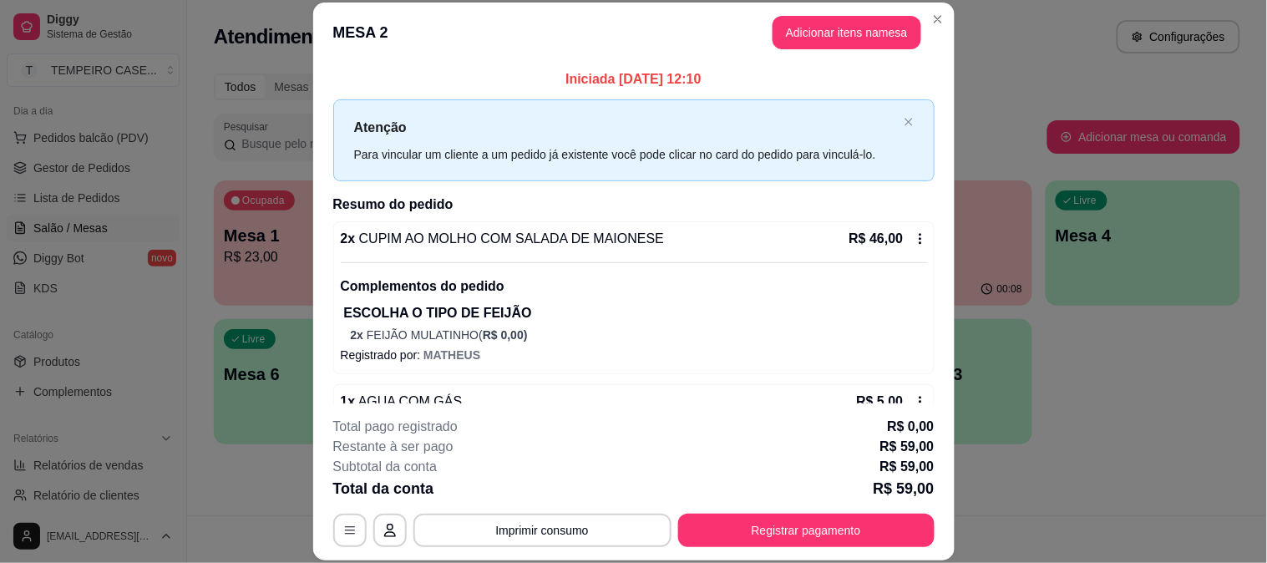
click at [785, 538] on button "Registrar pagamento" at bounding box center [806, 530] width 256 height 33
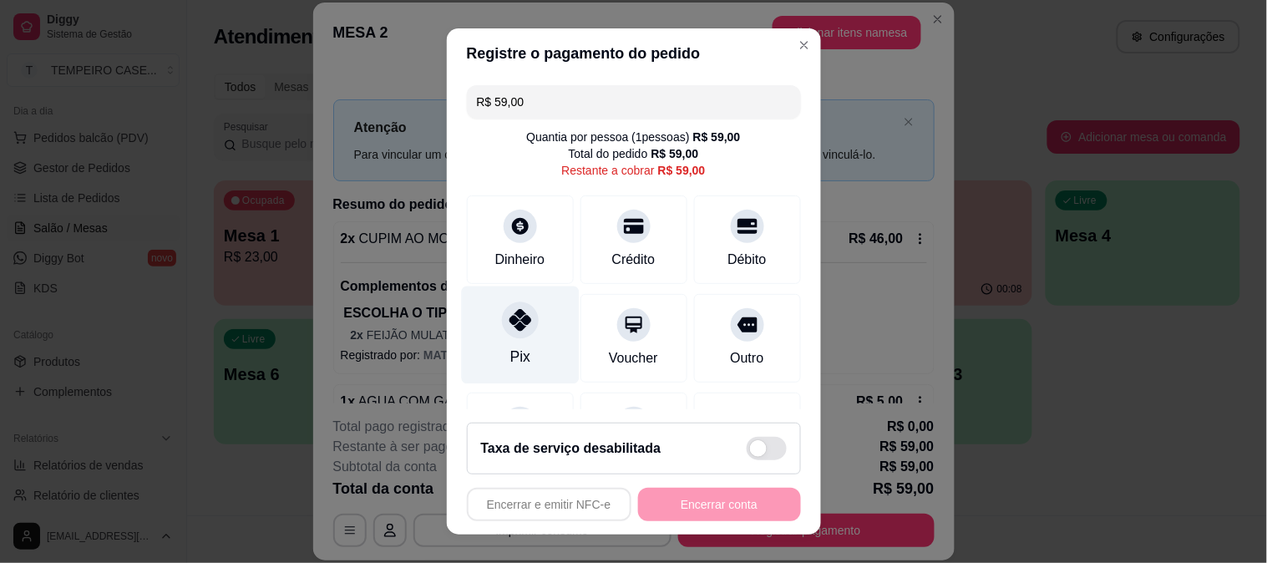
click at [515, 331] on icon at bounding box center [520, 320] width 22 height 22
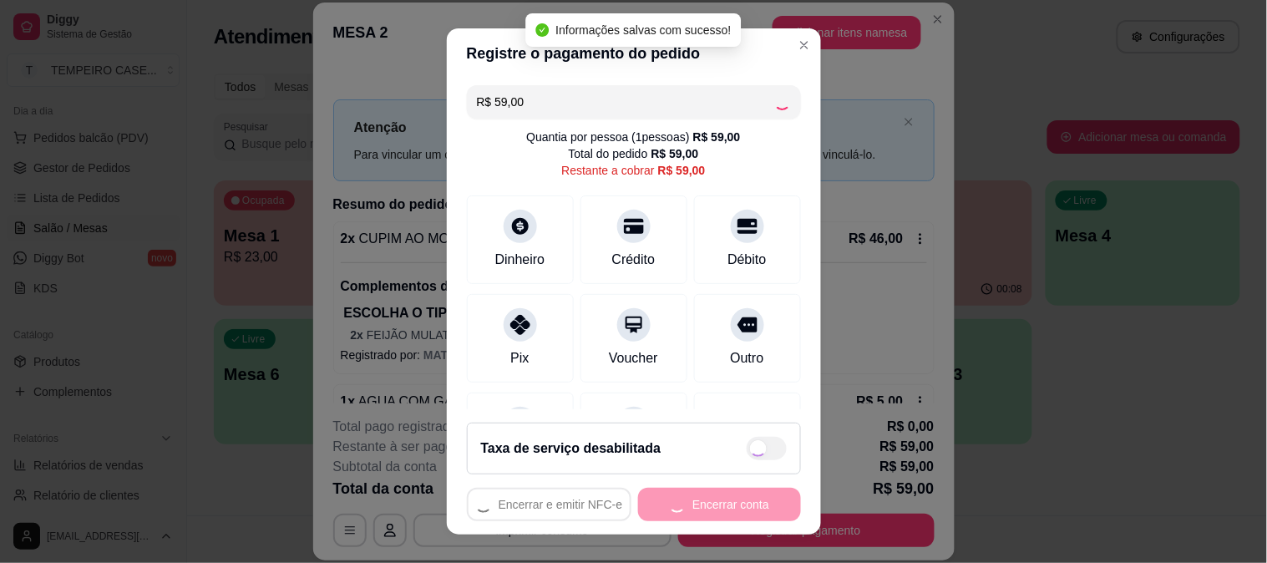
type input "R$ 0,00"
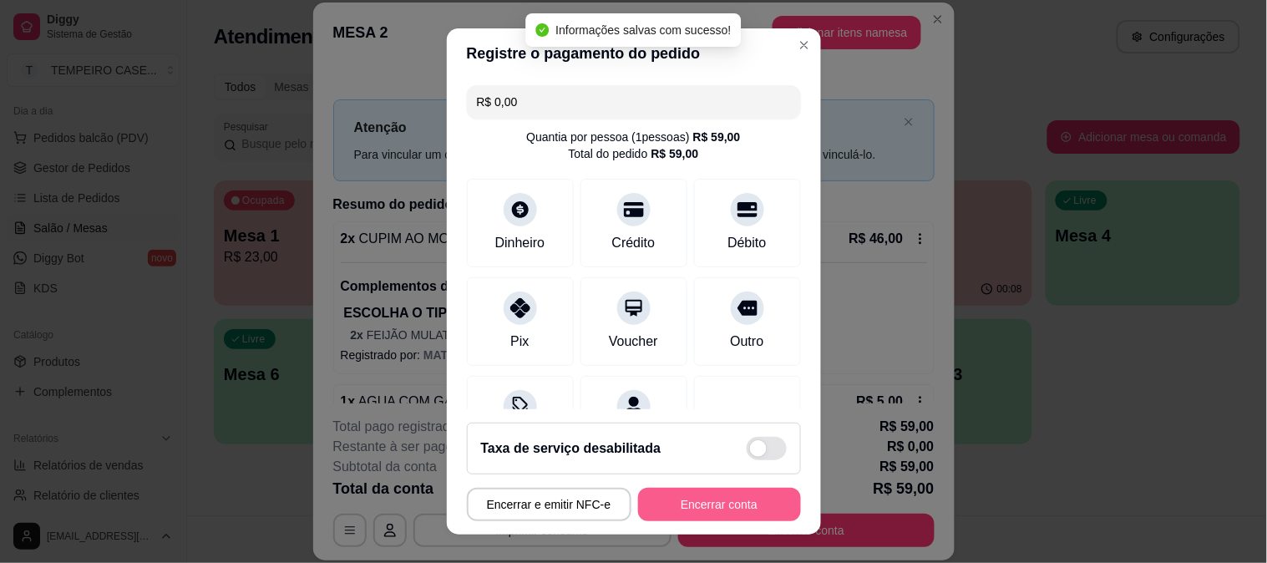
click at [702, 507] on button "Encerrar conta" at bounding box center [719, 504] width 163 height 33
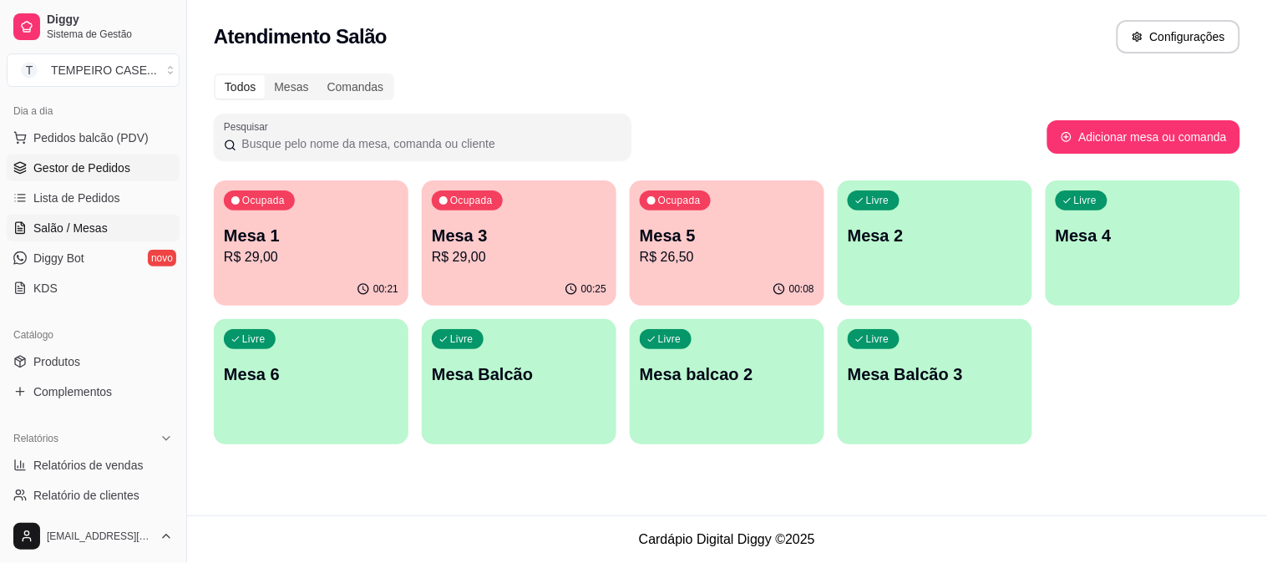
click at [92, 170] on span "Gestor de Pedidos" at bounding box center [81, 168] width 97 height 17
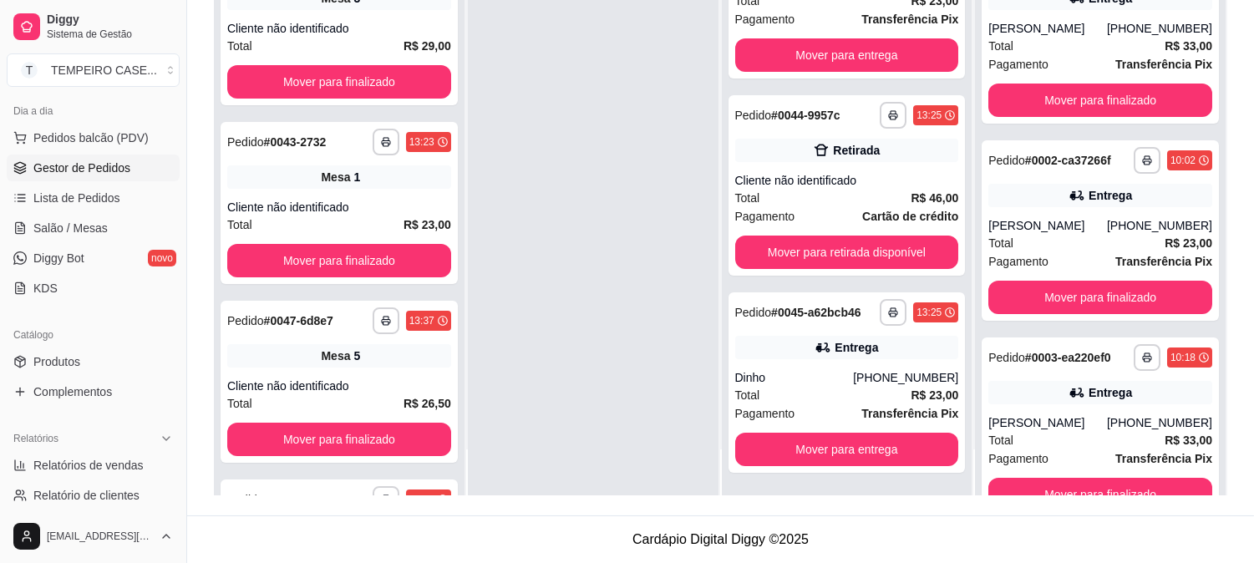
scroll to position [364, 0]
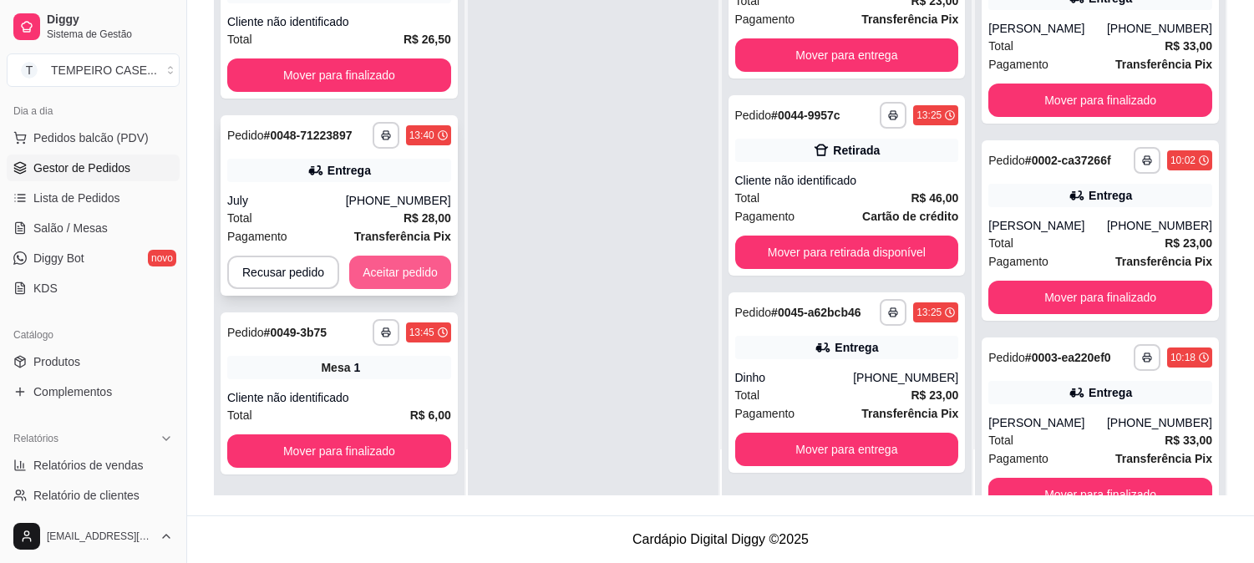
click at [411, 274] on button "Aceitar pedido" at bounding box center [400, 272] width 102 height 33
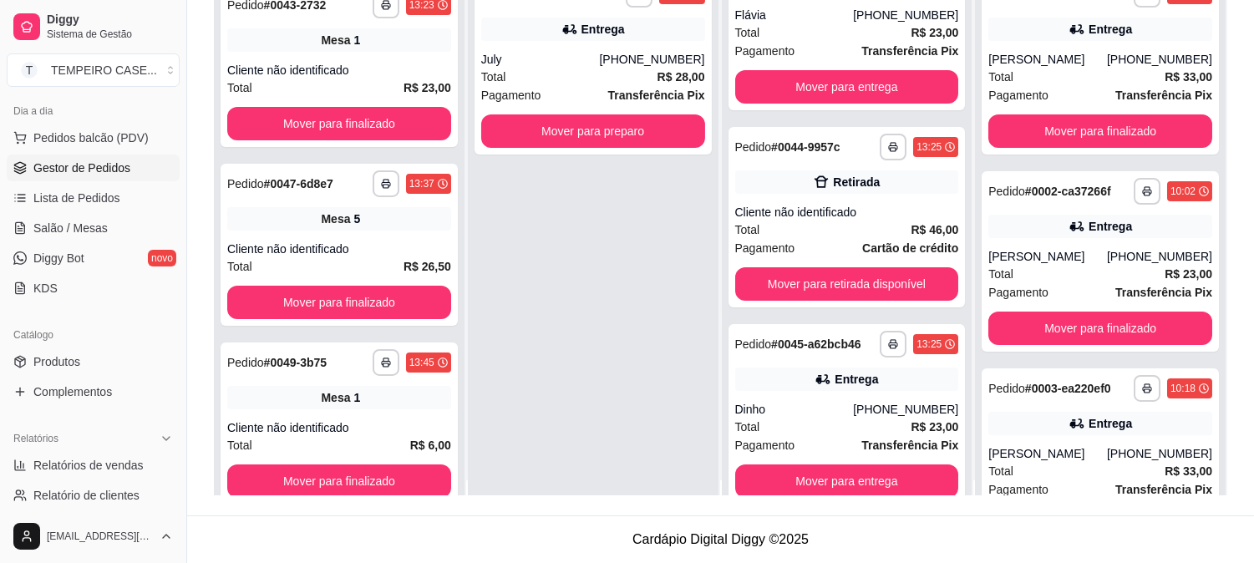
scroll to position [0, 0]
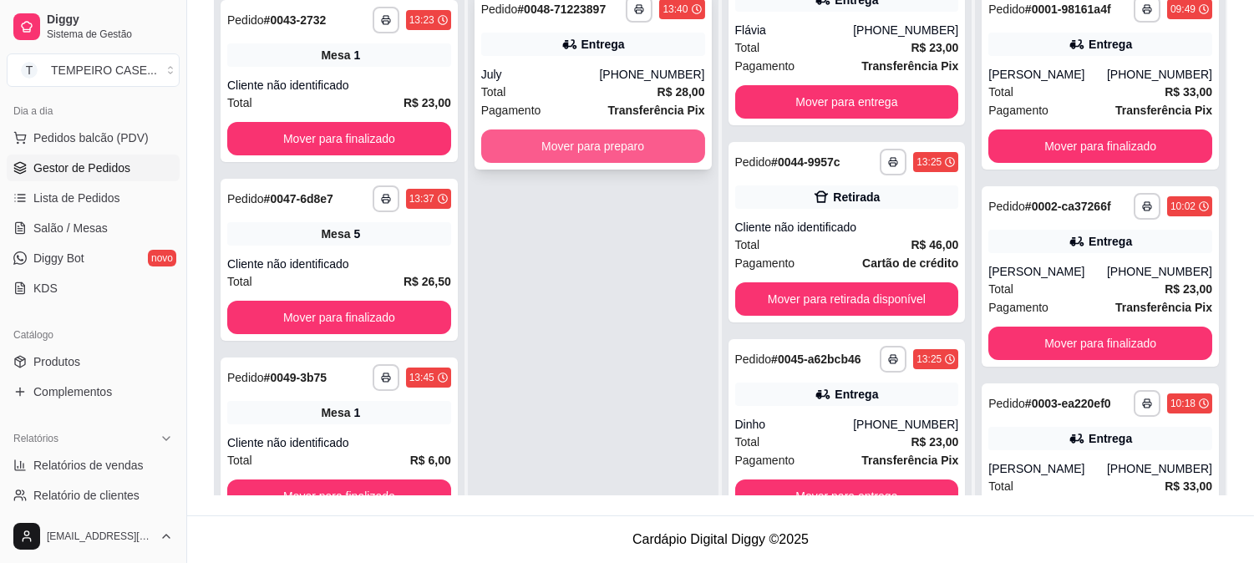
click at [632, 155] on button "Mover para preparo" at bounding box center [593, 145] width 224 height 33
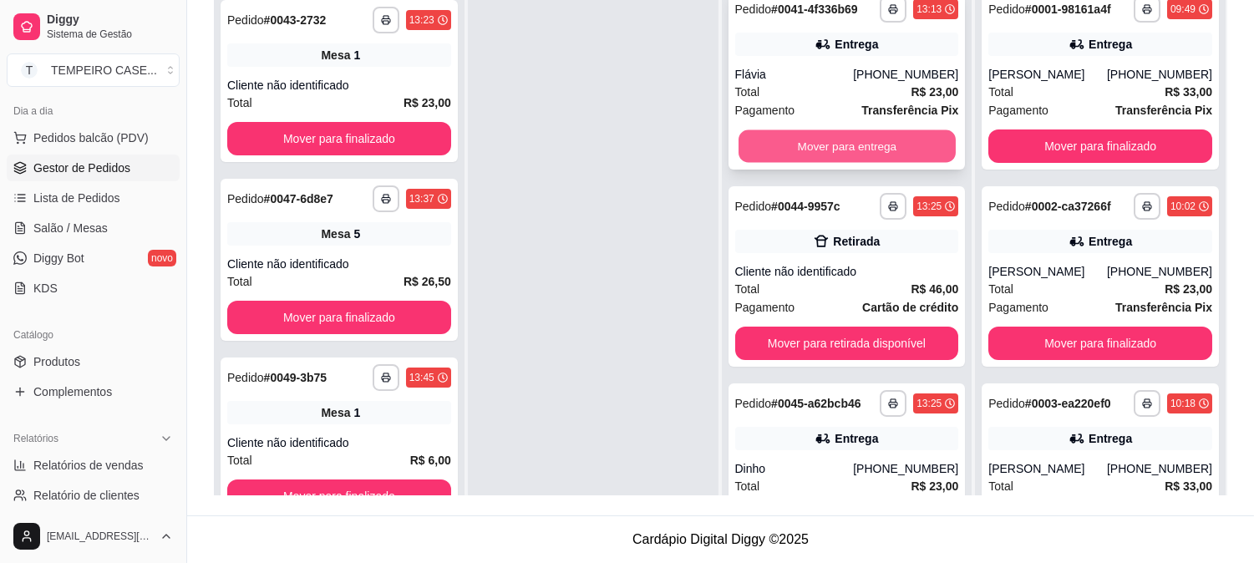
click at [813, 149] on button "Mover para entrega" at bounding box center [846, 146] width 217 height 33
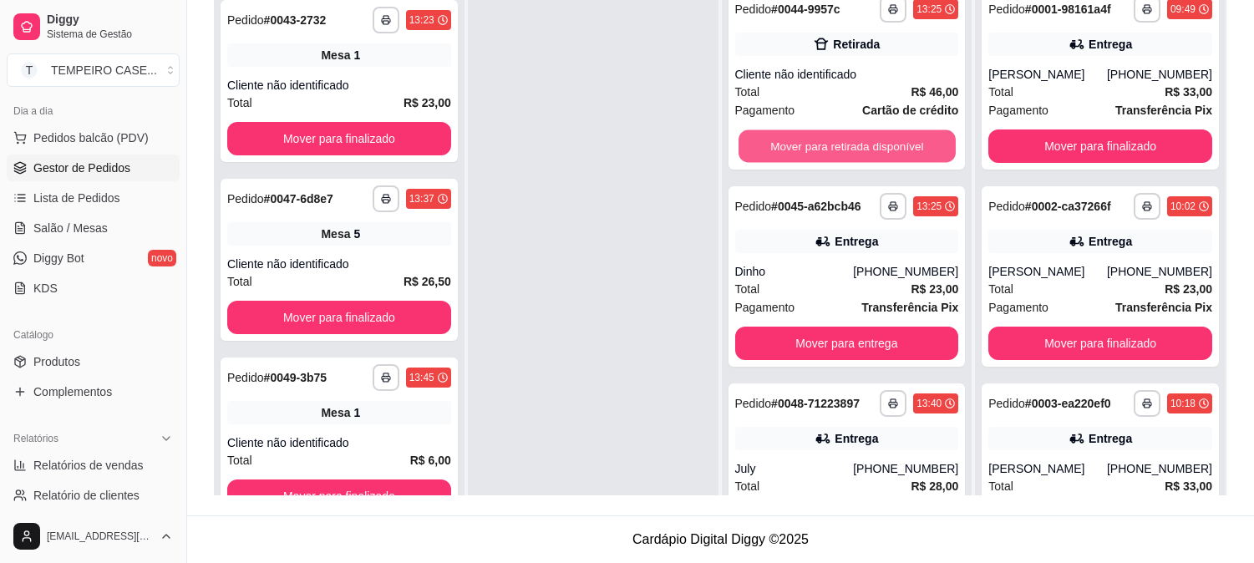
click at [813, 149] on button "Mover para retirada disponível" at bounding box center [846, 146] width 217 height 33
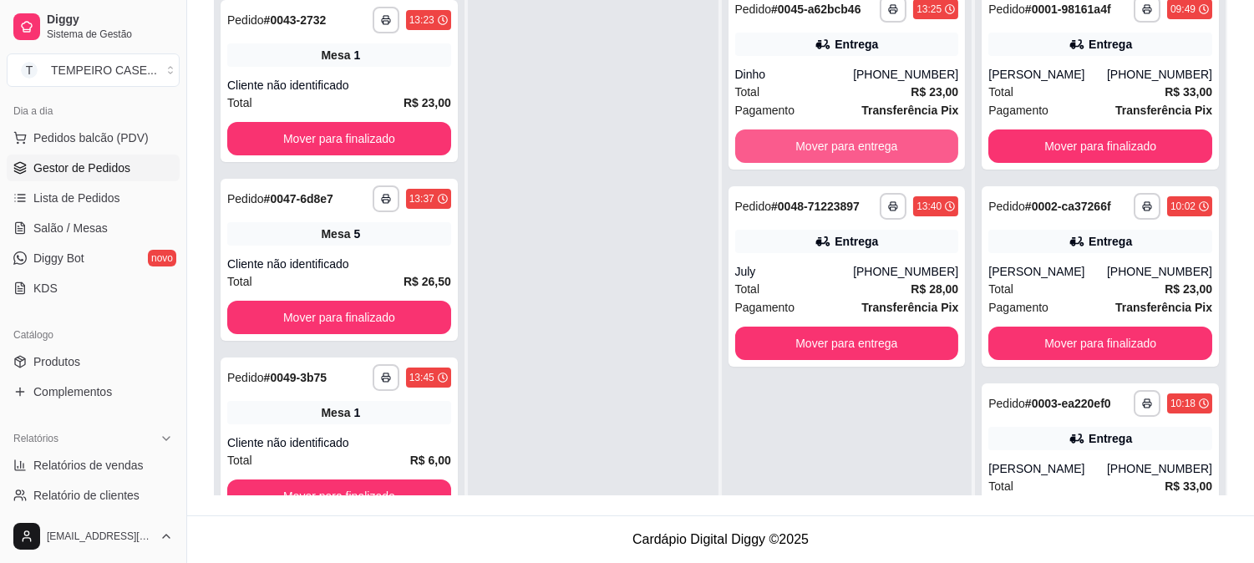
click at [813, 149] on button "Mover para entrega" at bounding box center [847, 145] width 224 height 33
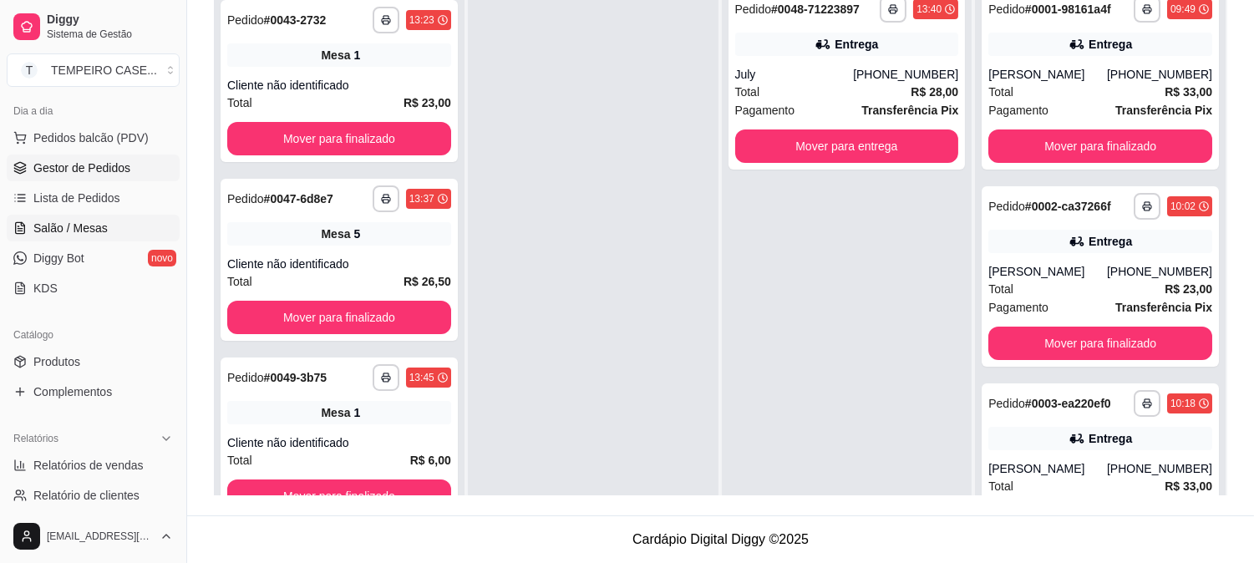
click at [54, 240] on link "Salão / Mesas" at bounding box center [93, 228] width 173 height 27
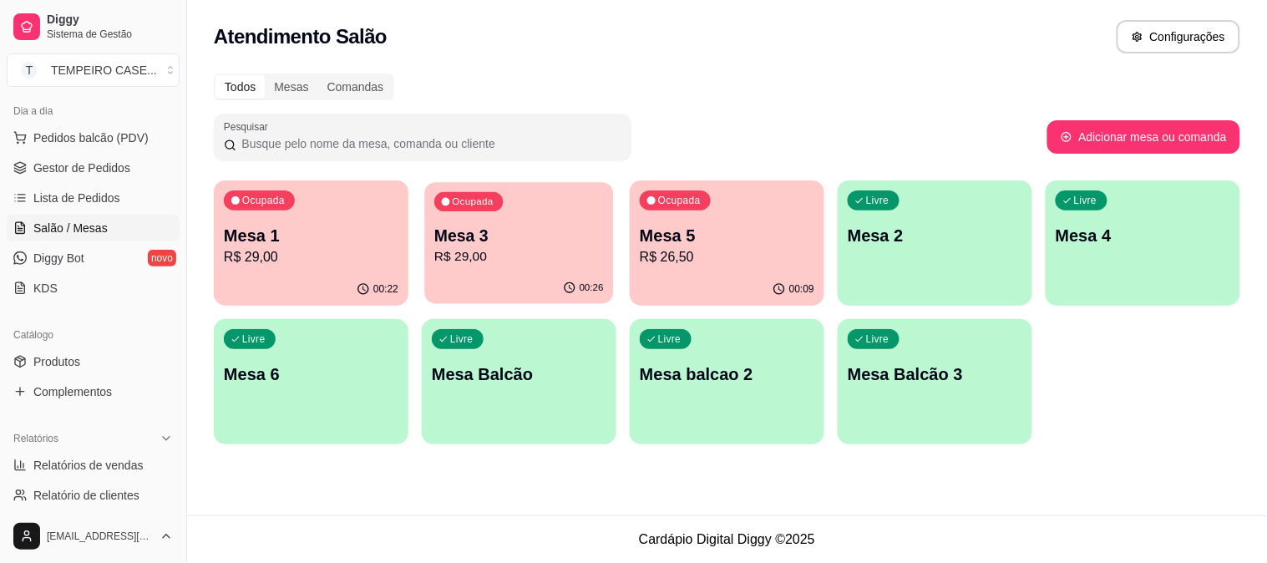
click at [423, 221] on div "Ocupada Mesa 1 R$ 29,00 00:22 Ocupada Mesa 3 R$ 29,00 00:26 Ocupada Mesa 5 R$ 2…" at bounding box center [727, 312] width 1026 height 264
click at [343, 236] on p "Mesa 1" at bounding box center [311, 235] width 175 height 23
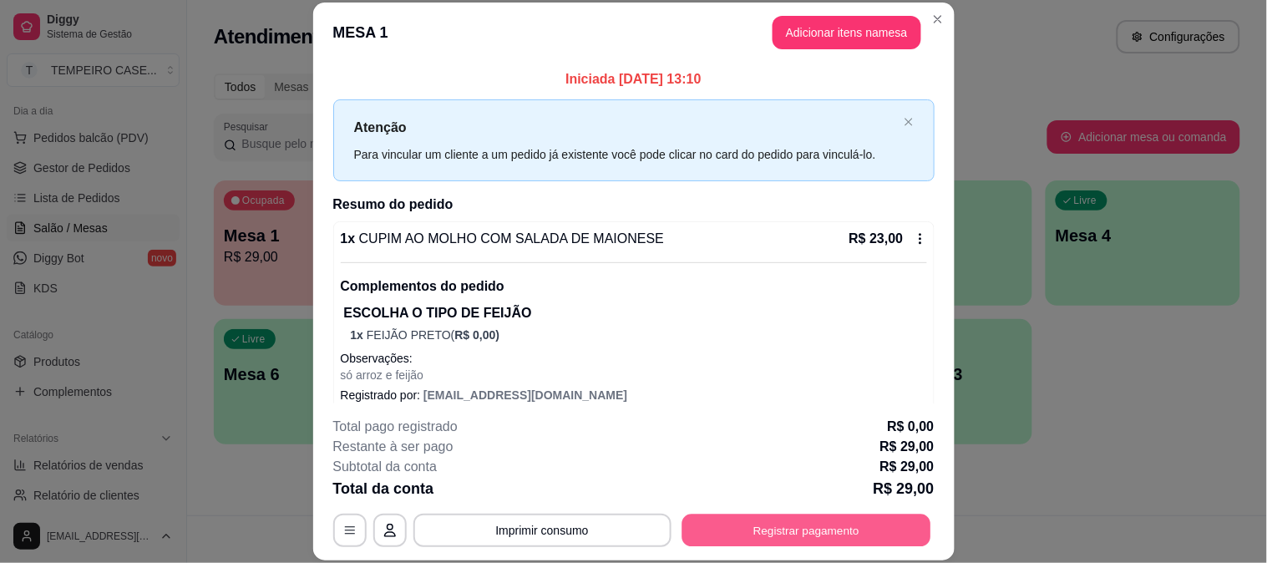
click at [783, 520] on button "Registrar pagamento" at bounding box center [806, 530] width 249 height 33
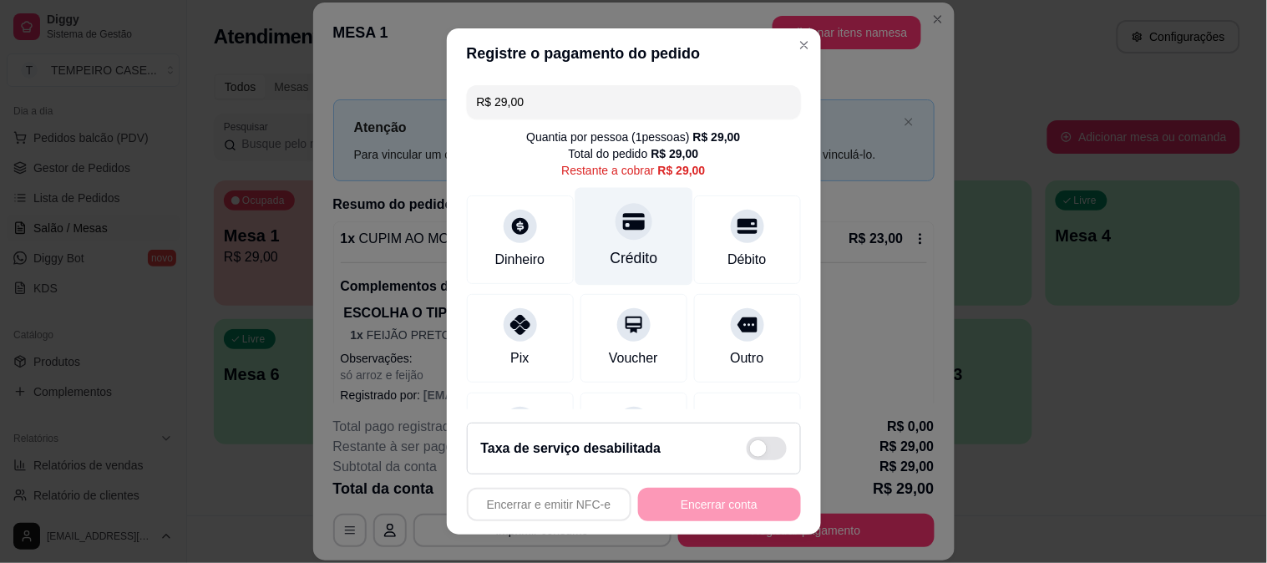
click at [635, 242] on div "Crédito" at bounding box center [634, 236] width 118 height 98
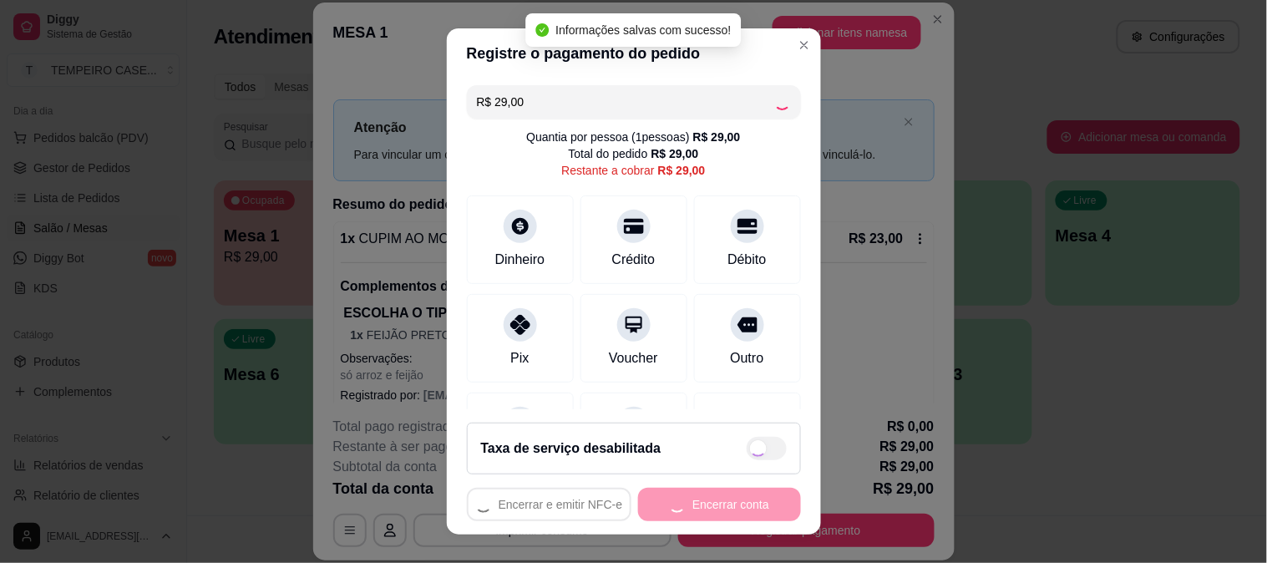
type input "R$ 0,00"
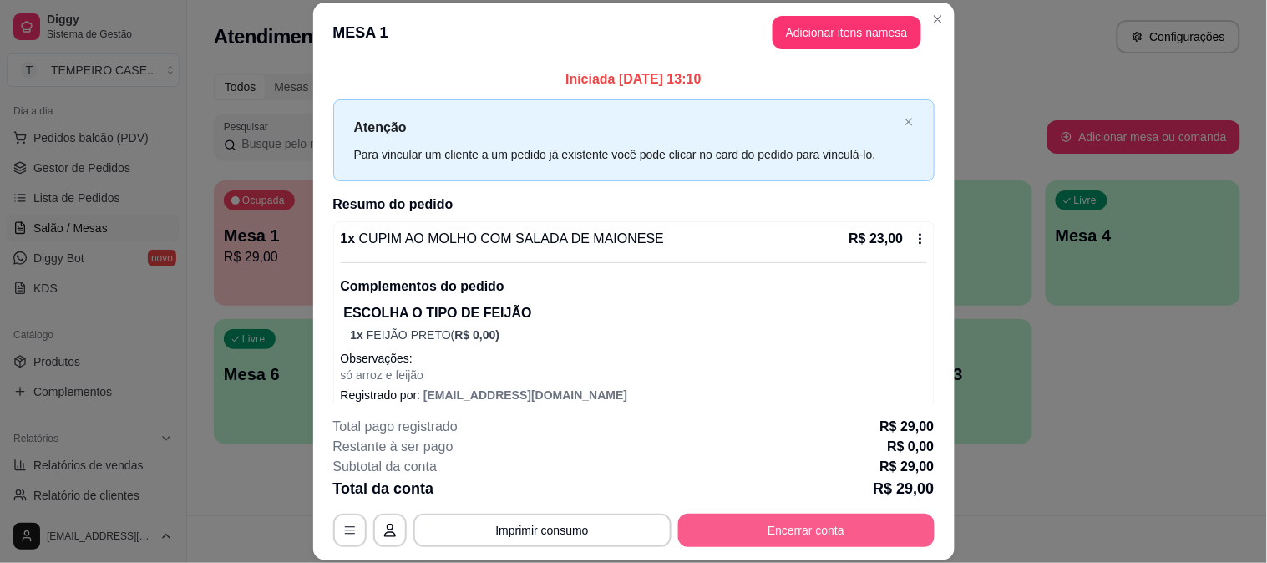
click at [721, 521] on button "Encerrar conta" at bounding box center [806, 530] width 256 height 33
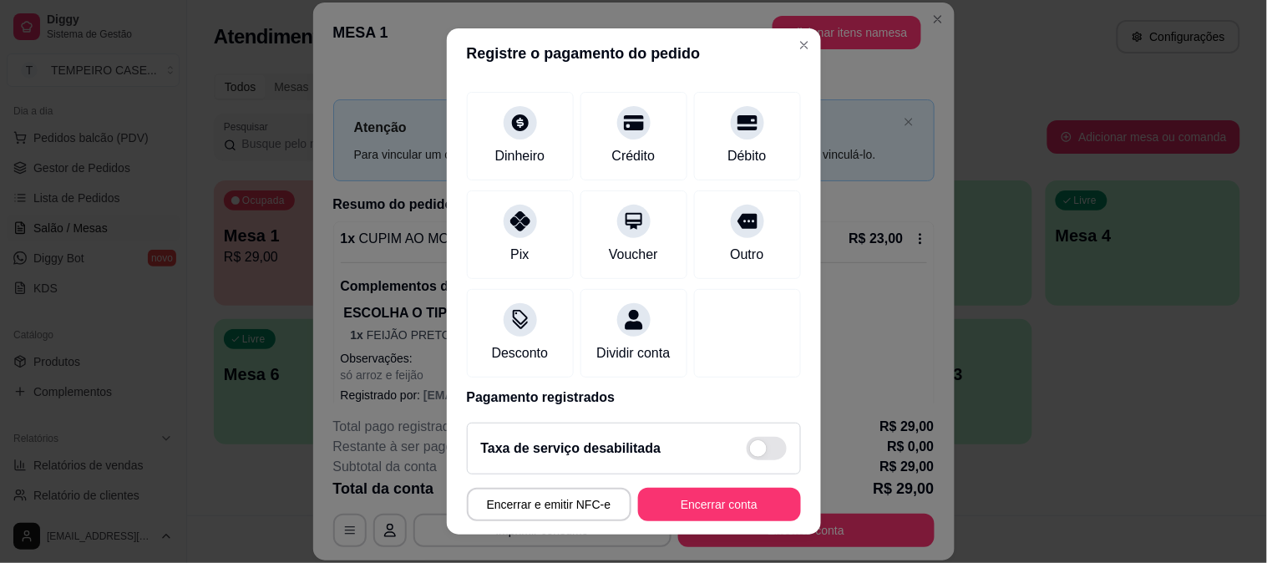
scroll to position [168, 0]
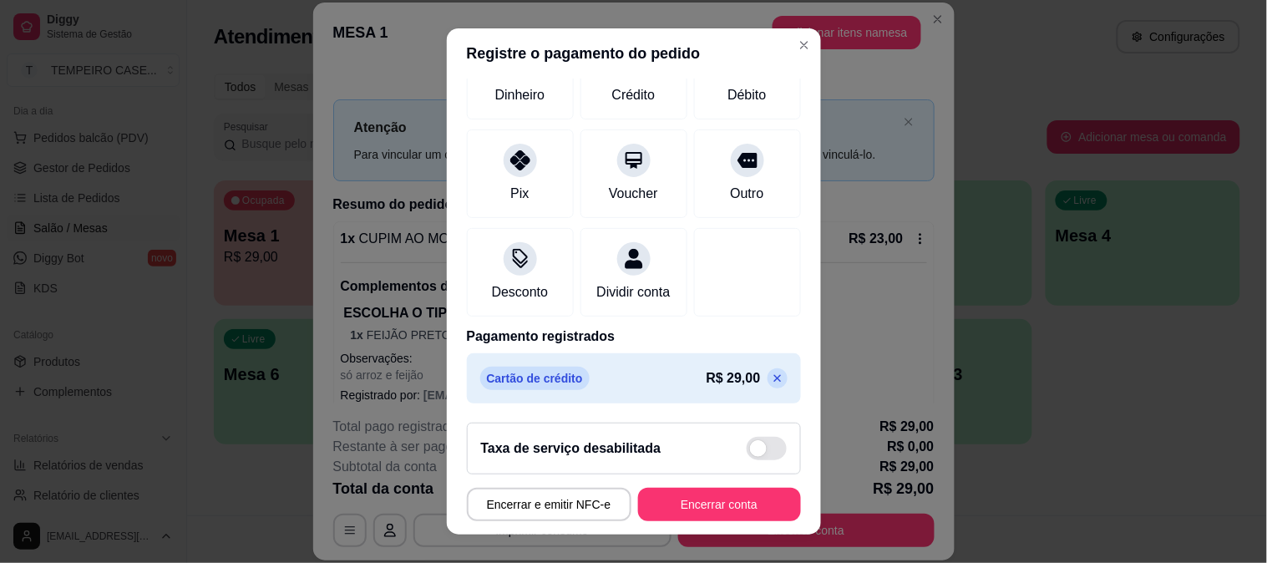
click at [771, 381] on icon at bounding box center [777, 378] width 13 height 13
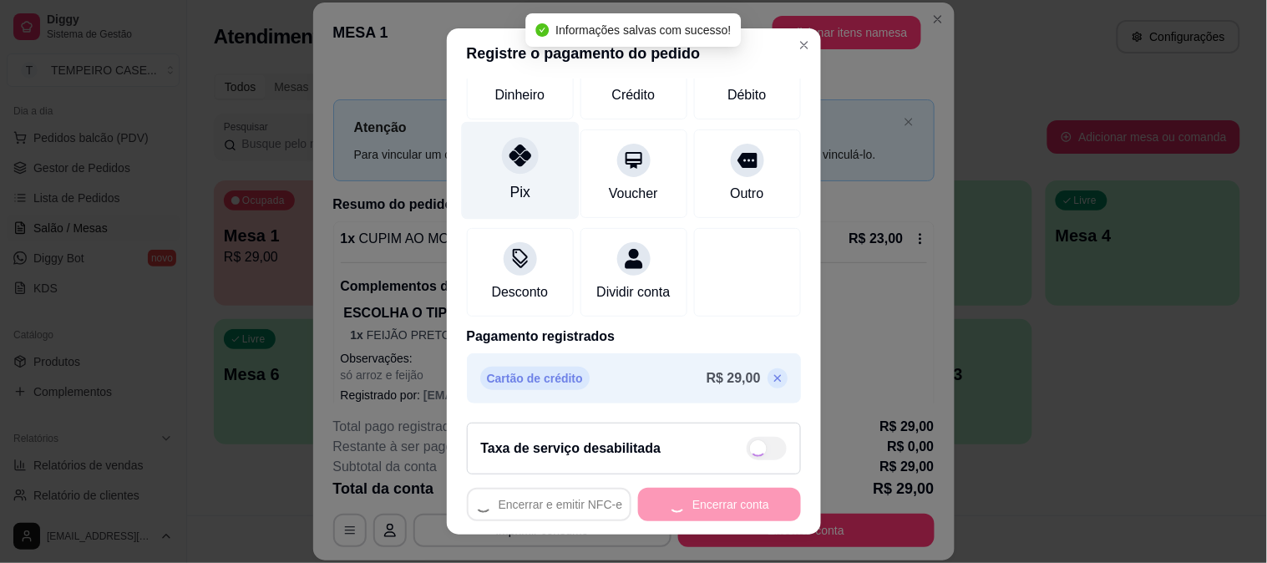
click at [506, 119] on div "Dinheiro" at bounding box center [520, 75] width 107 height 89
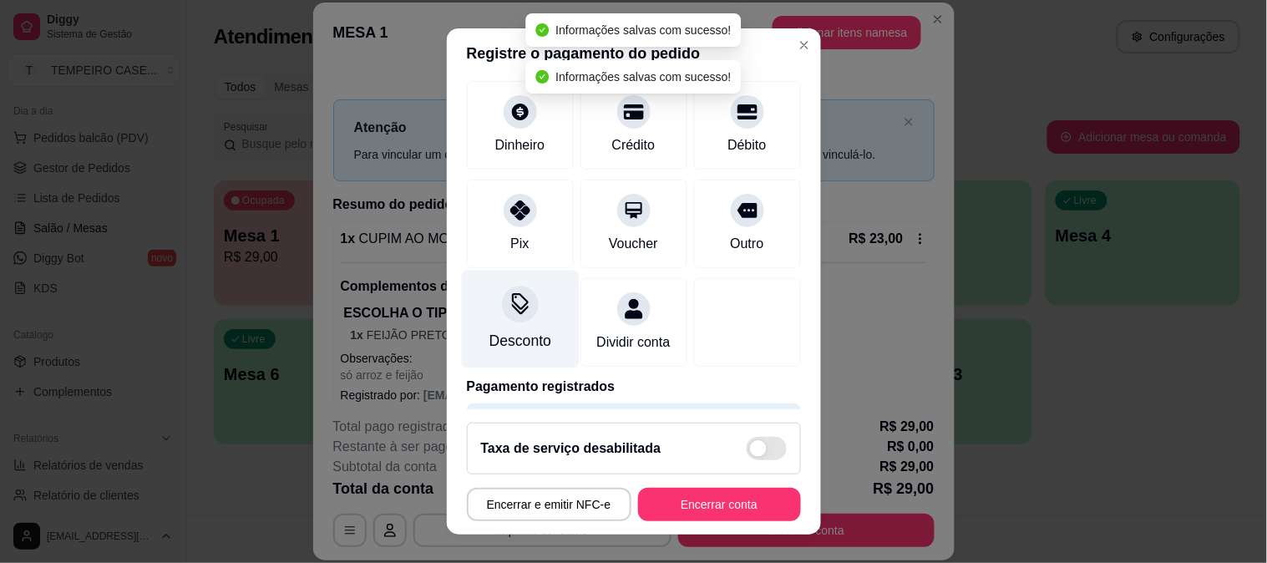
type input "R$ 0,00"
click at [530, 259] on div "Pix" at bounding box center [520, 224] width 107 height 89
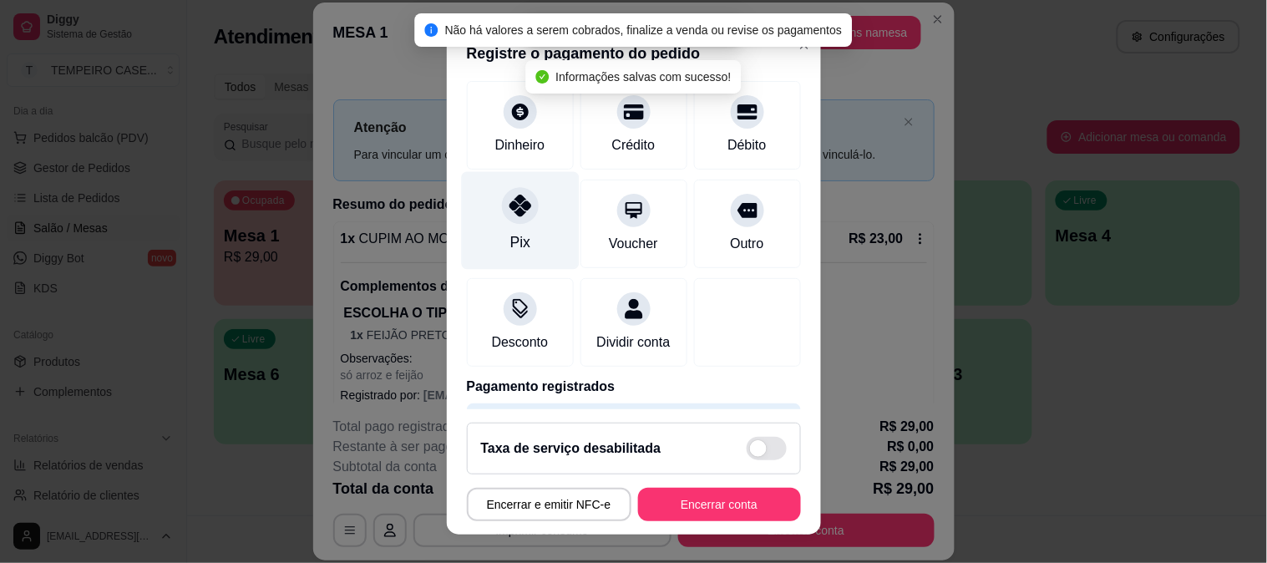
click at [480, 199] on div "Pix" at bounding box center [520, 220] width 118 height 98
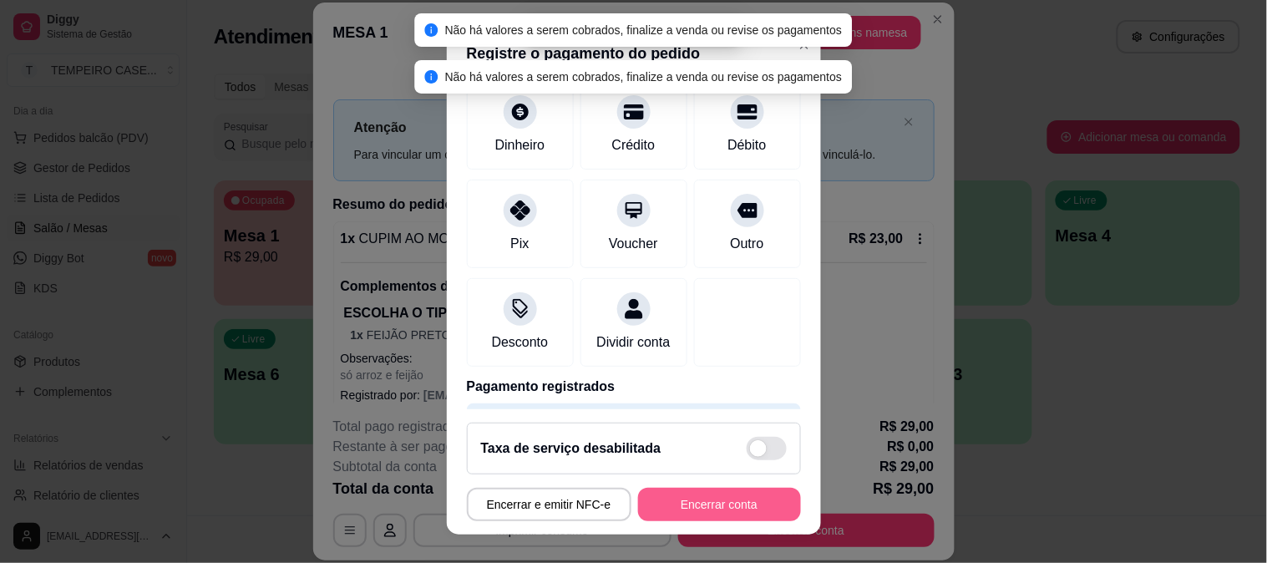
click at [679, 523] on footer "Taxa de serviço desabilitada Encerrar e emitir NFC-e Encerrar conta" at bounding box center [634, 471] width 374 height 125
click at [692, 498] on button "Encerrar conta" at bounding box center [720, 505] width 158 height 33
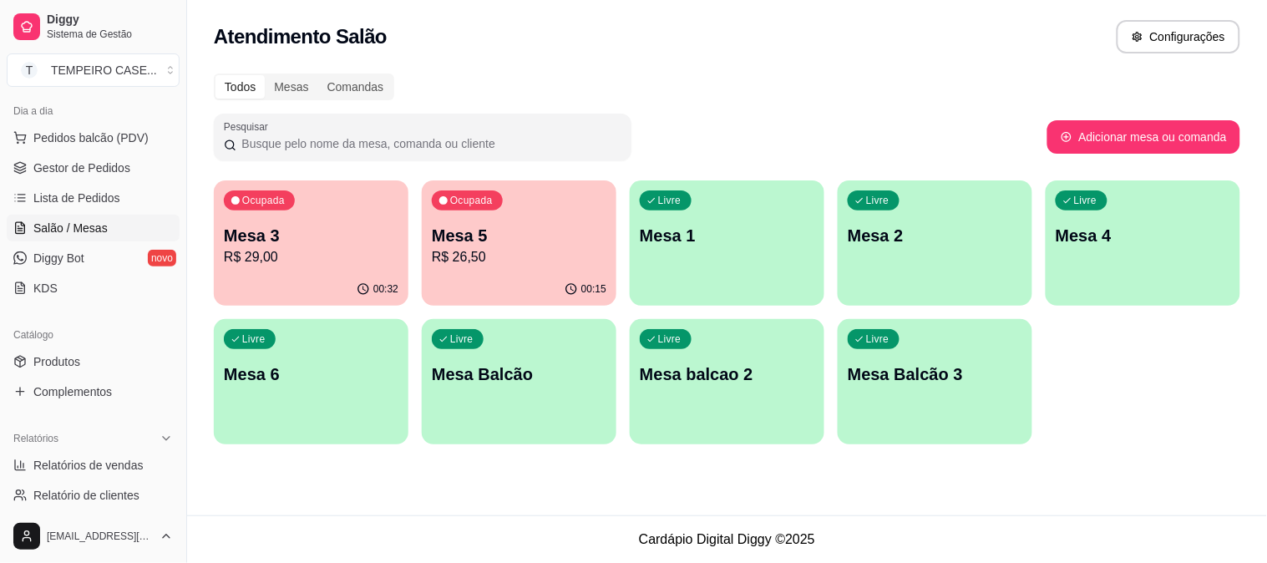
click at [289, 256] on p "R$ 29,00" at bounding box center [311, 257] width 175 height 20
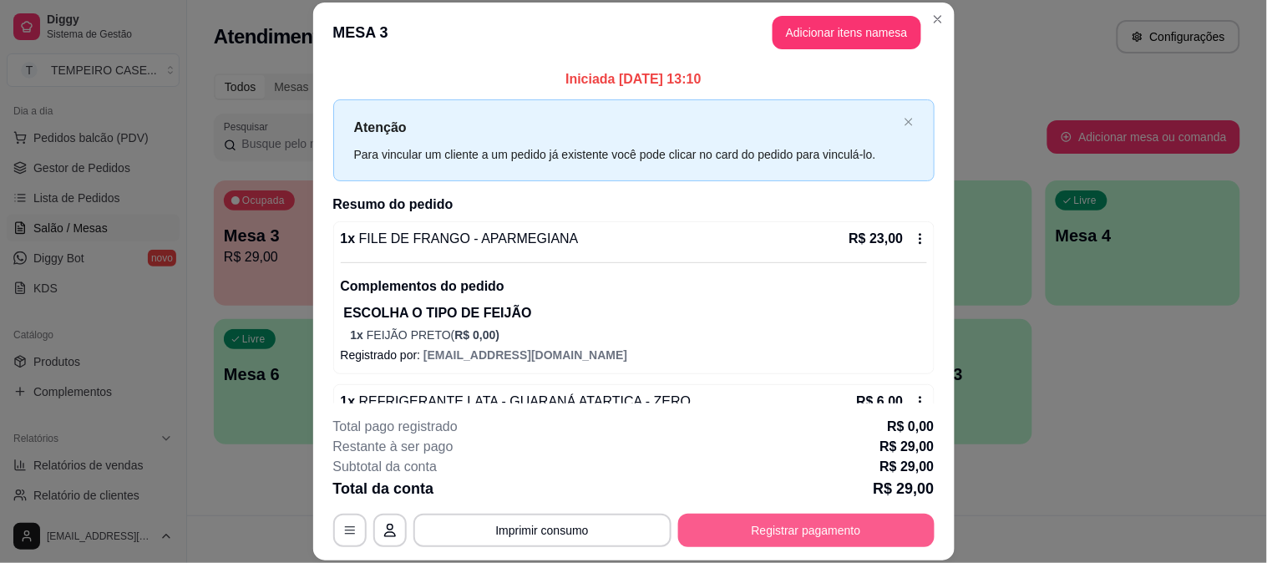
click at [770, 527] on button "Registrar pagamento" at bounding box center [806, 530] width 256 height 33
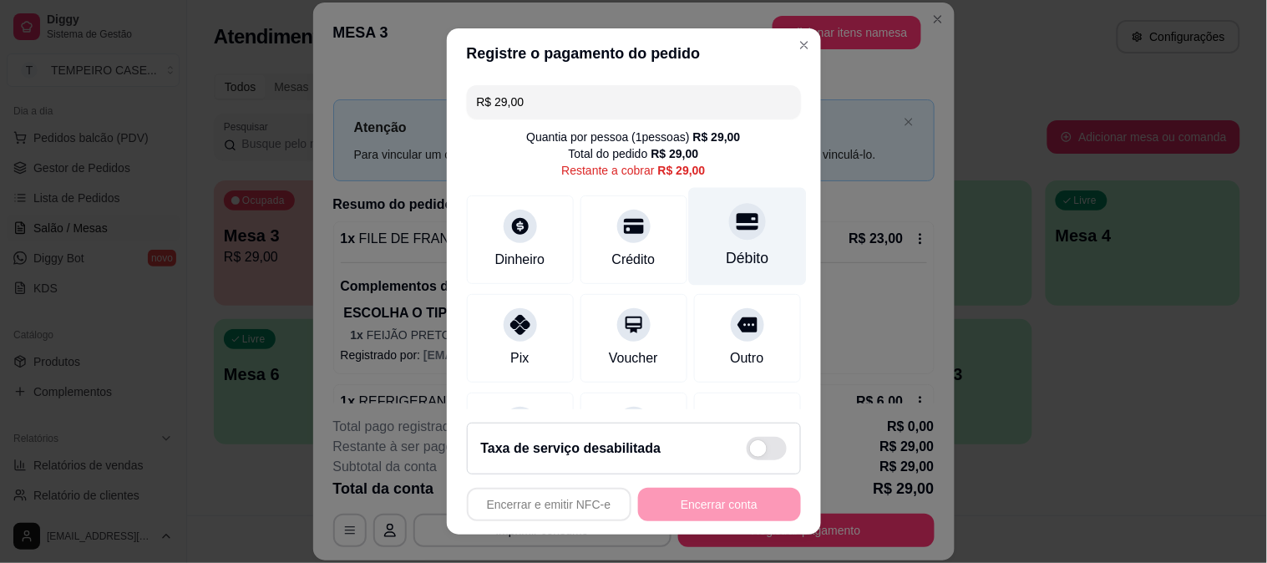
click at [726, 254] on div "Débito" at bounding box center [747, 258] width 43 height 22
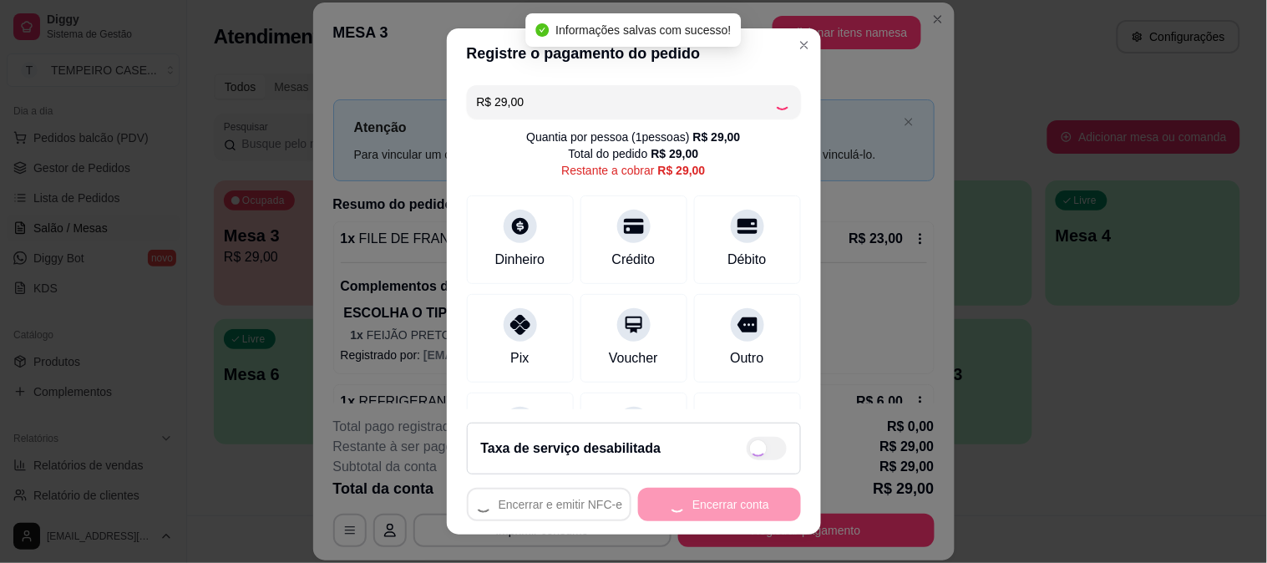
type input "R$ 0,00"
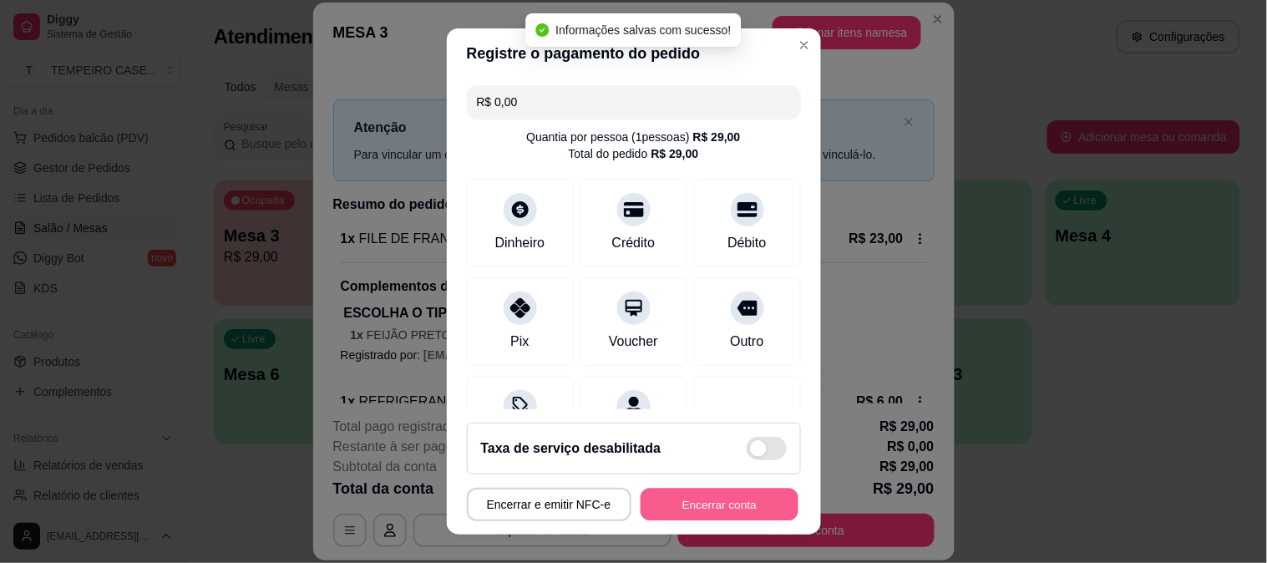
click at [681, 502] on button "Encerrar conta" at bounding box center [720, 505] width 158 height 33
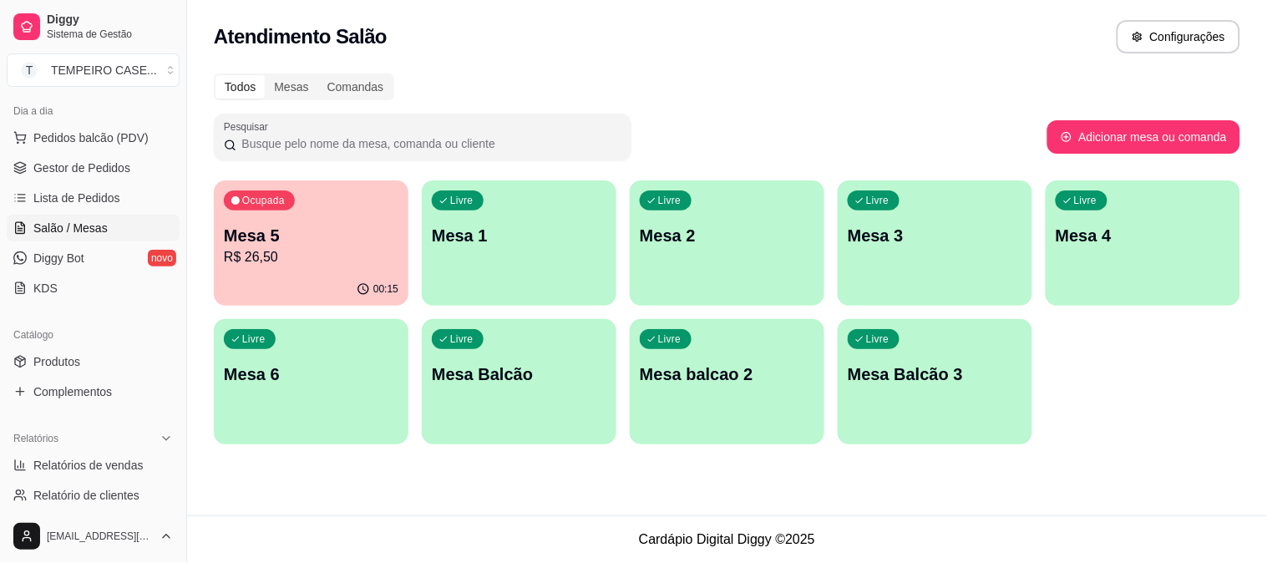
click at [478, 244] on p "Mesa 1" at bounding box center [519, 235] width 175 height 23
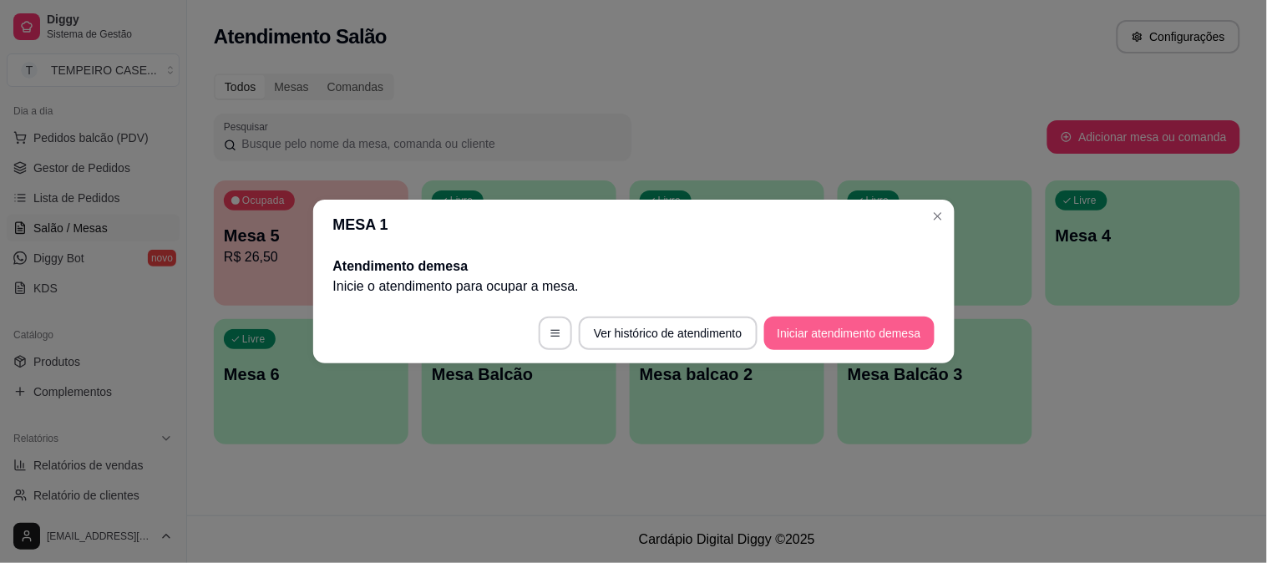
click at [803, 332] on button "Iniciar atendimento de mesa" at bounding box center [849, 333] width 170 height 33
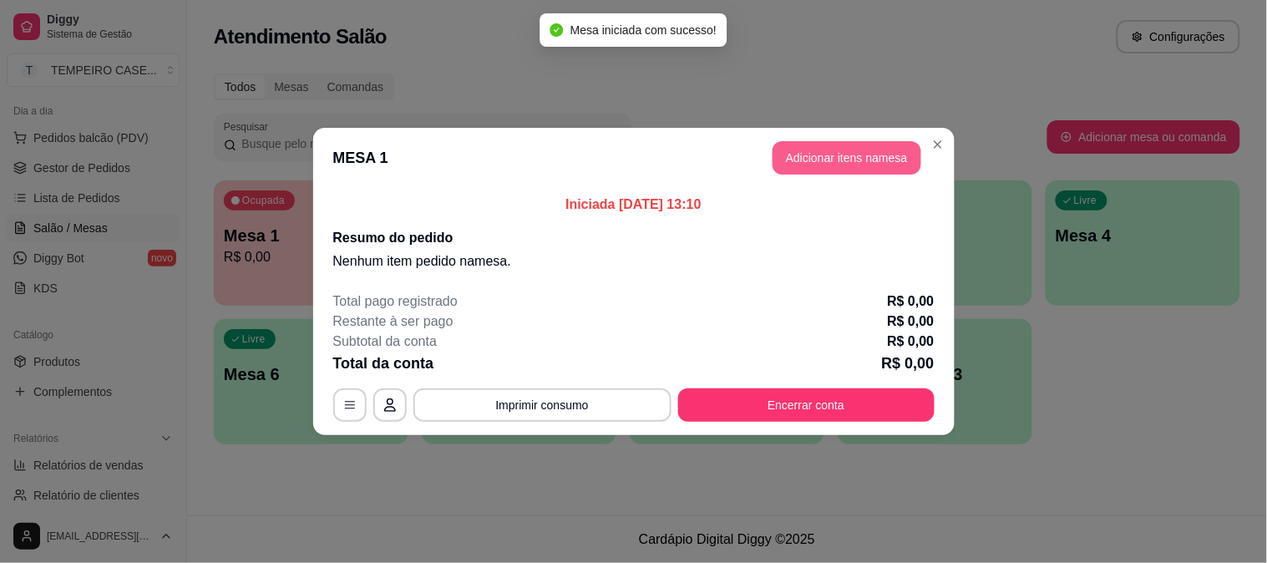
click at [817, 162] on button "Adicionar itens na mesa" at bounding box center [847, 157] width 149 height 33
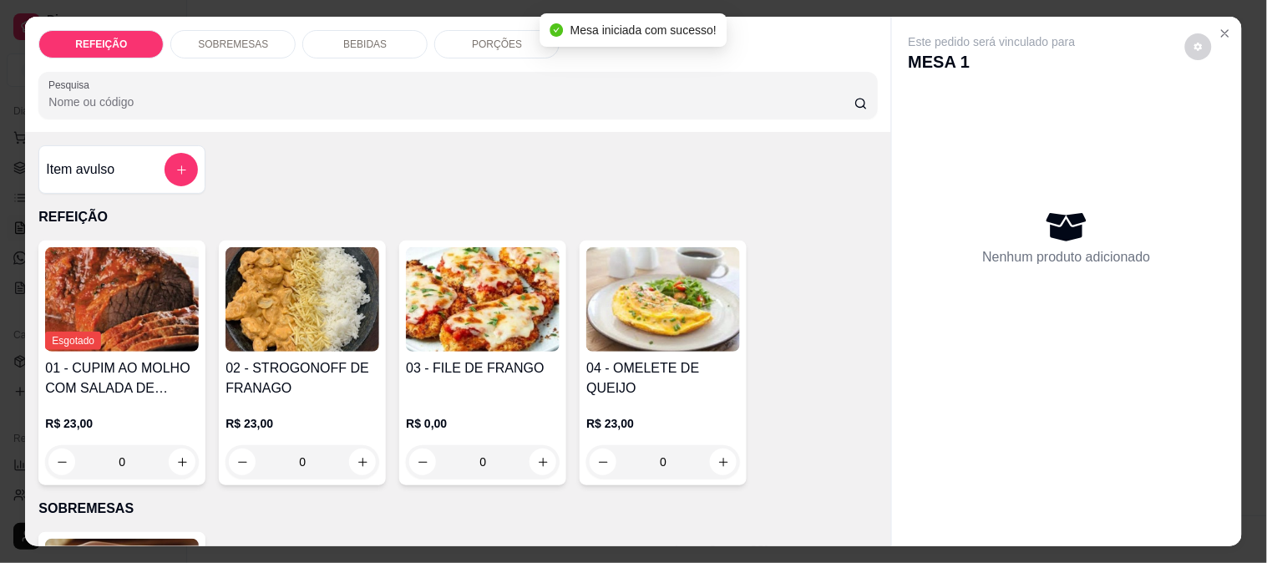
click at [516, 310] on img at bounding box center [483, 299] width 154 height 104
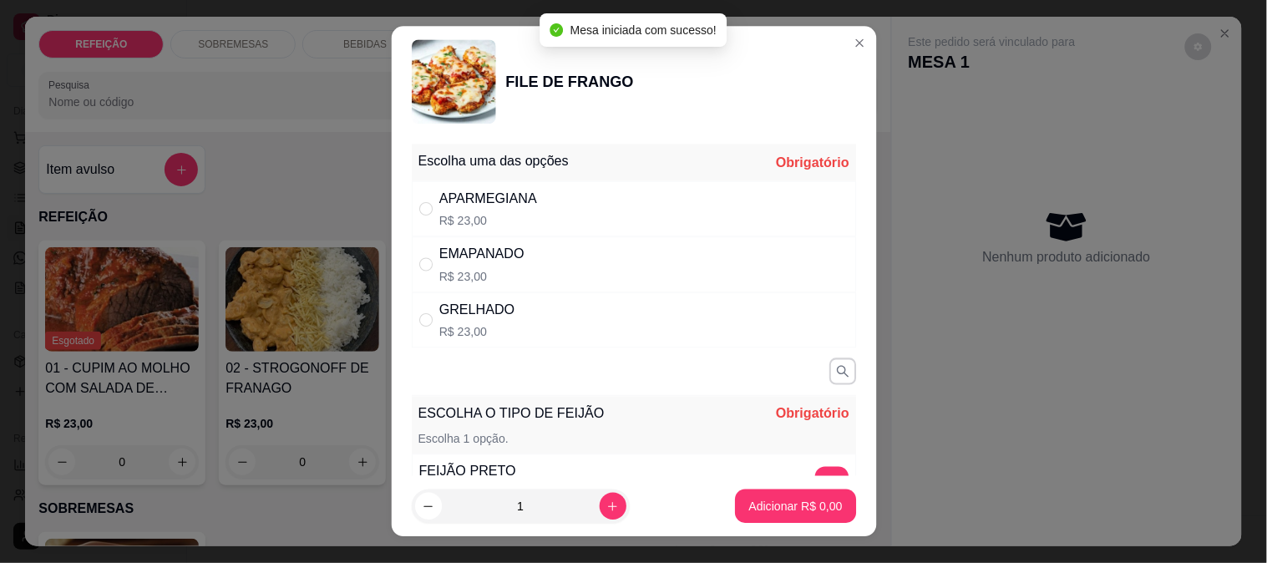
click at [621, 312] on div "GRELHADO R$ 23,00" at bounding box center [633, 320] width 444 height 56
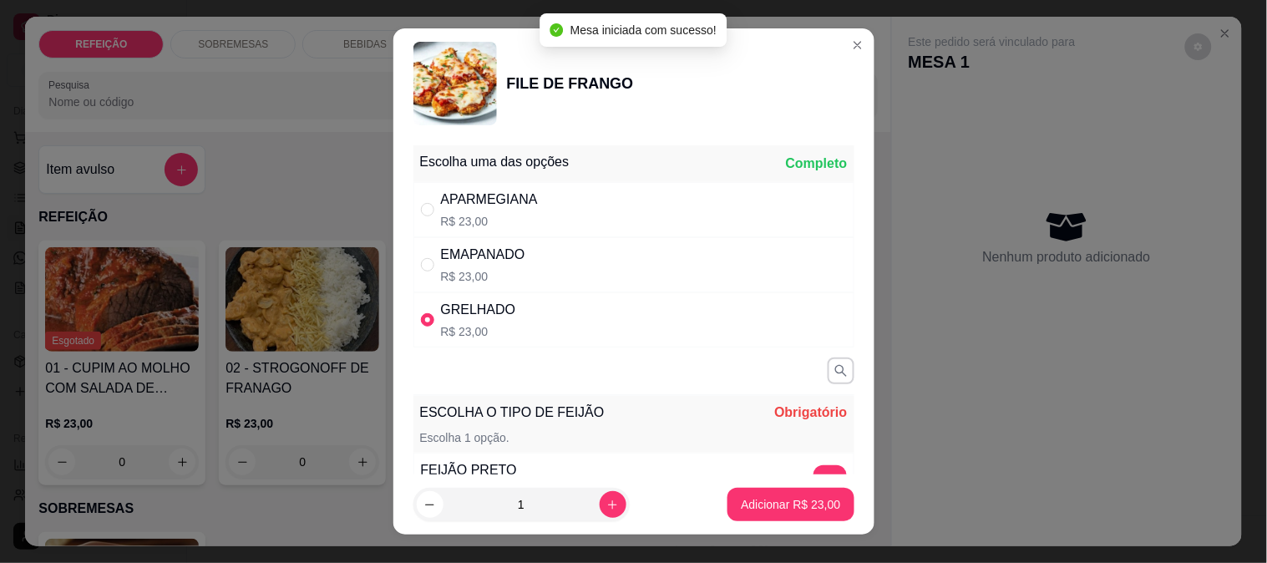
radio input "true"
click at [599, 217] on div "APARMEGIANA R$ 23,00" at bounding box center [633, 209] width 441 height 55
radio input "true"
radio input "false"
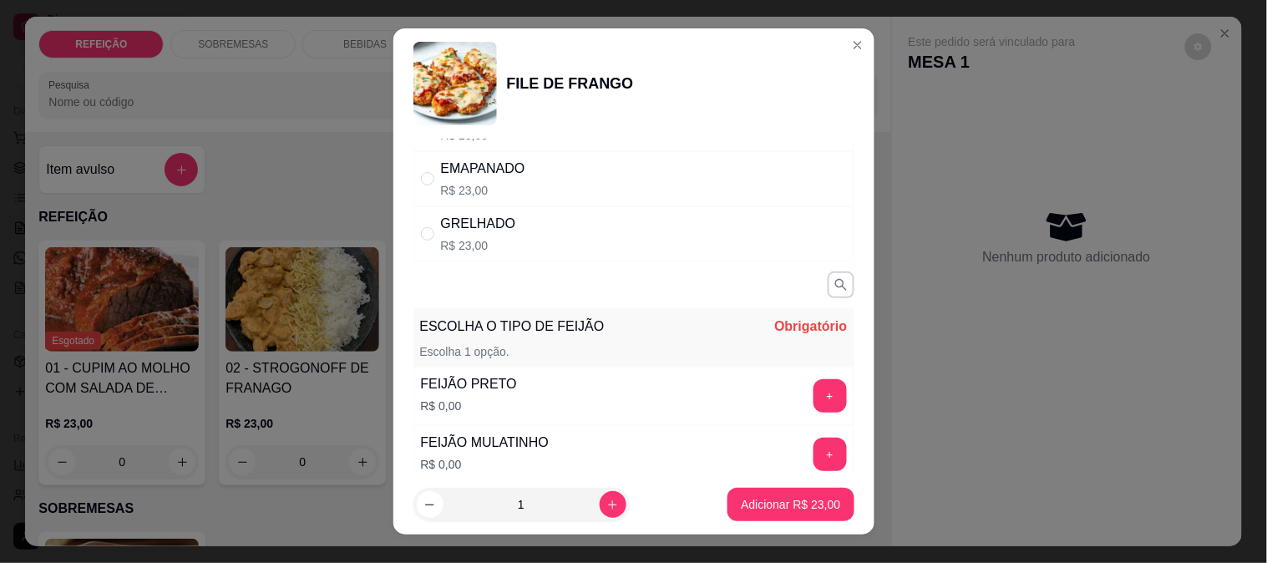
scroll to position [93, 0]
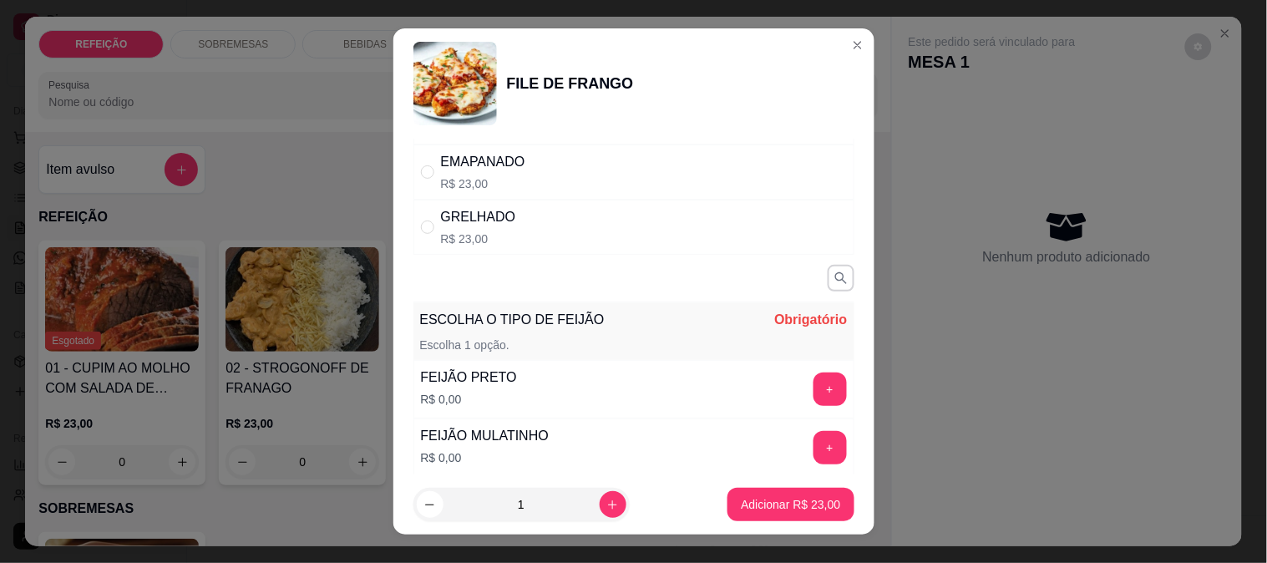
click at [813, 395] on button "+" at bounding box center [829, 388] width 33 height 33
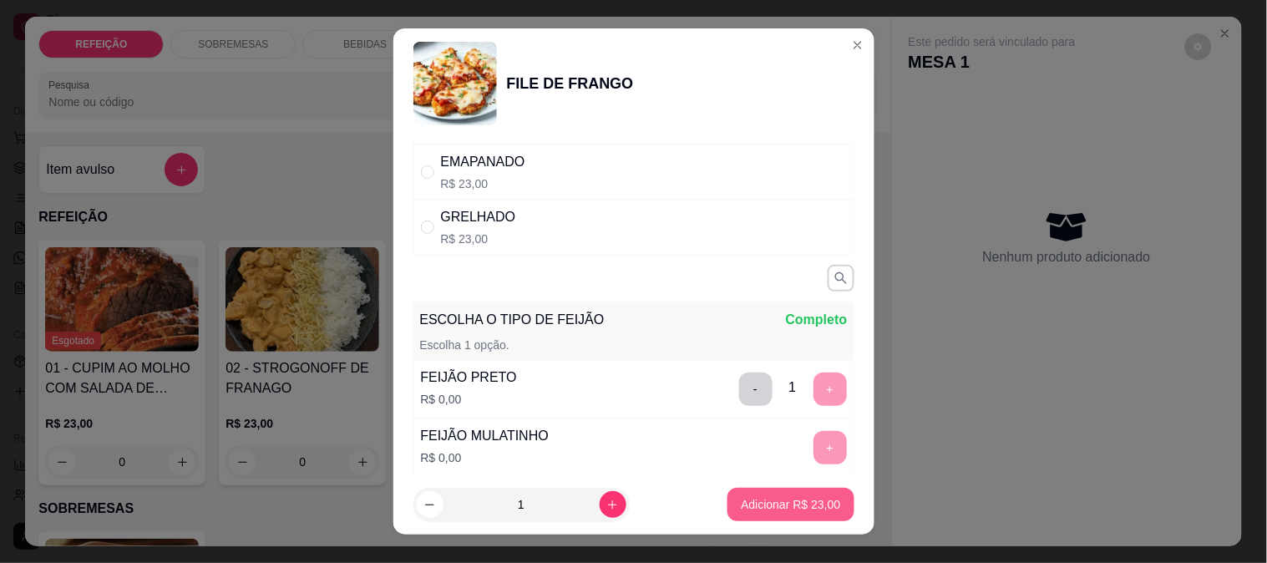
click at [789, 494] on button "Adicionar R$ 23,00" at bounding box center [790, 504] width 126 height 33
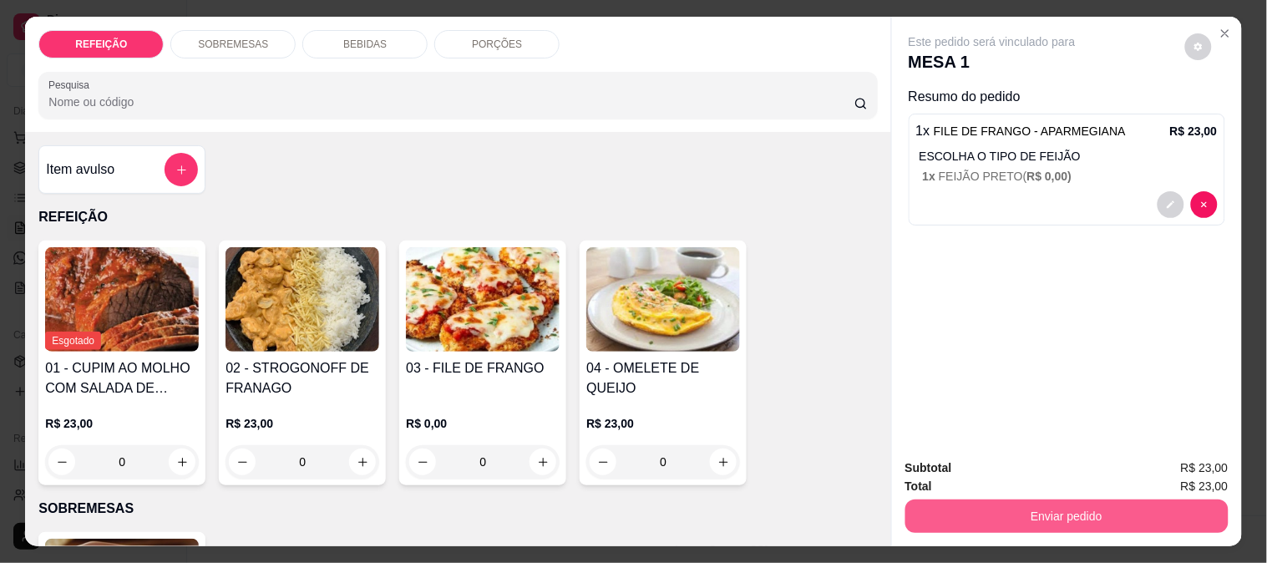
click at [1095, 519] on button "Enviar pedido" at bounding box center [1066, 515] width 323 height 33
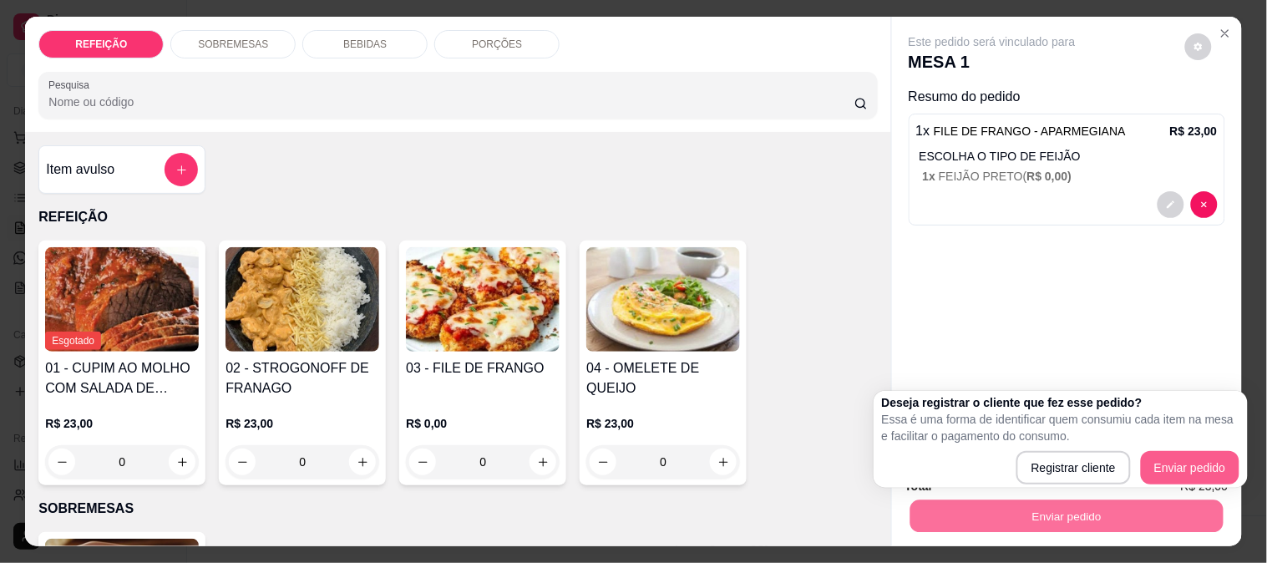
click at [1170, 451] on button "Enviar pedido" at bounding box center [1190, 467] width 99 height 33
click at [1169, 451] on button "Enviar pedido" at bounding box center [1190, 467] width 99 height 33
click at [1172, 446] on div "Deseja registrar o cliente que fez esse pedido? Essa é uma forma de identificar…" at bounding box center [1060, 439] width 357 height 90
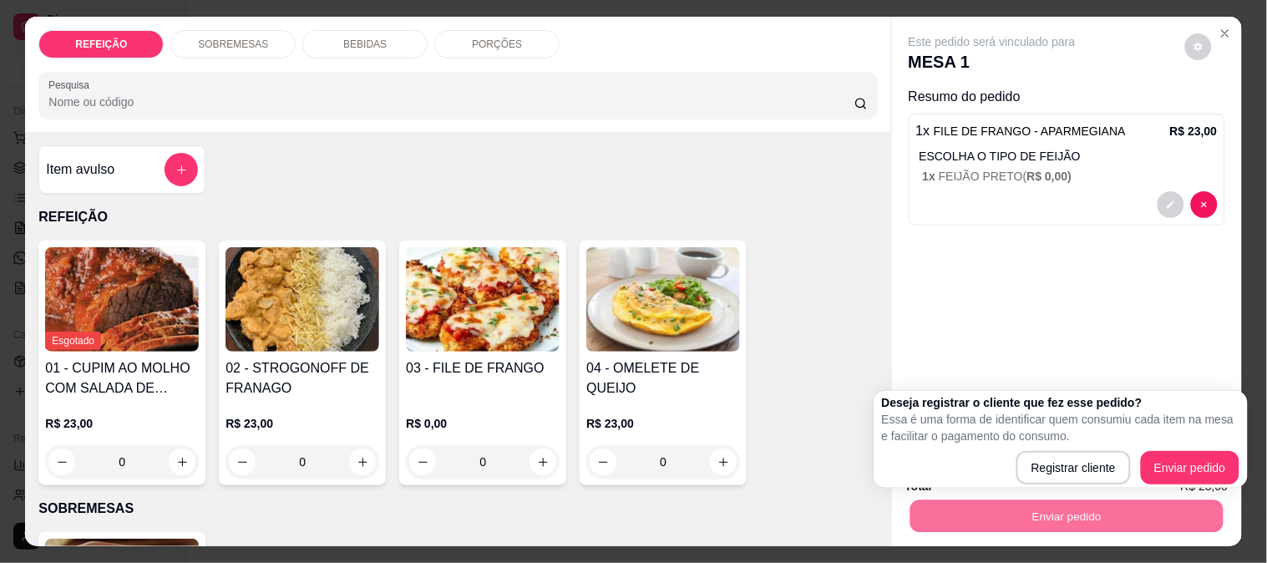
click at [1126, 355] on div "Este pedido será vinculado para MESA 1 Resumo do pedido 1 x FILE DE FRANGO - AP…" at bounding box center [1067, 231] width 350 height 428
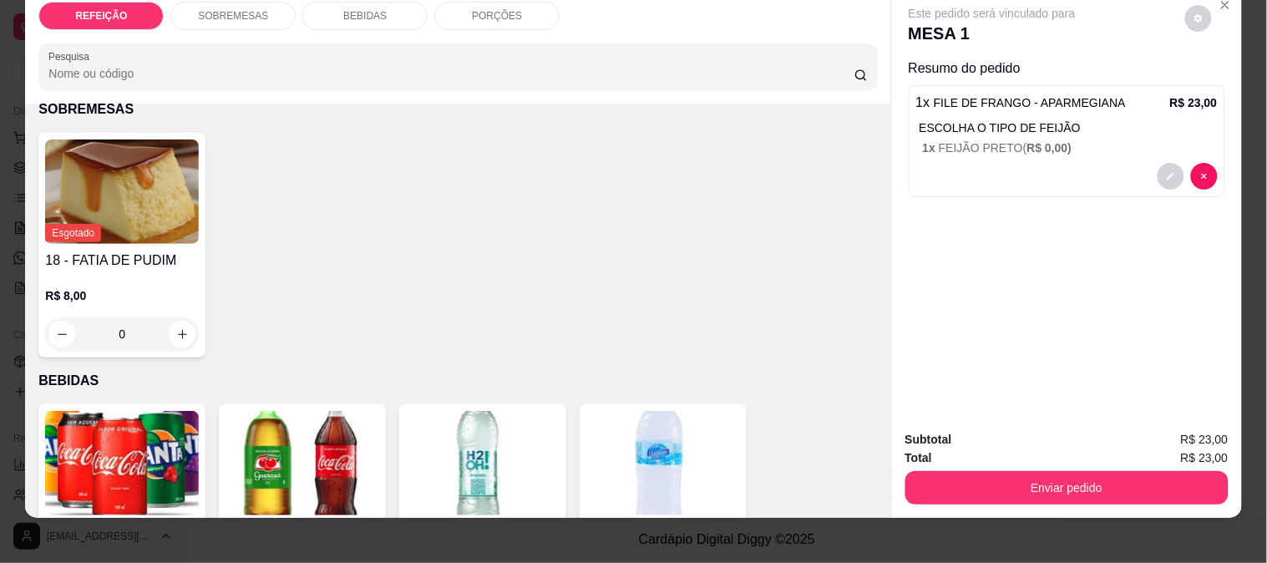
scroll to position [43, 0]
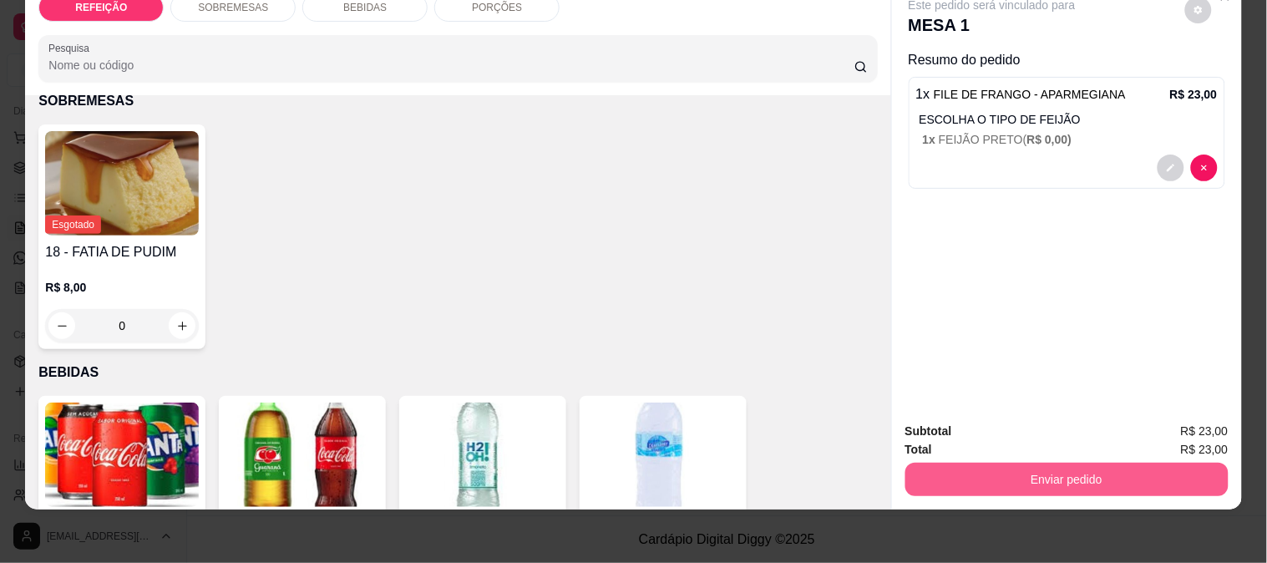
click at [986, 463] on button "Enviar pedido" at bounding box center [1066, 479] width 323 height 33
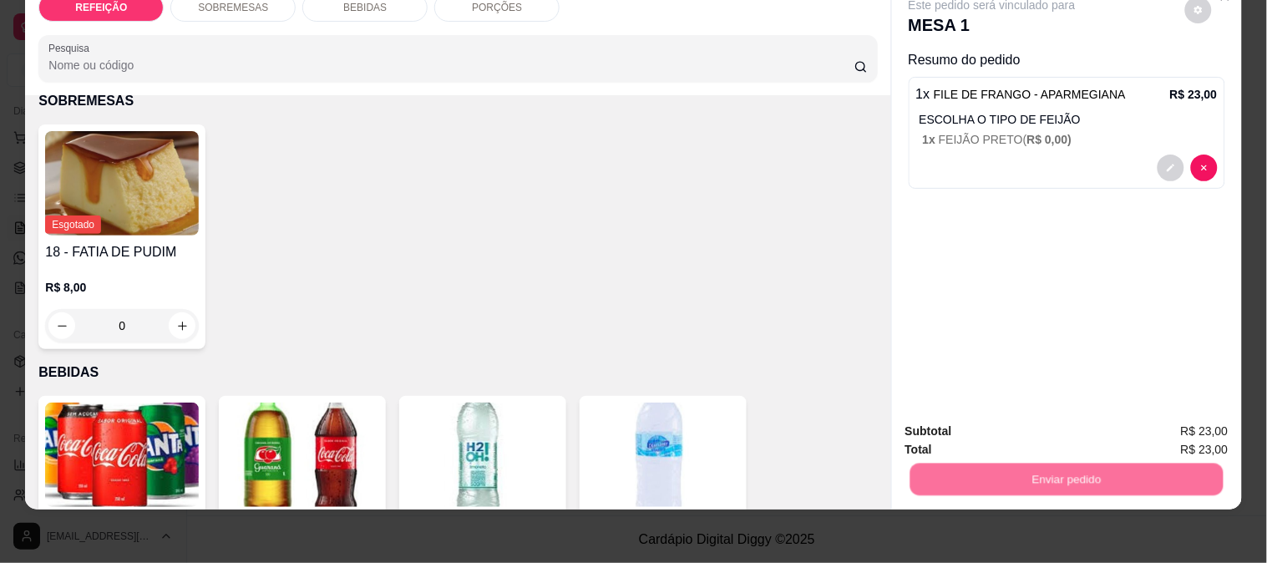
click at [1161, 413] on button "Enviar pedido" at bounding box center [1185, 424] width 94 height 32
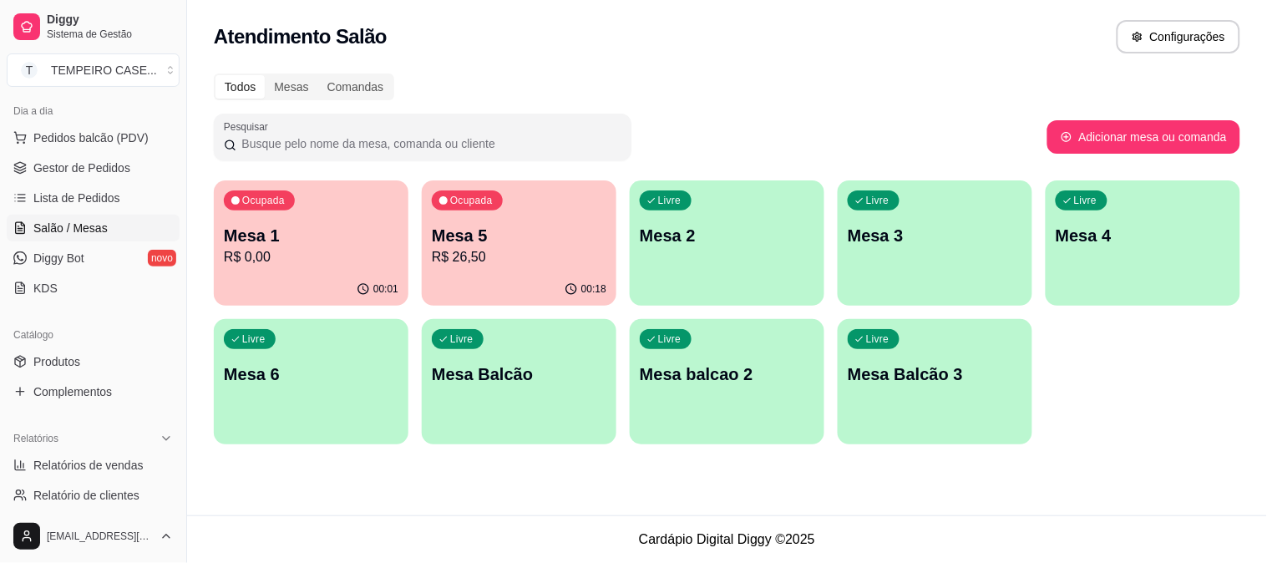
click at [1153, 415] on div "Ocupada Mesa 1 R$ 0,00 00:01 Ocupada Mesa 5 R$ 26,50 00:18 Livre Mesa 2 Livre M…" at bounding box center [727, 312] width 1026 height 264
click at [367, 239] on p "Mesa 1" at bounding box center [311, 236] width 170 height 23
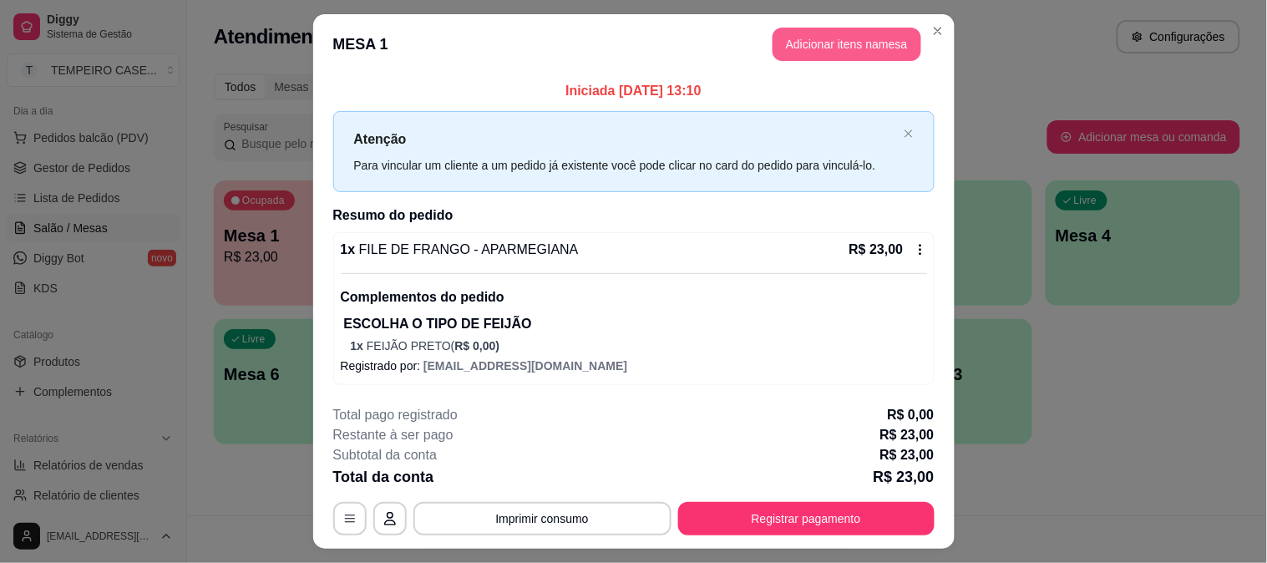
click at [823, 29] on button "Adicionar itens na mesa" at bounding box center [847, 44] width 149 height 33
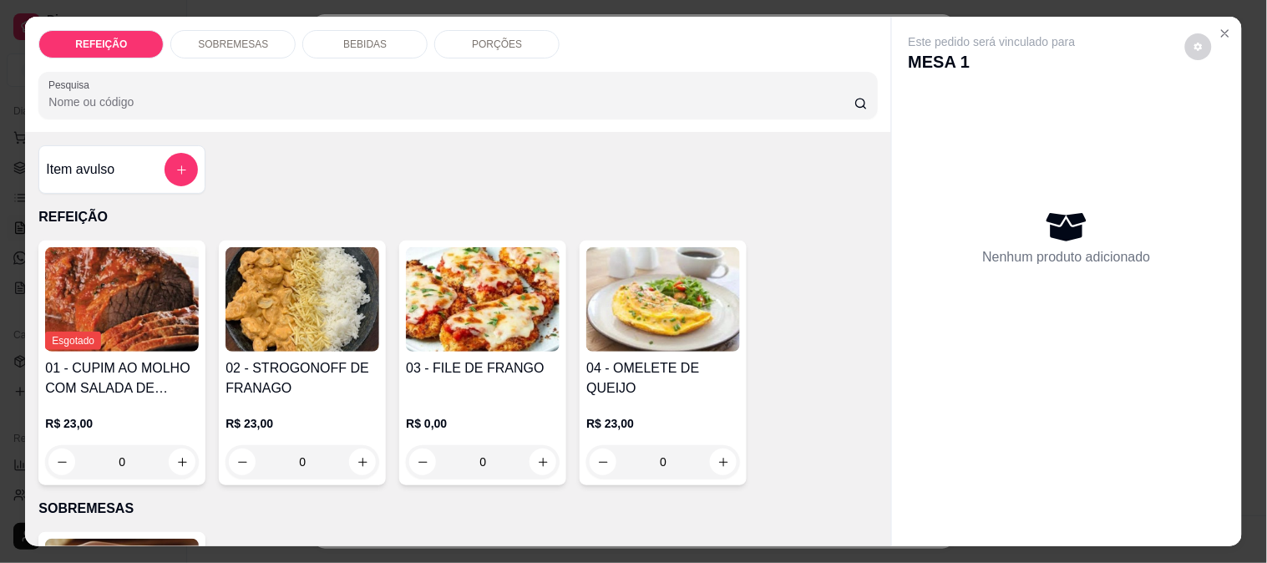
click at [382, 30] on div "BEBIDAS" at bounding box center [364, 44] width 125 height 28
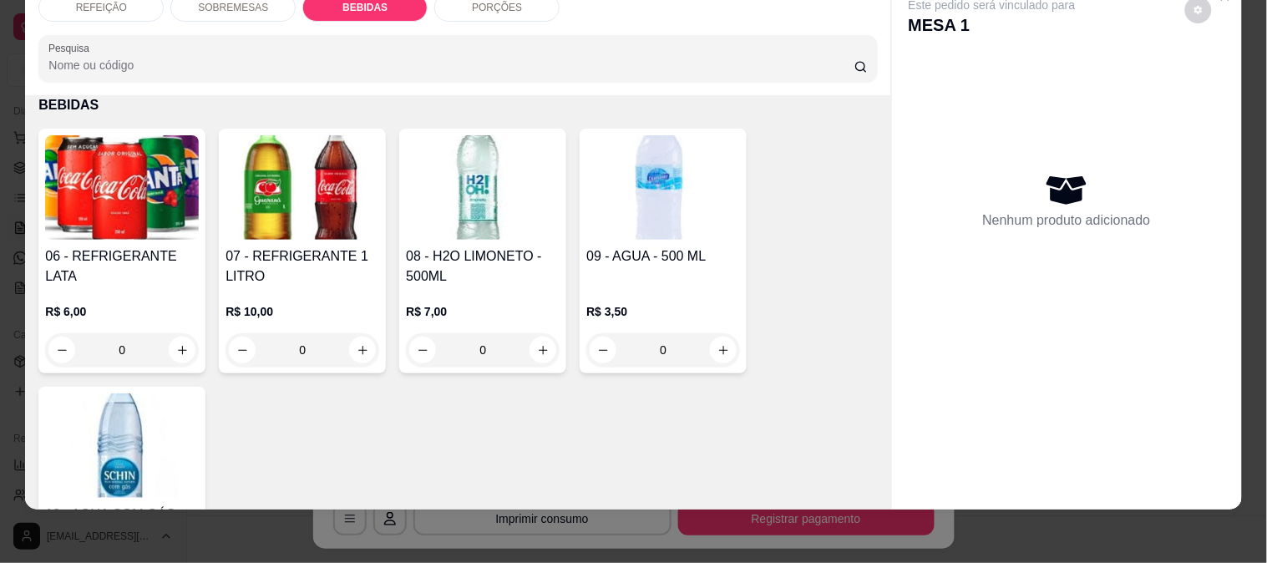
click at [98, 195] on img at bounding box center [122, 187] width 154 height 104
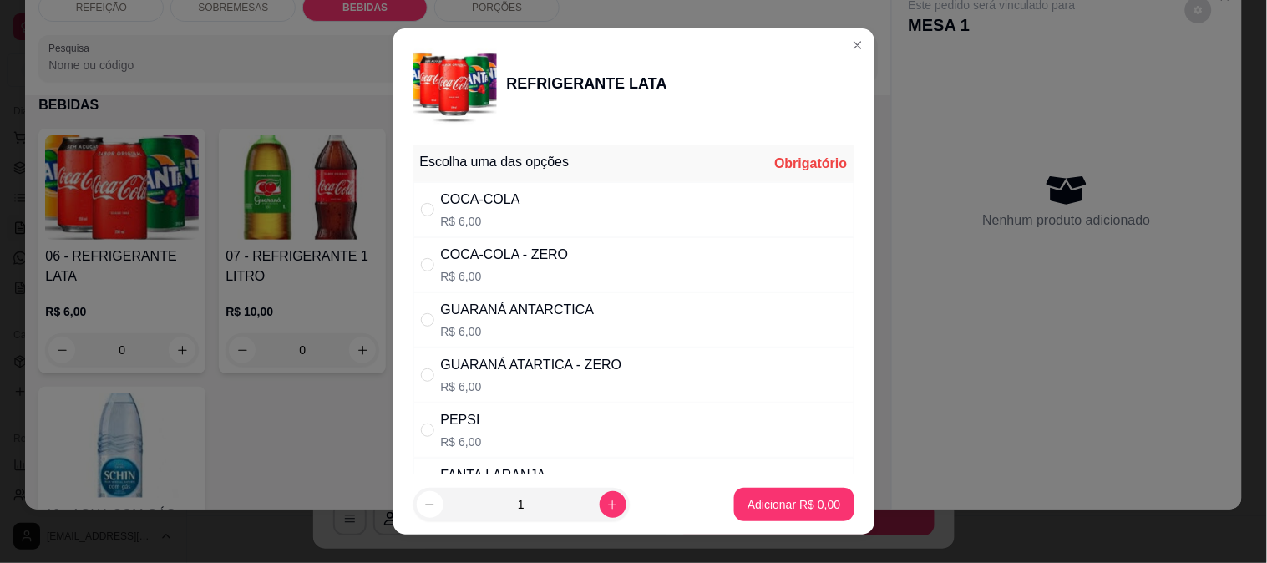
click at [535, 257] on div "COCA-COLA - ZERO" at bounding box center [505, 255] width 128 height 20
radio input "true"
click at [568, 206] on div "COCA-COLA R$ 6,00" at bounding box center [633, 209] width 441 height 55
radio input "true"
radio input "false"
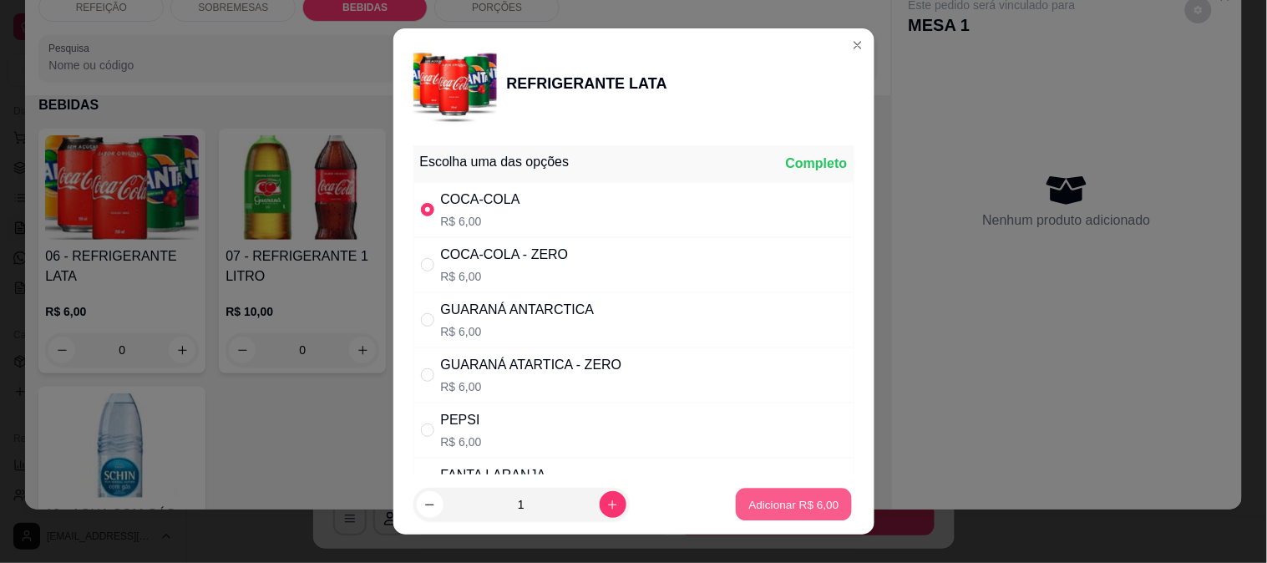
click at [773, 502] on p "Adicionar R$ 6,00" at bounding box center [794, 505] width 90 height 16
type input "1"
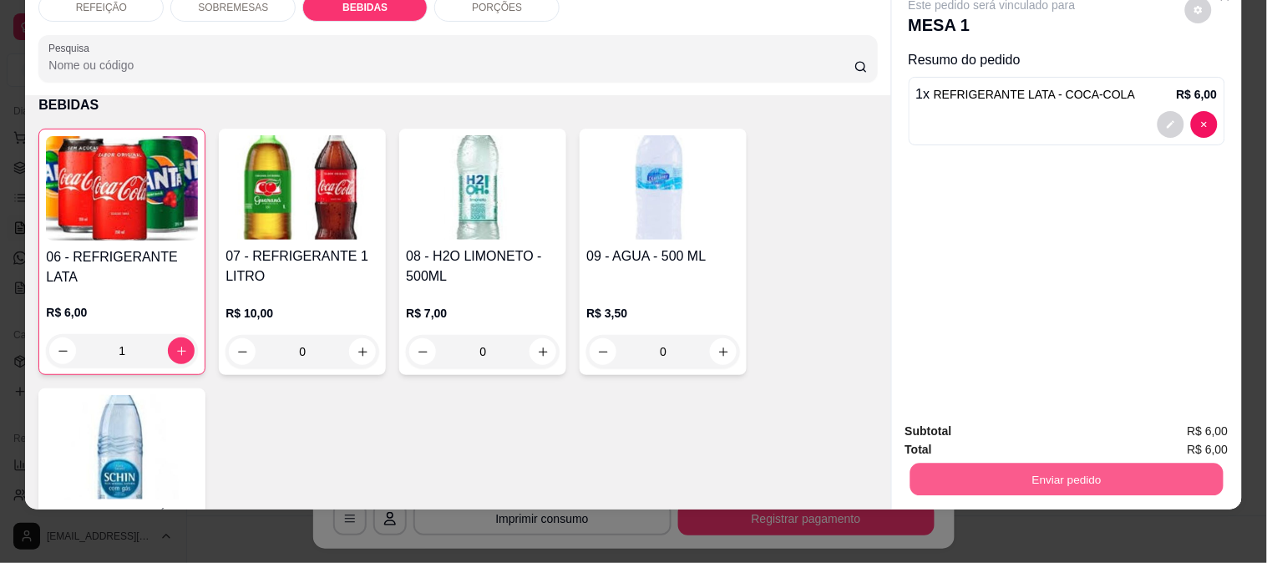
click at [1025, 476] on button "Enviar pedido" at bounding box center [1066, 479] width 313 height 33
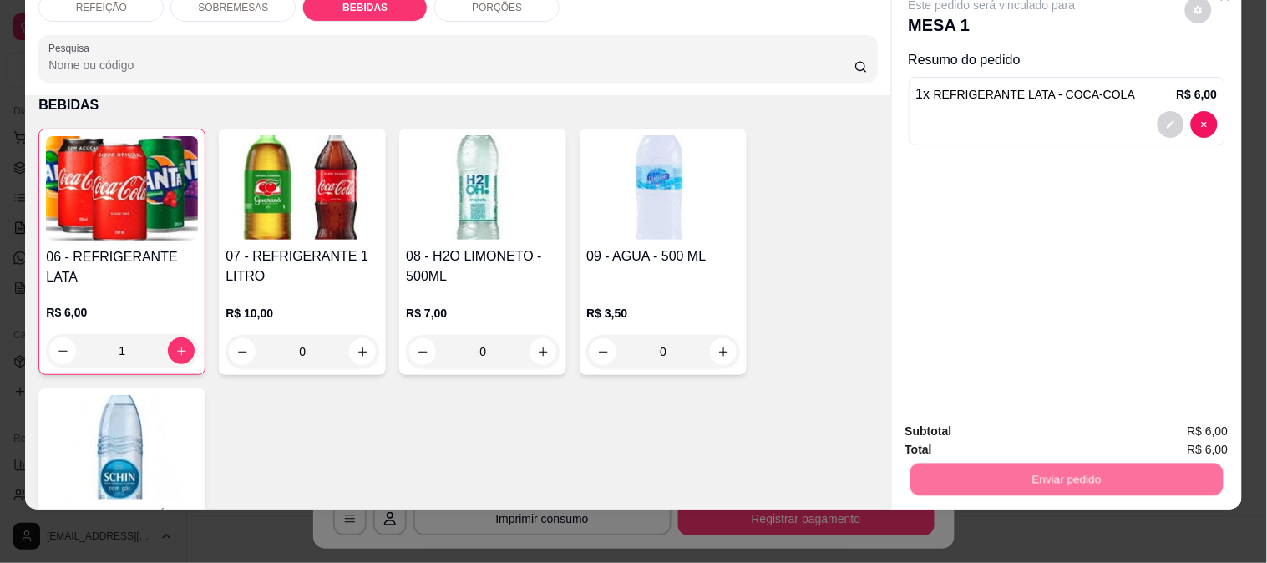
click at [1172, 419] on button "Enviar pedido" at bounding box center [1185, 425] width 94 height 32
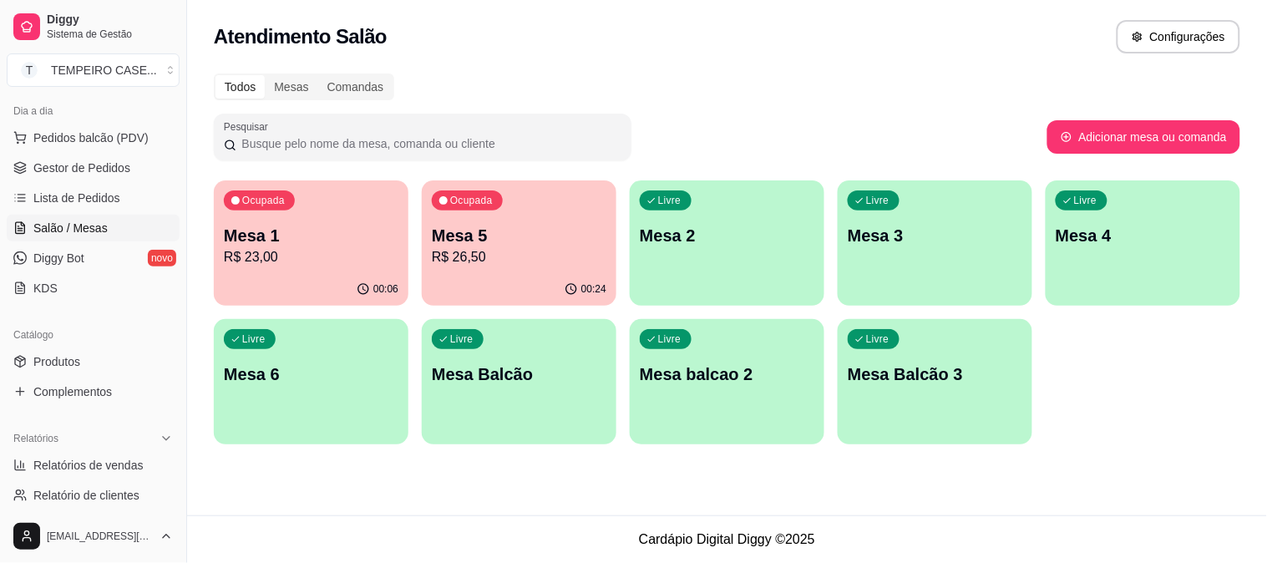
click at [1208, 427] on div "Ocupada Mesa 1 R$ 23,00 00:06 Ocupada Mesa 5 R$ 26,50 00:24 Livre Mesa 2 Livre …" at bounding box center [727, 312] width 1026 height 264
click at [1194, 362] on div "Ocupada Mesa 1 R$ 23,00 00:06 Ocupada Mesa 5 R$ 26,50 00:24 Livre Mesa 2 Livre …" at bounding box center [727, 312] width 1026 height 264
click at [298, 217] on div "Ocupada Mesa 1 R$ 23,00" at bounding box center [311, 226] width 195 height 93
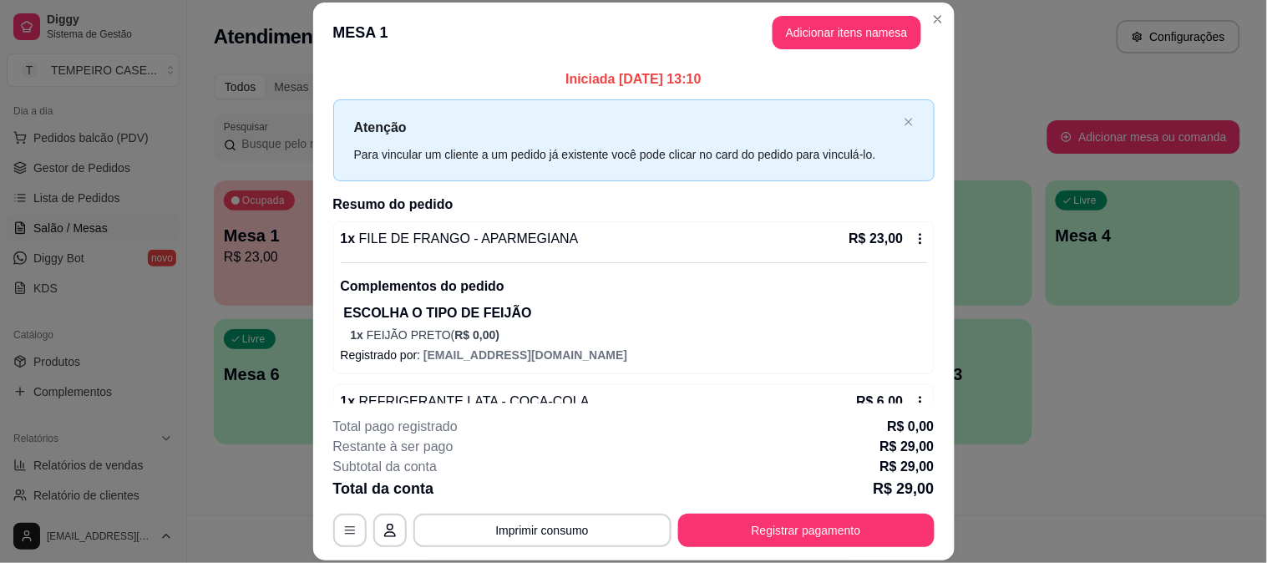
click at [762, 510] on div "**********" at bounding box center [633, 482] width 601 height 130
click at [766, 530] on button "Registrar pagamento" at bounding box center [806, 530] width 256 height 33
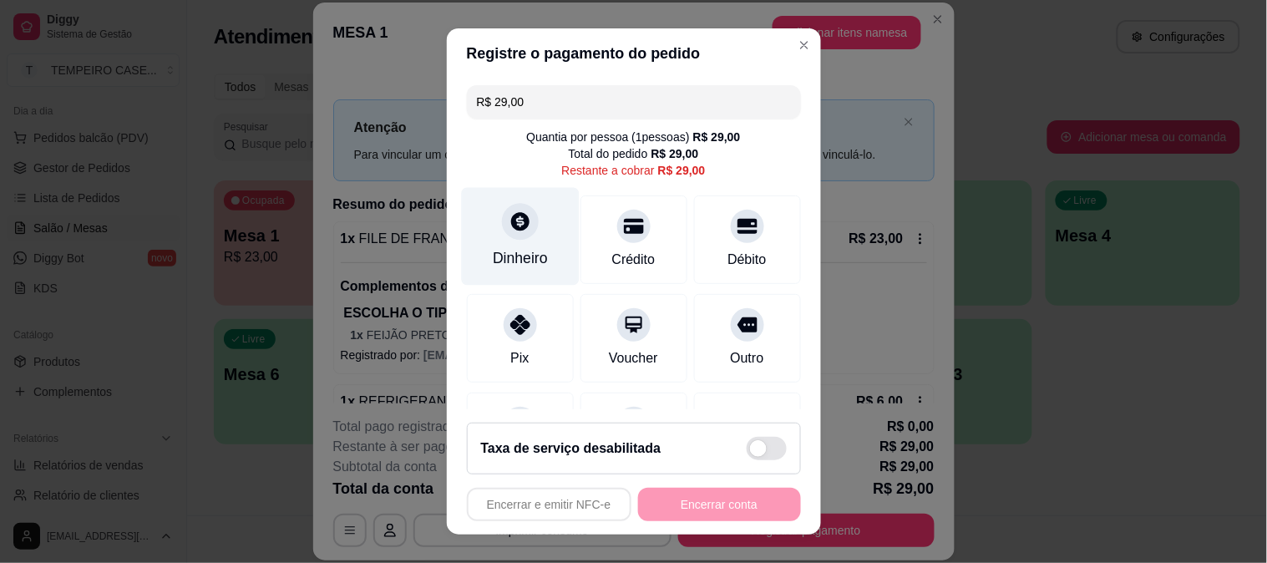
click at [543, 257] on div "Dinheiro" at bounding box center [520, 236] width 118 height 98
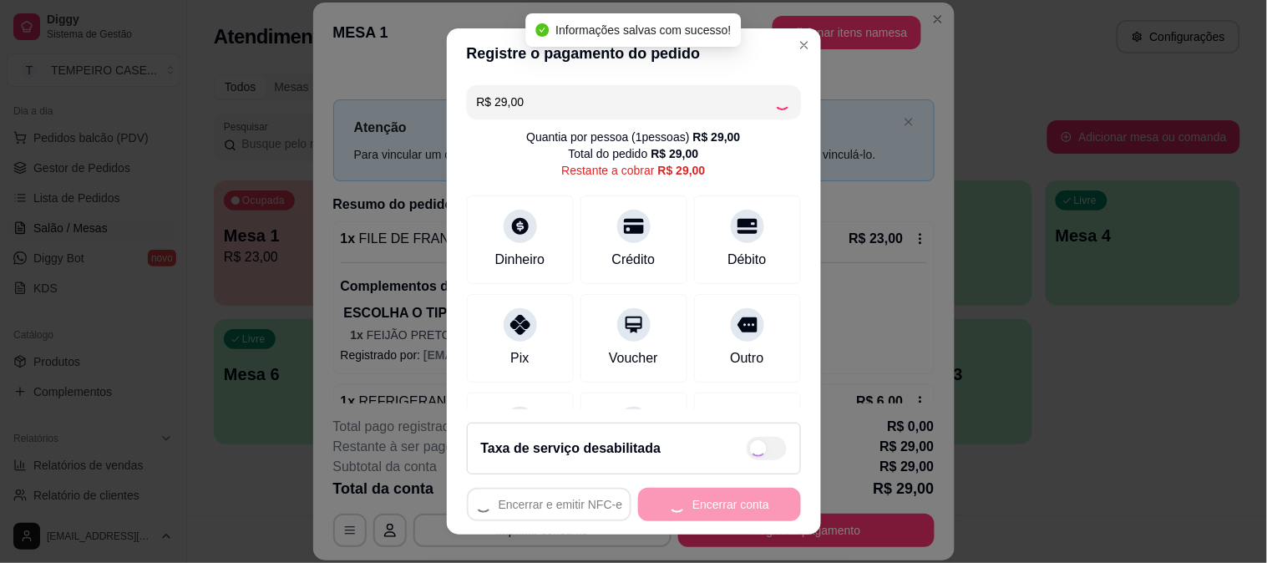
click at [685, 501] on div "Encerrar e emitir NFC-e Encerrar conta" at bounding box center [634, 504] width 334 height 33
type input "R$ 0,00"
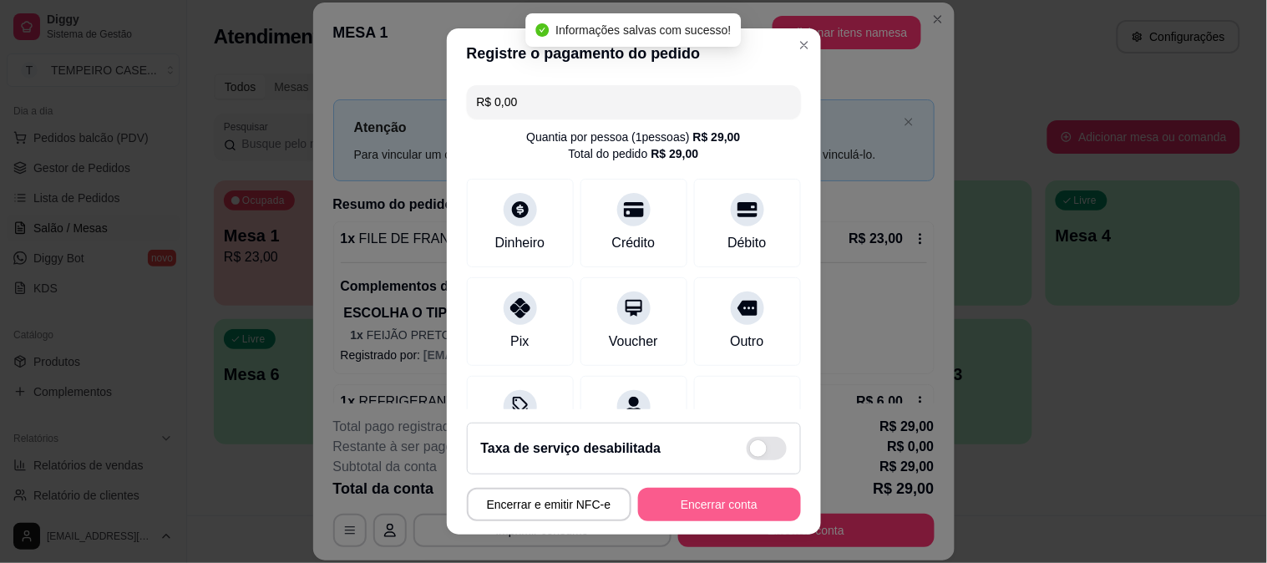
click at [685, 501] on button "Encerrar conta" at bounding box center [719, 504] width 163 height 33
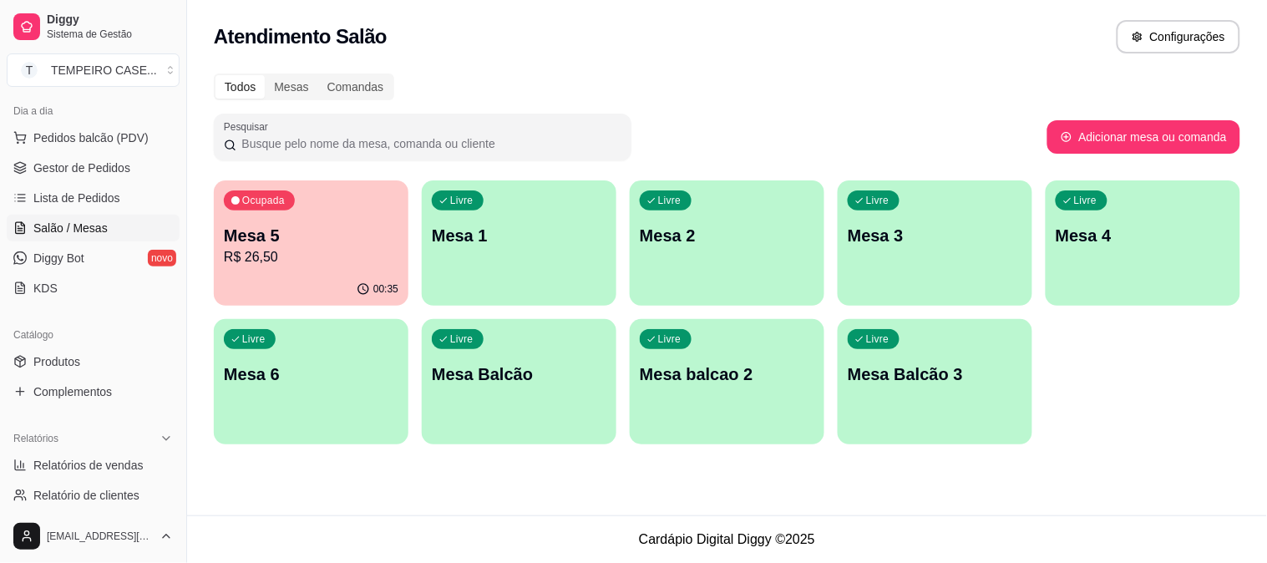
click at [844, 284] on div "Livre Mesa 3" at bounding box center [935, 232] width 195 height 105
click at [844, 284] on div "Livre Mesa 3" at bounding box center [934, 233] width 189 height 102
click at [111, 182] on ul "Pedidos balcão (PDV) Gestor de Pedidos Lista de Pedidos Salão / Mesas Diggy Bot…" at bounding box center [93, 212] width 173 height 177
click at [109, 174] on span "Gestor de Pedidos" at bounding box center [81, 168] width 97 height 17
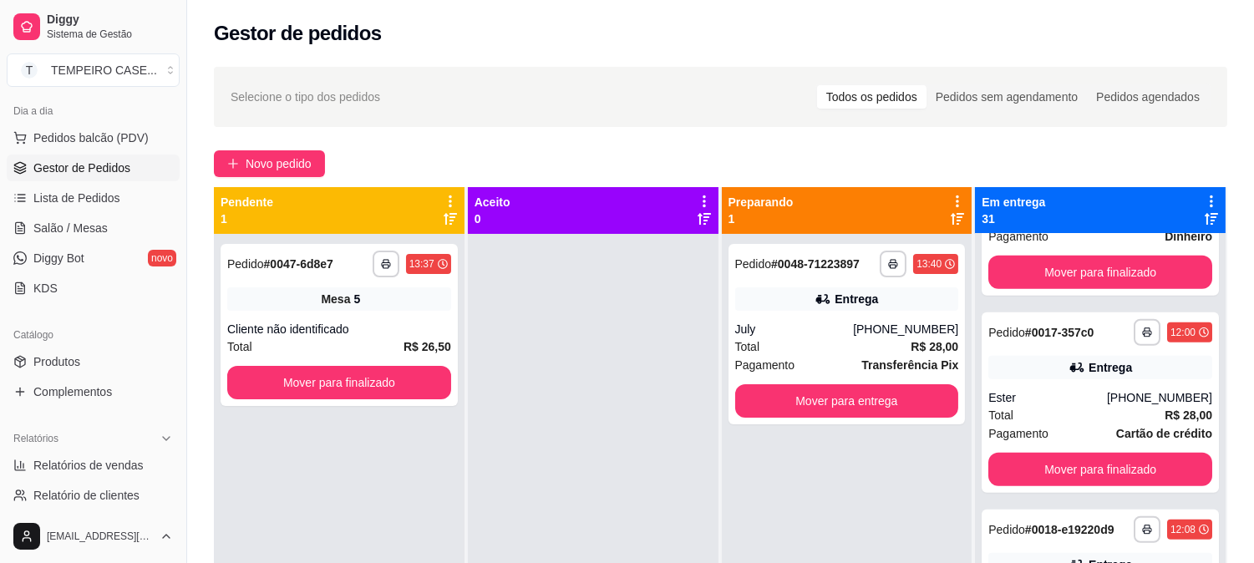
scroll to position [3433, 0]
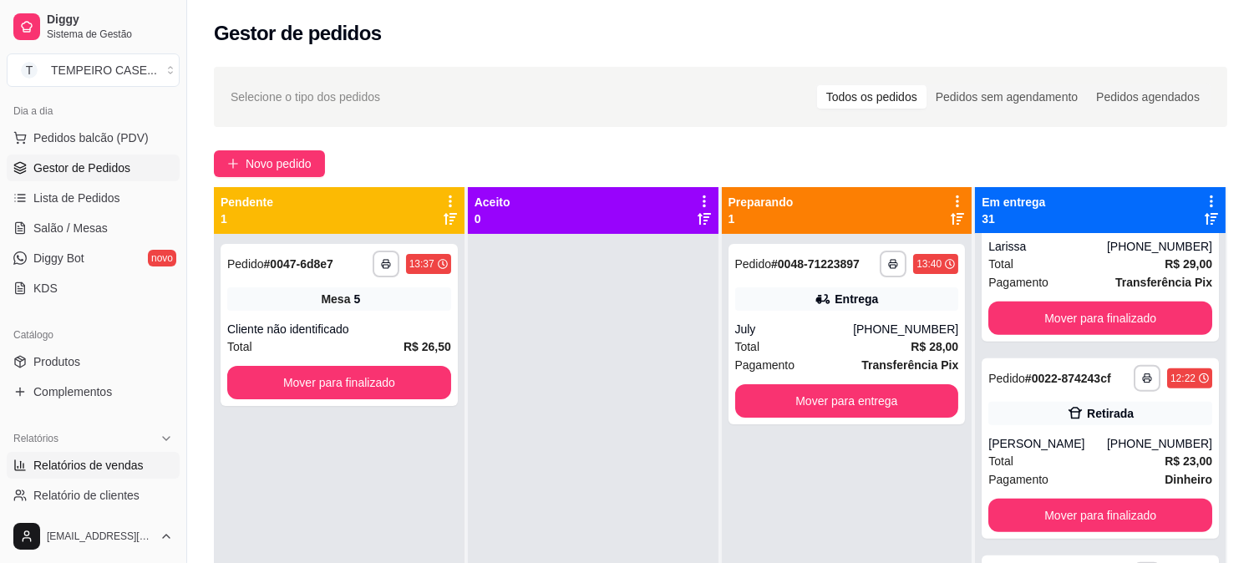
click at [101, 458] on span "Relatórios de vendas" at bounding box center [88, 465] width 110 height 17
select select "ALL"
select select "0"
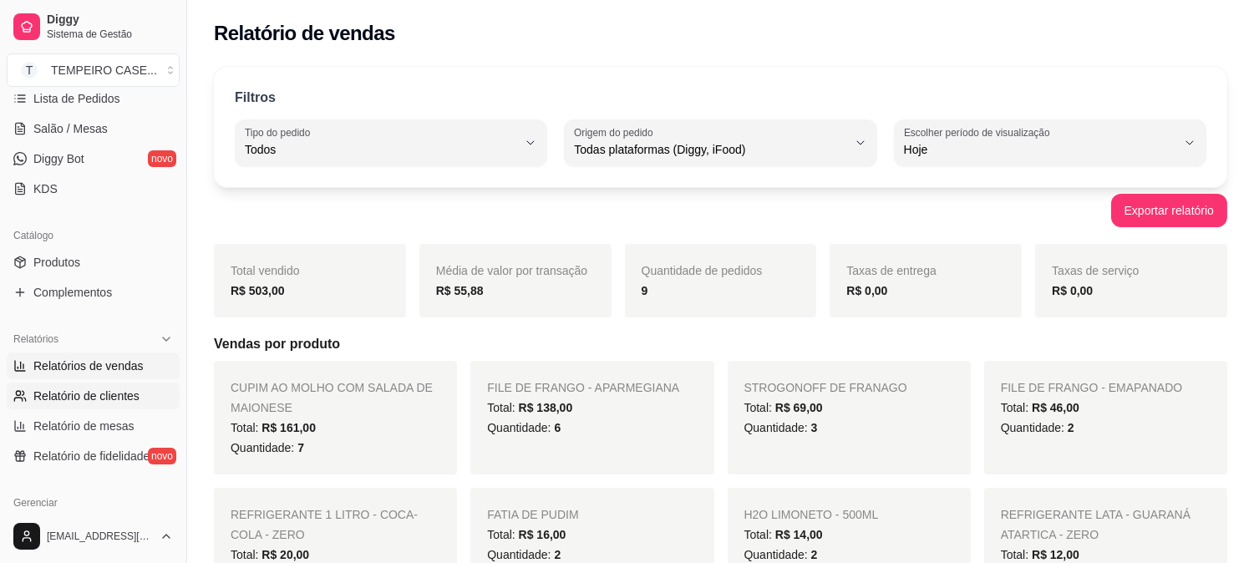
scroll to position [178, 0]
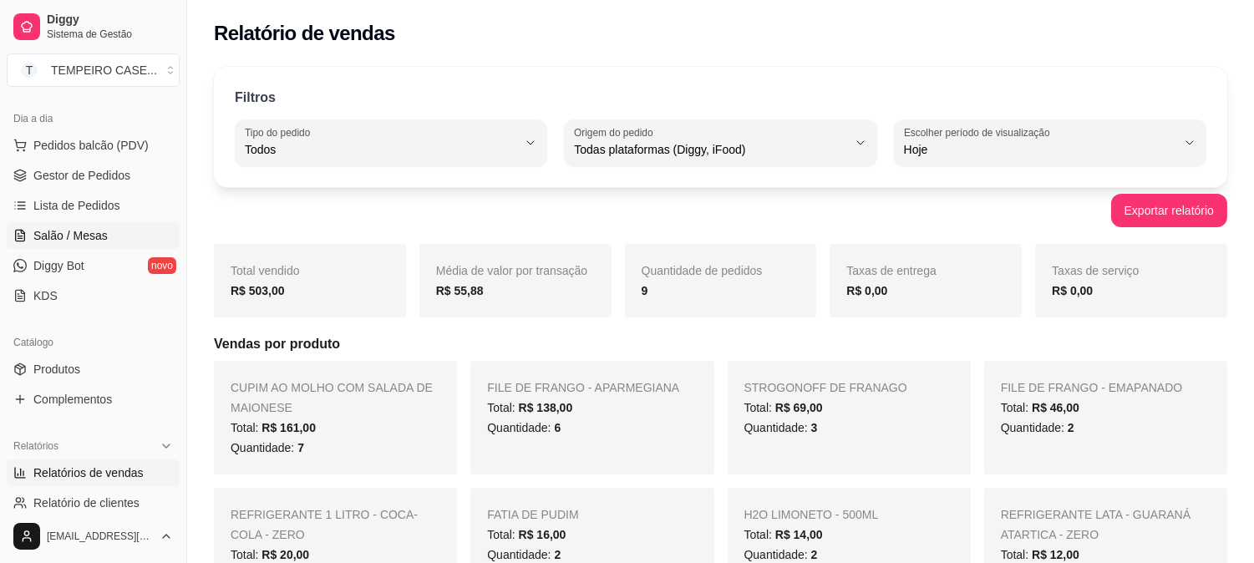
click at [100, 234] on span "Salão / Mesas" at bounding box center [70, 235] width 74 height 17
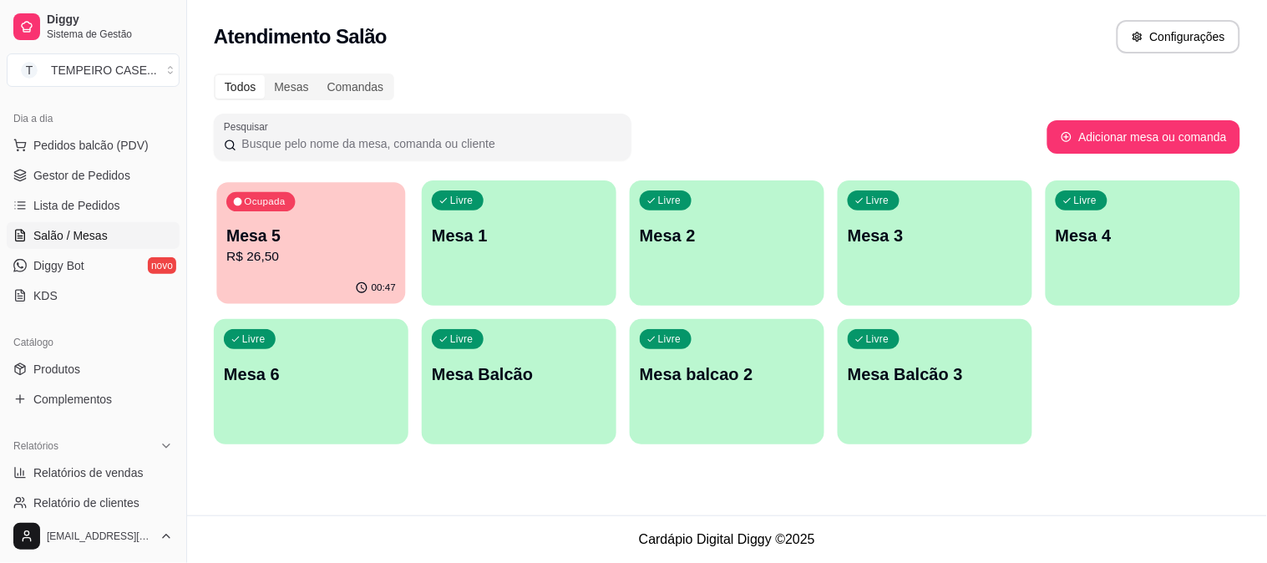
click at [285, 261] on p "R$ 26,50" at bounding box center [311, 256] width 170 height 19
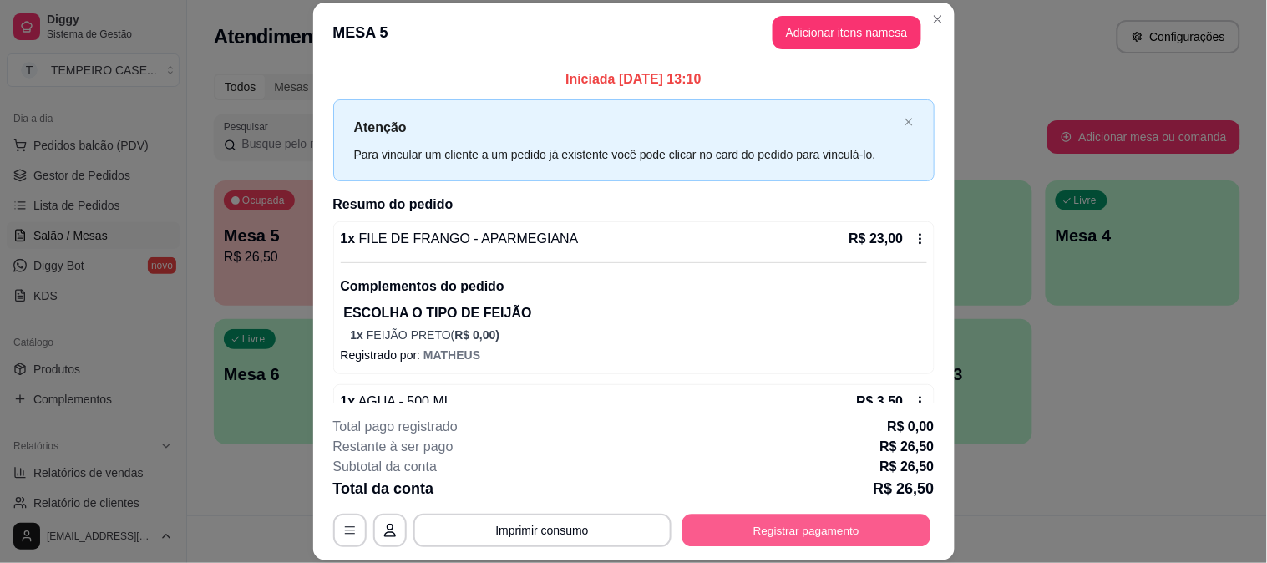
click at [779, 537] on button "Registrar pagamento" at bounding box center [806, 530] width 249 height 33
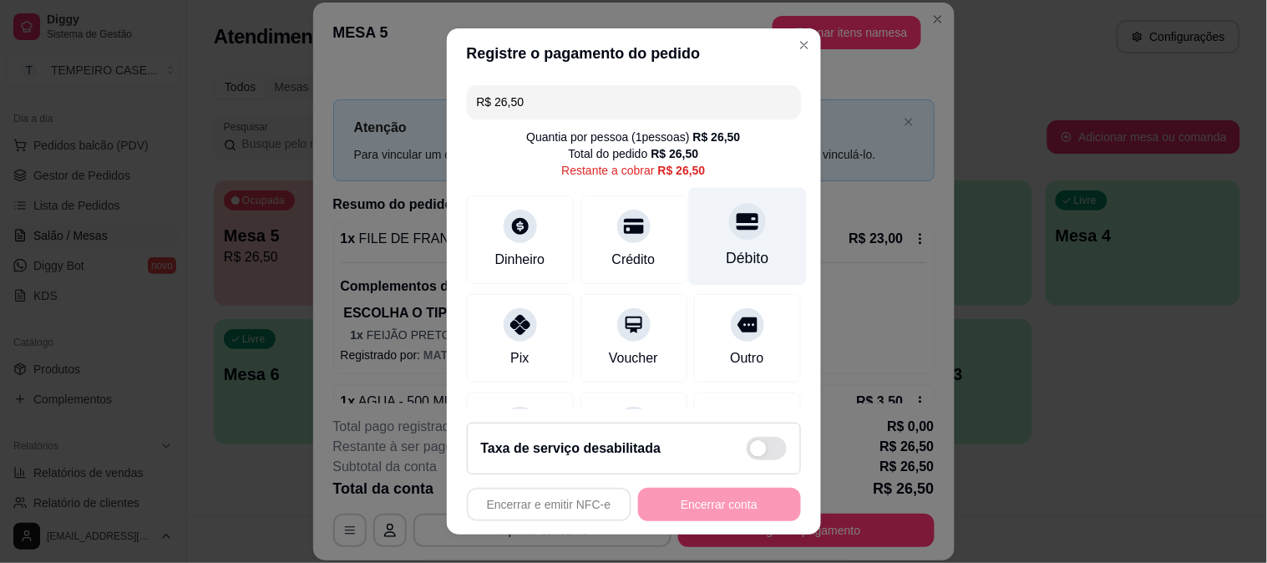
click at [736, 230] on icon at bounding box center [747, 221] width 22 height 22
type input "R$ 0,00"
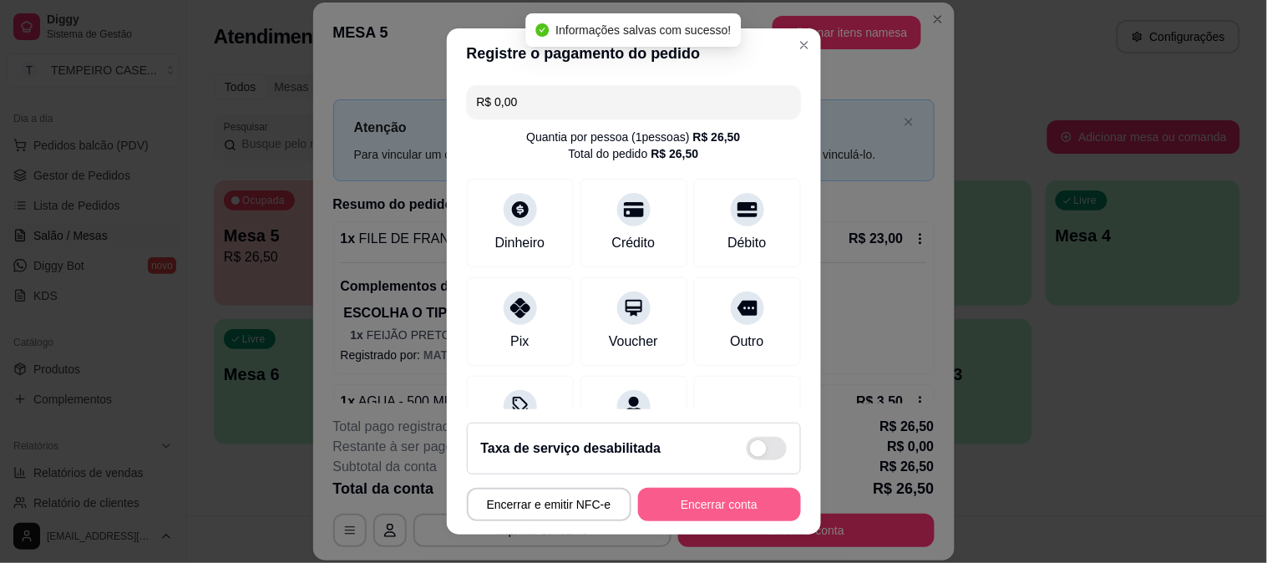
click at [703, 503] on button "Encerrar conta" at bounding box center [719, 504] width 163 height 33
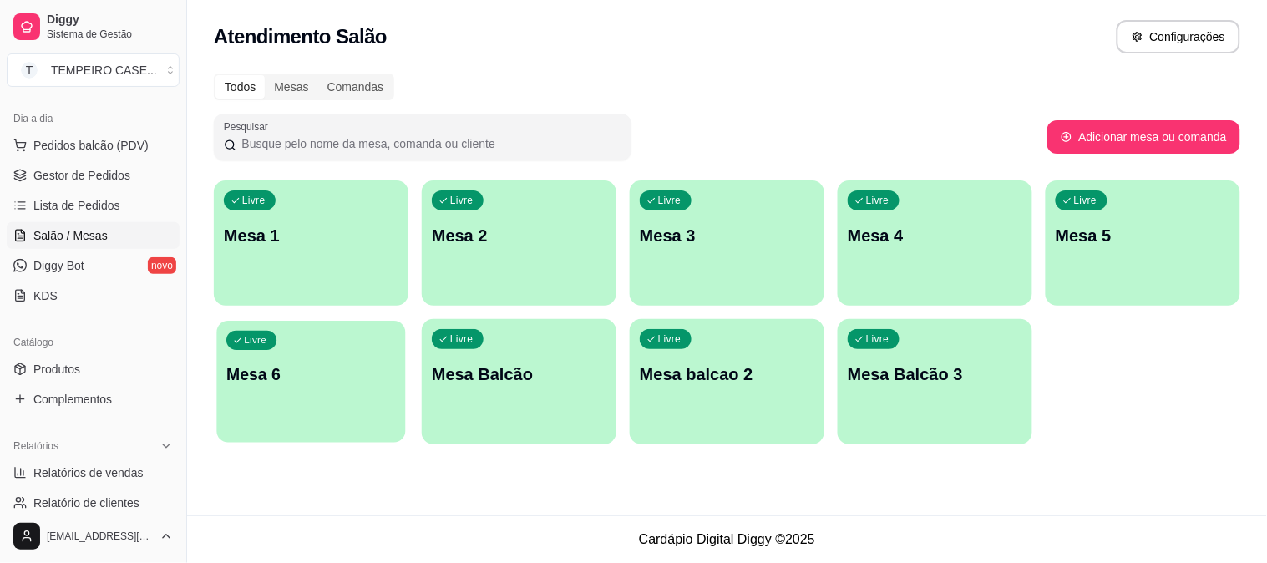
click at [403, 377] on div "Livre Mesa 6" at bounding box center [310, 372] width 189 height 102
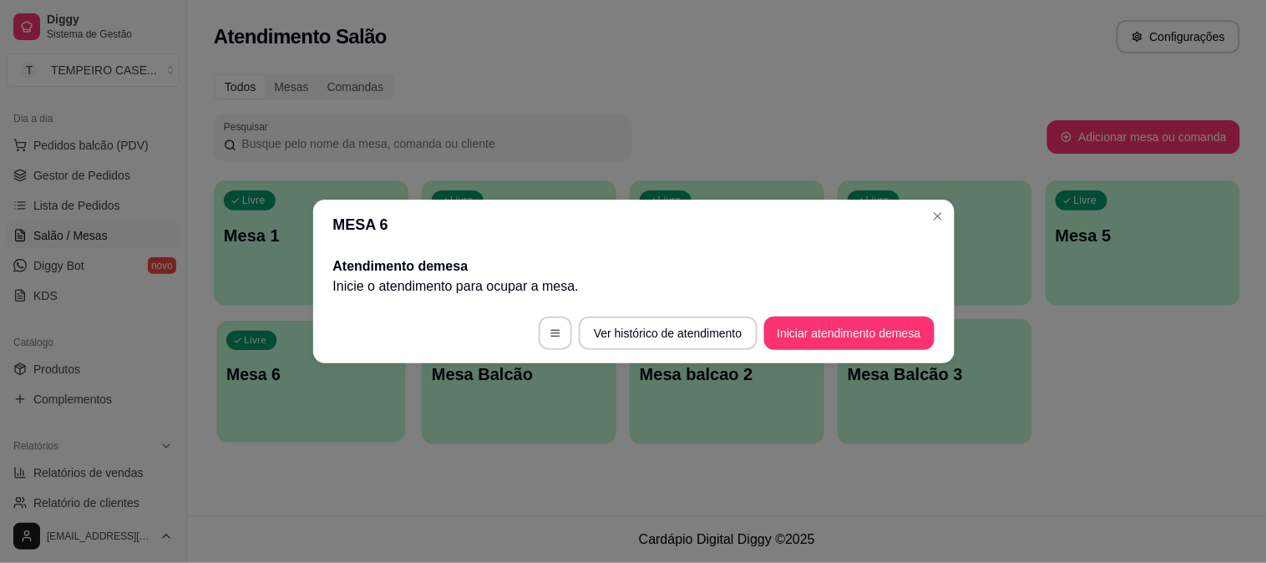
click at [403, 377] on body "Diggy Sistema de Gestão T TEMPEIRO CASE ... Loja aberta Plano Customizado até 0…" at bounding box center [633, 281] width 1267 height 563
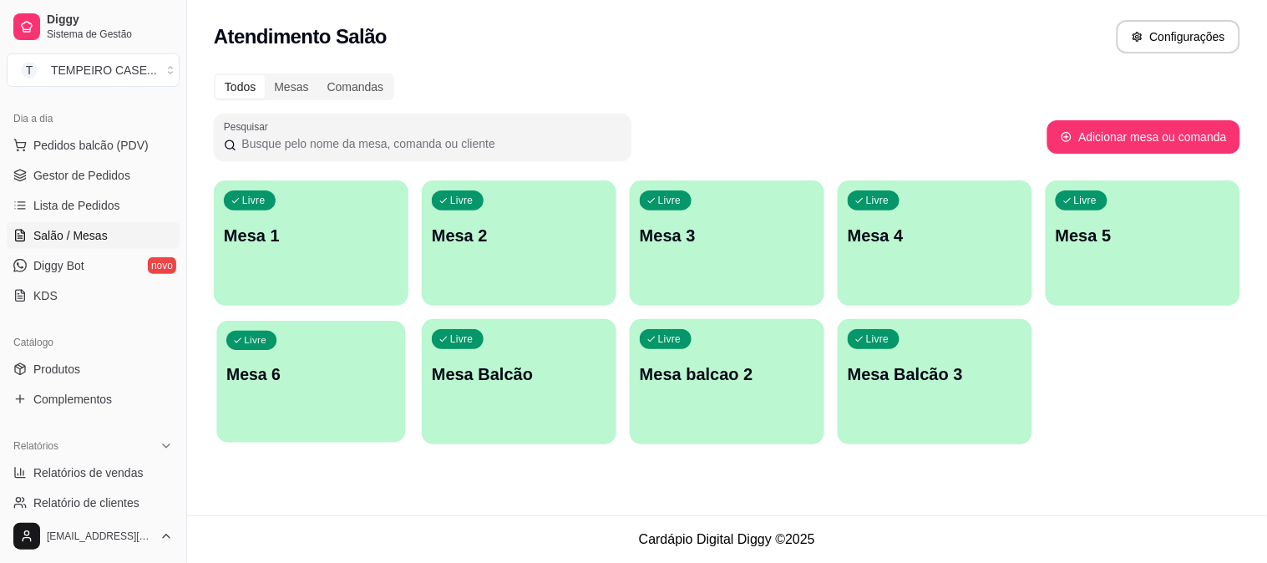
click at [403, 377] on div "Livre Mesa 6" at bounding box center [310, 372] width 189 height 102
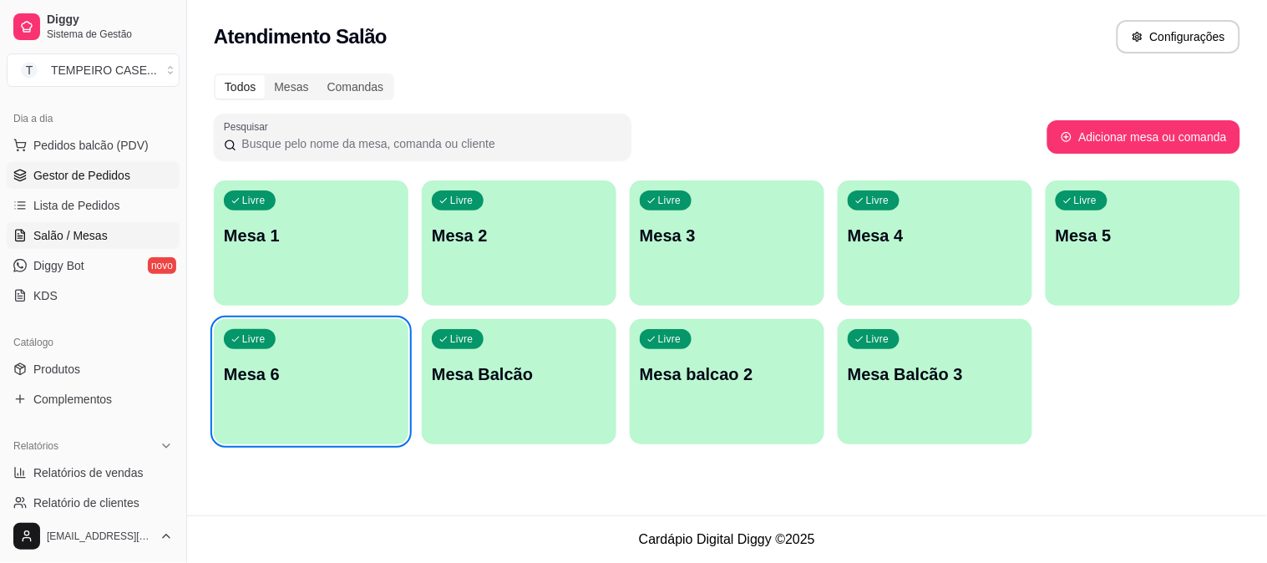
click at [84, 181] on span "Gestor de Pedidos" at bounding box center [81, 175] width 97 height 17
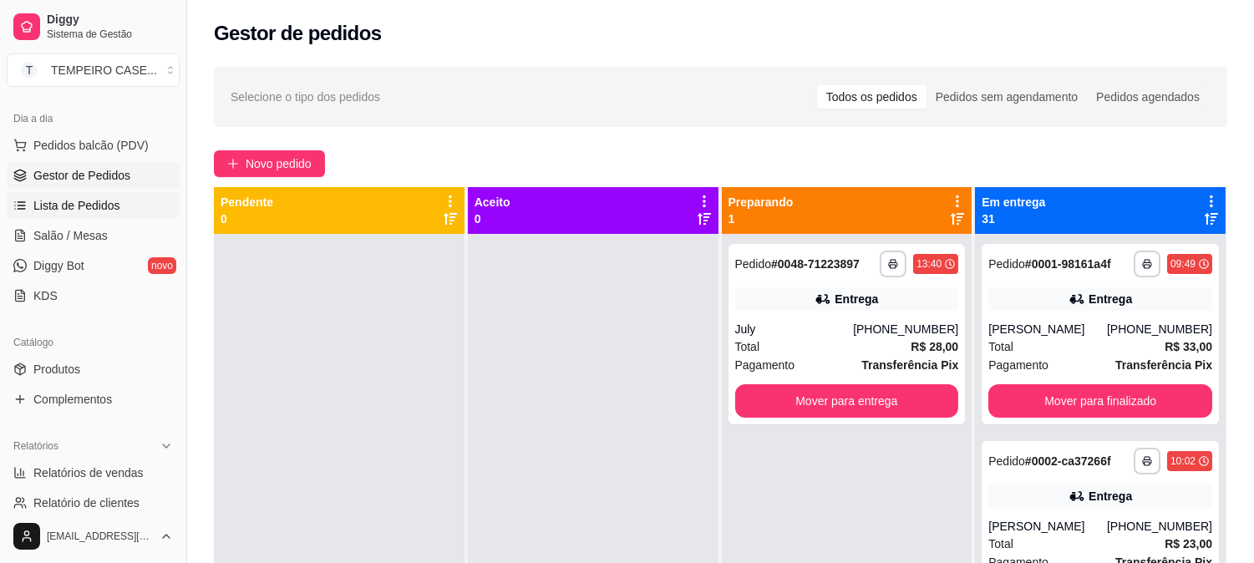
click at [103, 202] on span "Lista de Pedidos" at bounding box center [76, 205] width 87 height 17
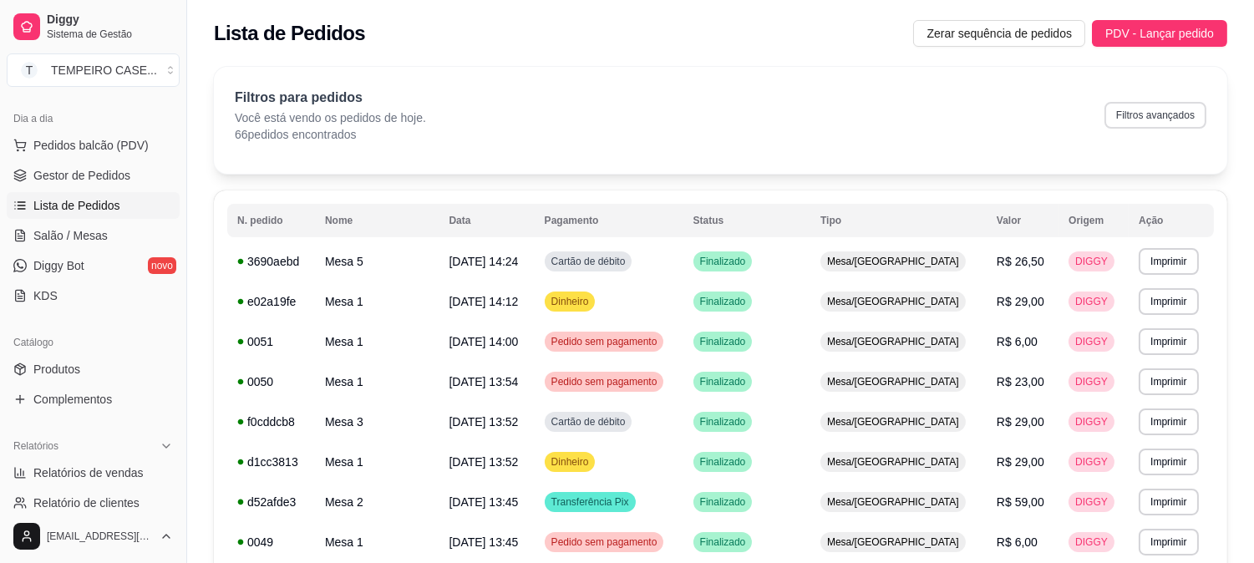
click at [1153, 119] on button "Filtros avançados" at bounding box center [1155, 115] width 102 height 27
select select "0"
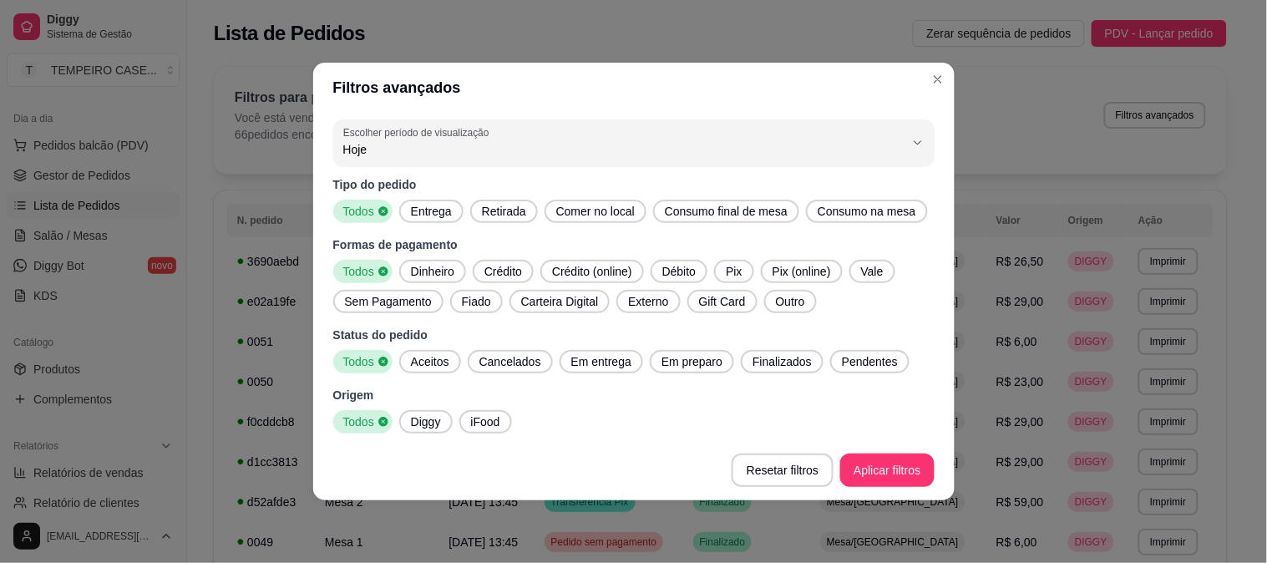
click at [438, 222] on div "Entrega" at bounding box center [431, 211] width 64 height 23
drag, startPoint x: 410, startPoint y: 365, endPoint x: 570, endPoint y: 366, distance: 159.5
click at [410, 366] on span "Aceitos" at bounding box center [430, 361] width 52 height 17
drag, startPoint x: 580, startPoint y: 361, endPoint x: 679, endPoint y: 352, distance: 99.7
click at [583, 360] on span "Em entrega" at bounding box center [601, 361] width 73 height 17
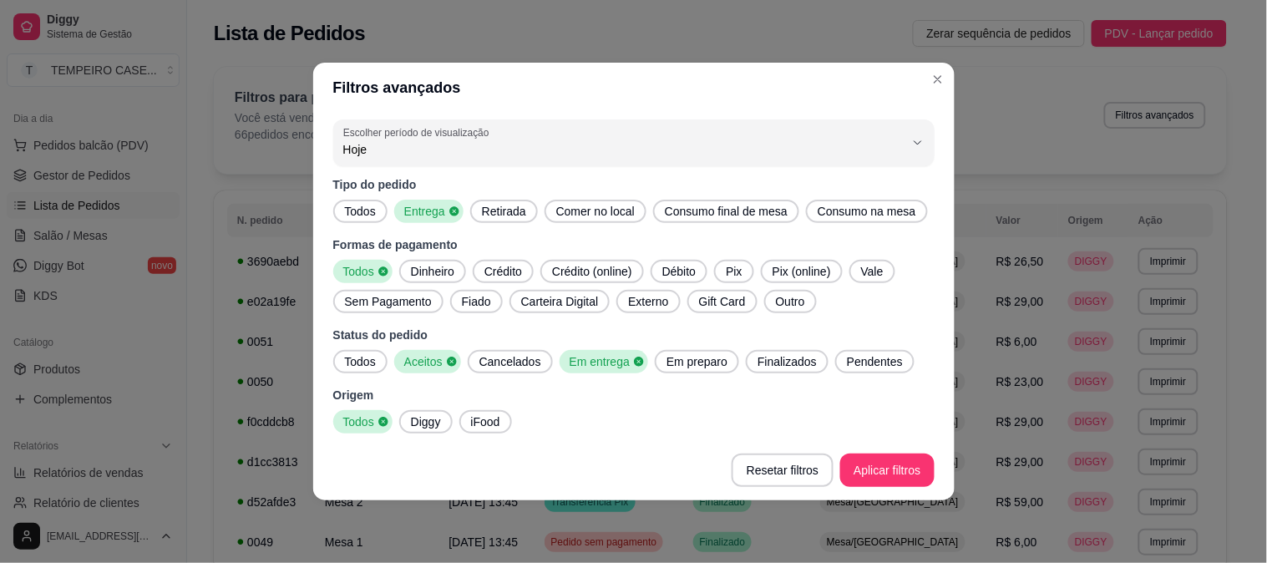
drag, startPoint x: 679, startPoint y: 352, endPoint x: 808, endPoint y: 360, distance: 128.8
click at [686, 353] on span "Em preparo" at bounding box center [697, 361] width 74 height 17
drag, startPoint x: 773, startPoint y: 360, endPoint x: 881, endPoint y: 359, distance: 107.7
click at [778, 361] on span "Finalizados" at bounding box center [792, 361] width 73 height 17
click at [882, 357] on span "Pendentes" at bounding box center [884, 361] width 69 height 17
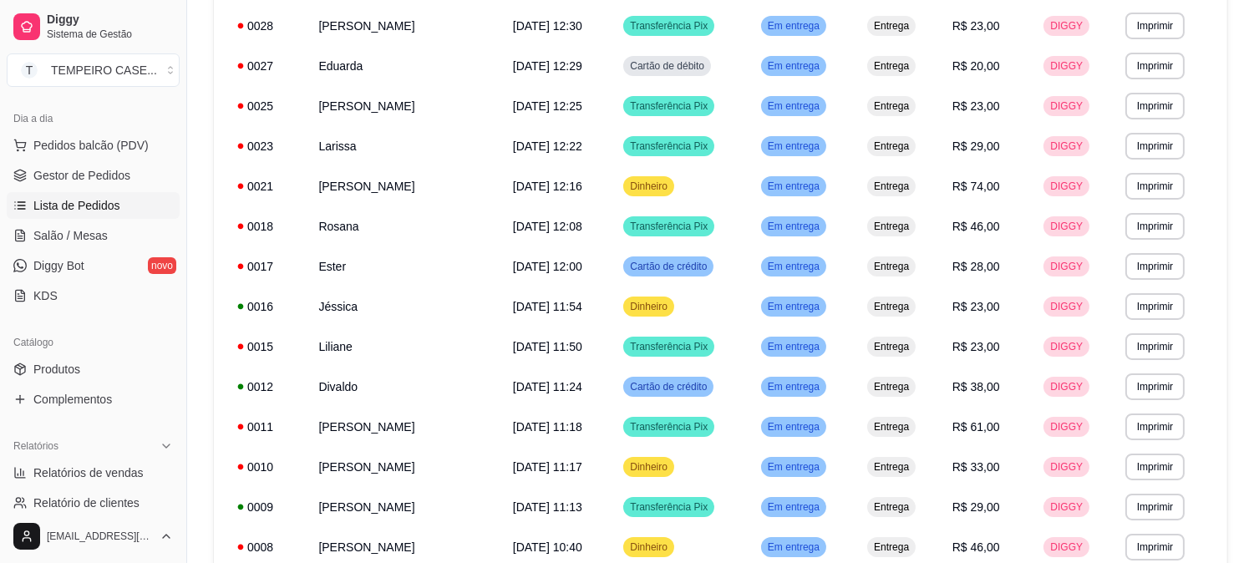
scroll to position [961, 0]
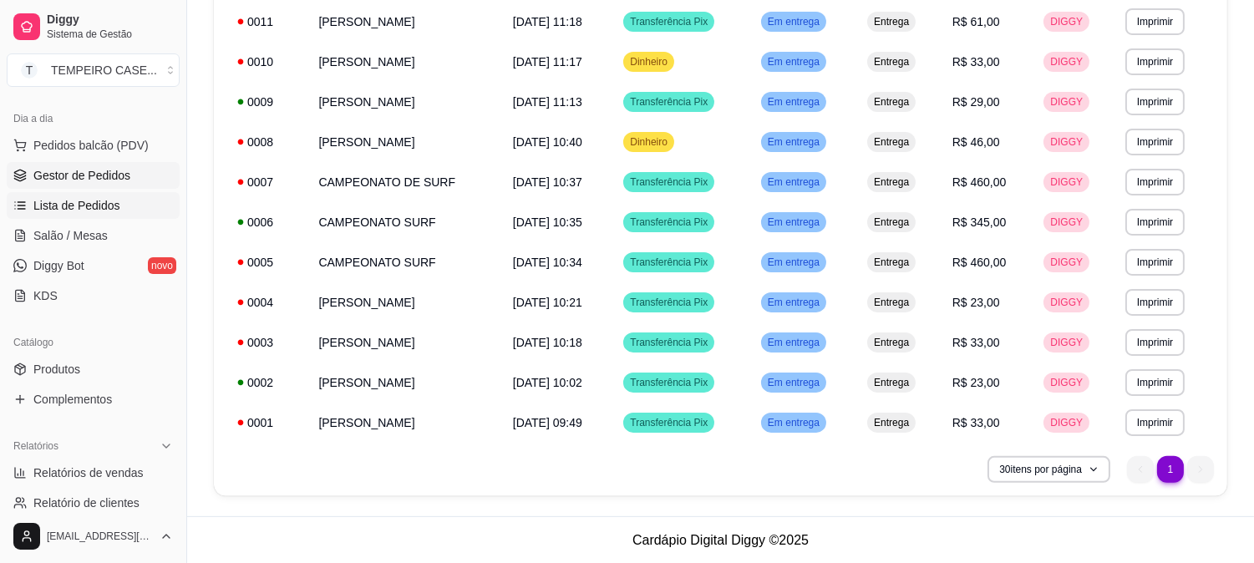
click at [92, 172] on span "Gestor de Pedidos" at bounding box center [81, 175] width 97 height 17
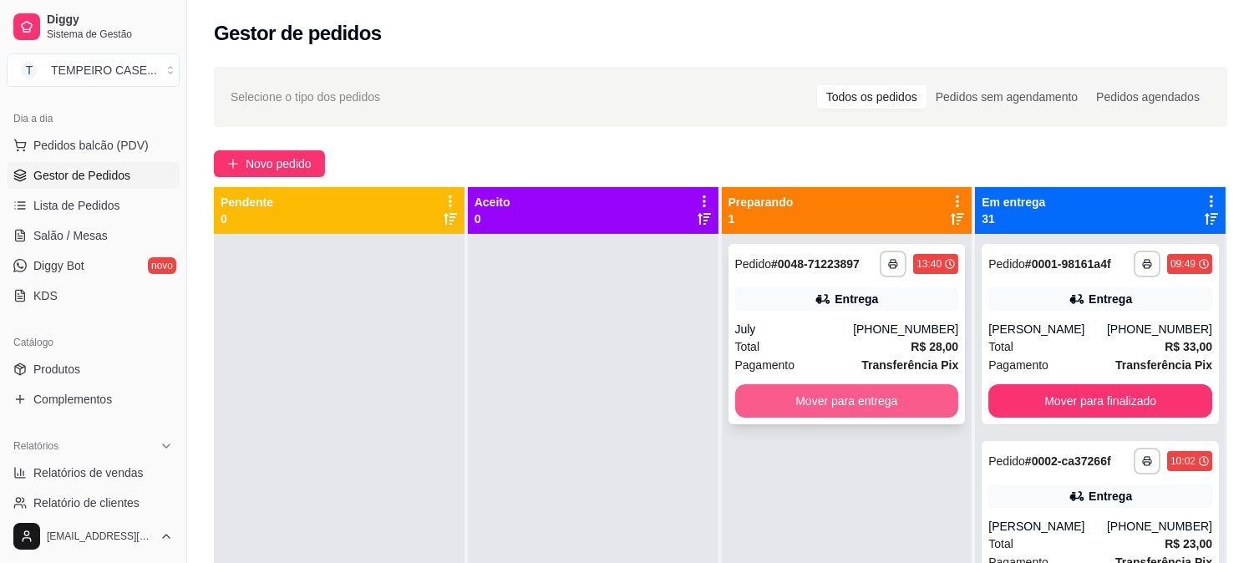
click at [794, 389] on button "Mover para entrega" at bounding box center [847, 400] width 224 height 33
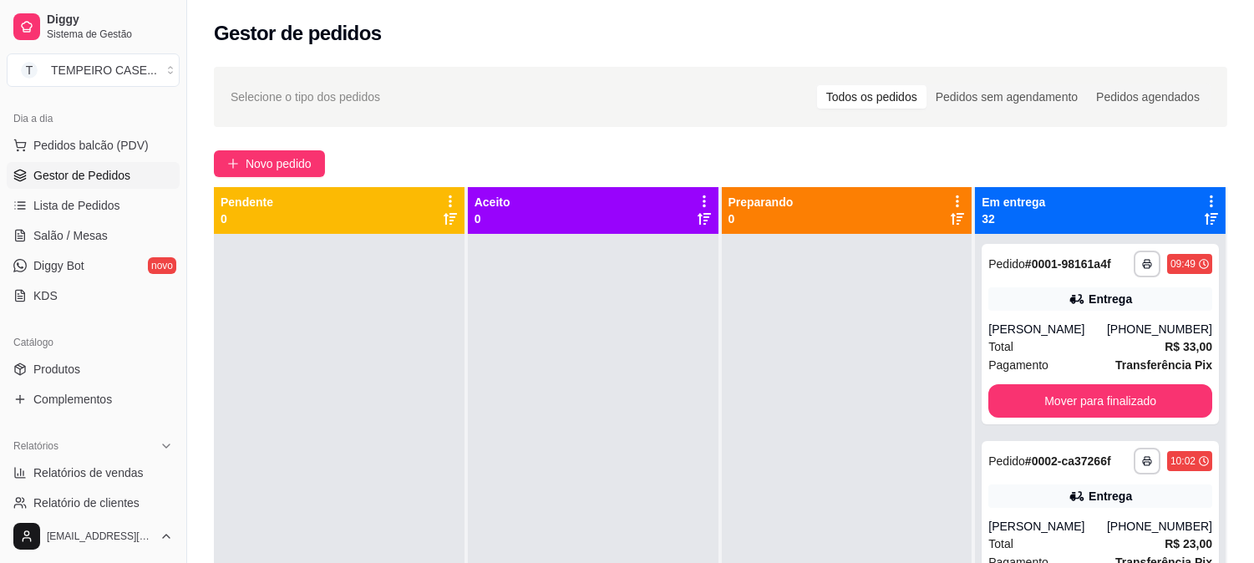
scroll to position [46, 0]
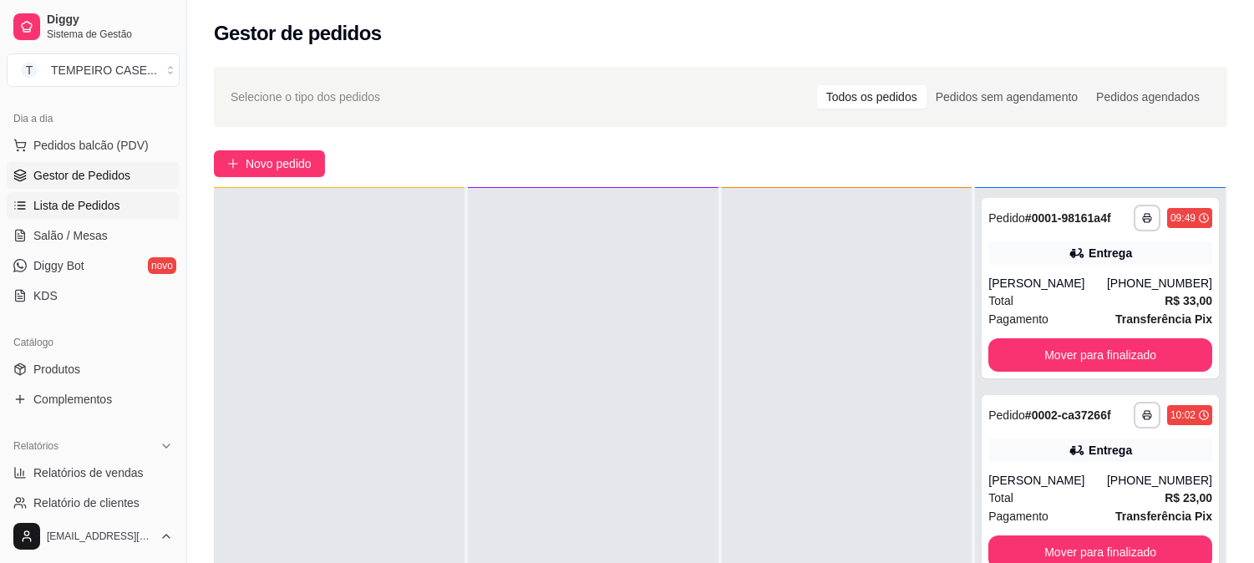
click at [79, 200] on span "Lista de Pedidos" at bounding box center [76, 205] width 87 height 17
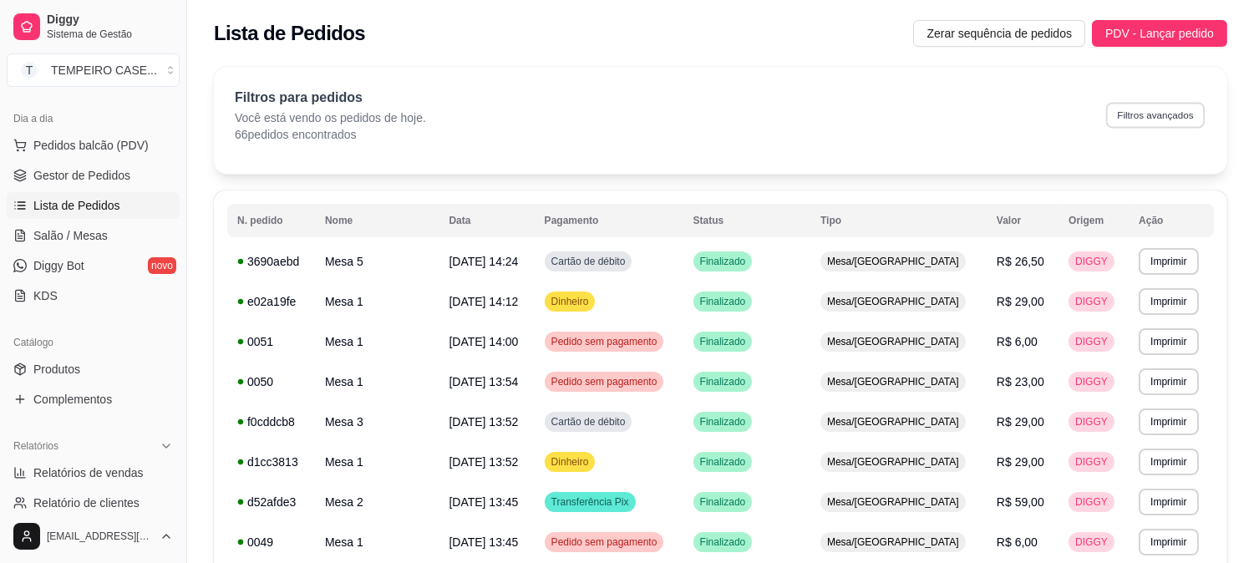
click at [1168, 119] on button "Filtros avançados" at bounding box center [1155, 115] width 99 height 26
select select "0"
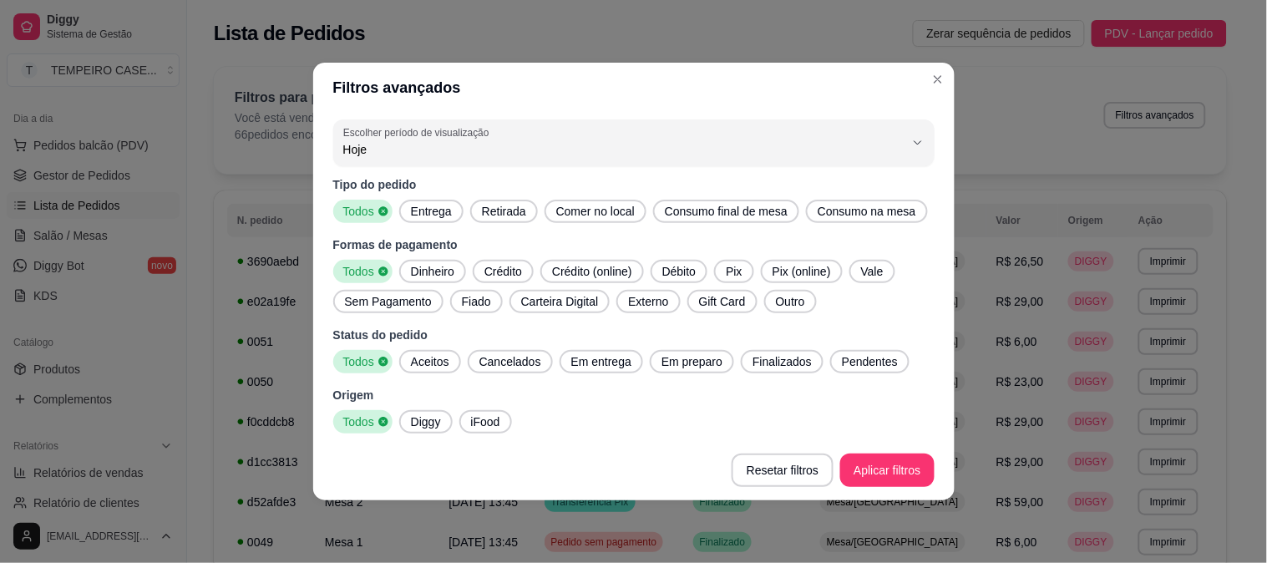
click at [414, 201] on div "Entrega" at bounding box center [431, 211] width 64 height 23
click at [436, 362] on span "Aceitos" at bounding box center [430, 361] width 52 height 17
drag, startPoint x: 575, startPoint y: 357, endPoint x: 706, endPoint y: 357, distance: 131.1
click at [576, 357] on span "Em entrega" at bounding box center [601, 361] width 73 height 17
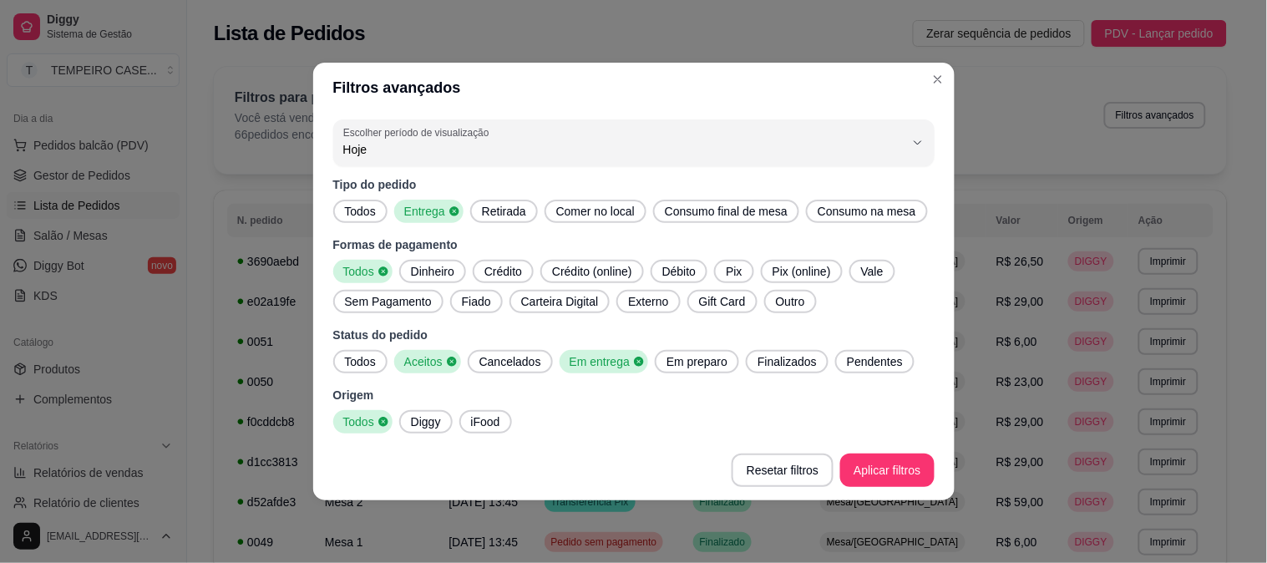
click at [706, 357] on span "Em preparo" at bounding box center [697, 361] width 74 height 17
drag, startPoint x: 798, startPoint y: 361, endPoint x: 863, endPoint y: 355, distance: 65.4
click at [811, 361] on span "Finalizados" at bounding box center [792, 361] width 73 height 17
click at [864, 355] on span "Pendentes" at bounding box center [884, 361] width 69 height 17
drag, startPoint x: 864, startPoint y: 452, endPoint x: 869, endPoint y: 464, distance: 12.7
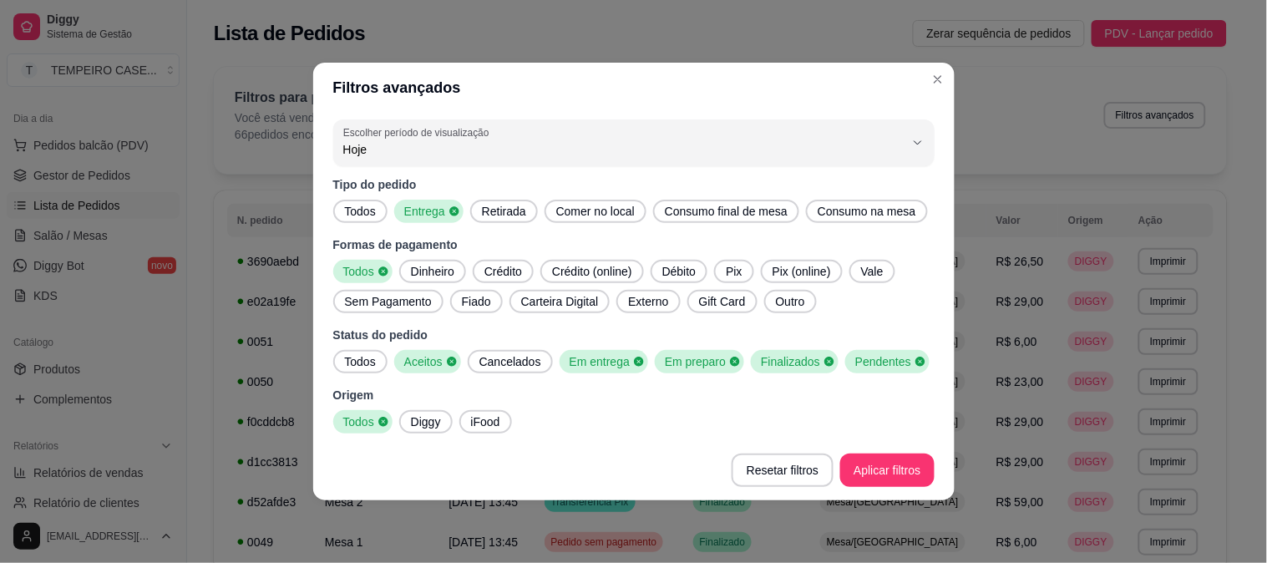
click at [864, 454] on footer "Resetar filtros Aplicar filtros" at bounding box center [633, 470] width 641 height 60
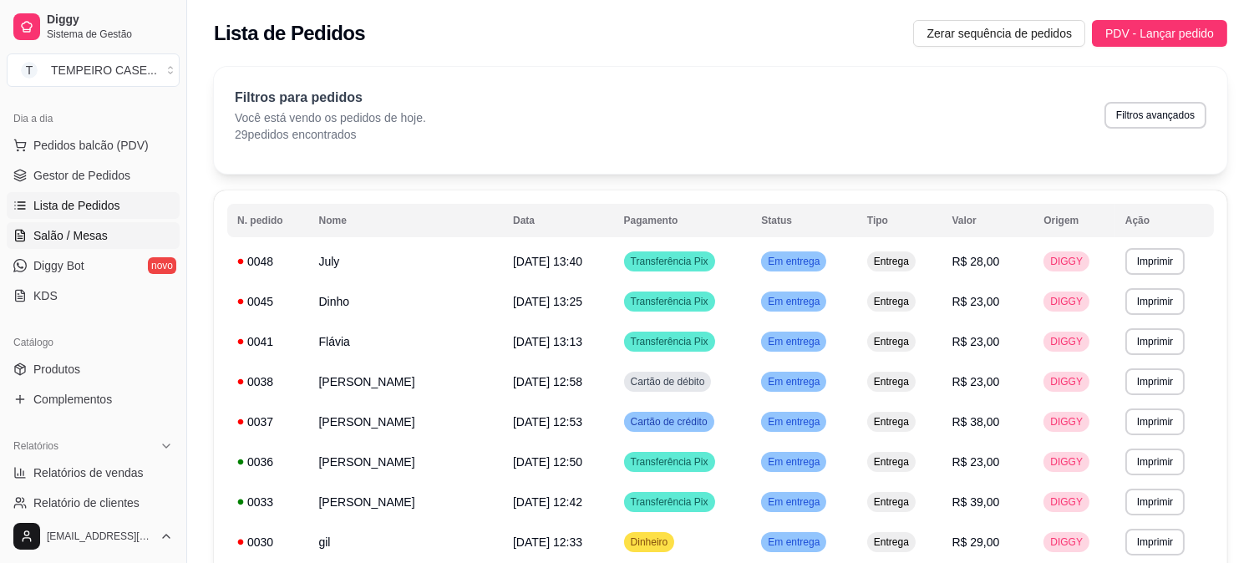
click at [51, 227] on span "Salão / Mesas" at bounding box center [70, 235] width 74 height 17
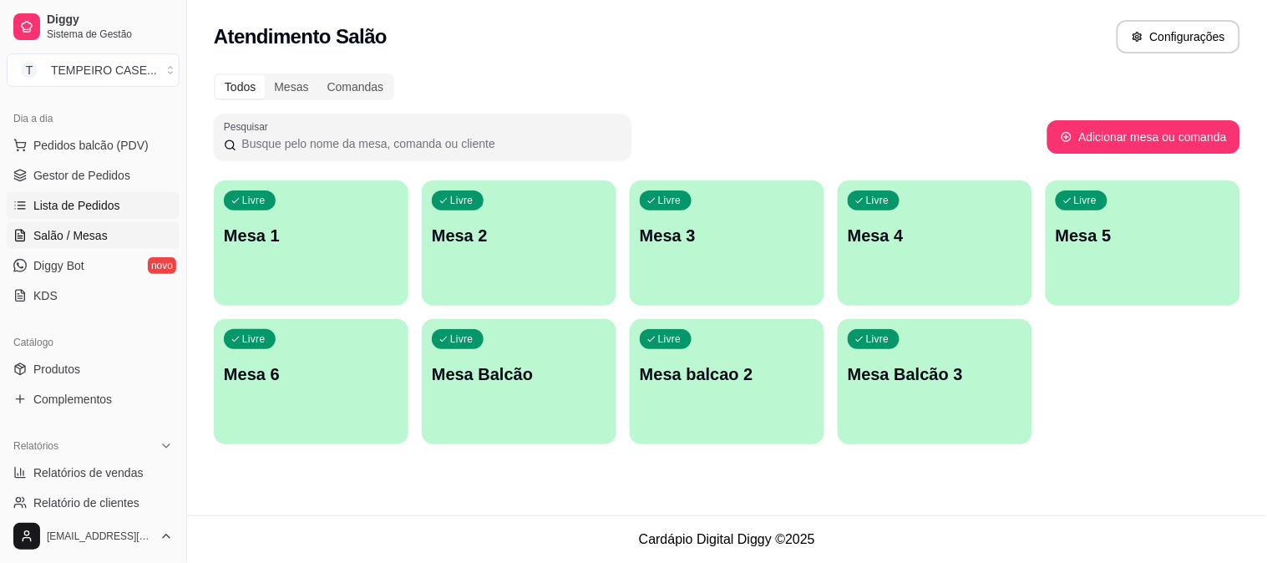
click at [95, 192] on link "Lista de Pedidos" at bounding box center [93, 205] width 173 height 27
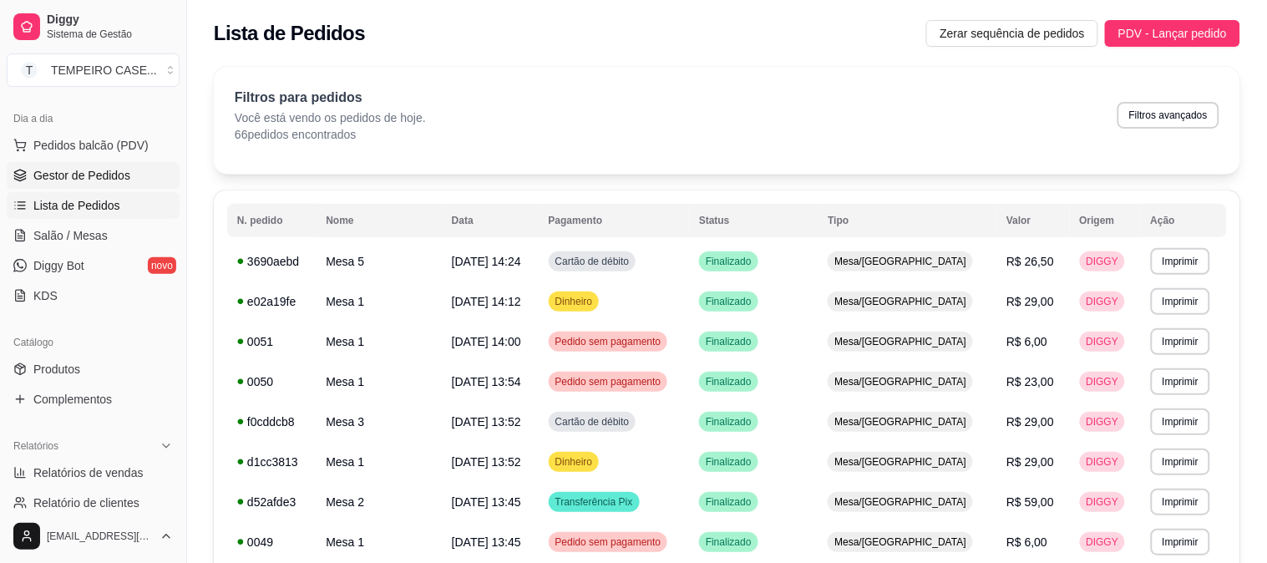
click at [106, 167] on span "Gestor de Pedidos" at bounding box center [81, 175] width 97 height 17
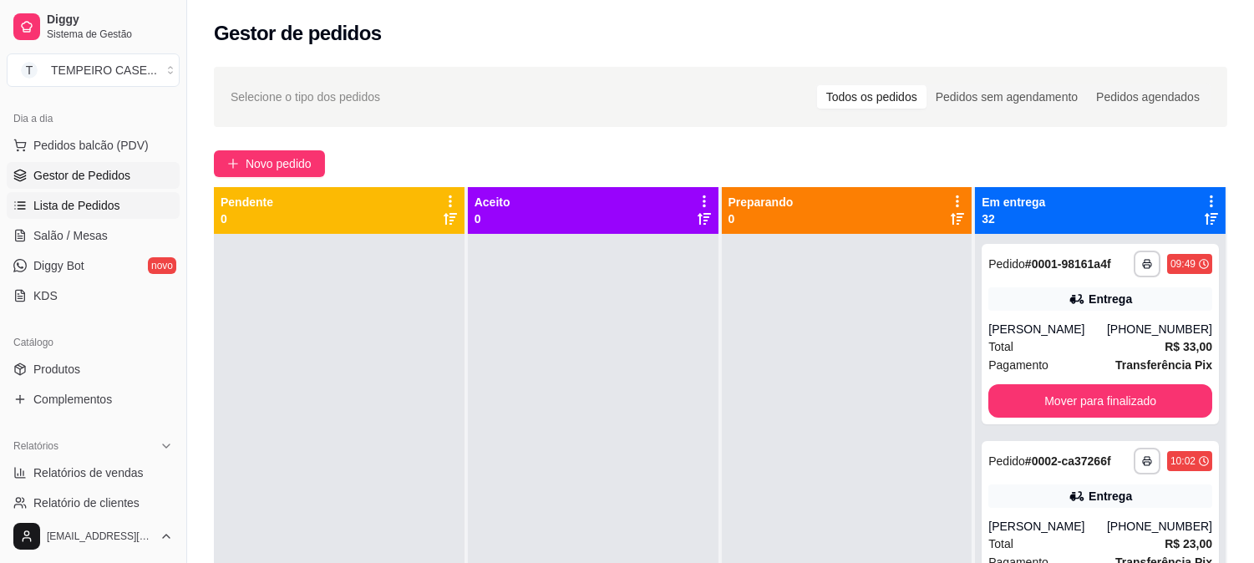
click at [88, 204] on span "Lista de Pedidos" at bounding box center [76, 205] width 87 height 17
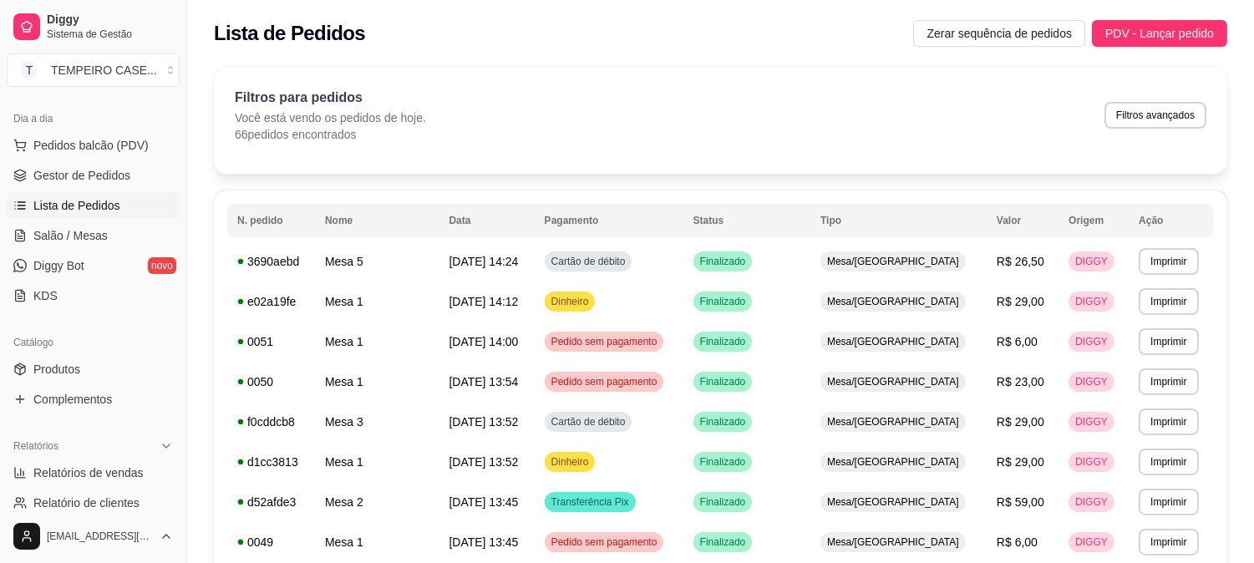
click at [1188, 130] on div "Filtros para pedidos Você está vendo os pedidos de hoje. 66 pedidos encontrados…" at bounding box center [720, 115] width 971 height 55
click at [1166, 117] on button "Filtros avançados" at bounding box center [1155, 115] width 99 height 26
select select "0"
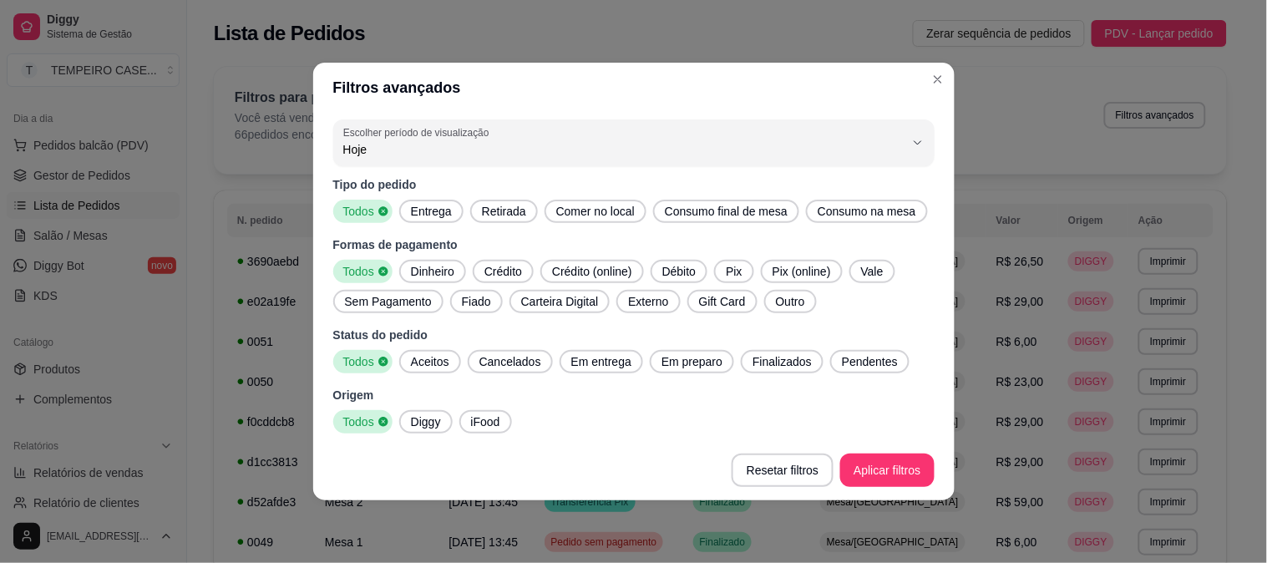
click at [434, 267] on span "Dinheiro" at bounding box center [432, 271] width 57 height 17
click at [351, 274] on span "Todos" at bounding box center [360, 271] width 44 height 17
drag, startPoint x: 418, startPoint y: 220, endPoint x: 723, endPoint y: 214, distance: 305.7
click at [424, 219] on div "Entrega" at bounding box center [431, 211] width 64 height 23
drag, startPoint x: 616, startPoint y: 205, endPoint x: 691, endPoint y: 205, distance: 74.3
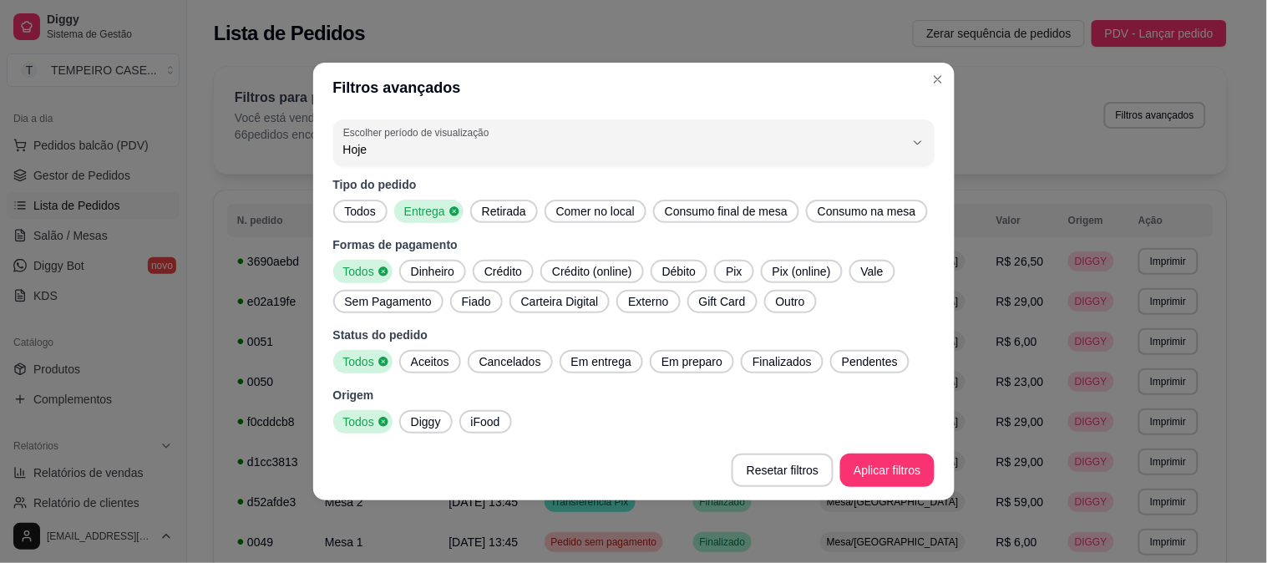
click at [621, 205] on span "Comer no local" at bounding box center [596, 211] width 92 height 17
drag, startPoint x: 693, startPoint y: 205, endPoint x: 707, endPoint y: 205, distance: 14.2
click at [696, 205] on span "Consumo final de mesa" at bounding box center [731, 211] width 136 height 17
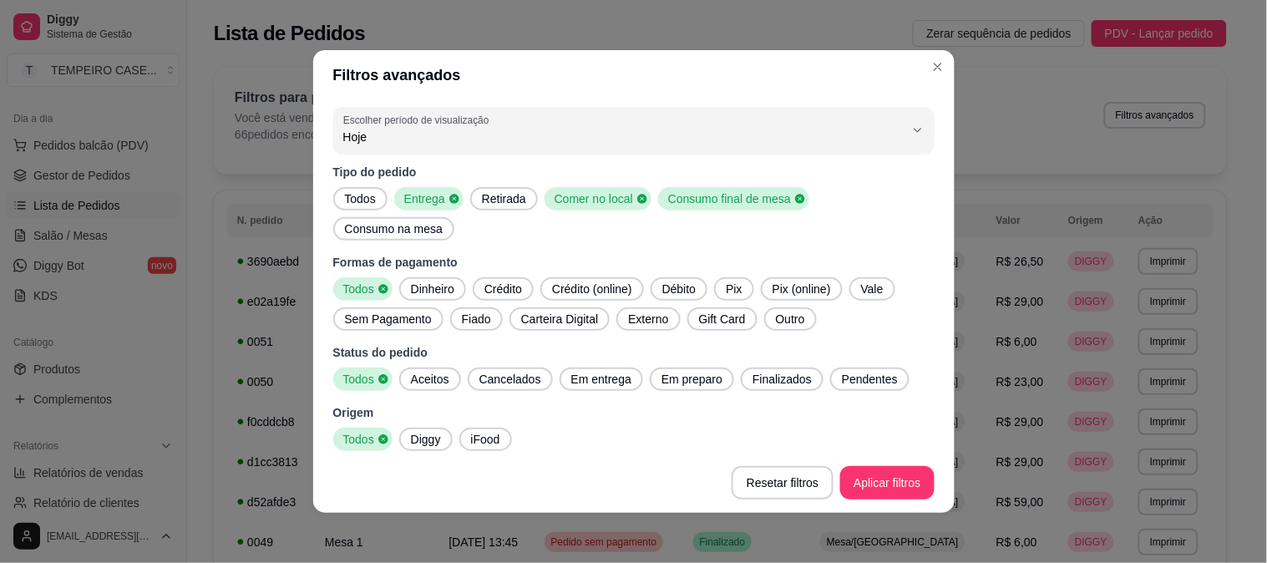
click at [640, 205] on icon at bounding box center [642, 199] width 12 height 12
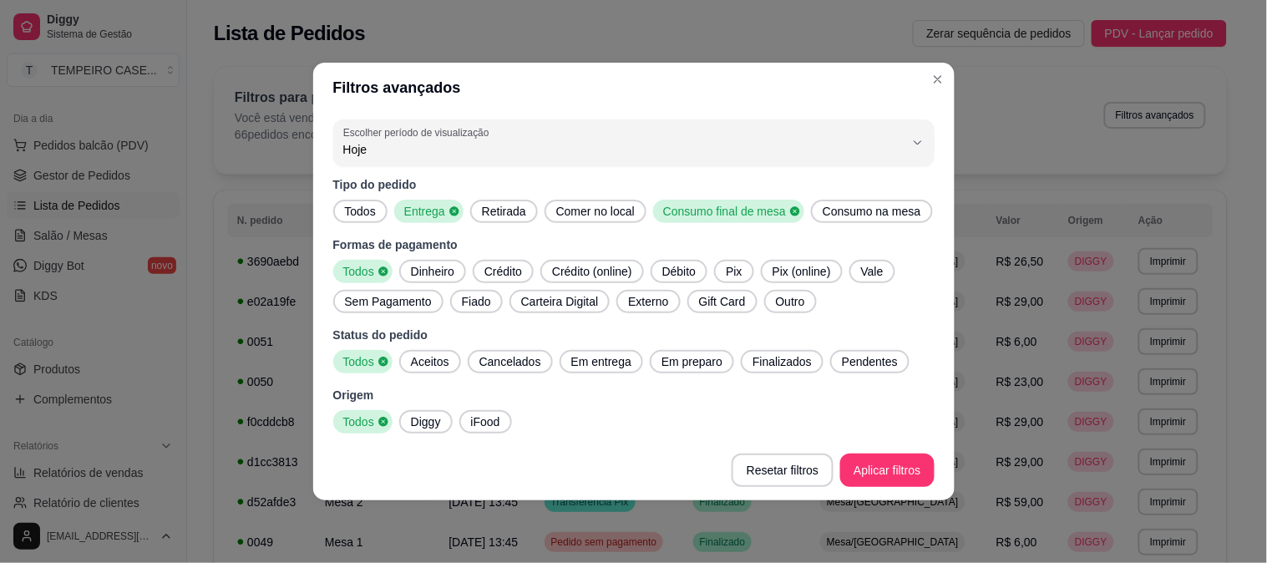
click at [790, 210] on icon at bounding box center [794, 210] width 9 height 9
click at [855, 357] on span "Pendentes" at bounding box center [869, 361] width 69 height 17
drag, startPoint x: 778, startPoint y: 359, endPoint x: 669, endPoint y: 361, distance: 109.4
click at [778, 359] on span "Finalizados" at bounding box center [777, 361] width 73 height 17
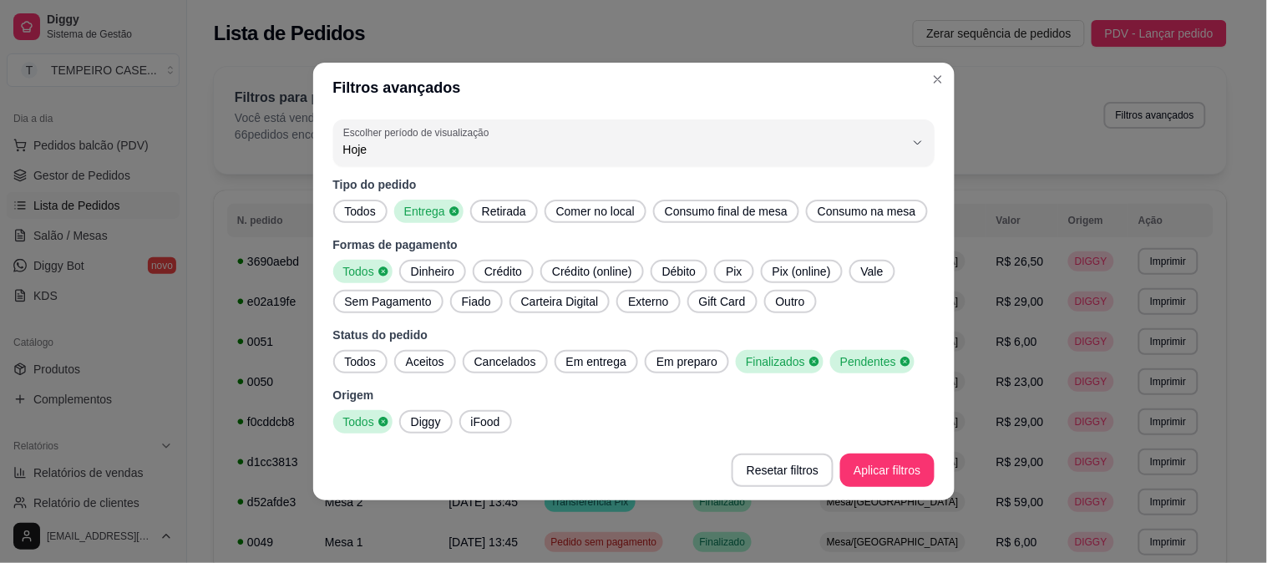
click at [668, 362] on span "Em preparo" at bounding box center [687, 361] width 74 height 17
click at [587, 364] on span "Em entrega" at bounding box center [596, 361] width 73 height 17
drag, startPoint x: 414, startPoint y: 368, endPoint x: 458, endPoint y: 391, distance: 48.9
click at [414, 367] on span "Aceitos" at bounding box center [425, 361] width 52 height 17
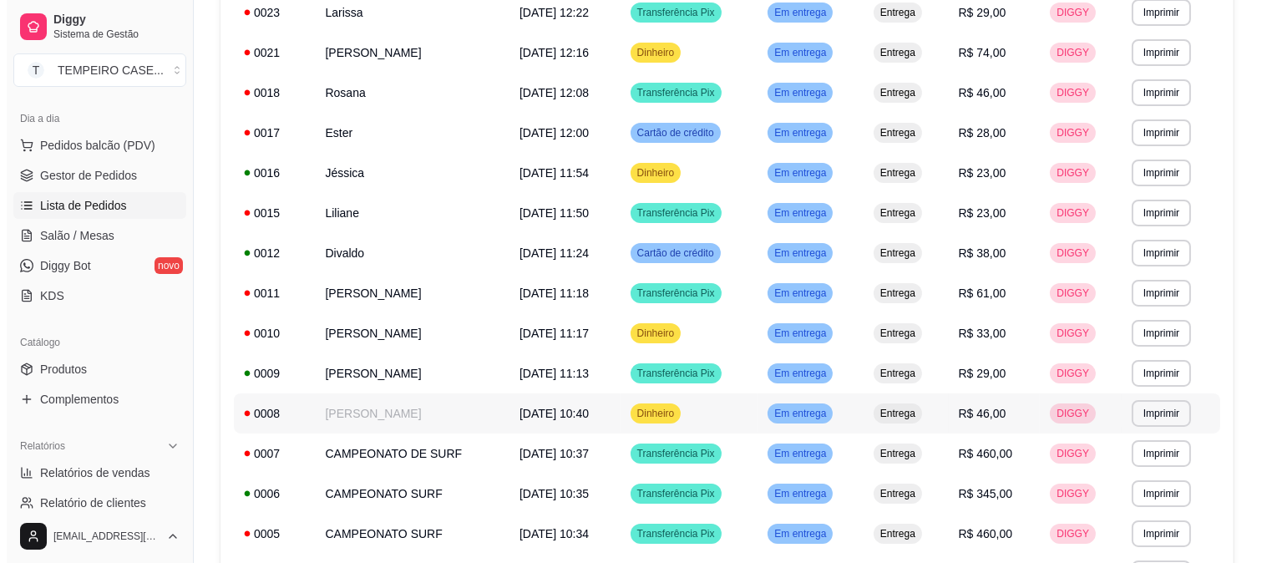
scroll to position [682, 0]
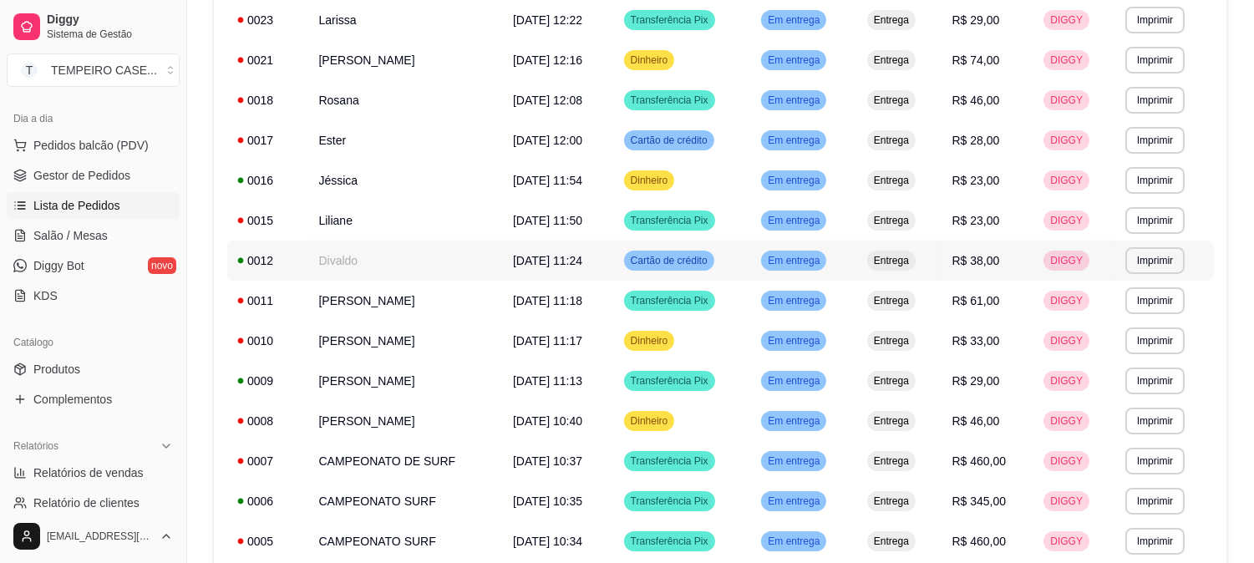
click at [377, 268] on td "Divaldo" at bounding box center [406, 261] width 195 height 40
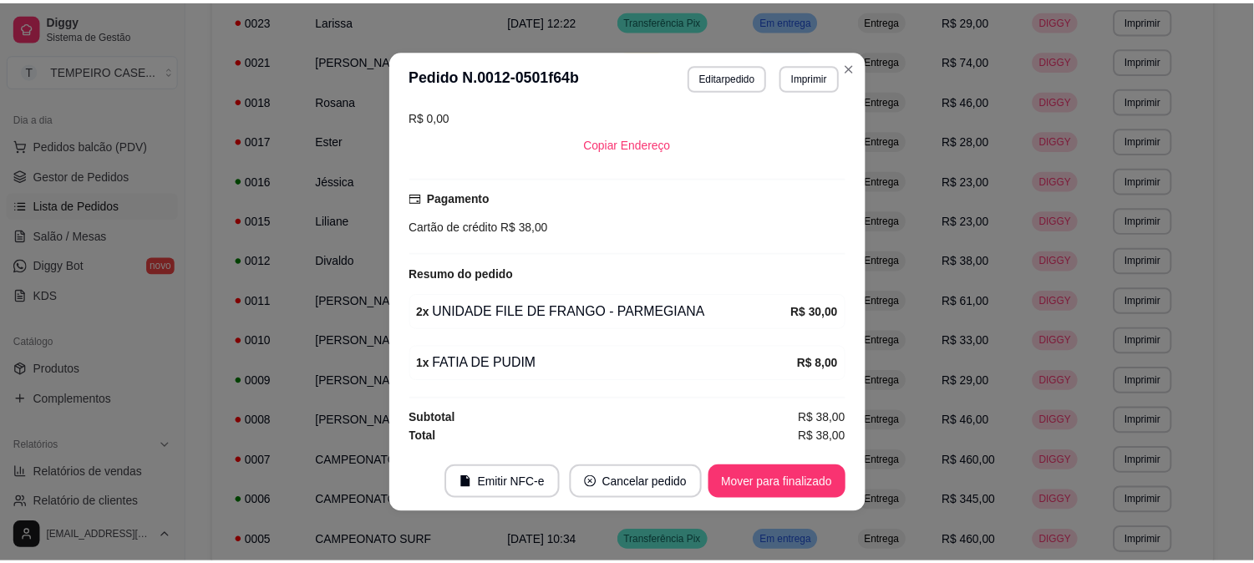
scroll to position [373, 0]
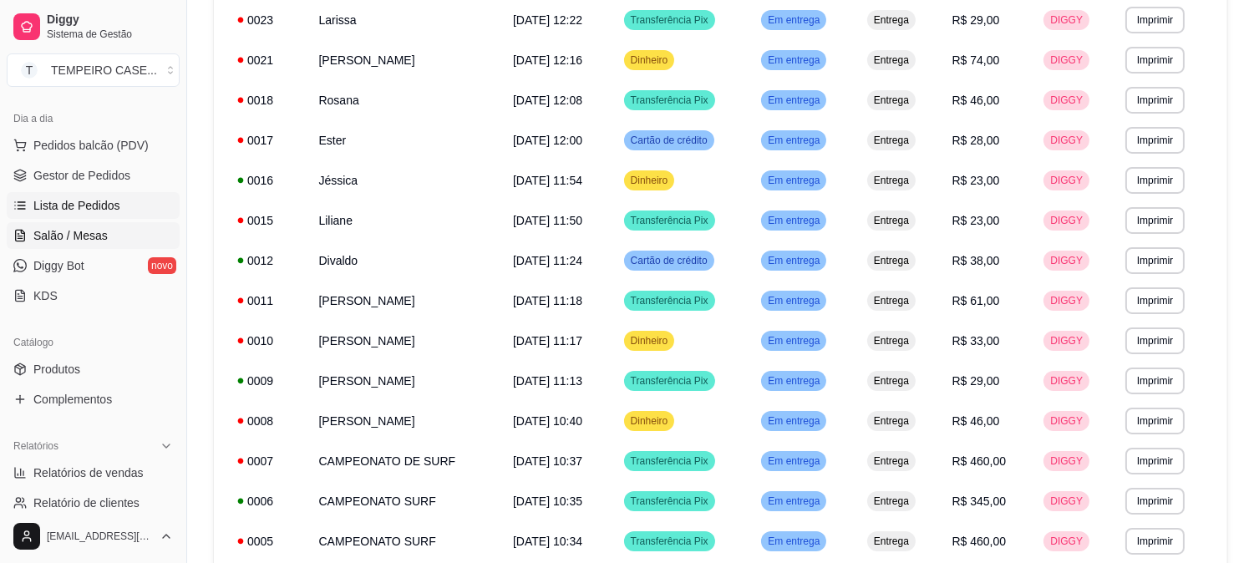
click at [99, 244] on link "Salão / Mesas" at bounding box center [93, 235] width 173 height 27
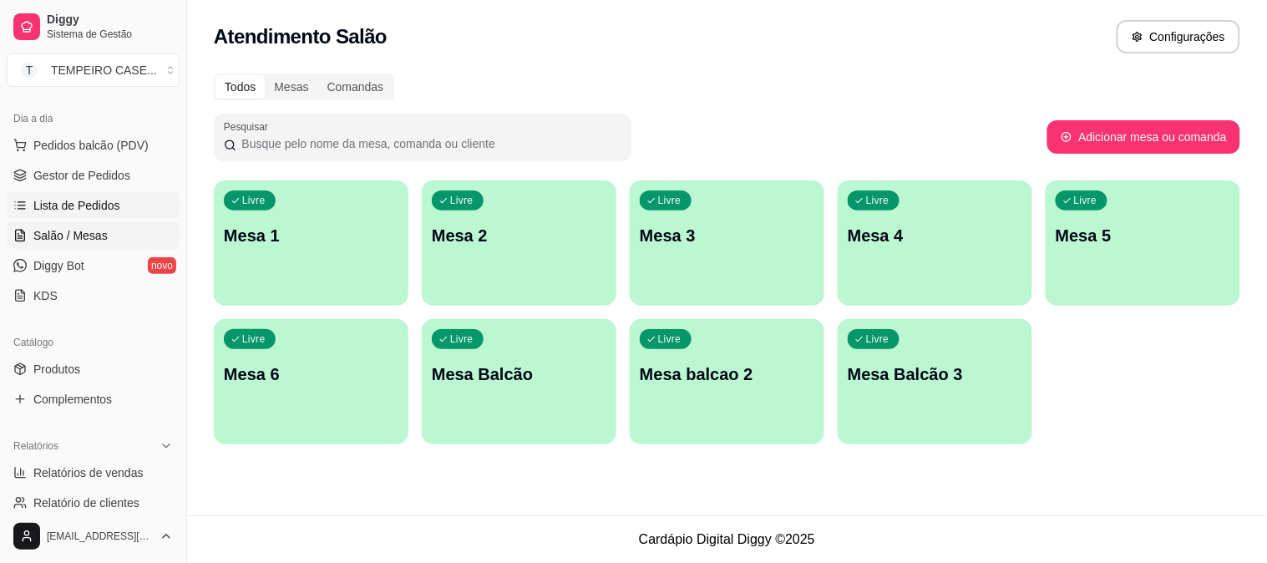
click at [104, 202] on span "Lista de Pedidos" at bounding box center [76, 205] width 87 height 17
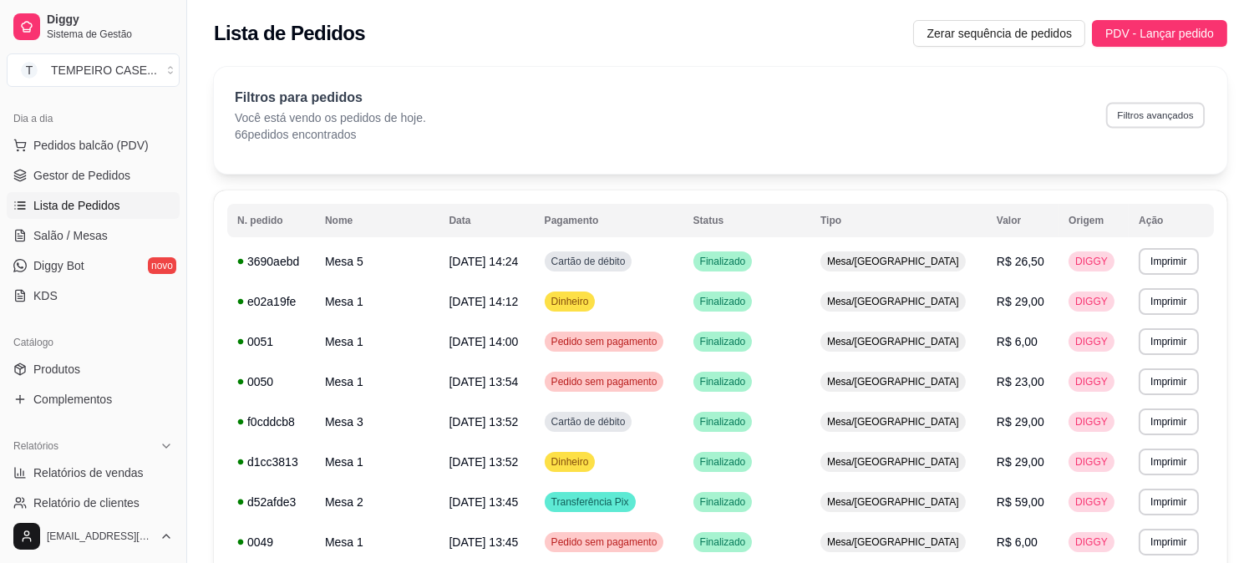
click at [1156, 123] on button "Filtros avançados" at bounding box center [1155, 115] width 99 height 26
select select "0"
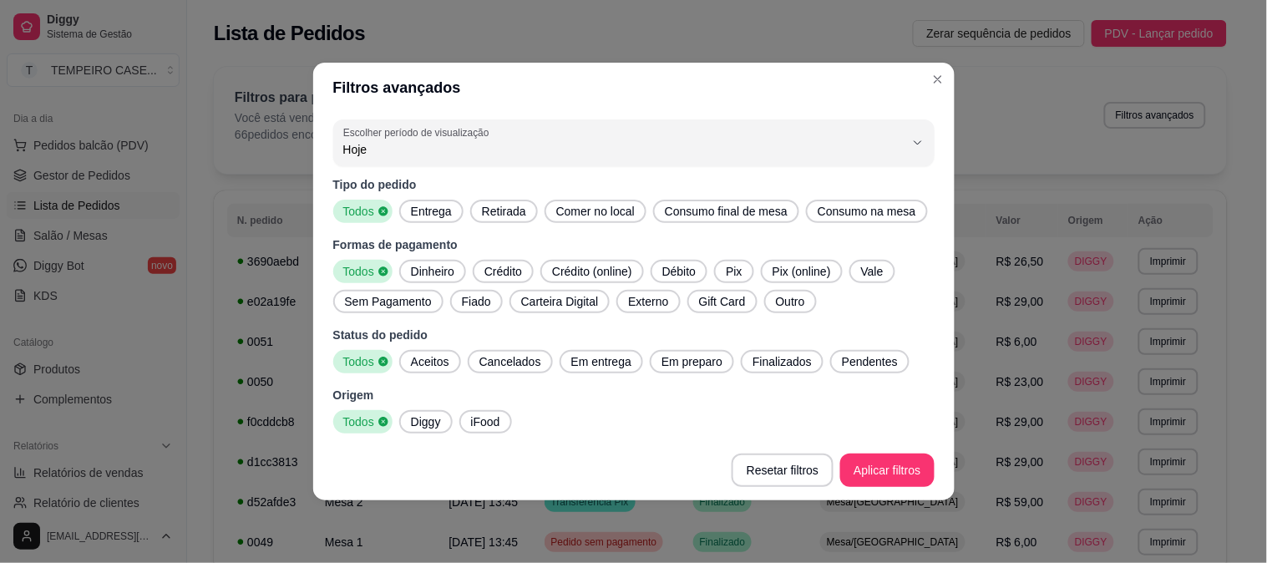
click at [443, 204] on span "Entrega" at bounding box center [431, 211] width 54 height 17
drag, startPoint x: 433, startPoint y: 365, endPoint x: 682, endPoint y: 364, distance: 249.7
click at [443, 364] on span "Aceitos" at bounding box center [430, 361] width 52 height 17
drag, startPoint x: 604, startPoint y: 363, endPoint x: 685, endPoint y: 360, distance: 81.1
click at [613, 362] on span "Em entrega" at bounding box center [601, 361] width 73 height 17
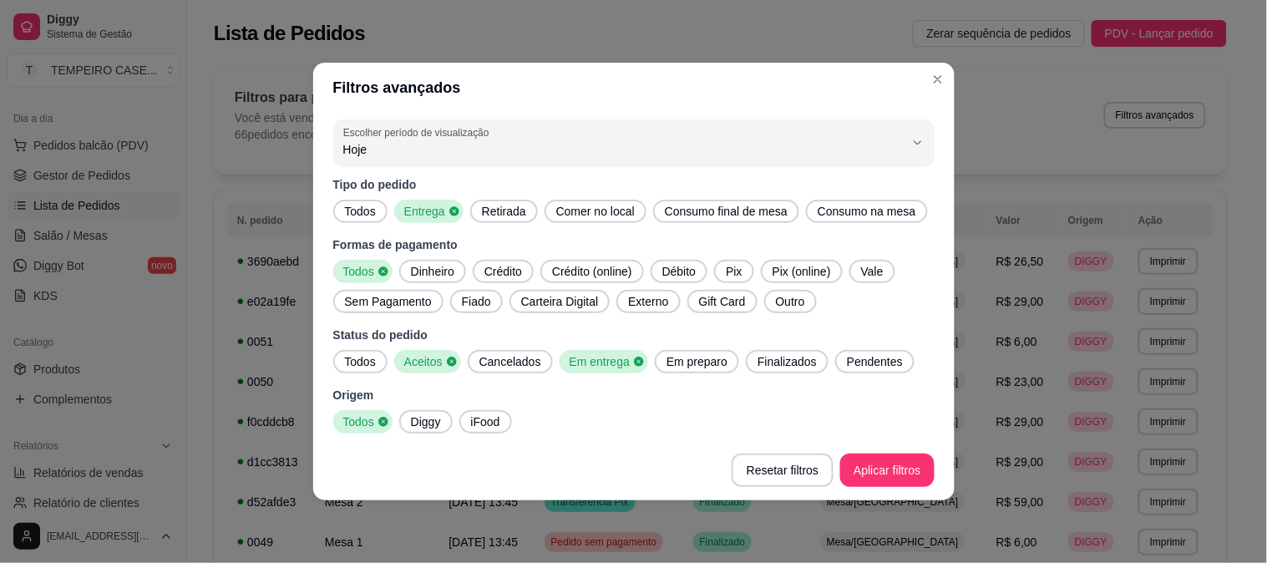
drag, startPoint x: 685, startPoint y: 360, endPoint x: 806, endPoint y: 360, distance: 121.1
click at [690, 360] on span "Em preparo" at bounding box center [697, 361] width 74 height 17
click at [806, 360] on span "Finalizados" at bounding box center [792, 361] width 73 height 17
drag, startPoint x: 860, startPoint y: 357, endPoint x: 888, endPoint y: 456, distance: 102.3
click at [861, 357] on span "Pendentes" at bounding box center [884, 361] width 69 height 17
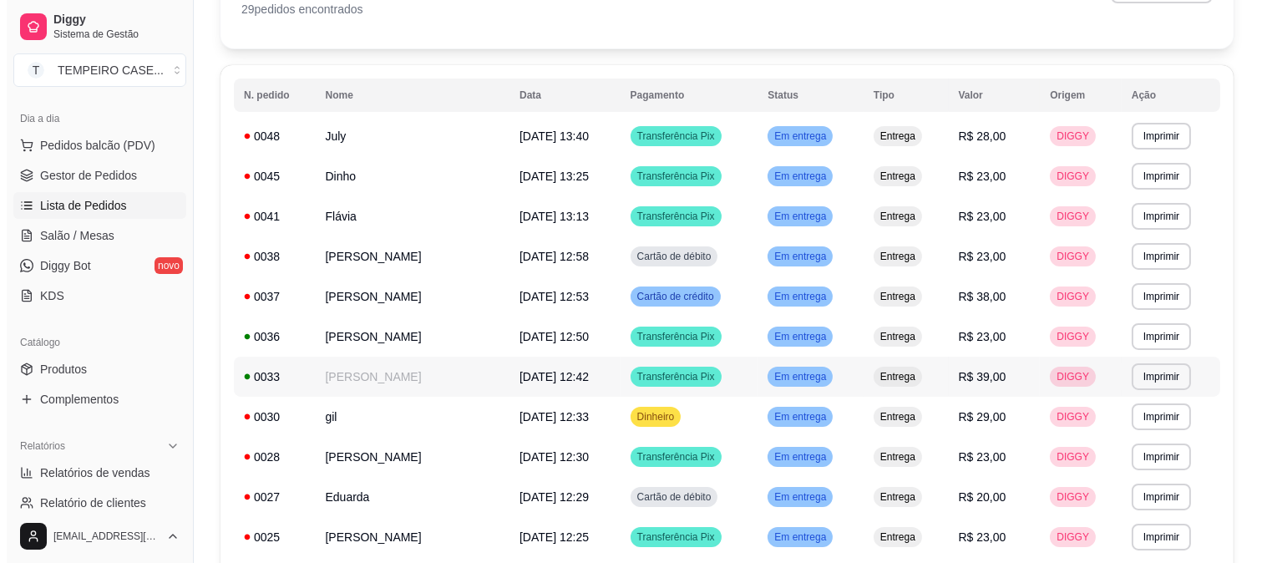
scroll to position [93, 0]
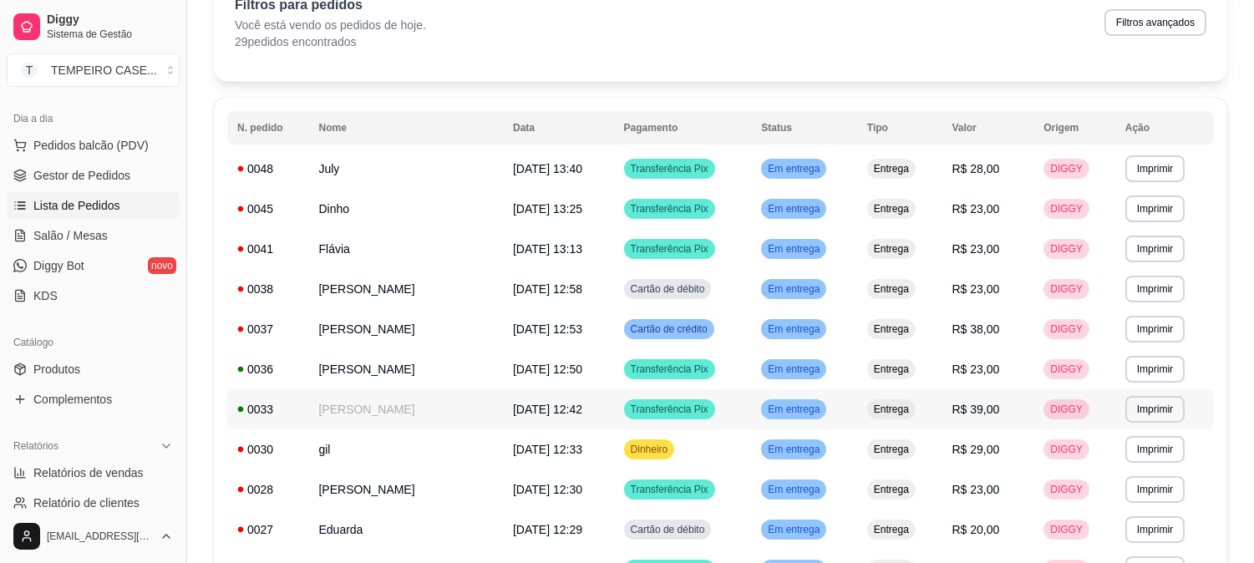
click at [390, 408] on td "[PERSON_NAME]" at bounding box center [406, 409] width 195 height 40
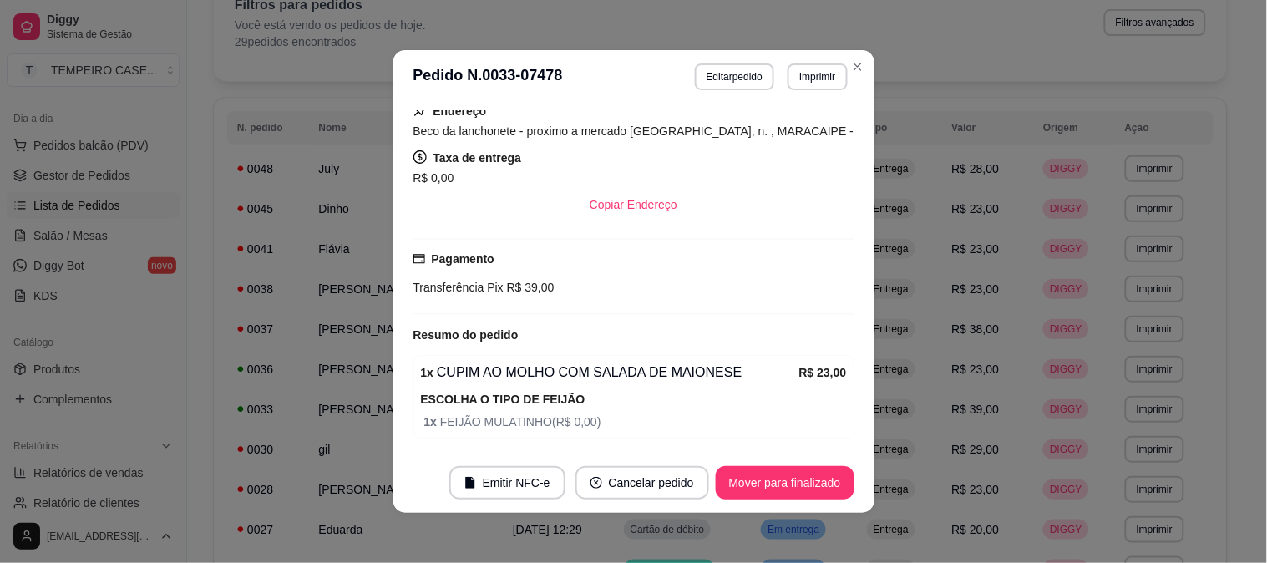
scroll to position [365, 0]
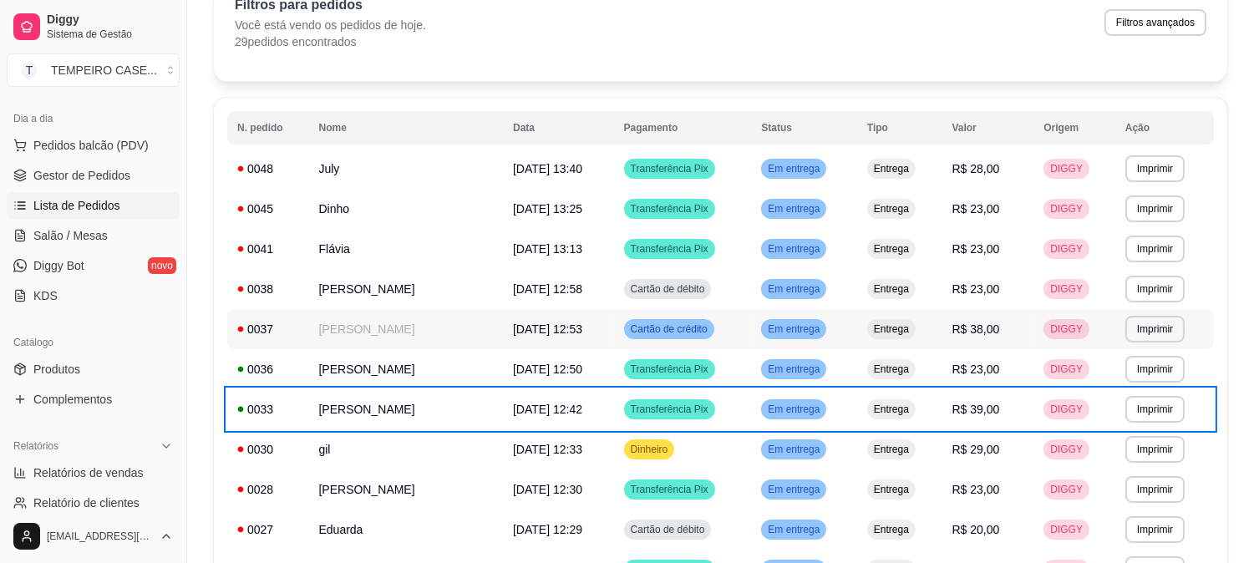
click at [367, 324] on td "[PERSON_NAME]" at bounding box center [406, 329] width 195 height 40
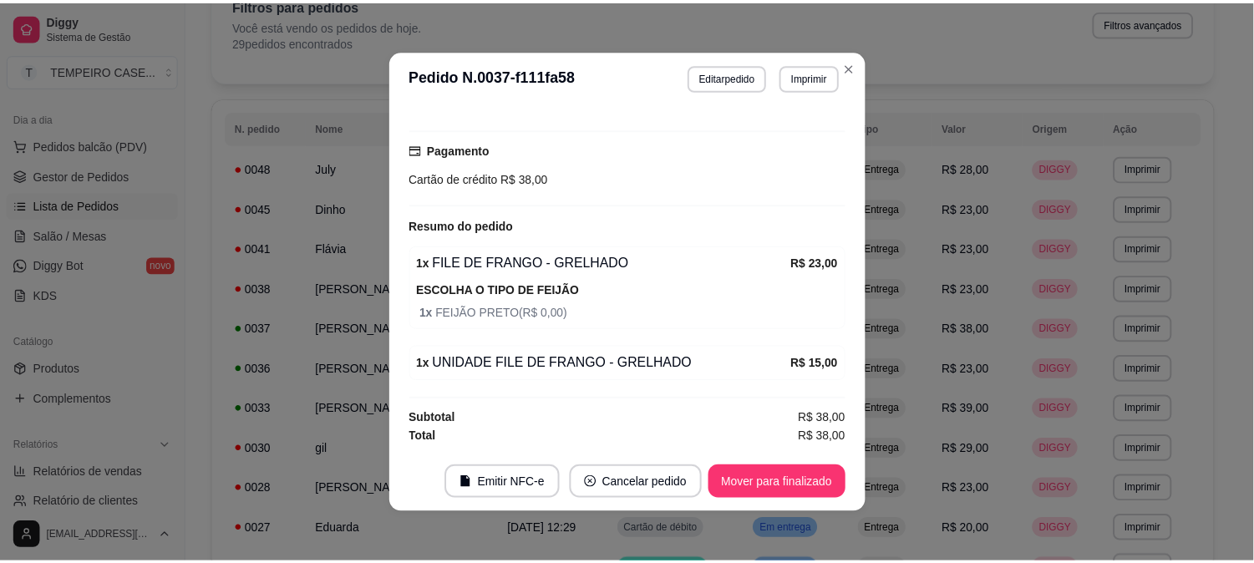
scroll to position [415, 0]
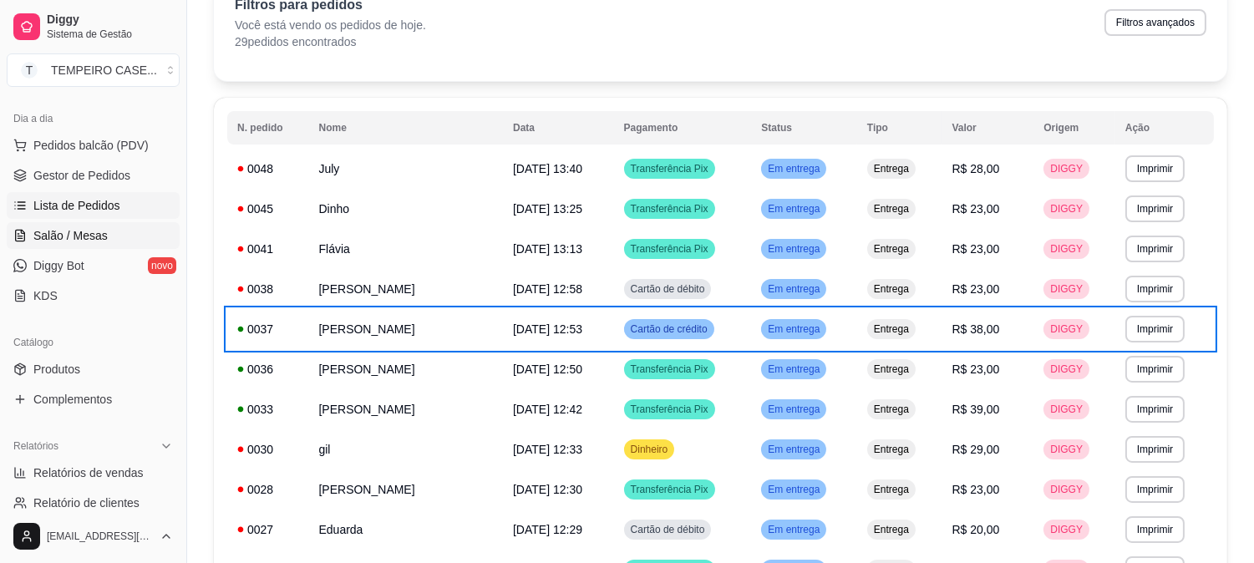
click at [100, 243] on span "Salão / Mesas" at bounding box center [70, 235] width 74 height 17
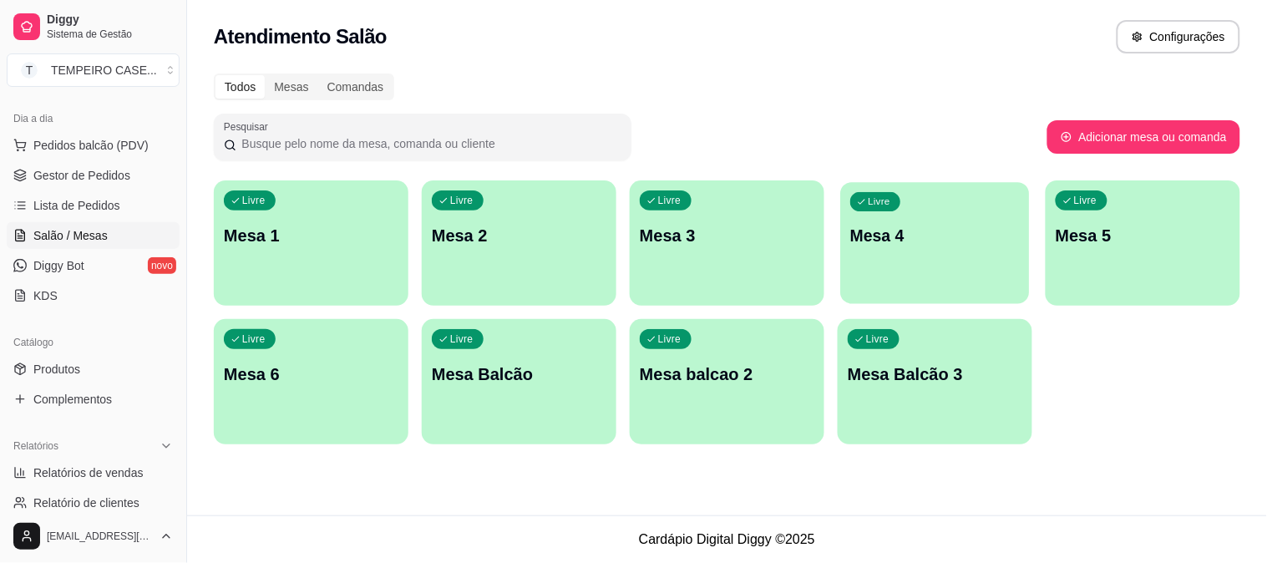
click at [863, 256] on div "Livre Mesa 4" at bounding box center [934, 233] width 189 height 102
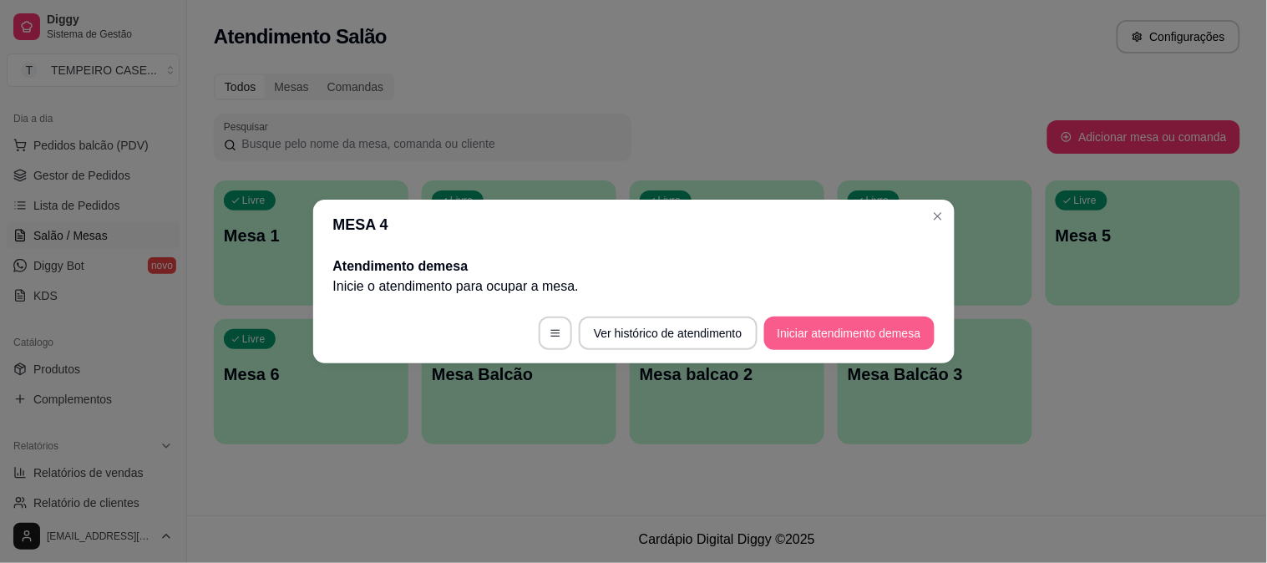
click at [883, 326] on button "Iniciar atendimento de mesa" at bounding box center [849, 333] width 170 height 33
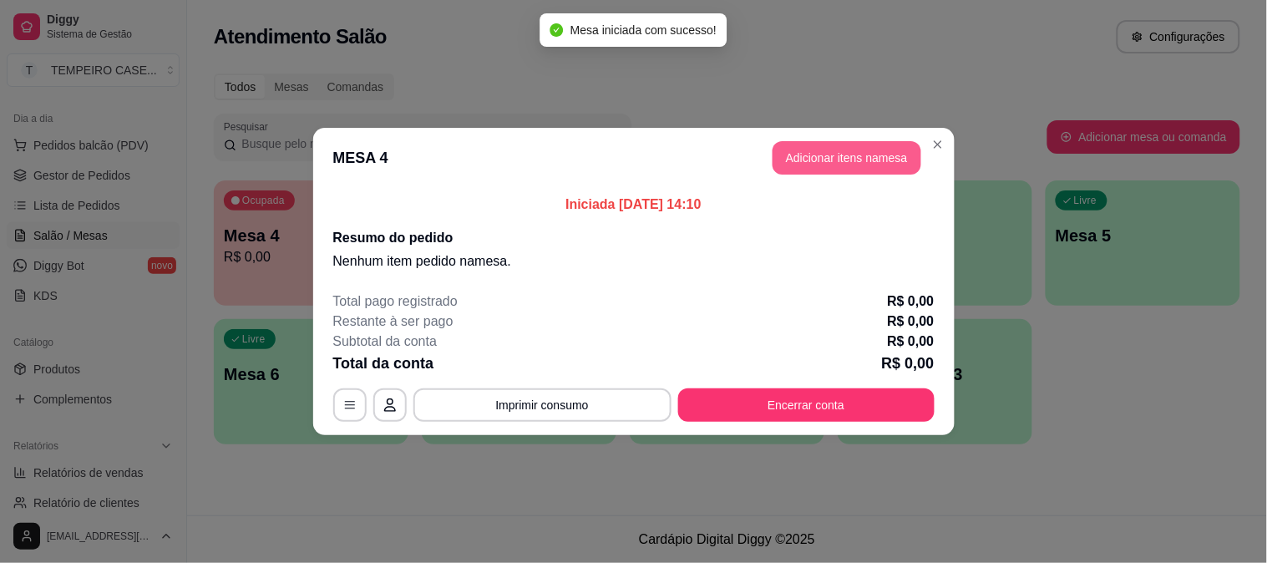
click at [821, 156] on button "Adicionar itens na mesa" at bounding box center [847, 157] width 149 height 33
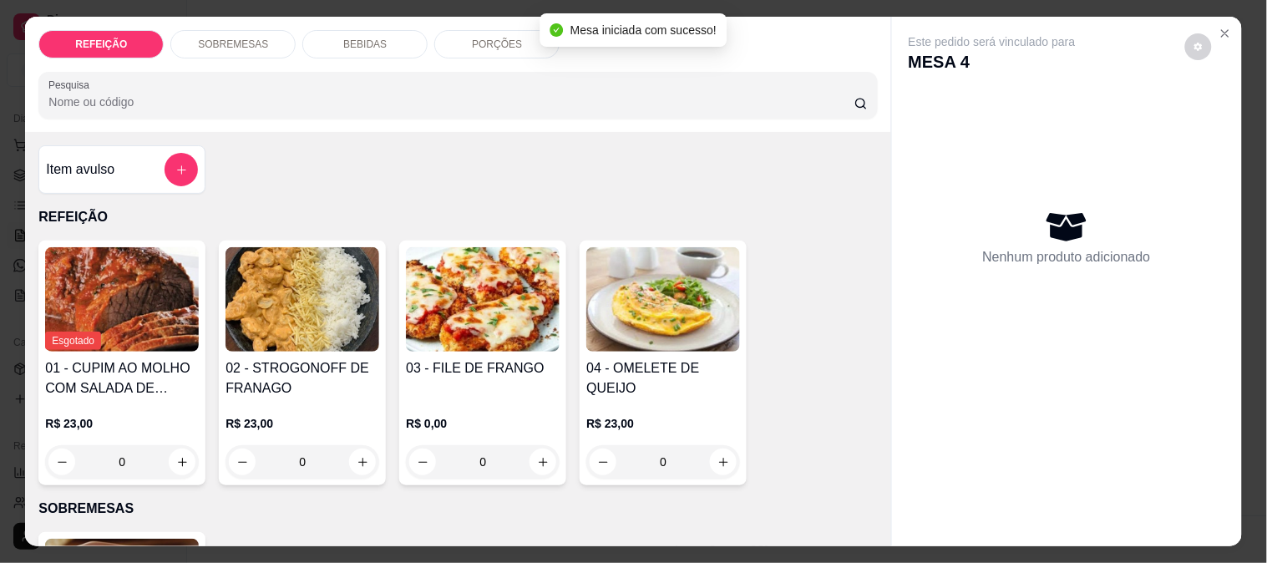
click at [314, 327] on img at bounding box center [303, 299] width 154 height 104
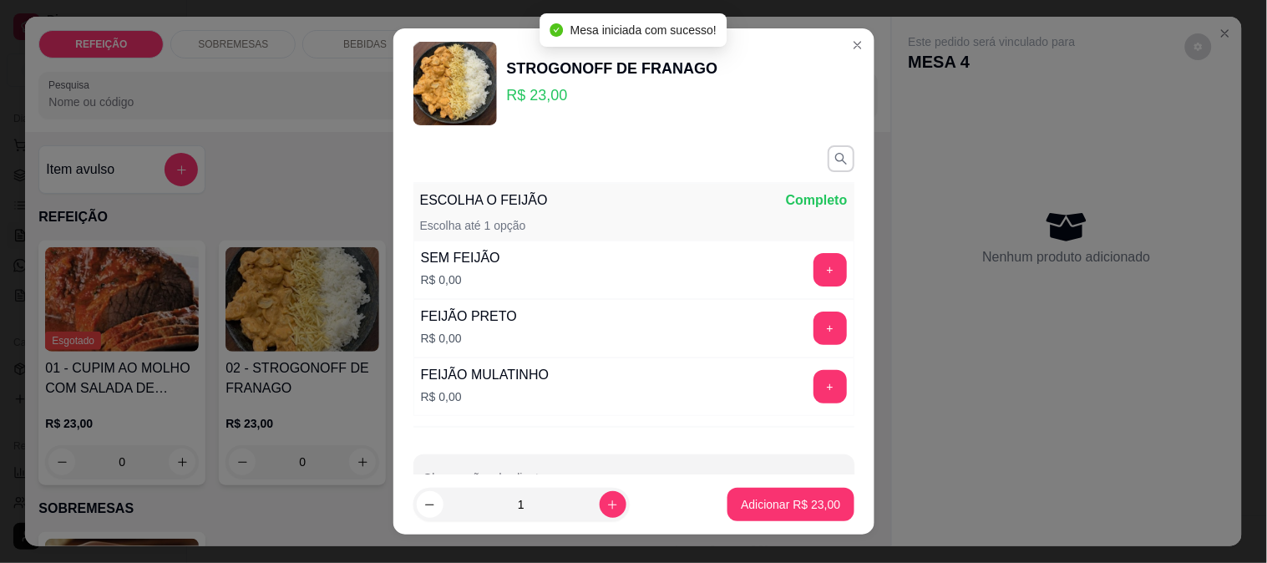
click at [797, 514] on button "Adicionar R$ 23,00" at bounding box center [790, 504] width 126 height 33
type input "1"
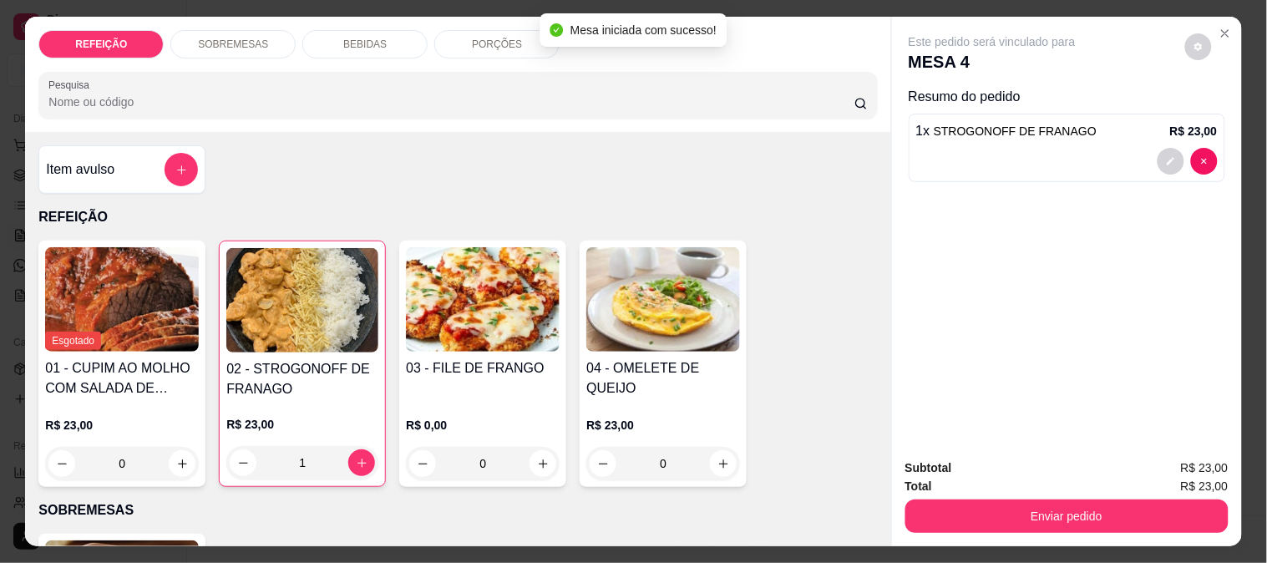
click at [469, 314] on img at bounding box center [483, 299] width 154 height 104
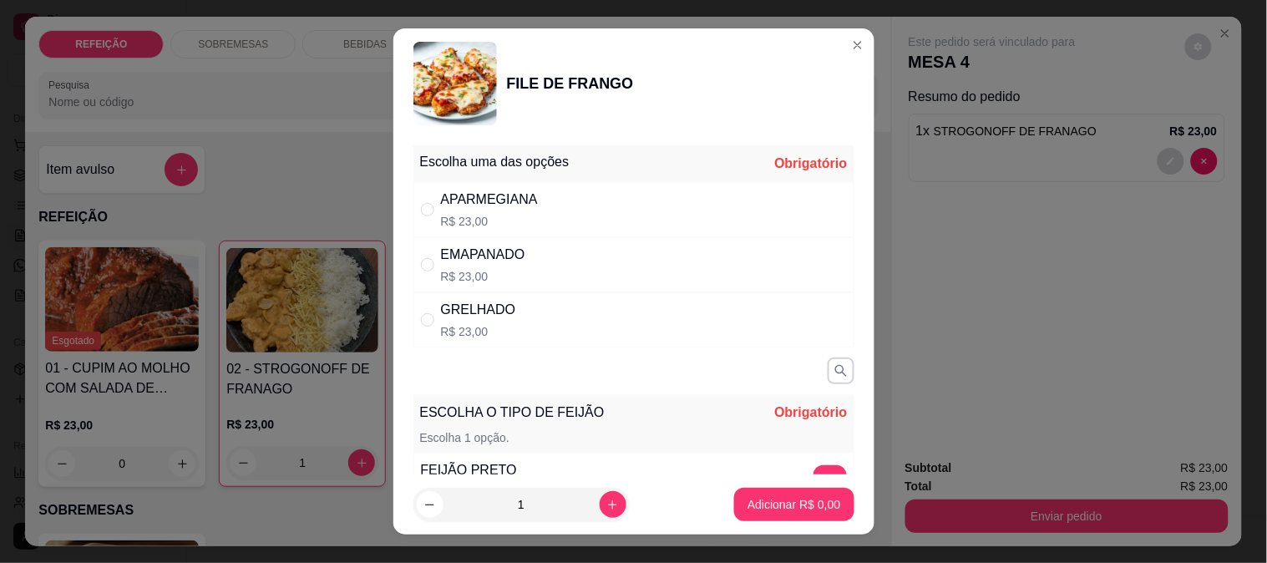
drag, startPoint x: 484, startPoint y: 311, endPoint x: 499, endPoint y: 311, distance: 15.0
click at [488, 311] on div "GRELHADO" at bounding box center [478, 310] width 75 height 20
radio input "true"
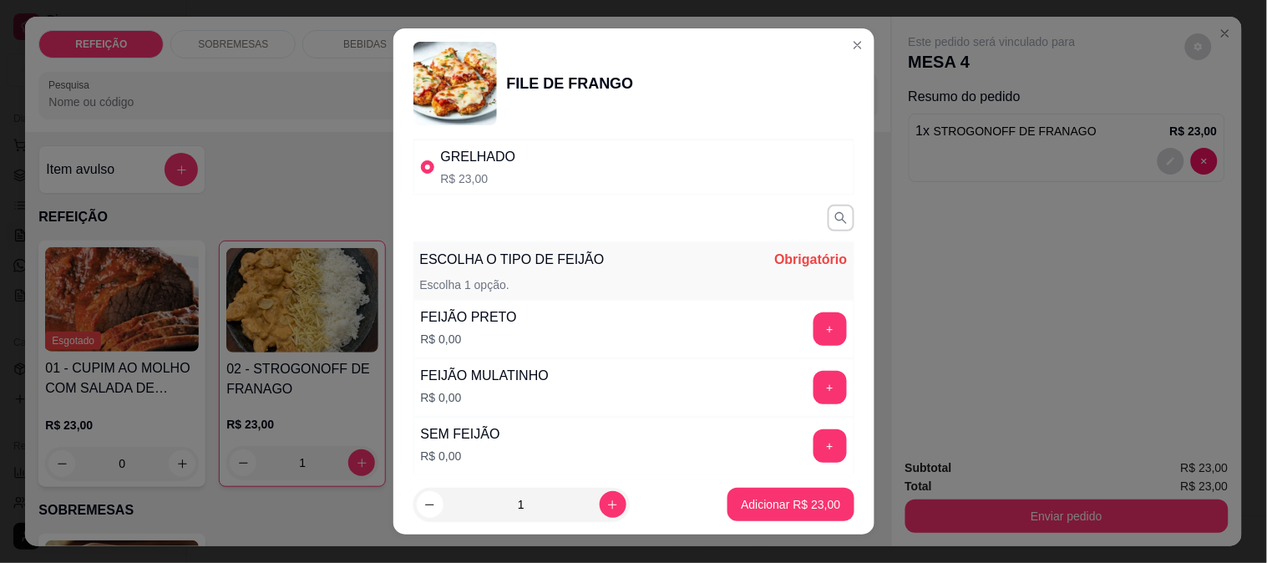
scroll to position [185, 0]
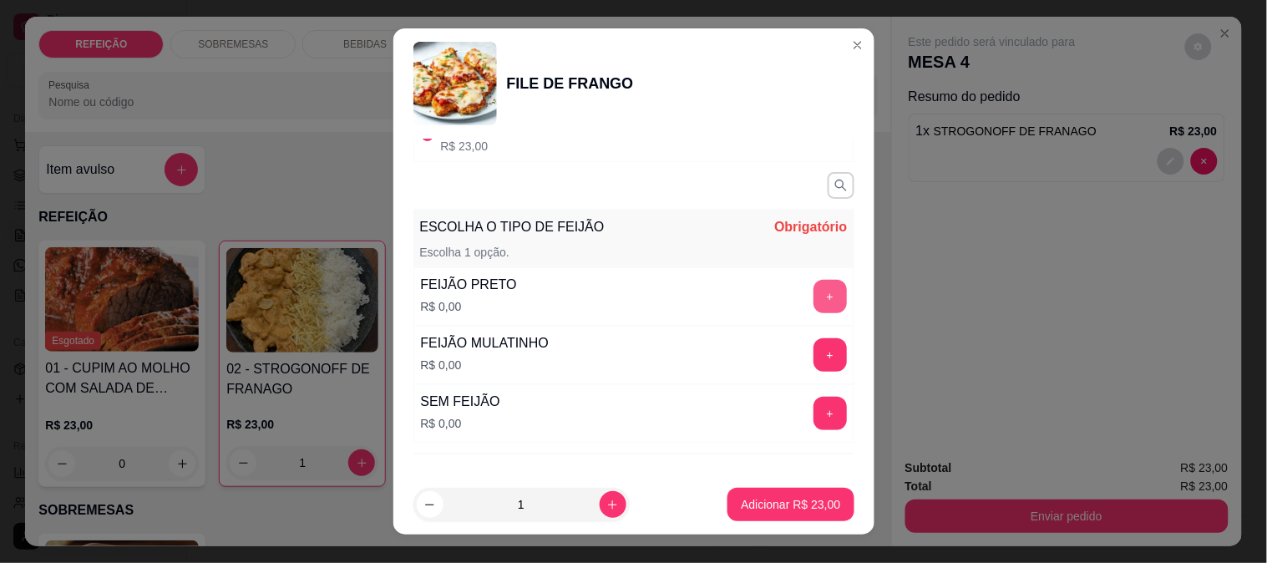
click at [813, 298] on button "+" at bounding box center [829, 296] width 33 height 33
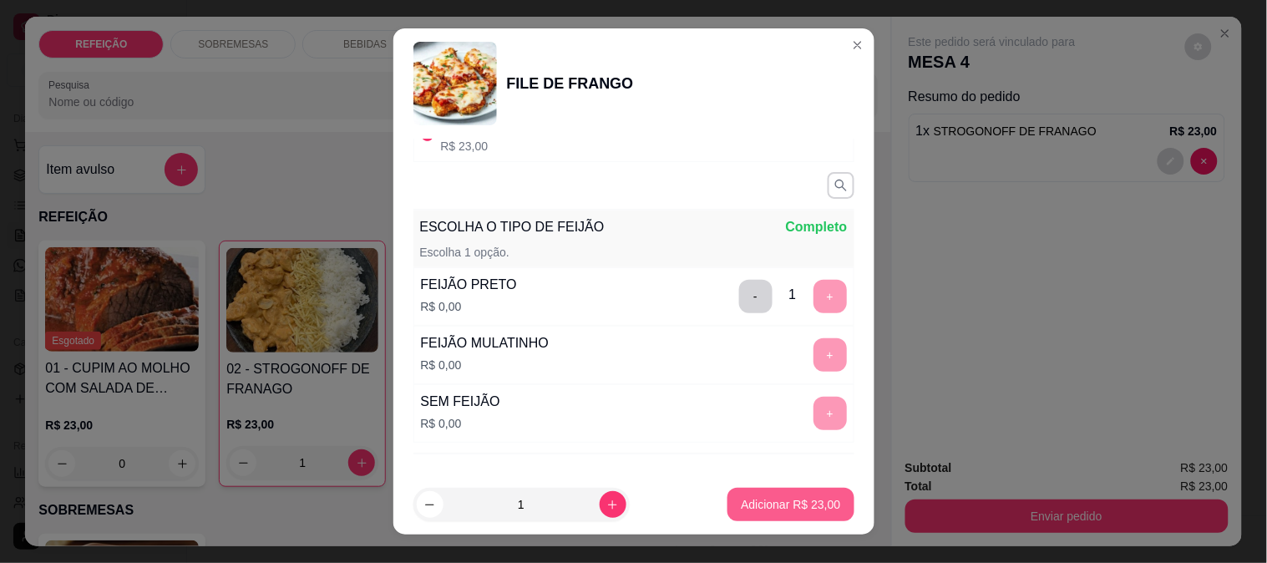
click at [778, 519] on button "Adicionar R$ 23,00" at bounding box center [790, 504] width 126 height 33
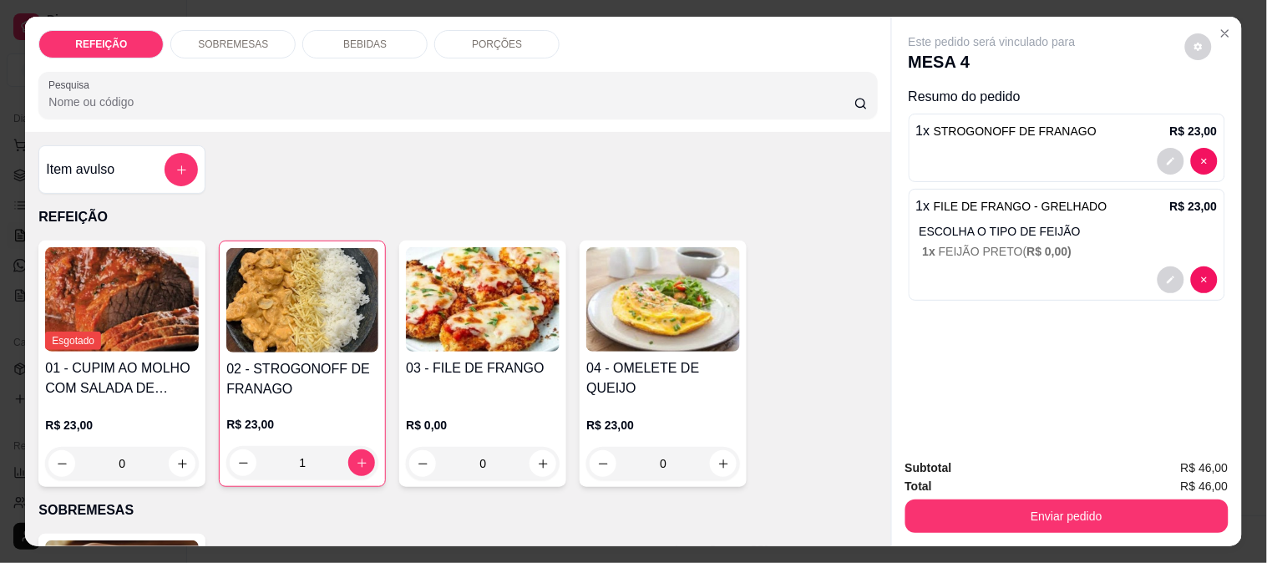
click at [274, 390] on h4 "02 - STROGONOFF DE FRANAGO" at bounding box center [302, 379] width 152 height 40
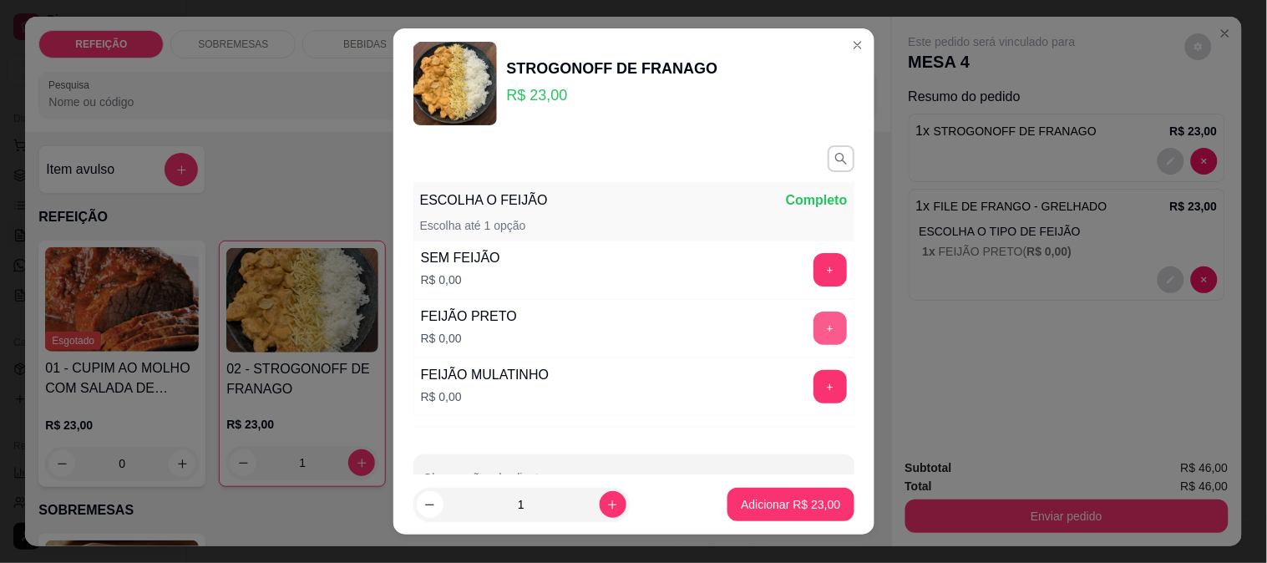
click at [813, 320] on button "+" at bounding box center [829, 328] width 33 height 33
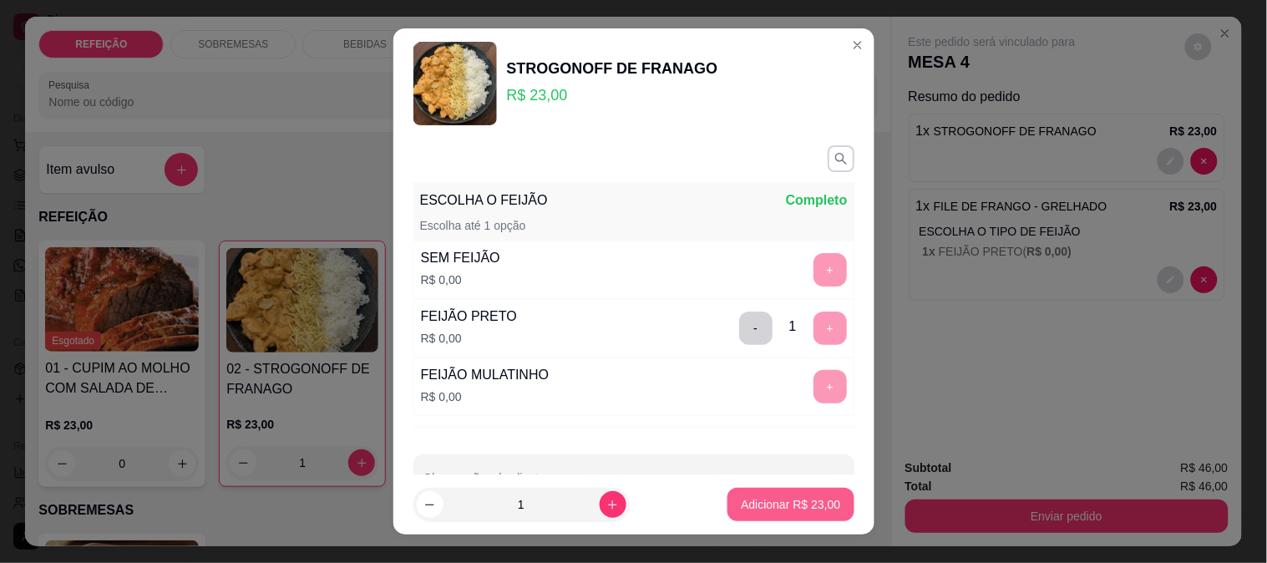
click at [758, 501] on p "Adicionar R$ 23,00" at bounding box center [790, 504] width 99 height 17
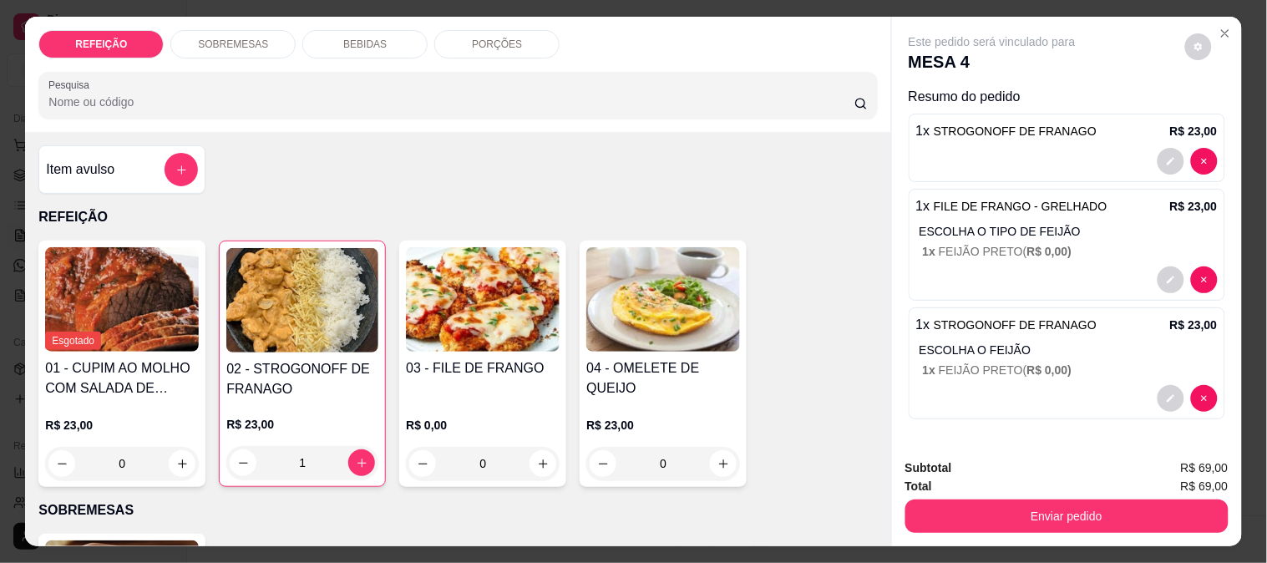
click at [960, 495] on div "Enviar pedido" at bounding box center [1066, 514] width 323 height 38
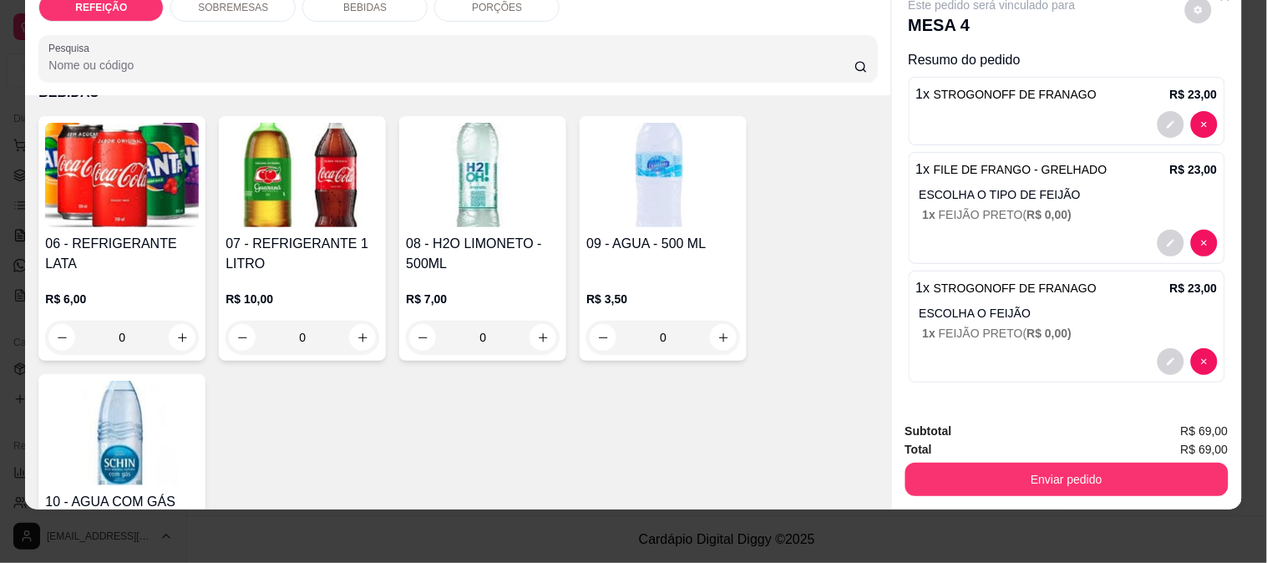
scroll to position [649, 0]
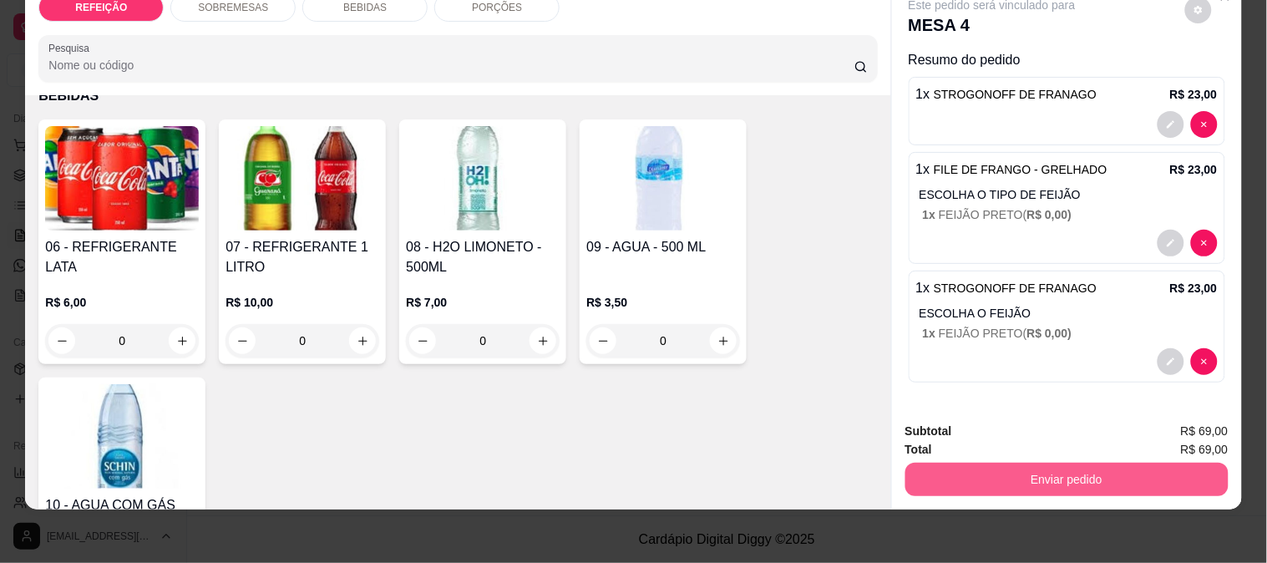
click at [965, 464] on button "Enviar pedido" at bounding box center [1066, 479] width 323 height 33
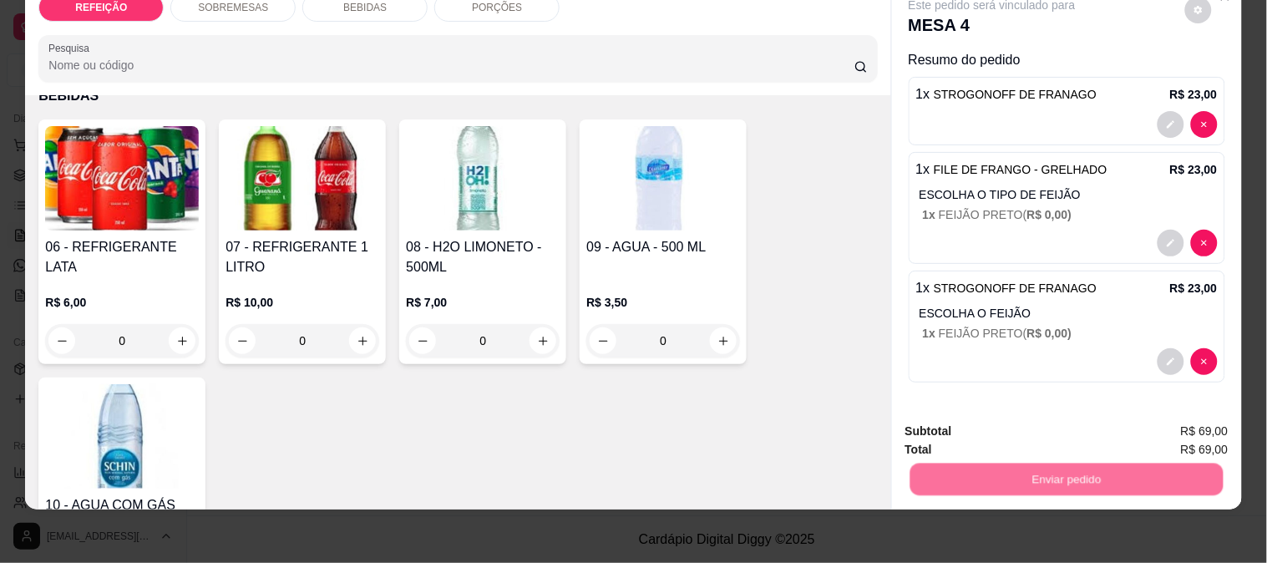
click at [1214, 413] on button "Enviar pedido" at bounding box center [1185, 424] width 92 height 31
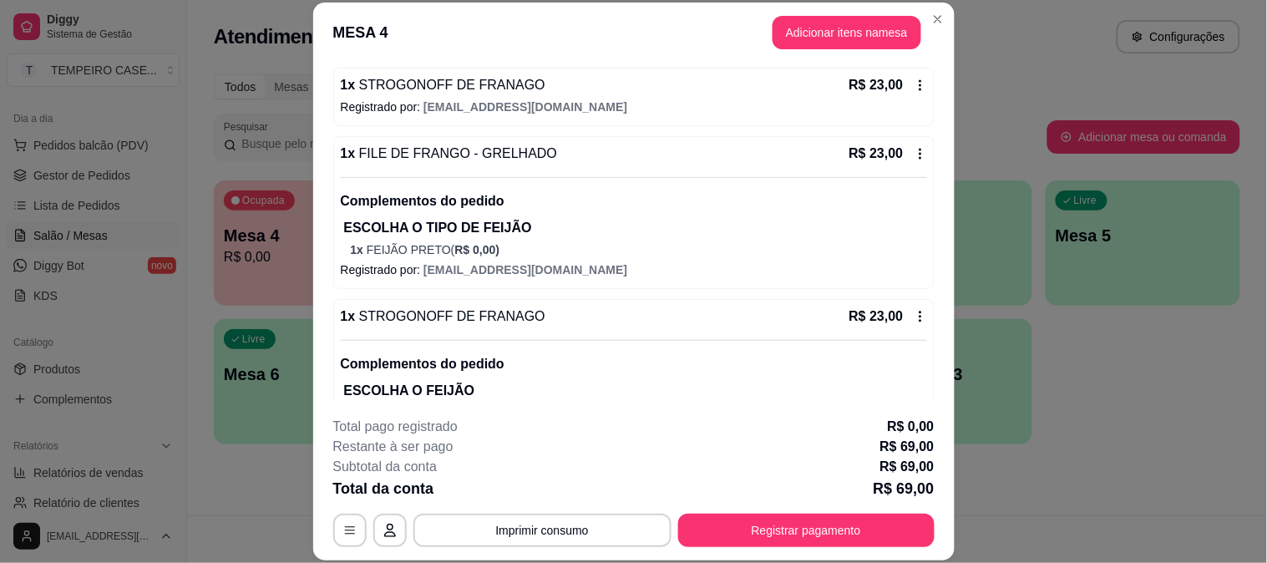
scroll to position [185, 0]
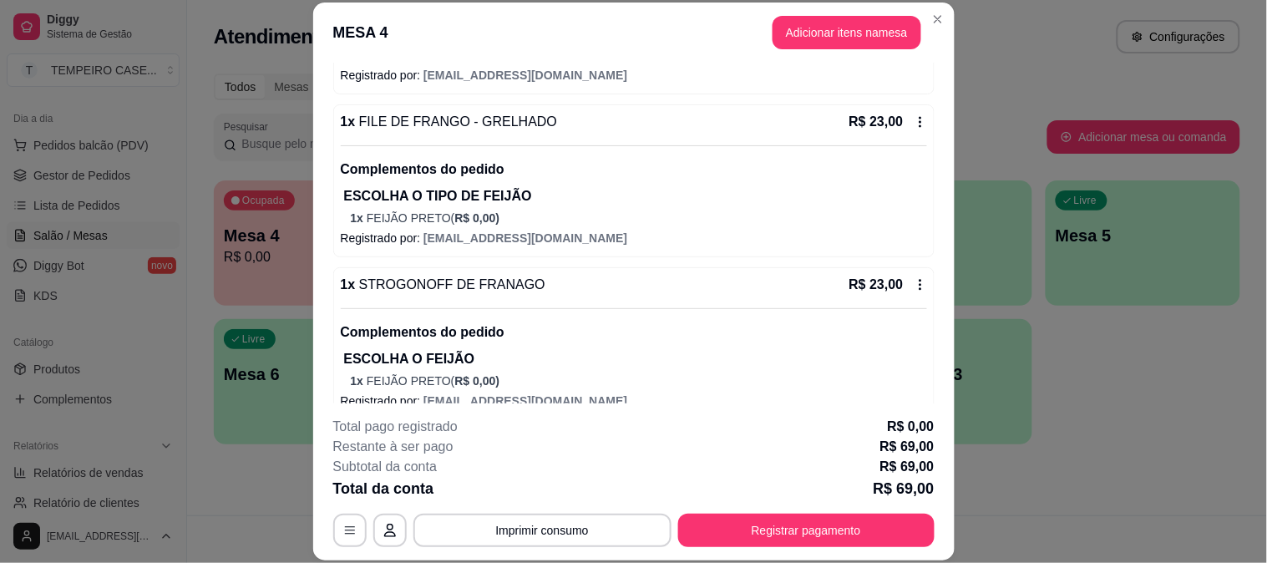
click at [914, 123] on icon at bounding box center [920, 121] width 13 height 13
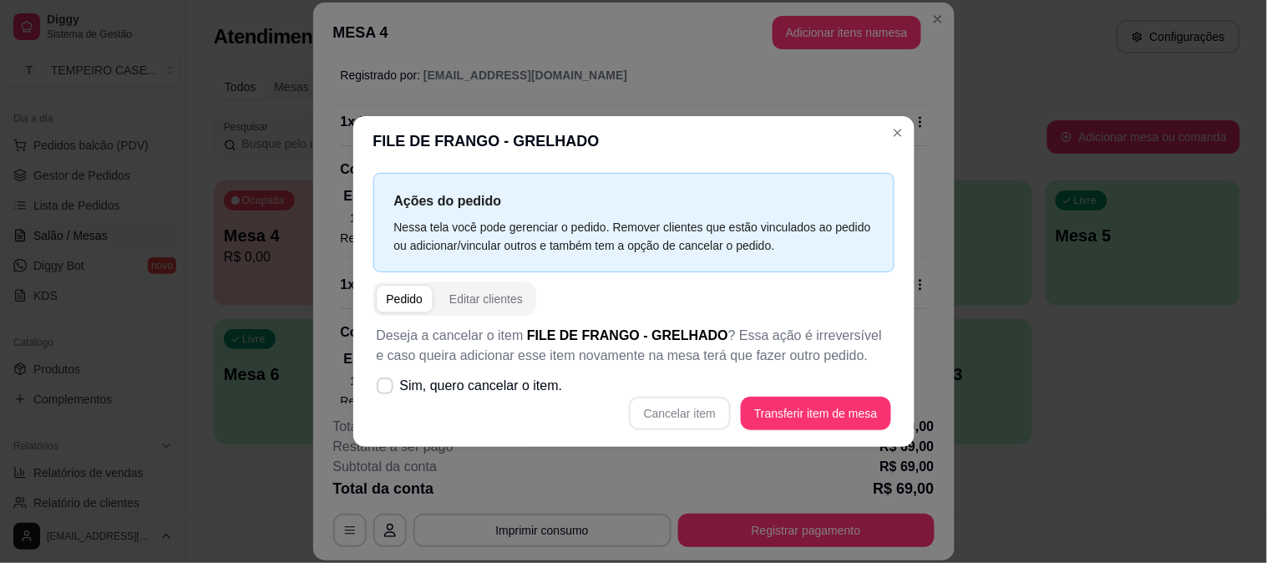
click at [464, 404] on div "Cancelar item Transferir item de mesa" at bounding box center [634, 413] width 514 height 33
click at [504, 395] on span "Sim, quero cancelar o item." at bounding box center [481, 386] width 163 height 20
click at [387, 395] on input "Sim, quero cancelar o item." at bounding box center [381, 394] width 11 height 11
checkbox input "true"
click at [741, 423] on div "Cancelar item Transferir item de mesa" at bounding box center [634, 413] width 514 height 33
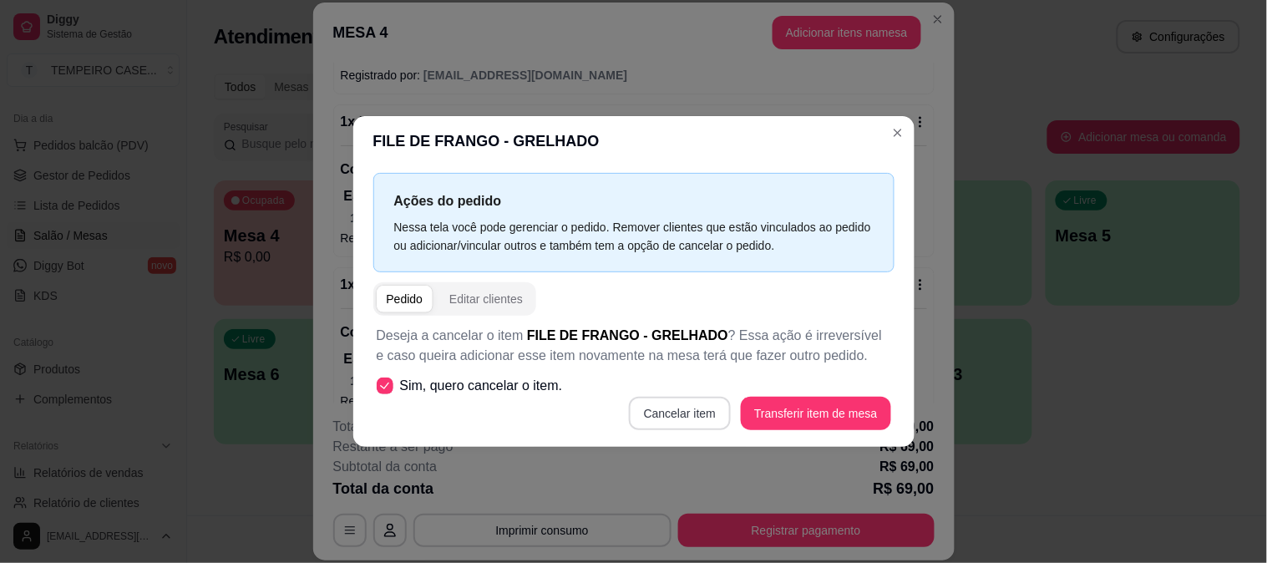
click at [703, 412] on button "Cancelar item" at bounding box center [680, 413] width 102 height 33
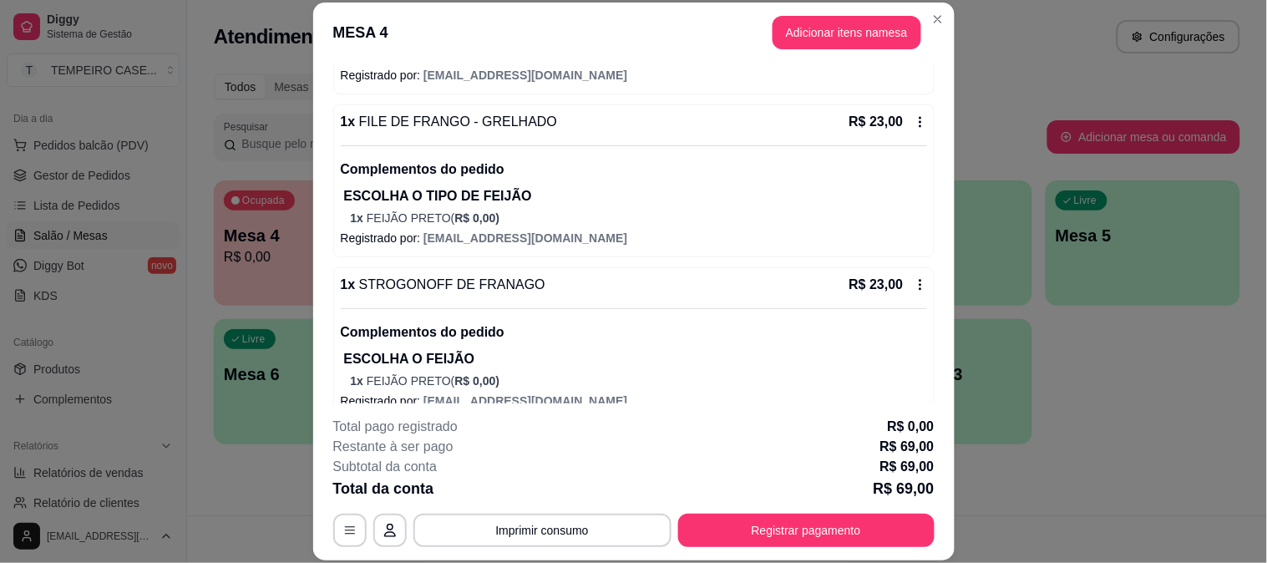
click at [906, 287] on div "1 x STROGONOFF DE FRANAGO R$ 23,00 Complementos do pedido ESCOLHA O FEIJÃO 1 x …" at bounding box center [633, 343] width 601 height 153
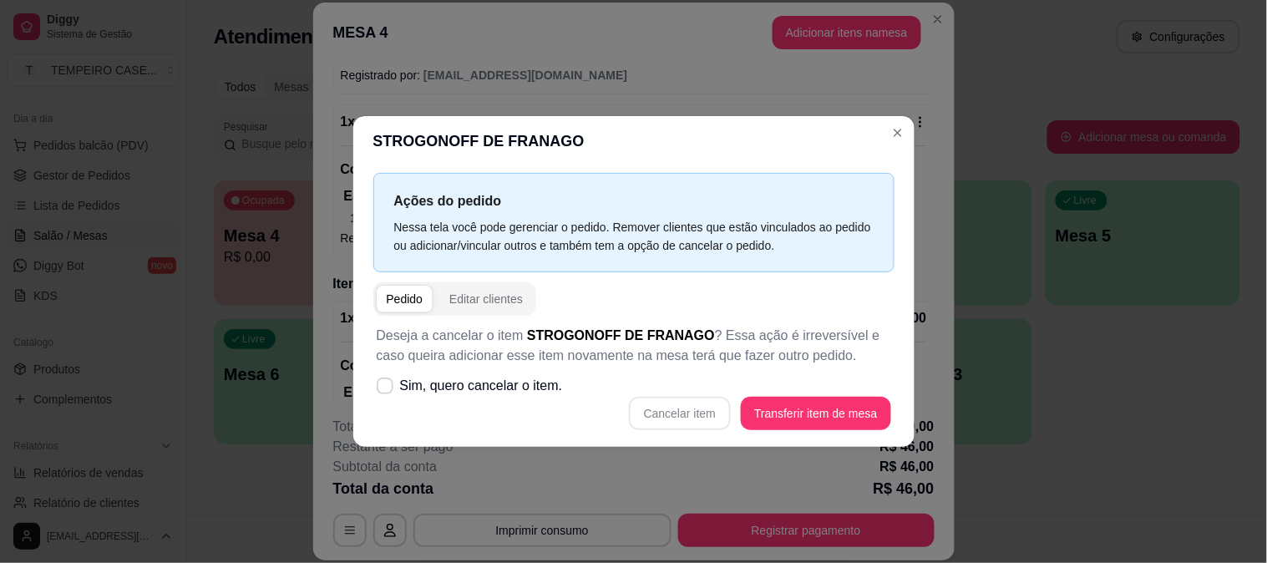
click at [649, 414] on div "Cancelar item Transferir item de mesa" at bounding box center [634, 413] width 514 height 33
click at [434, 390] on span "Sim, quero cancelar o item." at bounding box center [481, 386] width 163 height 20
click at [387, 390] on input "Sim, quero cancelar o item." at bounding box center [381, 394] width 11 height 11
checkbox input "true"
click at [661, 411] on button "Cancelar item" at bounding box center [680, 413] width 102 height 33
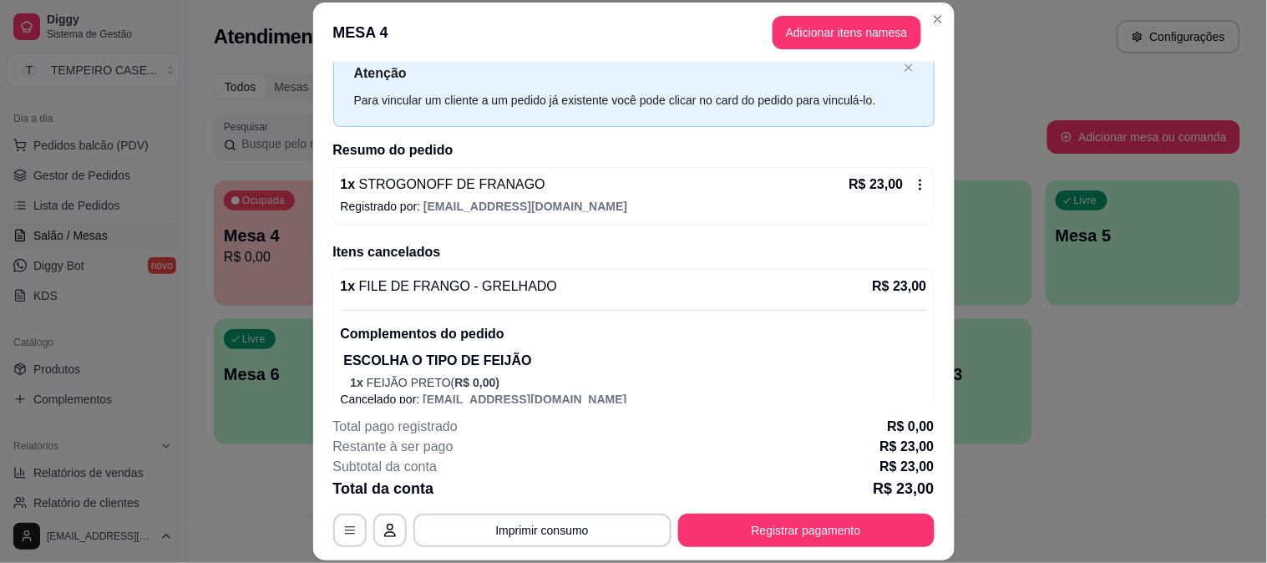
scroll to position [0, 0]
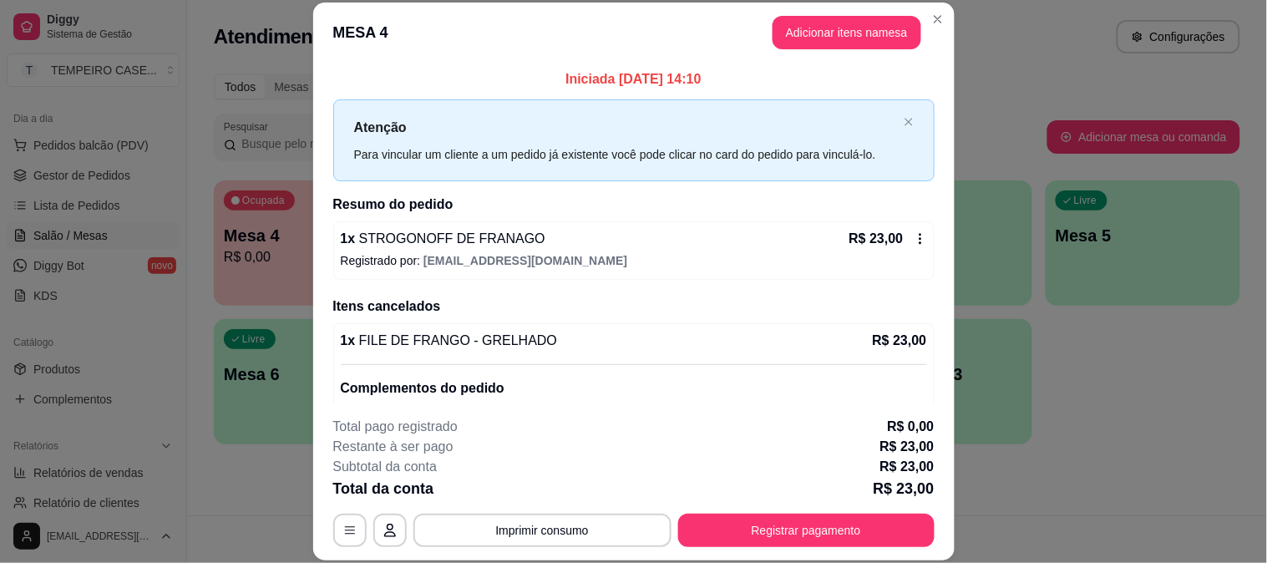
click at [894, 229] on div "R$ 23,00" at bounding box center [888, 239] width 78 height 20
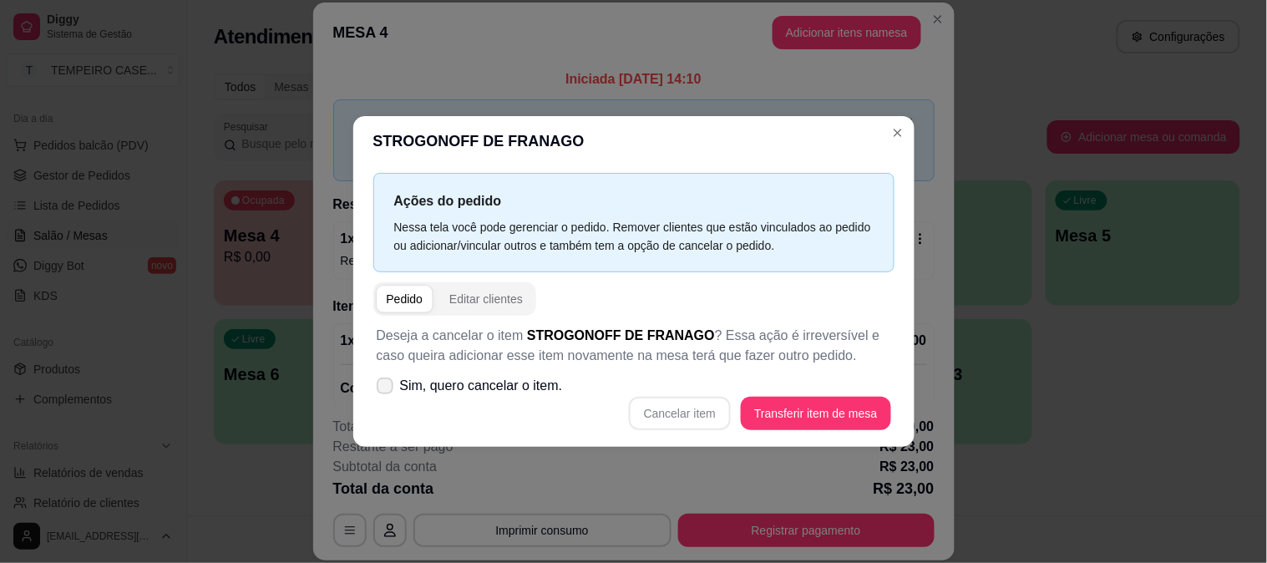
click at [432, 366] on div "Deseja a cancelar o item STROGONOFF DE FRANAGO ? Essa ação é irreversível e cas…" at bounding box center [633, 378] width 521 height 124
click at [441, 386] on span "Sim, quero cancelar o item." at bounding box center [481, 386] width 163 height 20
click at [387, 389] on input "Sim, quero cancelar o item." at bounding box center [381, 394] width 11 height 11
checkbox input "true"
click at [674, 403] on button "Cancelar item" at bounding box center [680, 414] width 99 height 33
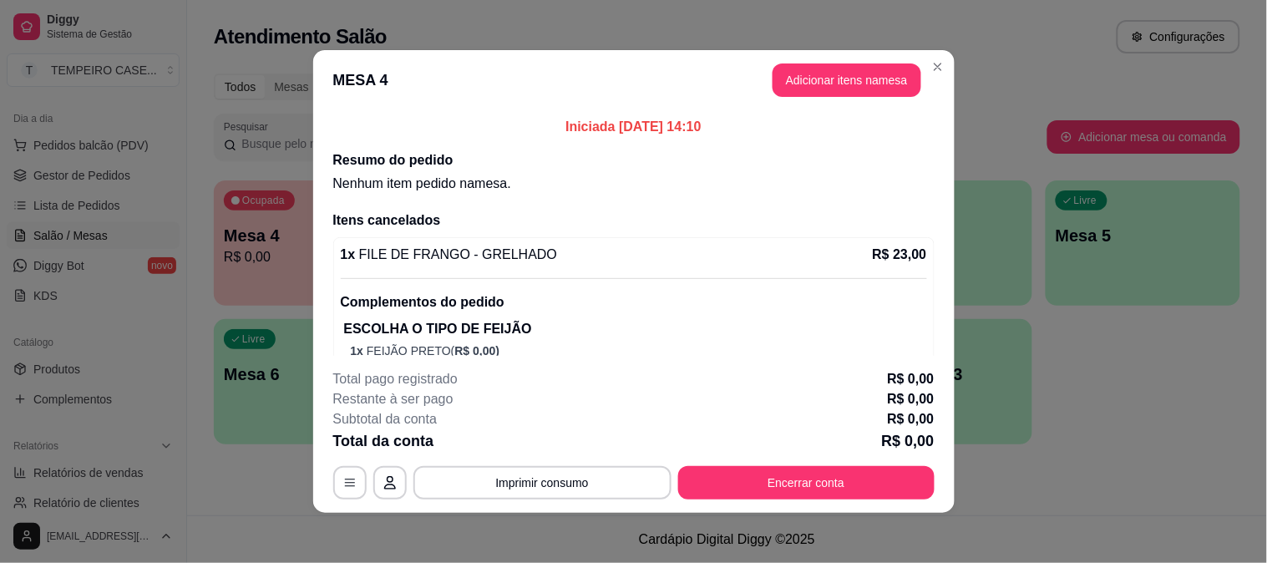
click at [827, 89] on button "Adicionar itens na mesa" at bounding box center [847, 79] width 149 height 33
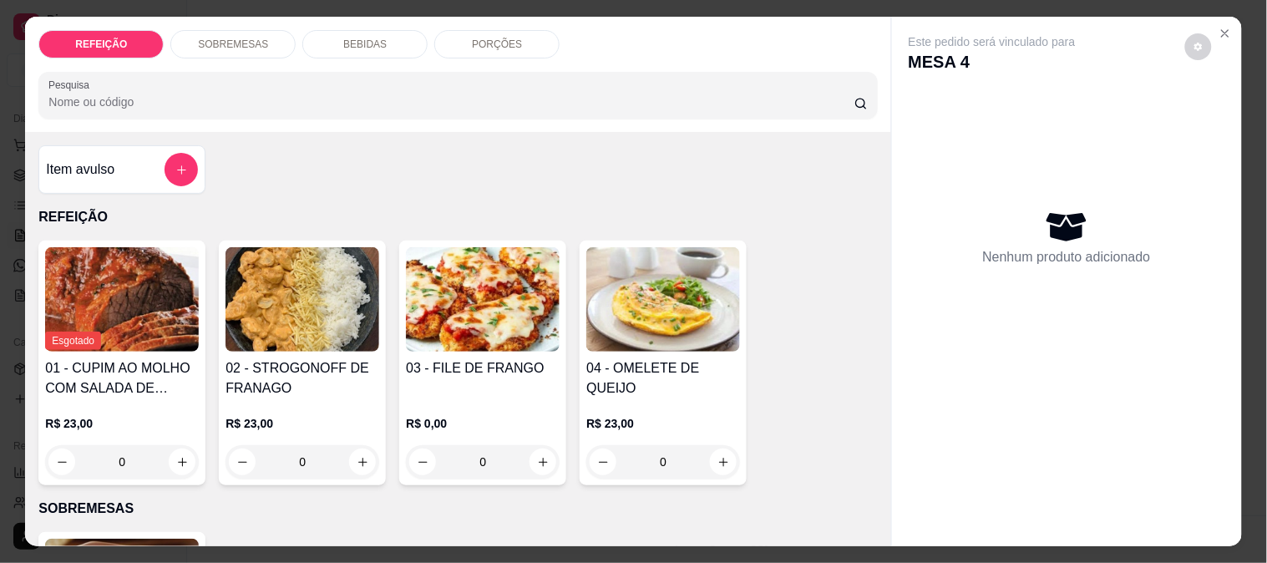
click at [311, 296] on img at bounding box center [303, 299] width 154 height 104
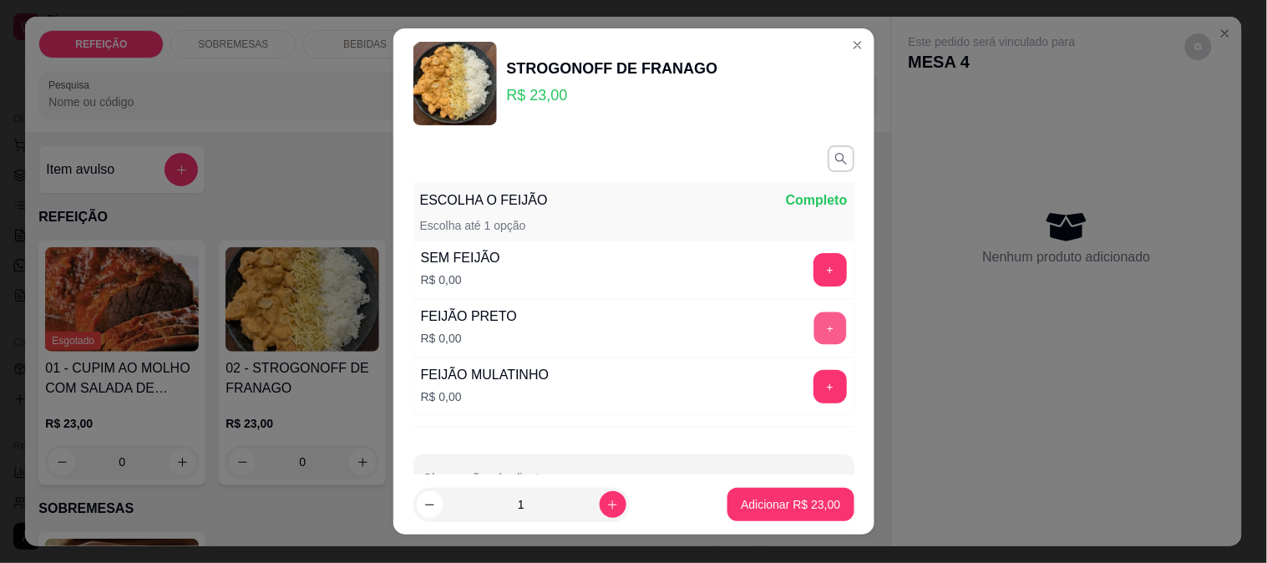
click at [813, 324] on button "+" at bounding box center [829, 328] width 33 height 33
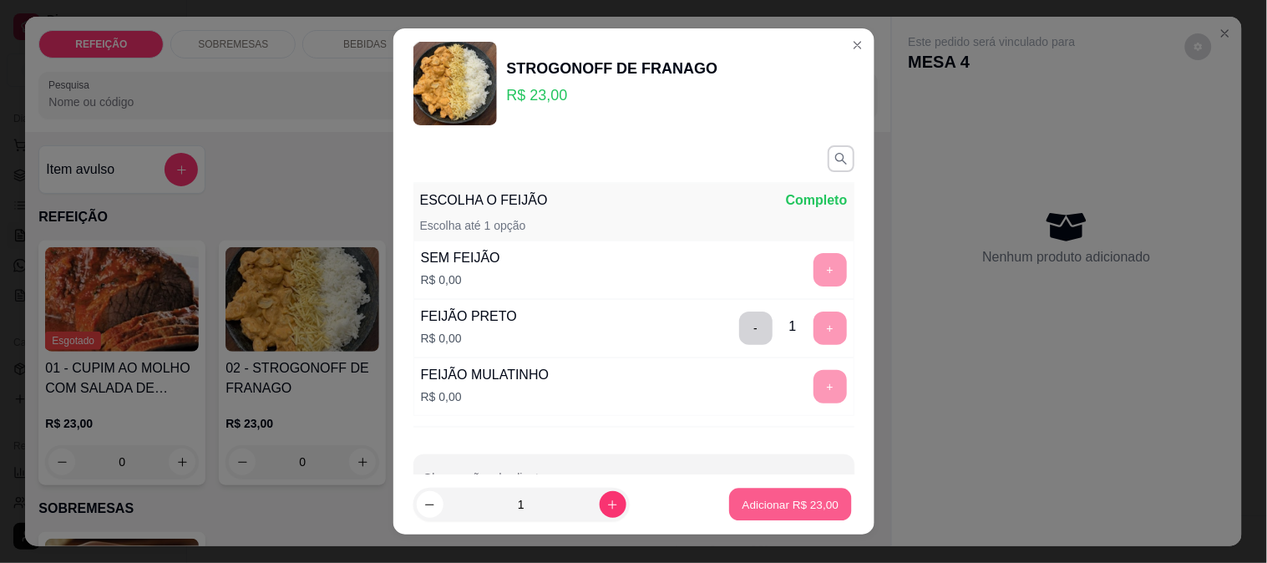
click at [793, 503] on p "Adicionar R$ 23,00" at bounding box center [790, 505] width 97 height 16
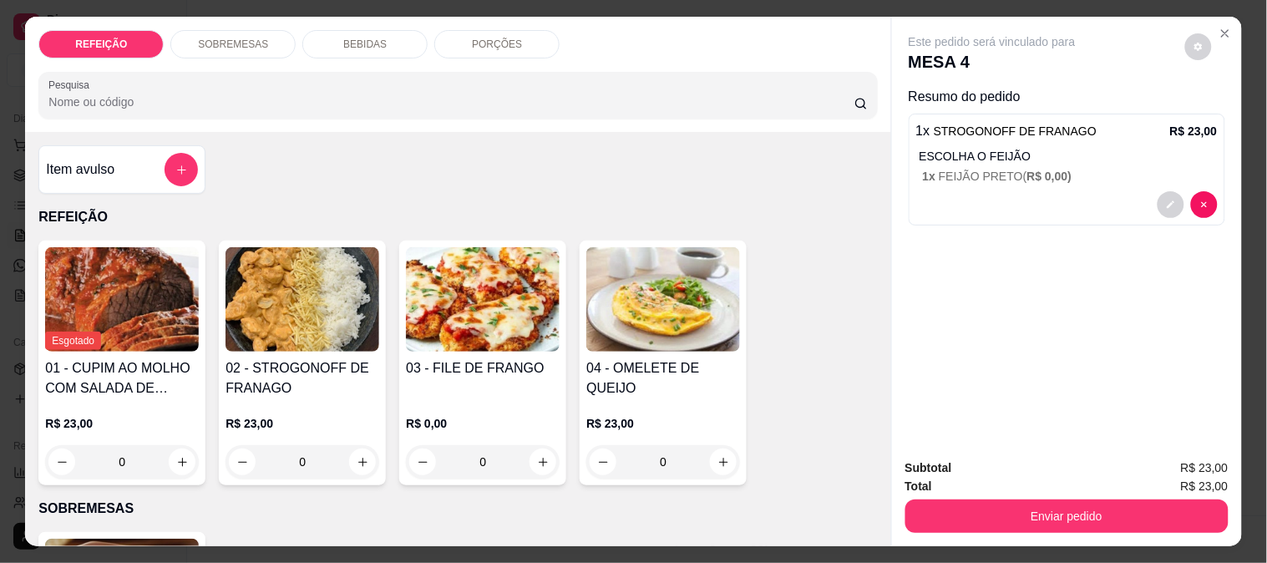
click at [461, 331] on img at bounding box center [483, 299] width 154 height 104
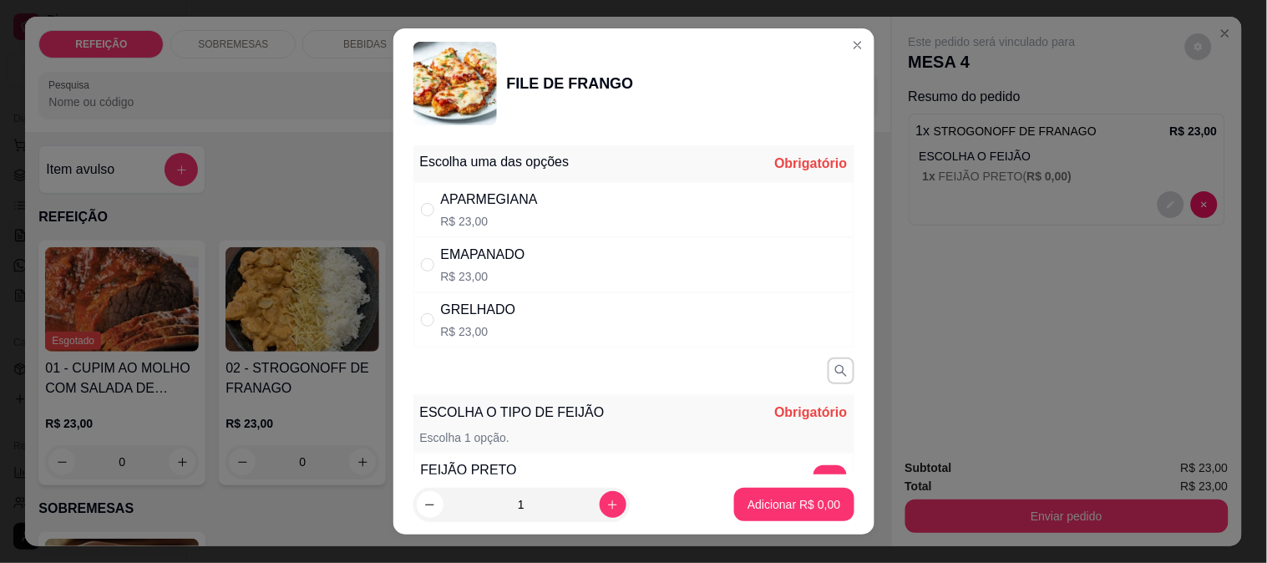
click at [616, 327] on div "GRELHADO R$ 23,00" at bounding box center [633, 319] width 441 height 55
radio input "true"
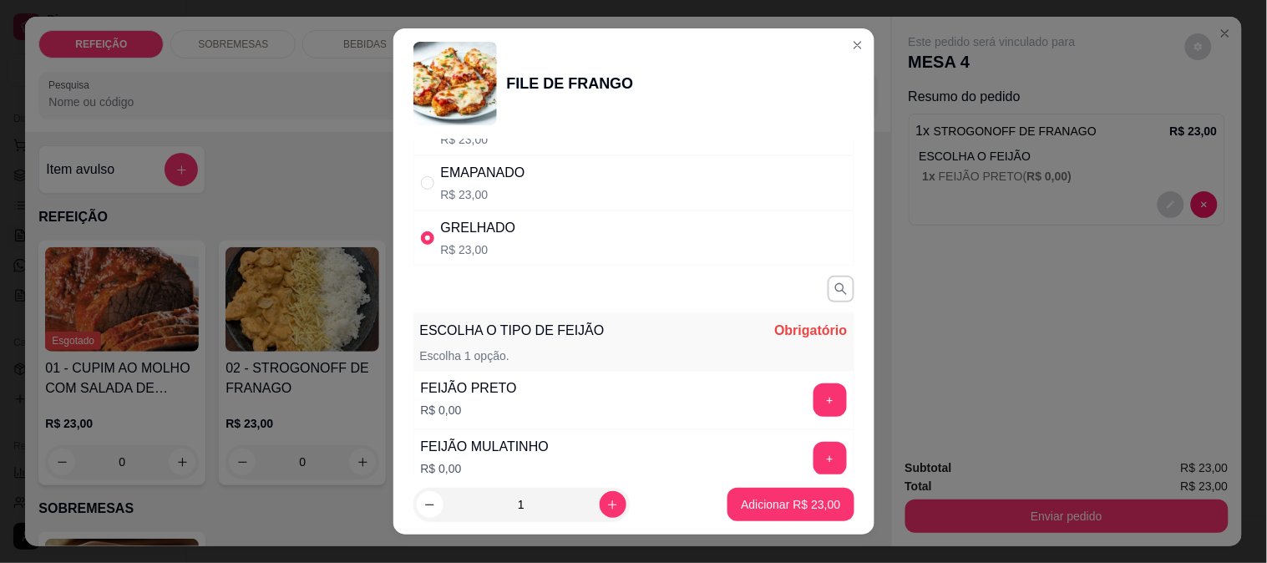
scroll to position [185, 0]
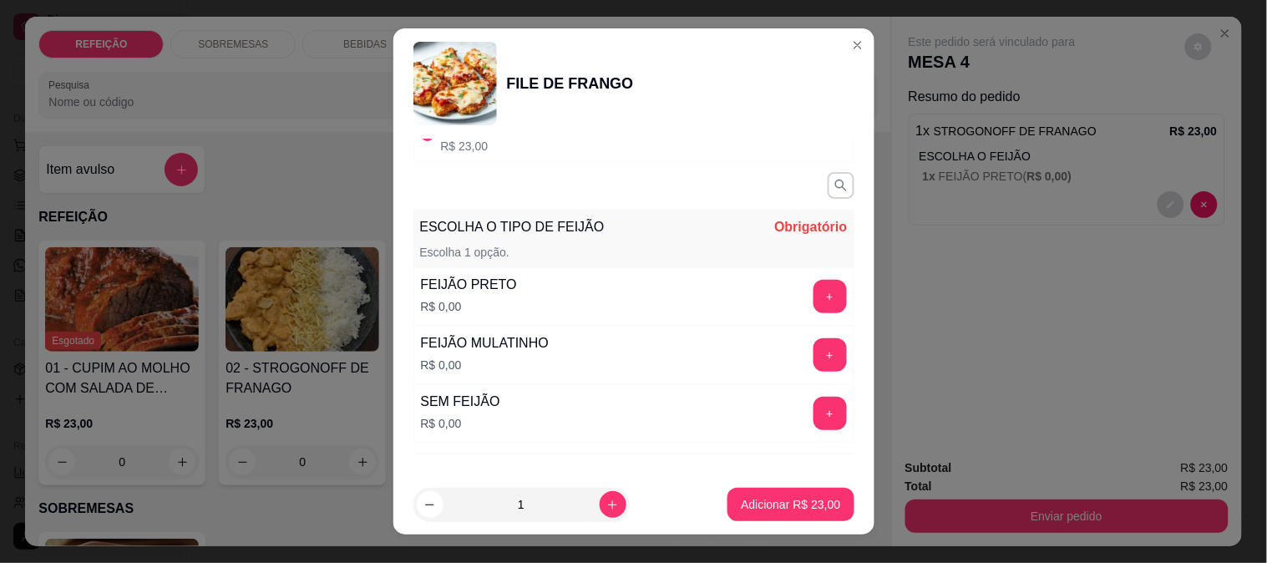
click at [789, 313] on div "FEIJÃO PRETO R$ 0,00 +" at bounding box center [633, 296] width 441 height 58
click at [813, 304] on button "+" at bounding box center [829, 296] width 33 height 33
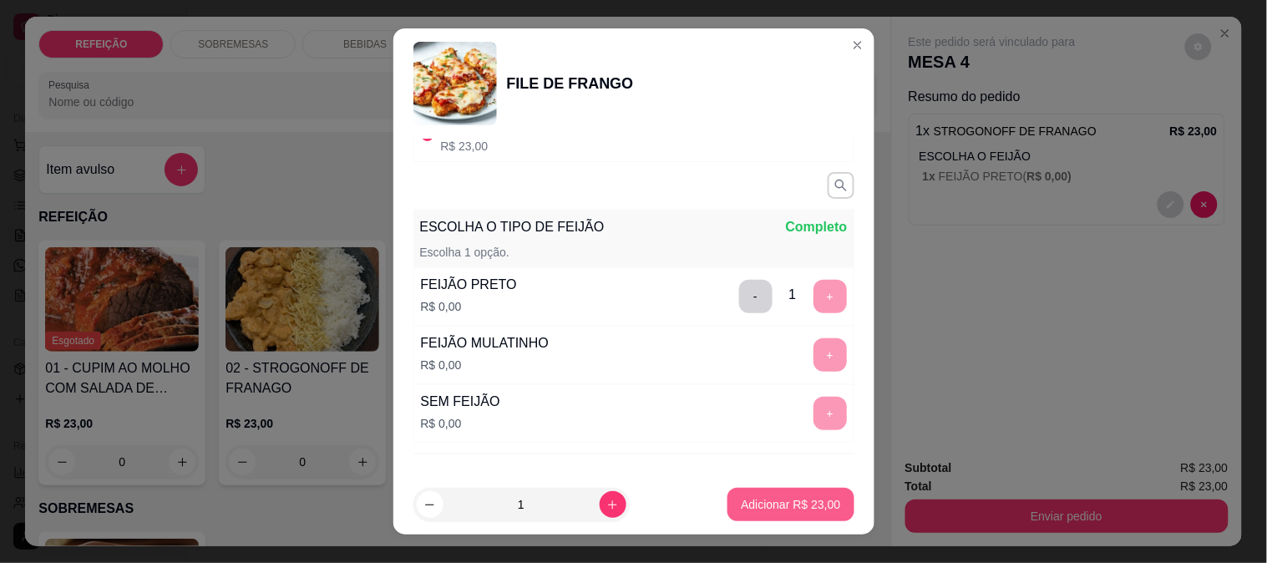
click at [766, 493] on button "Adicionar R$ 23,00" at bounding box center [790, 504] width 126 height 33
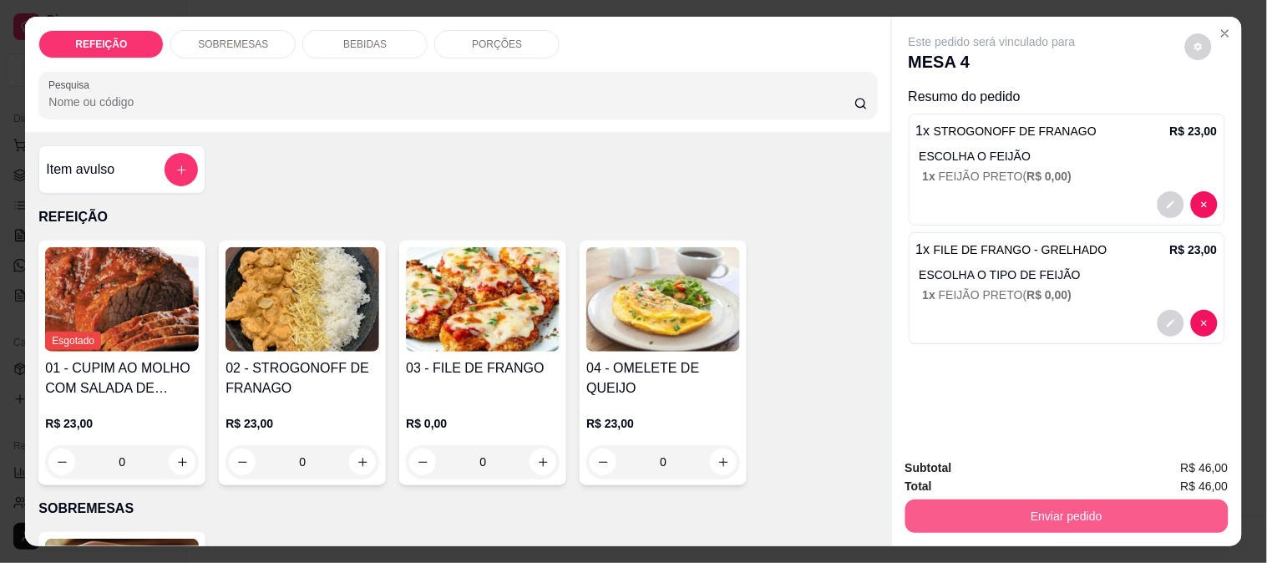
click at [994, 499] on button "Enviar pedido" at bounding box center [1066, 515] width 323 height 33
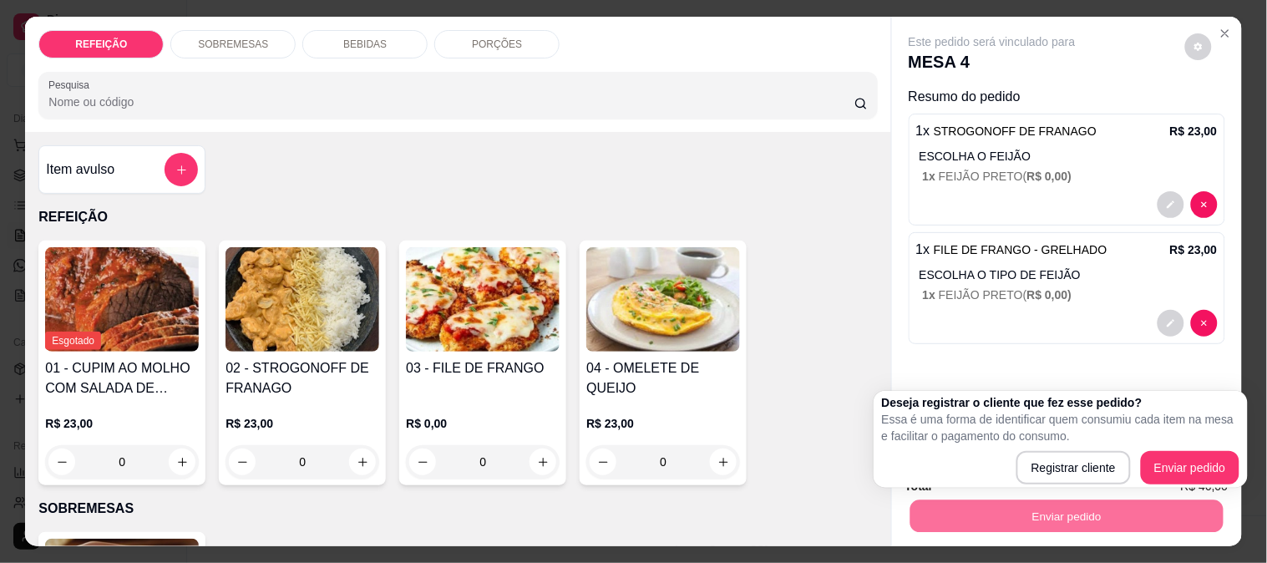
click at [1007, 371] on div "Este pedido será vinculado para MESA 4 Resumo do pedido 1 x STROGONOFF DE FRANA…" at bounding box center [1067, 231] width 350 height 428
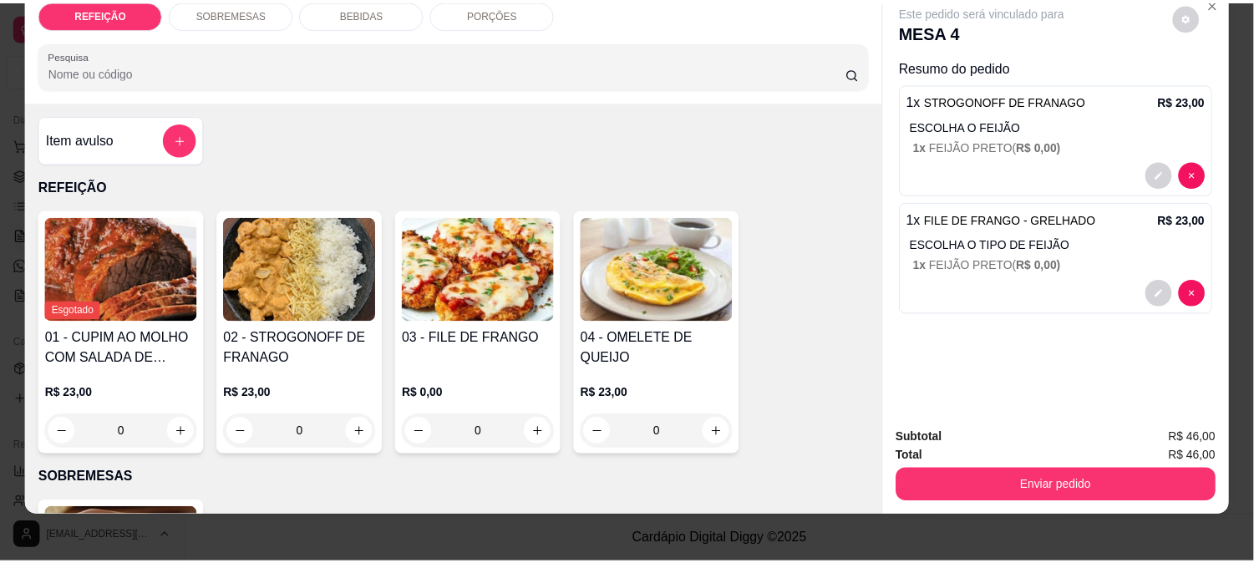
scroll to position [43, 0]
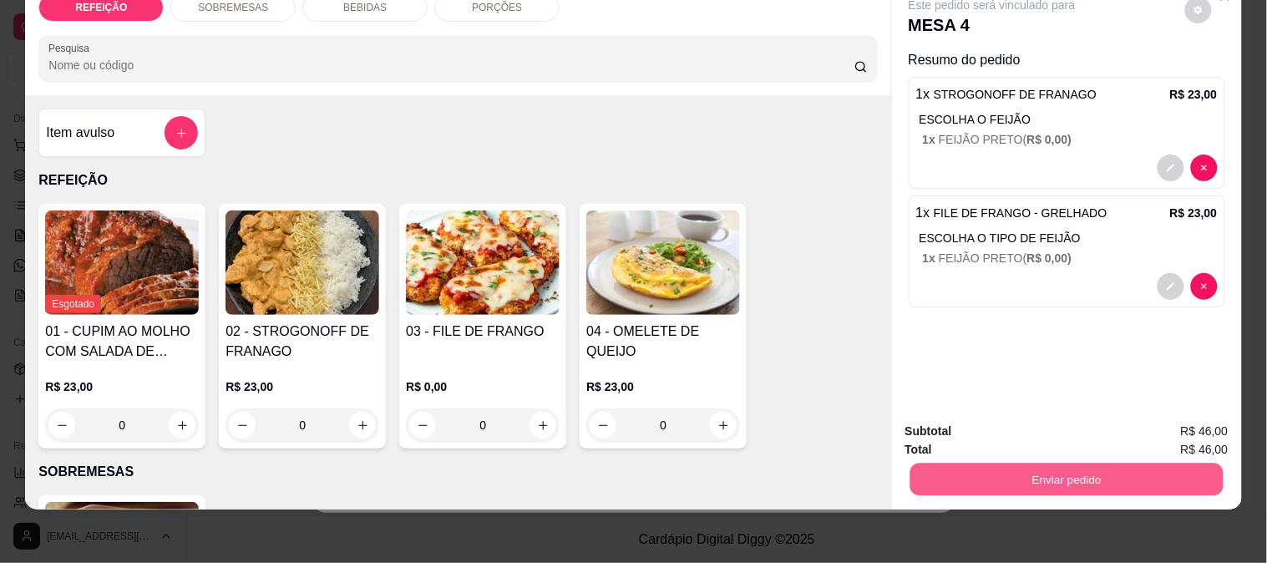
click at [1007, 463] on button "Enviar pedido" at bounding box center [1066, 479] width 313 height 33
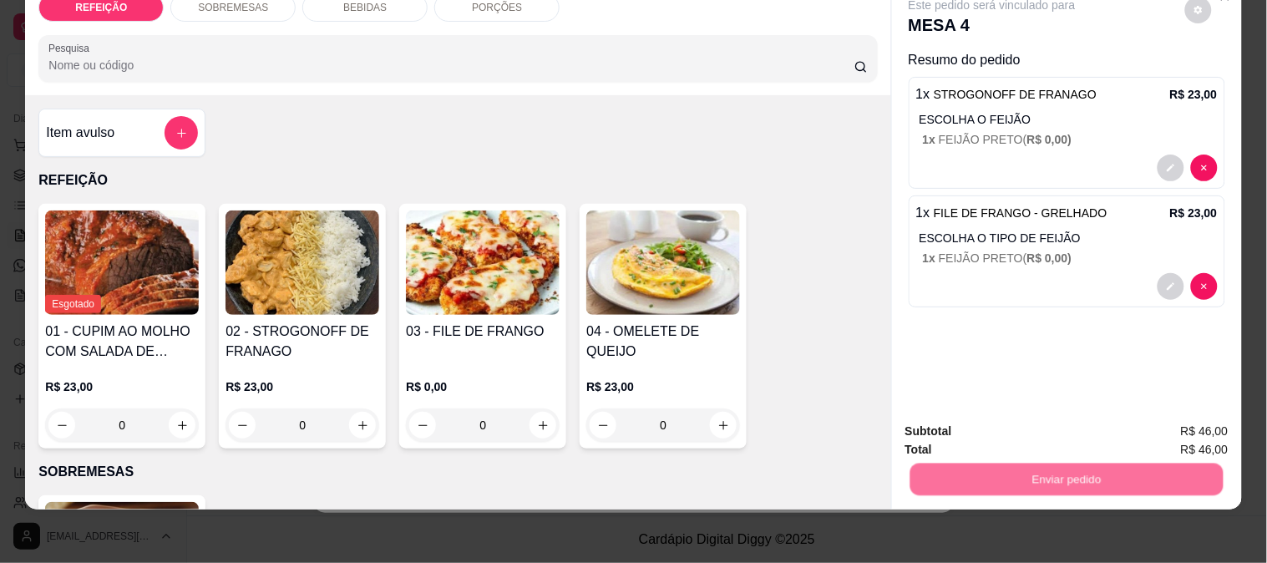
click at [1153, 423] on button "Enviar pedido" at bounding box center [1185, 424] width 94 height 32
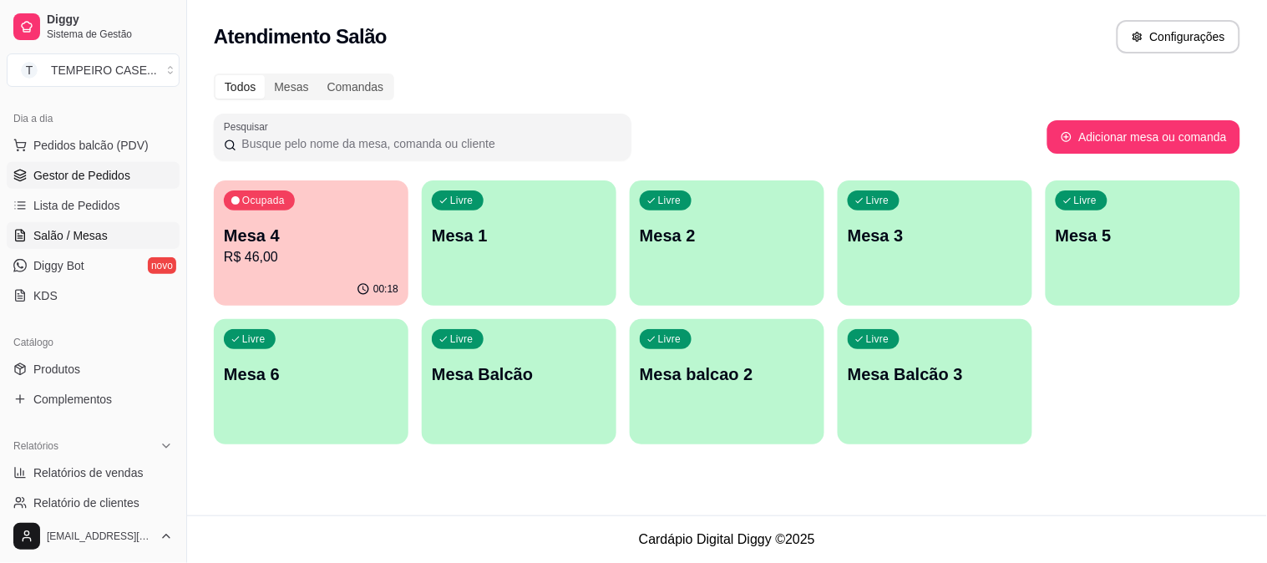
click at [80, 174] on span "Gestor de Pedidos" at bounding box center [81, 175] width 97 height 17
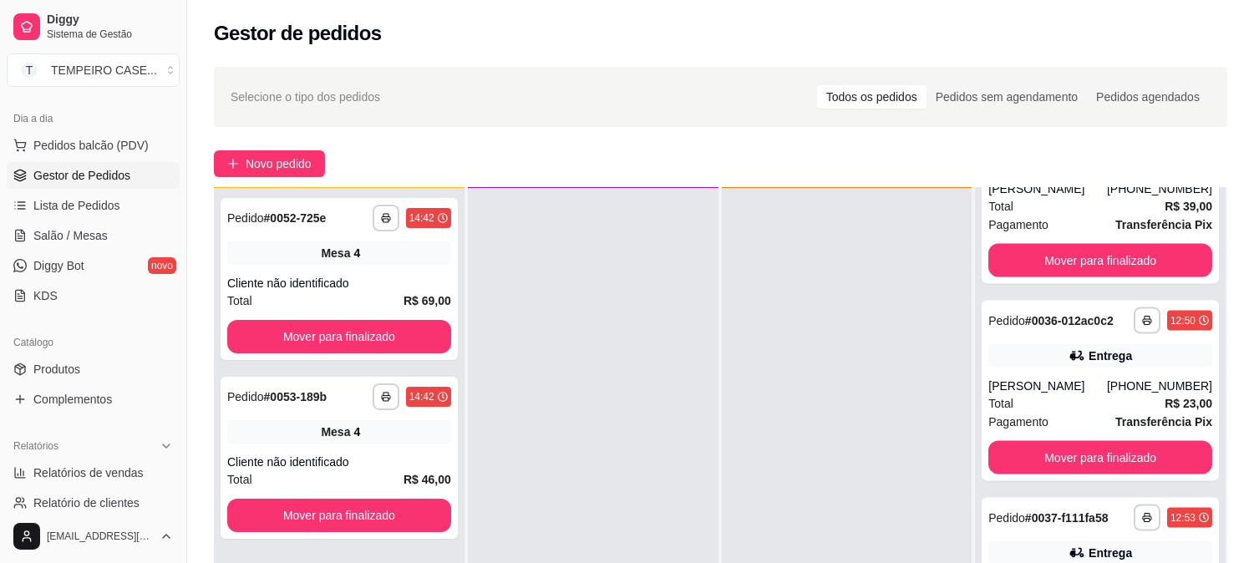
scroll to position [4732, 0]
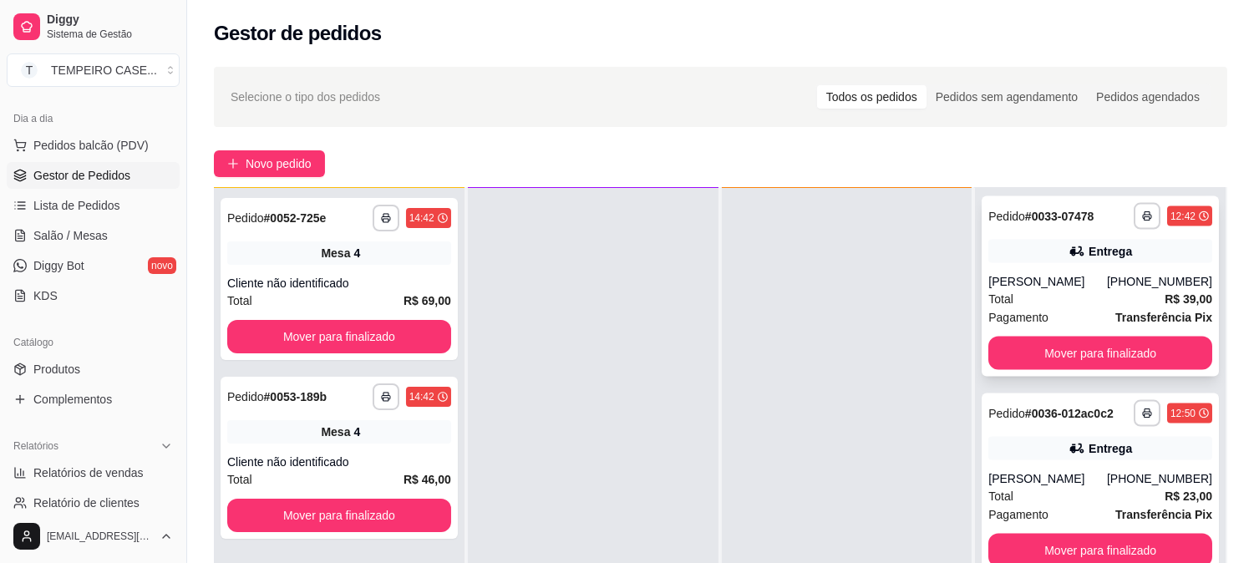
click at [1041, 281] on div "[PERSON_NAME]" at bounding box center [1047, 281] width 119 height 17
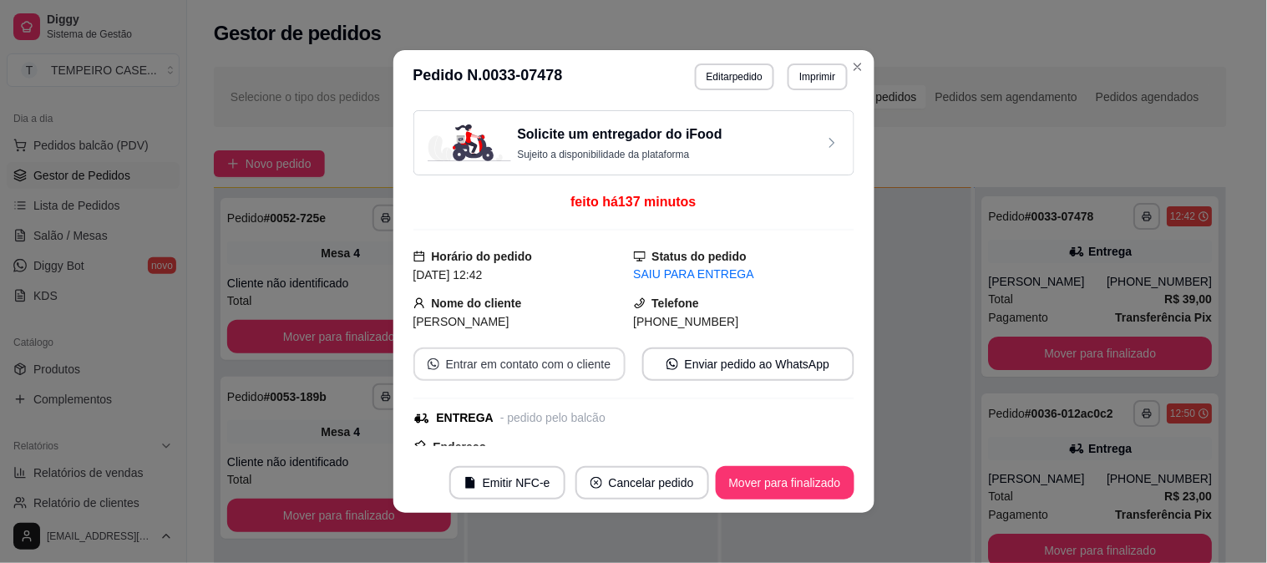
click at [545, 370] on button "Entrar em contato com o cliente" at bounding box center [519, 363] width 212 height 33
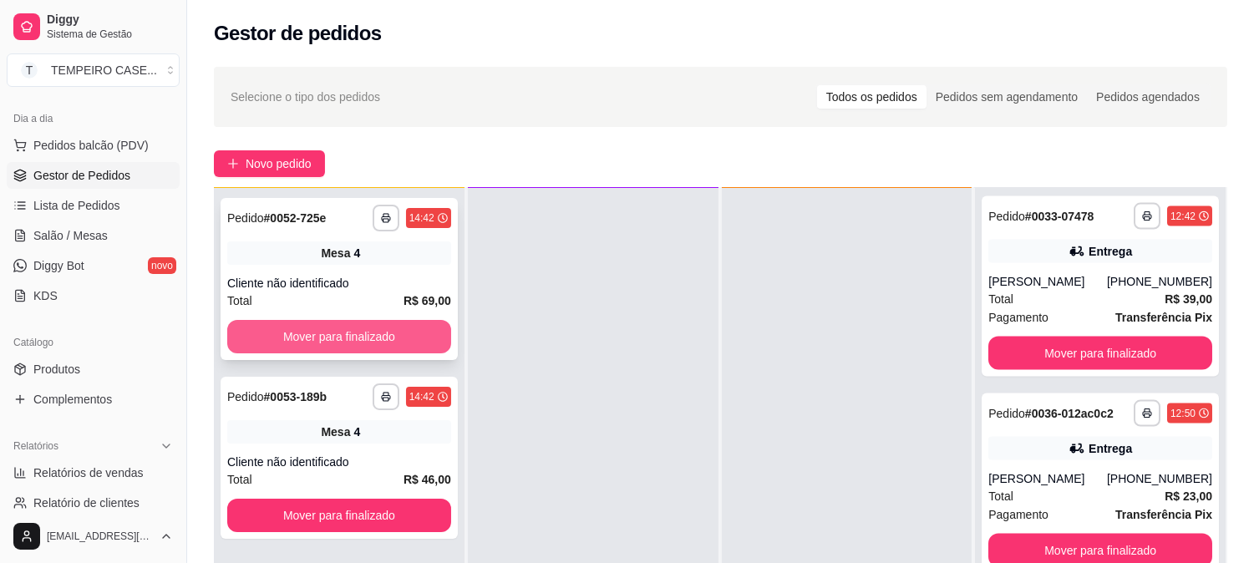
click at [411, 327] on button "Mover para finalizado" at bounding box center [339, 336] width 224 height 33
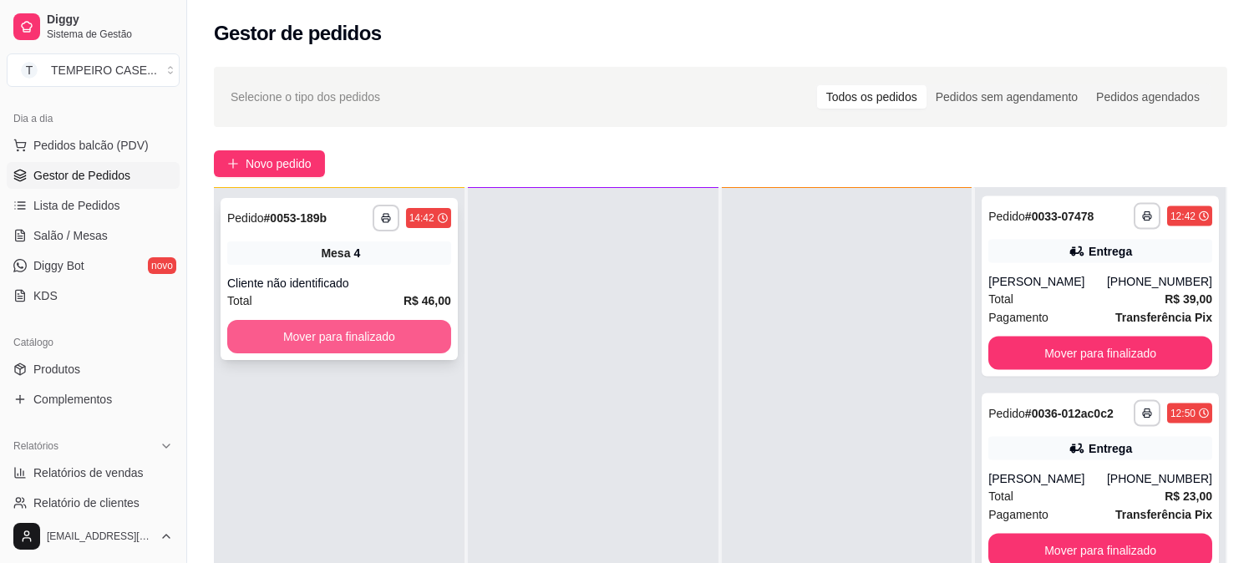
click at [411, 328] on button "Mover para finalizado" at bounding box center [339, 336] width 224 height 33
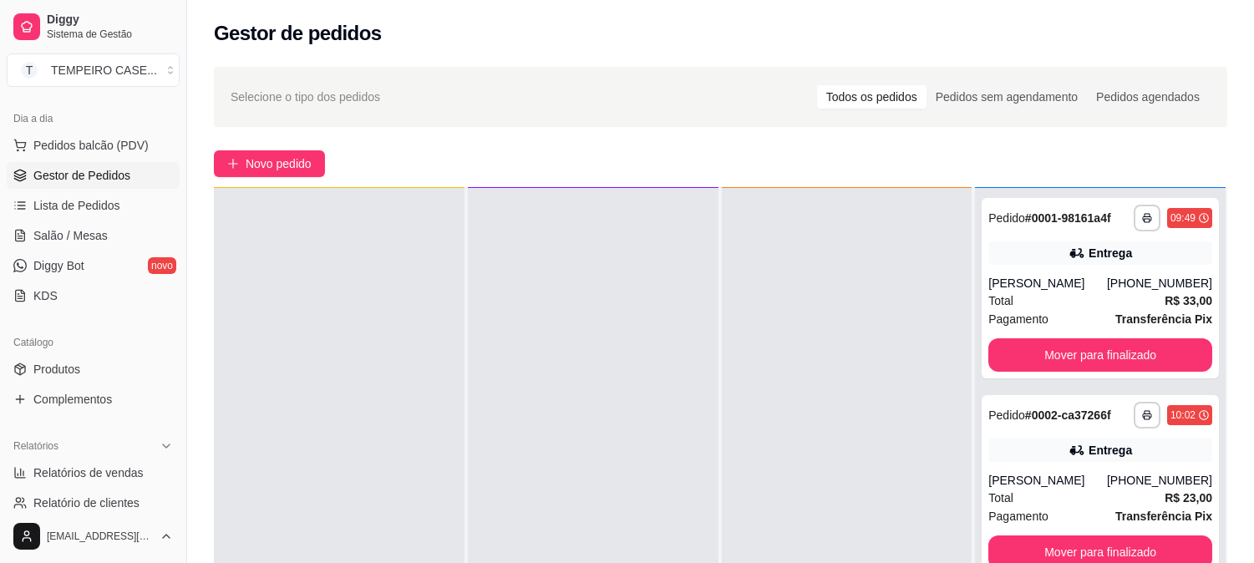
scroll to position [0, 0]
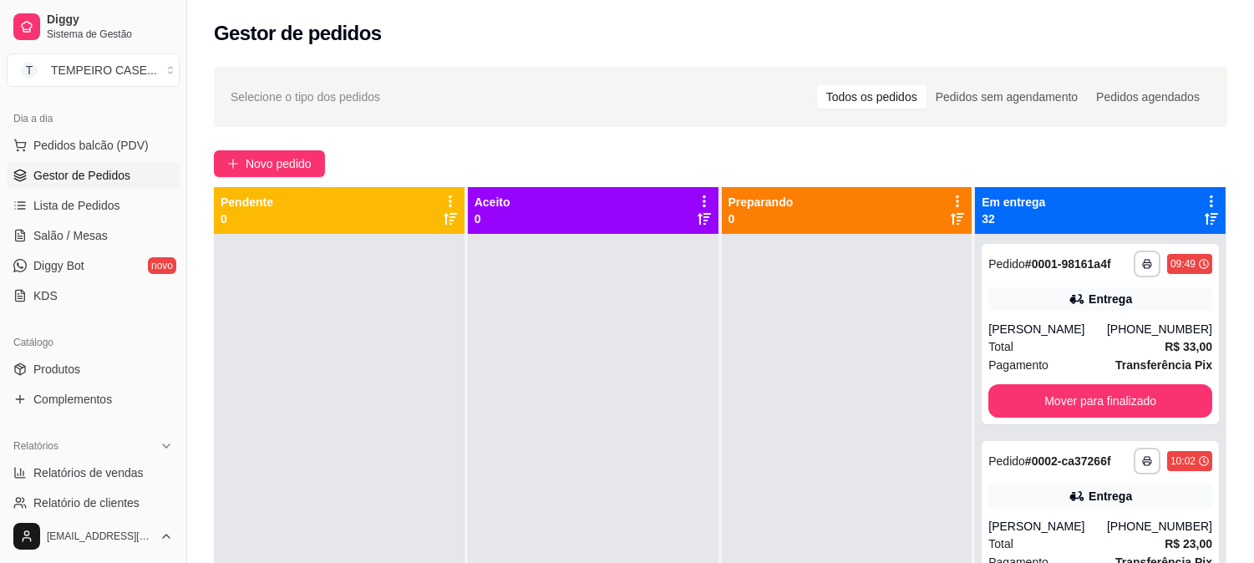
click at [1089, 227] on div "Em entrega 32" at bounding box center [1100, 210] width 251 height 47
click at [1204, 198] on icon at bounding box center [1211, 201] width 15 height 15
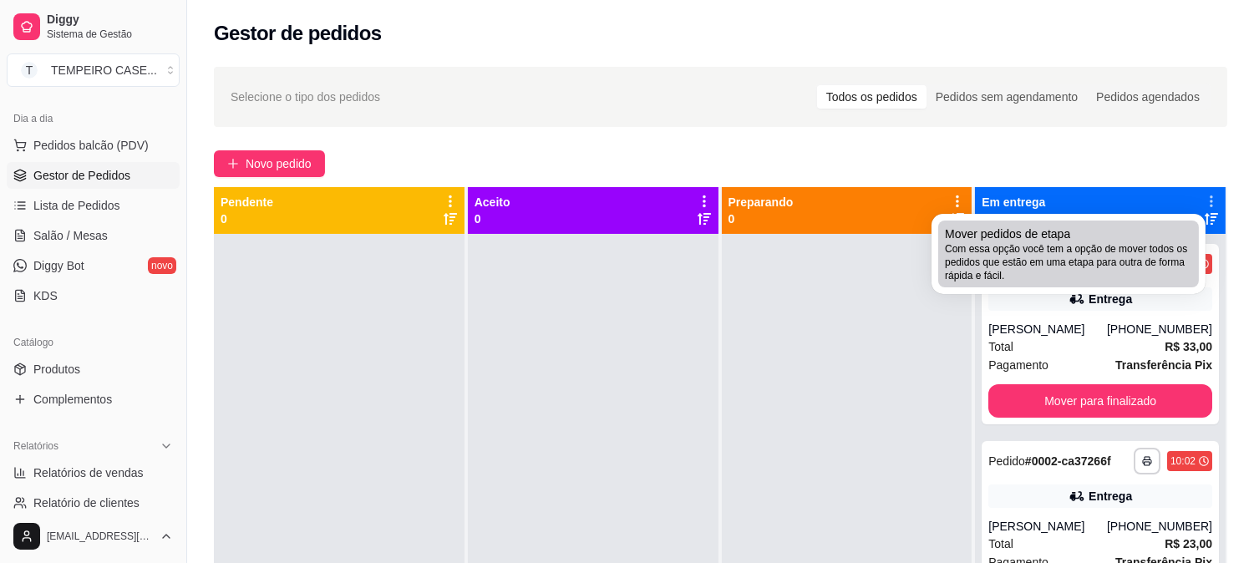
click at [1039, 244] on span "Com essa opção você tem a opção de mover todos os pedidos que estão em uma etap…" at bounding box center [1068, 262] width 247 height 40
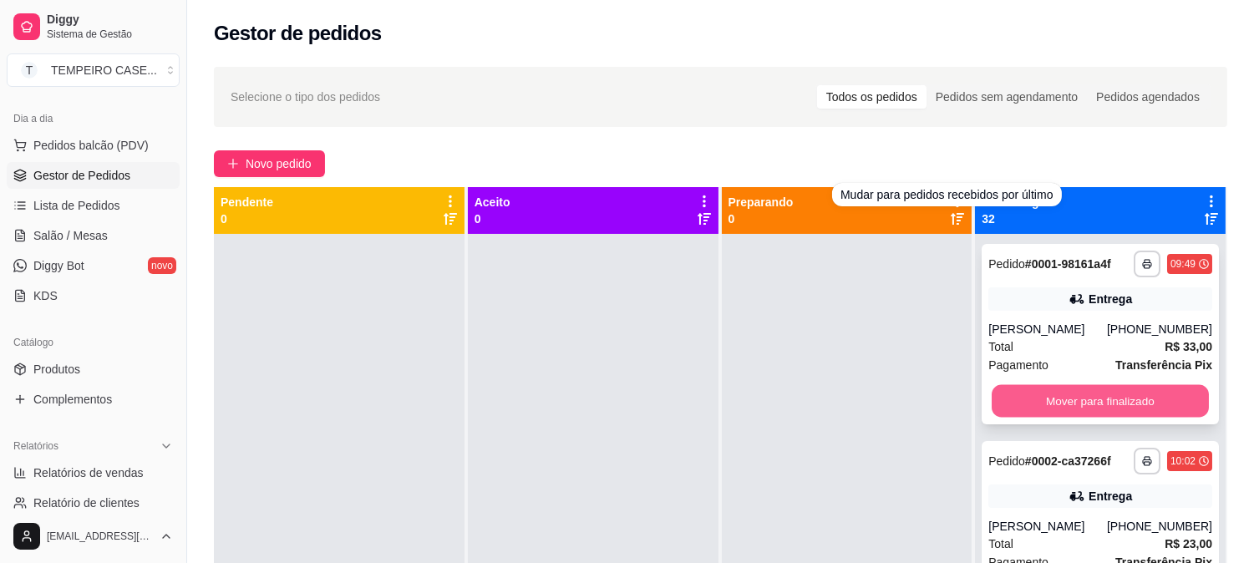
click at [1036, 385] on button "Mover para finalizado" at bounding box center [1099, 401] width 217 height 33
click at [1047, 395] on button "Mover para finalizado" at bounding box center [1100, 400] width 224 height 33
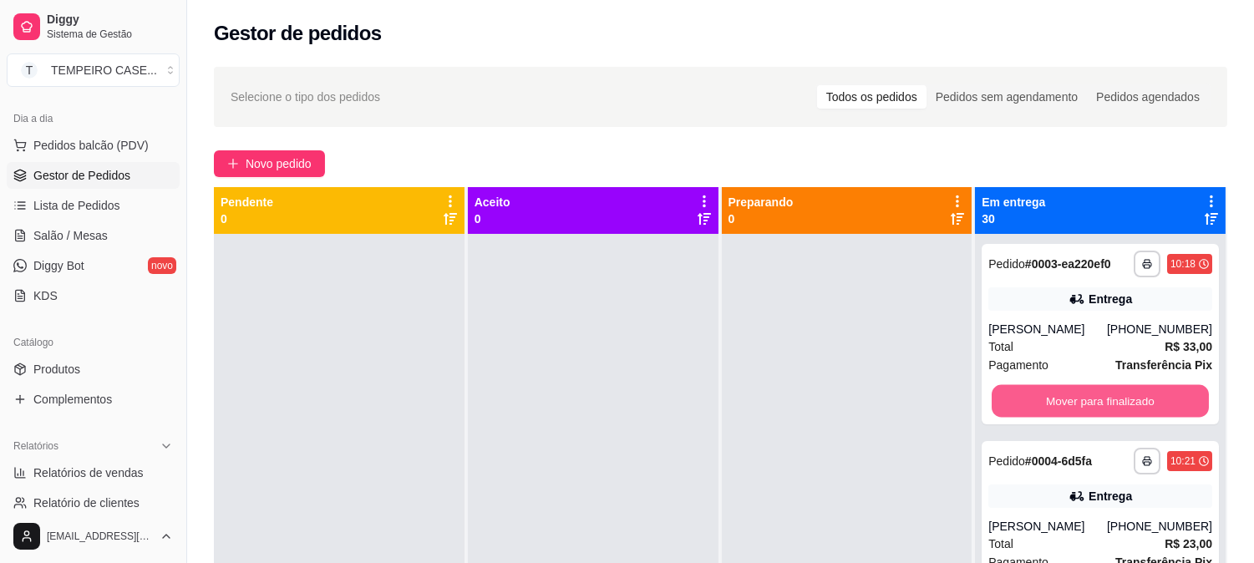
click at [1047, 395] on button "Mover para finalizado" at bounding box center [1099, 401] width 217 height 33
click at [1049, 402] on button "Mover para finalizado" at bounding box center [1099, 401] width 217 height 33
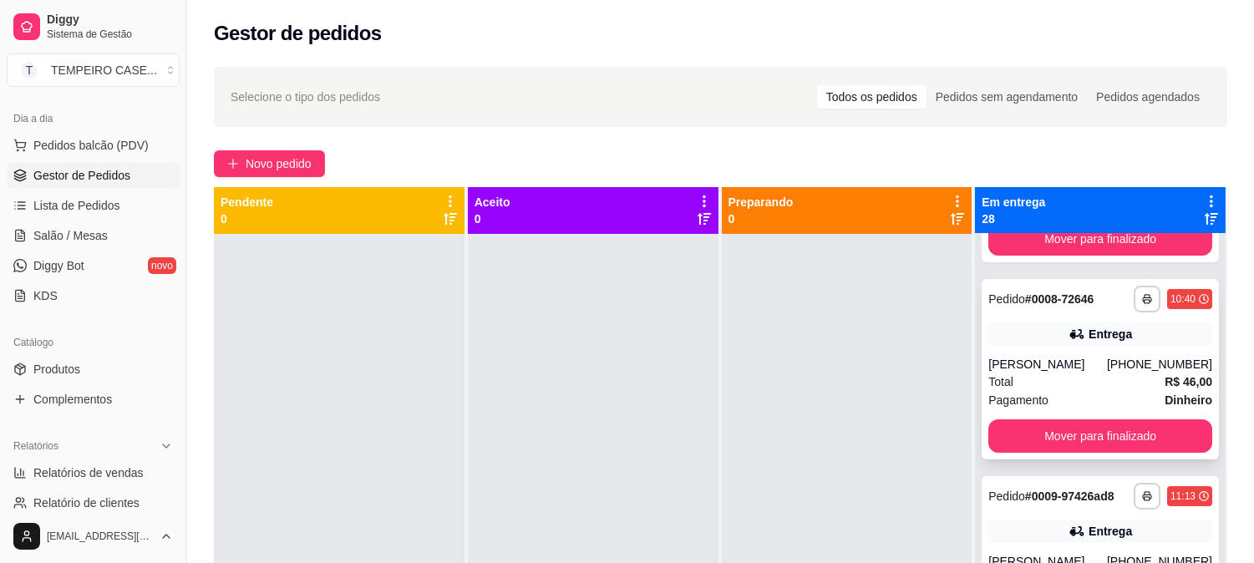
scroll to position [649, 0]
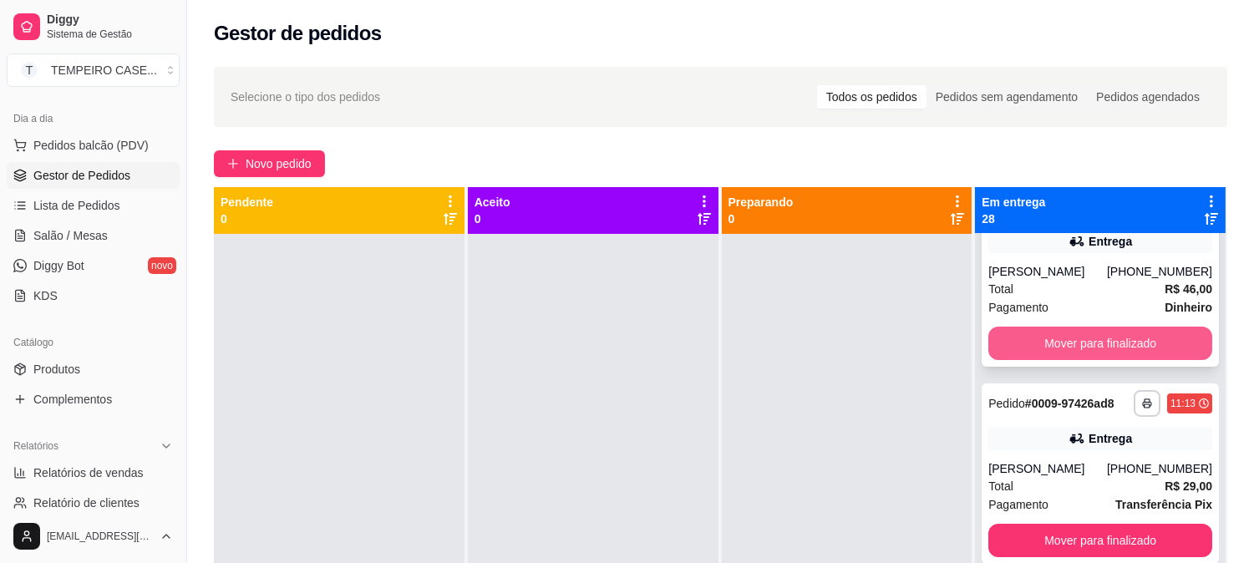
click at [1065, 352] on button "Mover para finalizado" at bounding box center [1100, 343] width 224 height 33
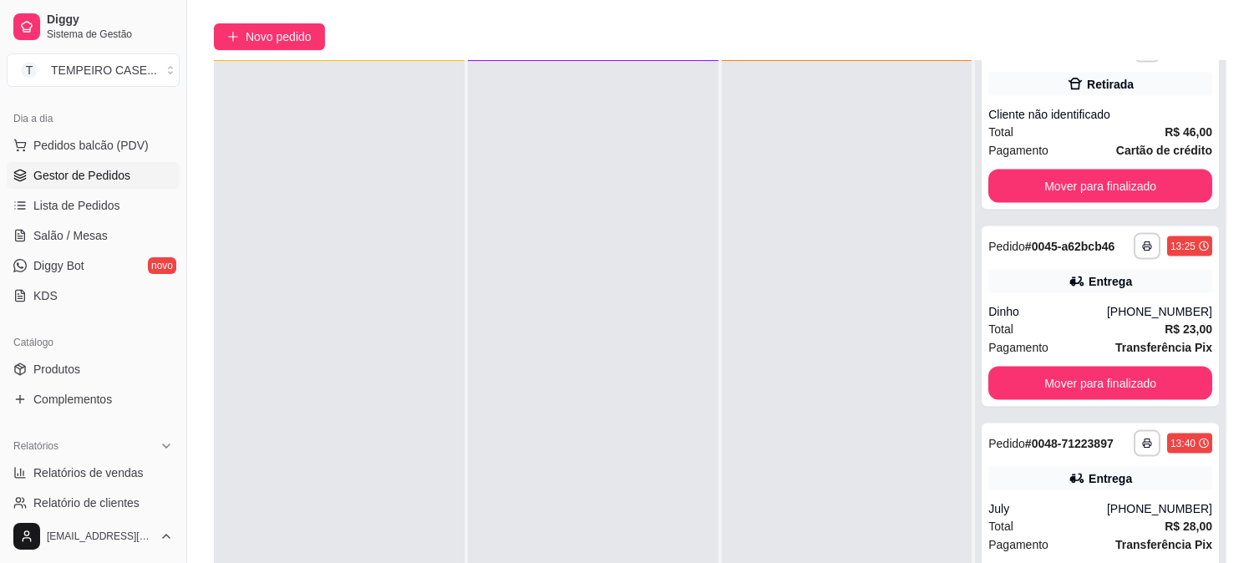
scroll to position [255, 0]
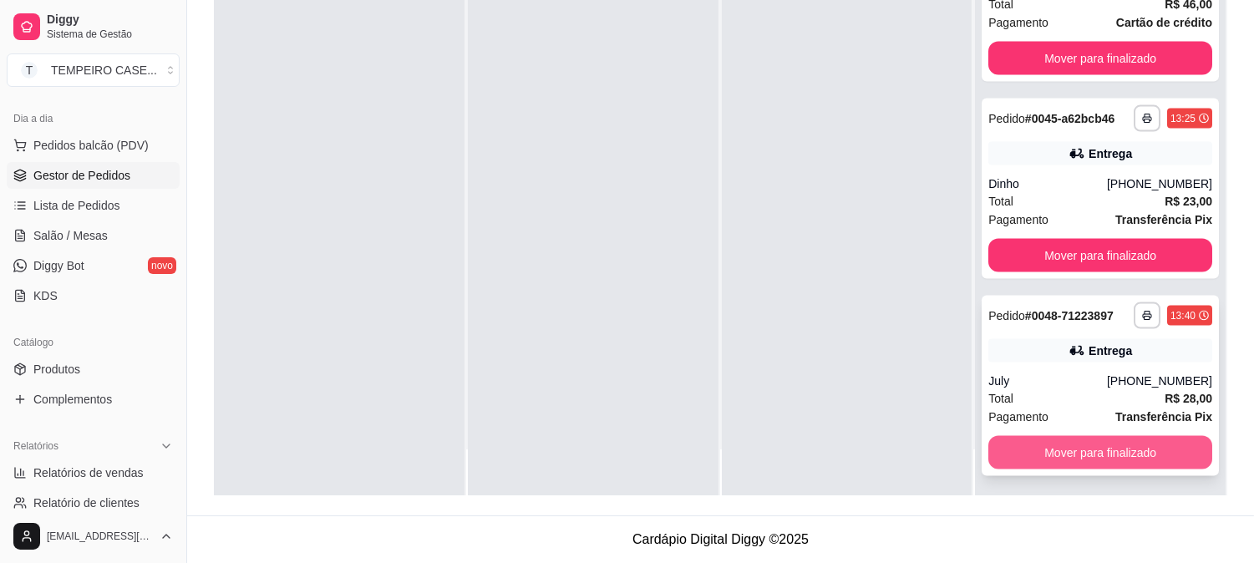
click at [1052, 449] on button "Mover para finalizado" at bounding box center [1100, 452] width 224 height 33
click at [1042, 448] on button "Mover para finalizado" at bounding box center [1100, 452] width 224 height 33
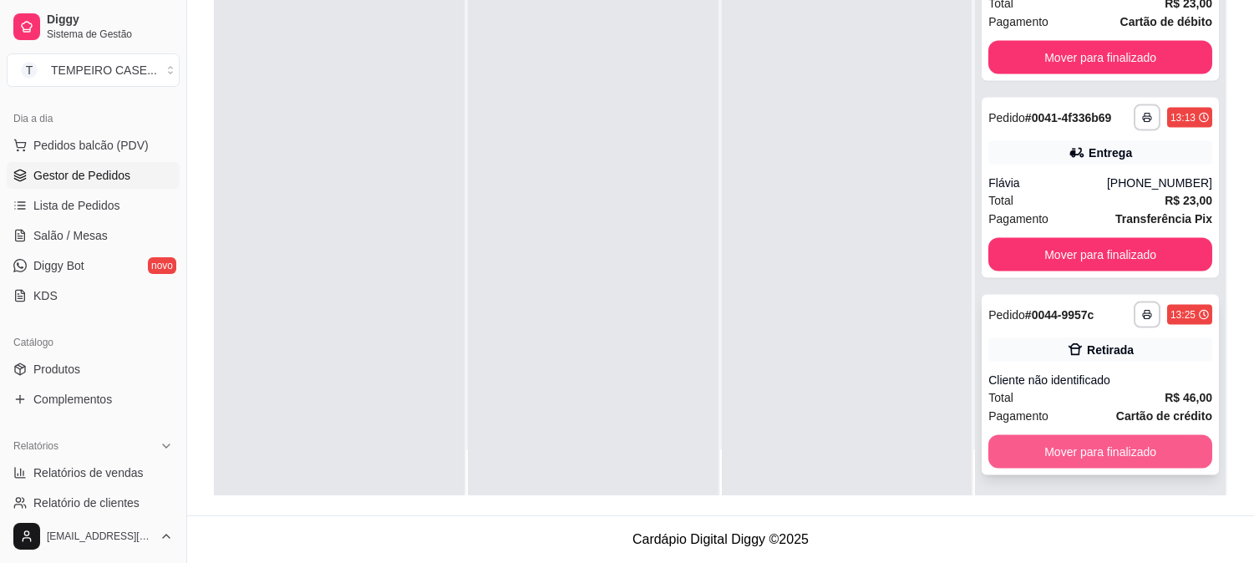
click at [1041, 448] on button "Mover para finalizado" at bounding box center [1100, 451] width 224 height 33
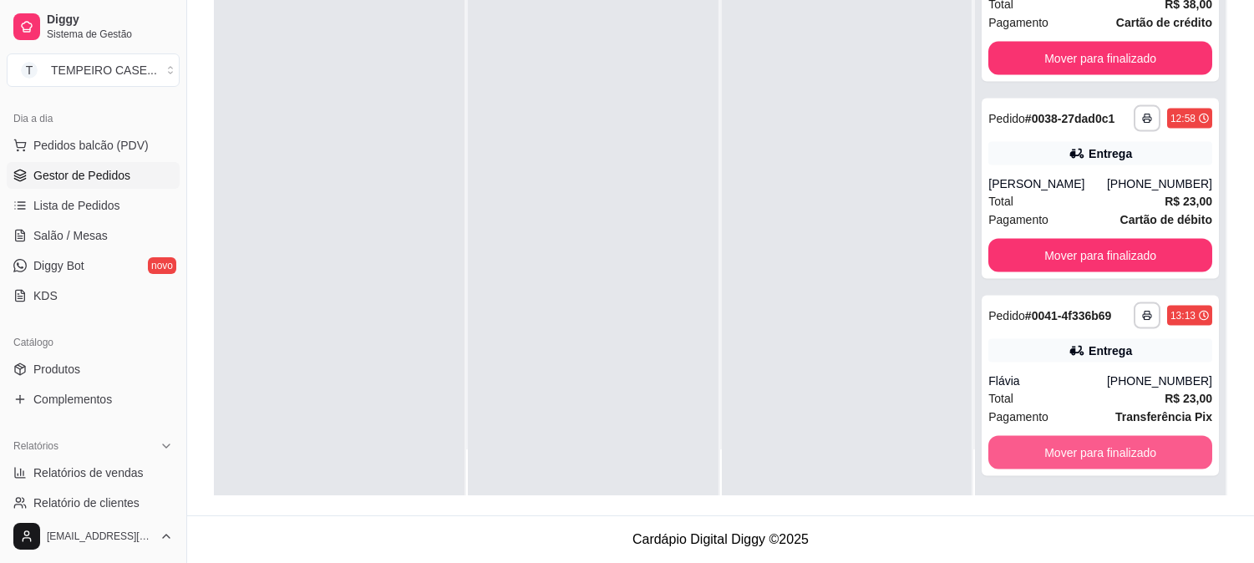
click at [1041, 448] on button "Mover para finalizado" at bounding box center [1100, 452] width 224 height 33
click at [1041, 448] on button "Mover para finalizado" at bounding box center [1099, 452] width 217 height 33
click at [1041, 448] on button "Mover para finalizado" at bounding box center [1100, 451] width 224 height 33
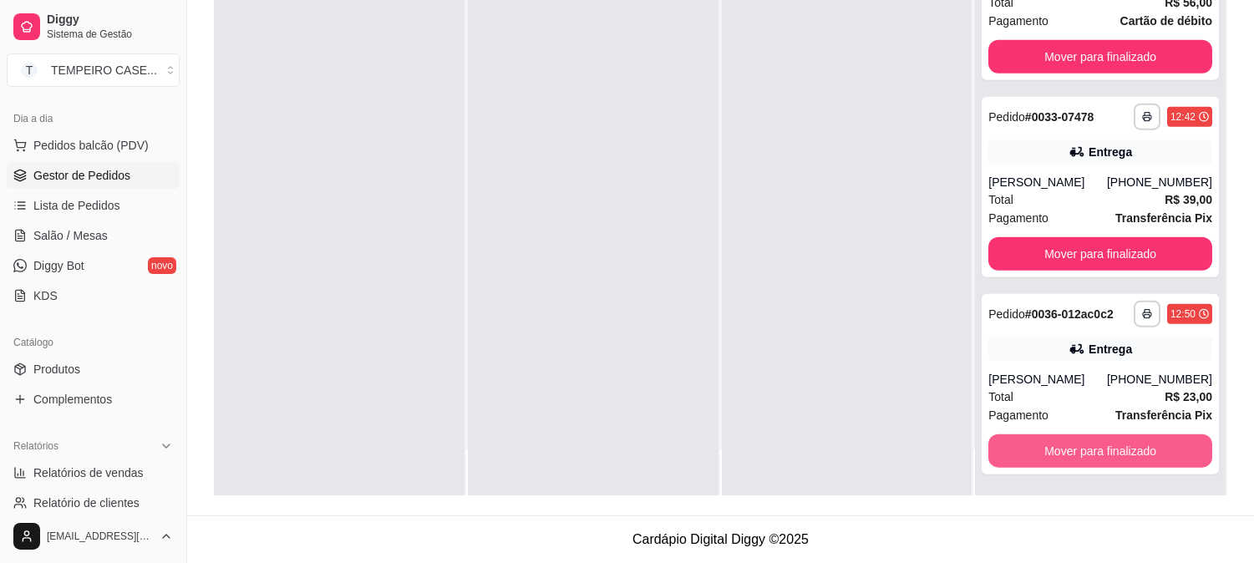
click at [1041, 448] on button "Mover para finalizado" at bounding box center [1100, 450] width 224 height 33
click at [1041, 448] on button "Mover para finalizado" at bounding box center [1100, 451] width 224 height 33
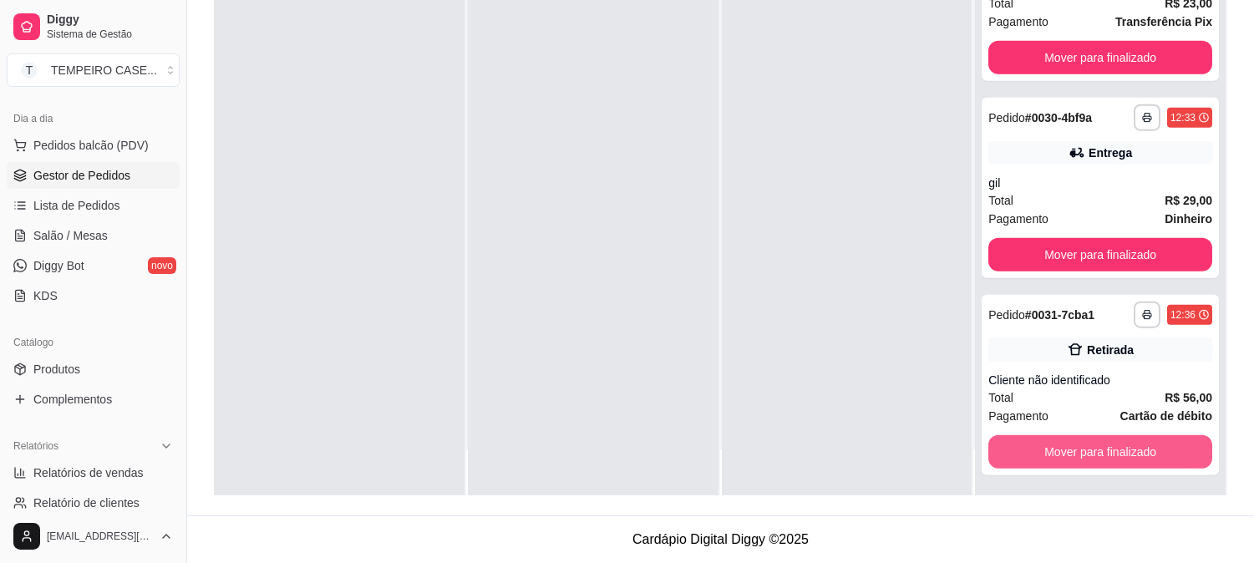
click at [1041, 448] on button "Mover para finalizado" at bounding box center [1100, 451] width 224 height 33
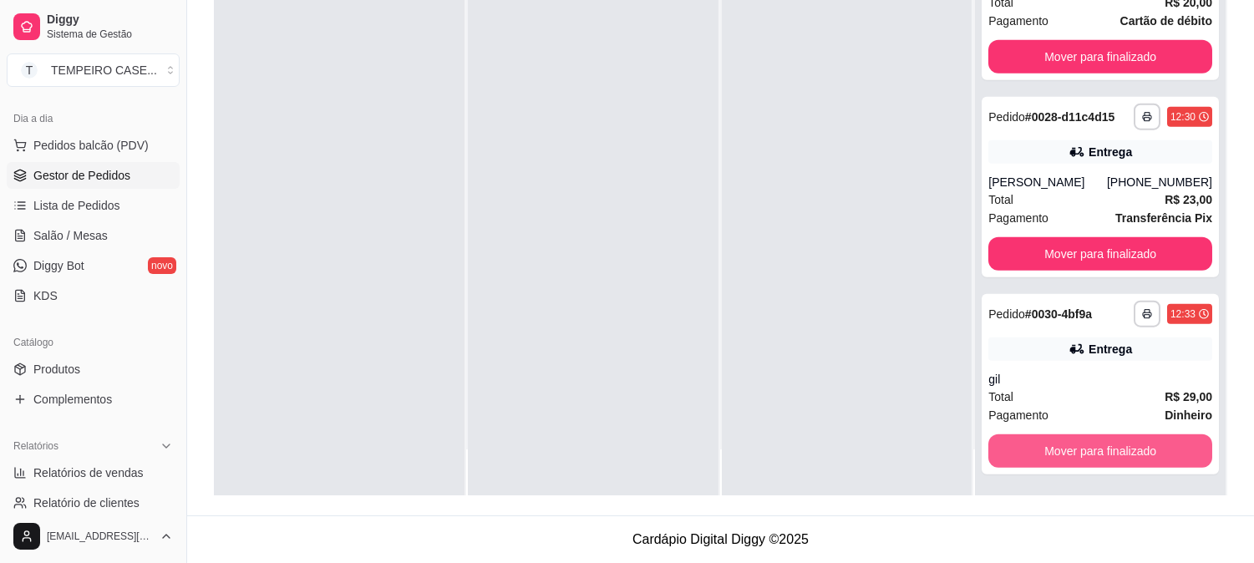
click at [1041, 448] on button "Mover para finalizado" at bounding box center [1100, 450] width 224 height 33
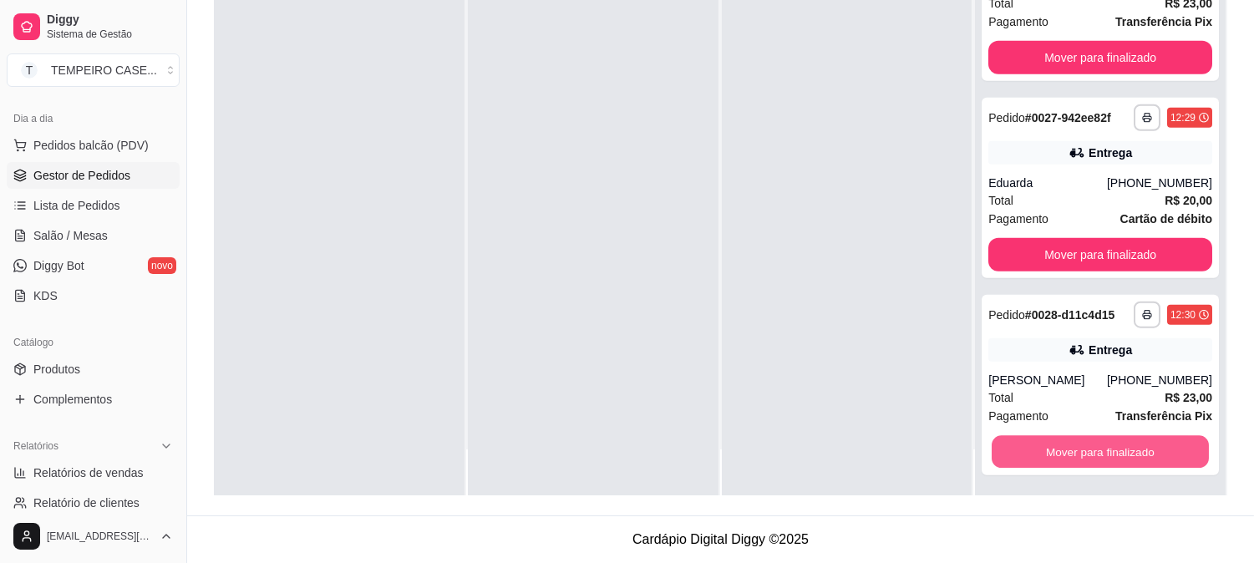
click at [1041, 448] on button "Mover para finalizado" at bounding box center [1099, 452] width 217 height 33
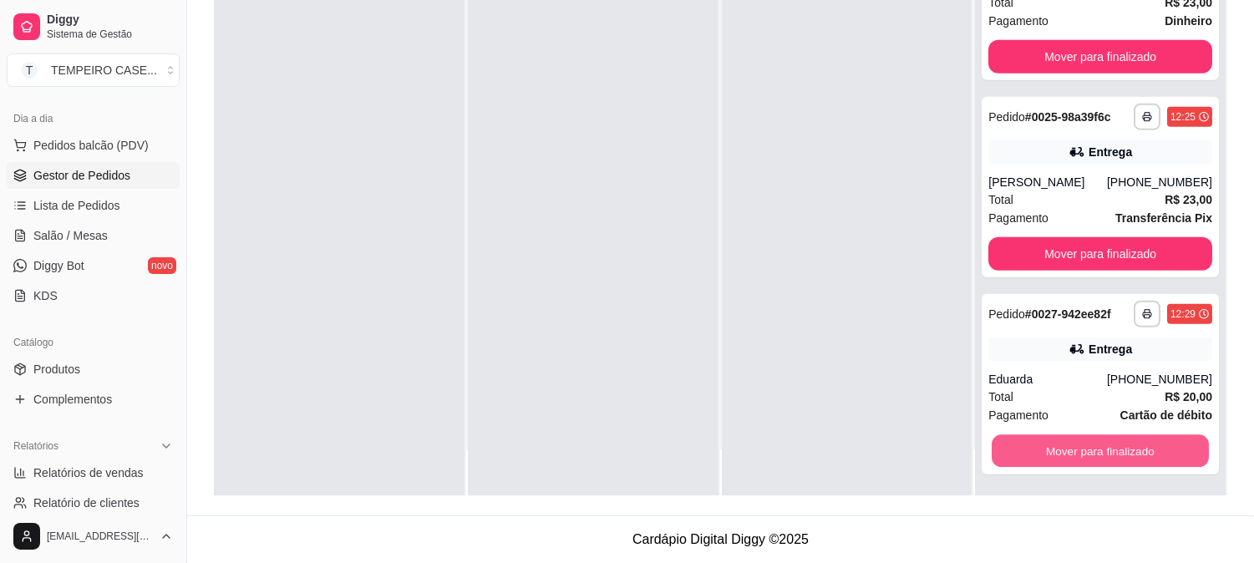
click at [1041, 448] on button "Mover para finalizado" at bounding box center [1099, 451] width 217 height 33
click at [1041, 448] on button "Mover para finalizado" at bounding box center [1100, 450] width 224 height 33
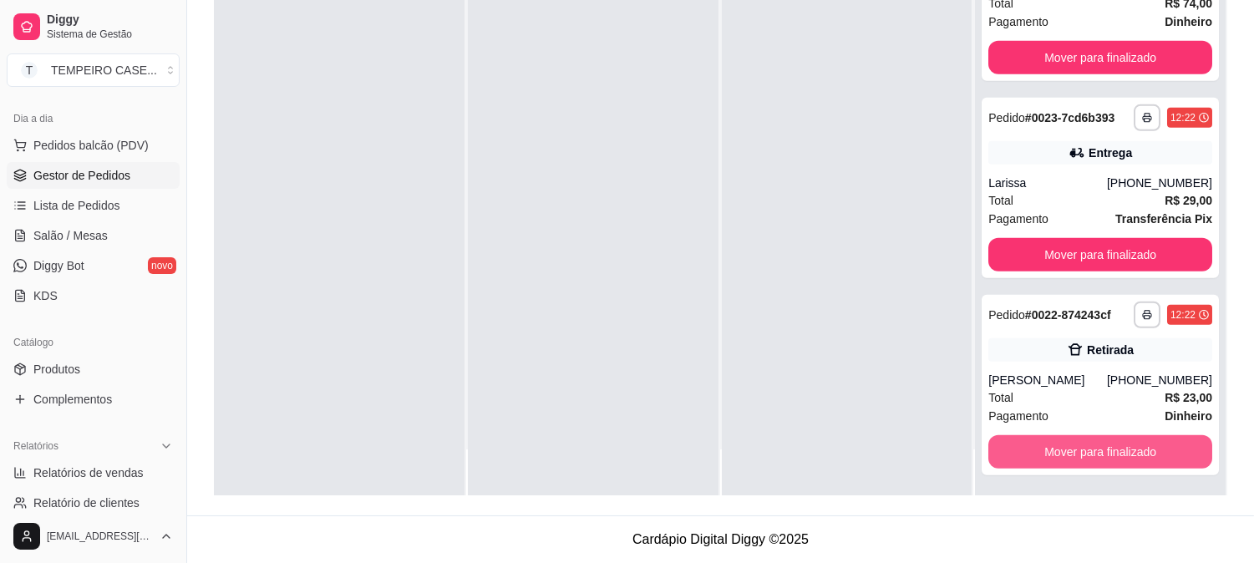
click at [1041, 448] on button "Mover para finalizado" at bounding box center [1100, 451] width 224 height 33
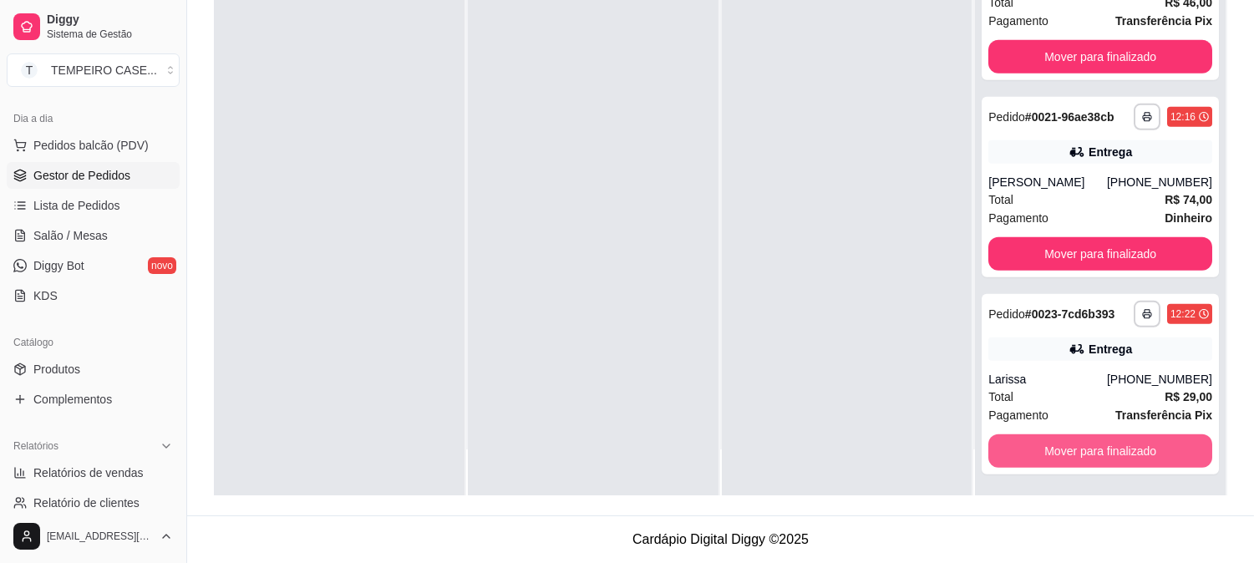
click at [1041, 448] on button "Mover para finalizado" at bounding box center [1100, 450] width 224 height 33
click at [1041, 448] on button "Mover para finalizado" at bounding box center [1099, 451] width 217 height 33
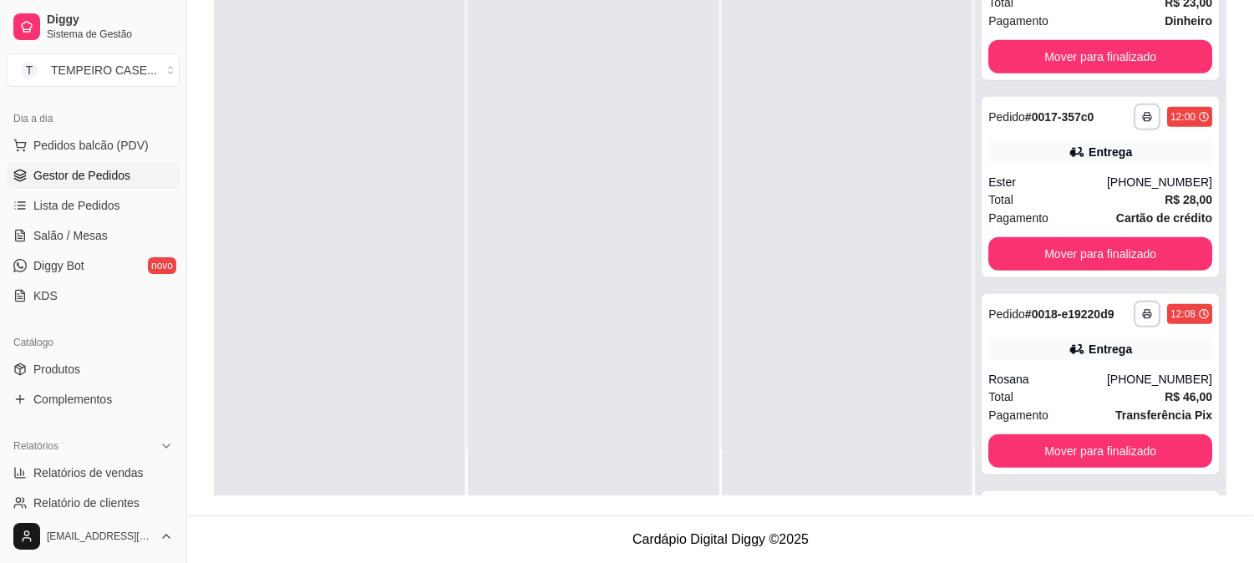
click at [1041, 448] on button "Mover para finalizado" at bounding box center [1100, 450] width 224 height 33
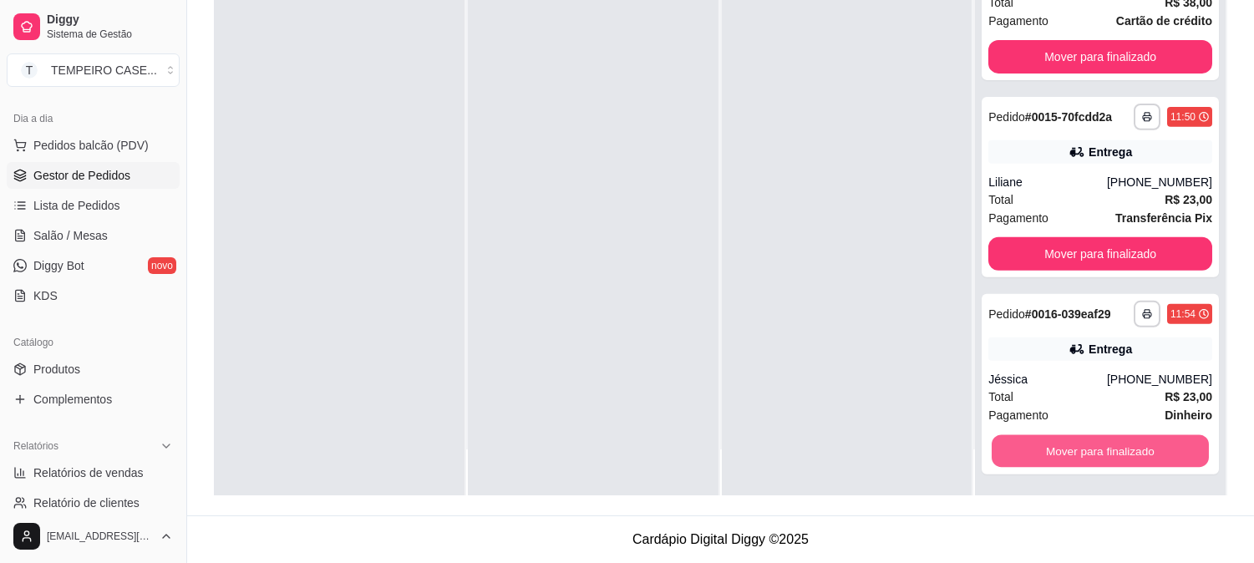
click at [1041, 448] on button "Mover para finalizado" at bounding box center [1099, 451] width 217 height 33
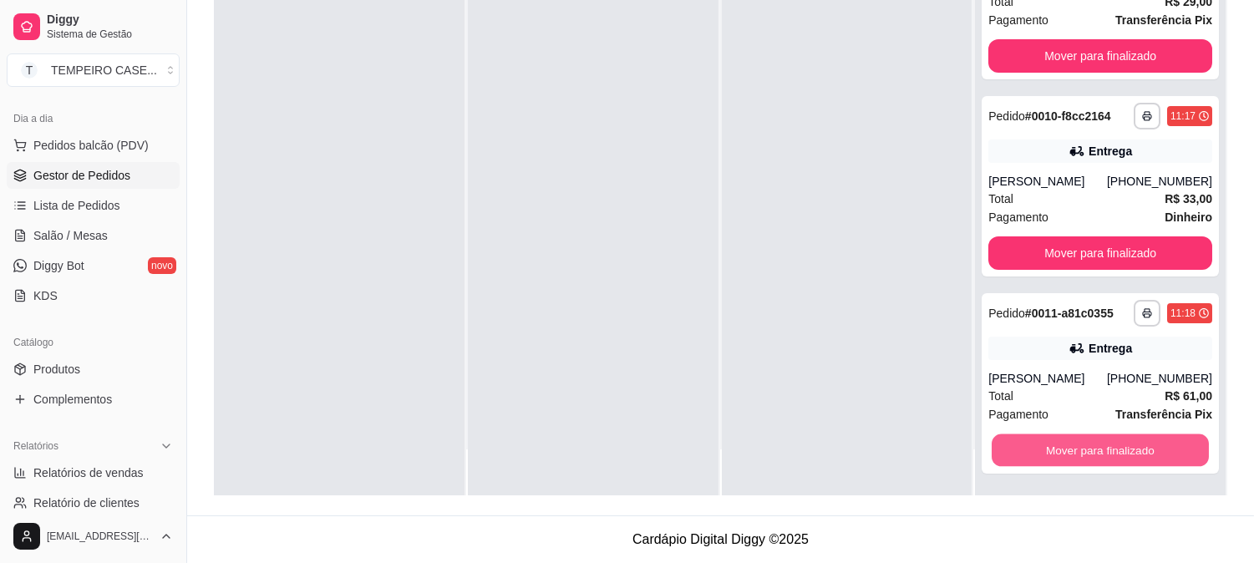
click at [1041, 448] on button "Mover para finalizado" at bounding box center [1099, 450] width 217 height 33
click at [1041, 448] on button "Mover para finalizado" at bounding box center [1100, 449] width 224 height 33
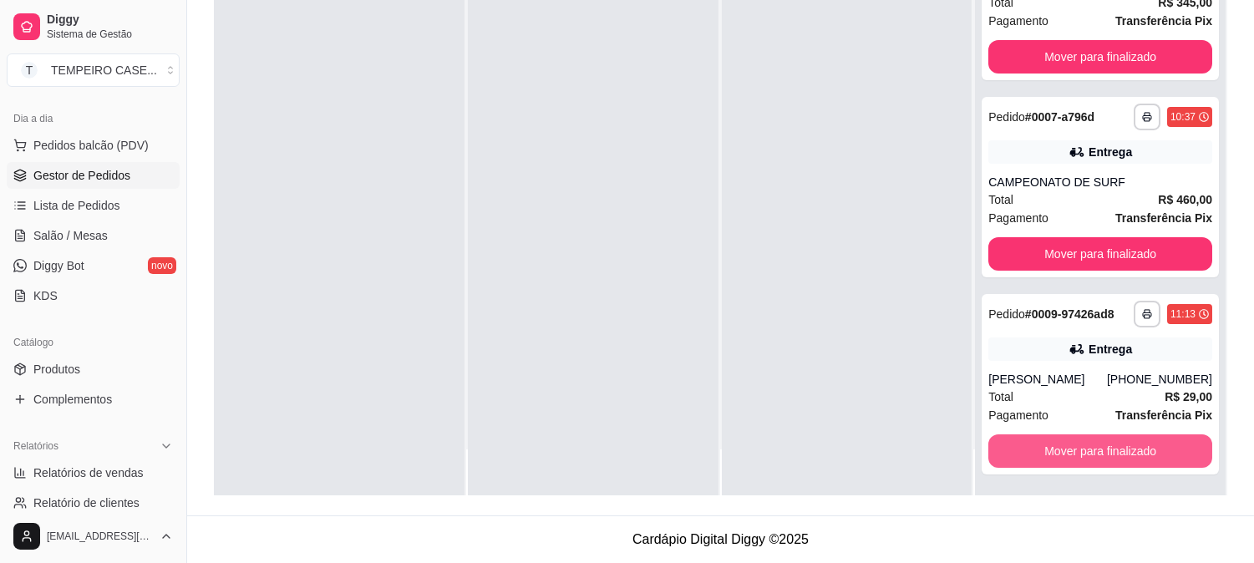
click at [1041, 448] on button "Mover para finalizado" at bounding box center [1100, 450] width 224 height 33
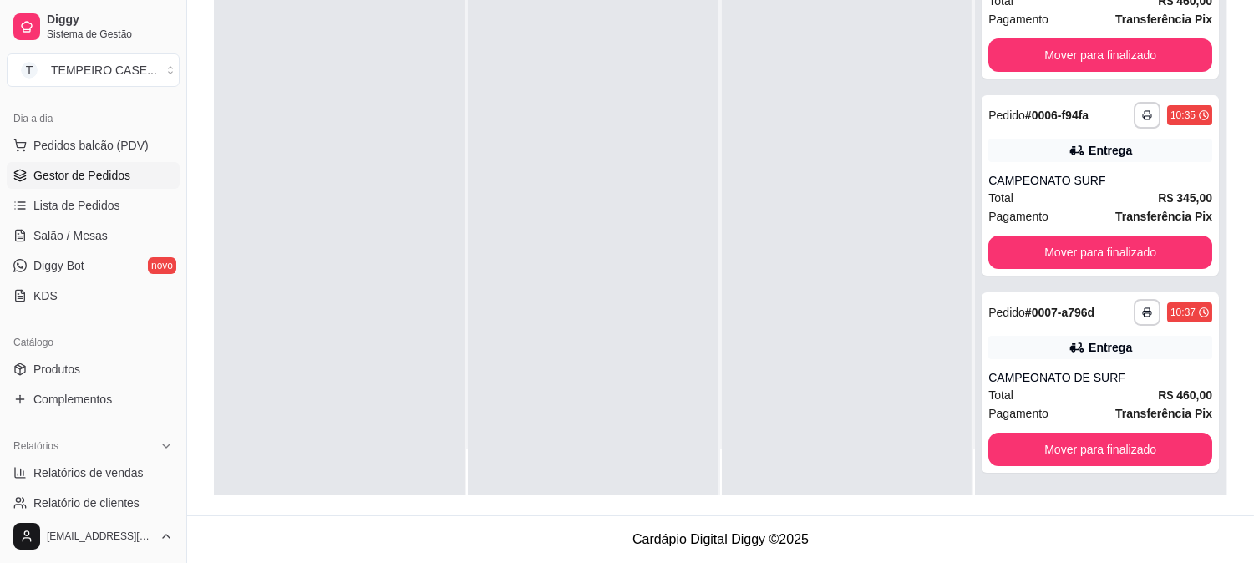
scroll to position [44, 0]
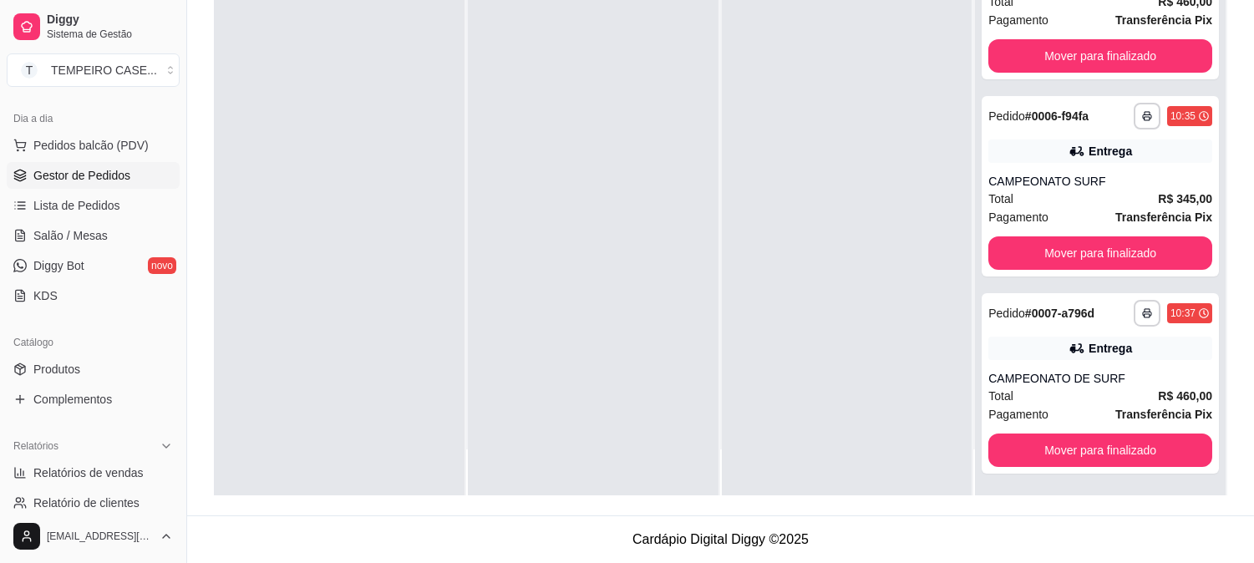
click at [1041, 448] on button "Mover para finalizado" at bounding box center [1100, 449] width 224 height 33
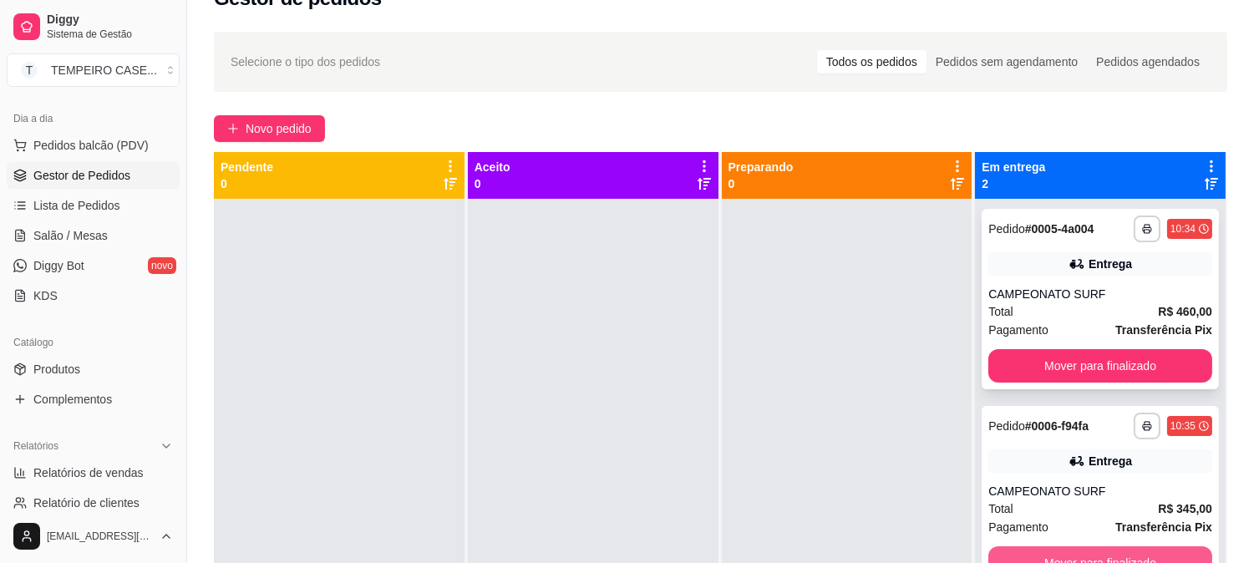
scroll to position [0, 0]
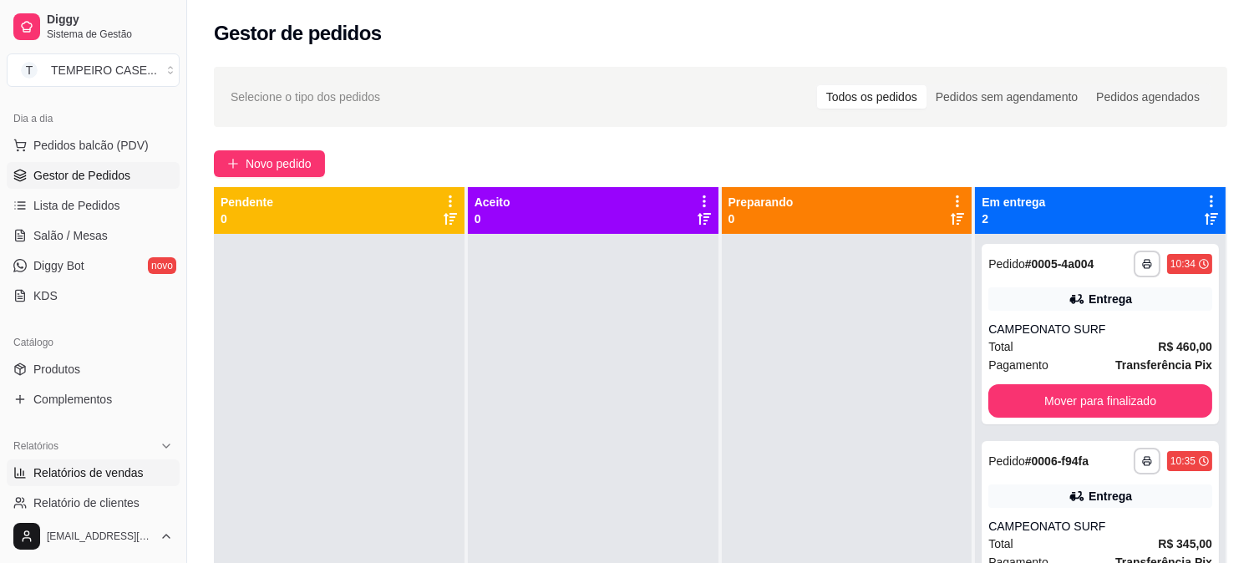
click at [73, 459] on link "Relatórios de vendas" at bounding box center [93, 472] width 173 height 27
select select "ALL"
select select "0"
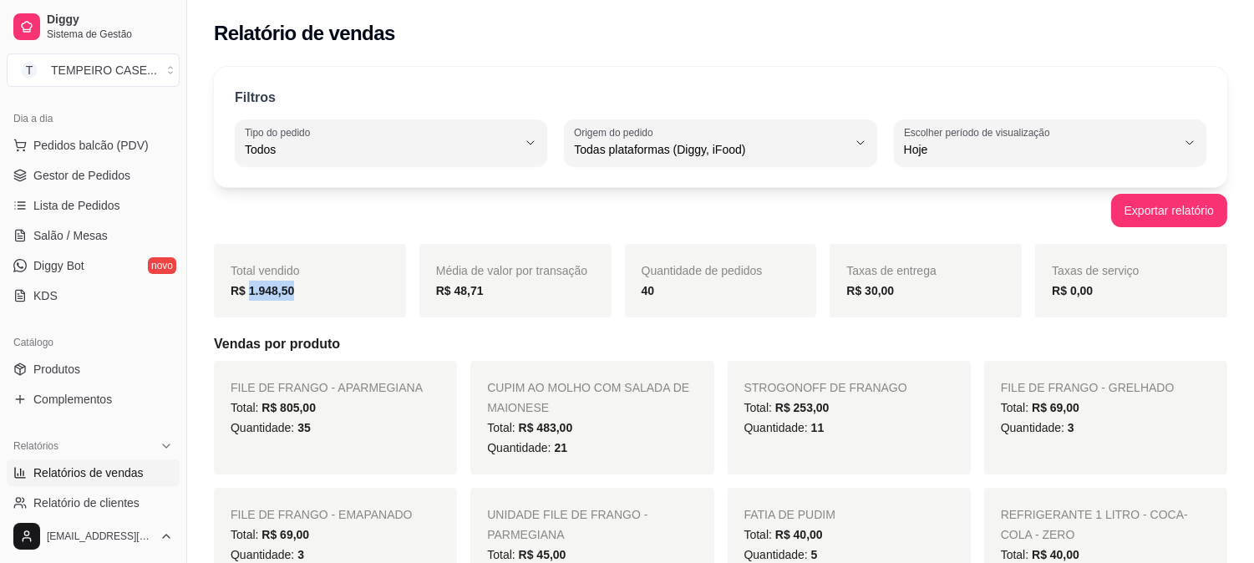
drag, startPoint x: 246, startPoint y: 293, endPoint x: 371, endPoint y: 273, distance: 126.9
click at [384, 288] on div "R$ 1.948,50" at bounding box center [310, 291] width 159 height 20
click at [86, 178] on span "Gestor de Pedidos" at bounding box center [81, 175] width 97 height 17
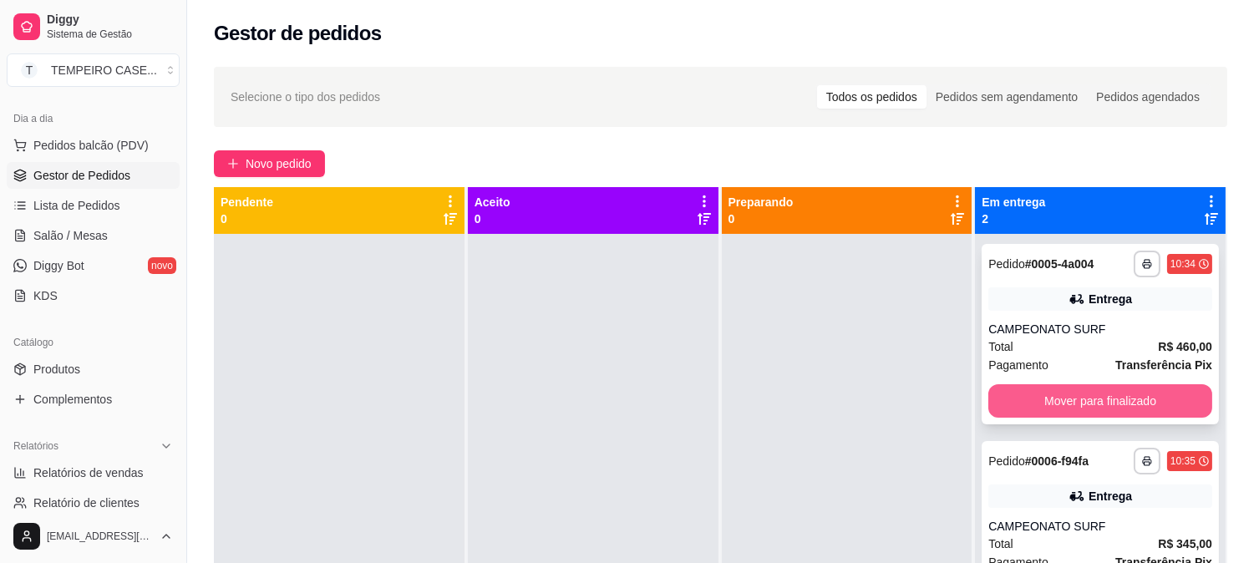
click at [1020, 403] on button "Mover para finalizado" at bounding box center [1100, 400] width 224 height 33
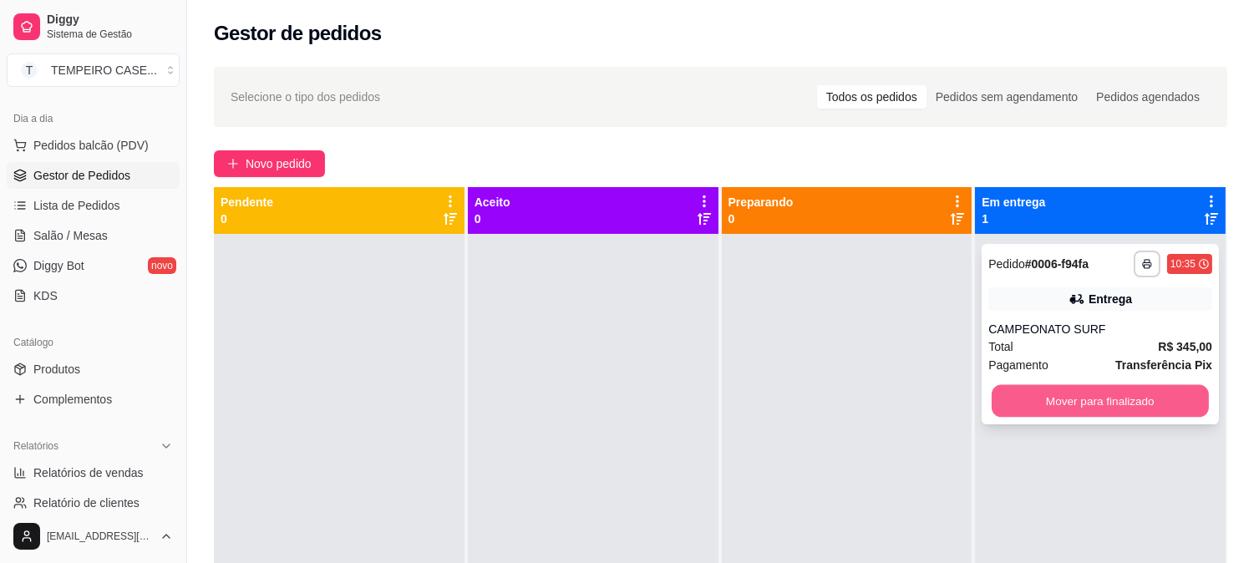
click at [1073, 397] on button "Mover para finalizado" at bounding box center [1099, 401] width 217 height 33
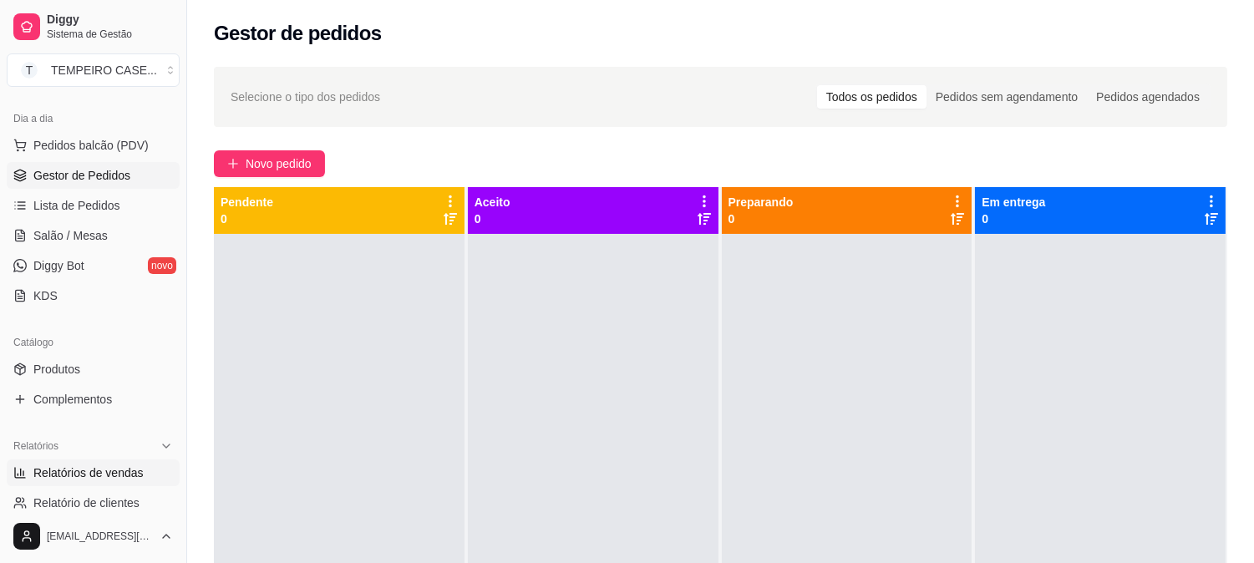
click at [95, 473] on span "Relatórios de vendas" at bounding box center [88, 472] width 110 height 17
select select "ALL"
select select "0"
